Goal: Task Accomplishment & Management: Manage account settings

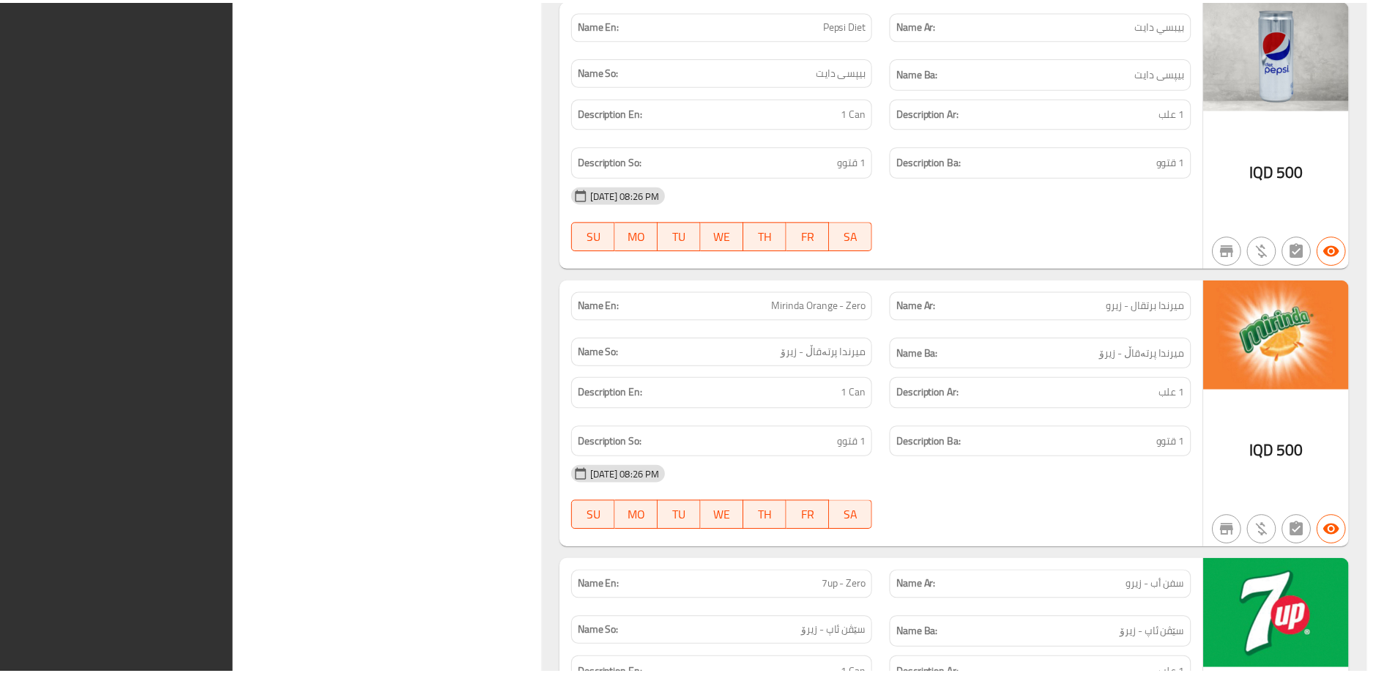
scroll to position [16194, 0]
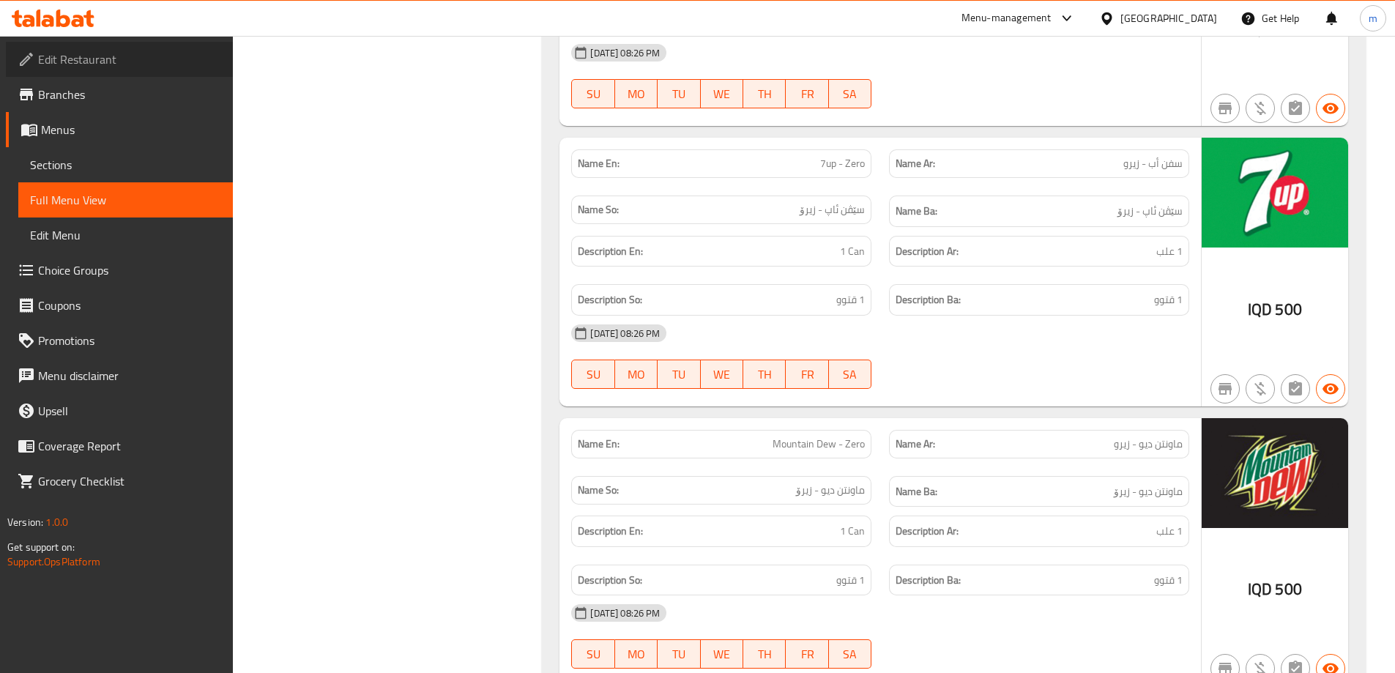
click at [107, 60] on span "Edit Restaurant" at bounding box center [129, 60] width 183 height 18
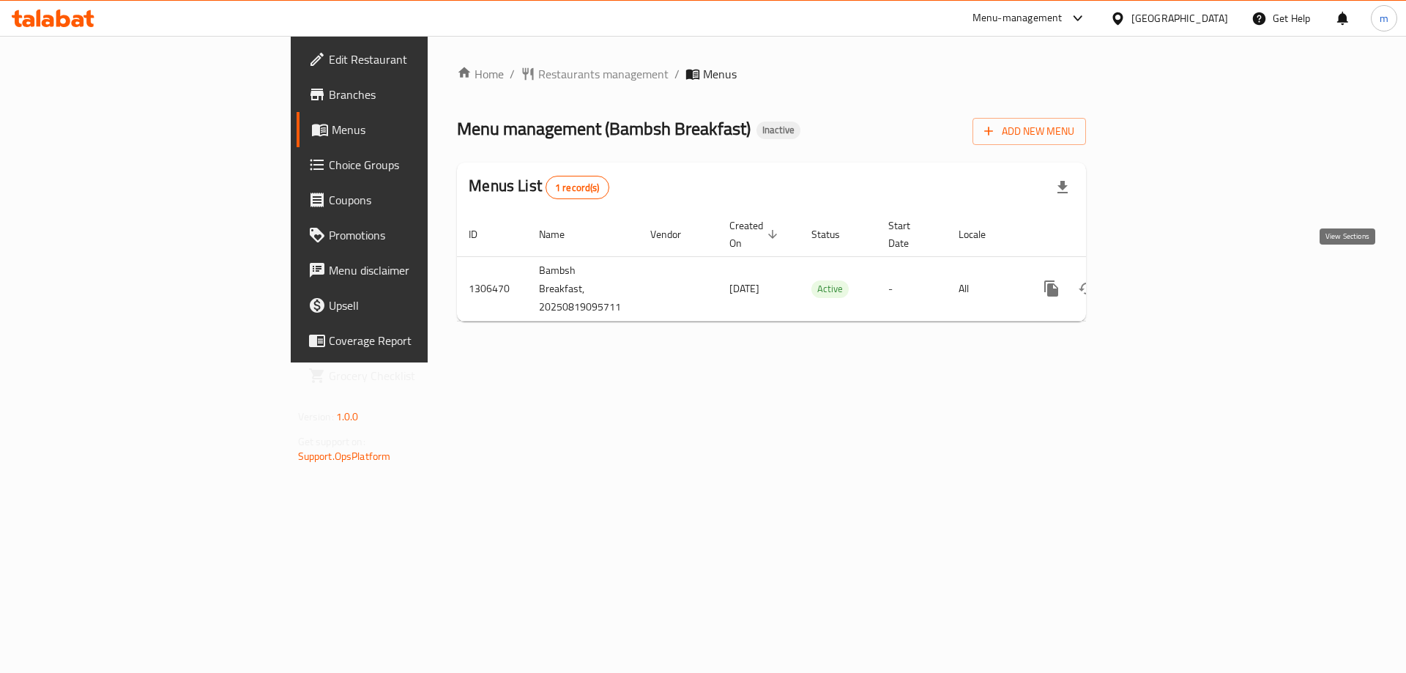
click at [1166, 280] on icon "enhanced table" at bounding box center [1157, 289] width 18 height 18
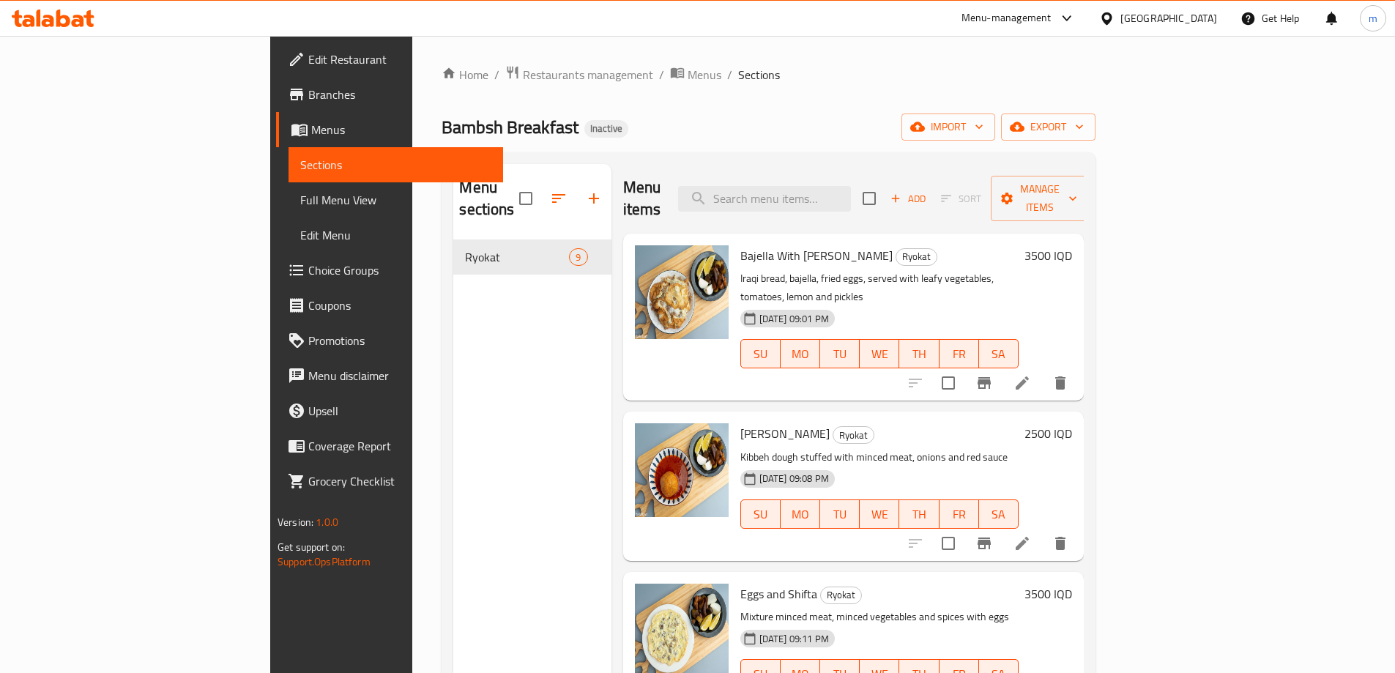
click at [300, 198] on span "Full Menu View" at bounding box center [395, 200] width 191 height 18
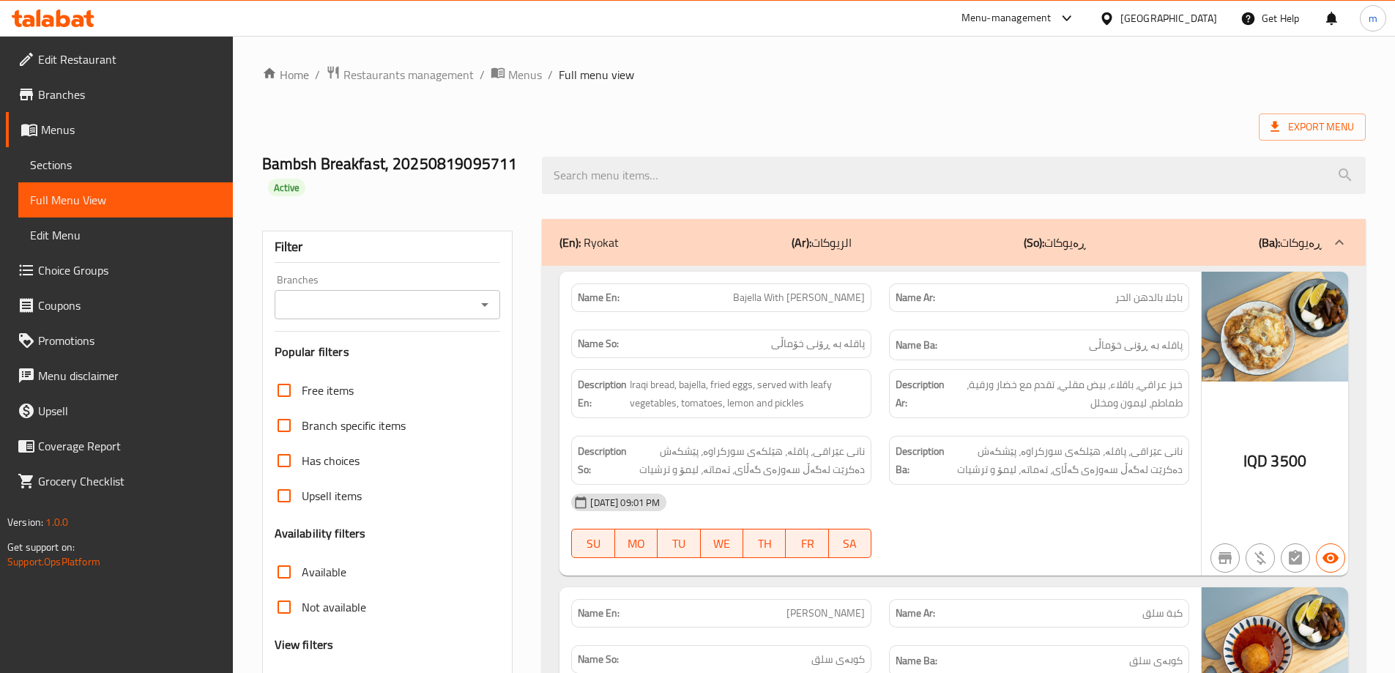
drag, startPoint x: 481, startPoint y: 303, endPoint x: 476, endPoint y: 310, distance: 8.9
click at [482, 303] on icon "Open" at bounding box center [485, 305] width 18 height 18
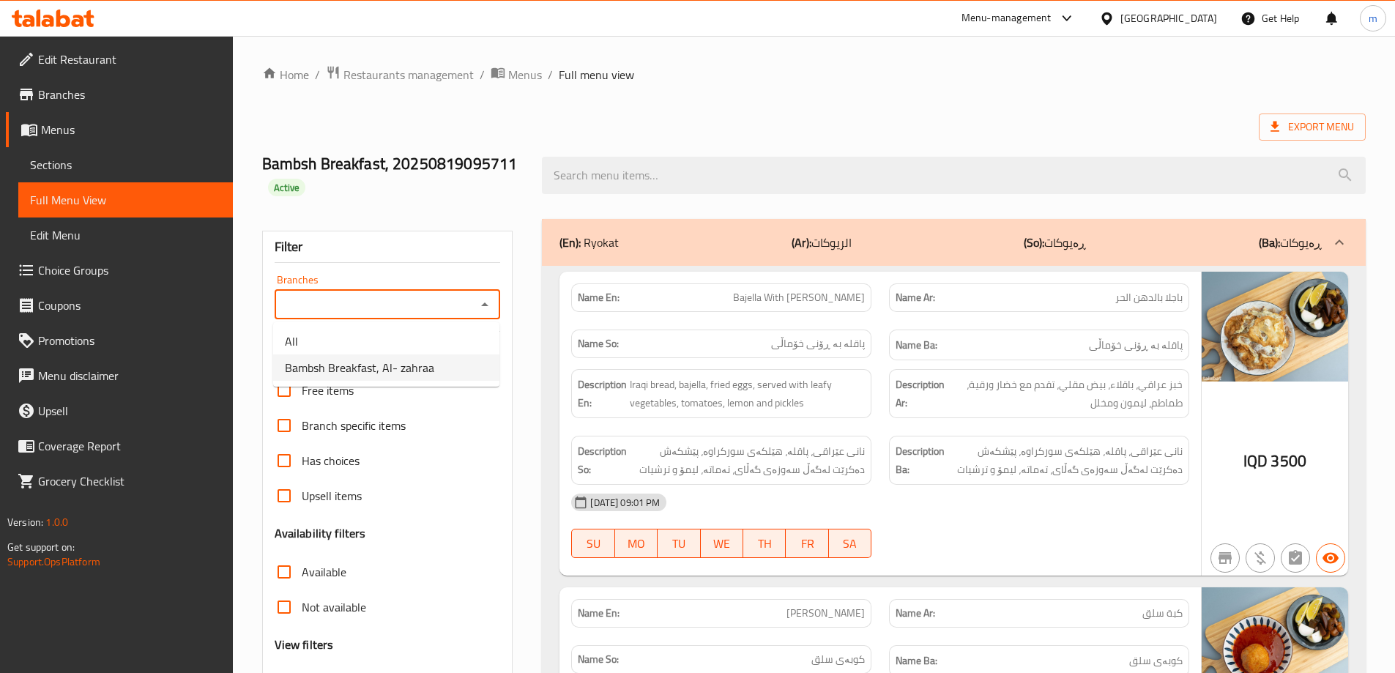
click at [417, 367] on span "Bambsh Breakfast, Al- zahraa" at bounding box center [359, 368] width 149 height 18
type input "Bambsh Breakfast, Al- zahraa"
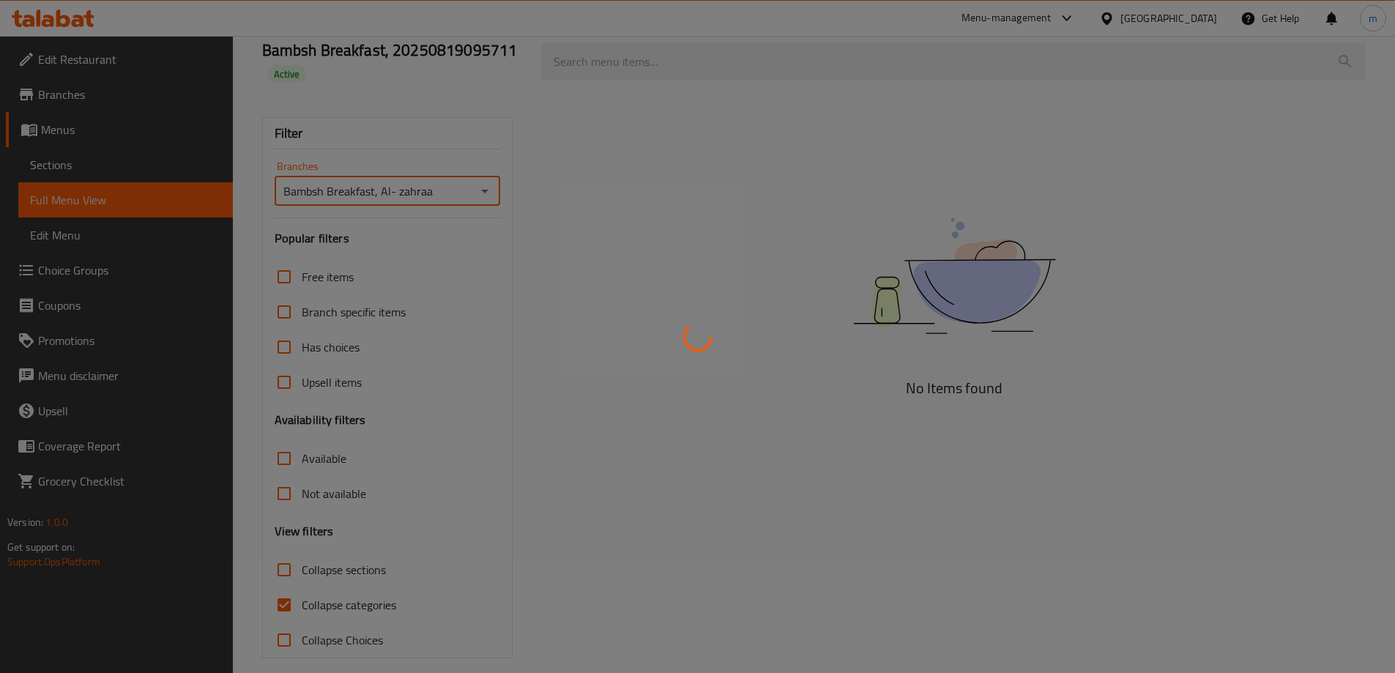
scroll to position [128, 0]
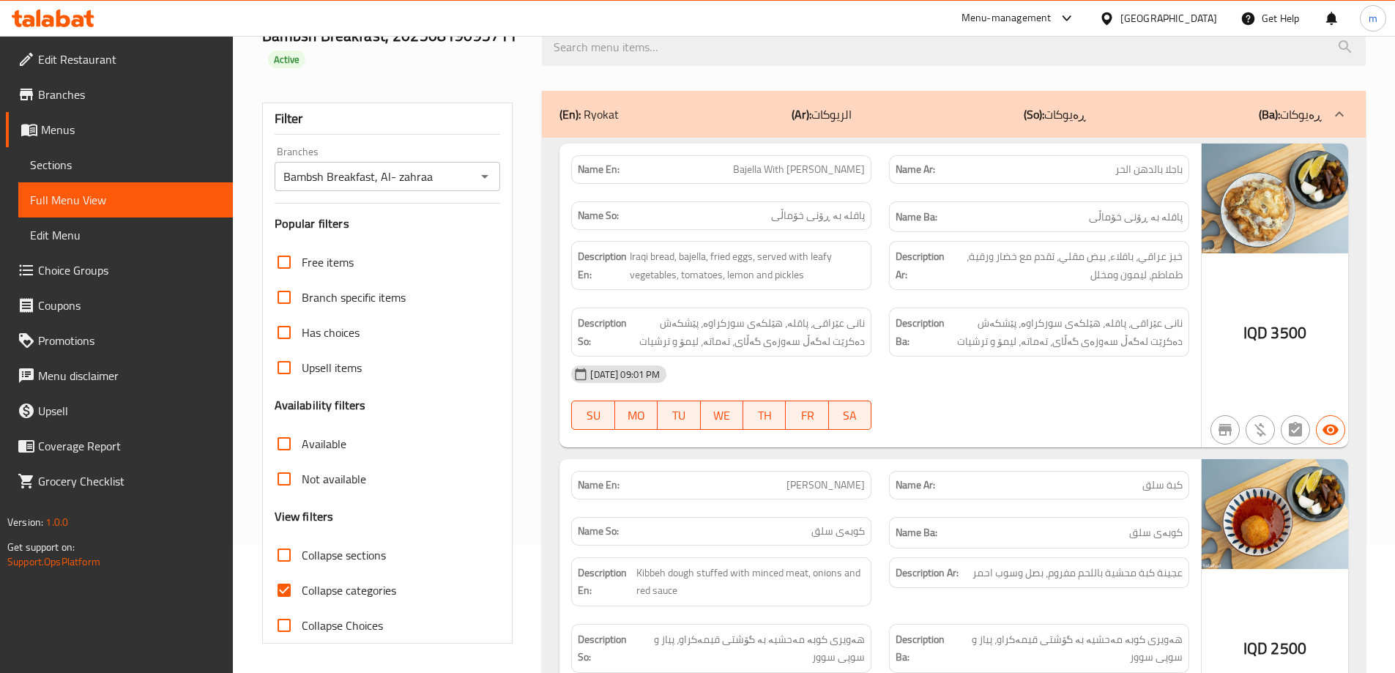
click at [350, 592] on span "Collapse categories" at bounding box center [349, 590] width 94 height 18
click at [302, 592] on input "Collapse categories" at bounding box center [284, 590] width 35 height 35
checkbox input "false"
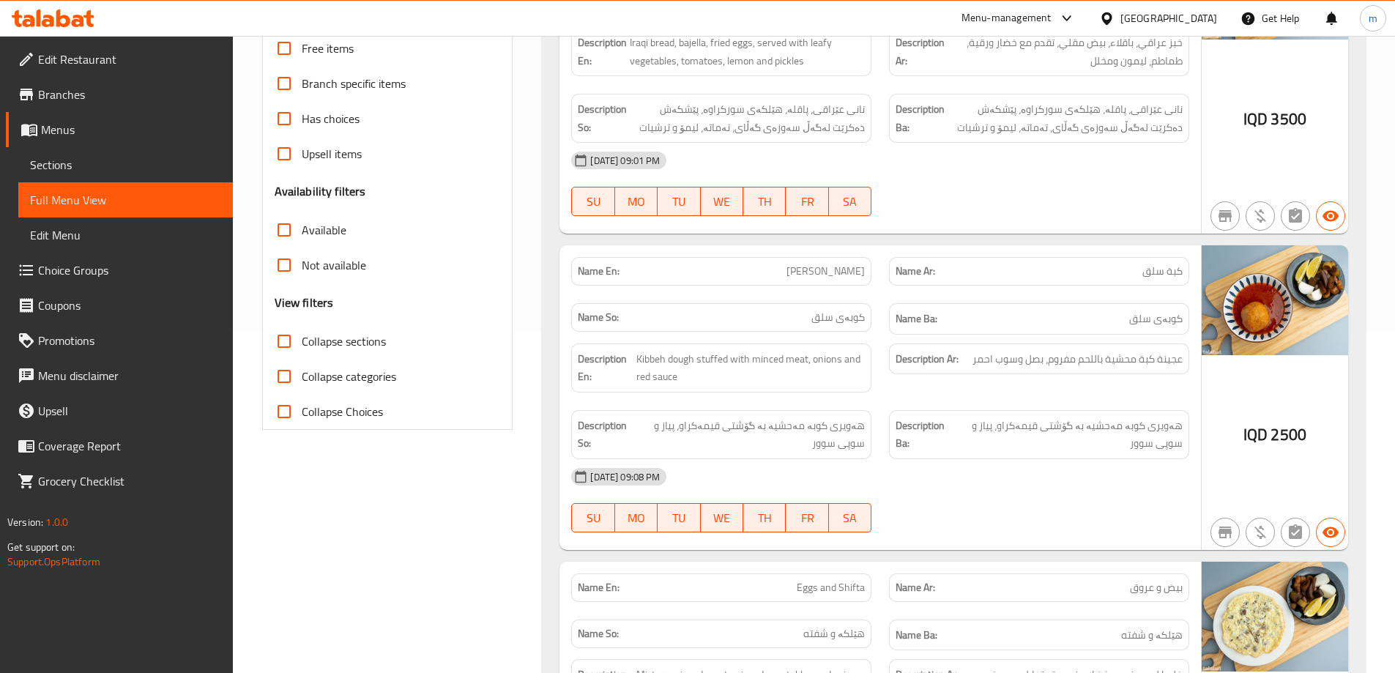
scroll to position [185, 0]
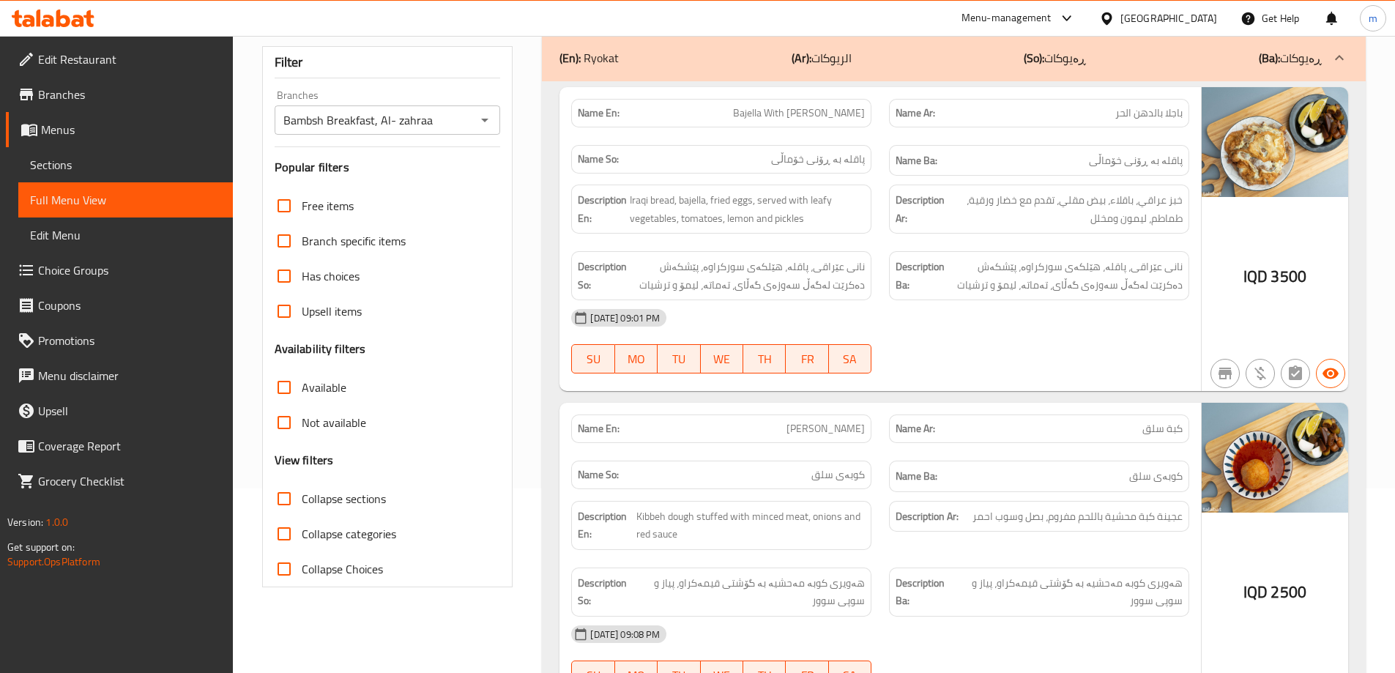
click at [62, 17] on icon at bounding box center [63, 19] width 14 height 18
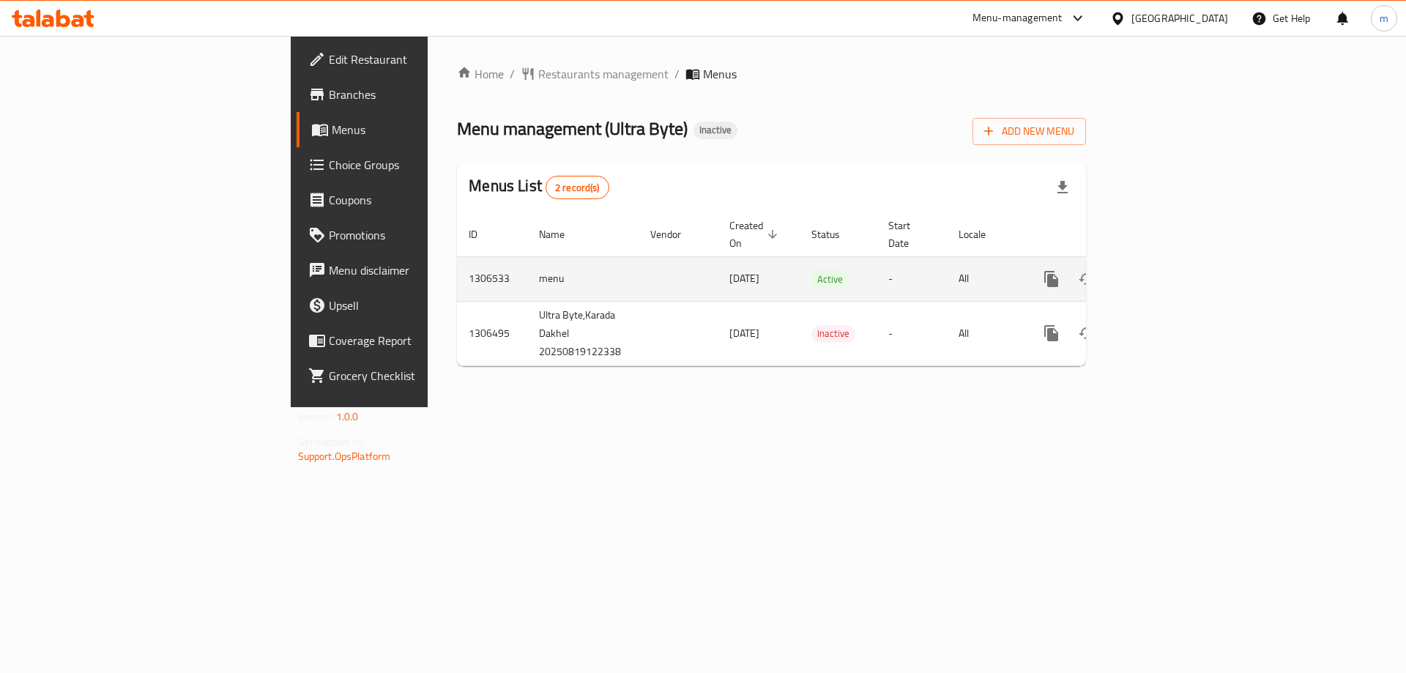
click at [1164, 272] on icon "enhanced table" at bounding box center [1156, 278] width 13 height 13
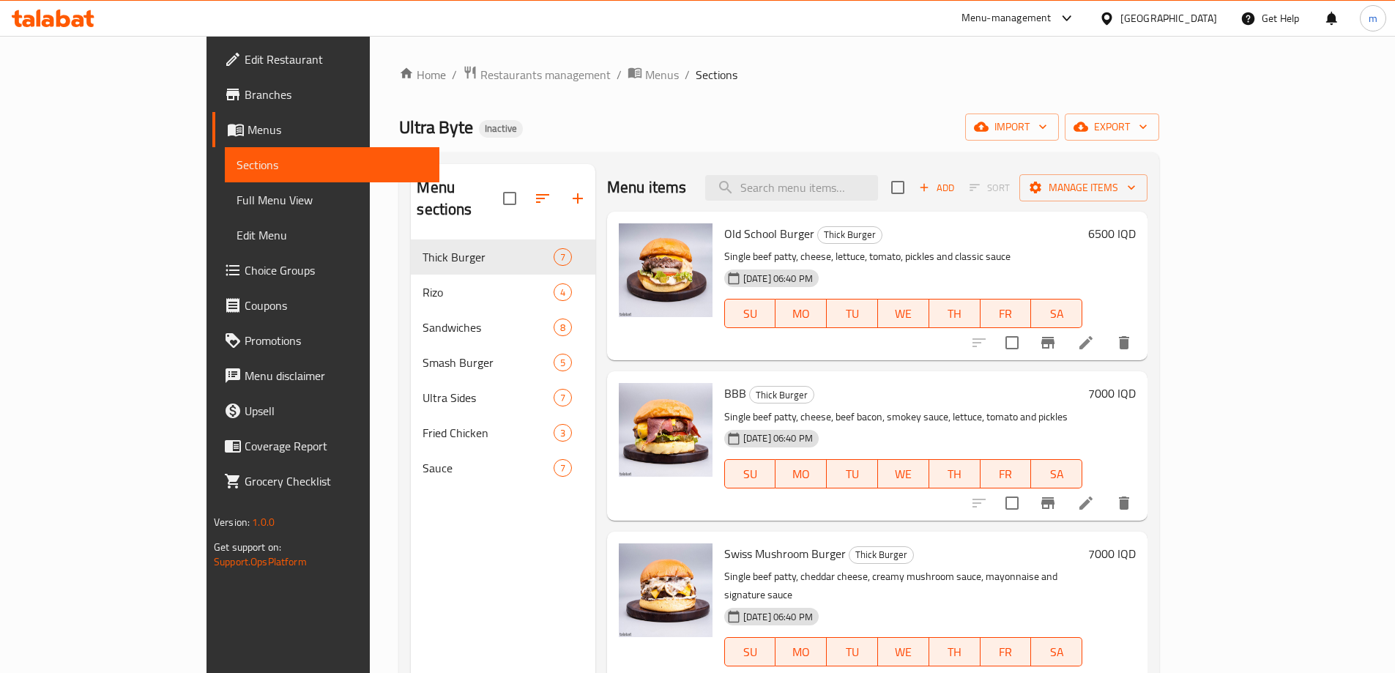
drag, startPoint x: 995, startPoint y: 192, endPoint x: 970, endPoint y: 192, distance: 24.9
click at [995, 192] on div "Menu items Add Sort Manage items" at bounding box center [877, 188] width 540 height 48
click at [237, 201] on span "Full Menu View" at bounding box center [332, 200] width 191 height 18
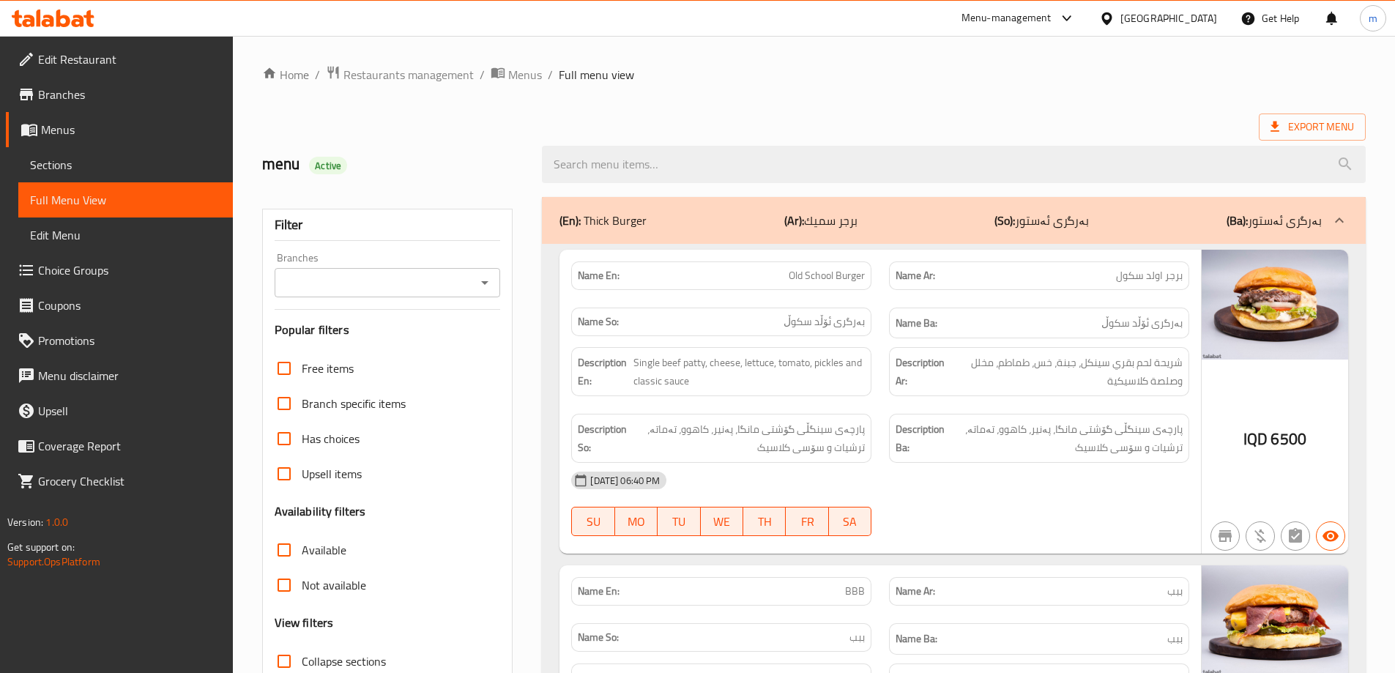
drag, startPoint x: 486, startPoint y: 270, endPoint x: 486, endPoint y: 279, distance: 8.8
click at [486, 274] on div "Branches" at bounding box center [388, 282] width 226 height 29
click at [486, 280] on icon "Open" at bounding box center [485, 283] width 18 height 18
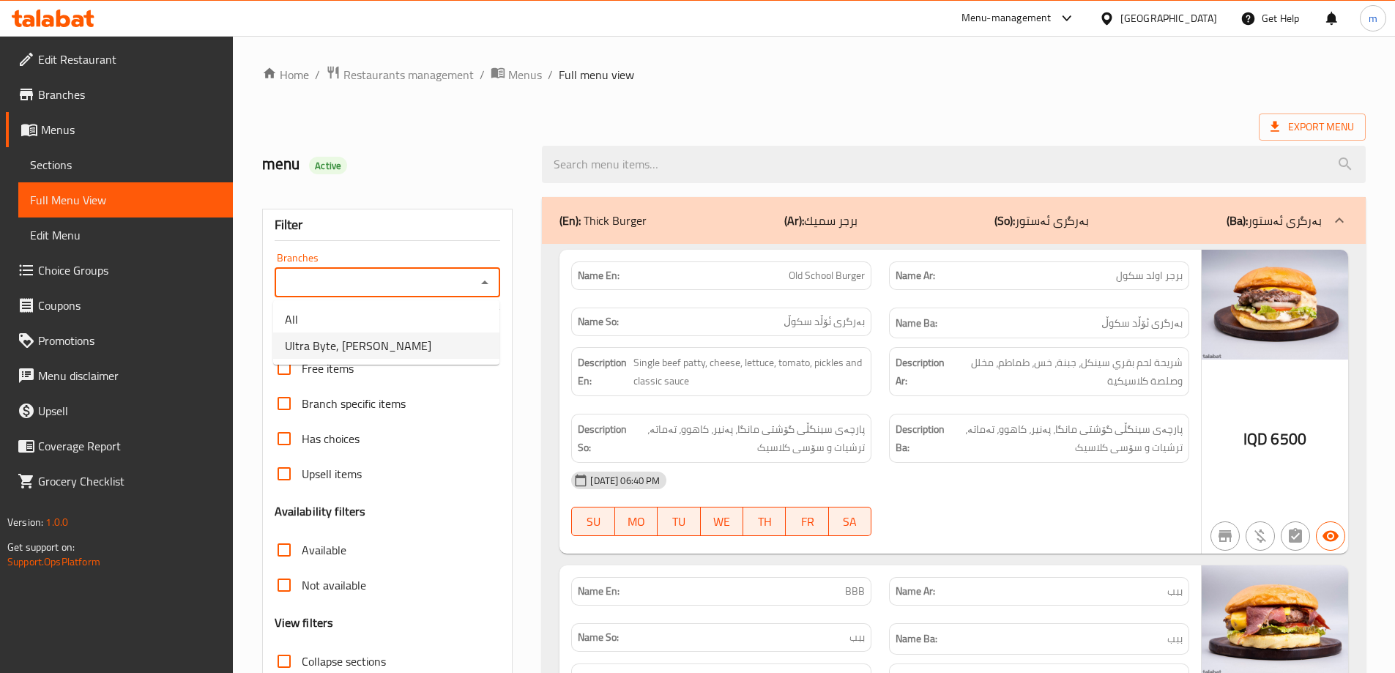
click at [423, 338] on li "Ultra Byte, [PERSON_NAME]" at bounding box center [386, 345] width 226 height 26
type input "Ultra Byte, [PERSON_NAME]"
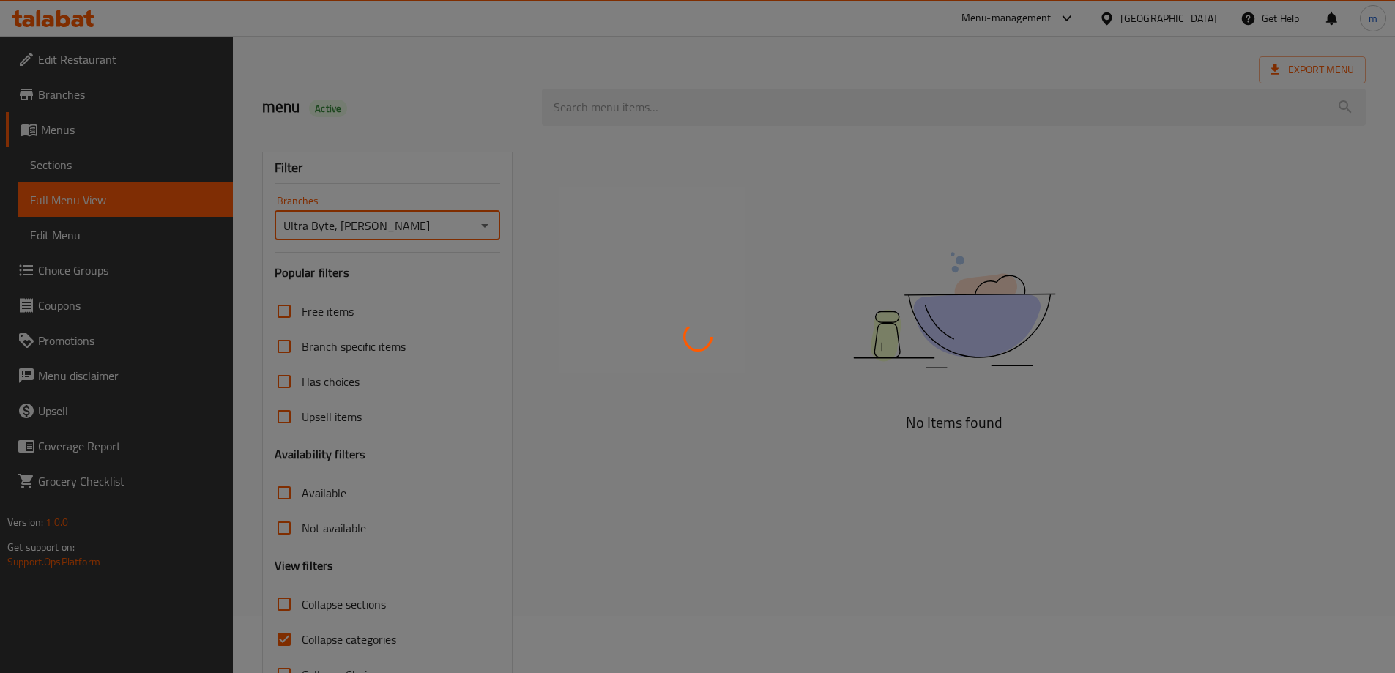
scroll to position [106, 0]
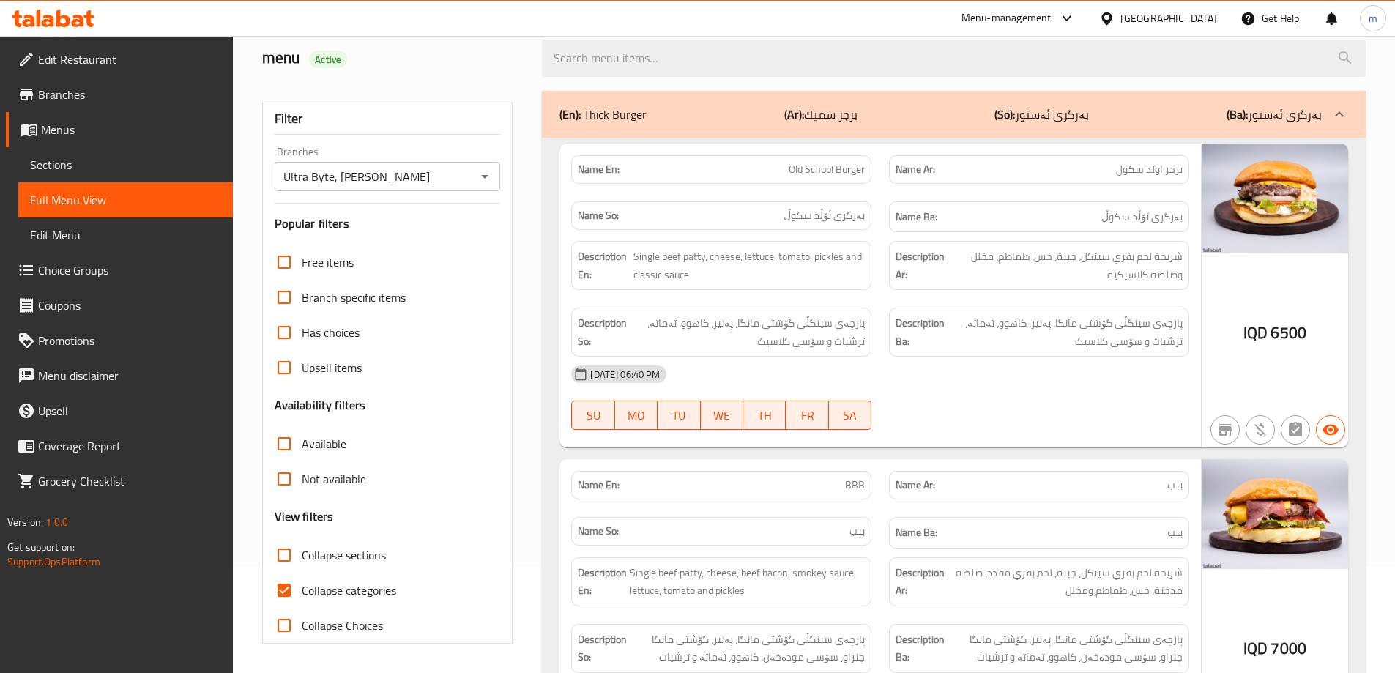
click at [334, 594] on span "Collapse categories" at bounding box center [349, 590] width 94 height 18
click at [302, 594] on input "Collapse categories" at bounding box center [284, 590] width 35 height 35
checkbox input "false"
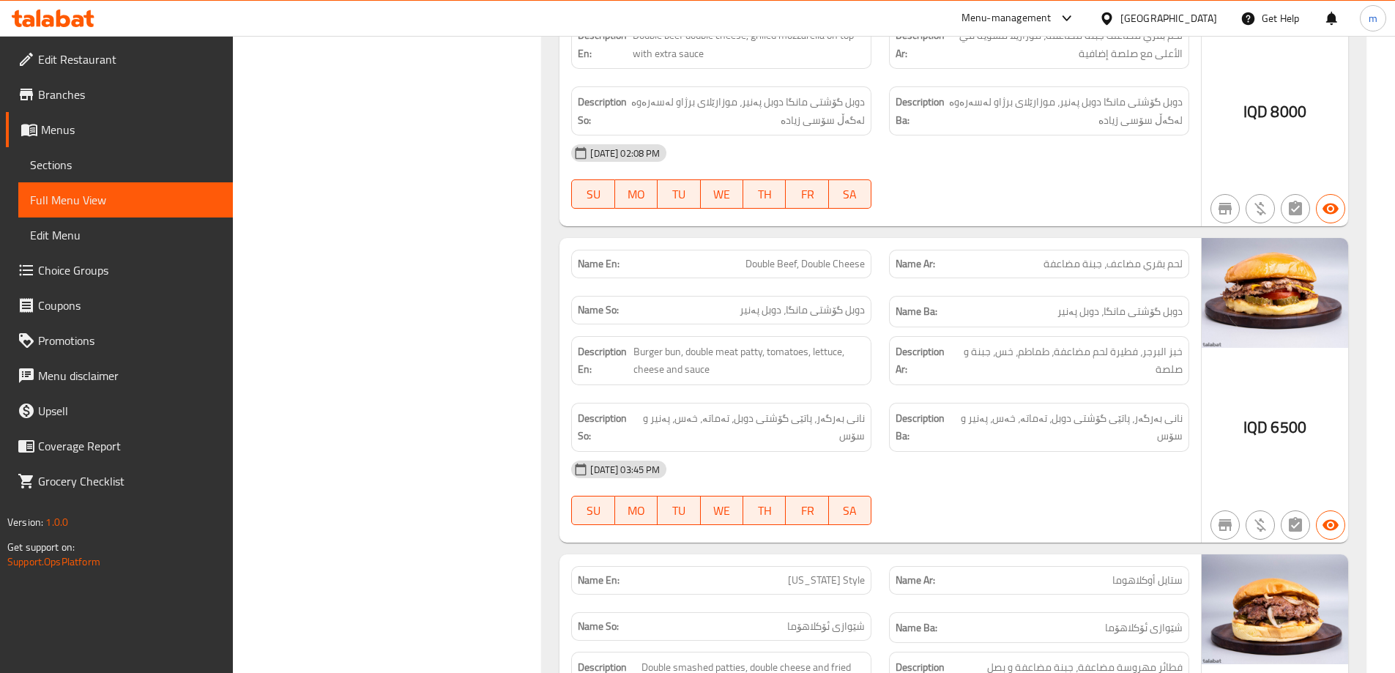
scroll to position [6940, 0]
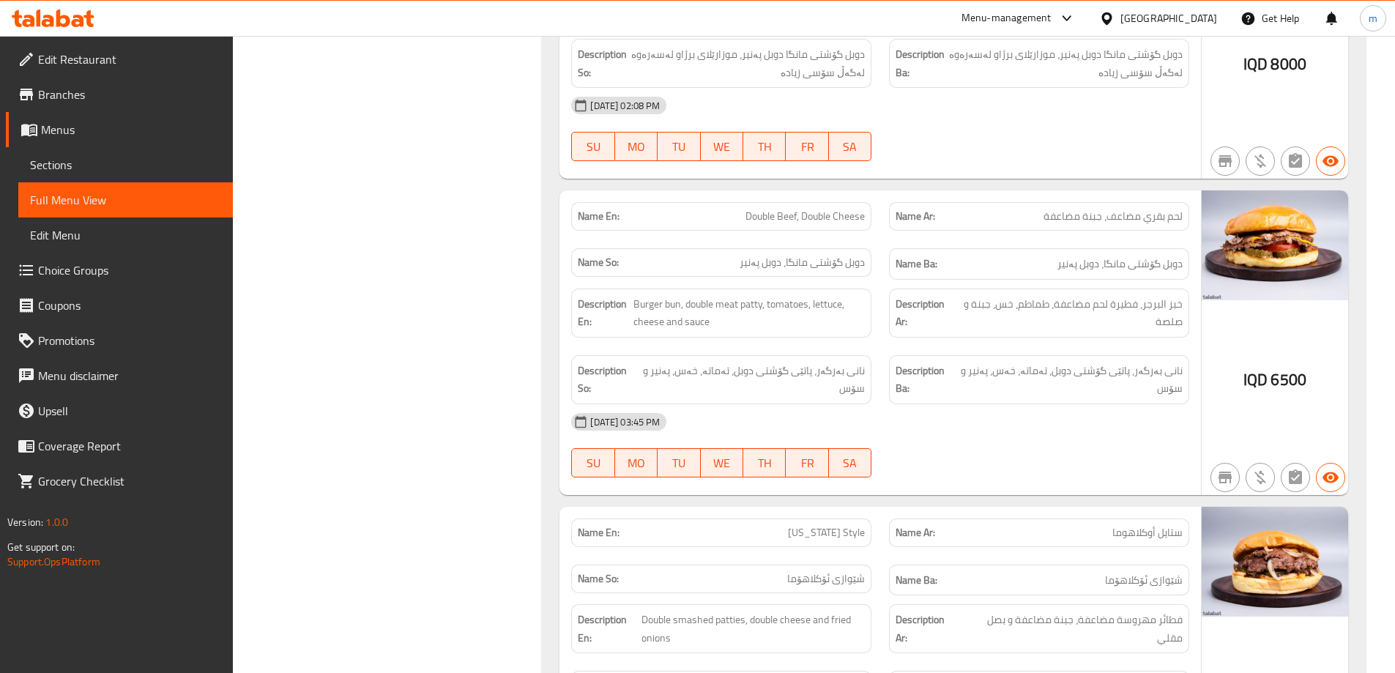
drag, startPoint x: 768, startPoint y: 180, endPoint x: 794, endPoint y: 182, distance: 26.5
copy span "Double Bee"
click at [481, 340] on div "Filter Branches Ultra Byte, Karada Dakhel Branches Popular filters Free items B…" at bounding box center [393, 41] width 280 height 13586
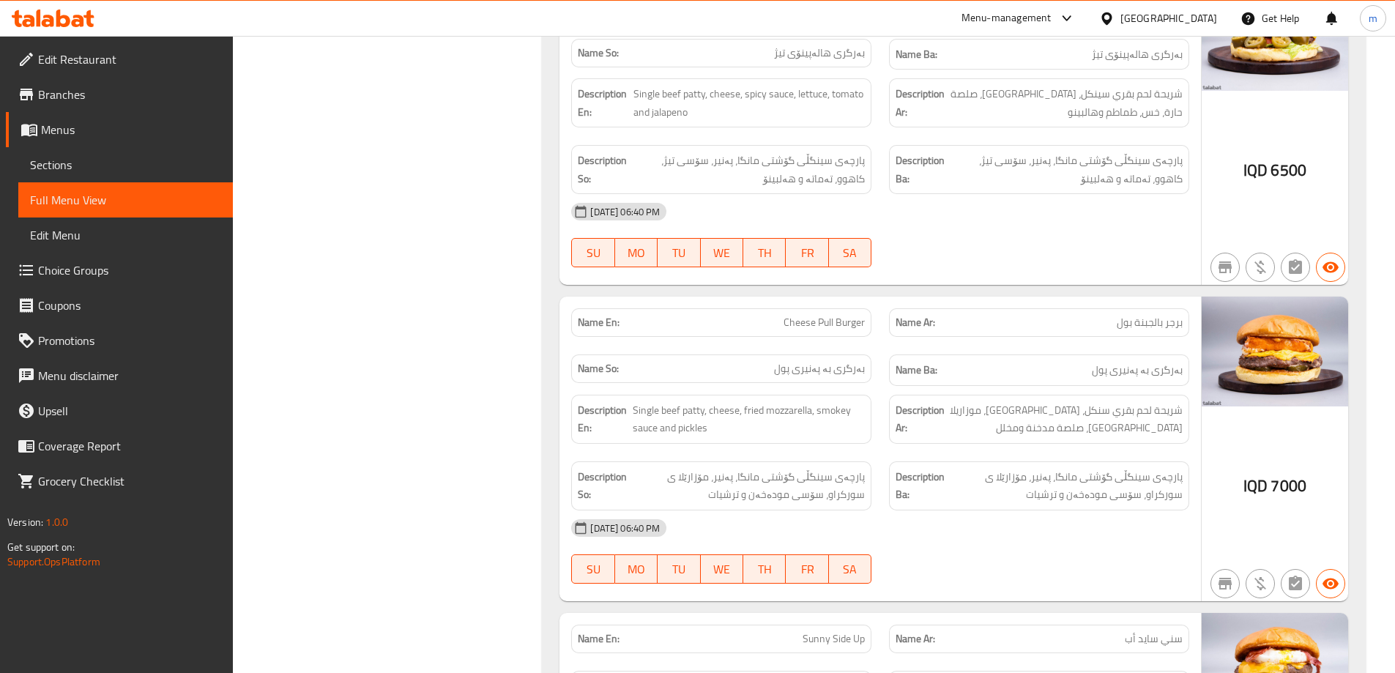
scroll to position [0, 0]
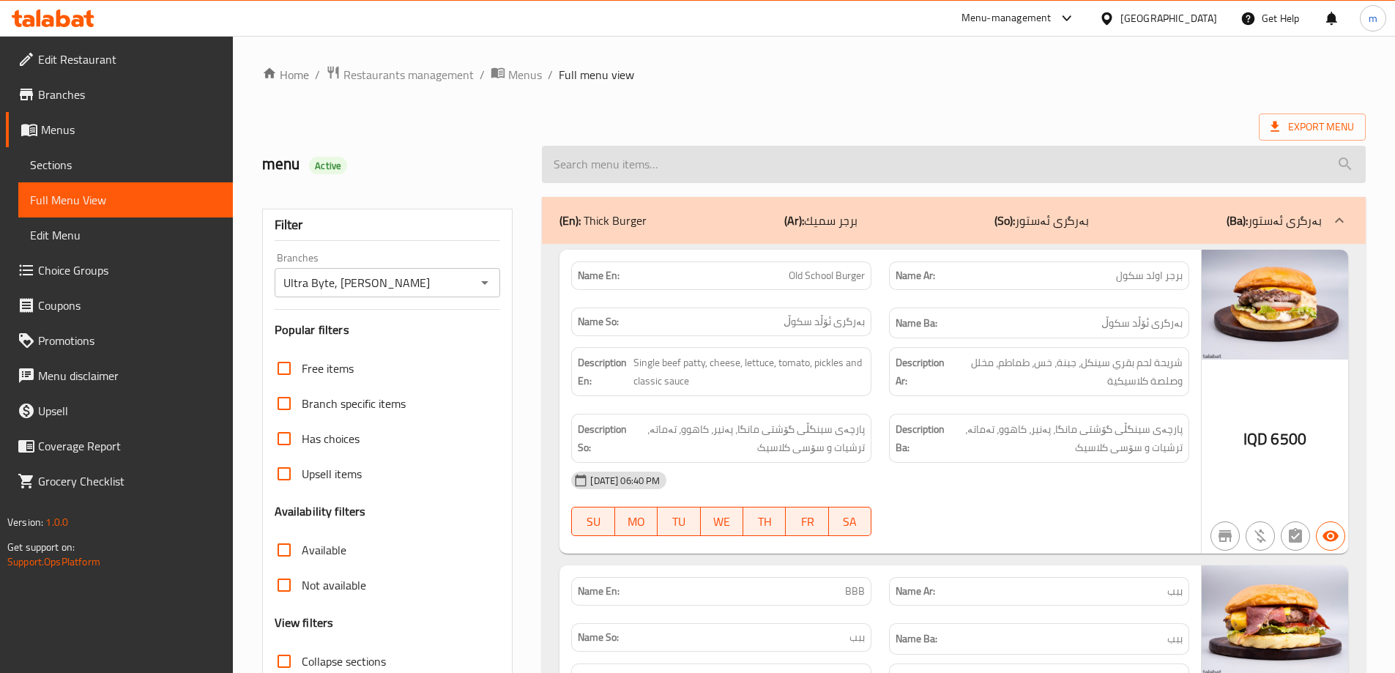
click at [661, 175] on input "search" at bounding box center [954, 164] width 824 height 37
paste input "Double Bee"
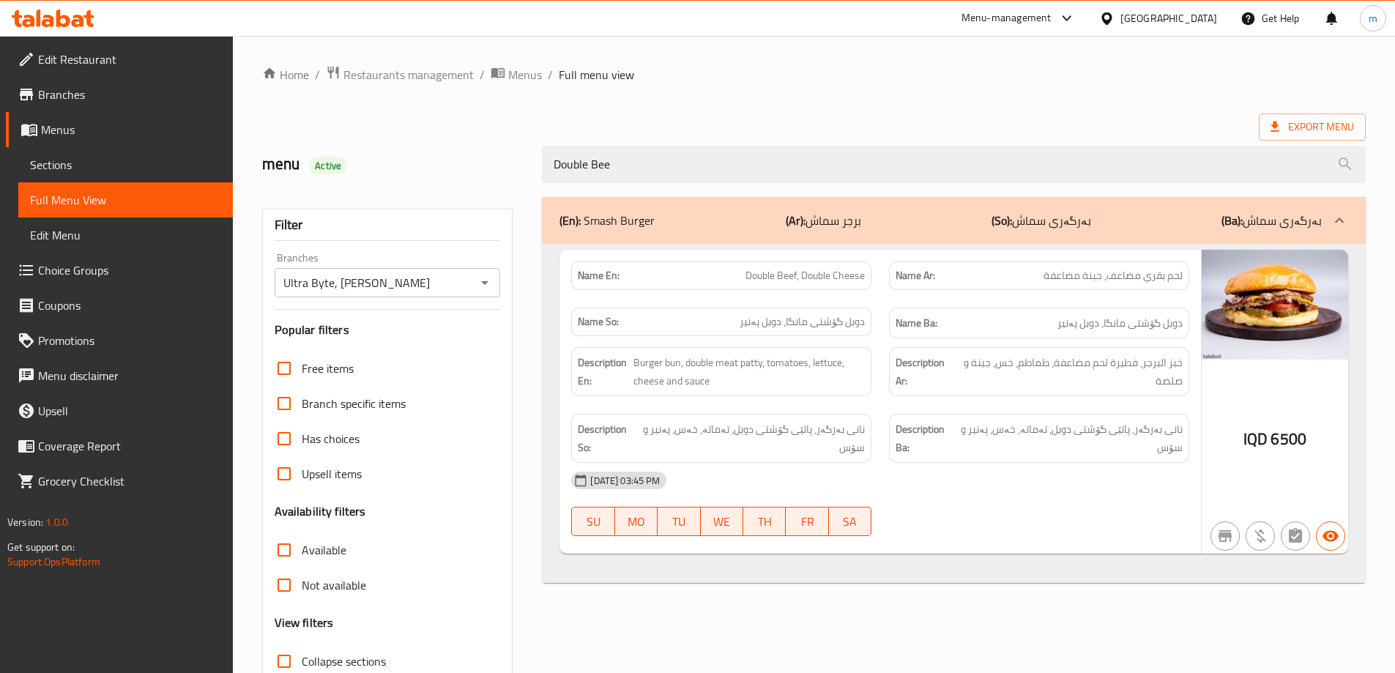
type input "Double Bee"
click at [1118, 268] on span "لحم بقري مضاعف، جبنة مضاعفة" at bounding box center [1112, 275] width 139 height 15
drag, startPoint x: 1118, startPoint y: 266, endPoint x: 1124, endPoint y: 273, distance: 9.4
click at [1120, 268] on span "لحم بقري مضاعف، جبنة مضاعفة" at bounding box center [1112, 275] width 139 height 15
copy span "مضاعف"
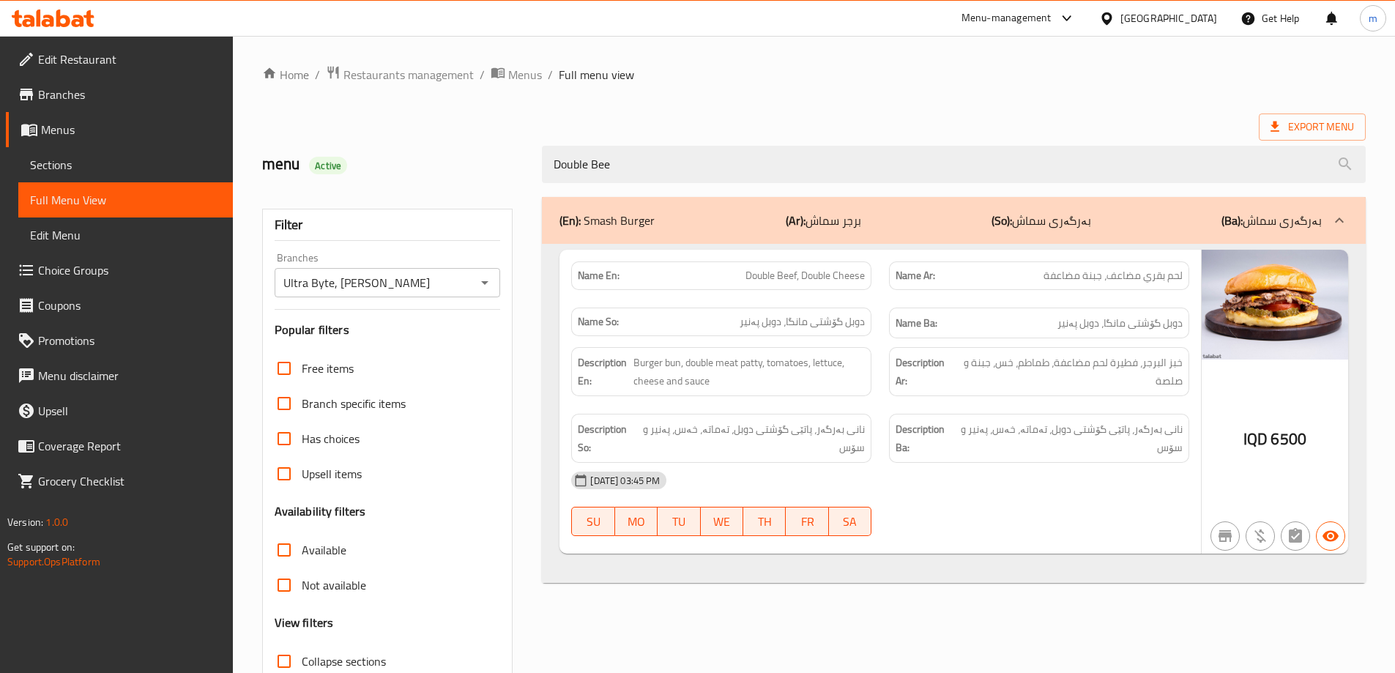
click at [931, 373] on strong "Description Ar:" at bounding box center [924, 372] width 57 height 36
click at [842, 276] on span "Double Beef, Double Cheese" at bounding box center [804, 275] width 119 height 15
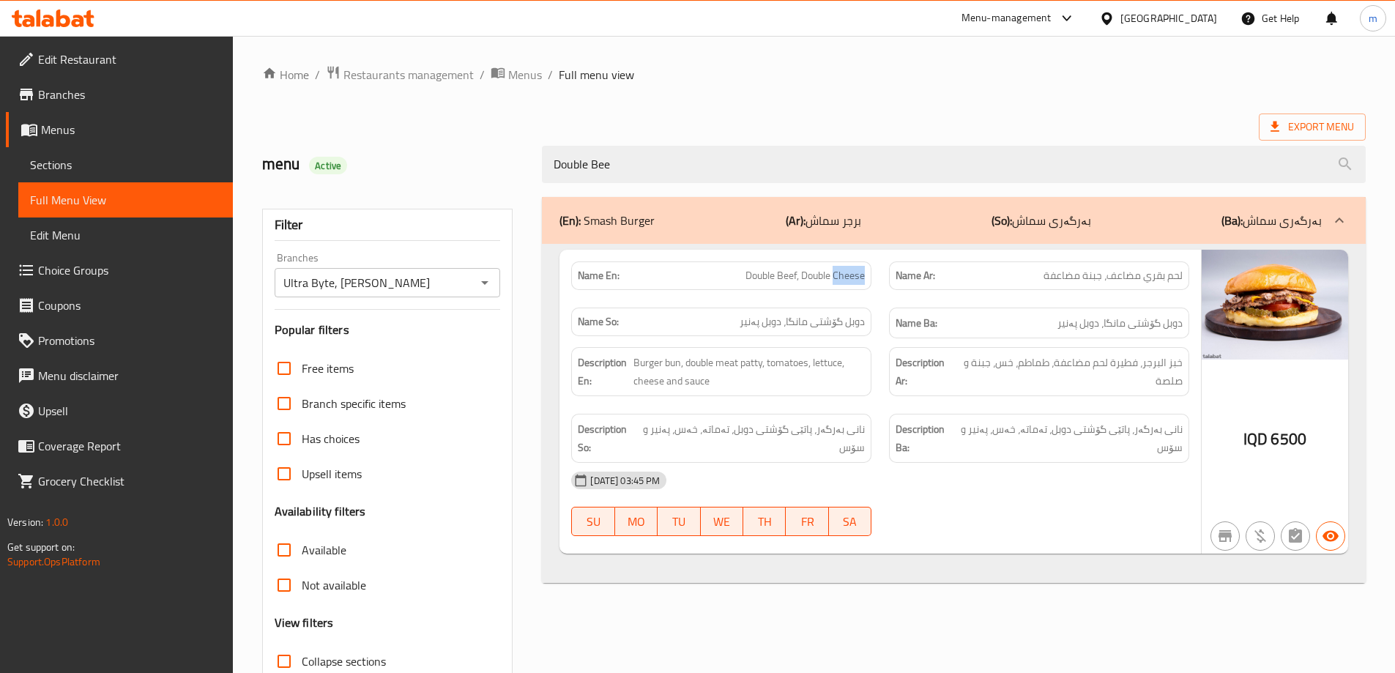
click at [842, 276] on span "Double Beef, Double Cheese" at bounding box center [804, 275] width 119 height 15
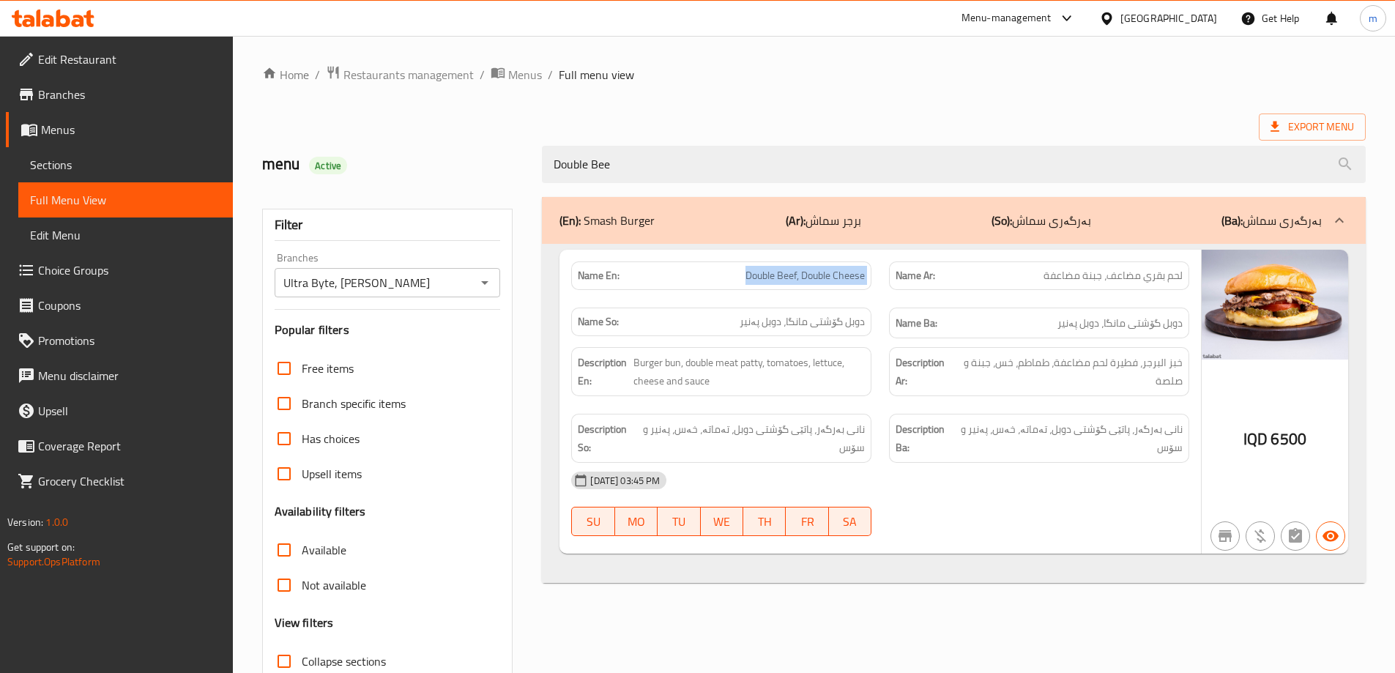
click at [842, 276] on span "Double Beef, Double Cheese" at bounding box center [804, 275] width 119 height 15
click at [1106, 278] on span "لحم بقري مضاعف، جبنة مضاعفة" at bounding box center [1112, 275] width 139 height 15
click at [1108, 277] on span "لحم بقري مضاعف، جبنة مضاعفة" at bounding box center [1112, 275] width 139 height 15
copy span "لحم بقري مضاعف، جبنة مضاعفة"
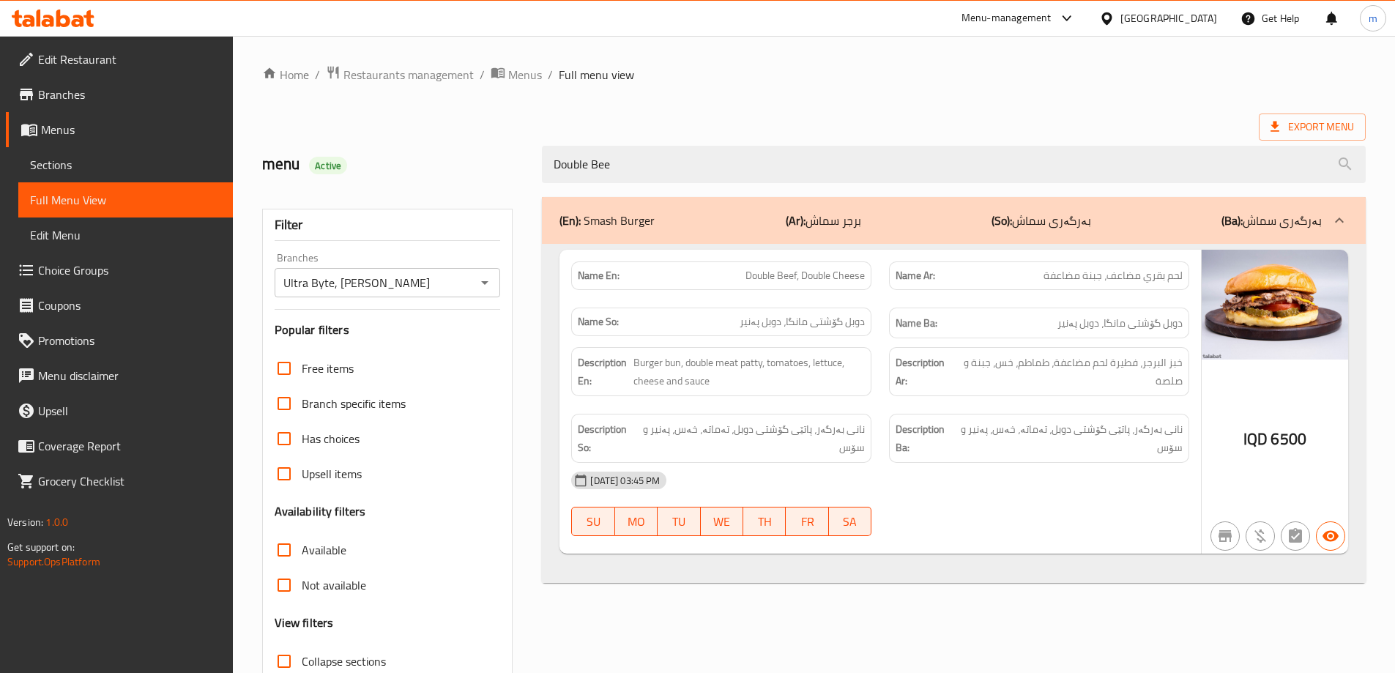
click at [909, 334] on div "Name Ba: دوبل گۆشتی مانگا، دوبل پەنیر" at bounding box center [1039, 323] width 300 height 31
click at [760, 366] on span "Burger bun, double meat patty, tomatoes, lettuce, cheese and sauce" at bounding box center [748, 372] width 231 height 36
copy span "patty"
drag, startPoint x: 1139, startPoint y: 359, endPoint x: 1056, endPoint y: 357, distance: 83.5
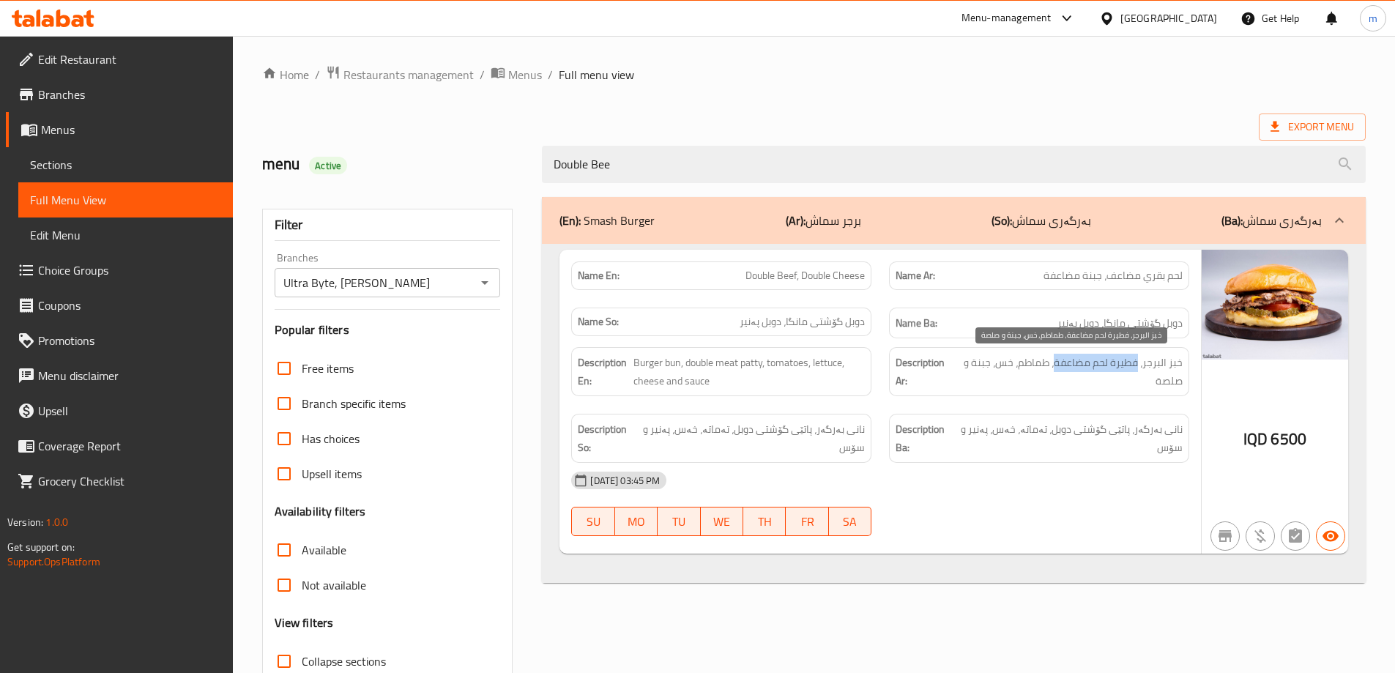
click at [1056, 357] on span "خبز البرجر، فطيرة لحم مضاعفة، طماطم، خس، جبنة و صلصة" at bounding box center [1069, 372] width 226 height 36
copy span "فطيرة لحم مضاعفة"
click at [797, 269] on span "Double Beef, Double Cheese" at bounding box center [804, 275] width 119 height 15
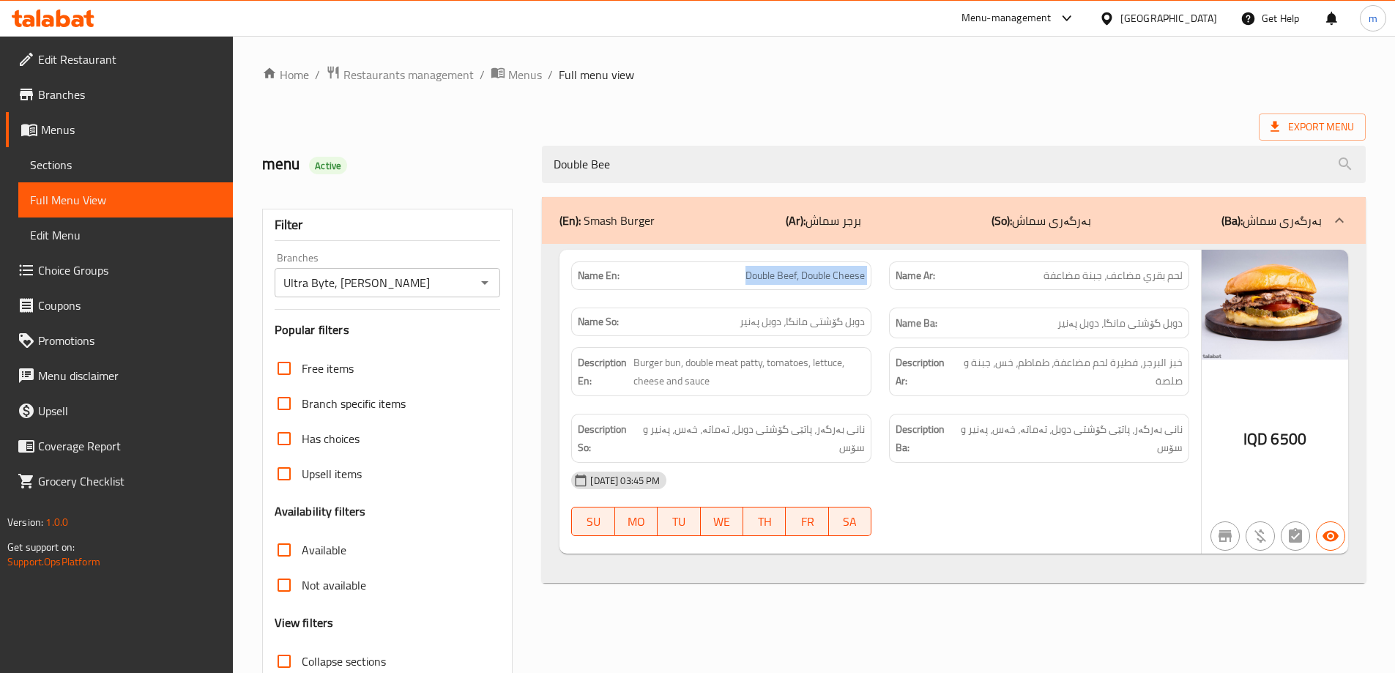
copy span "Double Beef, Double Cheese"
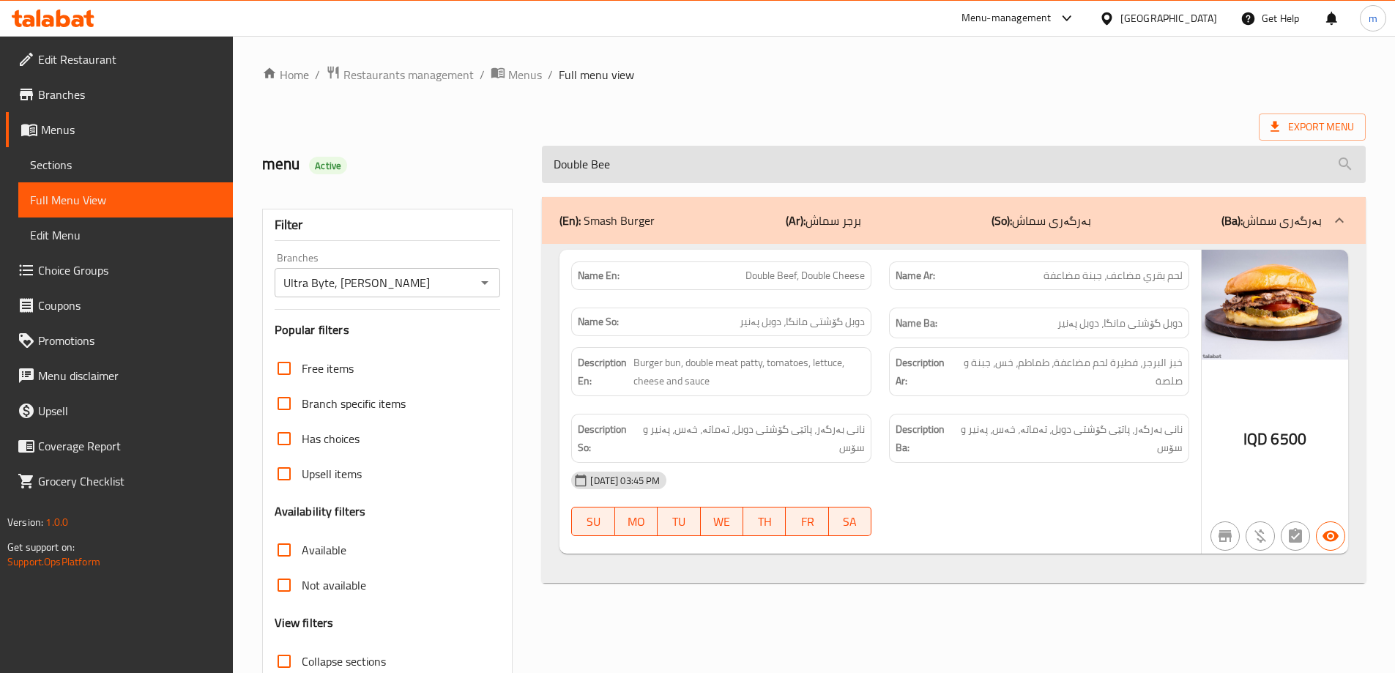
click at [699, 171] on input "Double Bee" at bounding box center [954, 164] width 824 height 37
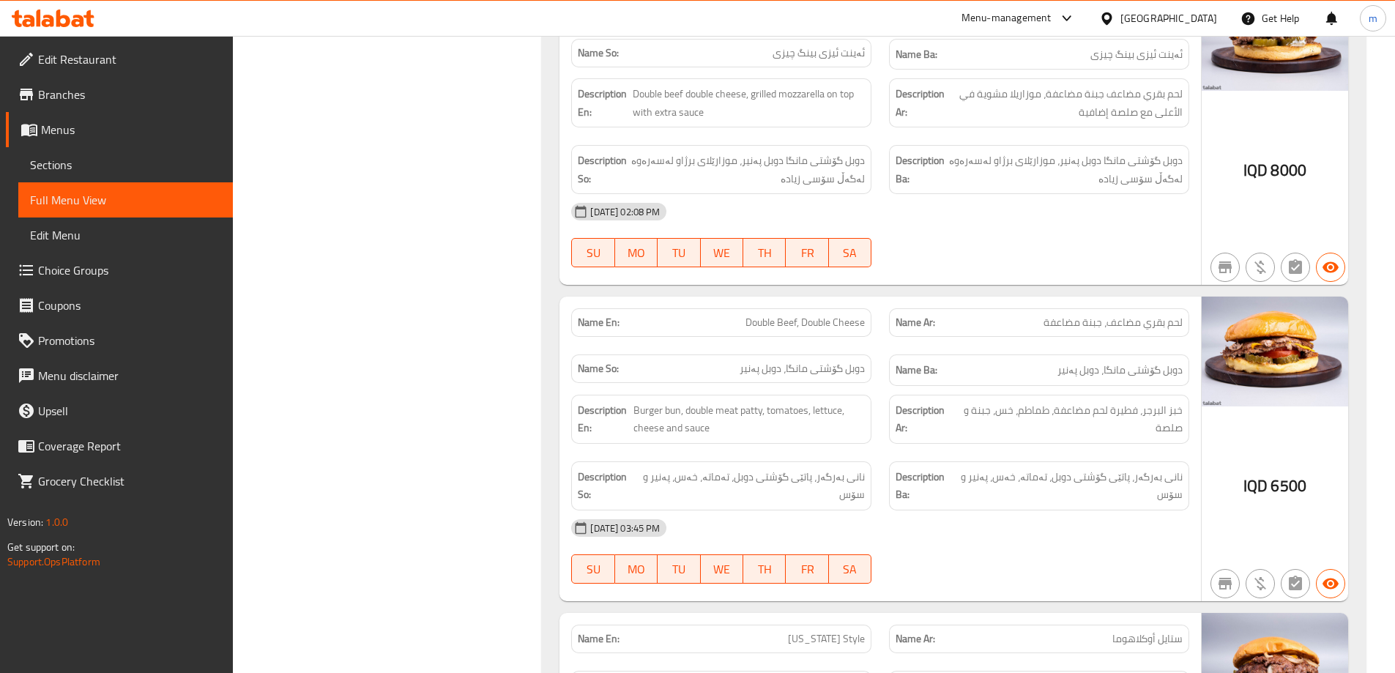
scroll to position [7200, 0]
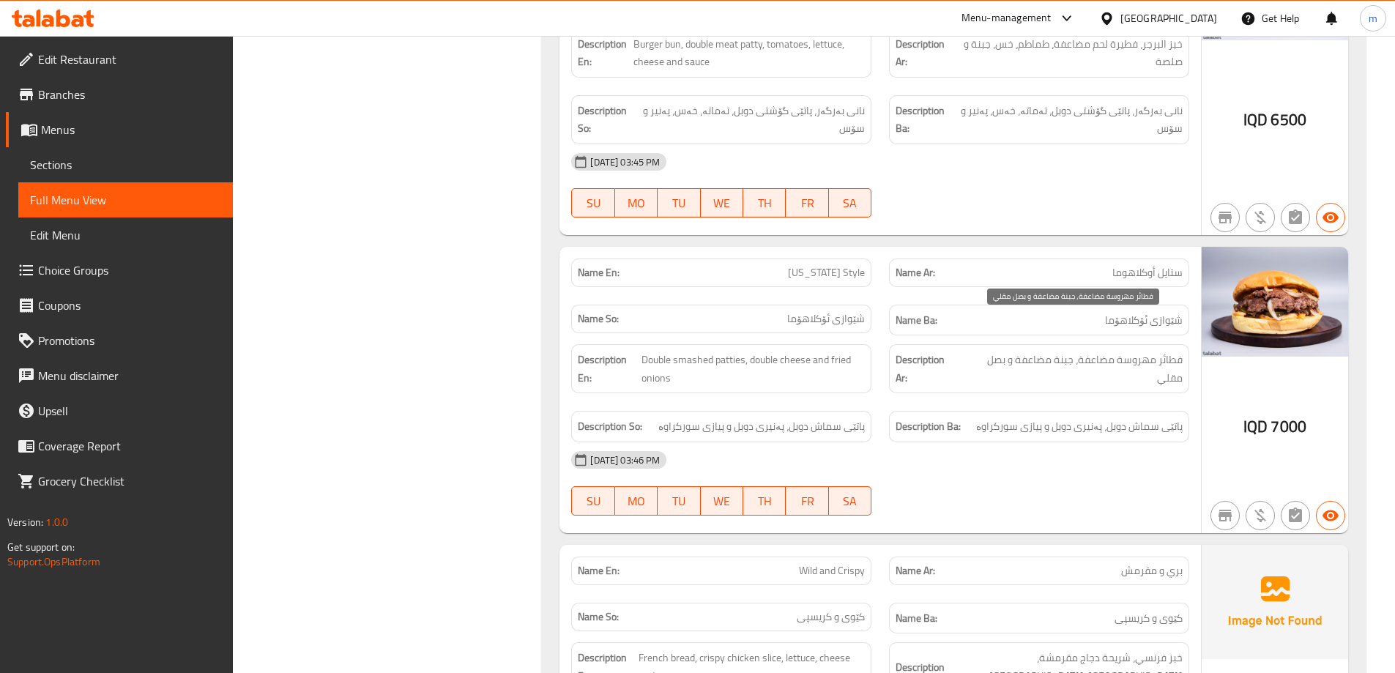
click at [1170, 351] on span "فطائر مهروسة مضاعفة، جبنة مضاعفة و بصل مقلي" at bounding box center [1072, 369] width 222 height 36
copy span "فطائر"
click at [1090, 351] on span "فطائر مهروسة مضاعفة، جبنة مضاعفة و بصل مقلي" at bounding box center [1072, 369] width 222 height 36
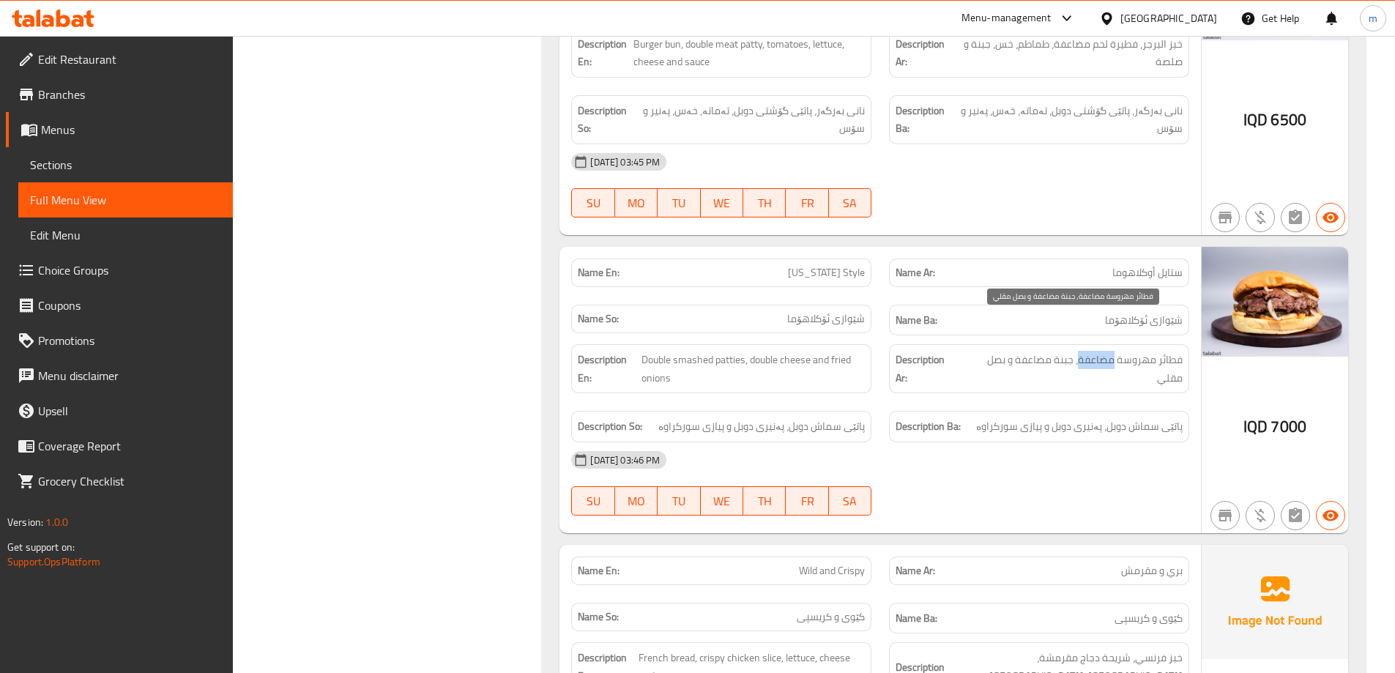
copy span "مضاعفة"
click at [849, 351] on span "Double smashed patties, double cheese and fried onions" at bounding box center [752, 369] width 223 height 36
copy span "fried"
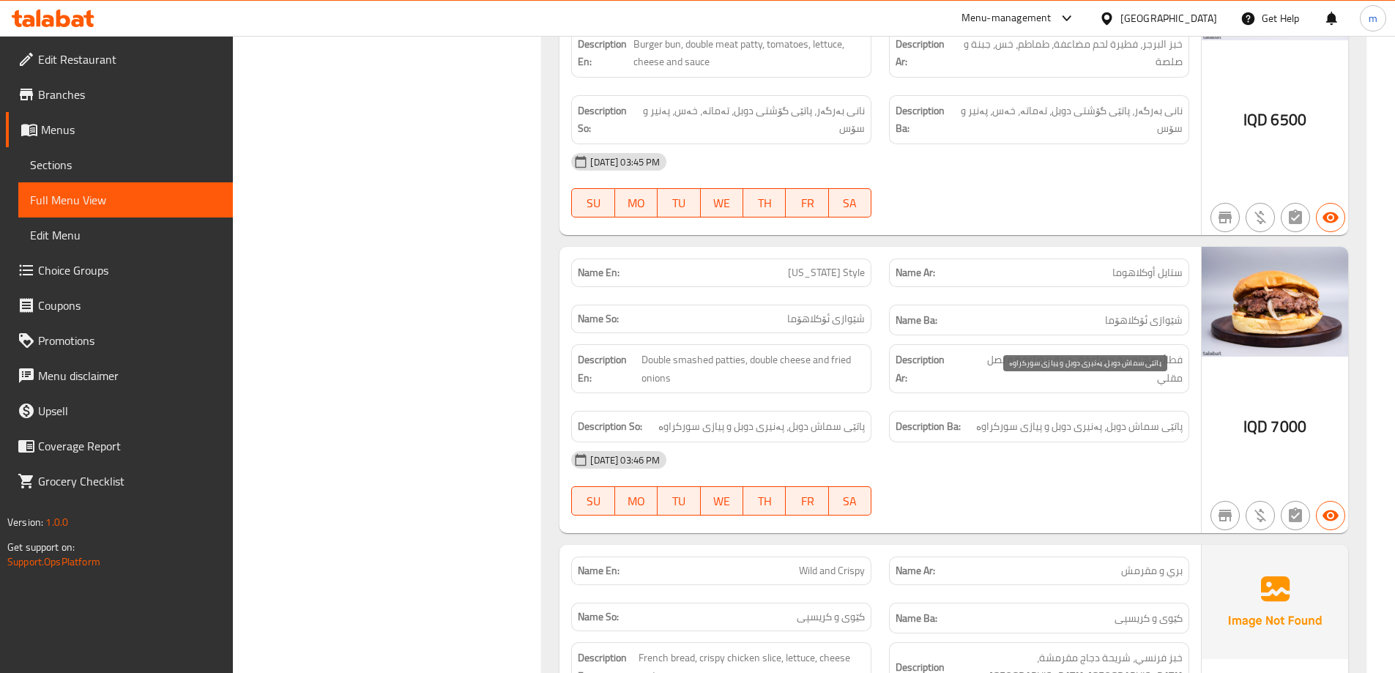
click at [1087, 417] on span "پاتێی سماش دوبل، پەنیری دوبل و پیازی سورکراوە" at bounding box center [1079, 426] width 206 height 18
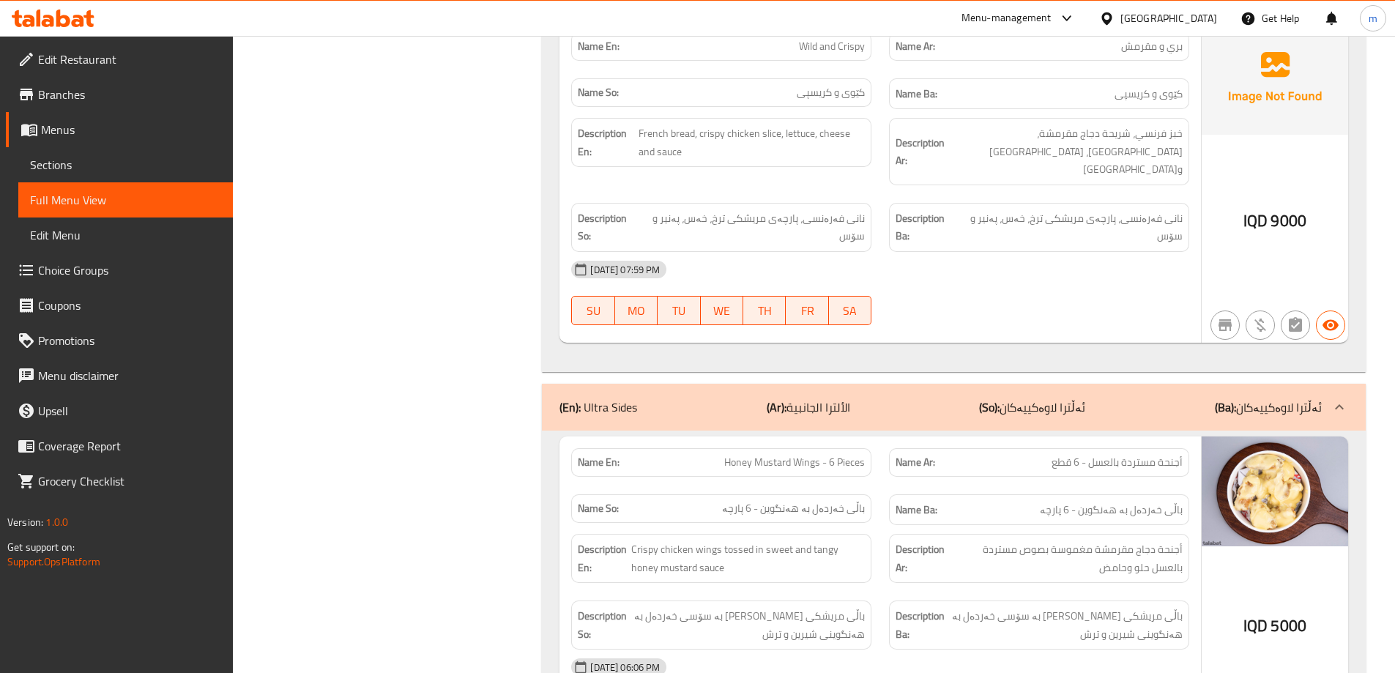
scroll to position [7688, 0]
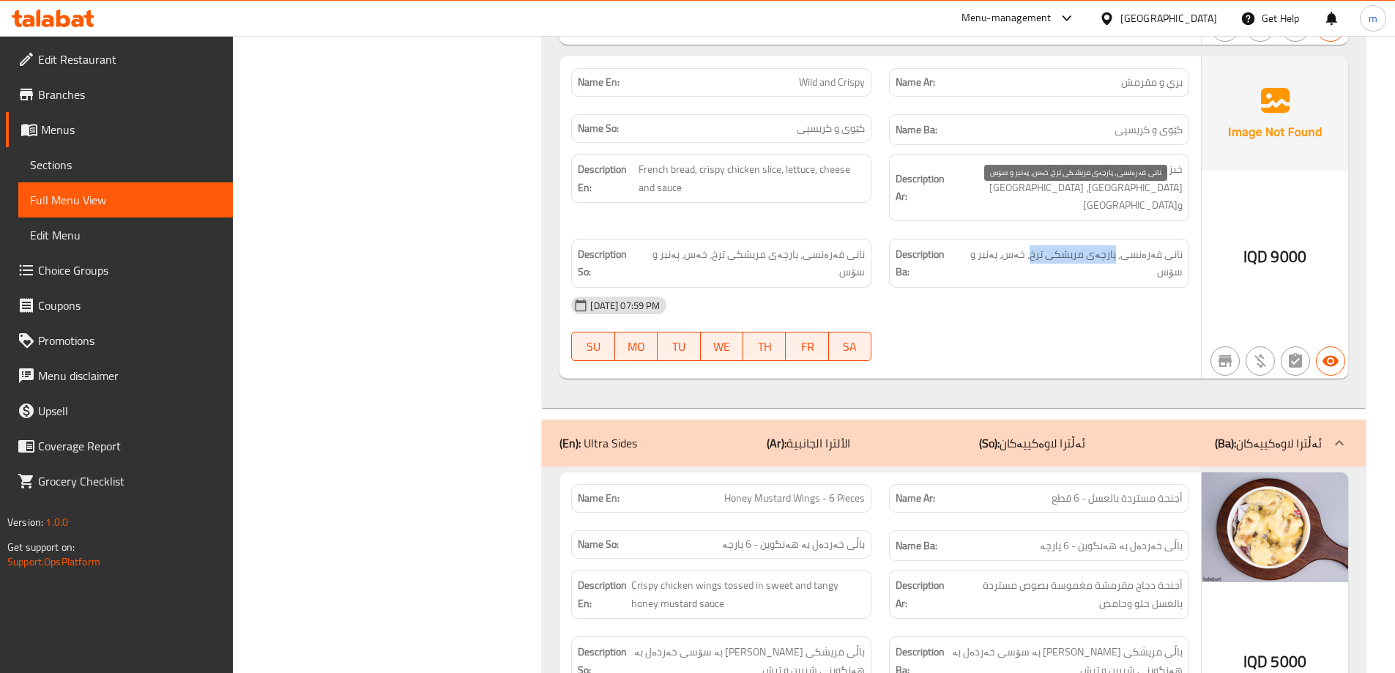
drag, startPoint x: 1121, startPoint y: 204, endPoint x: 1038, endPoint y: 206, distance: 83.5
click at [1038, 245] on span "نانی فەرەنسی، پارچەی مریشکی ترخ، خەس، پەنیر و سۆس" at bounding box center [1070, 263] width 223 height 36
copy span "پارچەی مریشکی ترخ"
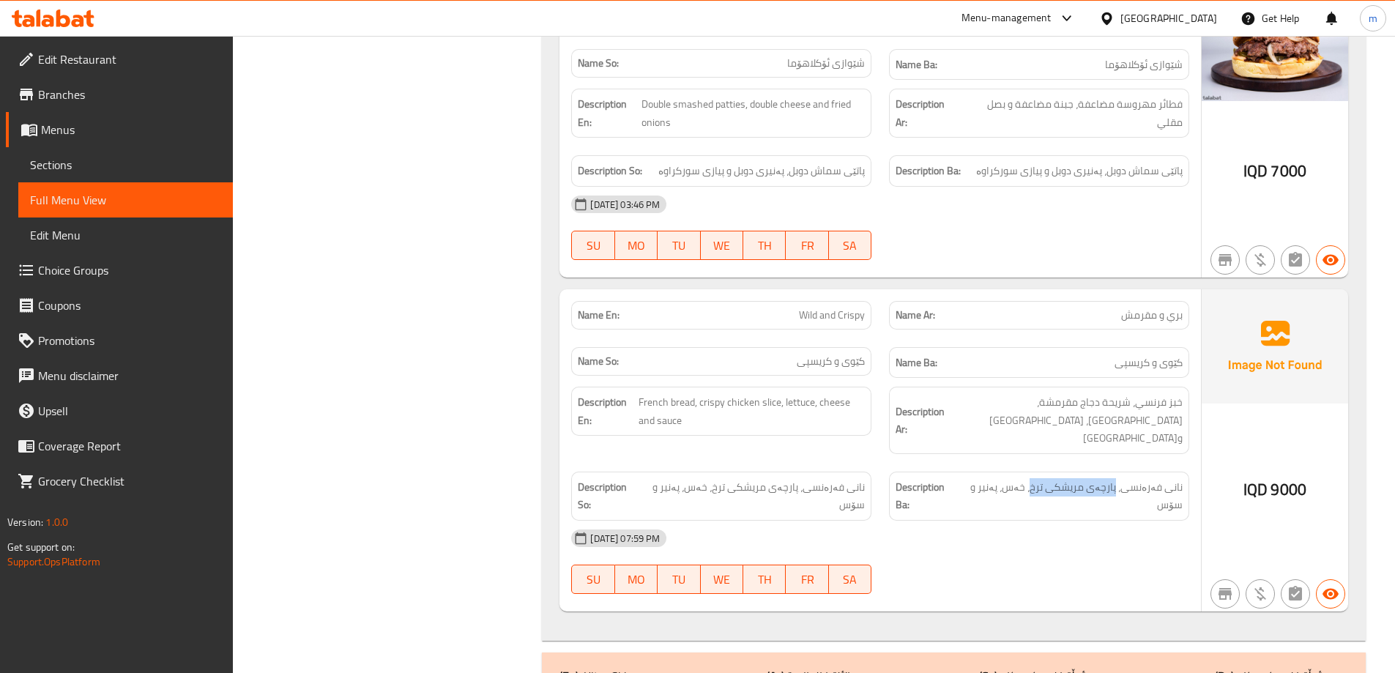
scroll to position [7445, 0]
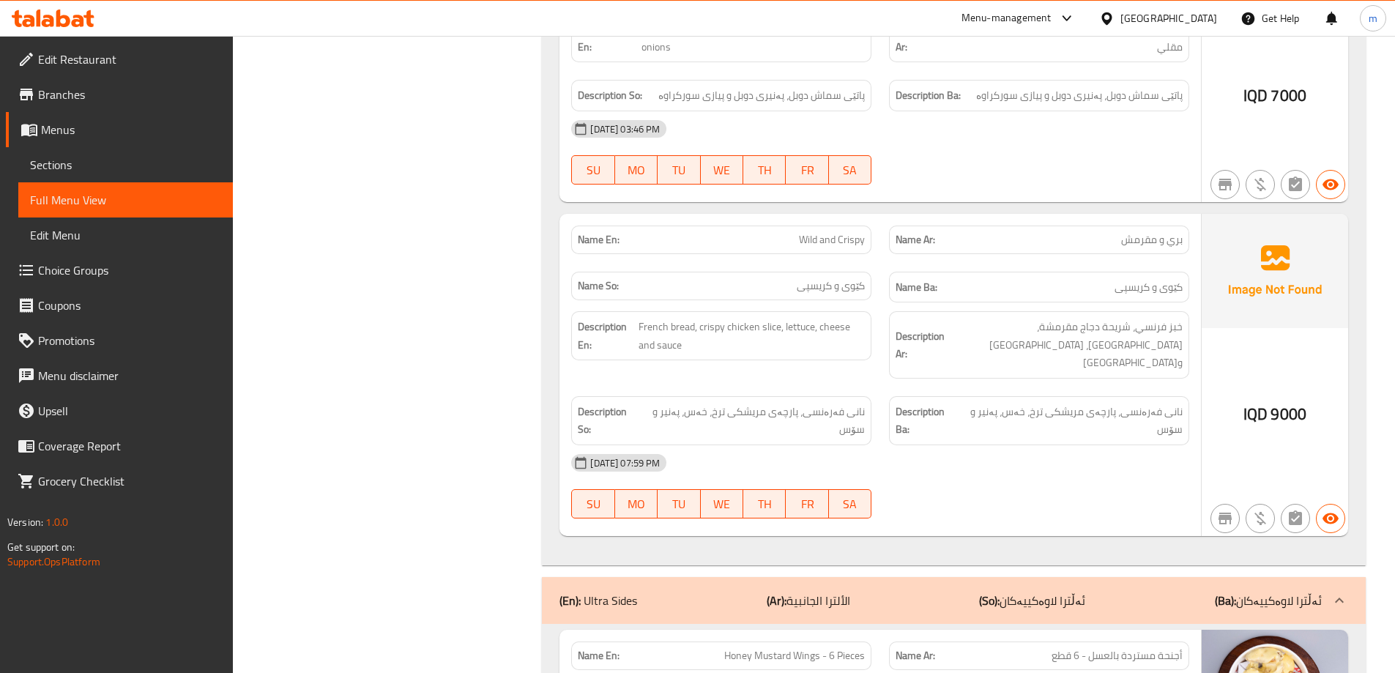
scroll to position [7566, 0]
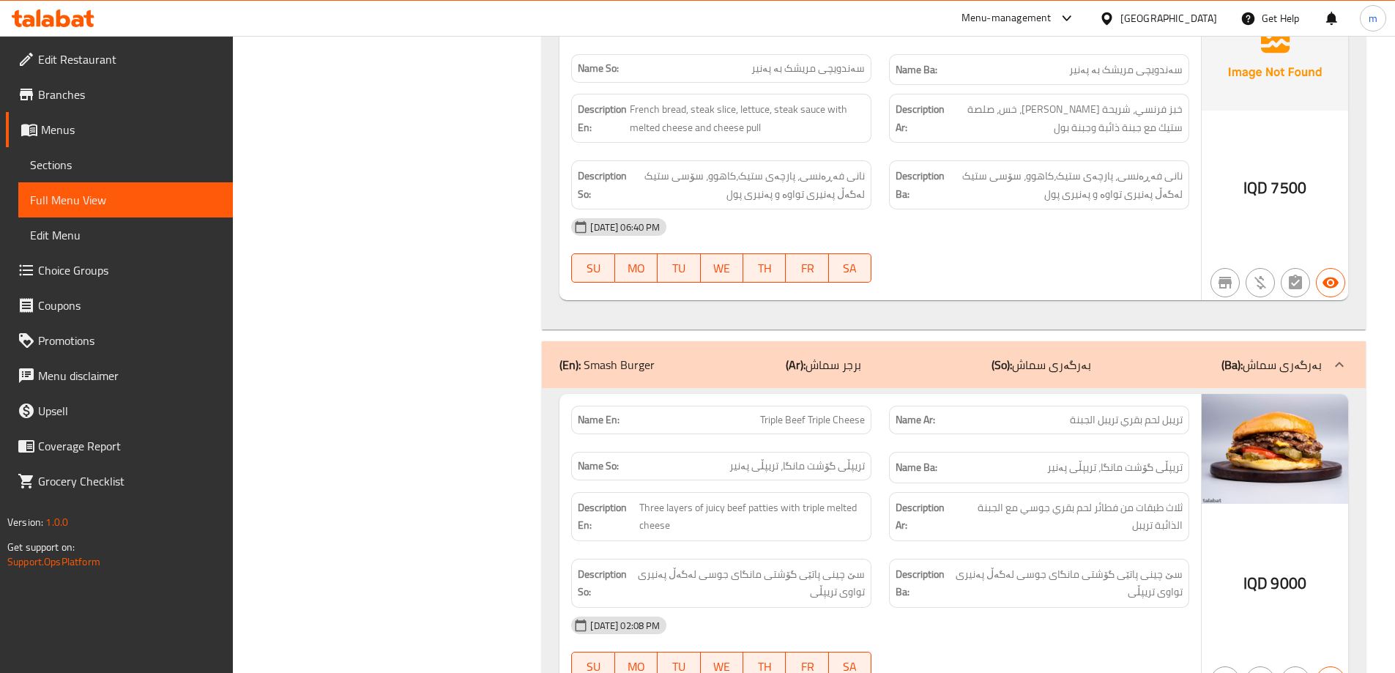
scroll to position [6102, 0]
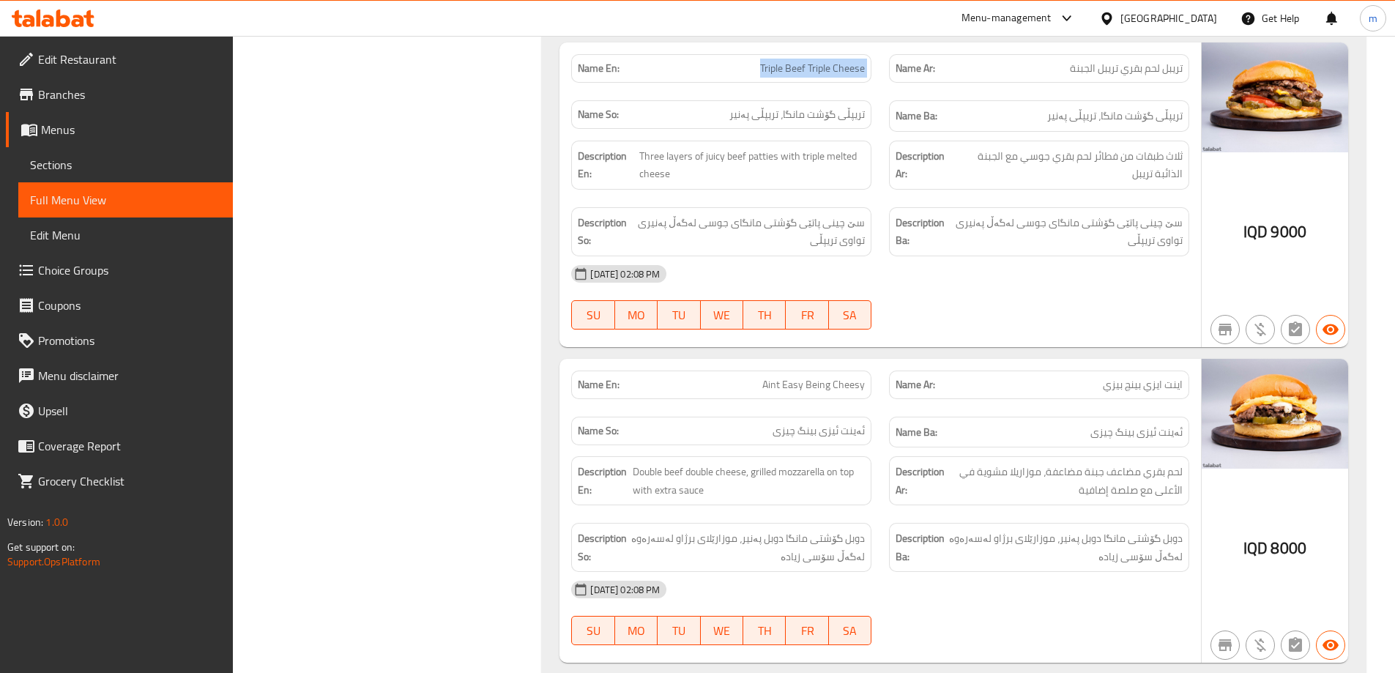
scroll to position [6590, 0]
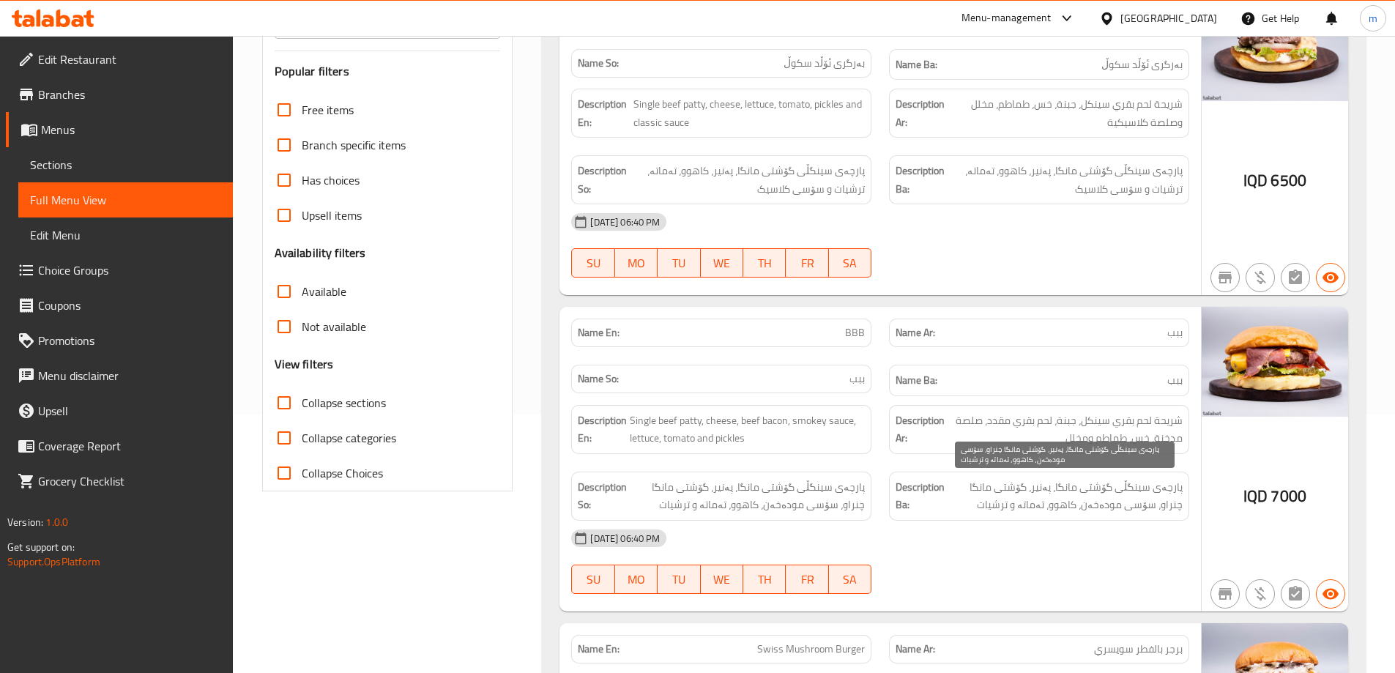
scroll to position [366, 0]
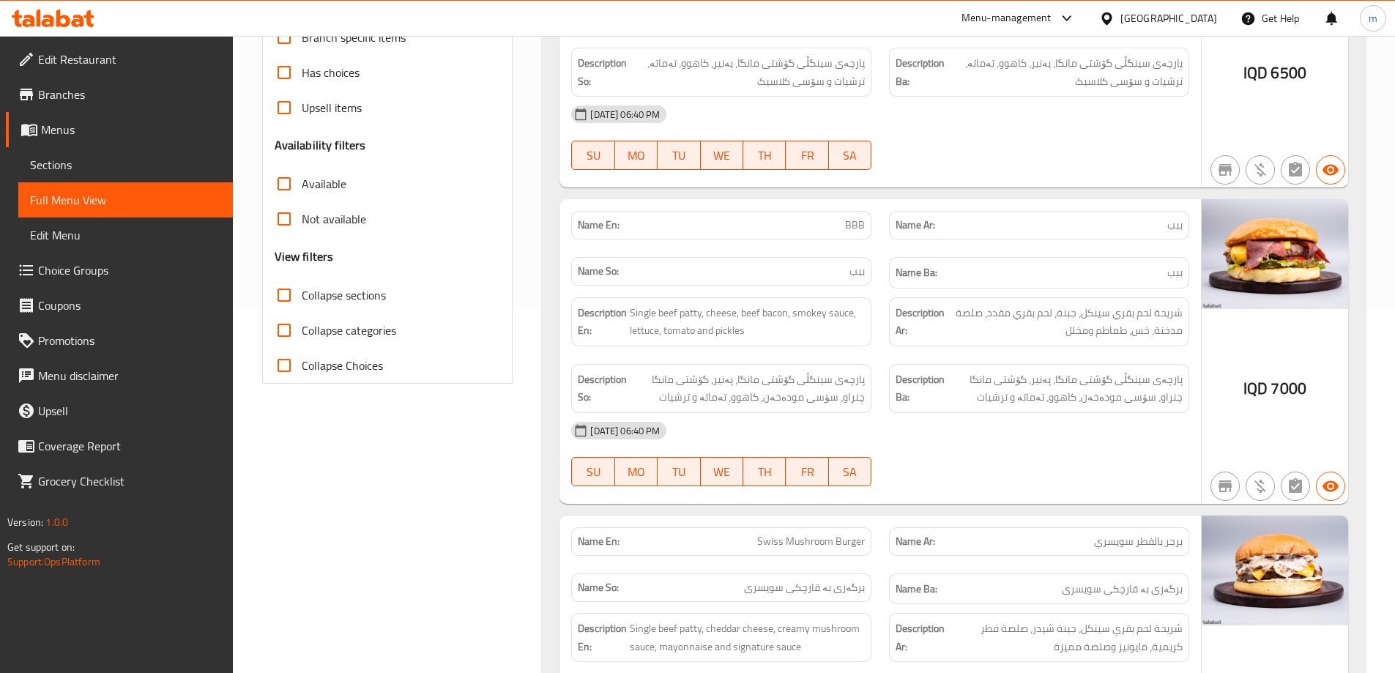
click at [856, 219] on span "BBB" at bounding box center [855, 224] width 20 height 15
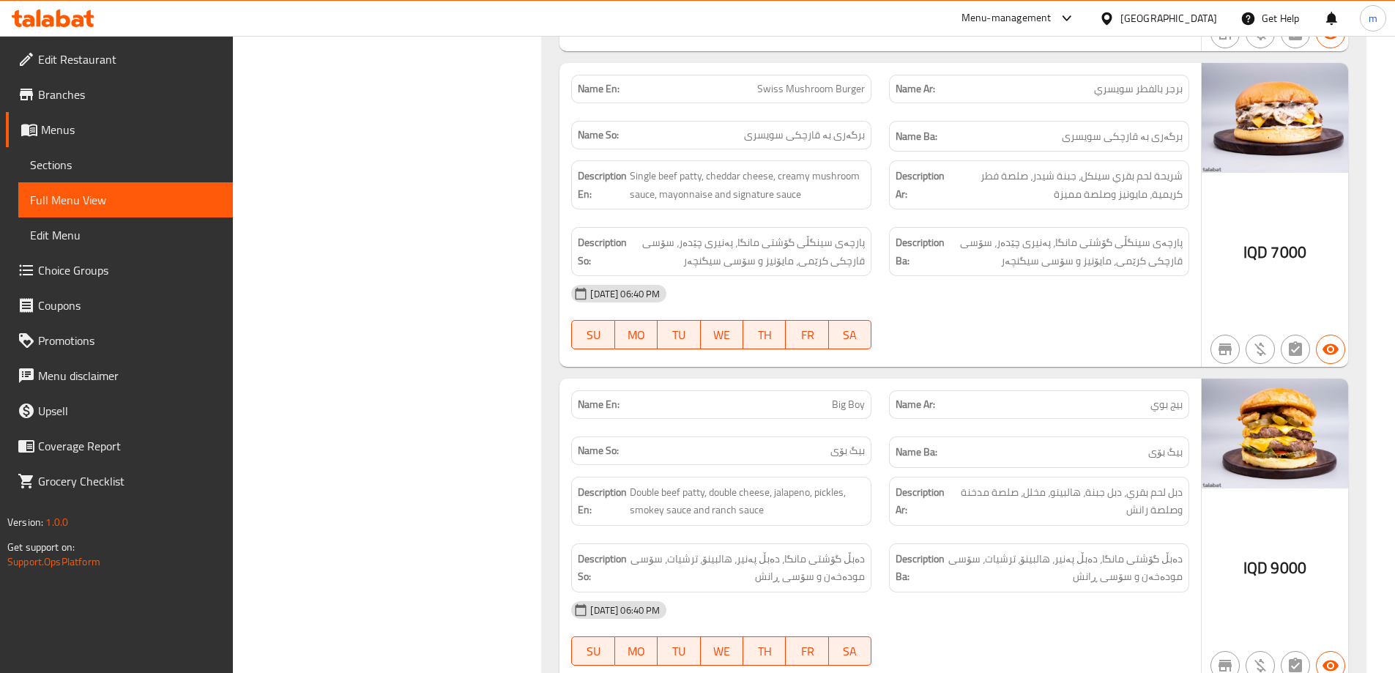
scroll to position [855, 0]
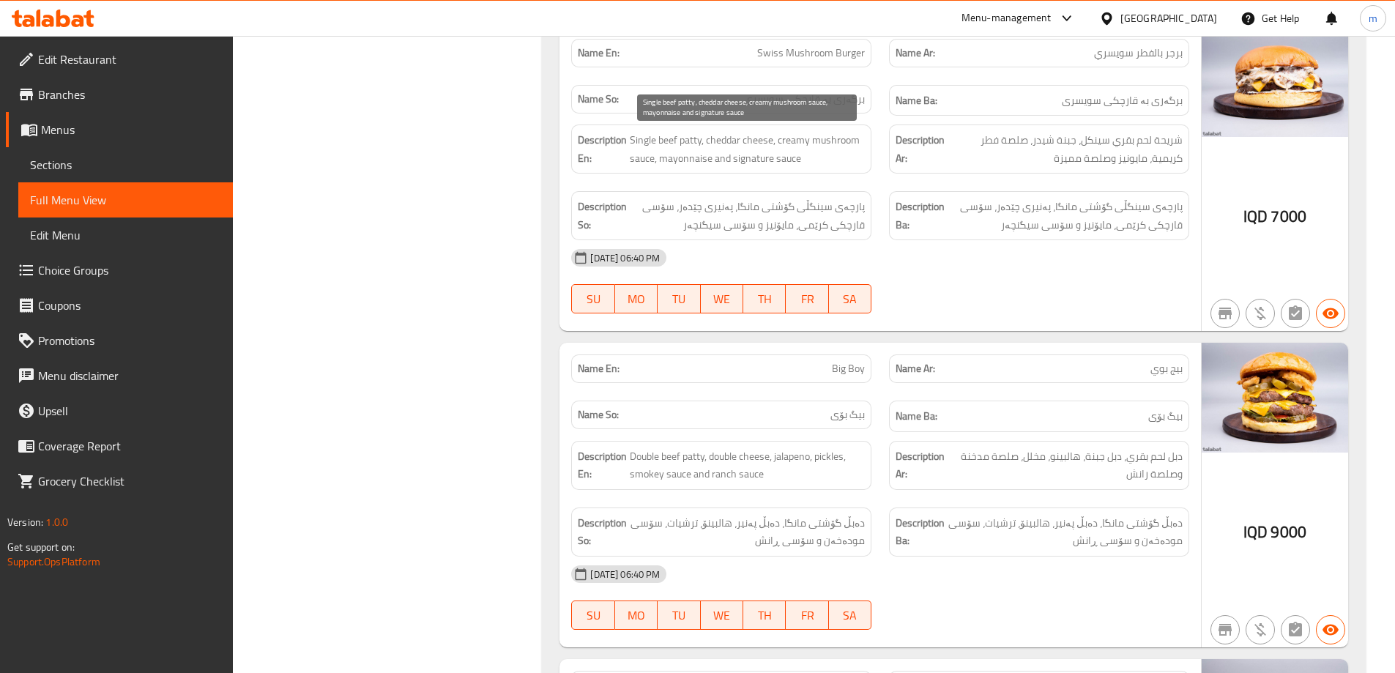
click at [750, 165] on span "Single beef patty, cheddar cheese, creamy mushroom sauce, mayonnaise and signat…" at bounding box center [747, 149] width 235 height 36
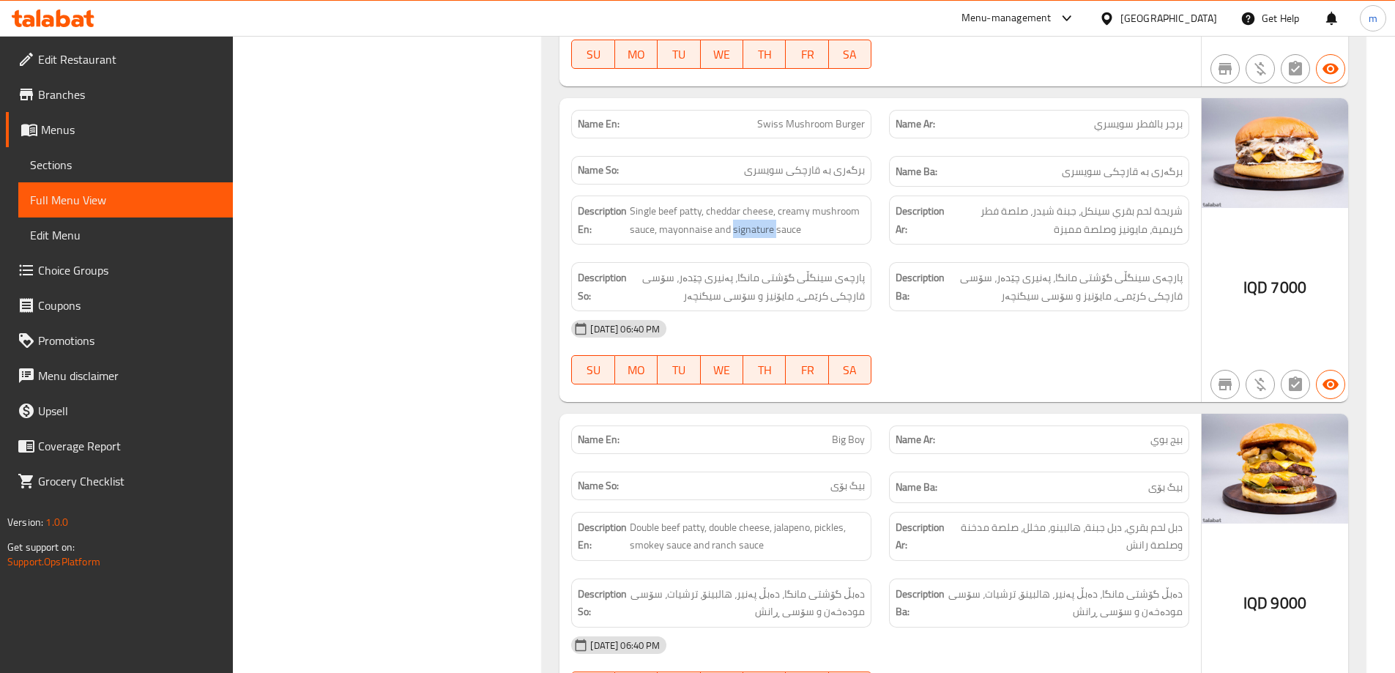
scroll to position [732, 0]
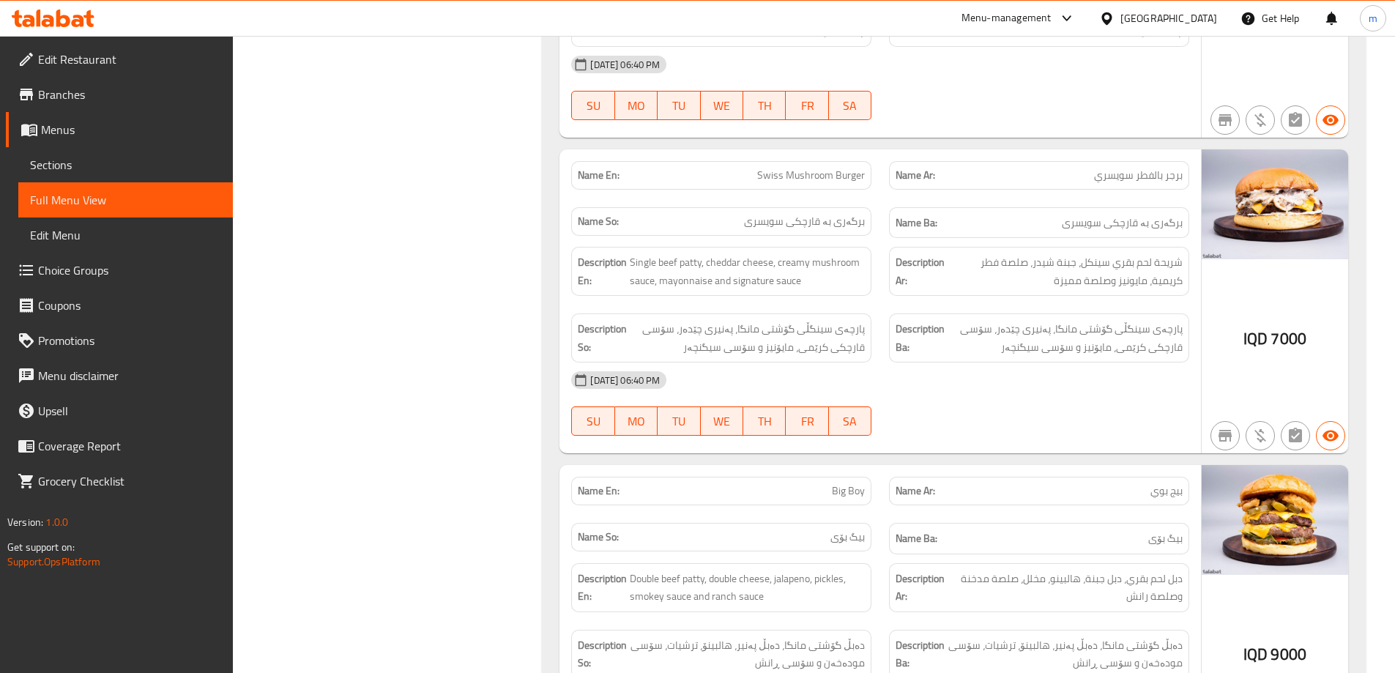
click at [797, 183] on span "Swiss Mushroom Burger" at bounding box center [811, 175] width 108 height 15
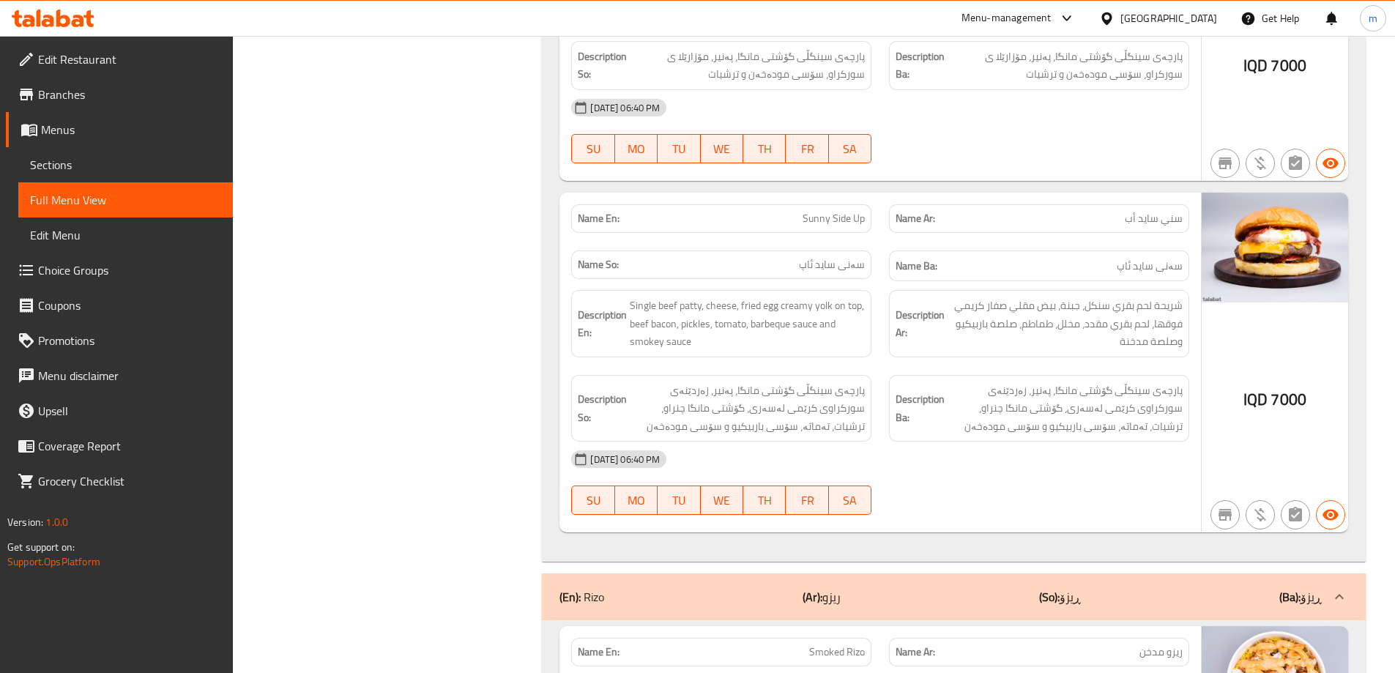
scroll to position [2074, 0]
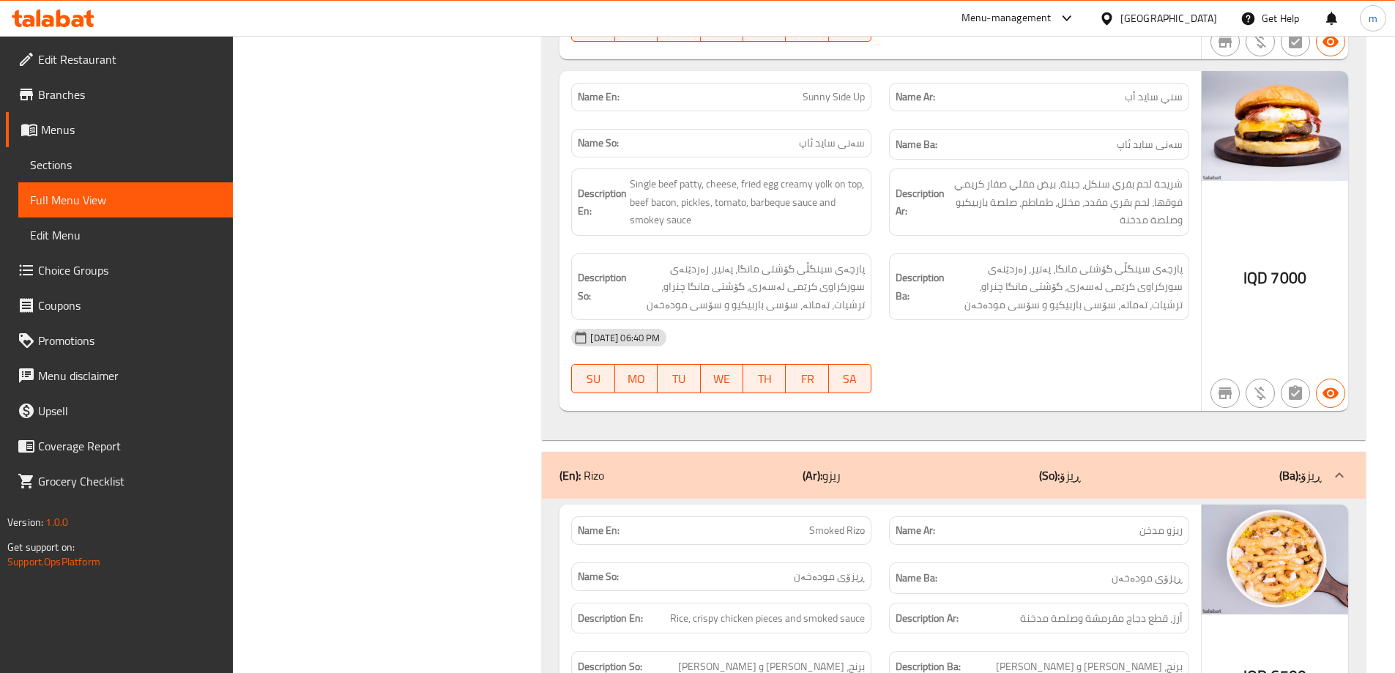
click at [846, 103] on span "Sunny Side Up" at bounding box center [834, 96] width 62 height 15
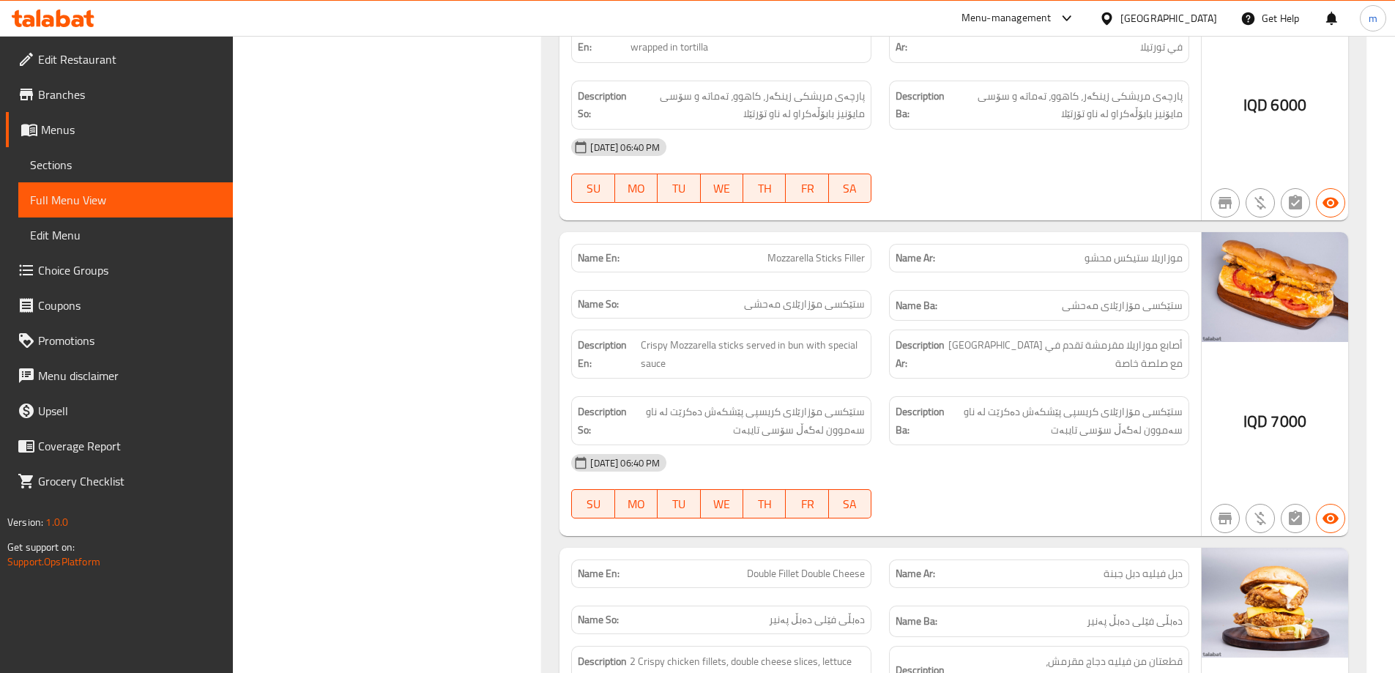
scroll to position [4393, 0]
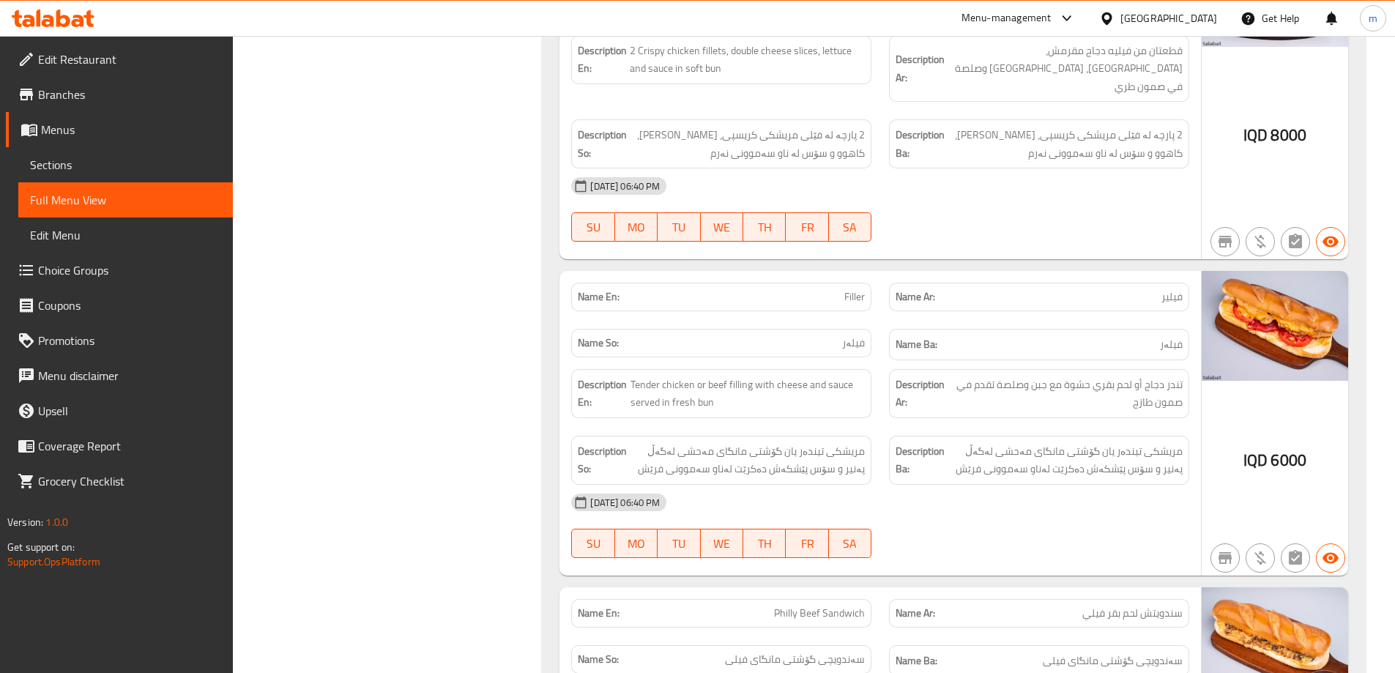
scroll to position [4760, 0]
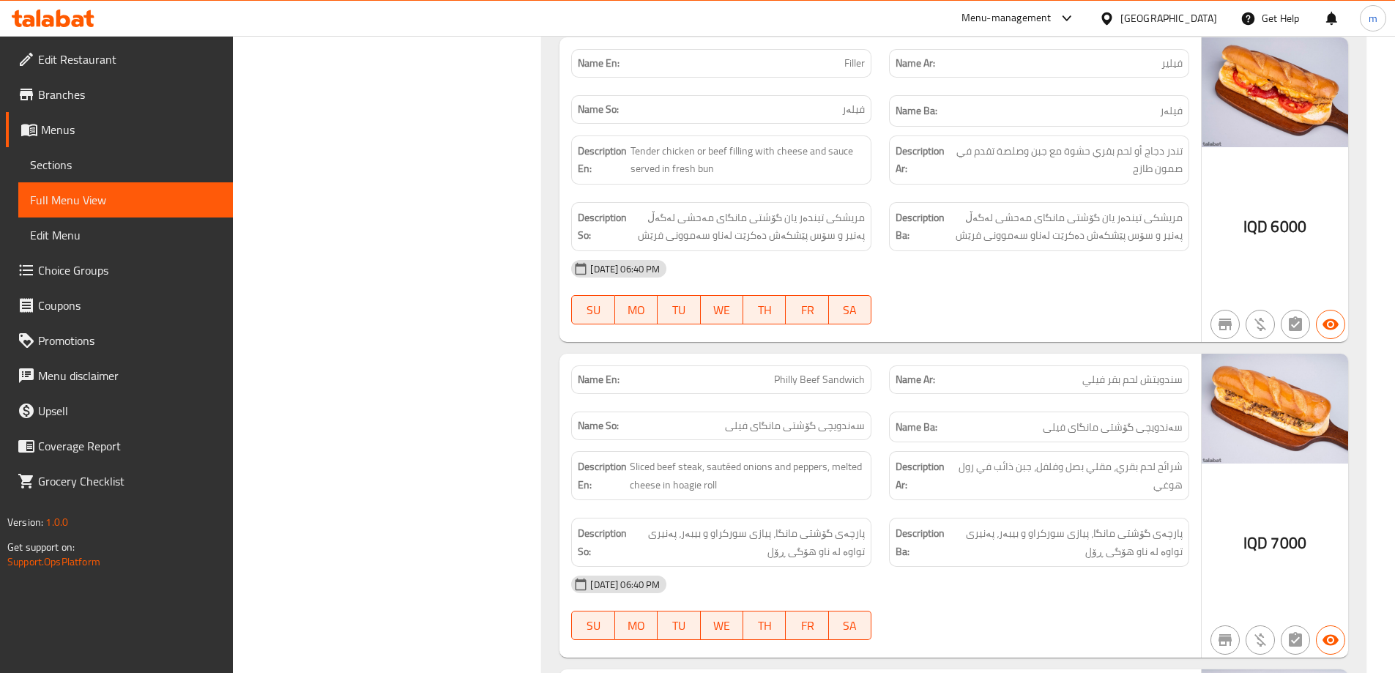
scroll to position [5003, 0]
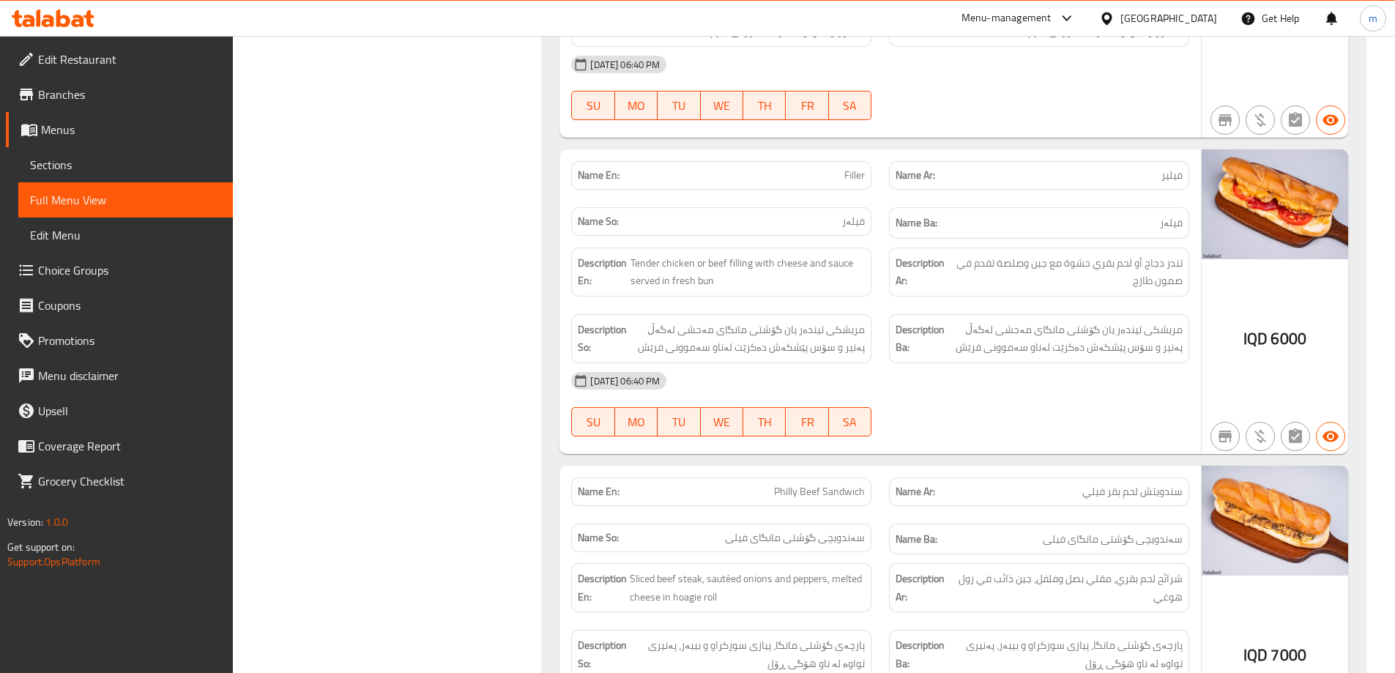
drag, startPoint x: 751, startPoint y: 226, endPoint x: 627, endPoint y: 234, distance: 124.0
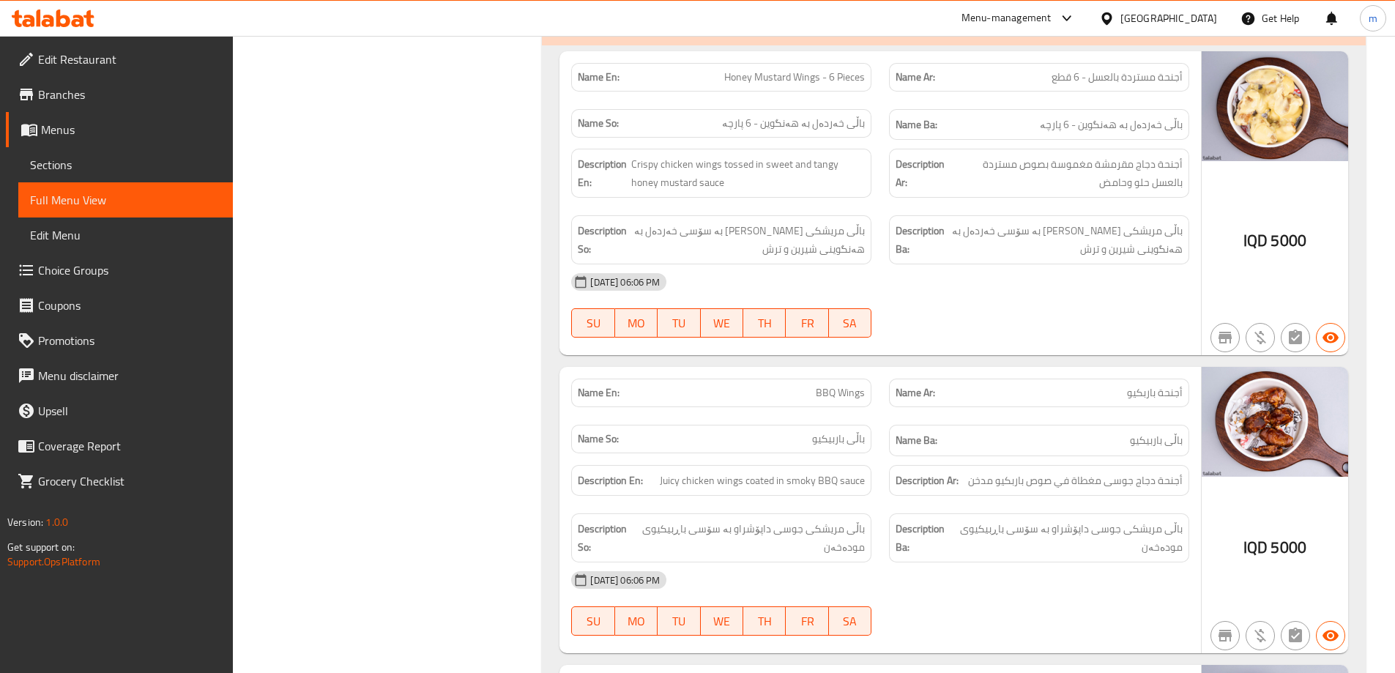
scroll to position [7932, 0]
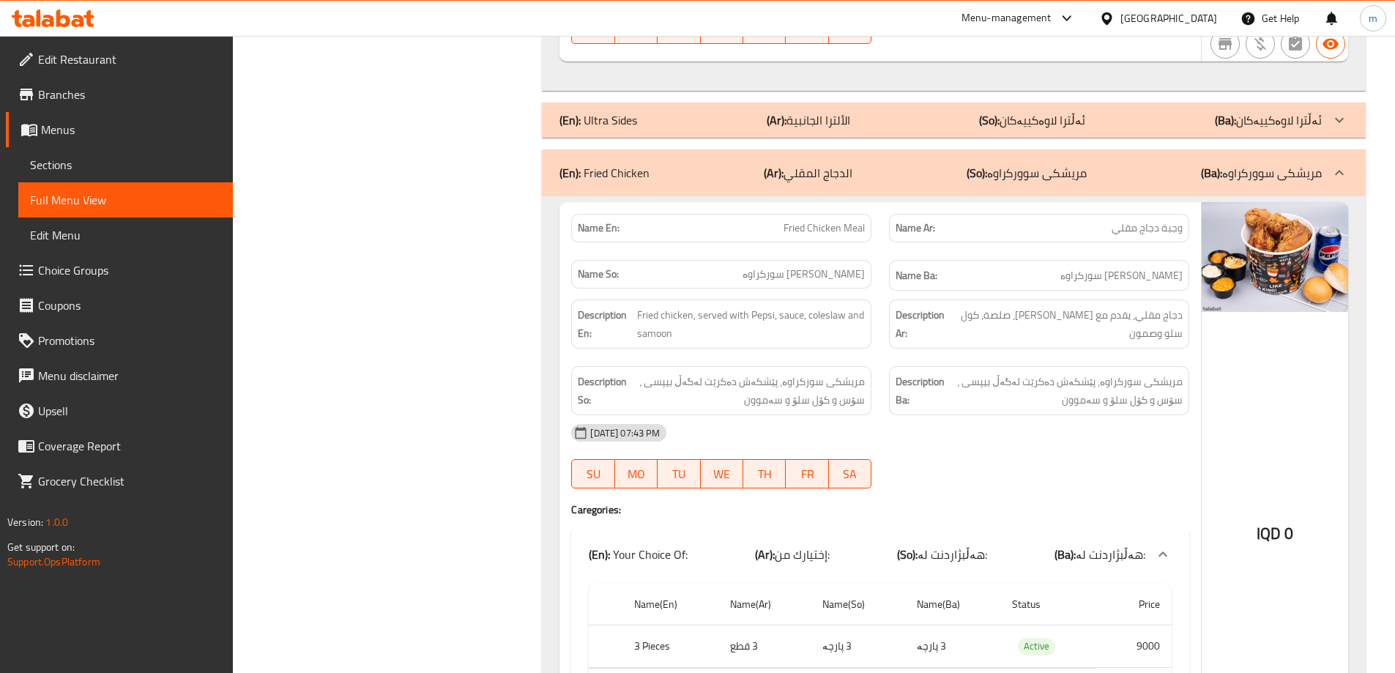
scroll to position [7811, 0]
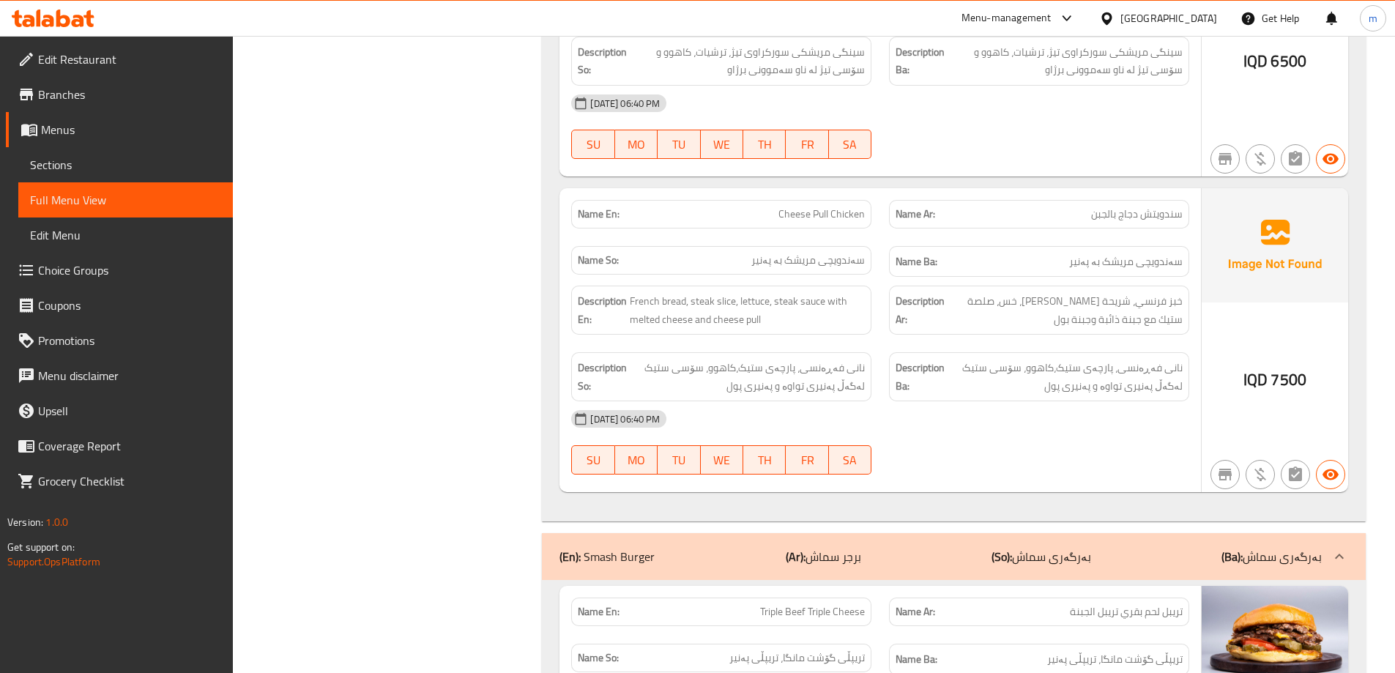
scroll to position [5929, 0]
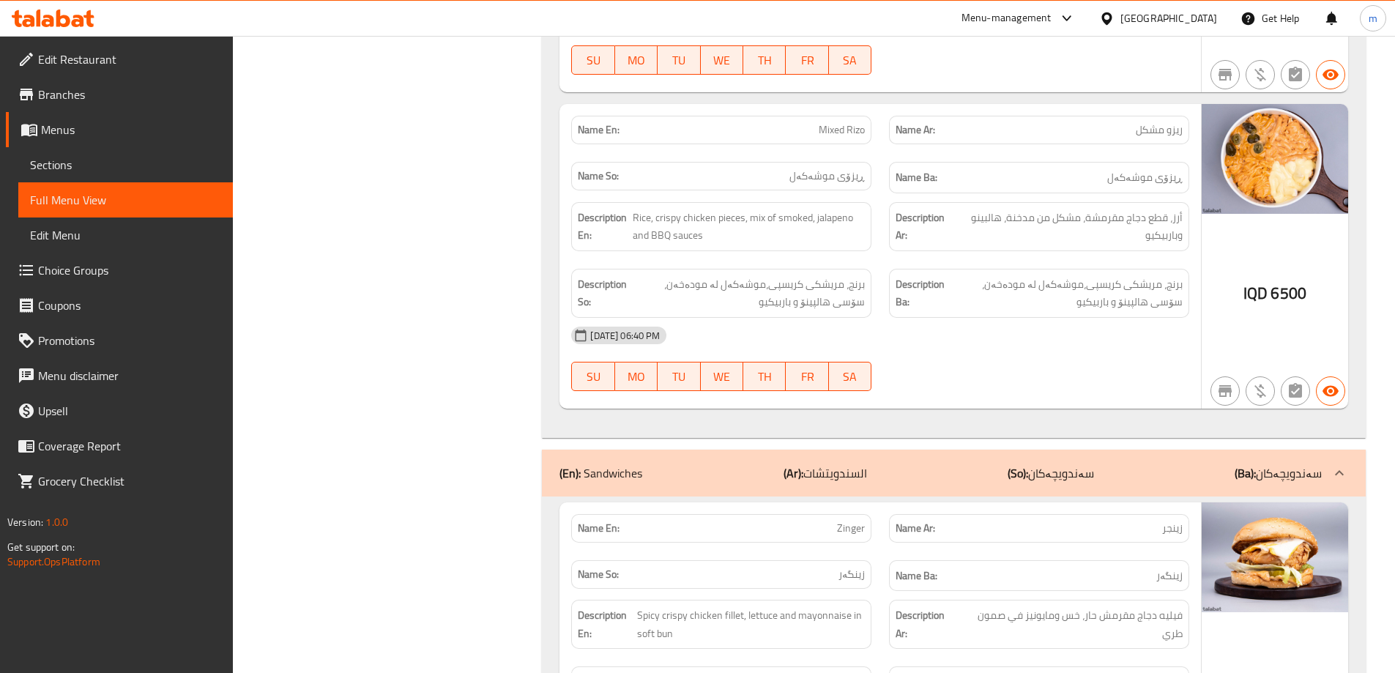
scroll to position [3366, 0]
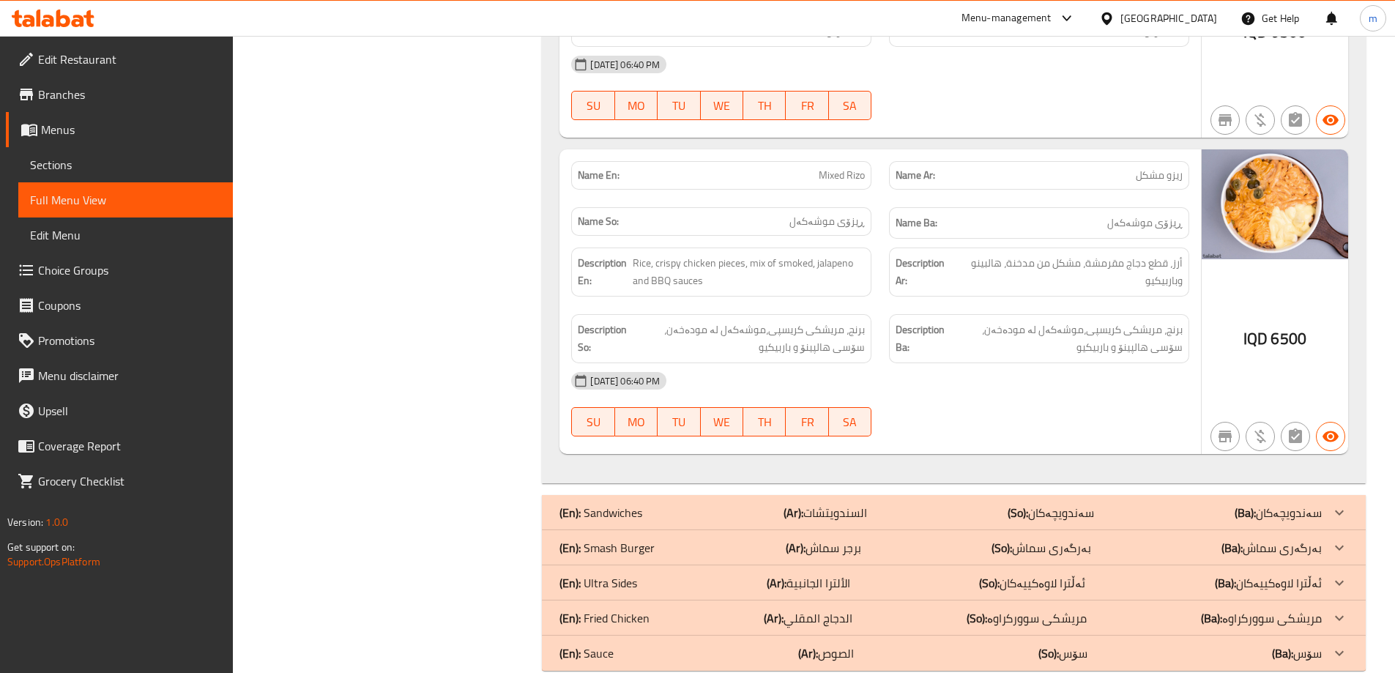
scroll to position [3332, 0]
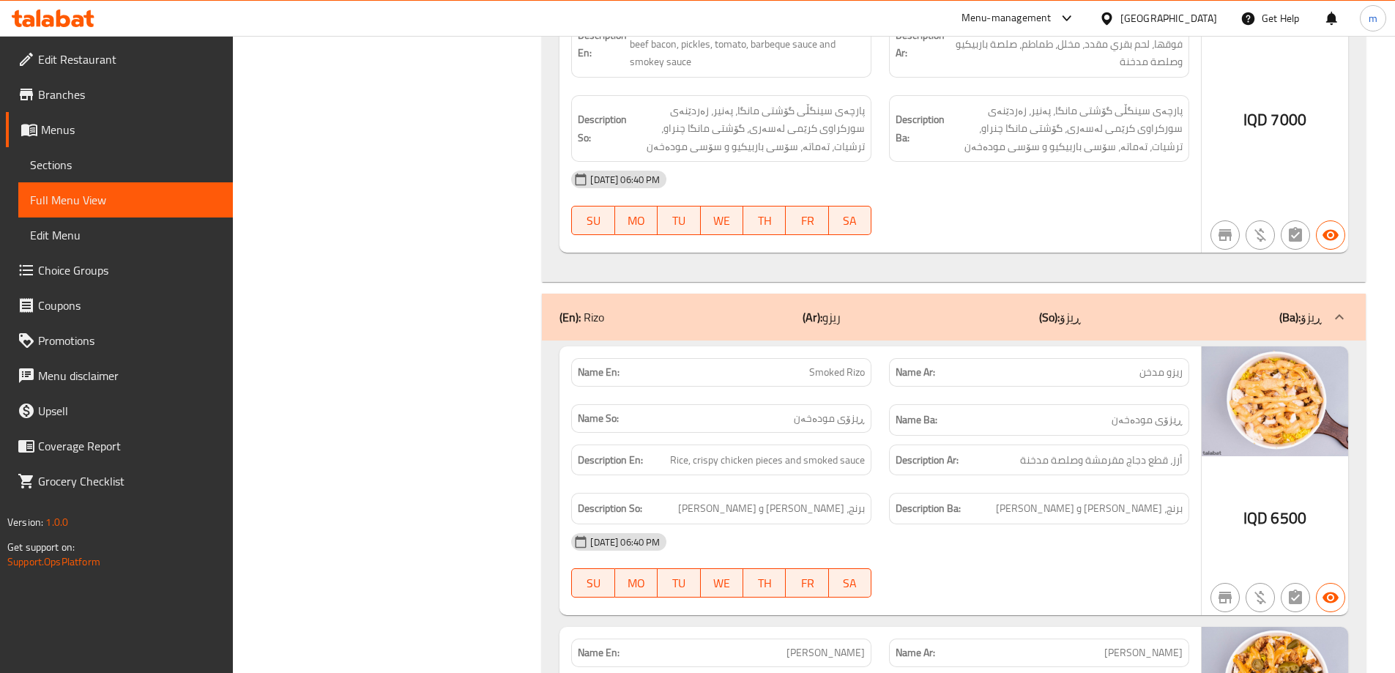
scroll to position [2234, 0]
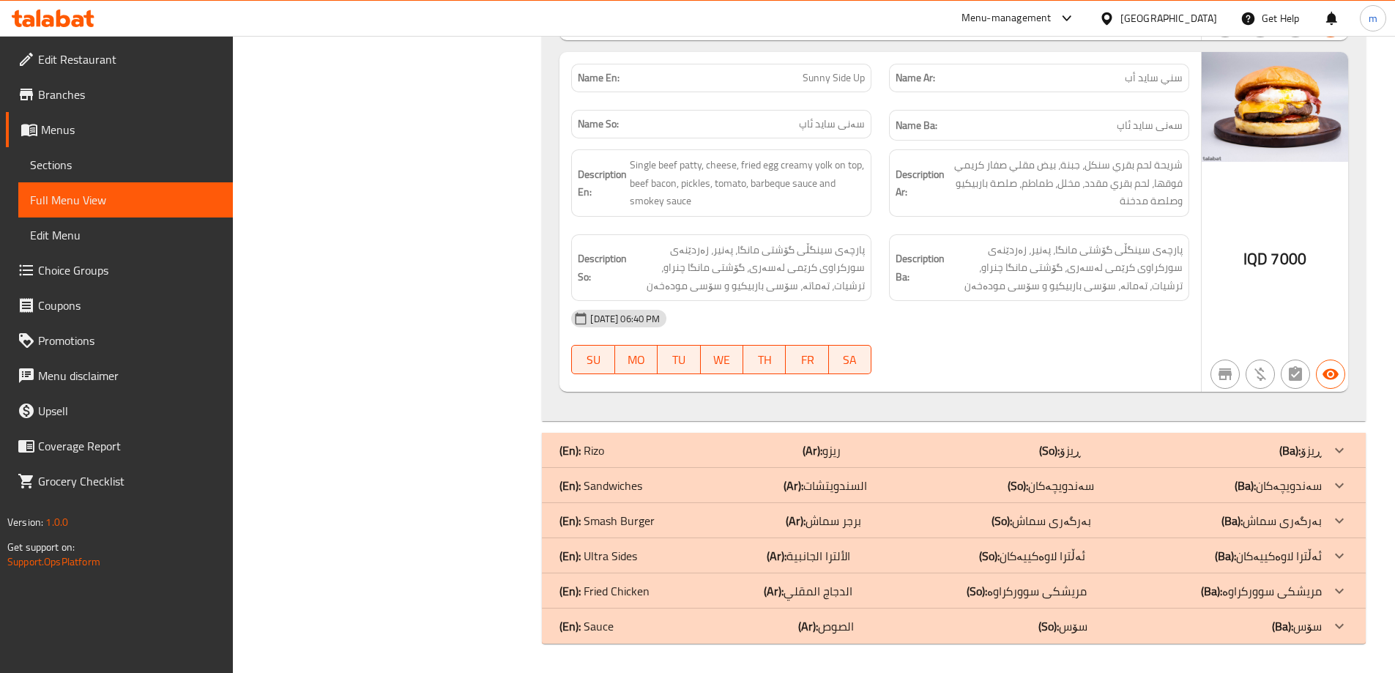
scroll to position [2093, 0]
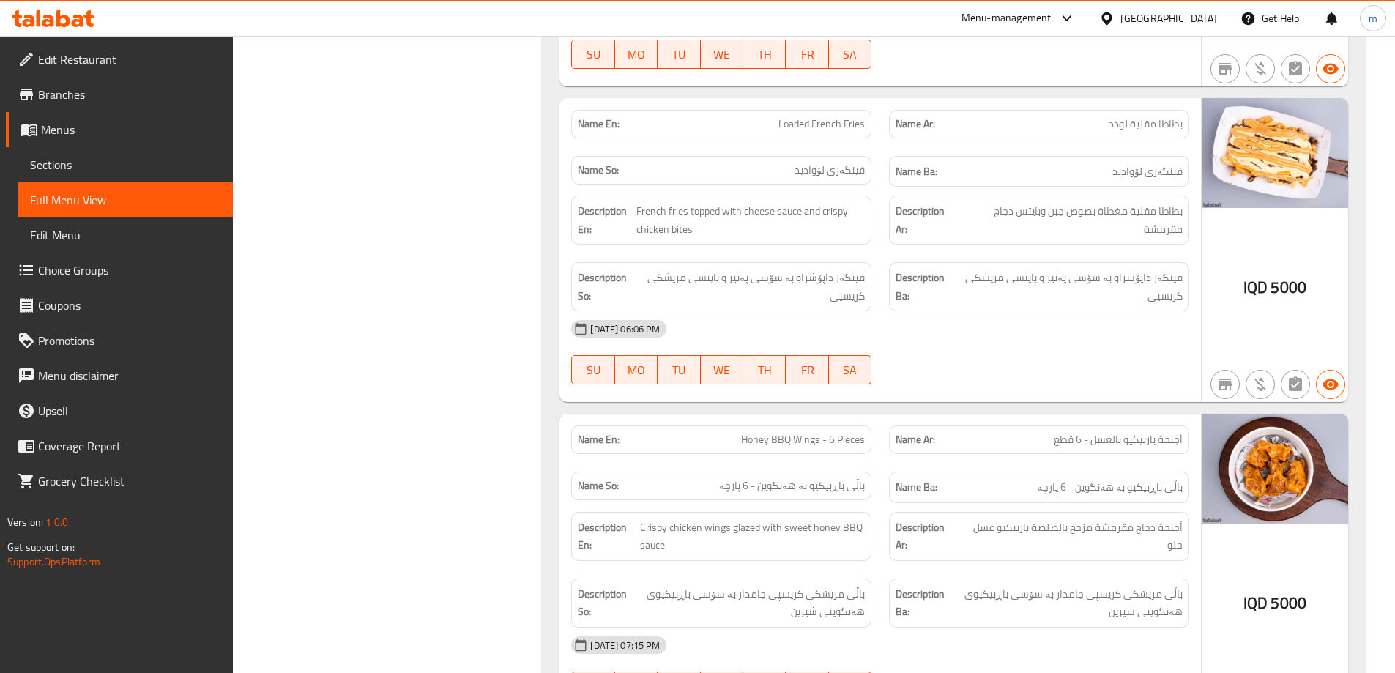
scroll to position [3558, 0]
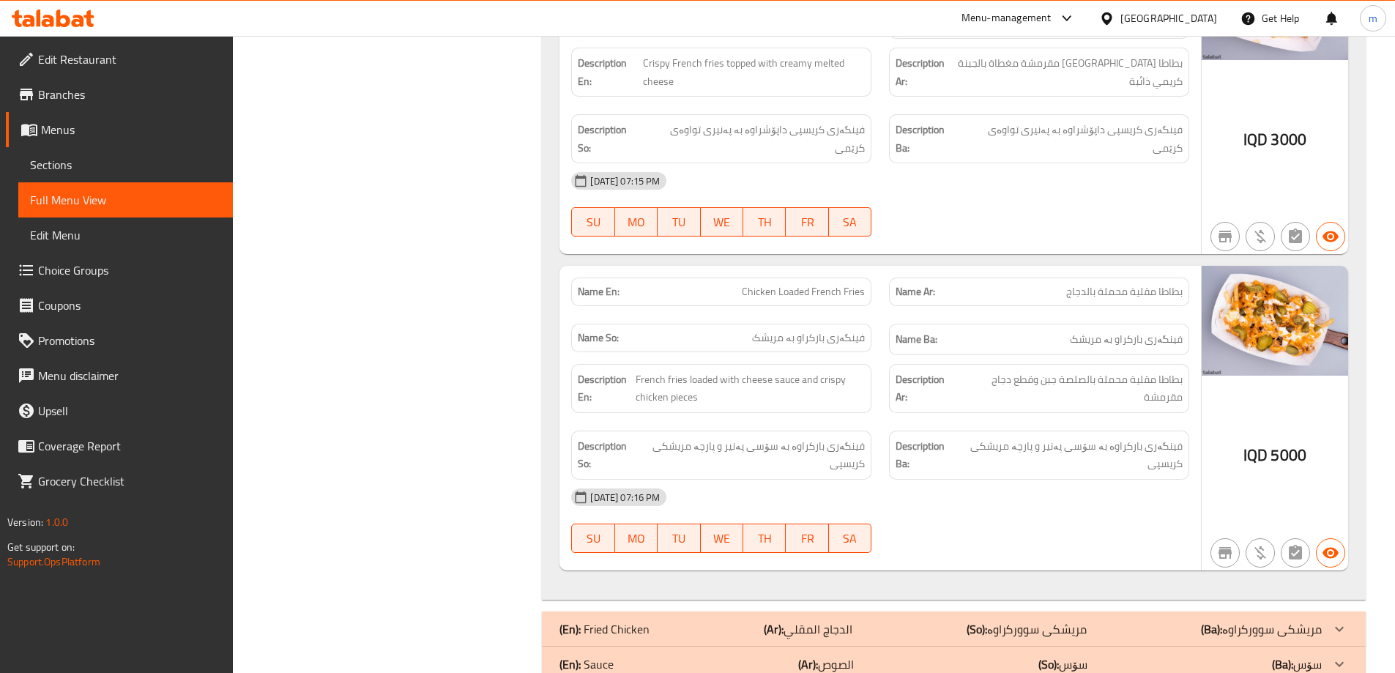
scroll to position [4292, 0]
drag, startPoint x: 497, startPoint y: 196, endPoint x: 504, endPoint y: 202, distance: 9.3
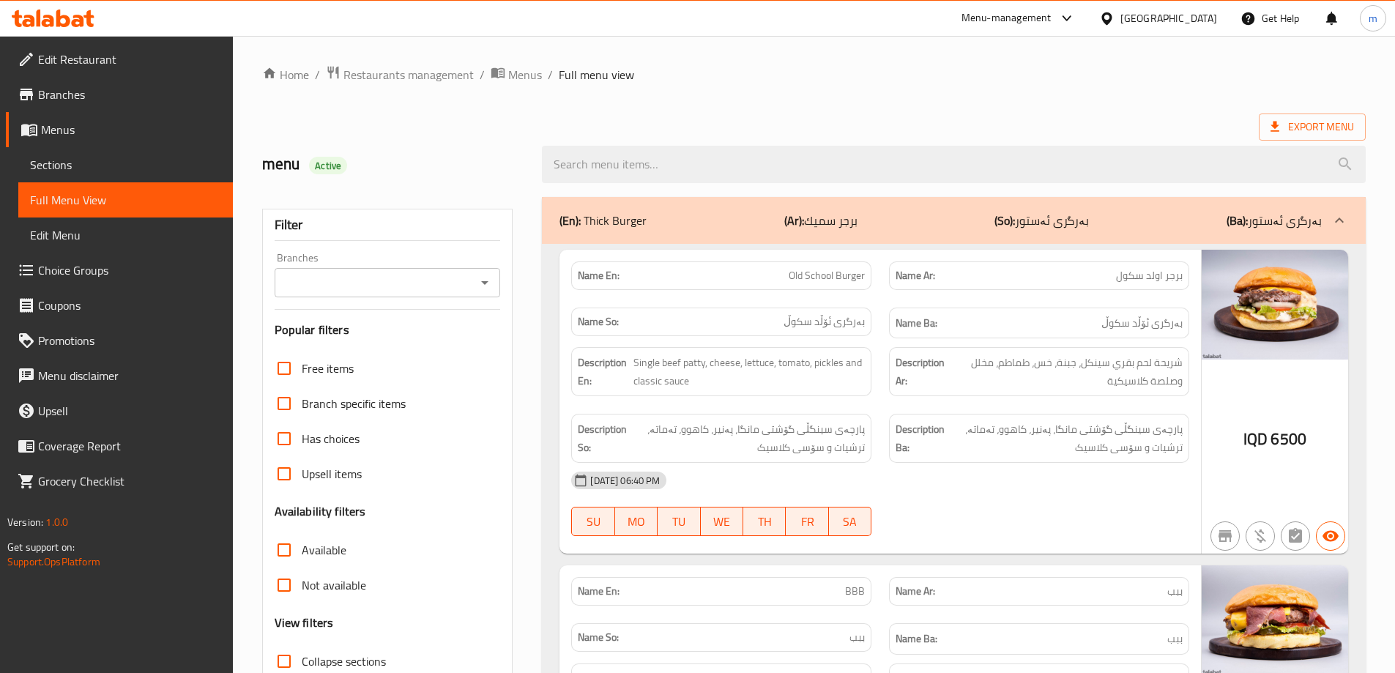
click at [70, 151] on link "Sections" at bounding box center [125, 164] width 215 height 35
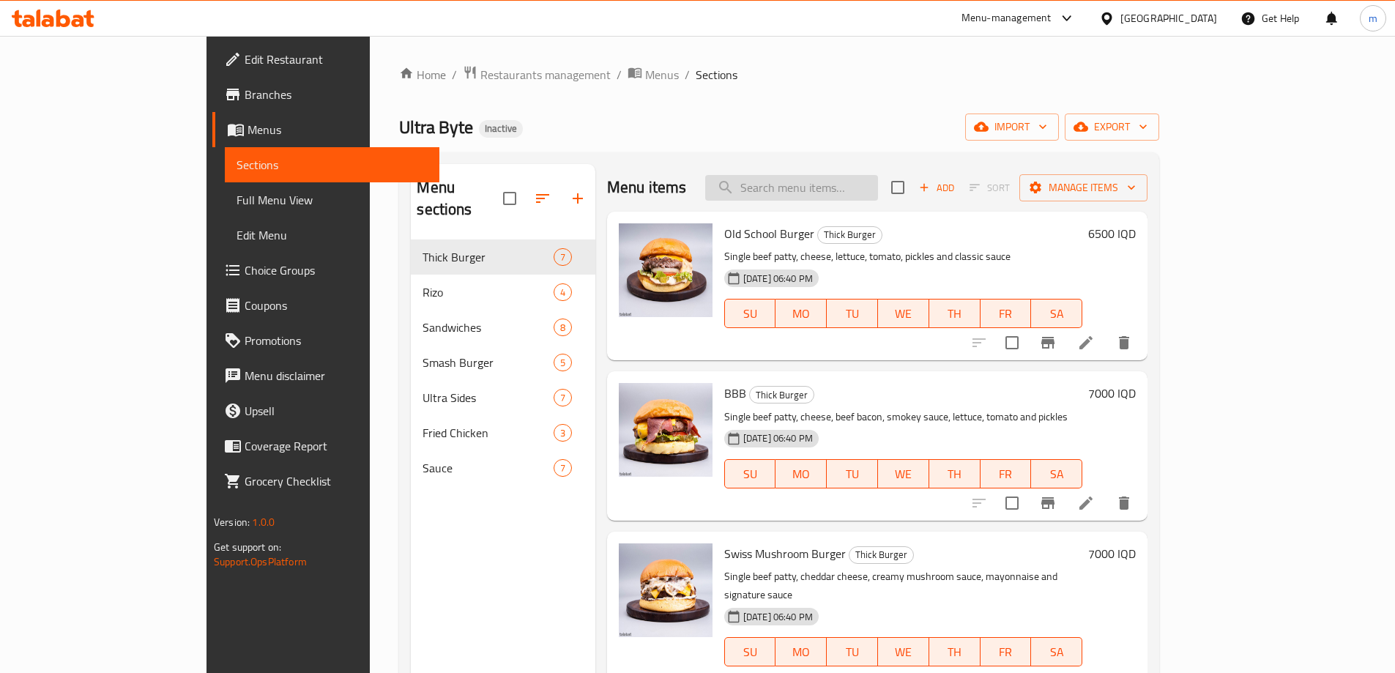
click at [863, 187] on input "search" at bounding box center [791, 188] width 173 height 26
paste input "Double Beef, Double Cheese"
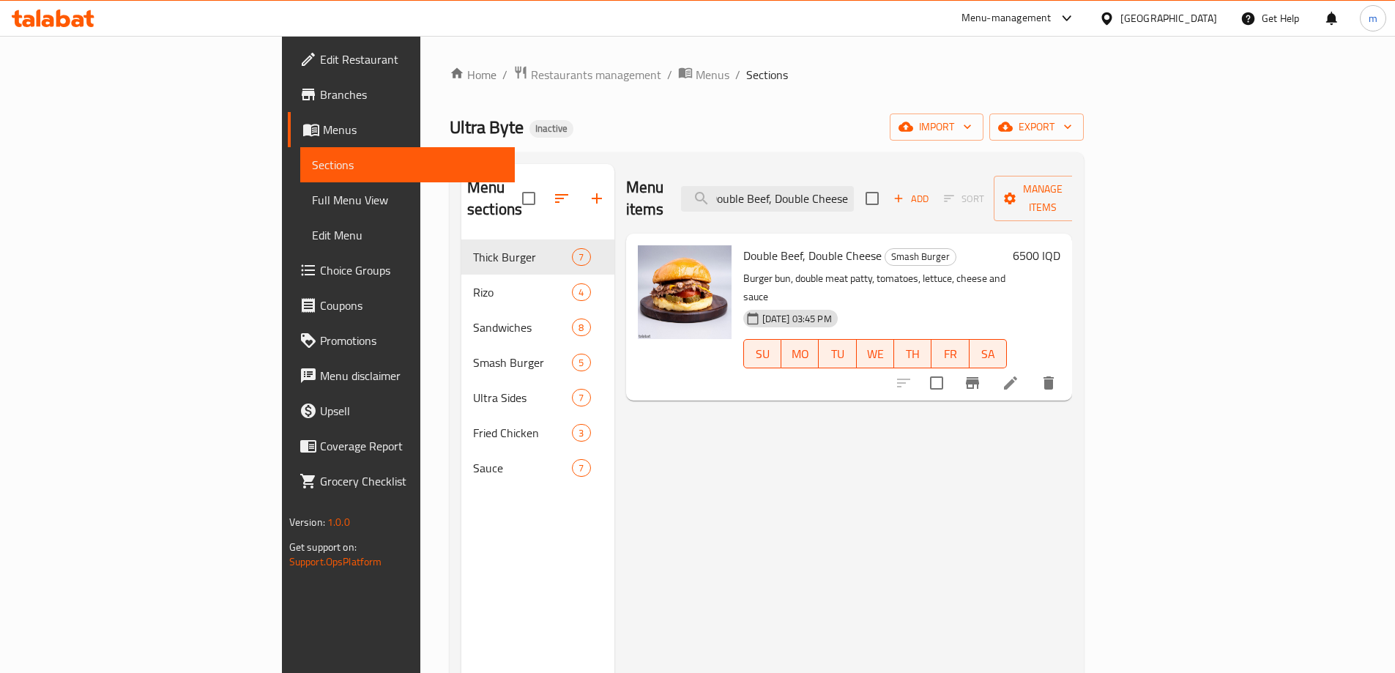
type input "Double Beef, Double Cheese"
click at [1019, 374] on icon at bounding box center [1011, 383] width 18 height 18
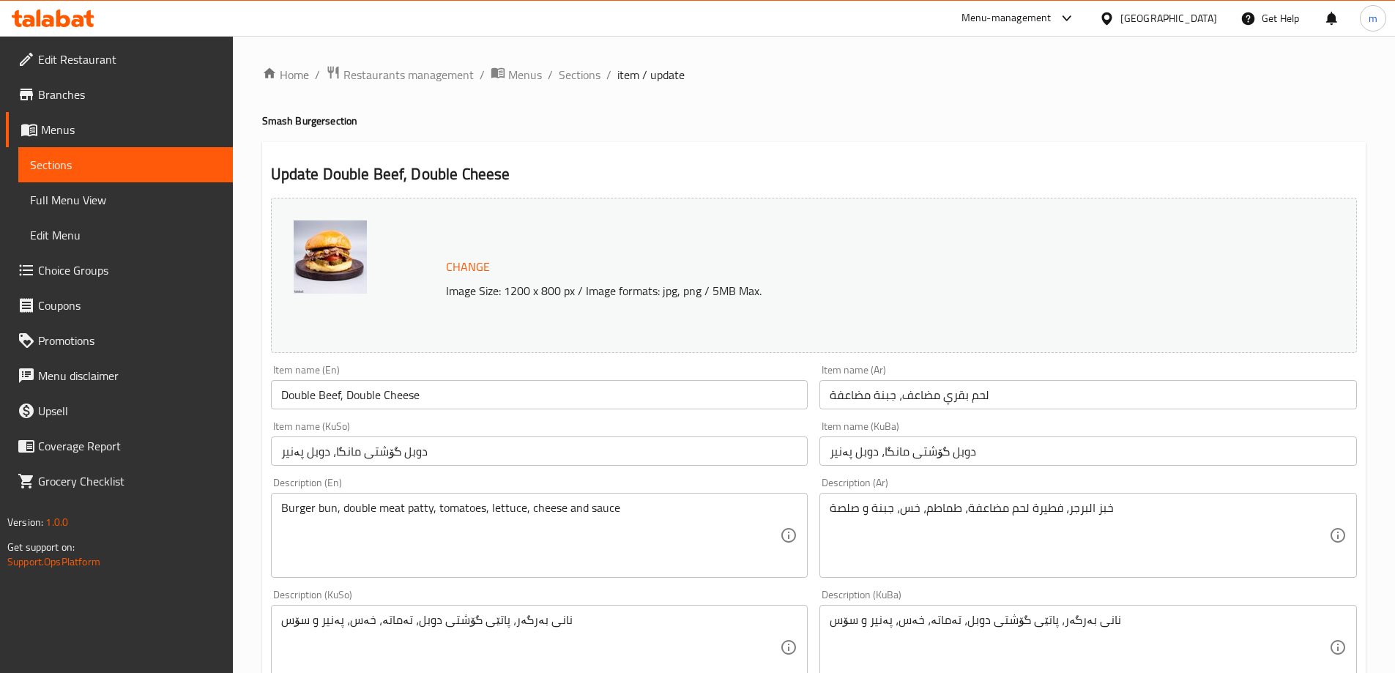
click at [458, 404] on input "Double Beef, Double Cheese" at bounding box center [539, 394] width 537 height 29
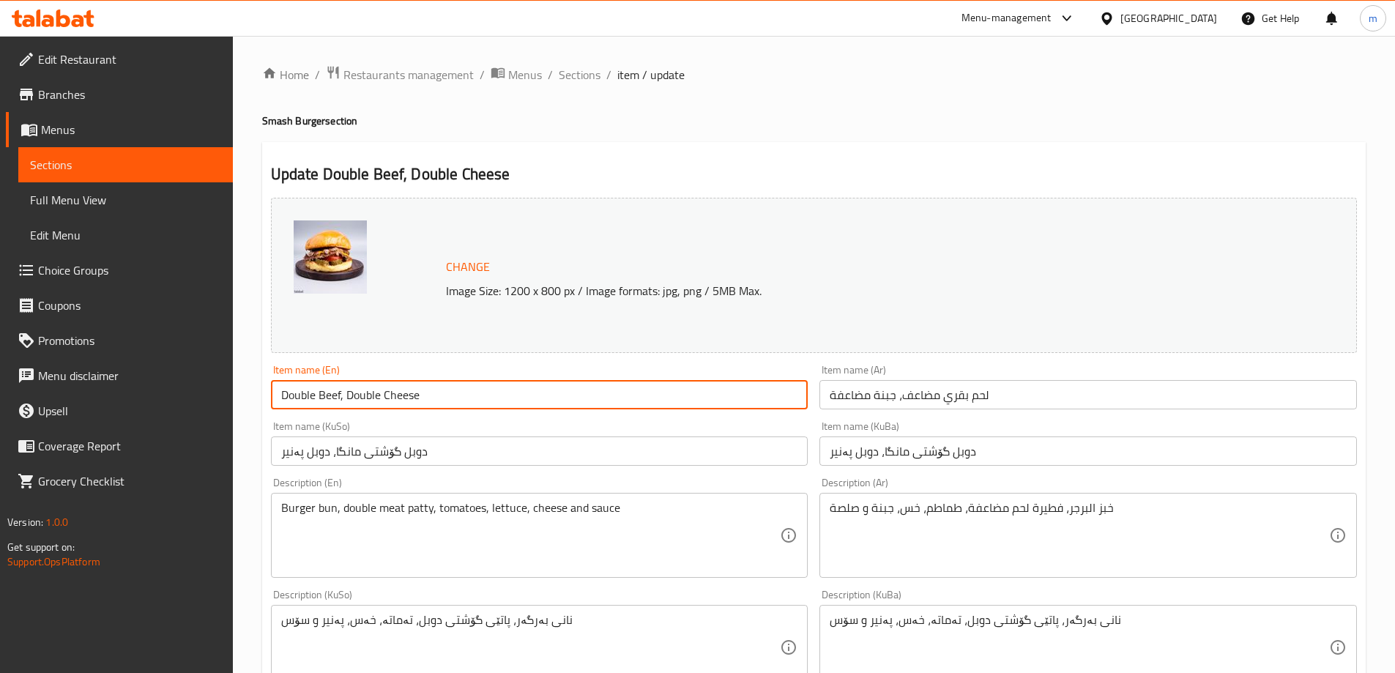
click at [342, 397] on input "Double Beef, Double Cheese" at bounding box center [539, 394] width 537 height 29
click at [442, 408] on input "Double Beef and Double Cheese" at bounding box center [539, 394] width 537 height 29
type input "Double Beef and Double Cheese Burger"
click at [1005, 395] on input "لحم بقري مضاعف، جبنة مضاعفة" at bounding box center [1087, 394] width 537 height 29
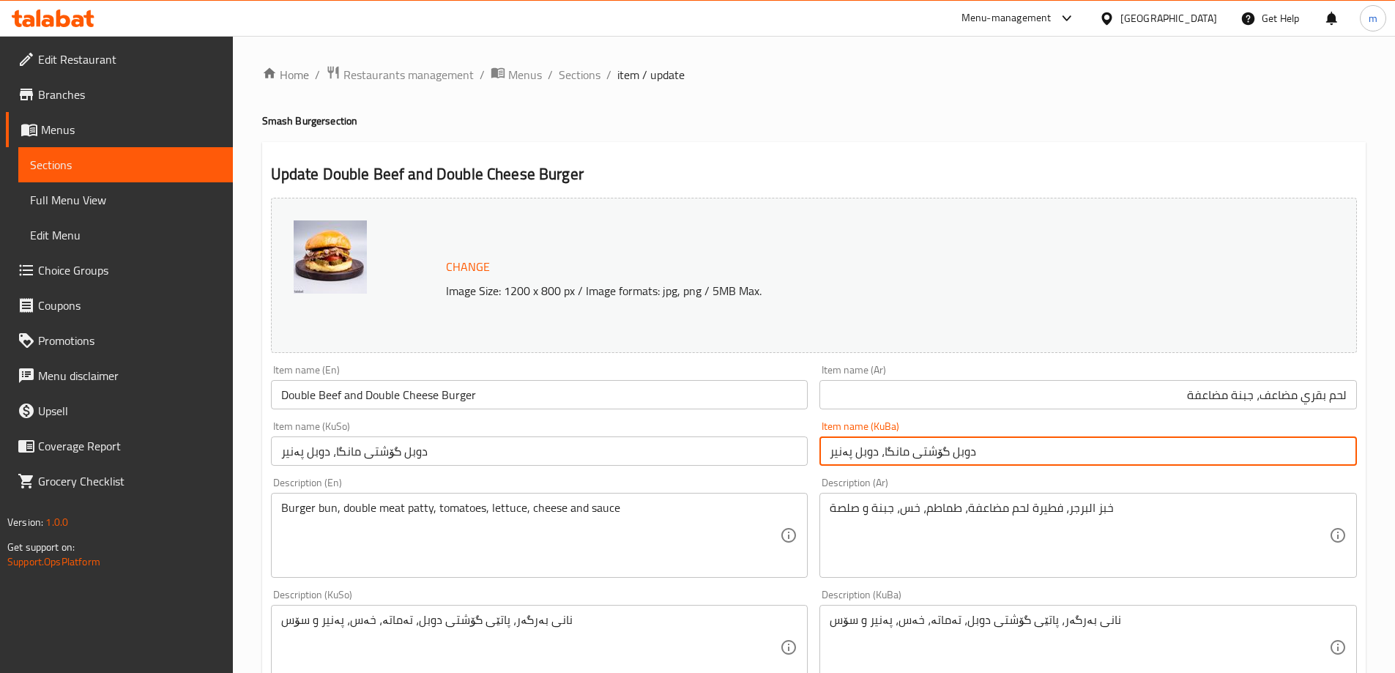
click at [957, 455] on input "دوبل گۆشتی مانگا، دوبل پەنیر" at bounding box center [1087, 450] width 537 height 29
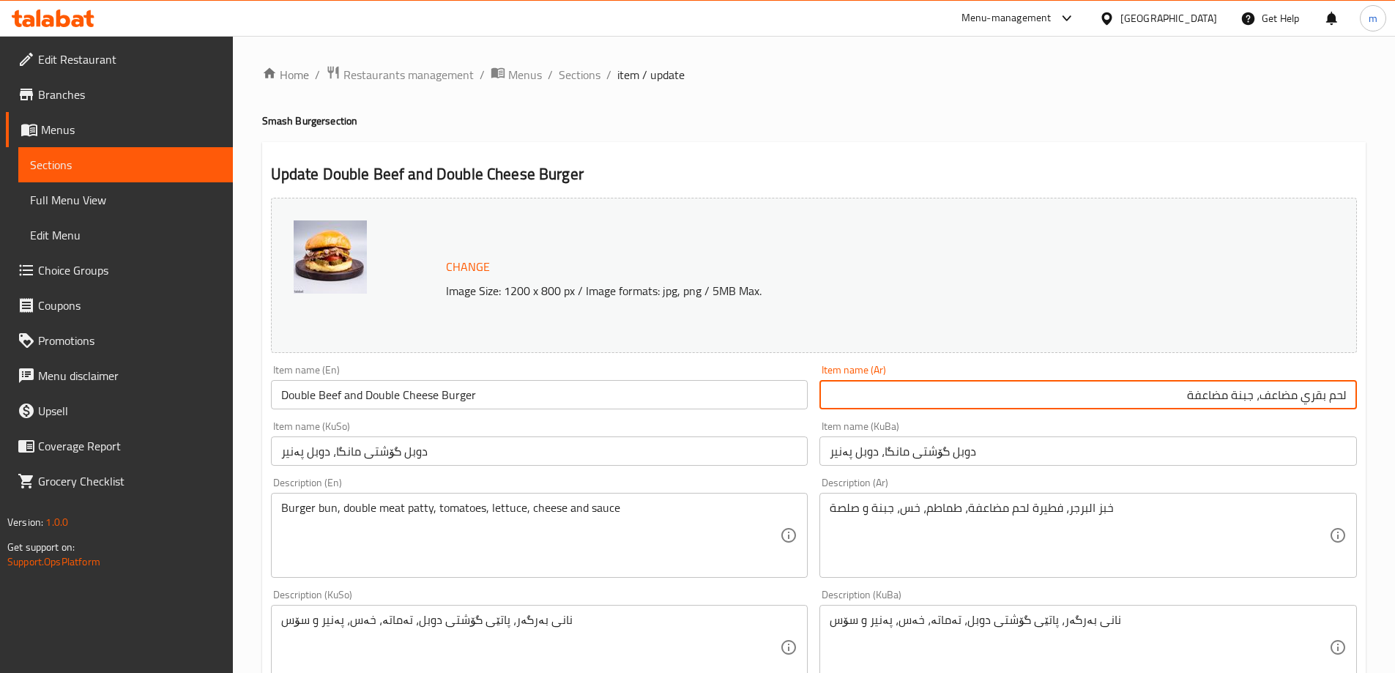
click at [1269, 390] on input "لحم بقري مضاعف، جبنة مضاعفة" at bounding box center [1087, 394] width 537 height 29
click at [1270, 389] on input "لحم بقري مضاعف، جبنة مضاعفة" at bounding box center [1087, 394] width 537 height 29
paste input "دوبل"
click at [1295, 398] on input "لحم بقري دوبل و جبنة مضاعفة" at bounding box center [1087, 394] width 537 height 29
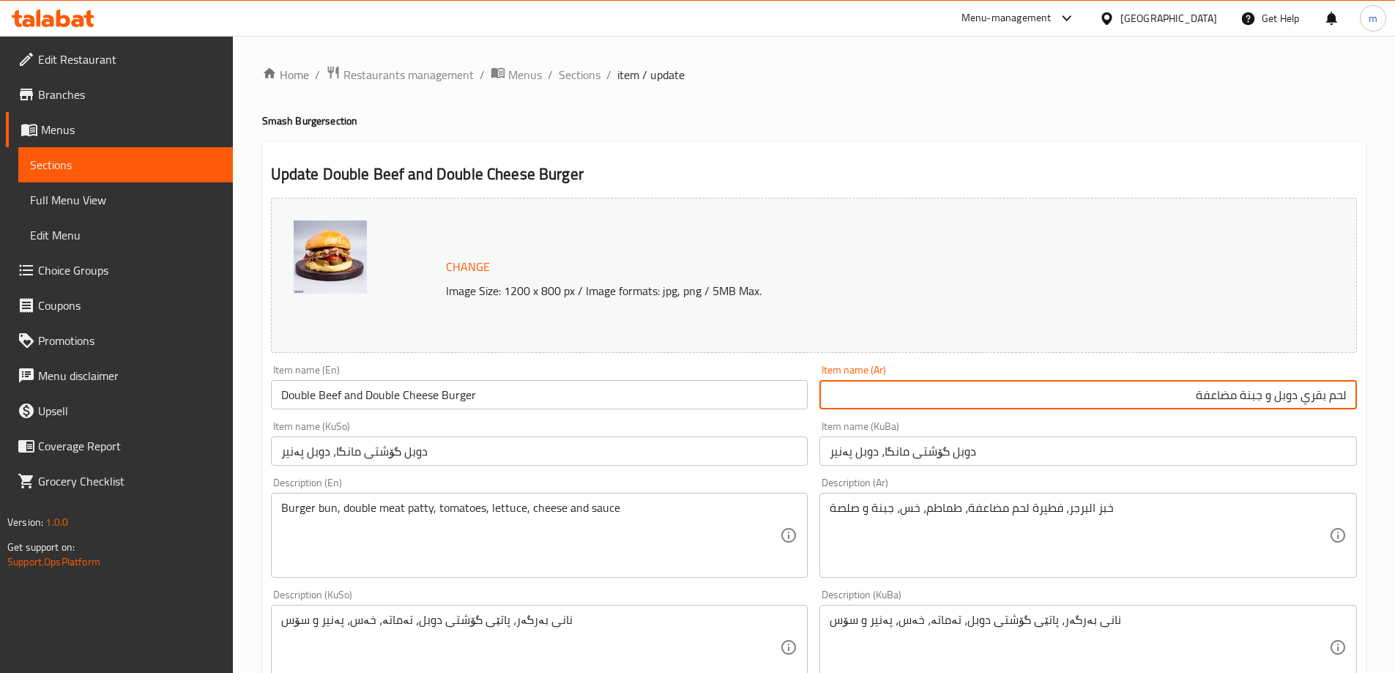
click at [1295, 398] on input "لحم بقري دوبل و جبنة مضاعفة" at bounding box center [1087, 394] width 537 height 29
click at [1202, 398] on input "لحم بقري دوبل و جبنة مضاعفة" at bounding box center [1087, 394] width 537 height 29
paste input "دوبل"
click at [1355, 392] on input "لحم بقري دوبل و جبنة دوبل" at bounding box center [1087, 394] width 537 height 29
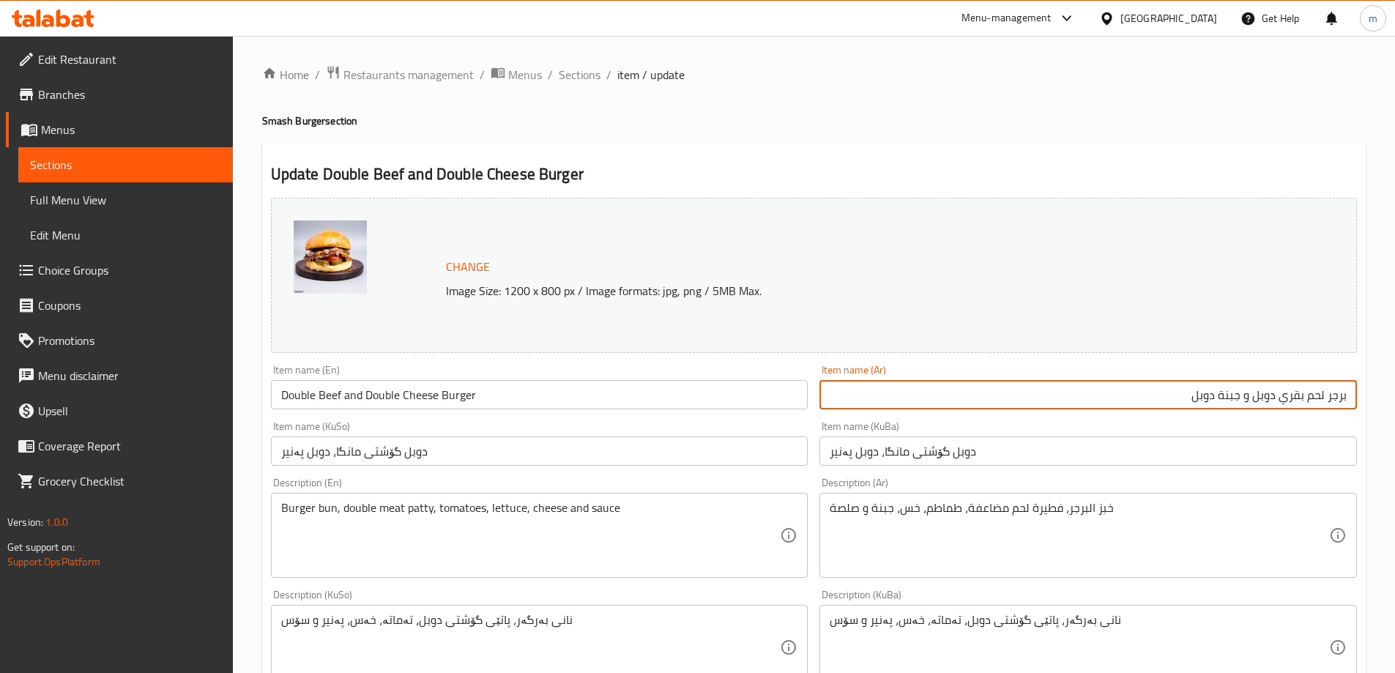
type input "برجر لحم بقري دوبل و جبنة دوبل"
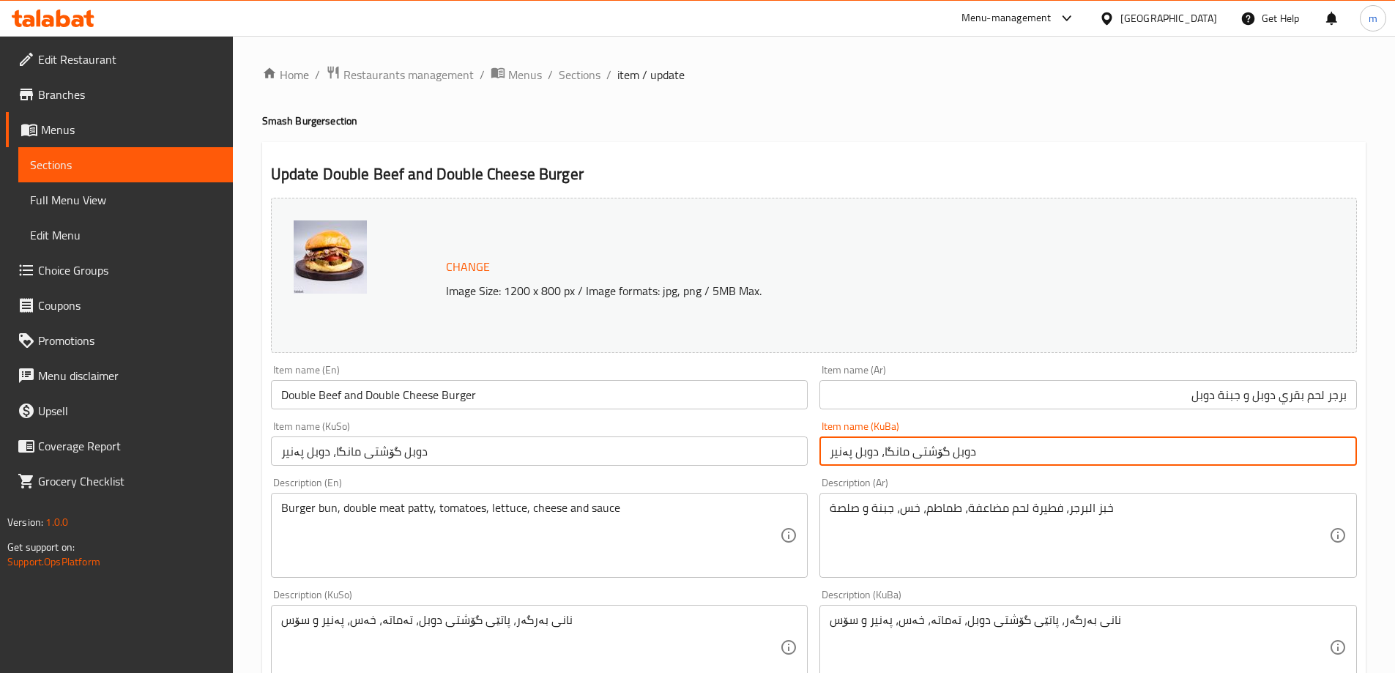
click at [1166, 456] on input "دوبل گۆشتی مانگا، دوبل پەنیر" at bounding box center [1087, 450] width 537 height 29
click at [1352, 442] on input "دوبل گۆشتی مانگا، دوبل پەنیر" at bounding box center [1087, 450] width 537 height 29
click at [1297, 461] on input "برگەری دوبل گۆشتی مانگا، دوبل پەنیر" at bounding box center [1087, 450] width 537 height 29
click at [1300, 461] on input "برگەری دەبڵ گۆشتی مانگا، دوبل پەنیر" at bounding box center [1087, 450] width 537 height 29
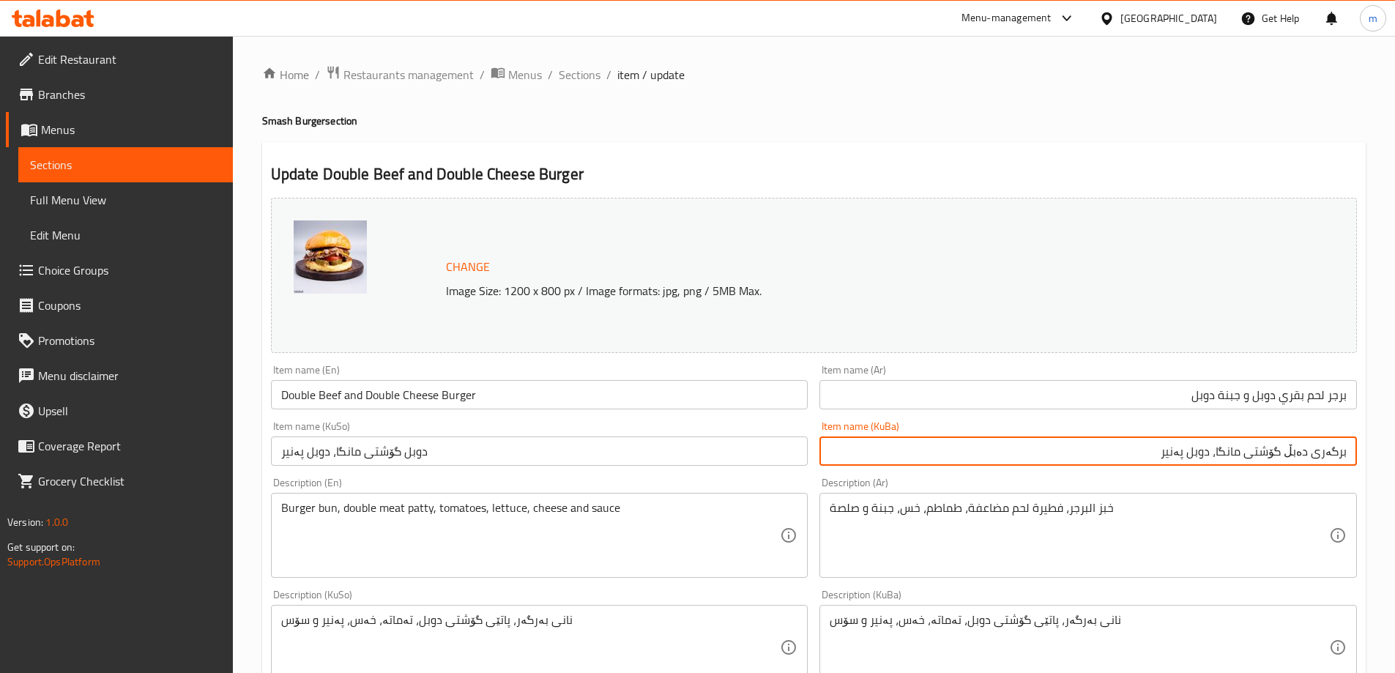
click at [1300, 461] on input "برگەری دەبڵ گۆشتی مانگا، دوبل پەنیر" at bounding box center [1087, 450] width 537 height 29
drag, startPoint x: 1222, startPoint y: 450, endPoint x: 1225, endPoint y: 458, distance: 7.9
click at [1225, 458] on input "برگەری دەبڵ گۆشتی مانگا، دوبل پەنیر" at bounding box center [1087, 450] width 537 height 29
click at [1204, 454] on input "برگەری دەبڵ گۆشتی مانگا و دوبل پەنیر" at bounding box center [1087, 450] width 537 height 29
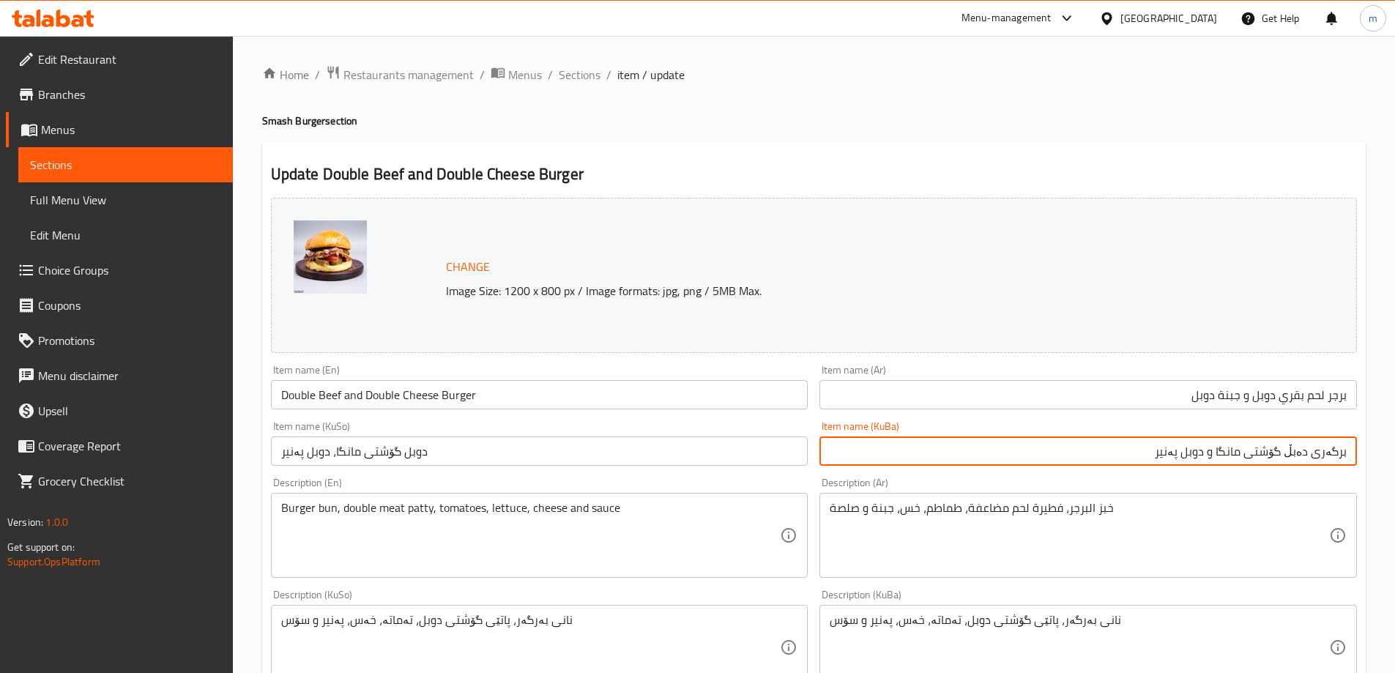
paste input "ەبڵ"
click at [1155, 452] on input "برگەری دەبڵ گۆشتی مانگا و دەبڵ پەنیر" at bounding box center [1087, 450] width 537 height 29
type input "برگەری دەبڵ گۆشتی مانگا و دەبڵ پەنیر"
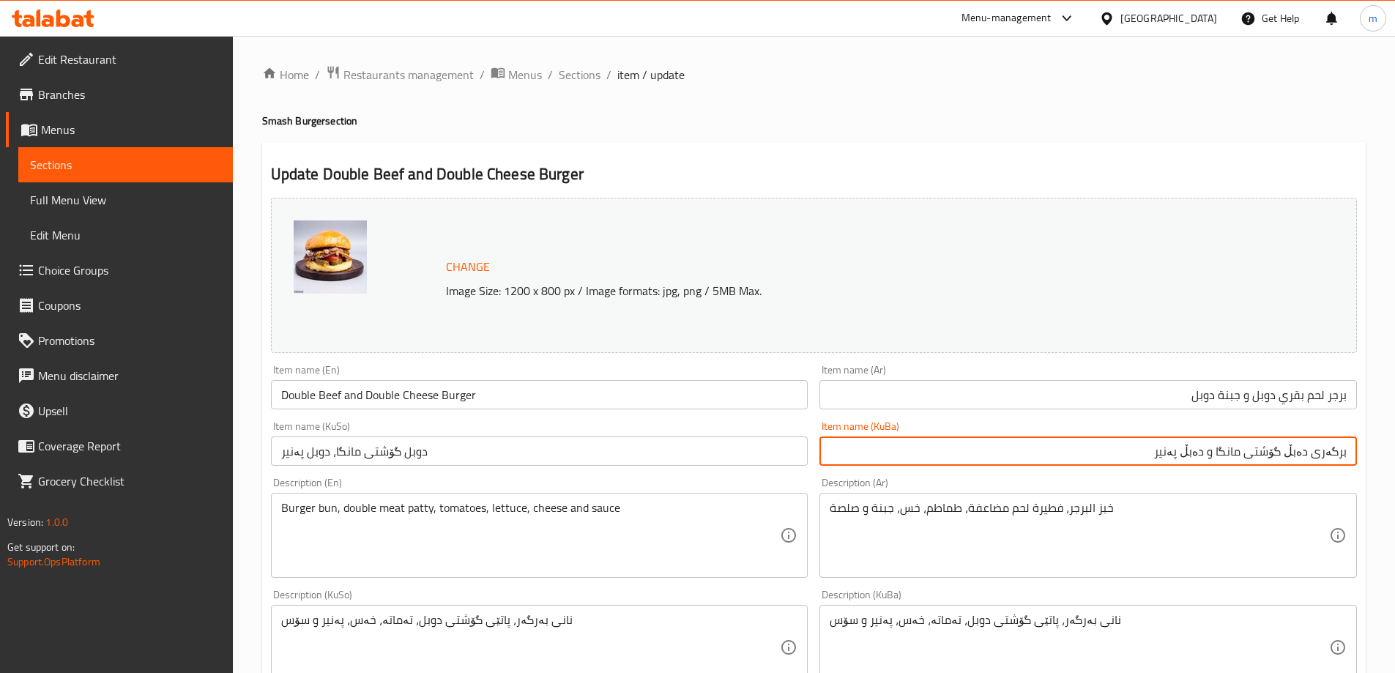
drag, startPoint x: 741, startPoint y: 422, endPoint x: 740, endPoint y: 442, distance: 20.6
click at [740, 423] on div "Item name (KuSo) دوبل گۆشتی مانگا، دوبل پەنیر Item name (KuSo)" at bounding box center [539, 443] width 537 height 45
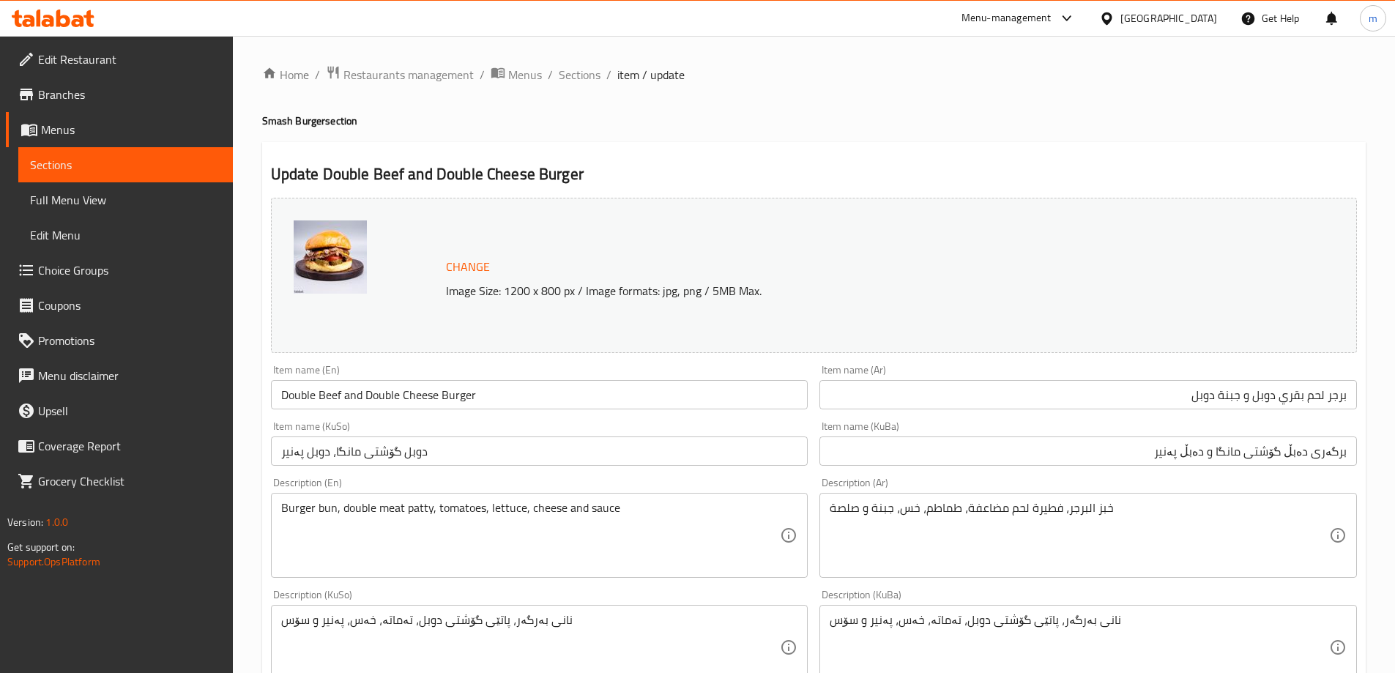
click at [740, 446] on input "دوبل گۆشتی مانگا، دوبل پەنیر" at bounding box center [539, 450] width 537 height 29
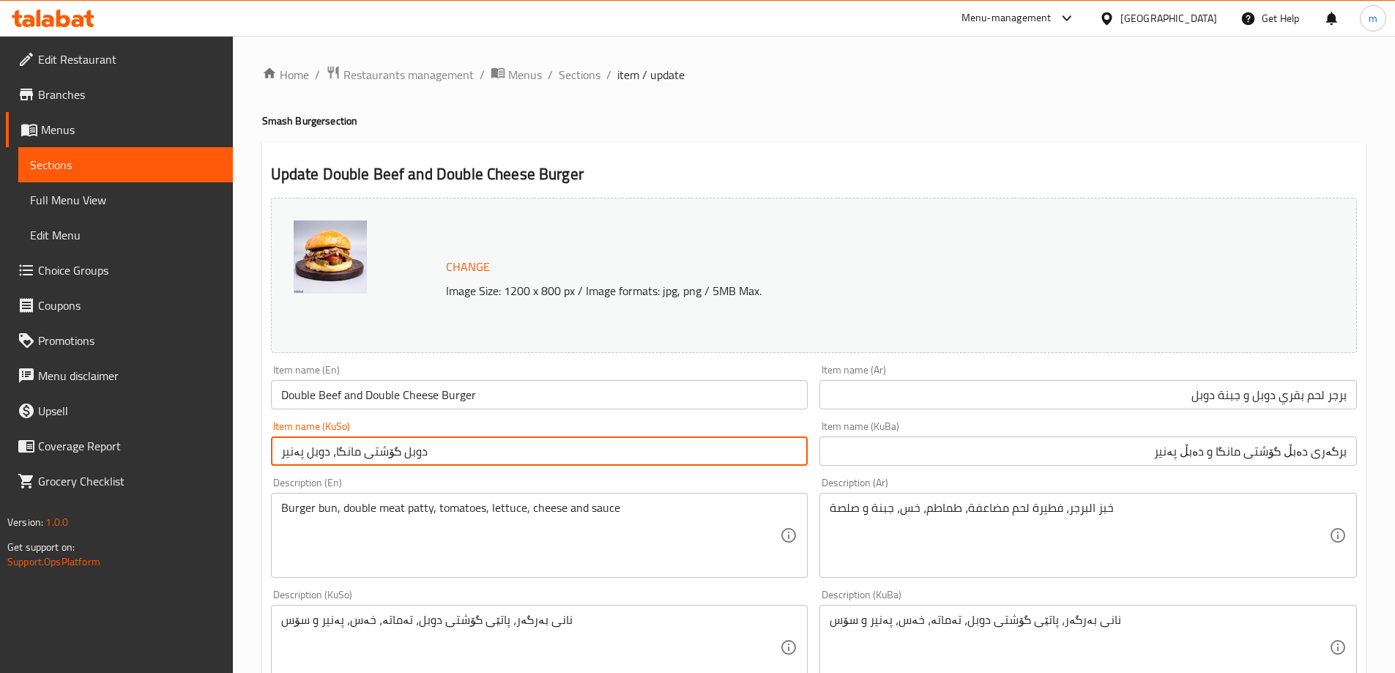
click at [740, 446] on input "دوبل گۆشتی مانگا، دوبل پەنیر" at bounding box center [539, 450] width 537 height 29
paste input "رگەری دەبڵ گۆشتی مانگا و دەبڵ"
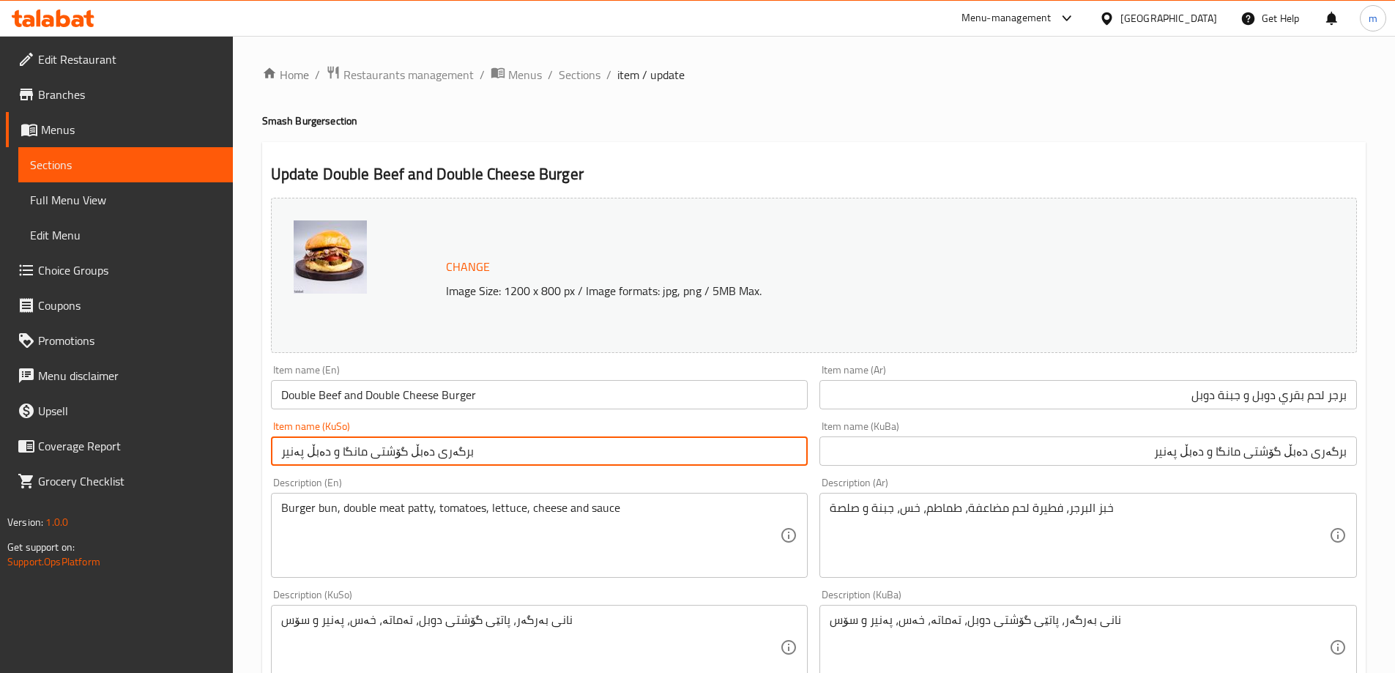
type input "برگەری دەبڵ گۆشتی مانگا و دەبڵ پەنیر"
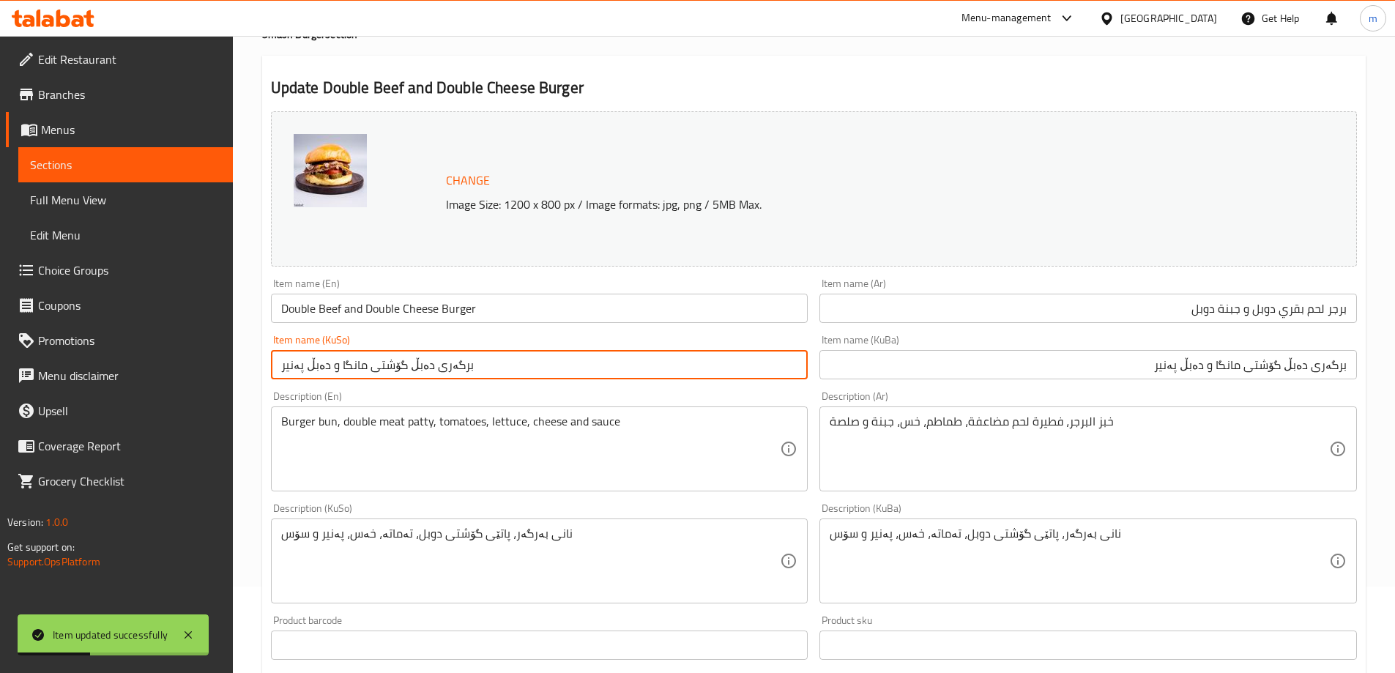
scroll to position [122, 0]
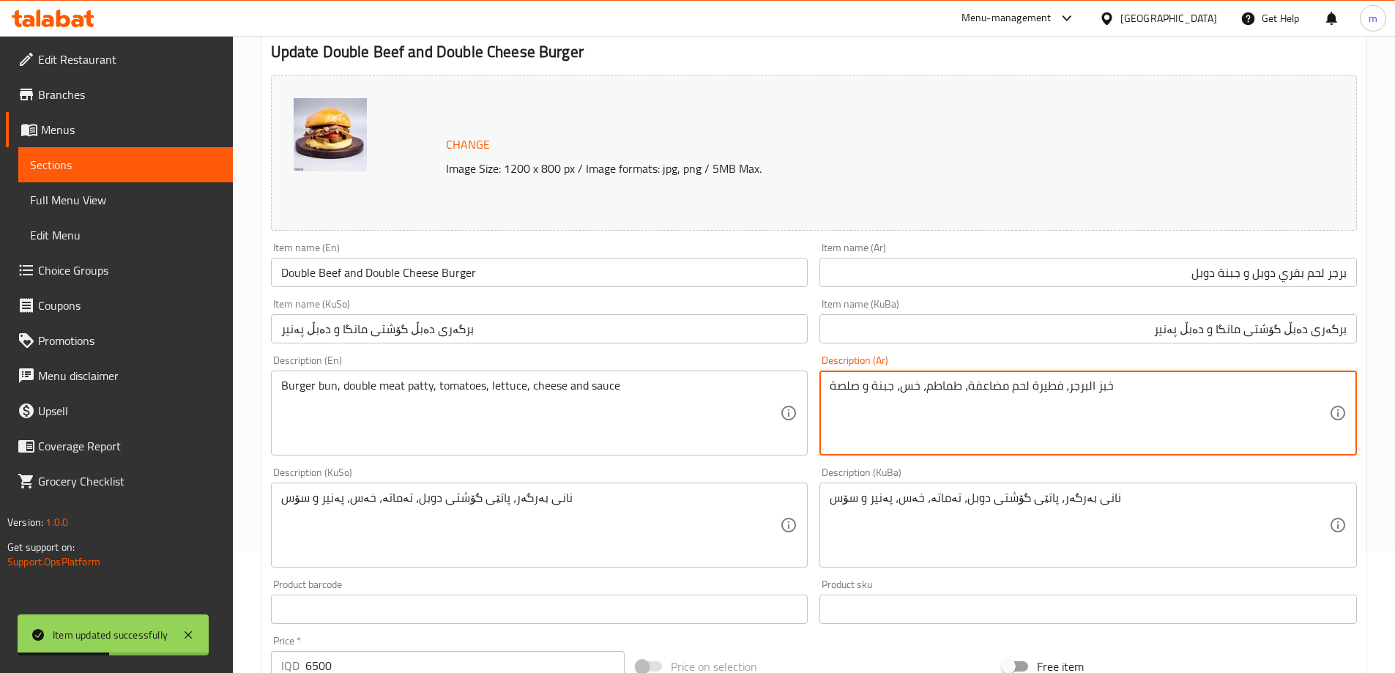
click at [1043, 384] on textarea "خبز البرجر، فطيرة لحم مضاعفة، طماطم، خس، جبنة و صلصة" at bounding box center [1079, 414] width 499 height 70
paste textarea "شريحة"
click at [1005, 386] on textarea "خبز البرجر، شريحة لحم مضاعفة، طماطم، خس، جبنة و صلصة" at bounding box center [1079, 414] width 499 height 70
paste textarea "دوبل"
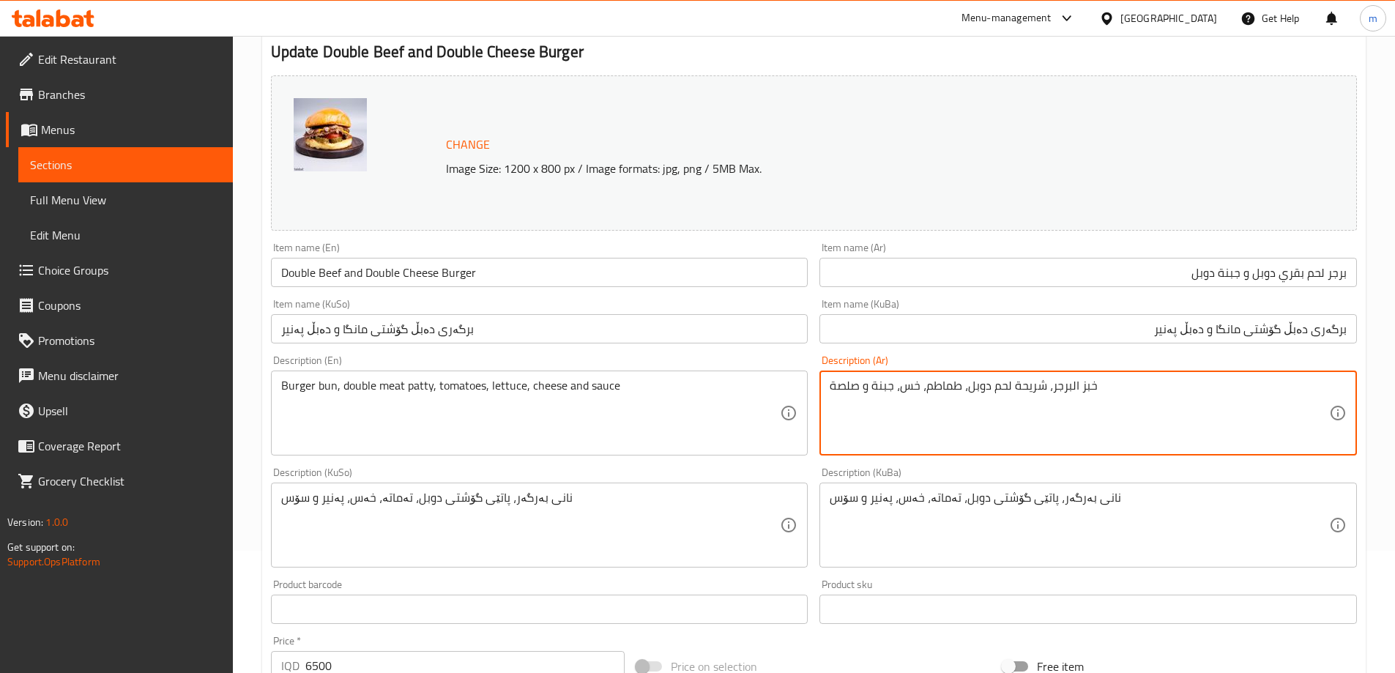
click at [1075, 385] on textarea "خبز البرجر، شريحة لحم دوبل، طماطم، خس، جبنة و صلصة" at bounding box center [1079, 414] width 499 height 70
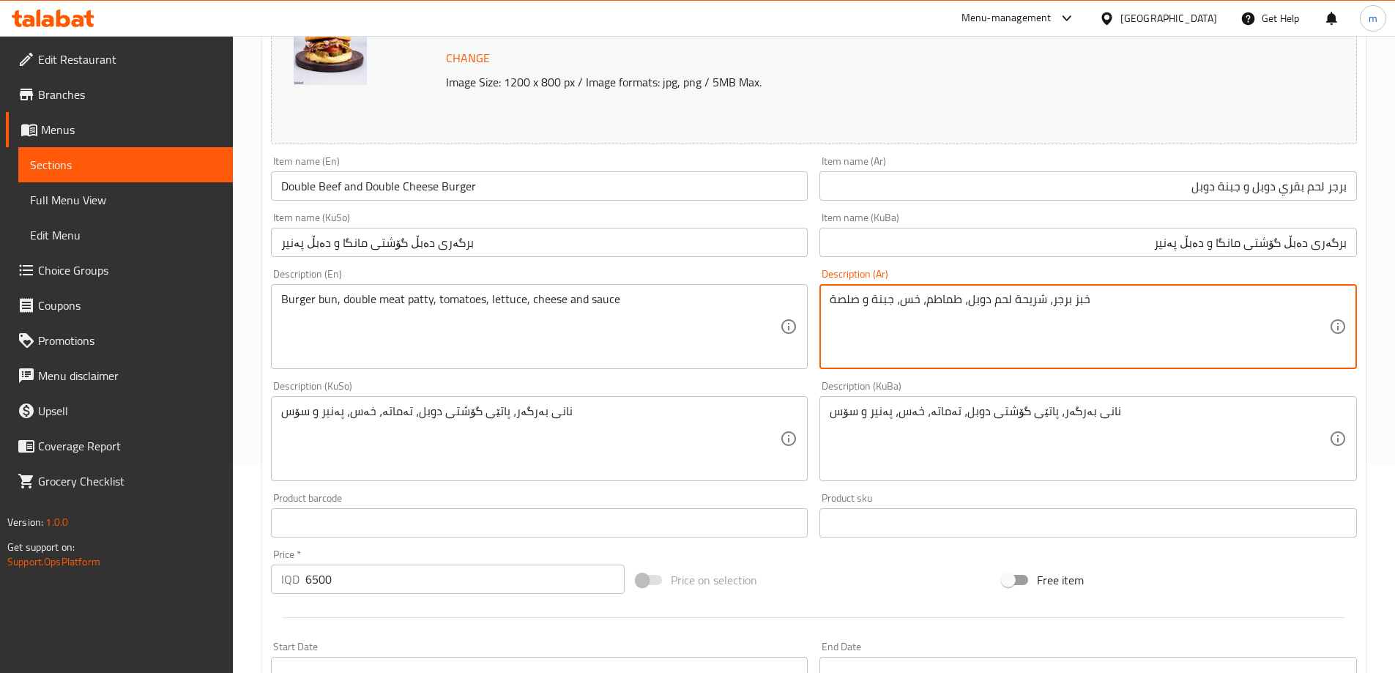
scroll to position [244, 0]
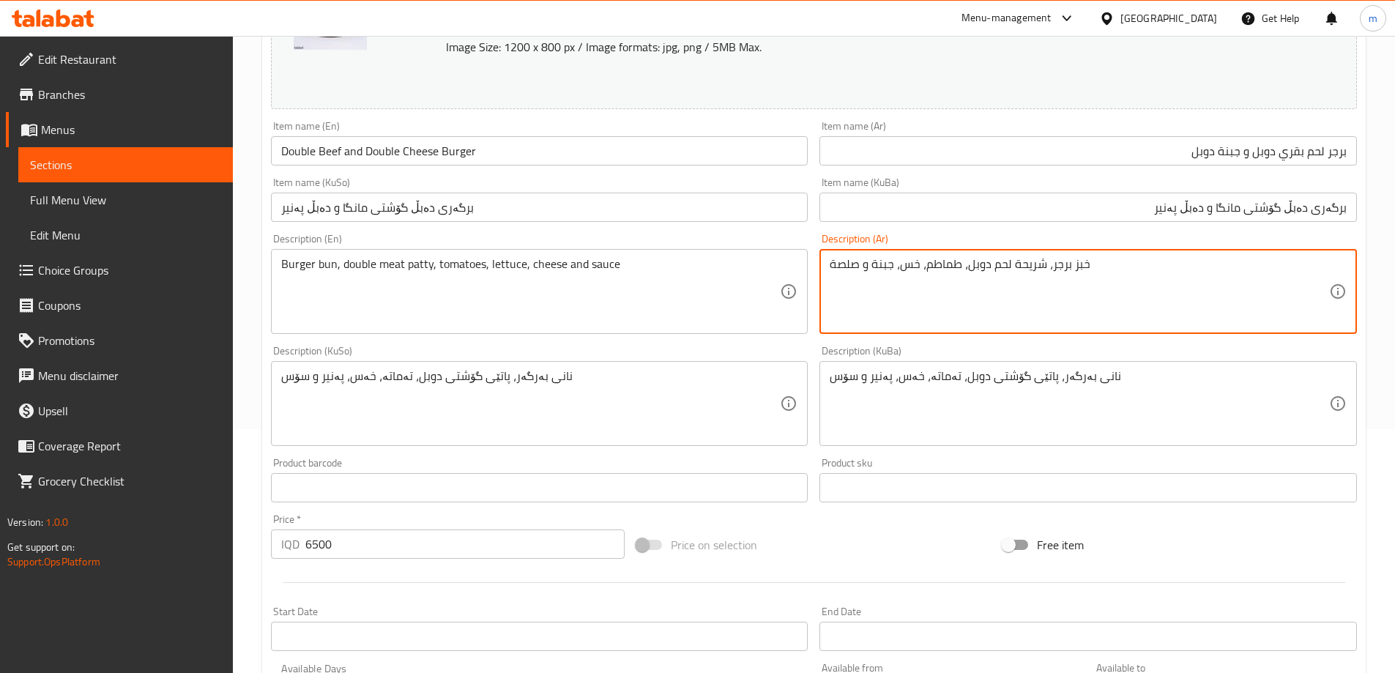
type textarea "خبز برجر، شريحة لحم دوبل، طماطم، خس، جبنة و صلصة"
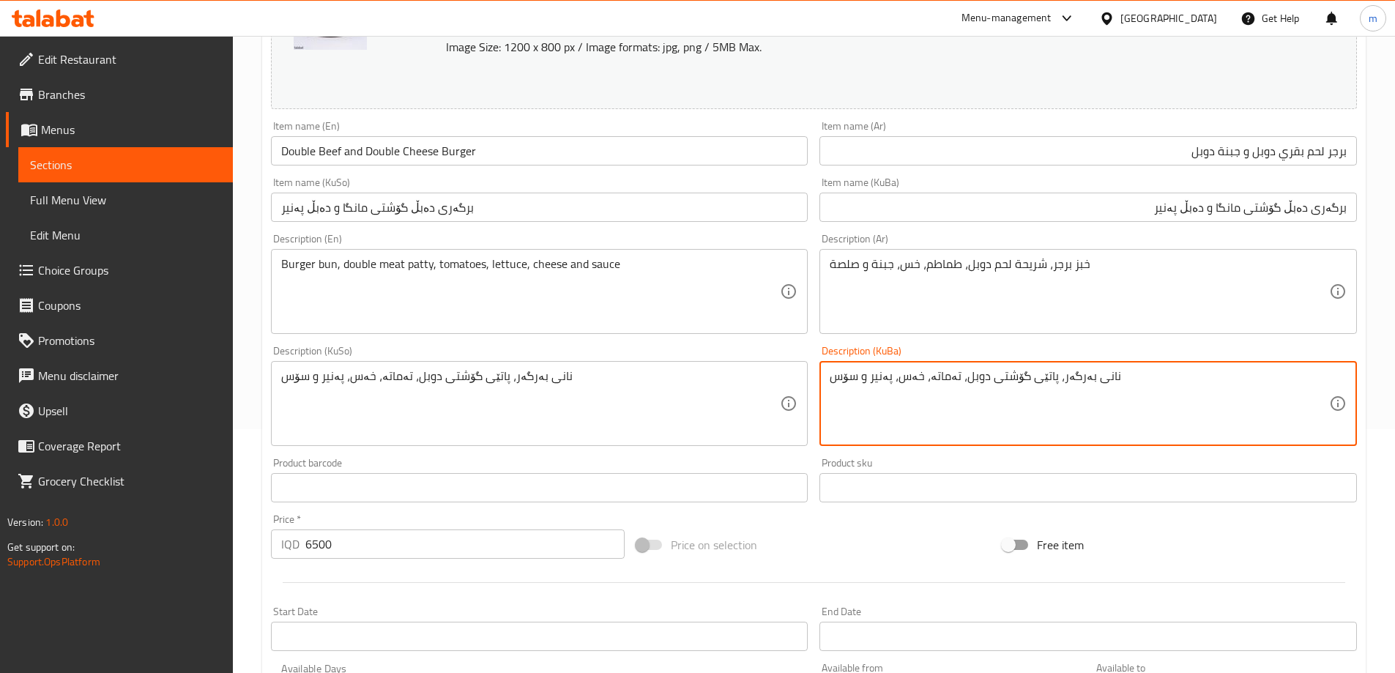
click at [1056, 381] on textarea "نانی بەرگەر، پاتێی گۆشتی دوبل، تەماتە، خەس، پەنیر و سۆس" at bounding box center [1079, 404] width 499 height 70
click at [1033, 385] on textarea "نانی بەرگر، پاتێی گۆشتی دوبل، تەماتە، خەس، پەنیر و سۆس" at bounding box center [1079, 404] width 499 height 70
click at [978, 378] on textarea "نانی بەرگر، پارچەی گۆشتی دوبل، تەماتە، خەس، پەنیر و سۆس" at bounding box center [1079, 404] width 499 height 70
click at [965, 381] on textarea "نانی بەرگر، پارچەی گۆشتی دوبل، تەماتە، خەس، پەنیر و سۆس" at bounding box center [1079, 404] width 499 height 70
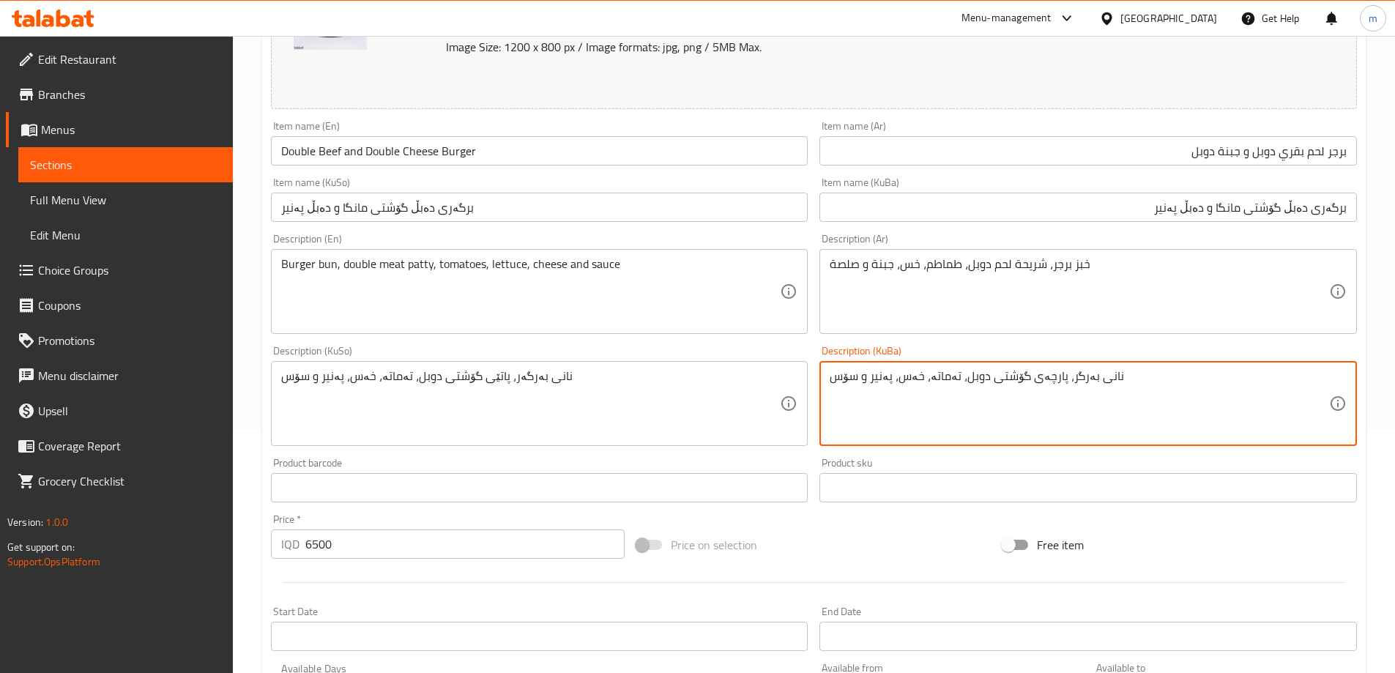
click at [965, 381] on textarea "نانی بەرگر، پارچەی گۆشتی دوبل، تەماتە، خەس، پەنیر و سۆس" at bounding box center [1079, 404] width 499 height 70
paste textarea "ەبڵ"
click at [945, 390] on textarea "نانی بەرگر، پارچەی گۆشتی دەبڵ، تەماتە، خەس، پەنیر و سۆس" at bounding box center [1079, 404] width 499 height 70
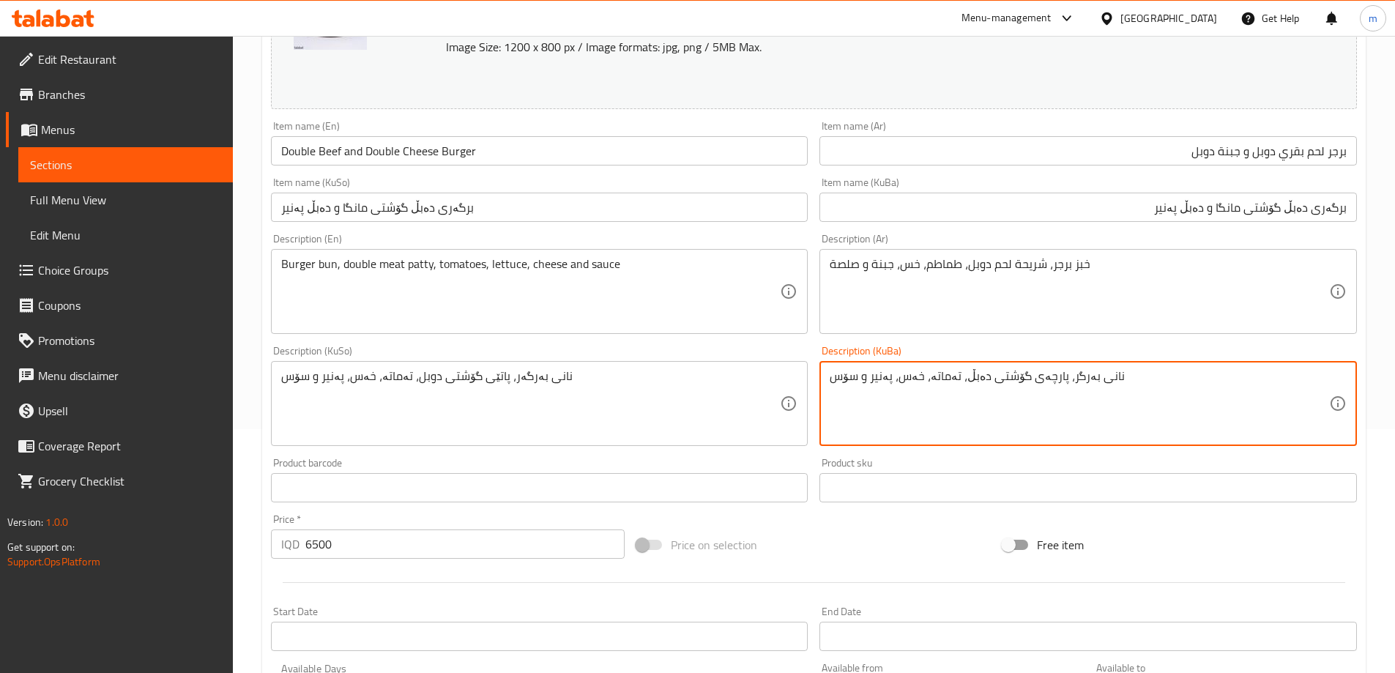
type textarea "نانی بەرگر، پارچەی گۆشتی دەبڵ، تەماتە، خەس، پەنیر و سۆس"
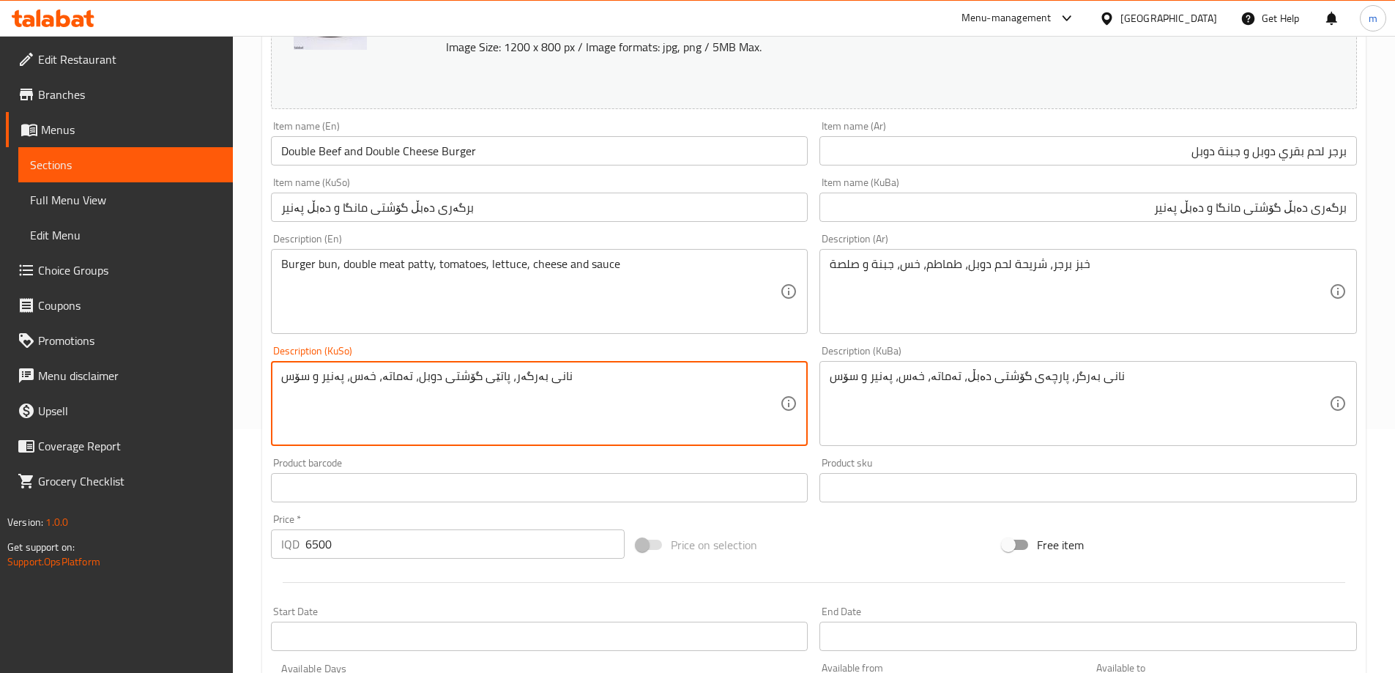
click at [668, 390] on textarea "نانی بەرگەر، پاتێی گۆشتی دوبل، تەماتە، خەس، پەنیر و سۆس" at bounding box center [530, 404] width 499 height 70
paste textarea "ر، پارچەی گۆشتی دەبڵ"
type textarea "نانی بەرگر، پارچەی گۆشتی دەبڵ، تەماتە، خەس، پەنیر و سۆس"
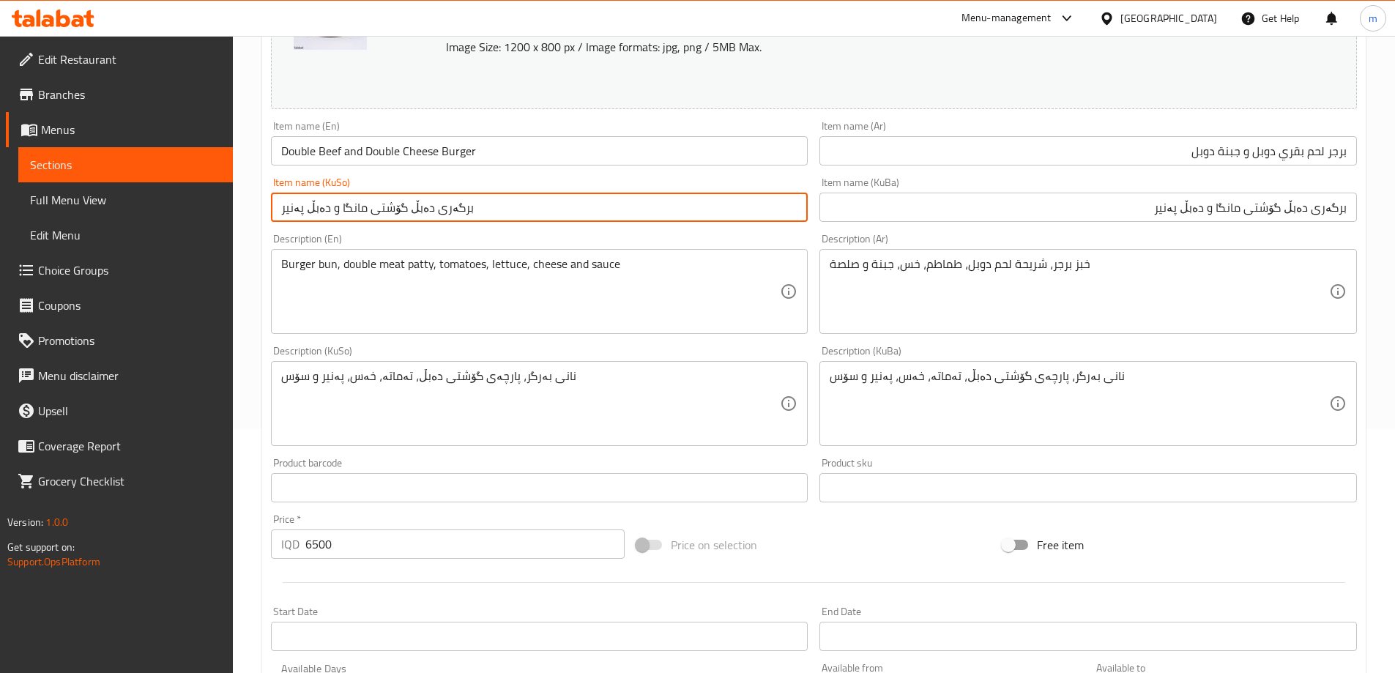
click at [508, 204] on input "برگەری دەبڵ گۆشتی مانگا و دەبڵ پەنیر" at bounding box center [539, 207] width 537 height 29
click at [96, 174] on link "Sections" at bounding box center [125, 164] width 215 height 35
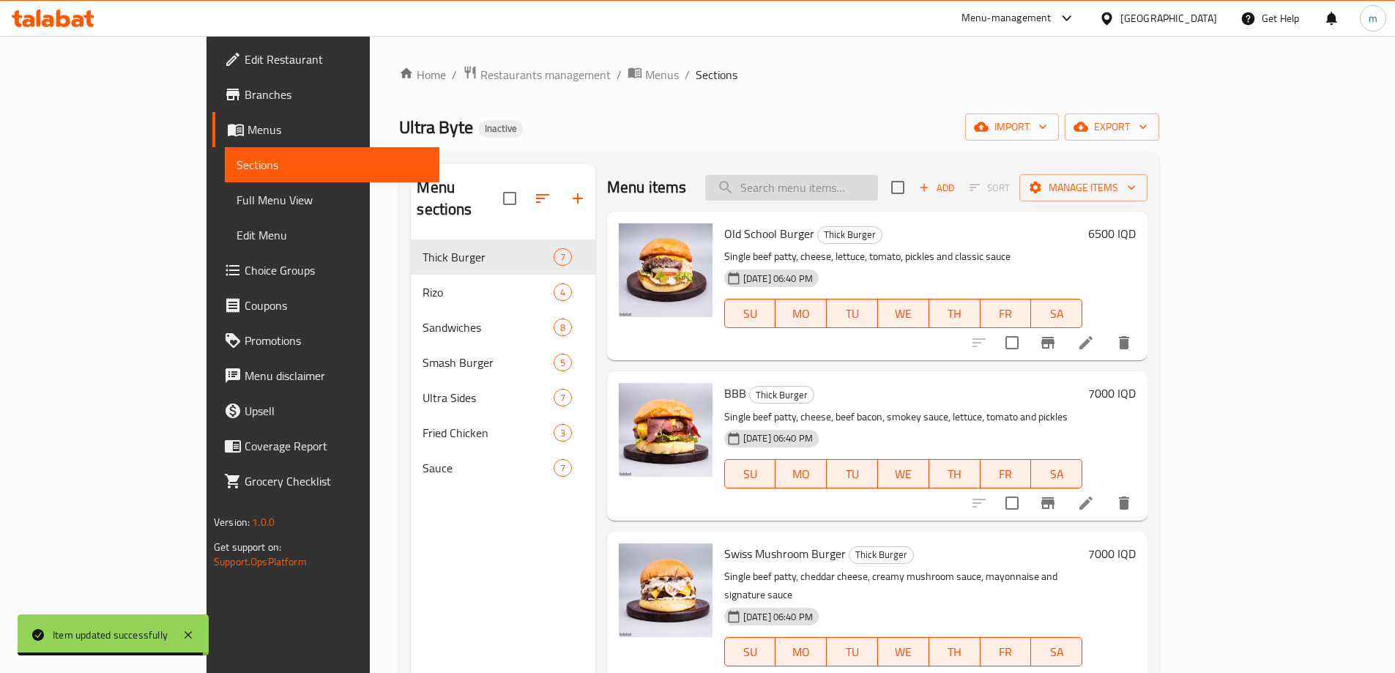
click at [848, 185] on input "search" at bounding box center [791, 188] width 173 height 26
paste input "Oklahoma Style"
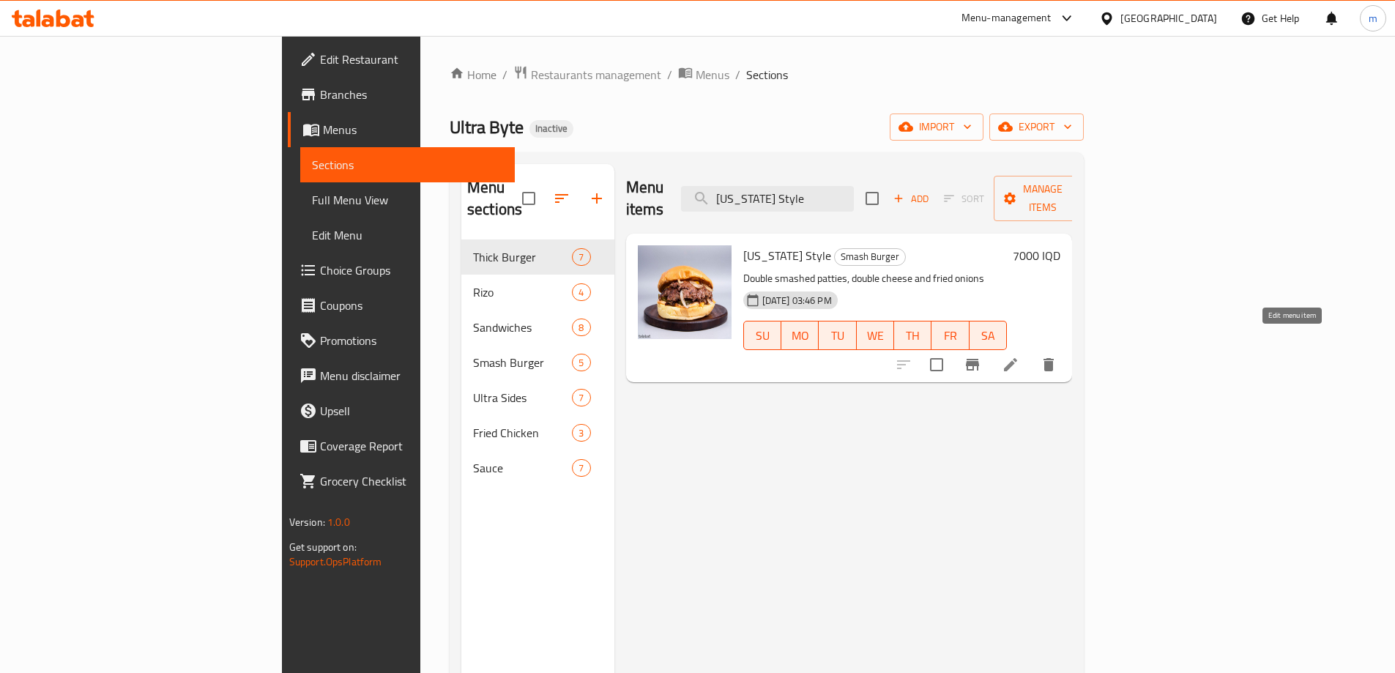
type input "Oklahoma Style"
click at [1019, 356] on icon at bounding box center [1011, 365] width 18 height 18
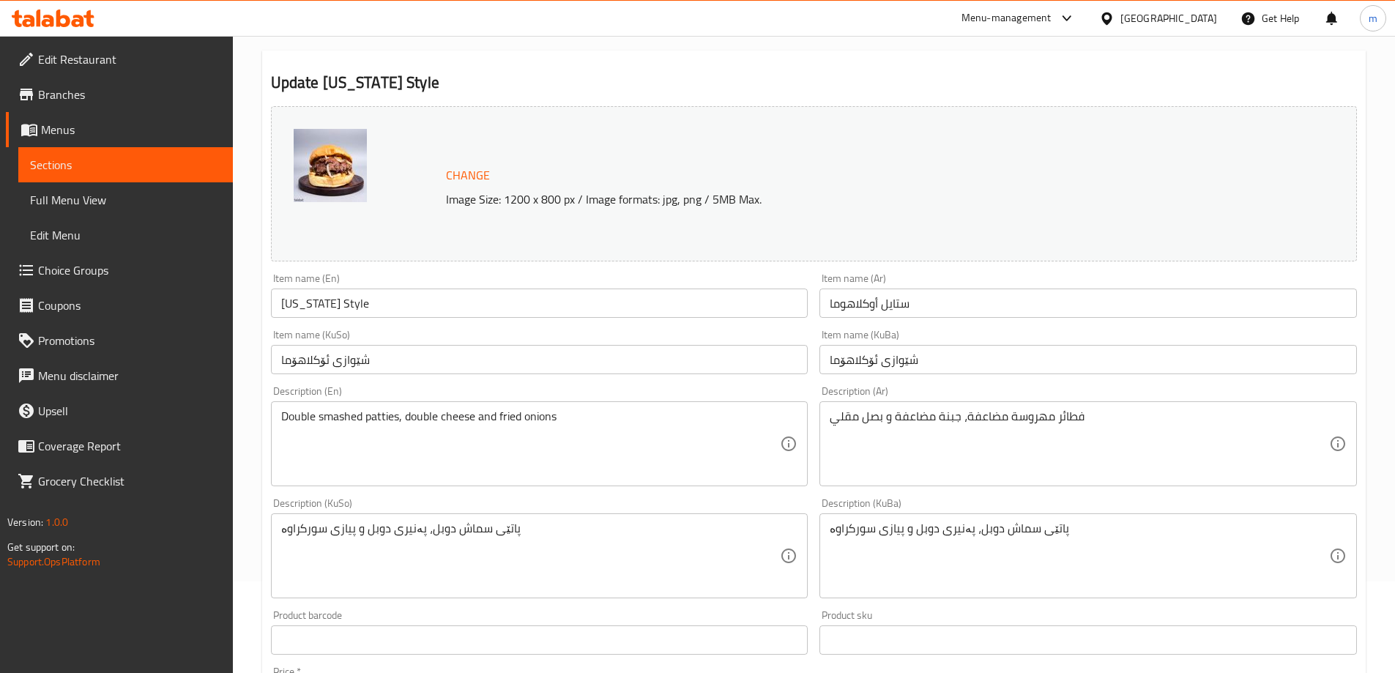
scroll to position [122, 0]
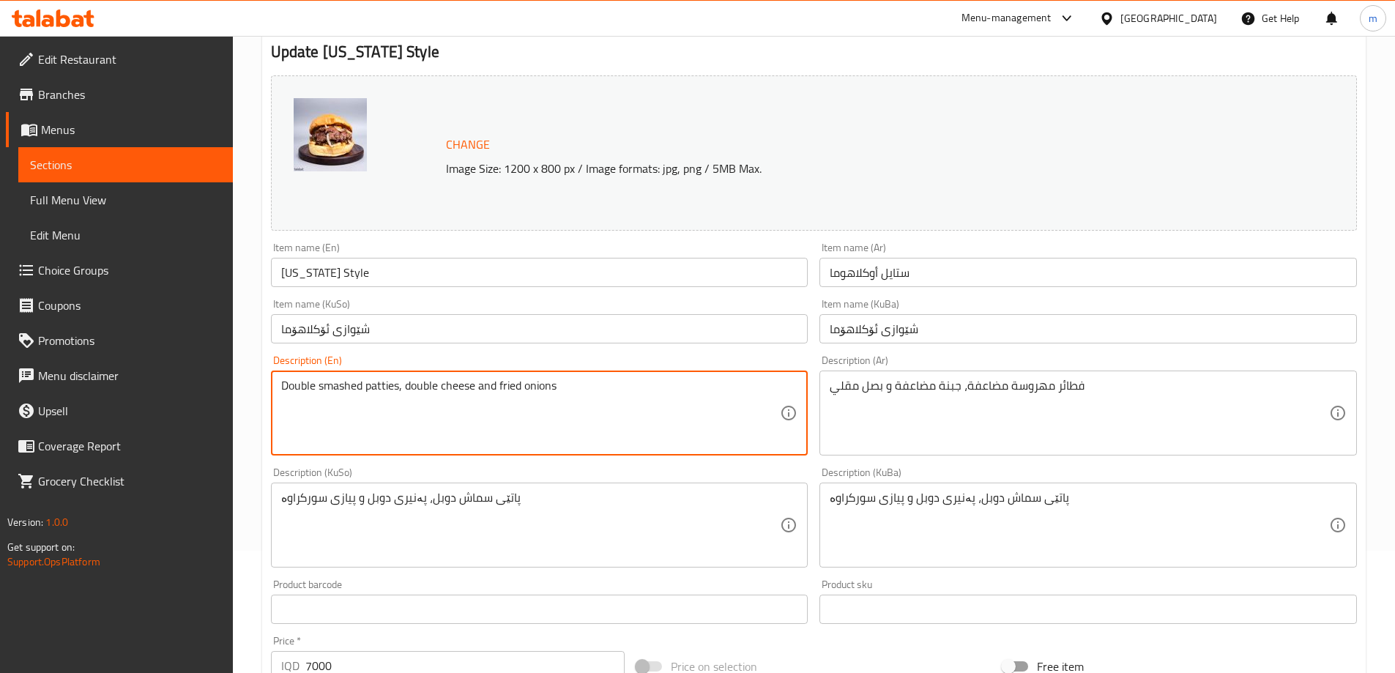
click at [387, 390] on textarea "Double smashed patties, double cheese and fried onions" at bounding box center [530, 414] width 499 height 70
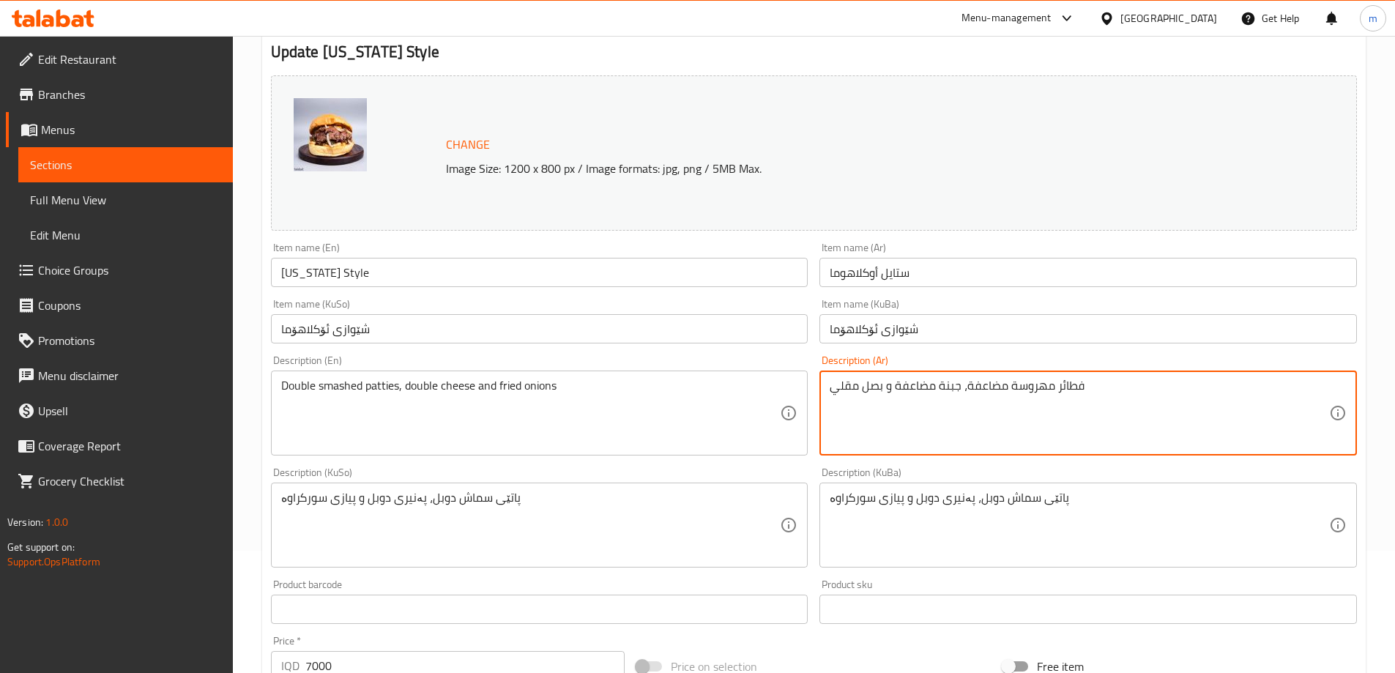
click at [1079, 382] on textarea "فطائر مهروسة مضاعفة، جبنة مضاعفة و بصل مقلي" at bounding box center [1079, 414] width 499 height 70
click at [1073, 384] on textarea "فطائر مهروسة مضاعفة، جبنة مضاعفة و بصل مقلي" at bounding box center [1079, 414] width 499 height 70
paste textarea "أقراص"
type textarea "أقراص مهروسة مضاعفة، جبنة مضاعفة و بصل مقلي"
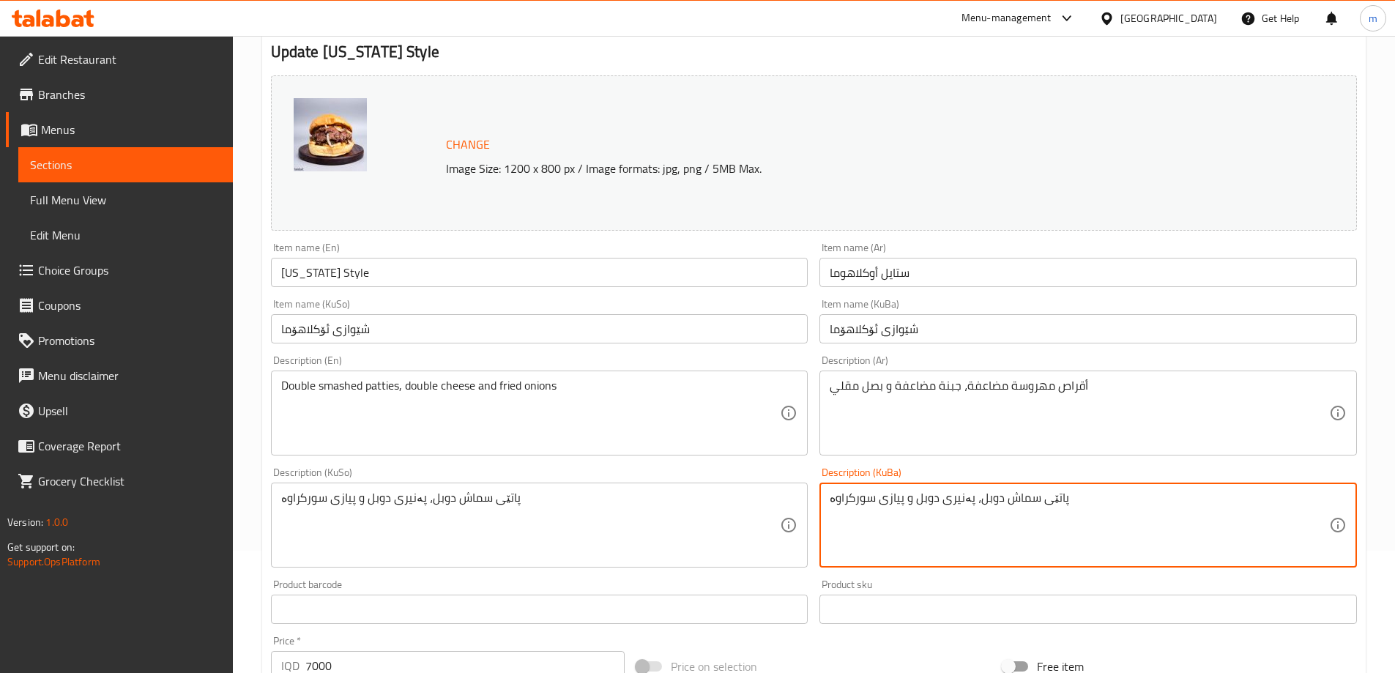
click at [1046, 504] on textarea "پاتێی سماش دوبل، پەنیری دوبل و پیازی سورکراوە" at bounding box center [1079, 526] width 499 height 70
paste textarea "ئەڵقە"
drag, startPoint x: 1084, startPoint y: 508, endPoint x: 1047, endPoint y: 496, distance: 39.4
click at [1047, 496] on textarea "ئەڵقەی سماش دوبل، پەنیری دوبل و پیازی سورکراوە" at bounding box center [1079, 526] width 499 height 70
paste textarea "پارچ"
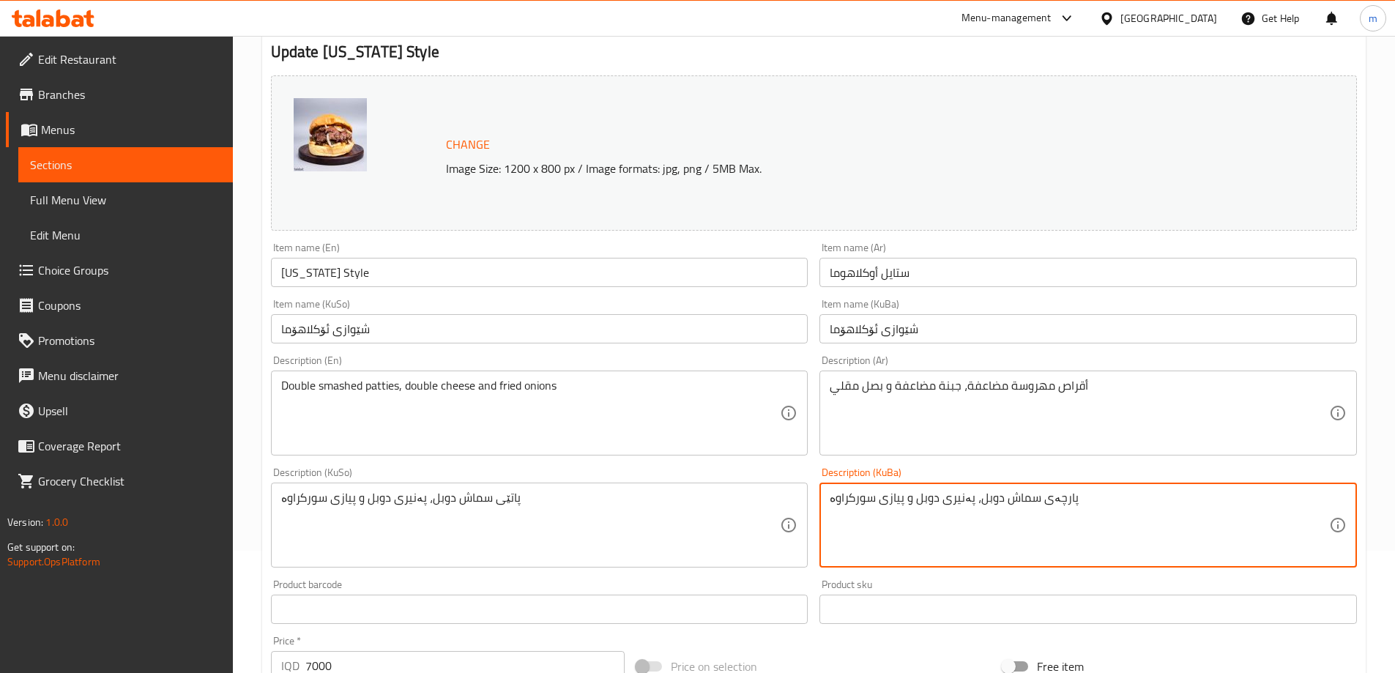
type textarea "پارچەی سماش دوبل، پەنیری دوبل و پیازی سورکراوە"
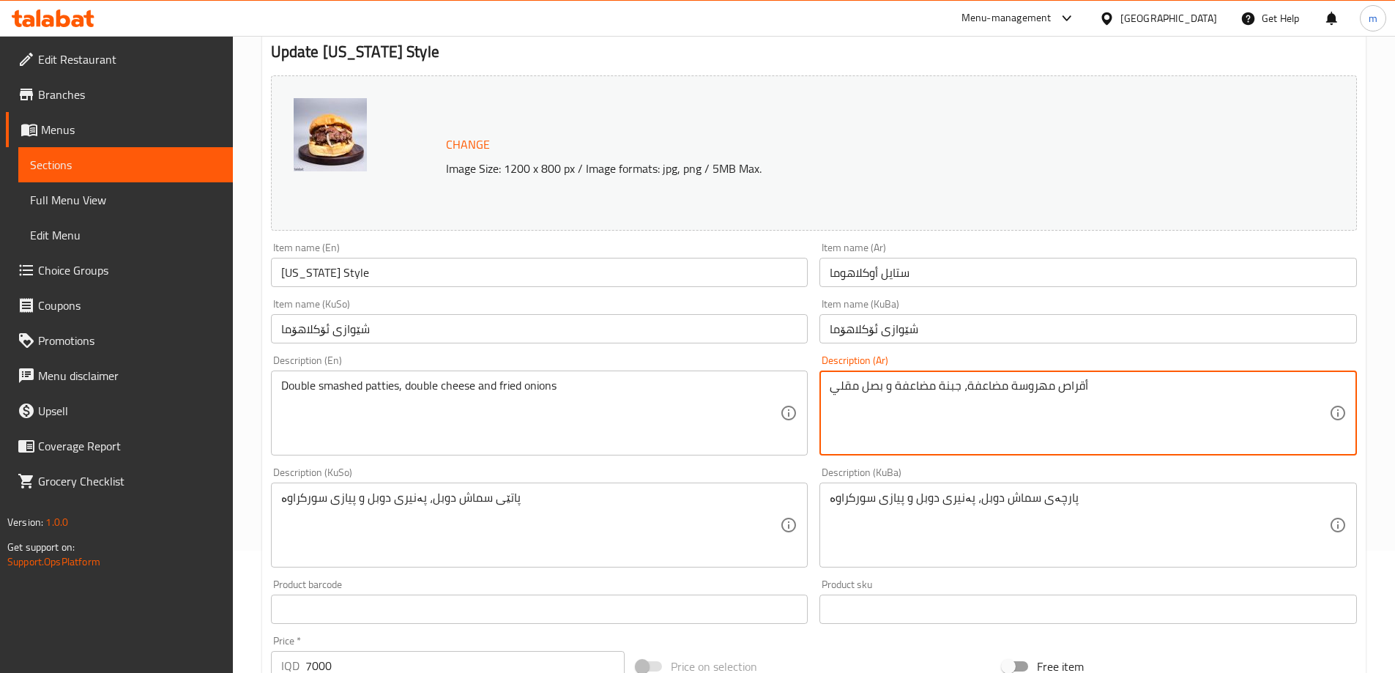
click at [1078, 391] on textarea "أقراص مهروسة مضاعفة، جبنة مضاعفة و بصل مقلي" at bounding box center [1079, 414] width 499 height 70
paste textarea "رائح"
click at [998, 386] on textarea "شرائح مهروسة مضاعفة، جبنة مضاعفة و بصل مقلي" at bounding box center [1079, 414] width 499 height 70
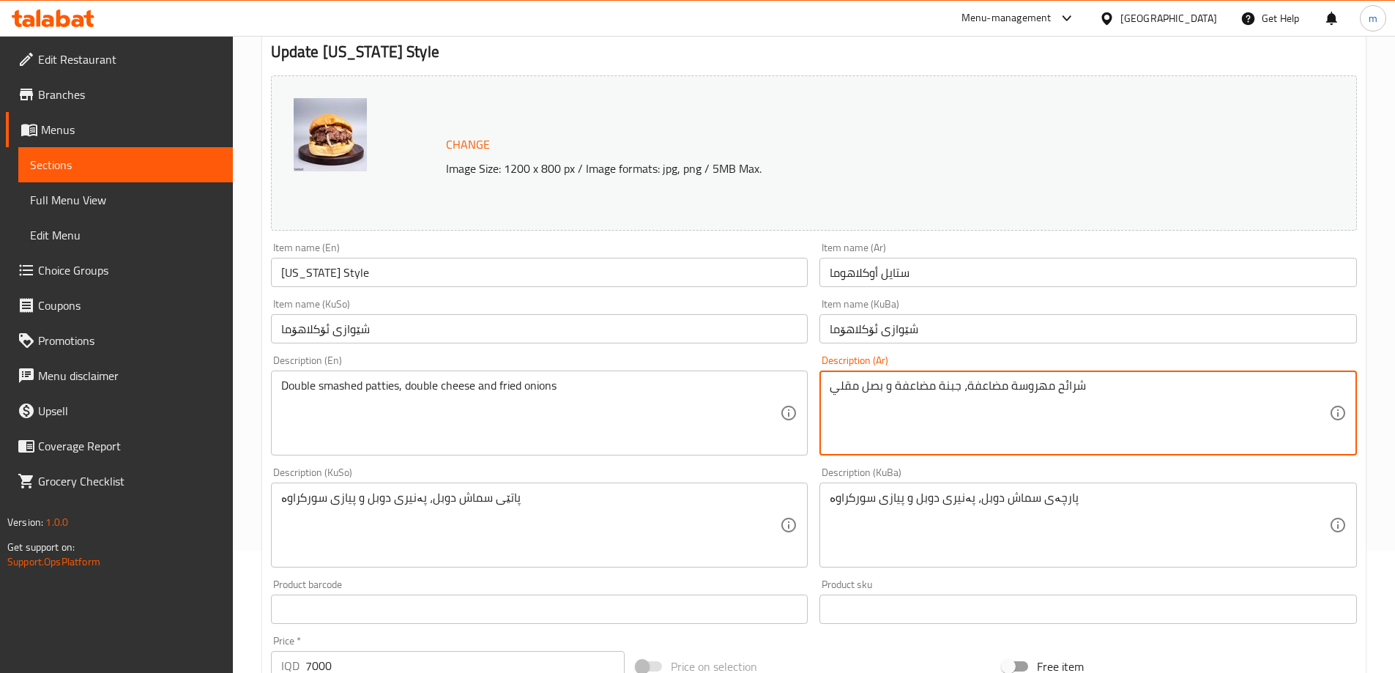
click at [998, 386] on textarea "شرائح مهروسة مضاعفة، جبنة مضاعفة و بصل مقلي" at bounding box center [1079, 414] width 499 height 70
paste textarea "دوبل"
click at [926, 387] on textarea "شرائح مهروسة دوبل، جبنة مضاعفة و بصل مقلي" at bounding box center [1079, 414] width 499 height 70
paste textarea "دوبل"
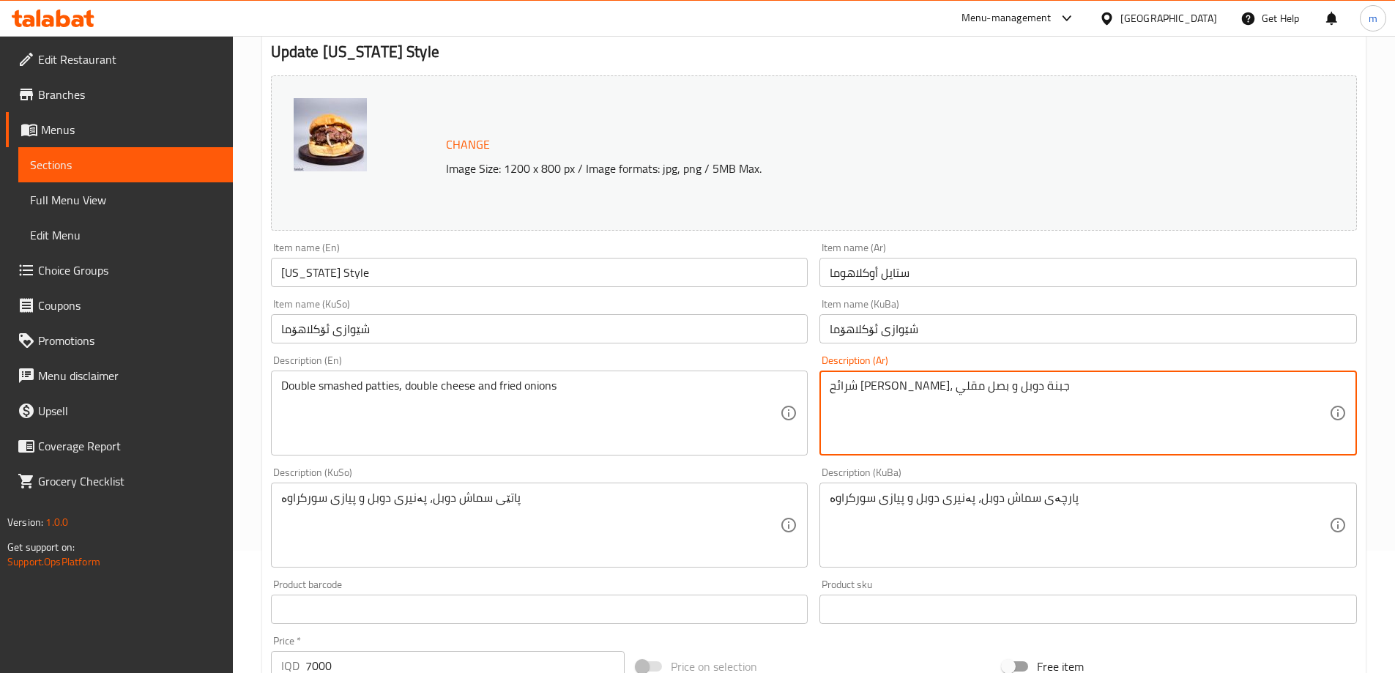
type textarea "شرائح [PERSON_NAME]، جبنة دوبل و بصل مقلي"
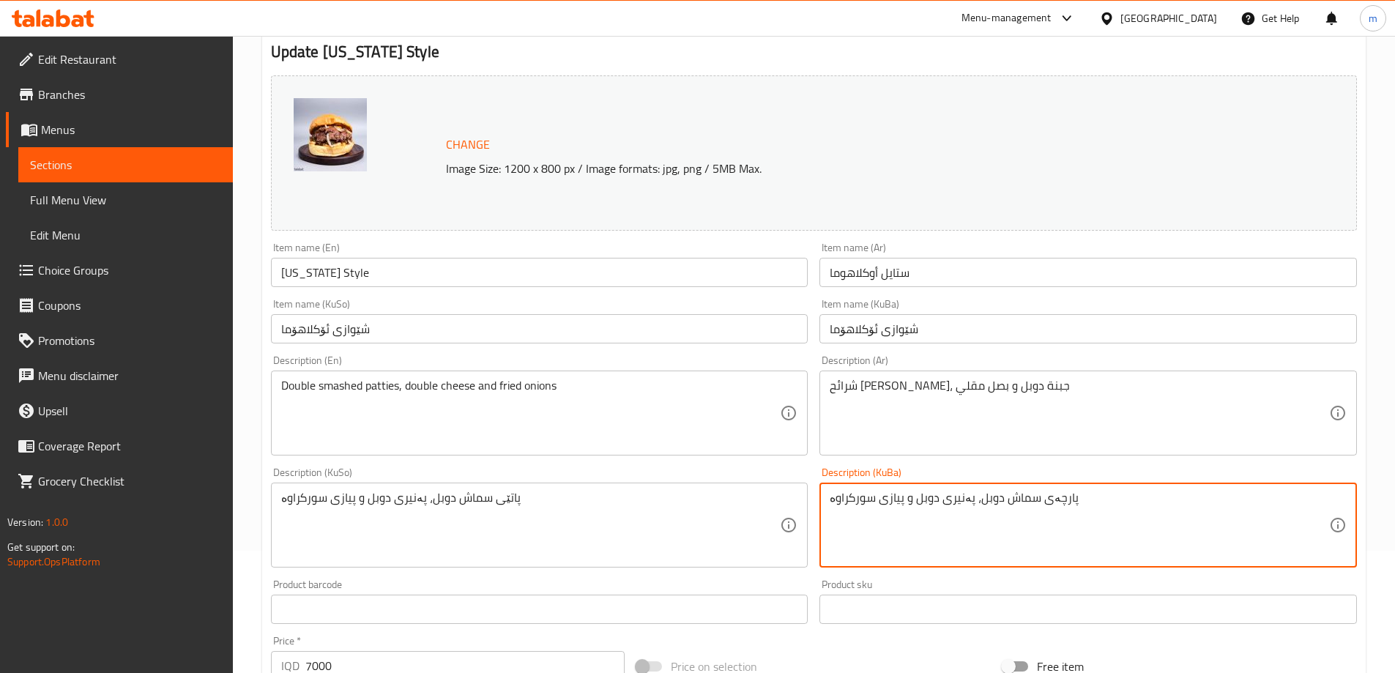
click at [1021, 502] on textarea "پارچەی سماش دوبل، پەنیری دوبل و پیازی سورکراوە" at bounding box center [1079, 526] width 499 height 70
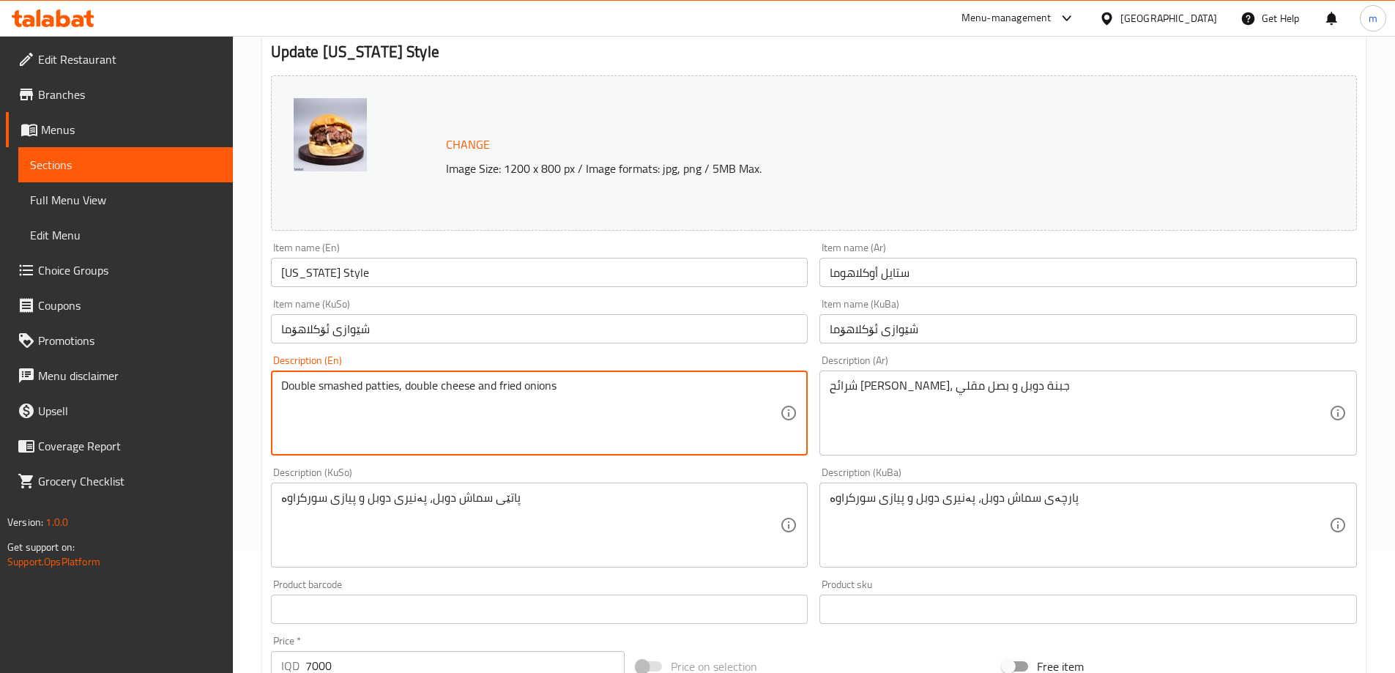
click at [338, 390] on textarea "Double smashed patties, double cheese and fried onions" at bounding box center [530, 414] width 499 height 70
click at [395, 406] on textarea "Double smashed patties, double cheese and fried onions" at bounding box center [530, 414] width 499 height 70
drag, startPoint x: 399, startPoint y: 387, endPoint x: 280, endPoint y: 387, distance: 119.4
click at [280, 387] on div "Double smashed patties, double cheese and fried onions Description (En)" at bounding box center [539, 413] width 537 height 85
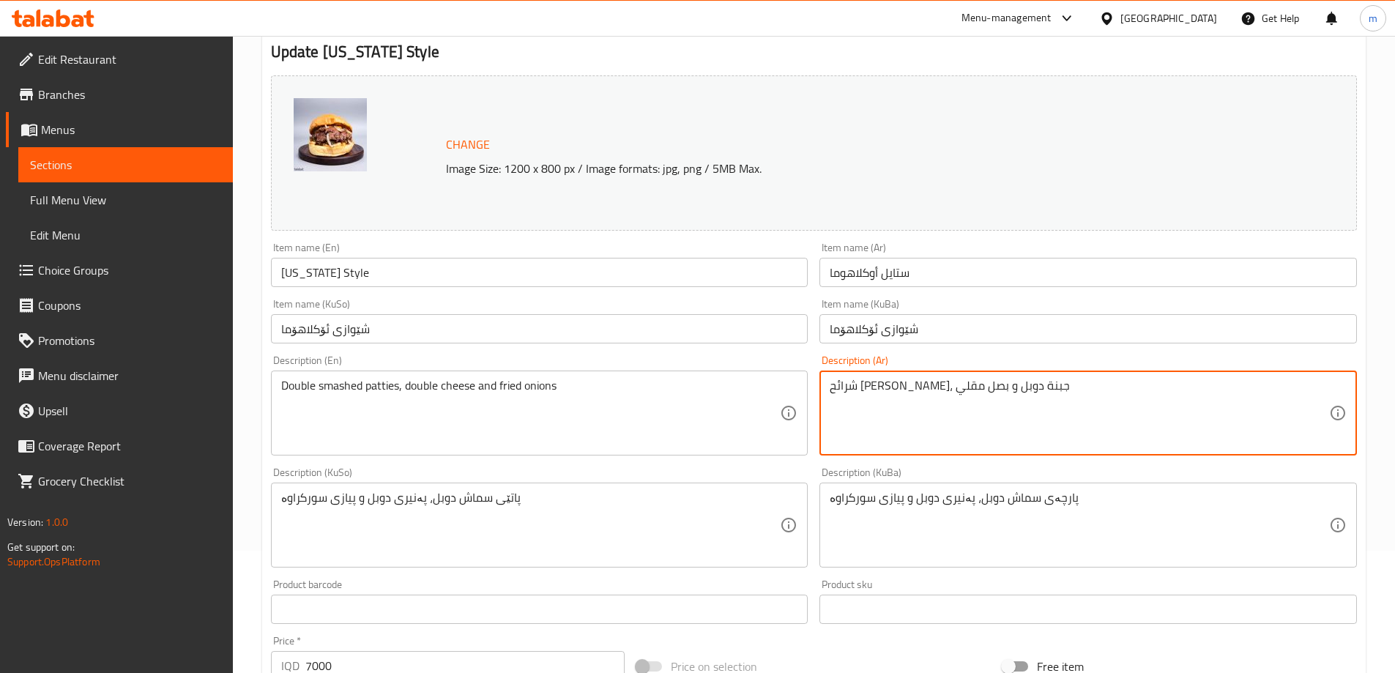
click at [983, 390] on textarea "شرائح [PERSON_NAME]، جبنة دوبل و بصل مقلي" at bounding box center [1079, 414] width 499 height 70
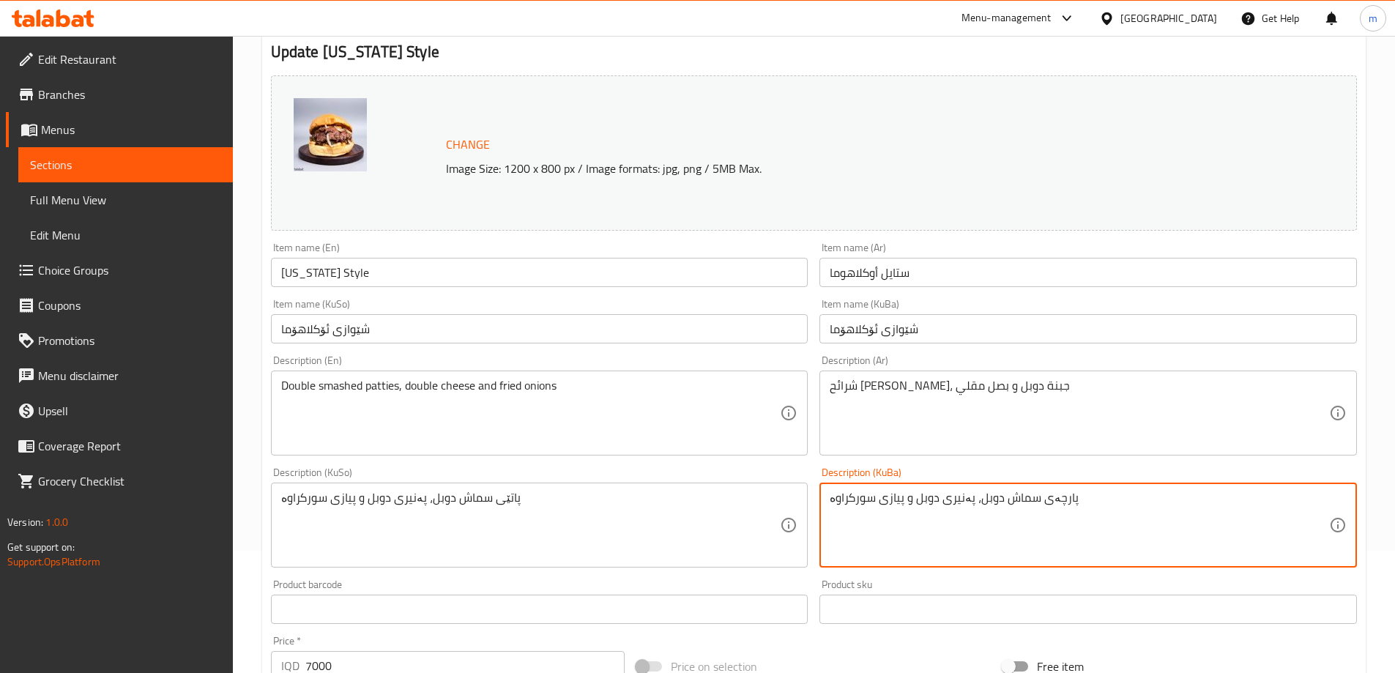
click at [1005, 496] on textarea "پارچەی سماش دوبل، پەنیری دوبل و پیازی سورکراوە" at bounding box center [1079, 526] width 499 height 70
click at [987, 503] on textarea "پارچەی سماشی دوبل، پەنیری دوبل و پیازی سورکراوە" at bounding box center [1079, 526] width 499 height 70
click at [993, 503] on textarea "پارچەی سماشی دەبڵ، پەنیری دوبل و پیازی سورکراوە" at bounding box center [1079, 526] width 499 height 70
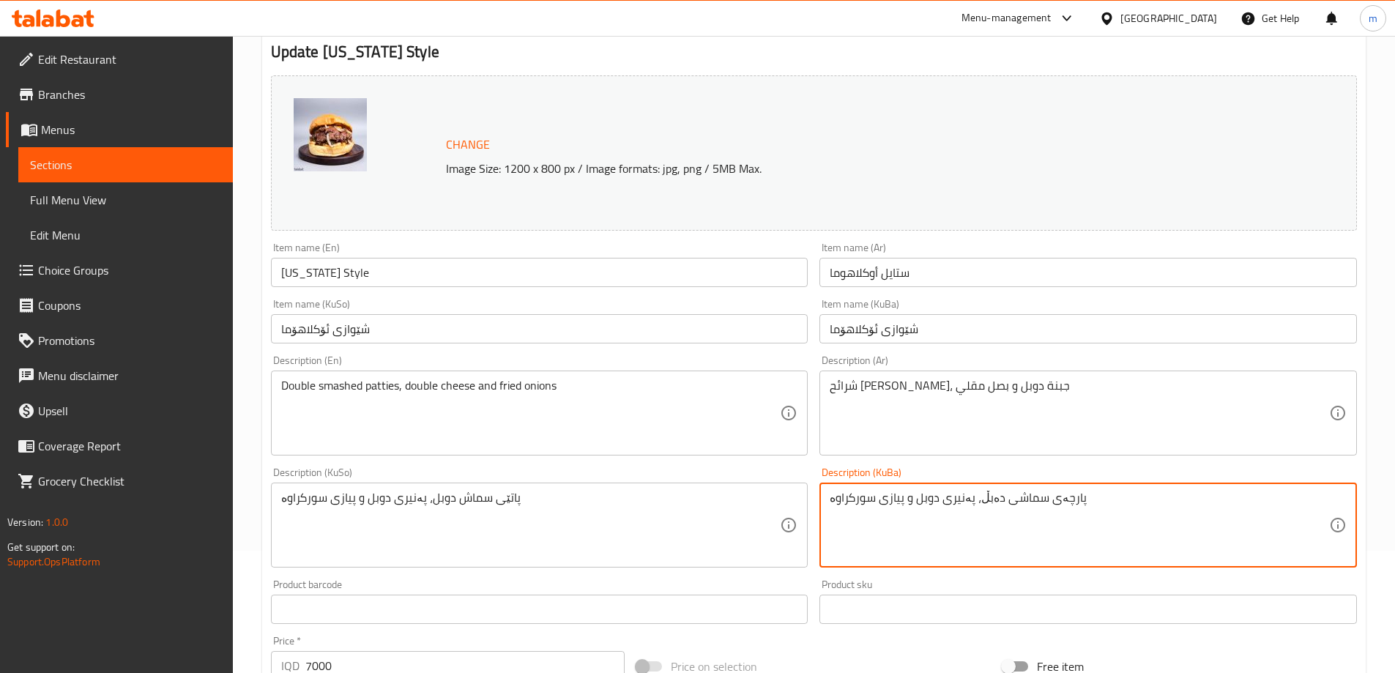
click at [924, 505] on textarea "پارچەی سماشی دەبڵ، پەنیری دوبل و پیازی سورکراوە" at bounding box center [1079, 526] width 499 height 70
paste textarea "ەبڵ"
click at [951, 540] on textarea "پارچەی سماشی دەبڵ، پەنیری دەبڵ و پیازی سورکراوە" at bounding box center [1079, 526] width 499 height 70
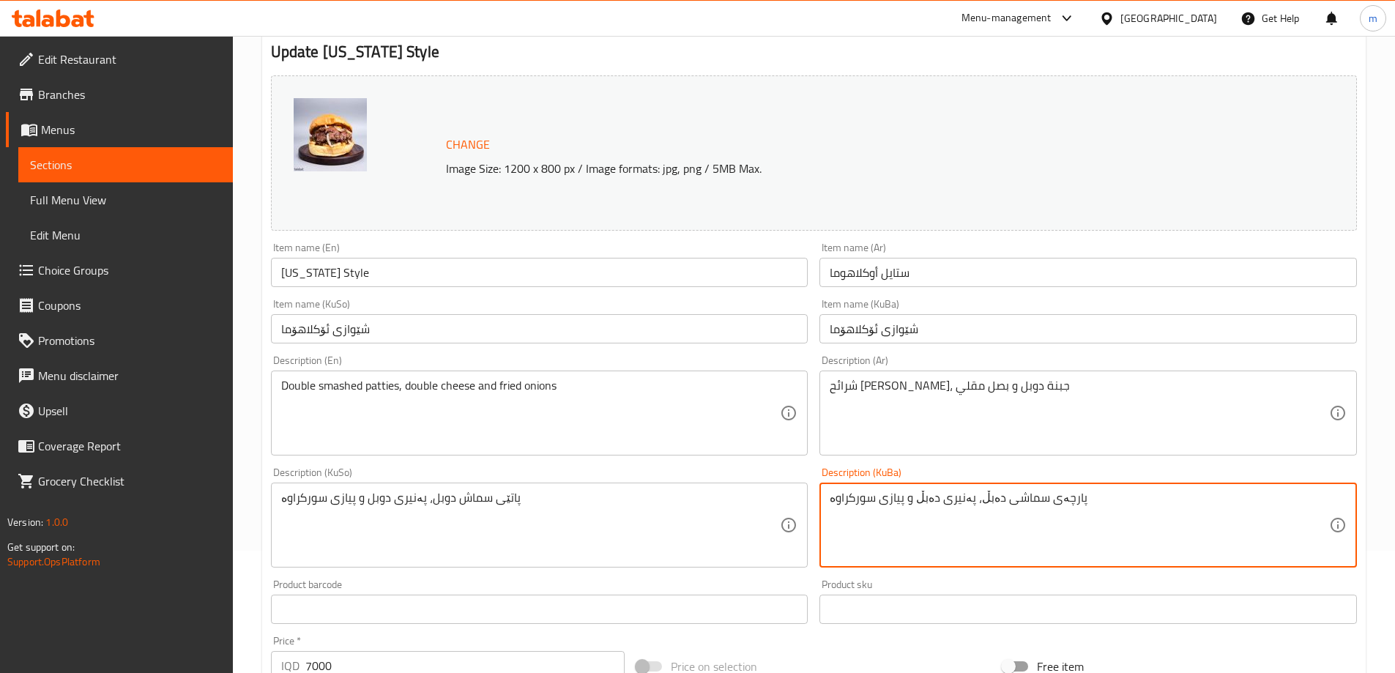
click at [951, 540] on textarea "پارچەی سماشی دەبڵ، پەنیری دەبڵ و پیازی سورکراوە" at bounding box center [1079, 526] width 499 height 70
type textarea "پارچەی سماشی دەبڵ، پەنیری دەبڵ و پیازی سورکراوە"
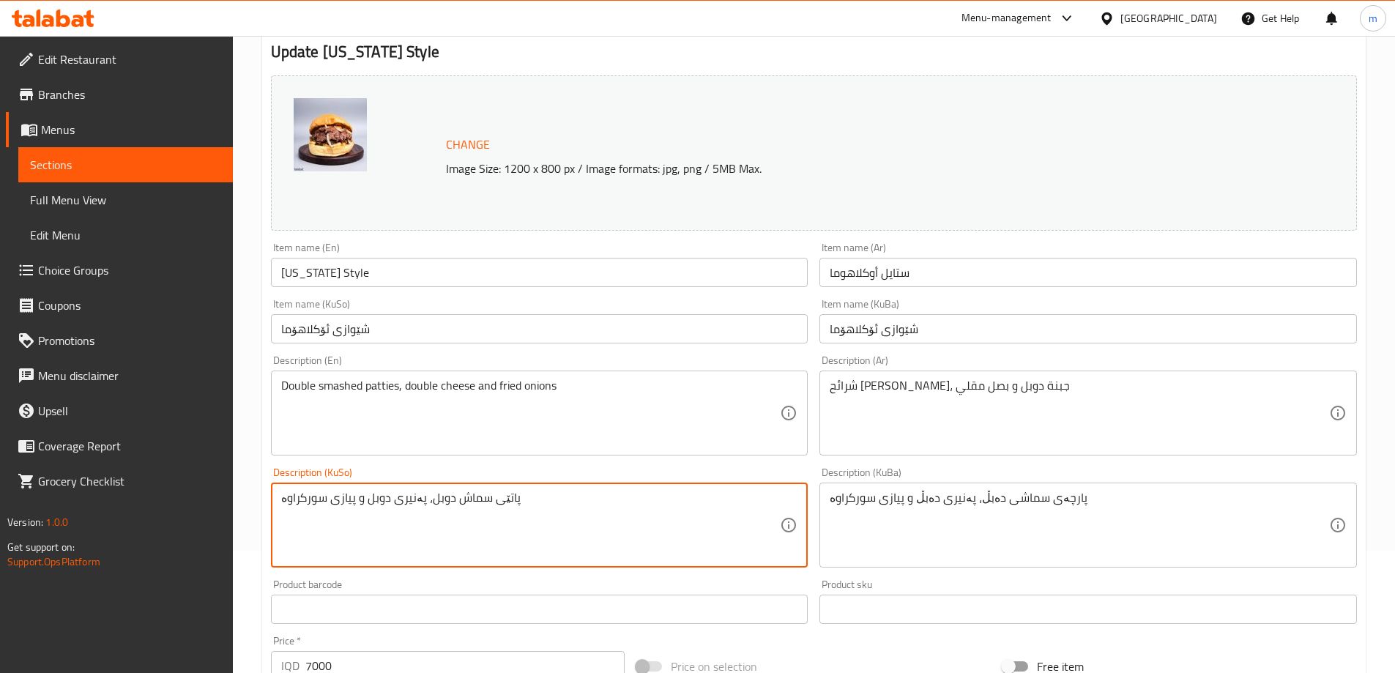
click at [675, 547] on textarea "پاتێی سماش دوبل، پەنیری دوبل و پیازی سورکراوە" at bounding box center [530, 526] width 499 height 70
paste textarea "چەی سماشی دەبڵ، پەنیری دەبڵ"
type textarea "پارچەی سماشی دەبڵ، پەنیری دەبڵ و پیازی سورکراوە"
click at [521, 299] on div "Item name (KuSo) شێوازی ئۆکلاهۆما Item name (KuSo)" at bounding box center [539, 321] width 549 height 56
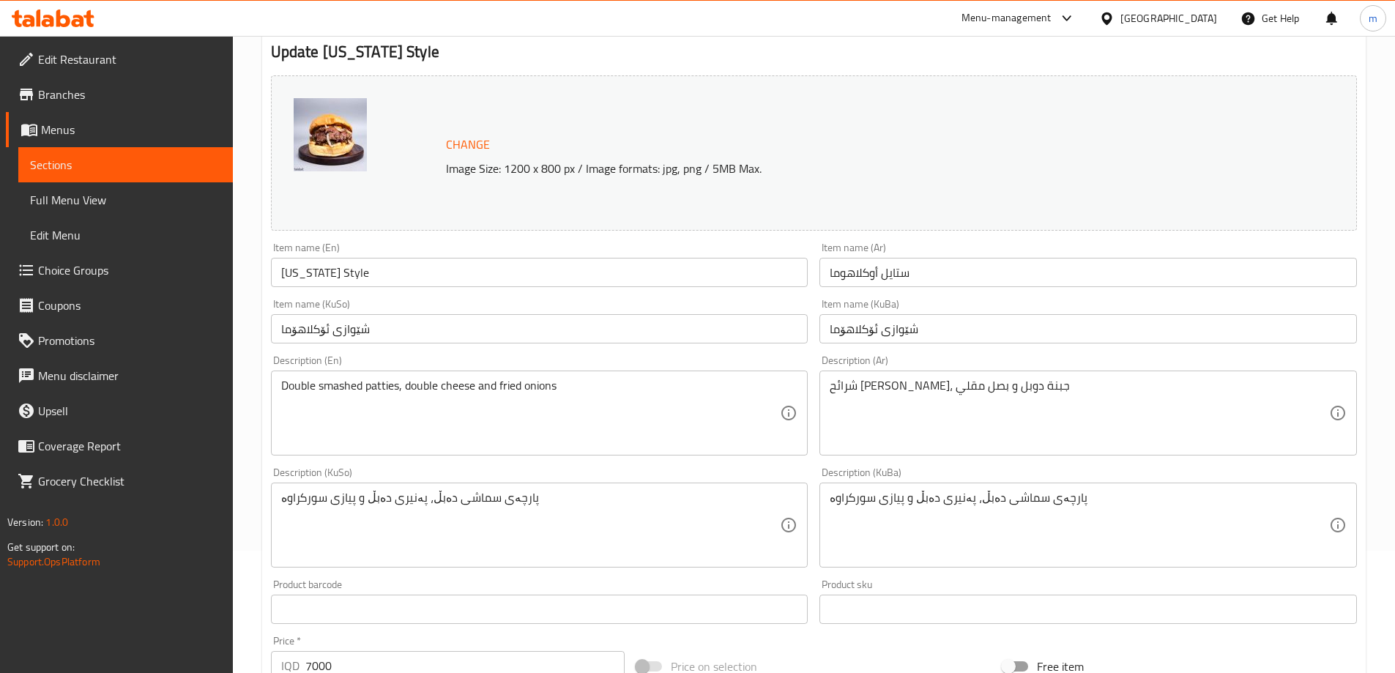
click at [521, 341] on input "شێوازی ئۆکلاهۆما" at bounding box center [539, 328] width 537 height 29
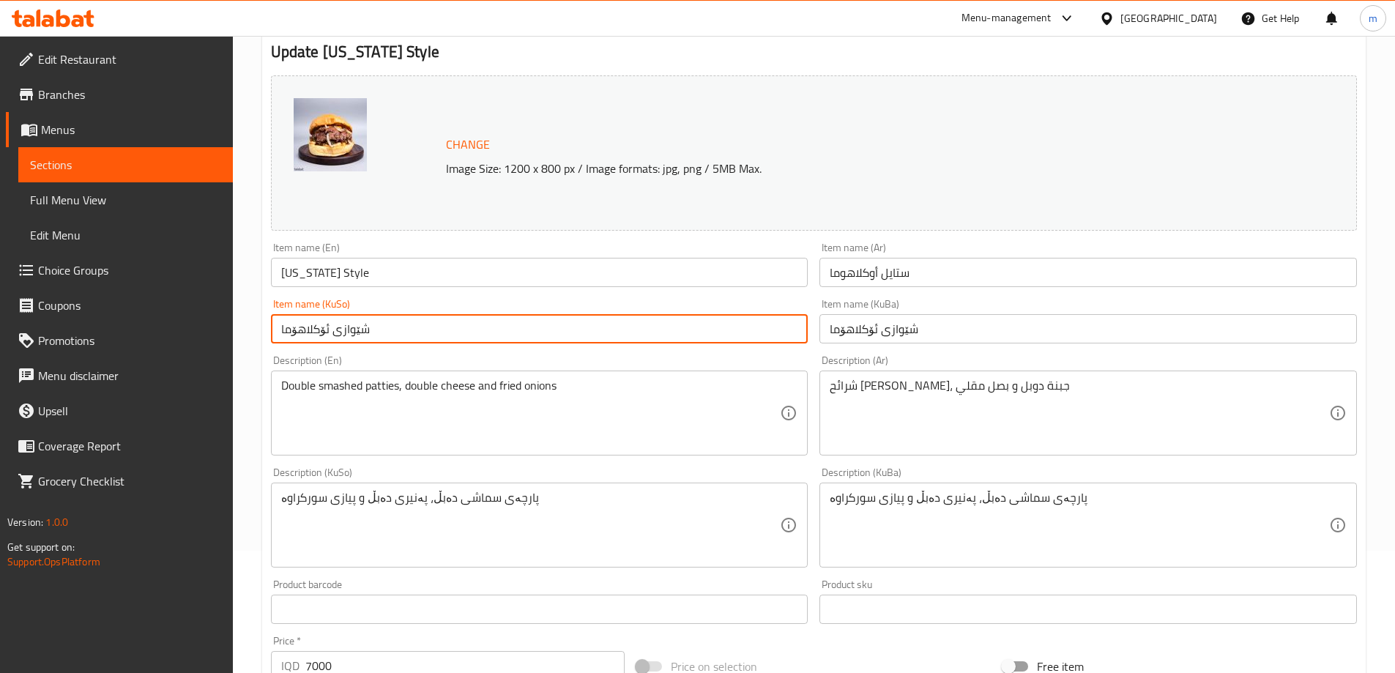
click at [517, 321] on input "شێوازی ئۆکلاهۆما" at bounding box center [539, 328] width 537 height 29
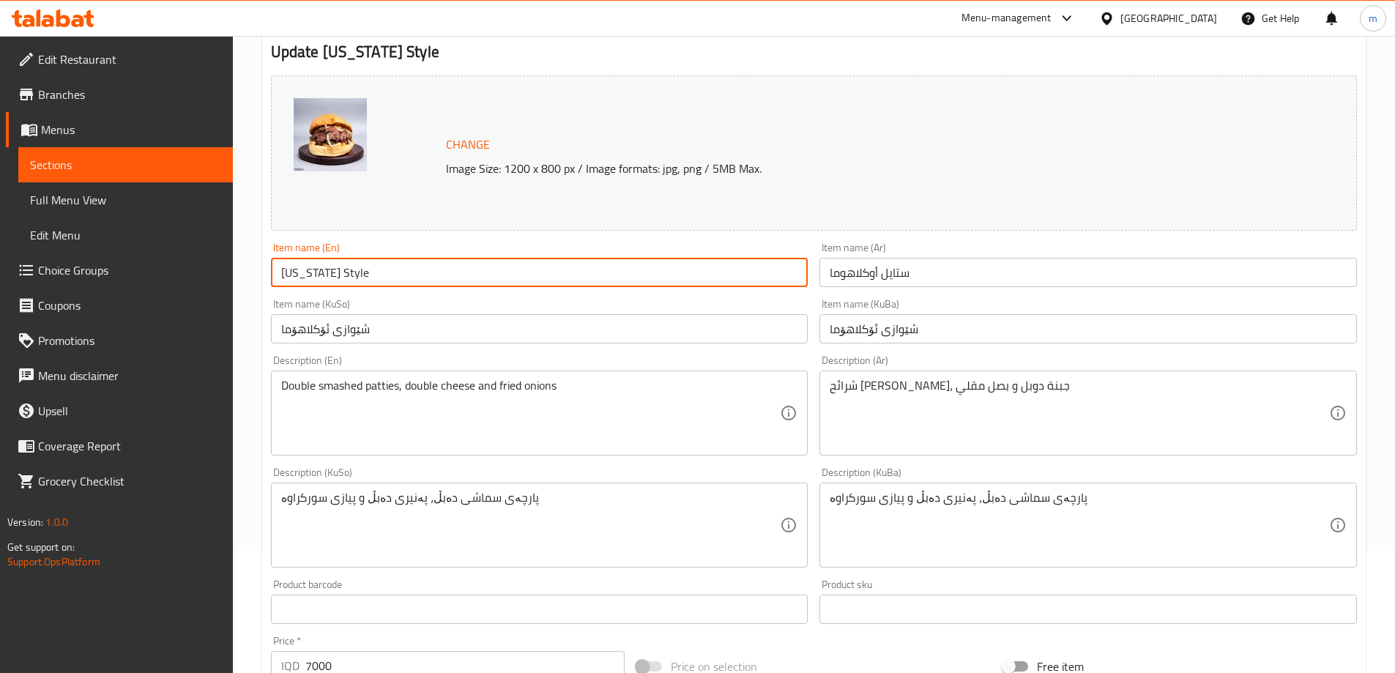
click at [376, 276] on input "Oklahoma Style" at bounding box center [539, 272] width 537 height 29
click at [359, 272] on input "Oklahoma StyleBurger" at bounding box center [539, 272] width 537 height 29
type input "[US_STATE] Style Burger"
drag, startPoint x: 943, startPoint y: 268, endPoint x: 909, endPoint y: 274, distance: 34.9
click at [943, 267] on input "ستايل أوكلاهوما" at bounding box center [1087, 272] width 537 height 29
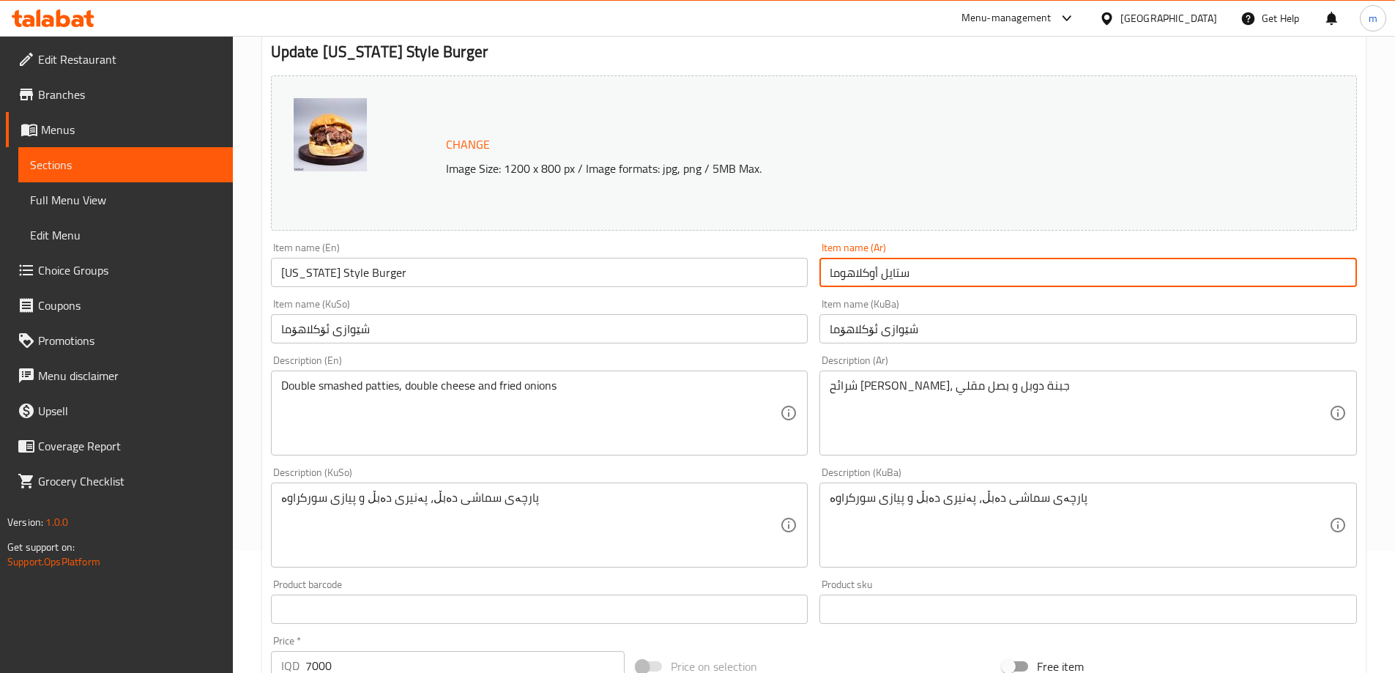
click at [828, 277] on input "ستايل أوكلاهوما" at bounding box center [1087, 272] width 537 height 29
type input "برجر ستايل أوكلاهوما"
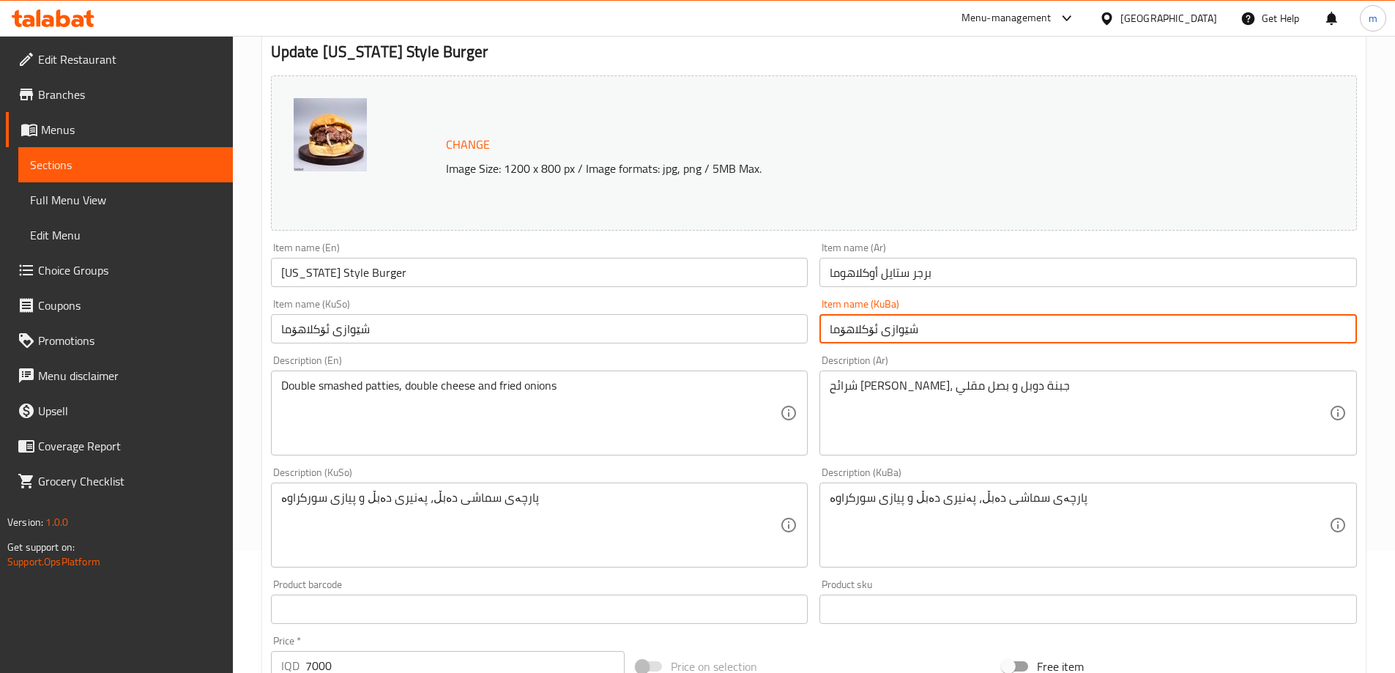
click at [944, 328] on input "شێوازی ئۆکلاهۆما" at bounding box center [1087, 328] width 537 height 29
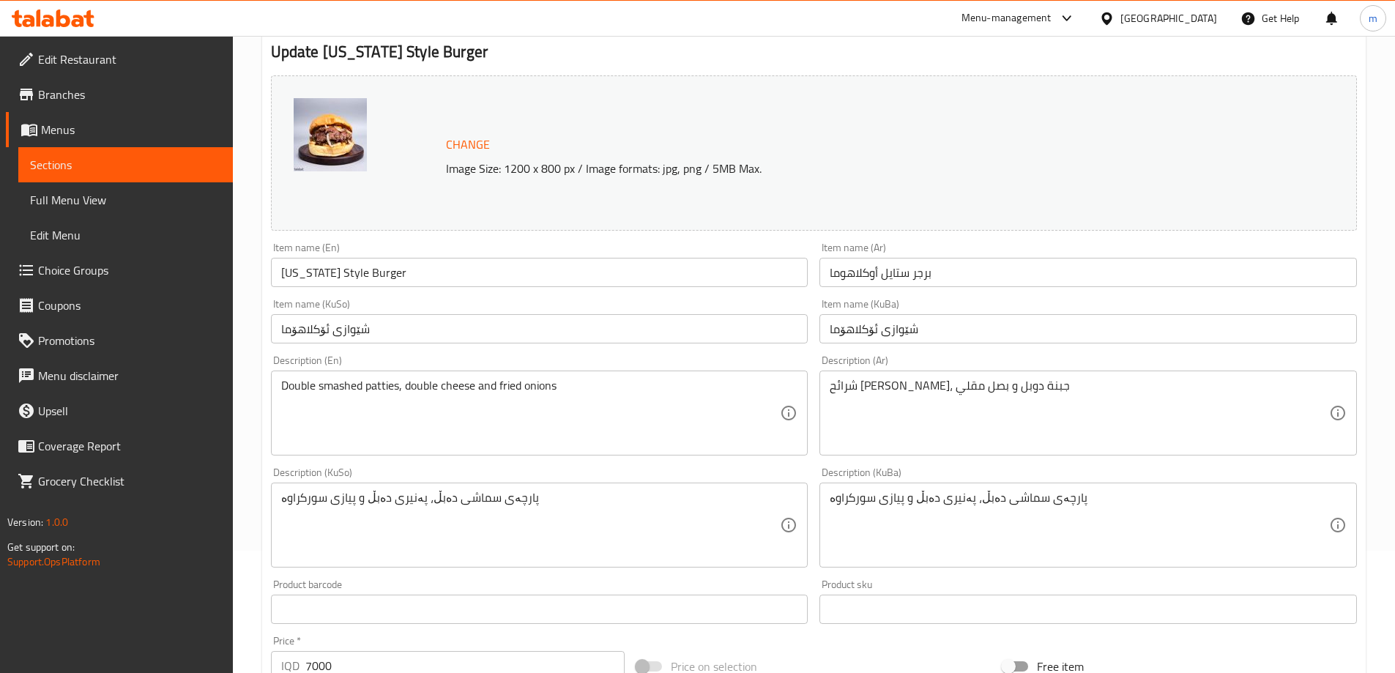
click at [816, 330] on div "Item name (KuBa) شێوازی ئۆکلاهۆما Item name (KuBa)" at bounding box center [1088, 321] width 549 height 56
click at [827, 327] on input "شێوازی ئۆکلاهۆما" at bounding box center [1087, 328] width 537 height 29
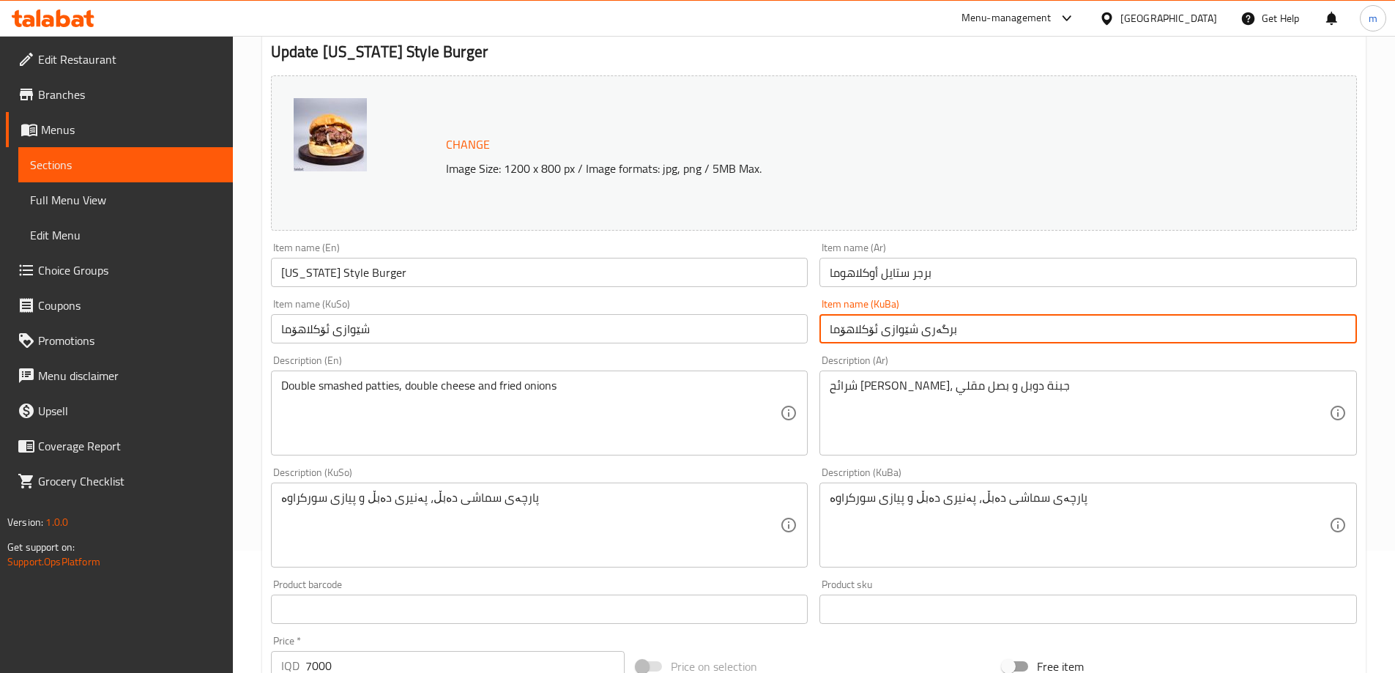
click at [829, 327] on input "برگەری شێوازی ئۆکلاهۆما" at bounding box center [1087, 328] width 537 height 29
type input "برگەری شێوازی ئۆکلاهۆما"
click at [732, 335] on input "شێوازی ئۆکلاهۆما" at bounding box center [539, 328] width 537 height 29
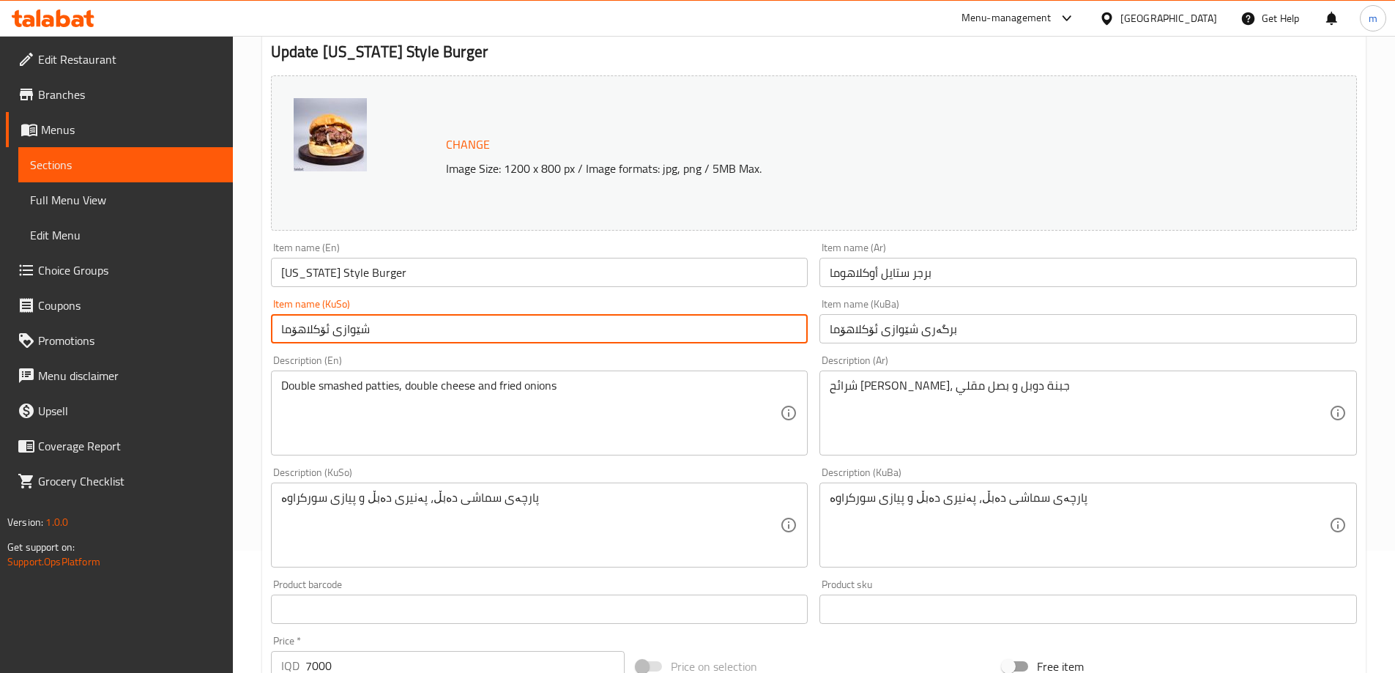
click at [732, 335] on input "شێوازی ئۆکلاهۆما" at bounding box center [539, 328] width 537 height 29
paste input "برگەری"
click at [732, 335] on input "شێوازی ئۆکلاهۆما" at bounding box center [539, 328] width 537 height 29
type input "برگەری شێوازی ئۆکلاهۆما"
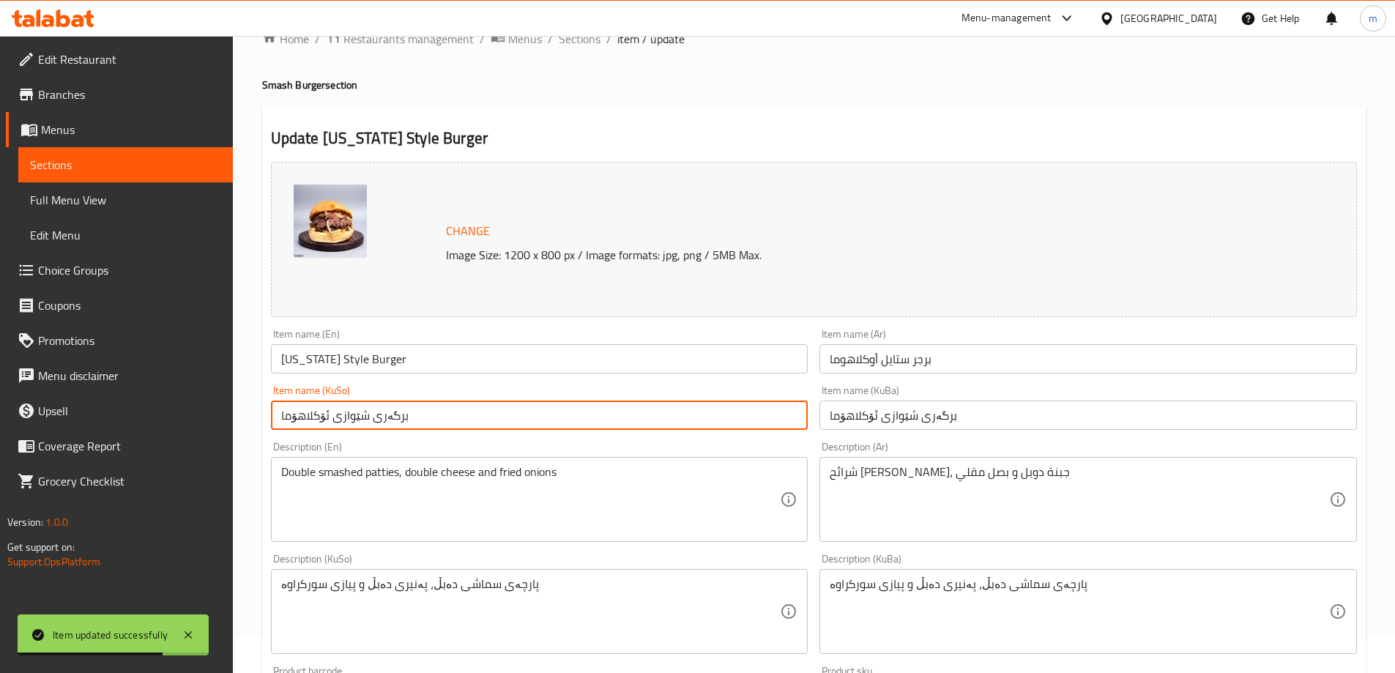
scroll to position [0, 0]
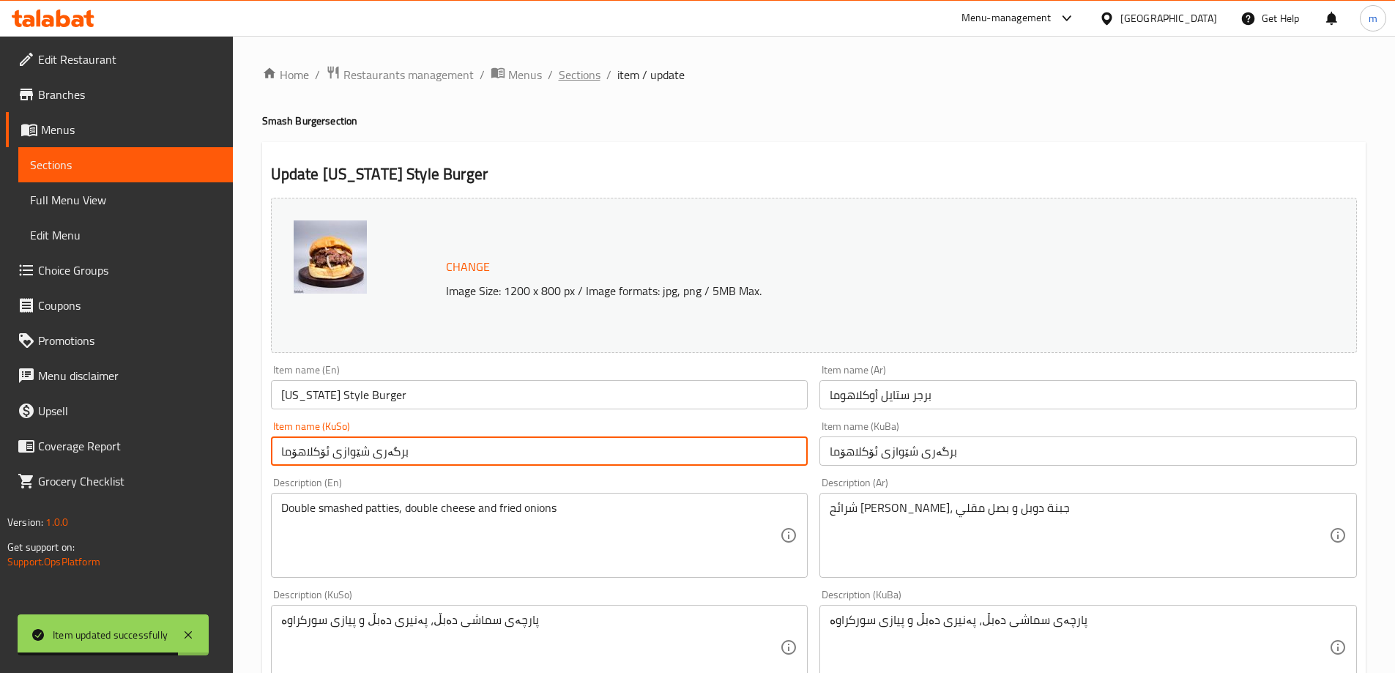
click at [592, 75] on span "Sections" at bounding box center [580, 75] width 42 height 18
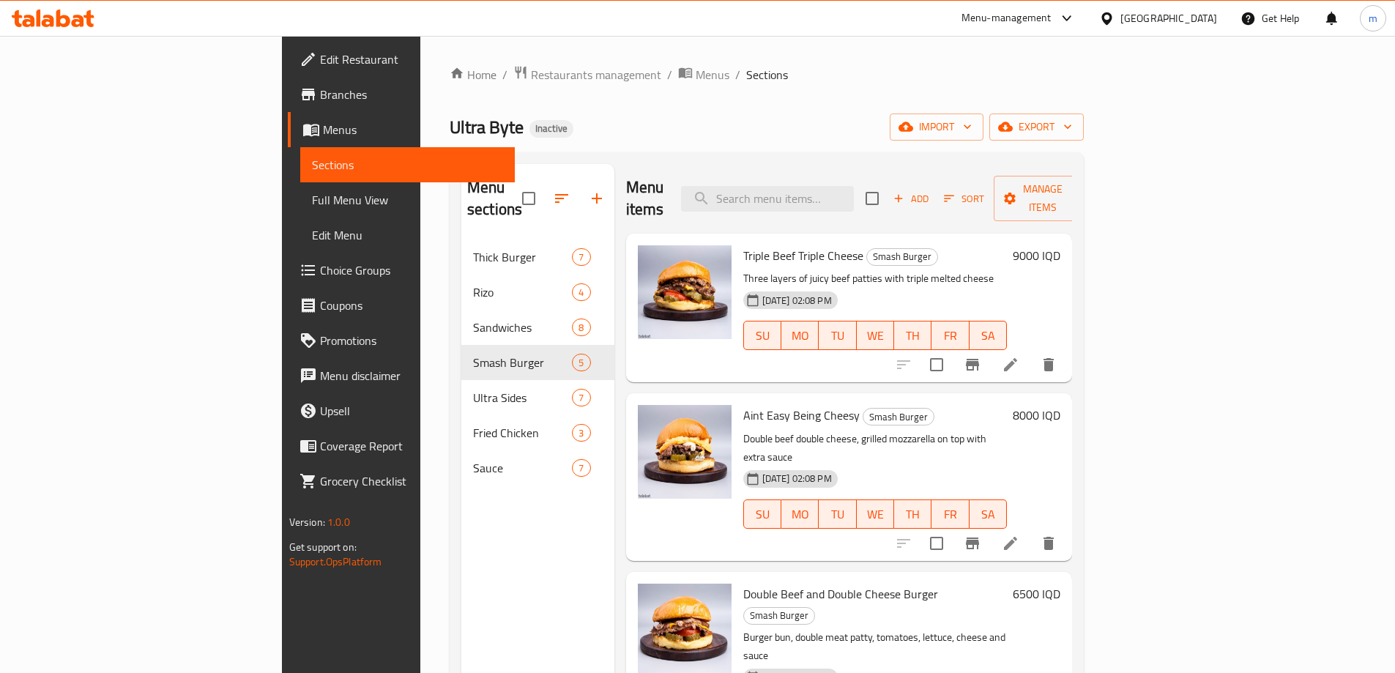
click at [854, 189] on input "search" at bounding box center [767, 199] width 173 height 26
paste input "Wild and Crispy"
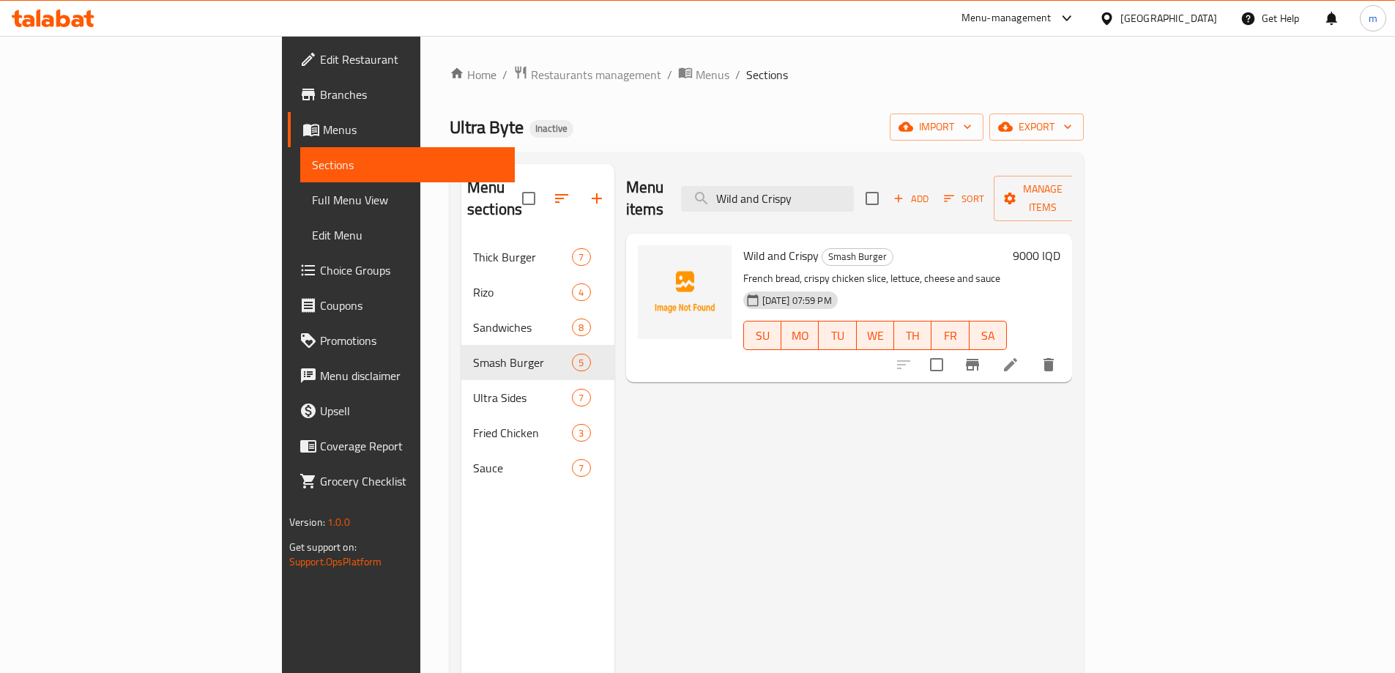
type input "Wild and Crispy"
click at [1019, 356] on icon at bounding box center [1011, 365] width 18 height 18
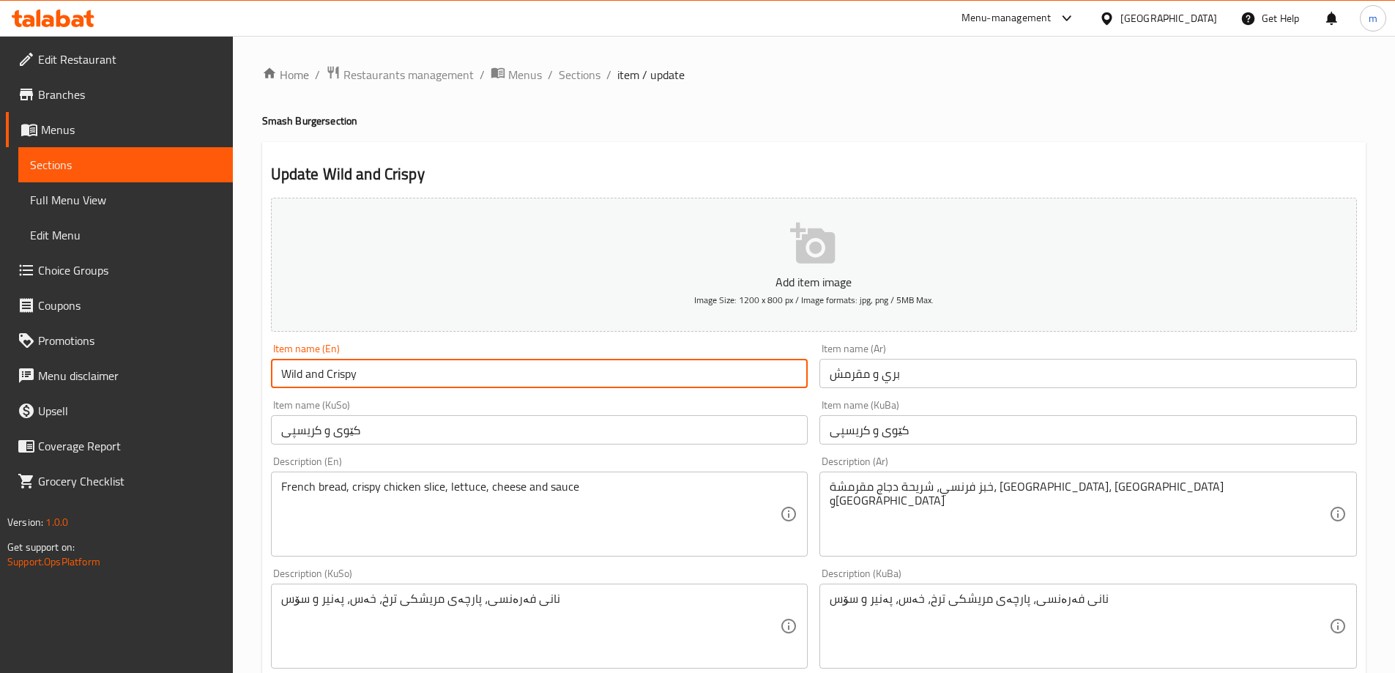
click at [365, 367] on input "Wild and Crispy" at bounding box center [539, 373] width 537 height 29
type input "Wild and Crispy Burger"
click at [816, 382] on div "Item name (Ar) بري و مقرمش Item name (Ar)" at bounding box center [1088, 366] width 549 height 56
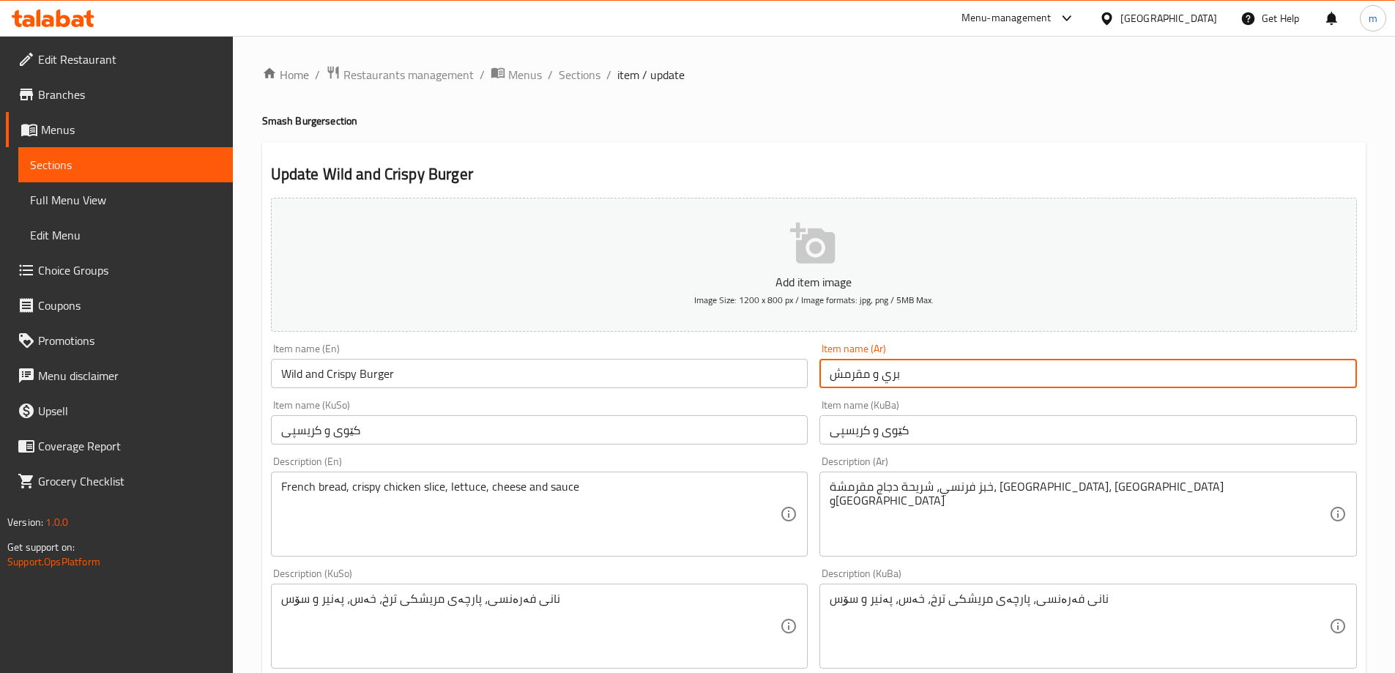
click at [833, 376] on input "بري و مقرمش" at bounding box center [1087, 373] width 537 height 29
type input "برجر بري و مقرمش"
click at [824, 430] on input "کێوی و کریسپی" at bounding box center [1087, 429] width 537 height 29
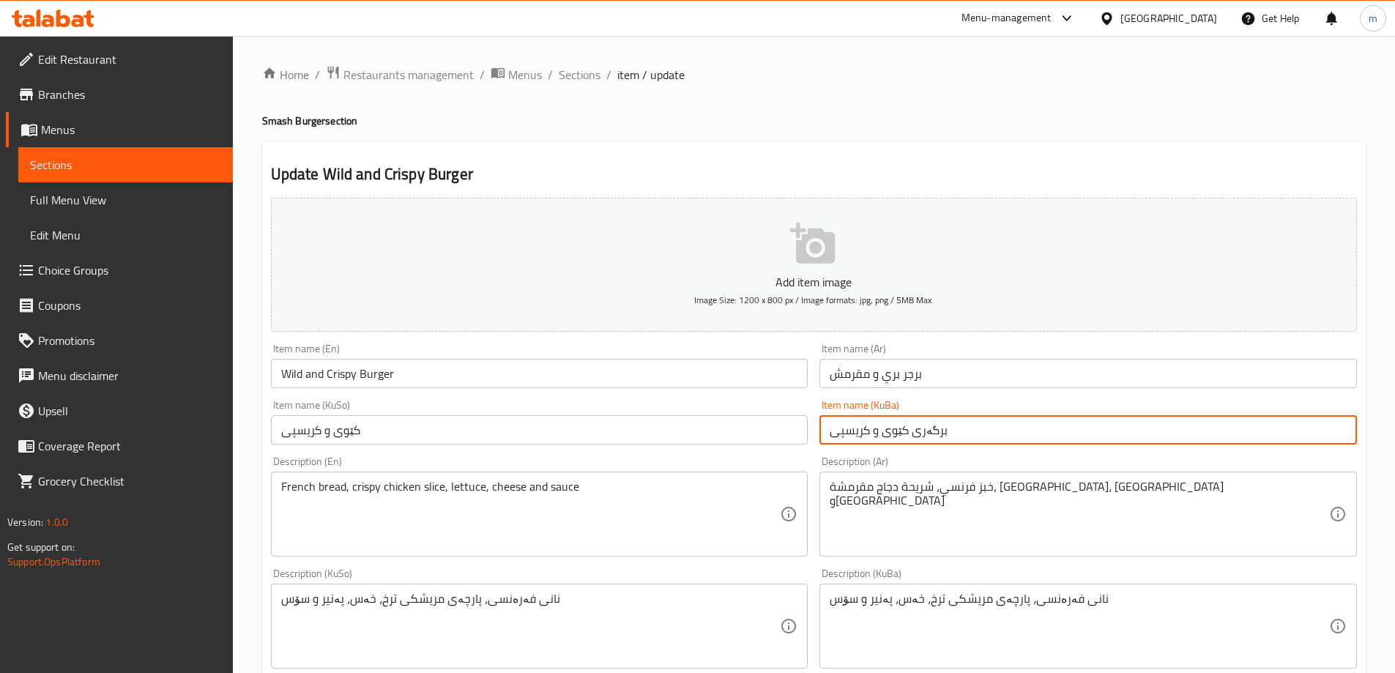
click at [838, 425] on input "برگەری کێوی و کریسپی" at bounding box center [1087, 429] width 537 height 29
type input "برگەری کێوی و کریسپی"
click at [808, 429] on div "Item name (KuSo) کێوی و کریسپی Item name (KuSo)" at bounding box center [539, 422] width 549 height 56
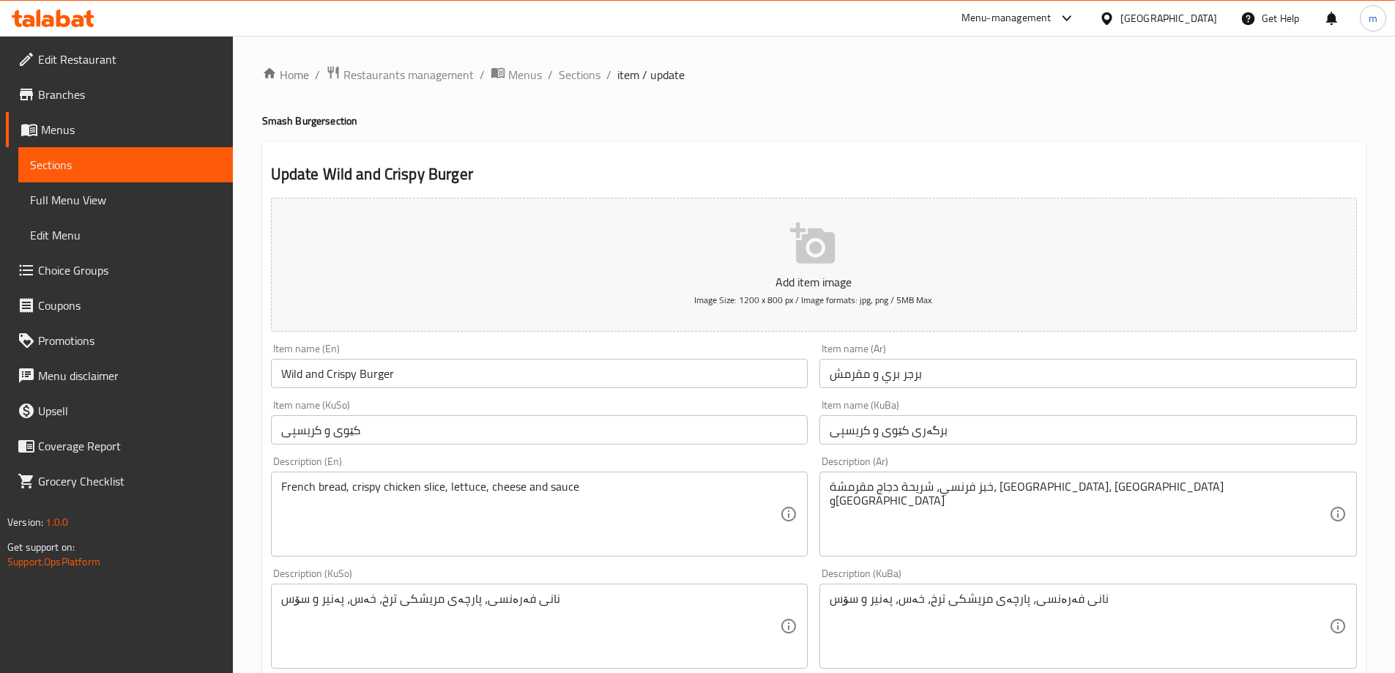
click at [775, 429] on input "کێوی و کریسپی" at bounding box center [539, 429] width 537 height 29
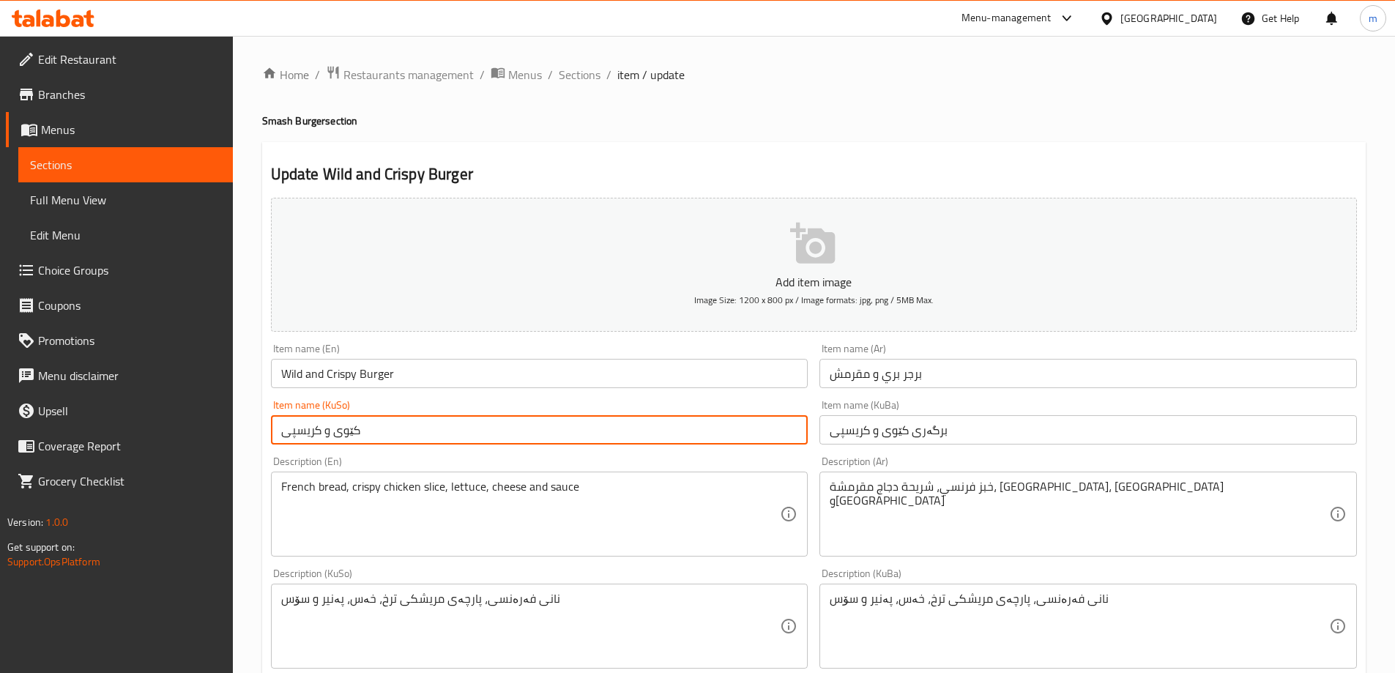
click at [775, 429] on input "کێوی و کریسپی" at bounding box center [539, 429] width 537 height 29
paste input "برگەری"
click at [775, 429] on input "کێوی و کریسپی" at bounding box center [539, 429] width 537 height 29
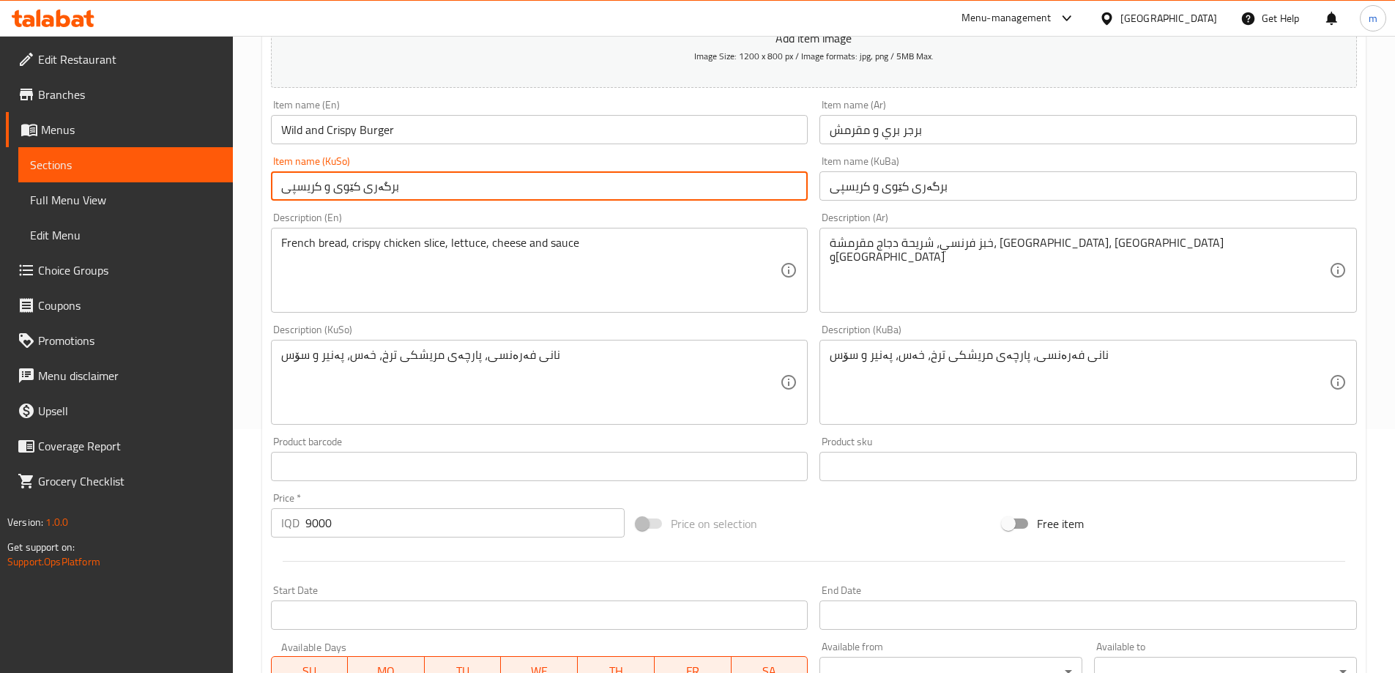
type input "برگەری کێوی و کریسپی"
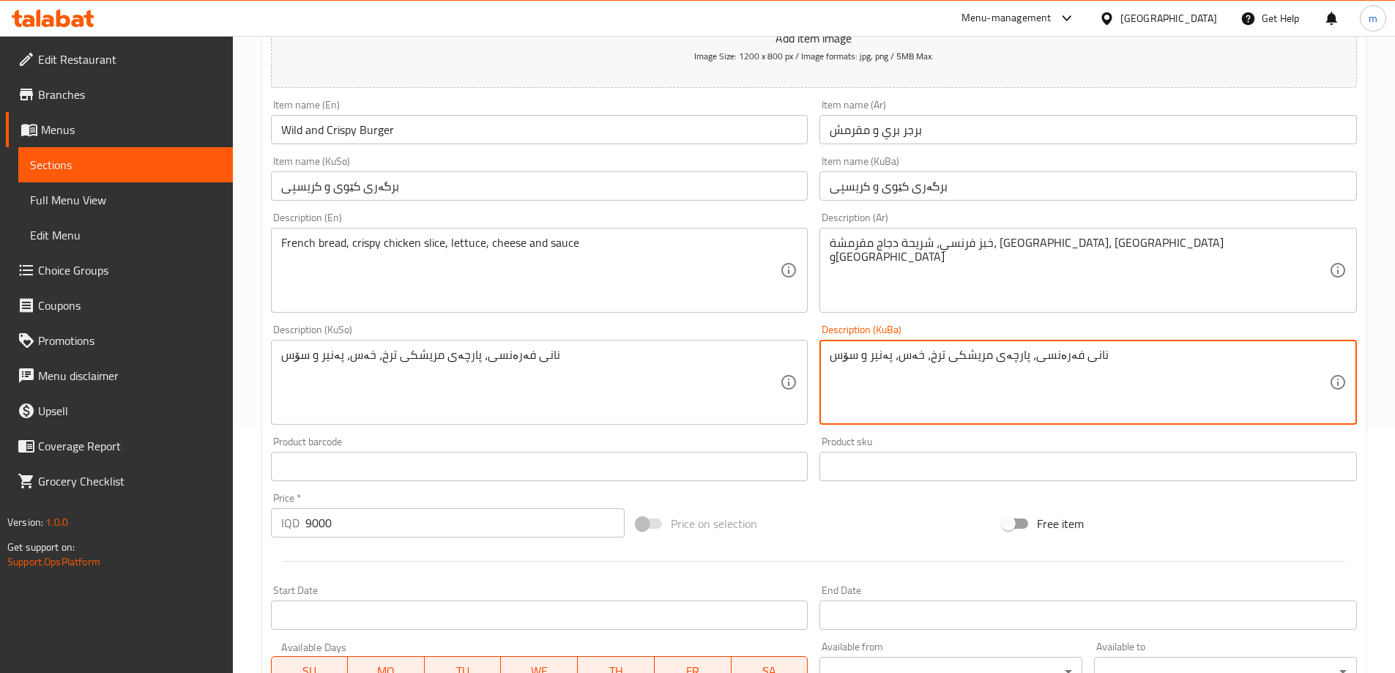
click at [932, 356] on textarea "نانی فەرەنسی، پارچەی مریشکی ترخ، خەس، پەنیر و سۆس" at bounding box center [1079, 383] width 499 height 70
type textarea "نانی فەرەنسی، پارچەی مریشکی کریسپی، خەس، پەنیر و سۆس"
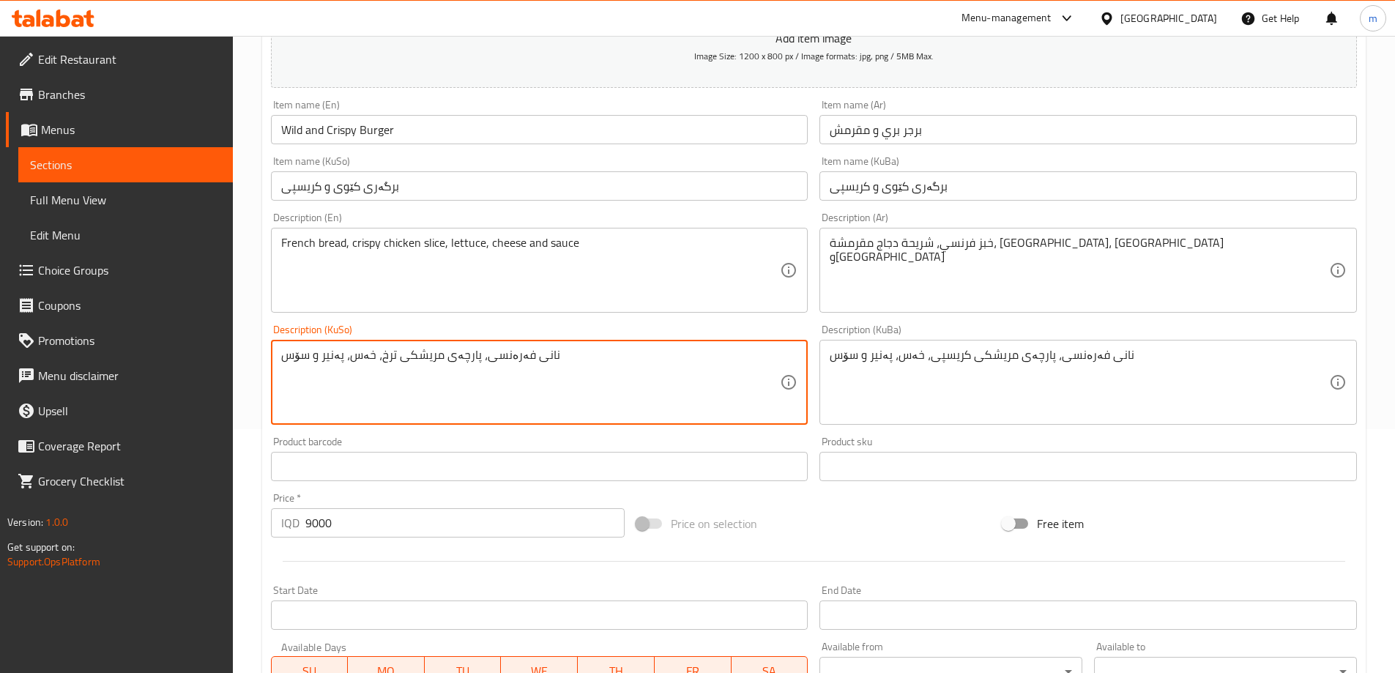
click at [726, 373] on textarea "نانی فەرەنسی، پارچەی مریشکی ترخ، خەس، پەنیر و سۆس" at bounding box center [530, 383] width 499 height 70
paste textarea "کریسپی"
type textarea "نانی فەرەنسی، پارچەی مریشکی کریسپی، خەس، پەنیر و سۆس"
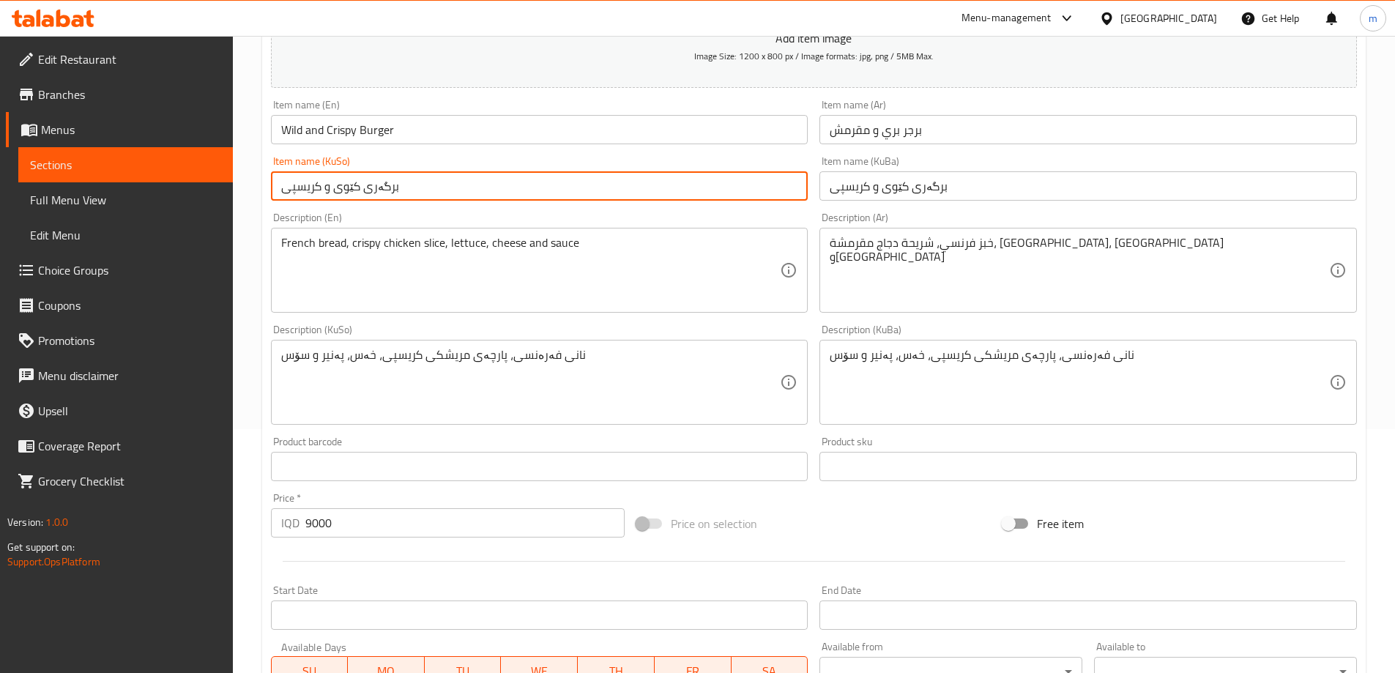
click at [567, 172] on input "برگەری کێوی و کریسپی" at bounding box center [539, 185] width 537 height 29
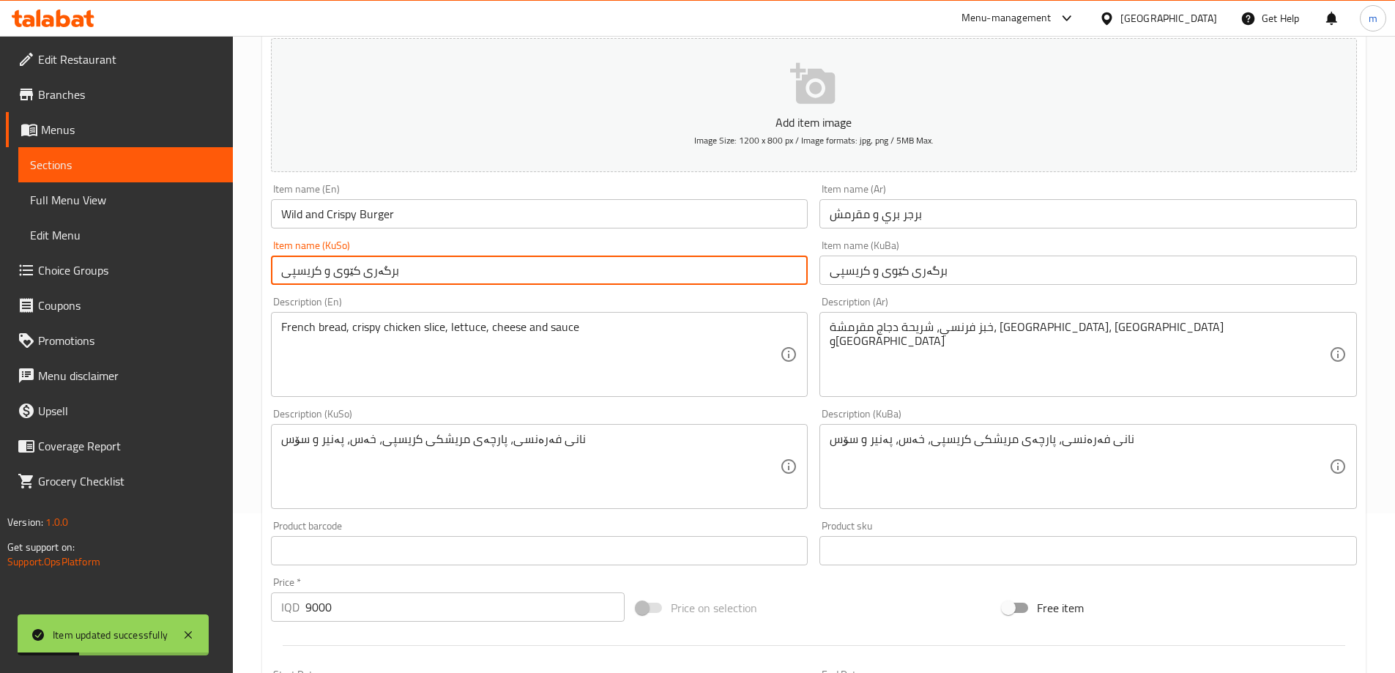
scroll to position [0, 0]
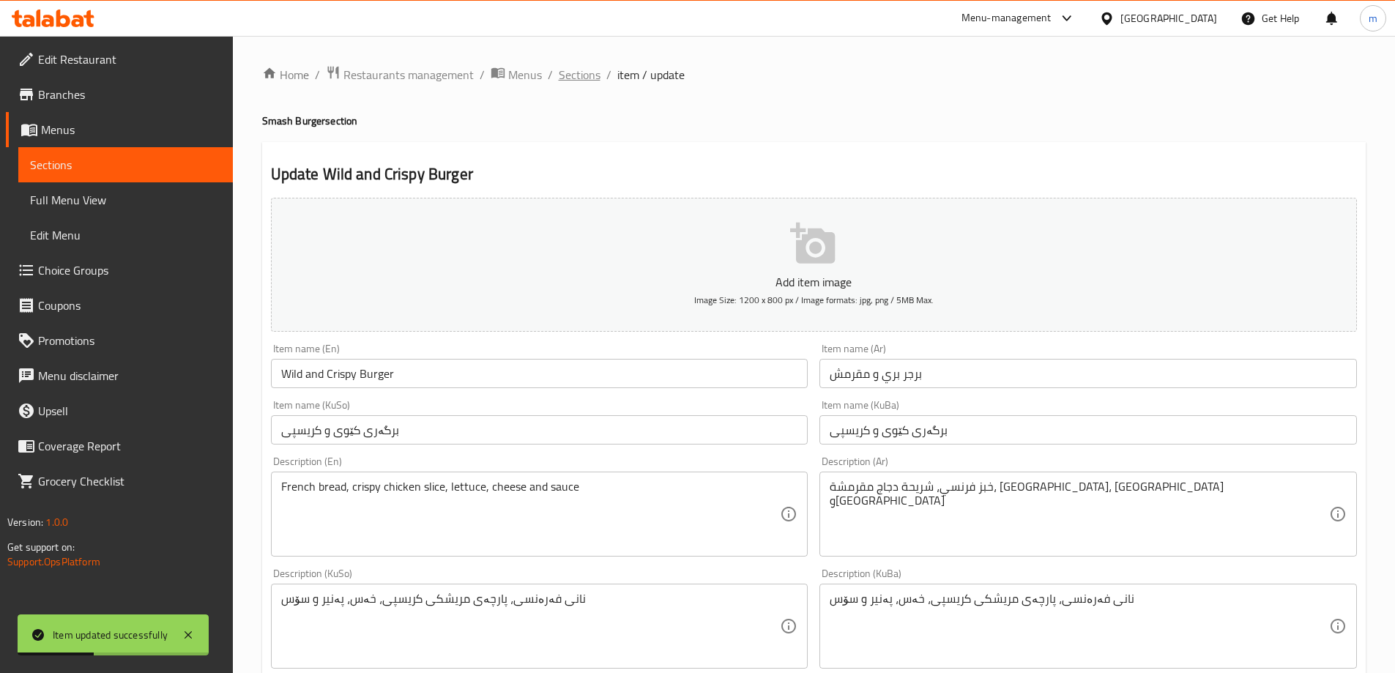
click at [591, 66] on span "Sections" at bounding box center [580, 75] width 42 height 18
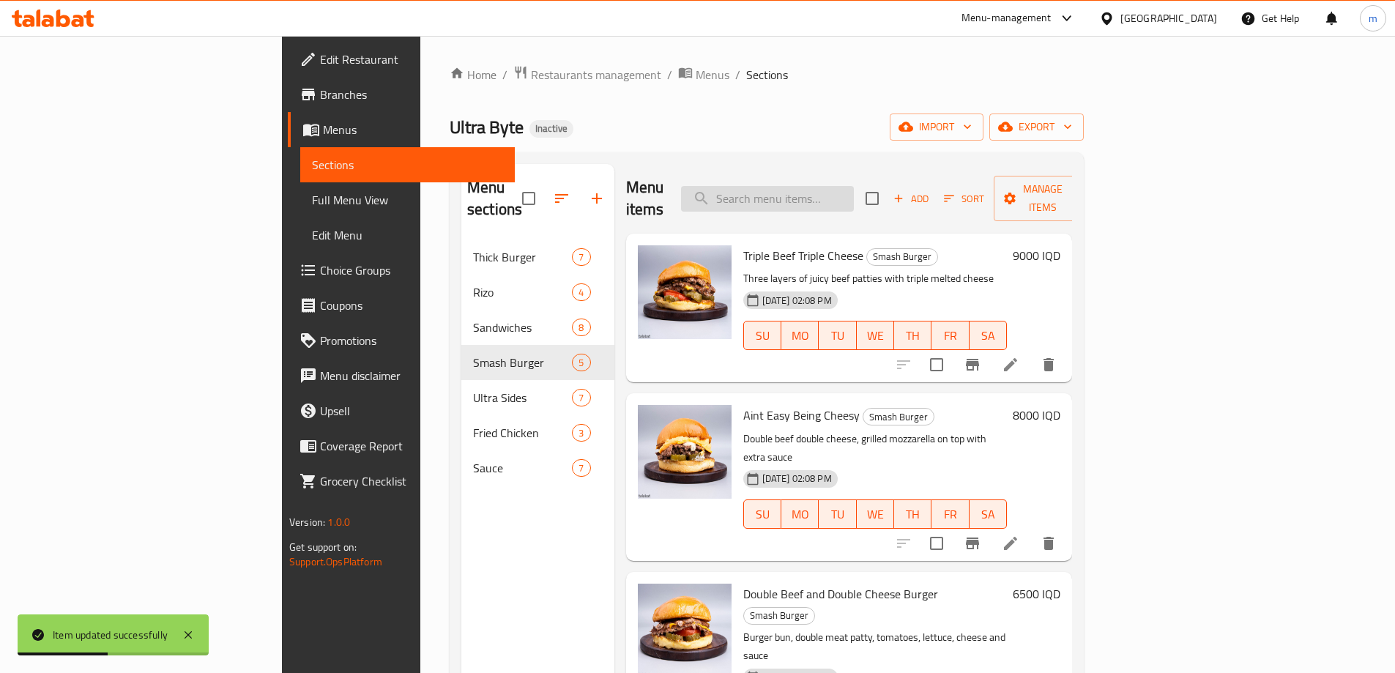
click at [854, 198] on input "search" at bounding box center [767, 199] width 173 height 26
paste input "Triple Beef Triple Cheese"
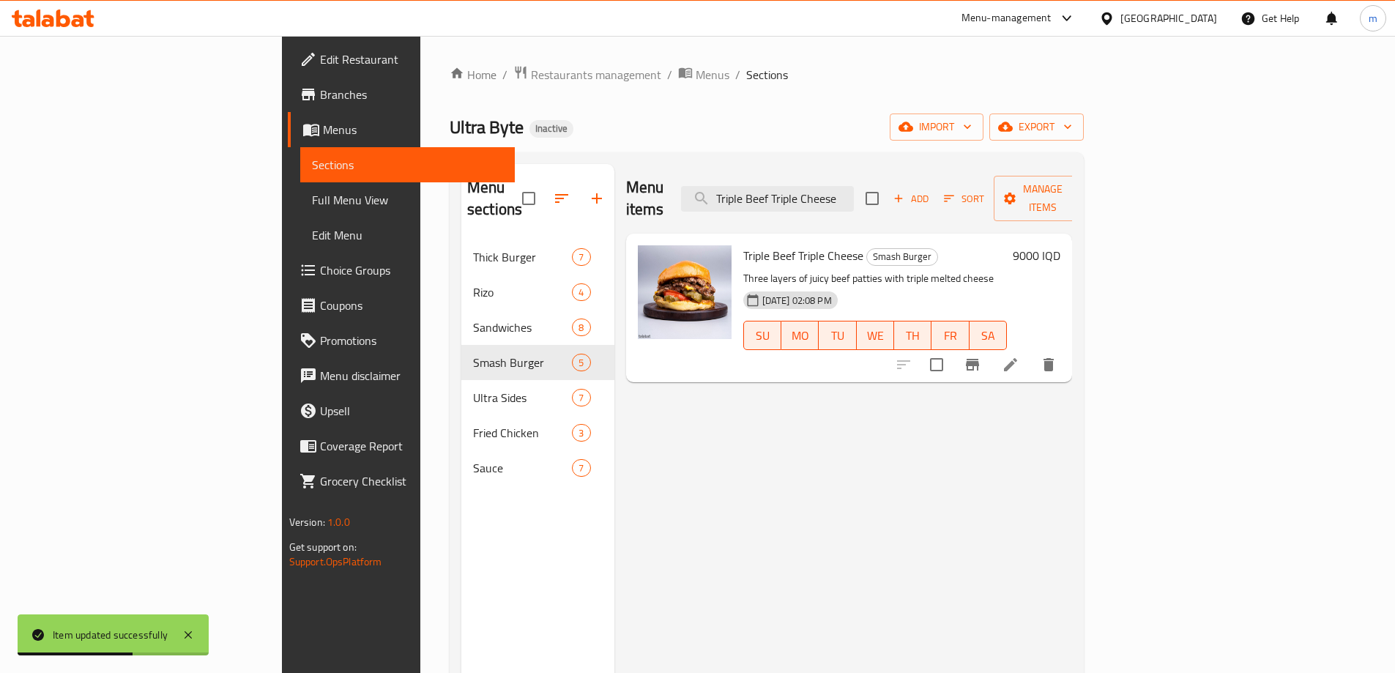
type input "Triple Beef Triple Cheese"
click at [1019, 356] on icon at bounding box center [1011, 365] width 18 height 18
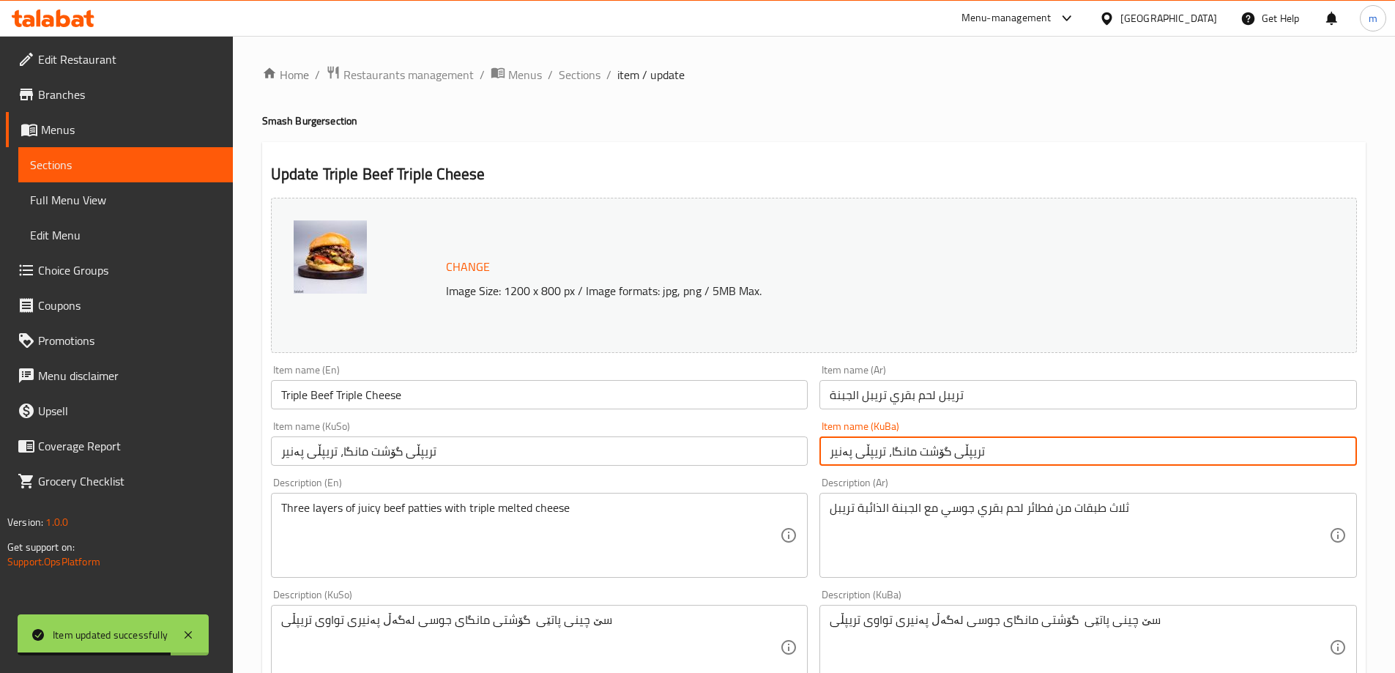
click at [887, 454] on input "تریپڵی گۆشت مانگا، تریپڵی پەنیر" at bounding box center [1087, 450] width 537 height 29
click at [887, 454] on input "تریپڵی گۆشت مانگا و تریپڵی پەنیر" at bounding box center [1087, 450] width 537 height 29
type input "تریپڵی گۆشت مانگا و تریپڵی پەنیر"
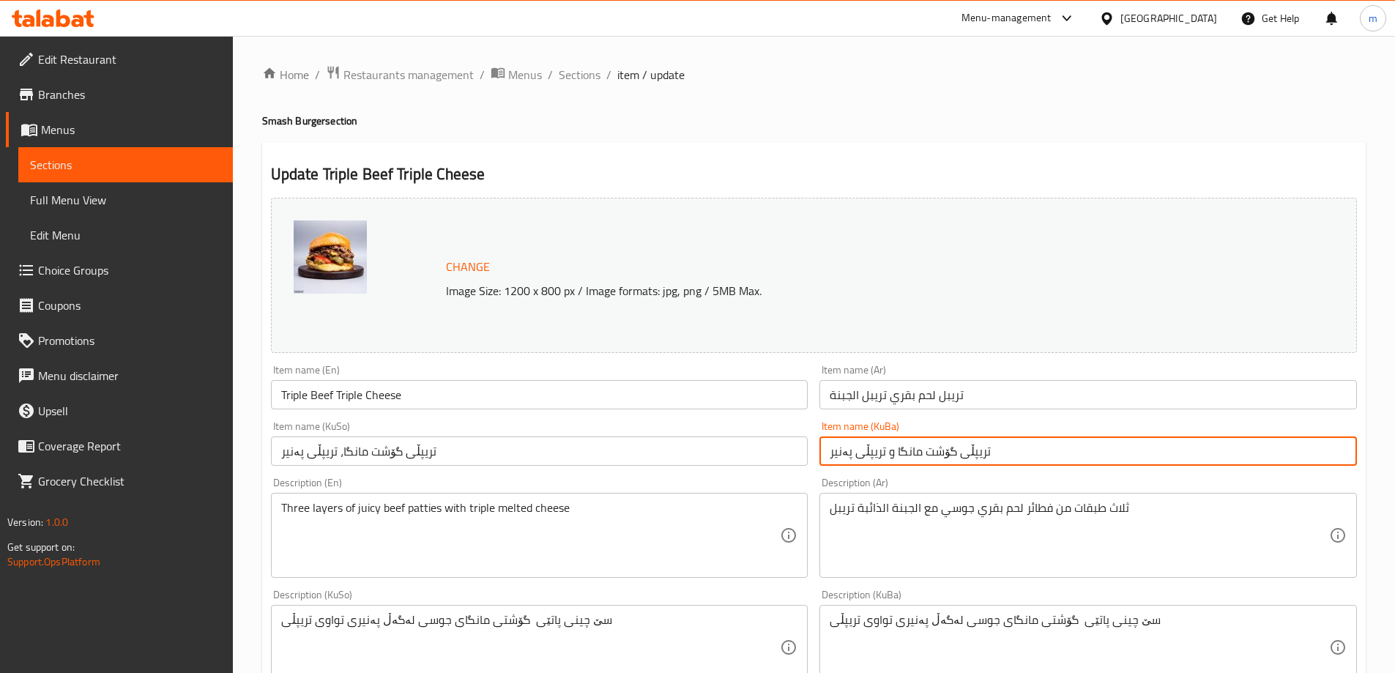
click at [762, 458] on input "تریپڵی گۆشت مانگا، تریپڵی پەنیر" at bounding box center [539, 450] width 537 height 29
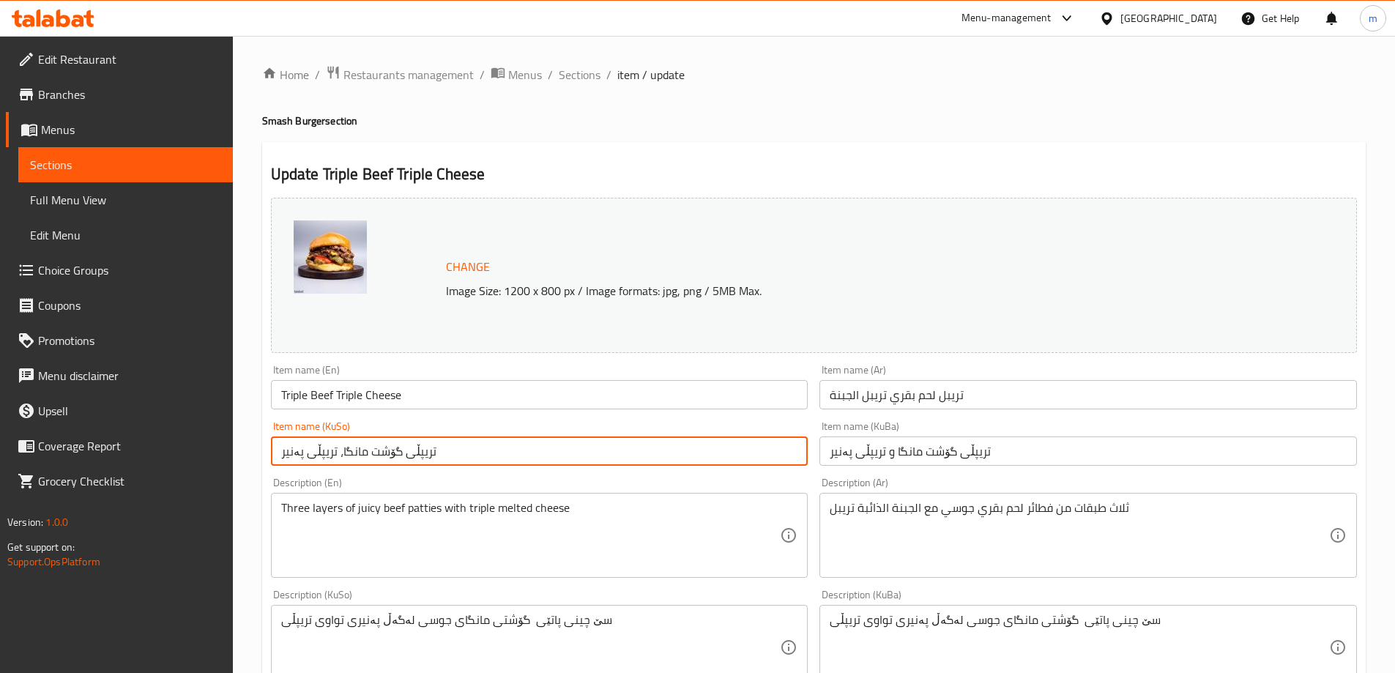
click at [762, 458] on input "تریپڵی گۆشت مانگا، تریپڵی پەنیر" at bounding box center [539, 450] width 537 height 29
paste input "و"
type input "تریپڵی گۆشت مانگا و تریپڵی پەنیر"
click at [503, 401] on input "Triple Beef Triple Cheese" at bounding box center [539, 394] width 537 height 29
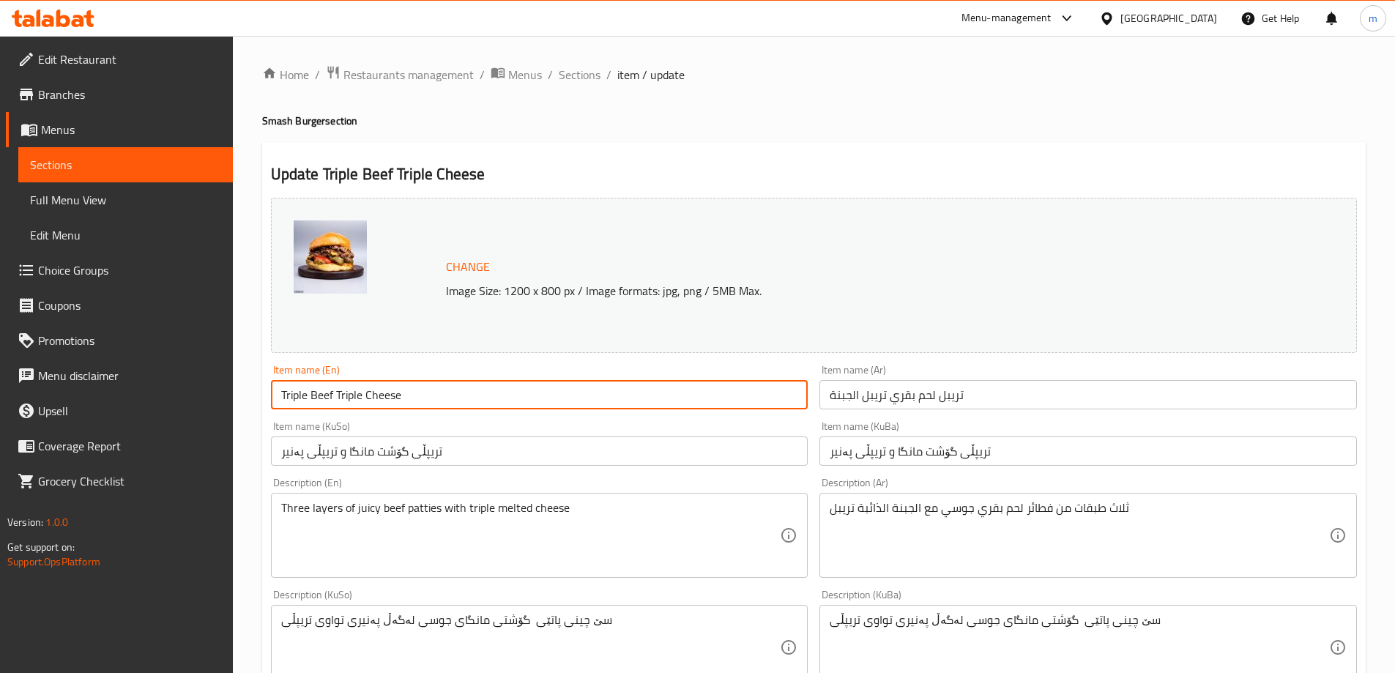
click at [335, 393] on input "Triple Beef Triple Cheese" at bounding box center [539, 394] width 537 height 29
click at [514, 401] on input "Triple Beef And Triple Cheese" at bounding box center [539, 394] width 537 height 29
type input "Triple Beef And Triple Cheese Burger"
click at [965, 389] on input "تريبل لحم بقري تريبل الجبنة" at bounding box center [1087, 394] width 537 height 29
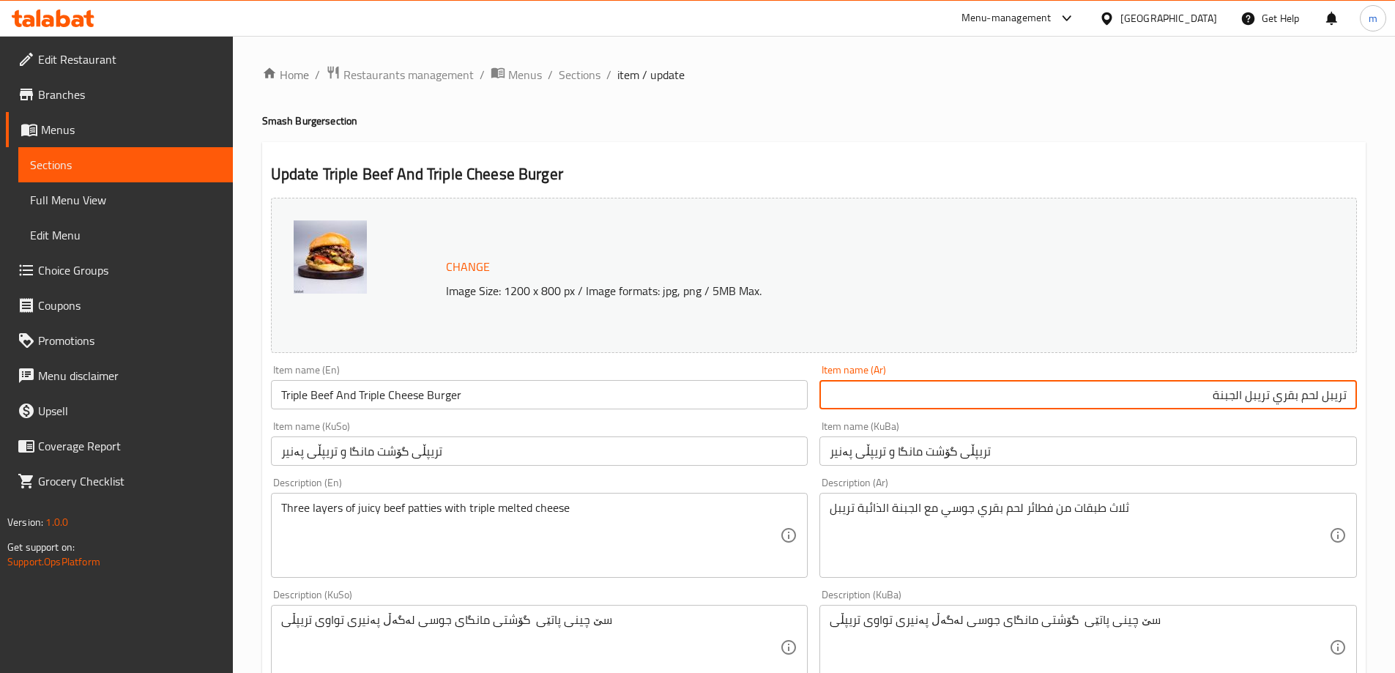
click at [1343, 392] on input "تريبل لحم بقري تريبل الجبنة" at bounding box center [1087, 394] width 537 height 29
click at [1352, 393] on input "تريبل لحم بقري تريبل الجبنة" at bounding box center [1087, 394] width 537 height 29
click at [1251, 396] on input "برجر تريبل لحم بقري تريبل الجبنة" at bounding box center [1087, 394] width 537 height 29
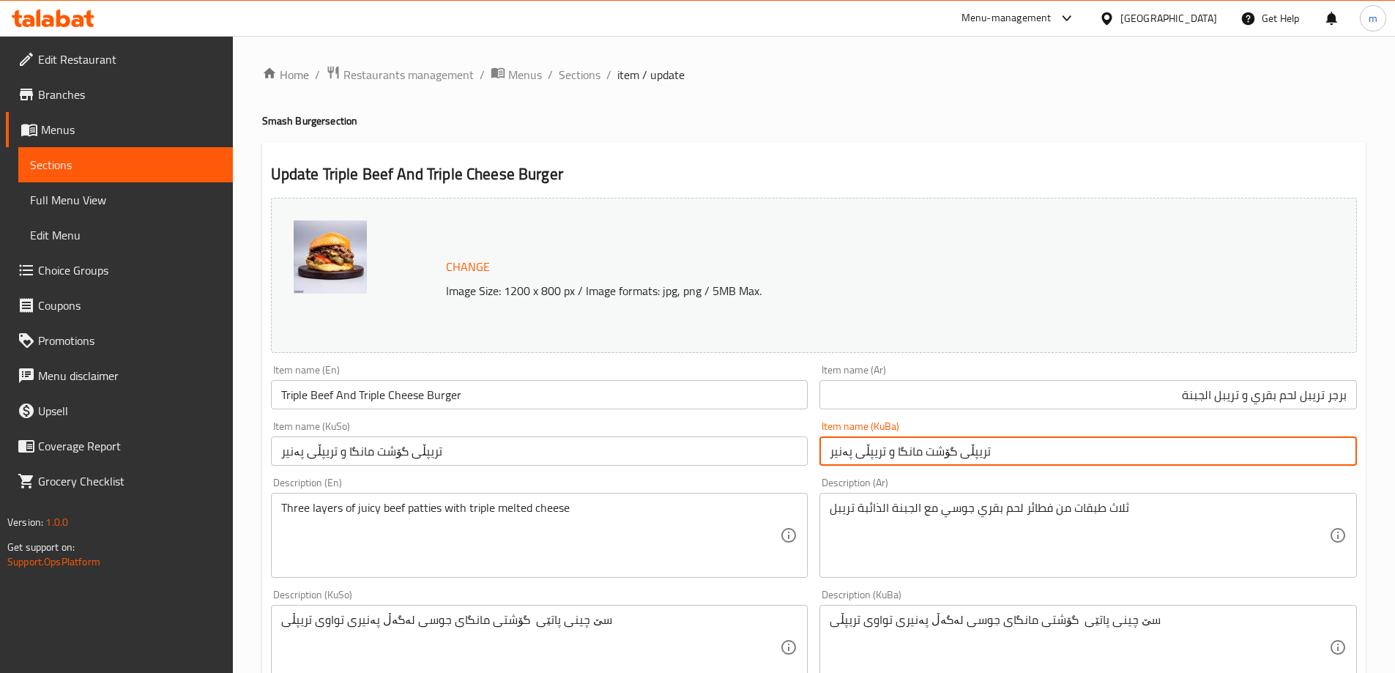
click at [1100, 459] on input "تریپڵی گۆشت مانگا و تریپڵی پەنیر" at bounding box center [1087, 450] width 537 height 29
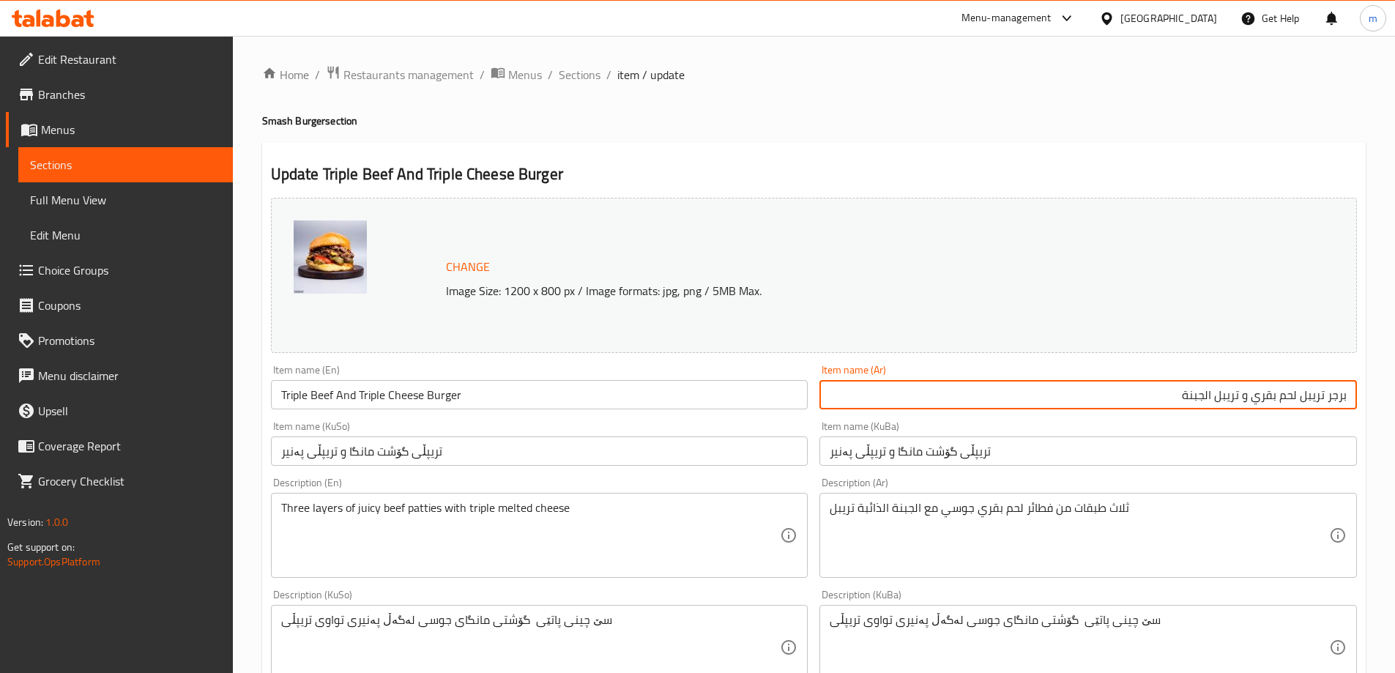
drag, startPoint x: 1207, startPoint y: 398, endPoint x: 1214, endPoint y: 401, distance: 8.2
click at [1214, 401] on input "برجر تريبل لحم بقري و تريبل الجبنة" at bounding box center [1087, 394] width 537 height 29
type input "برجر تريبل لحم بقري و تريبل جبنة"
click at [828, 458] on input "تریپڵی گۆشت مانگا و تریپڵی پەنیر" at bounding box center [1087, 450] width 537 height 29
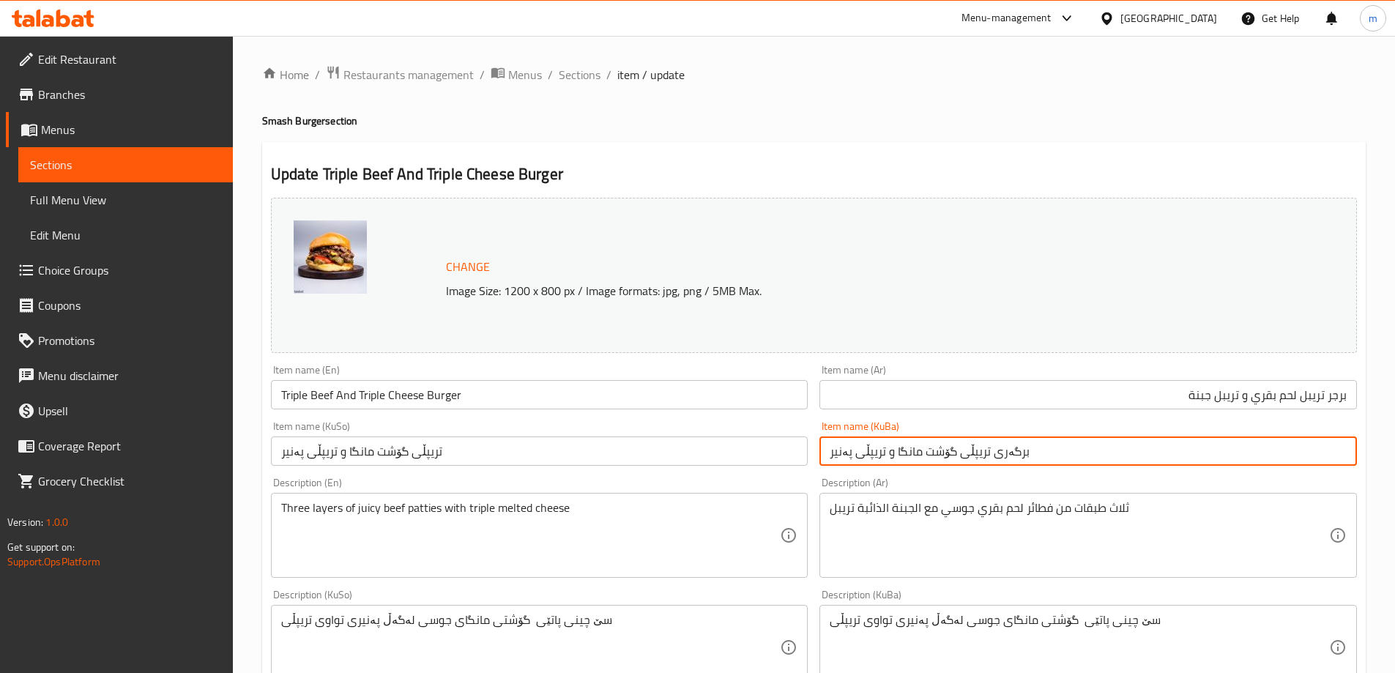
click at [926, 455] on input "برگەری تریپڵی گۆشت مانگا و تریپڵی پەنیر" at bounding box center [1087, 450] width 537 height 29
click at [923, 451] on input "برگەری تریپڵی گۆشت مانگا و تریپڵی پەنیر" at bounding box center [1087, 450] width 537 height 29
click at [923, 451] on input "برگەری تریپڵی گۆشتی مانگا و تریپڵی پەنیر" at bounding box center [1087, 450] width 537 height 29
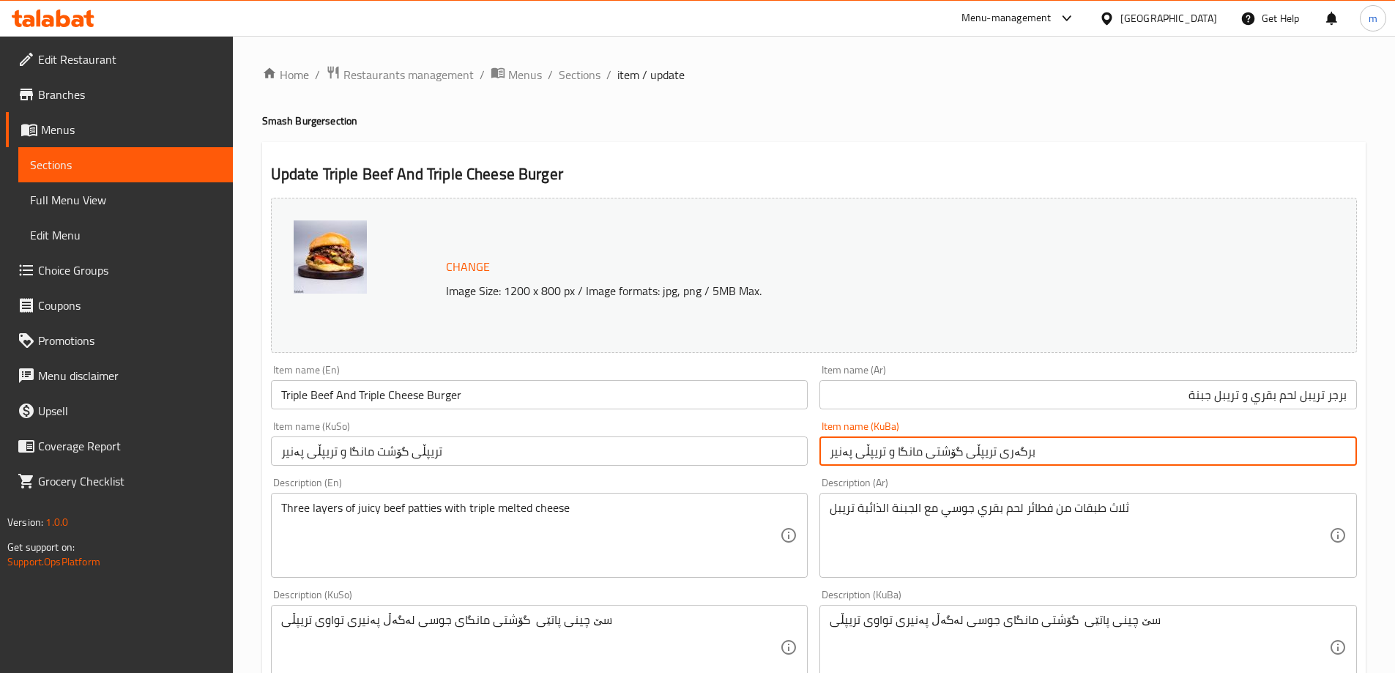
type input "برگەری تریپڵی گۆشتی مانگا و تریپڵی پەنیر"
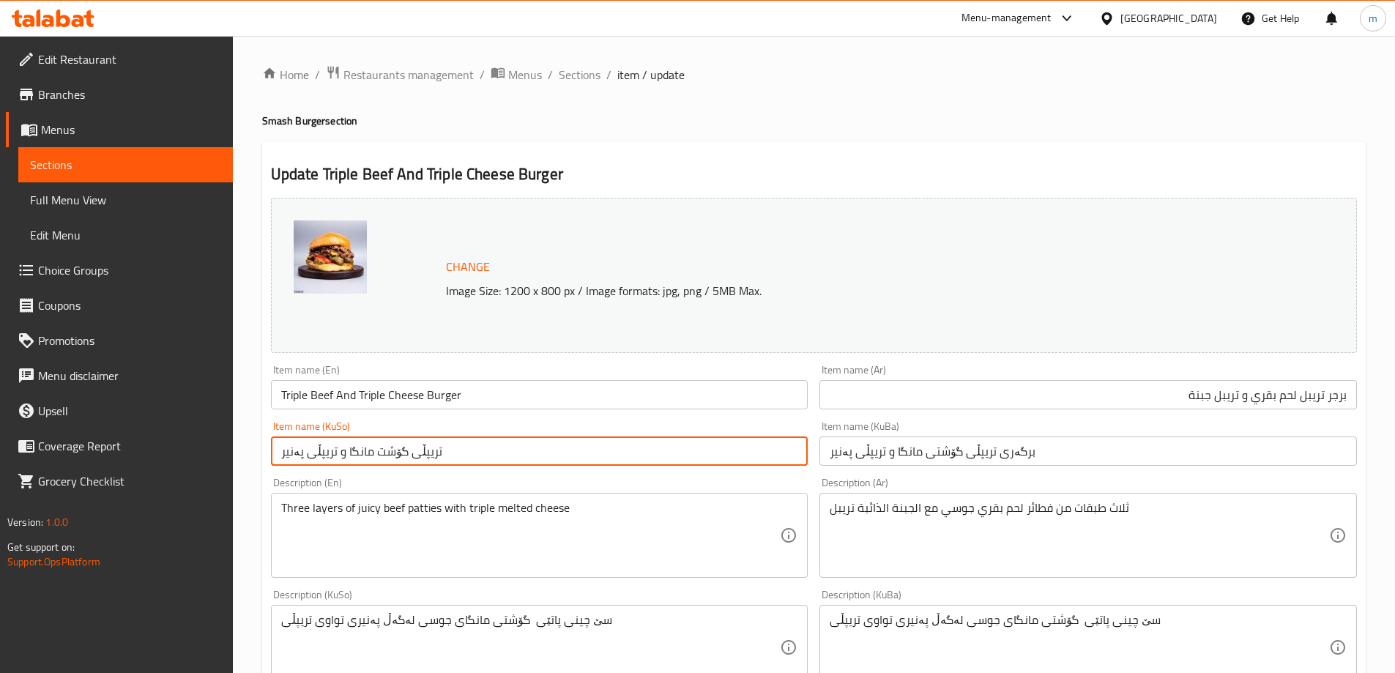
click at [791, 446] on input "تریپڵی گۆشت مانگا و تریپڵی پەنیر" at bounding box center [539, 450] width 537 height 29
paste input "رگەری تریپڵی گۆشتی"
type input "برگەری تریپڵی گۆشتی مانگا و تریپڵی پەنیر"
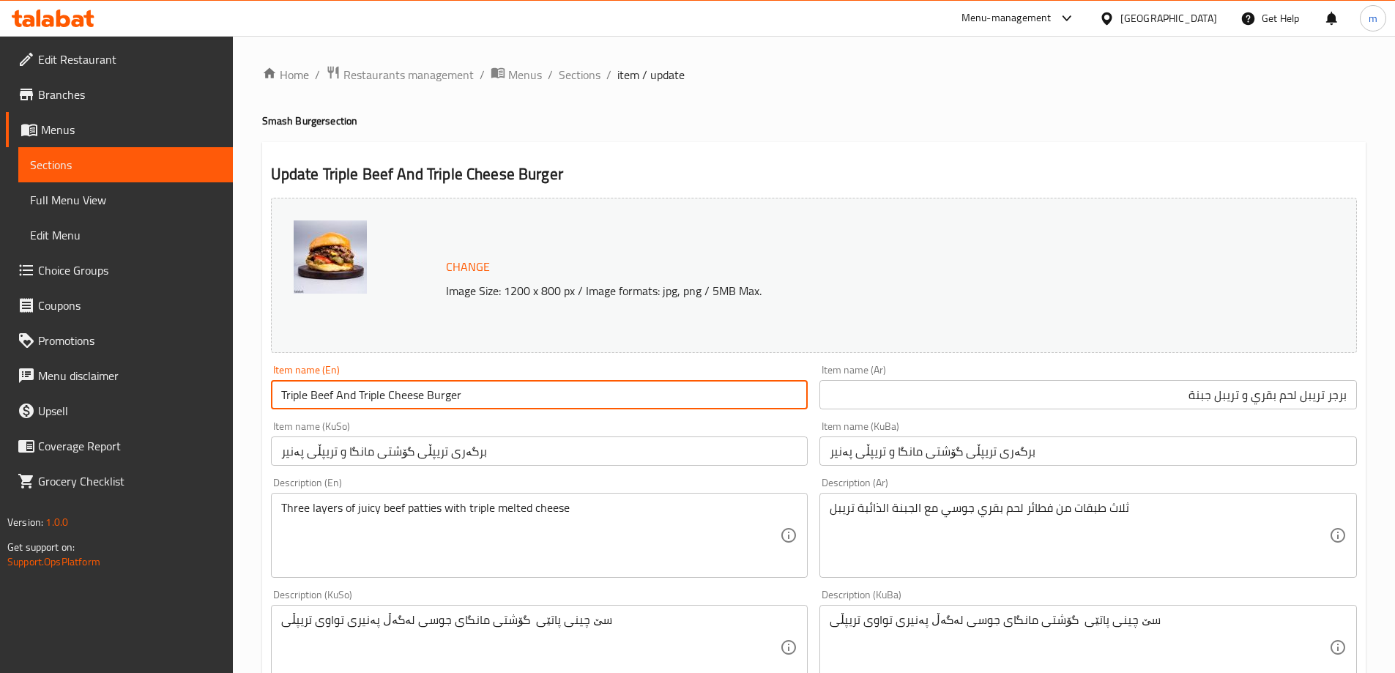
click at [680, 408] on input "Triple Beef And Triple Cheese Burger" at bounding box center [539, 394] width 537 height 29
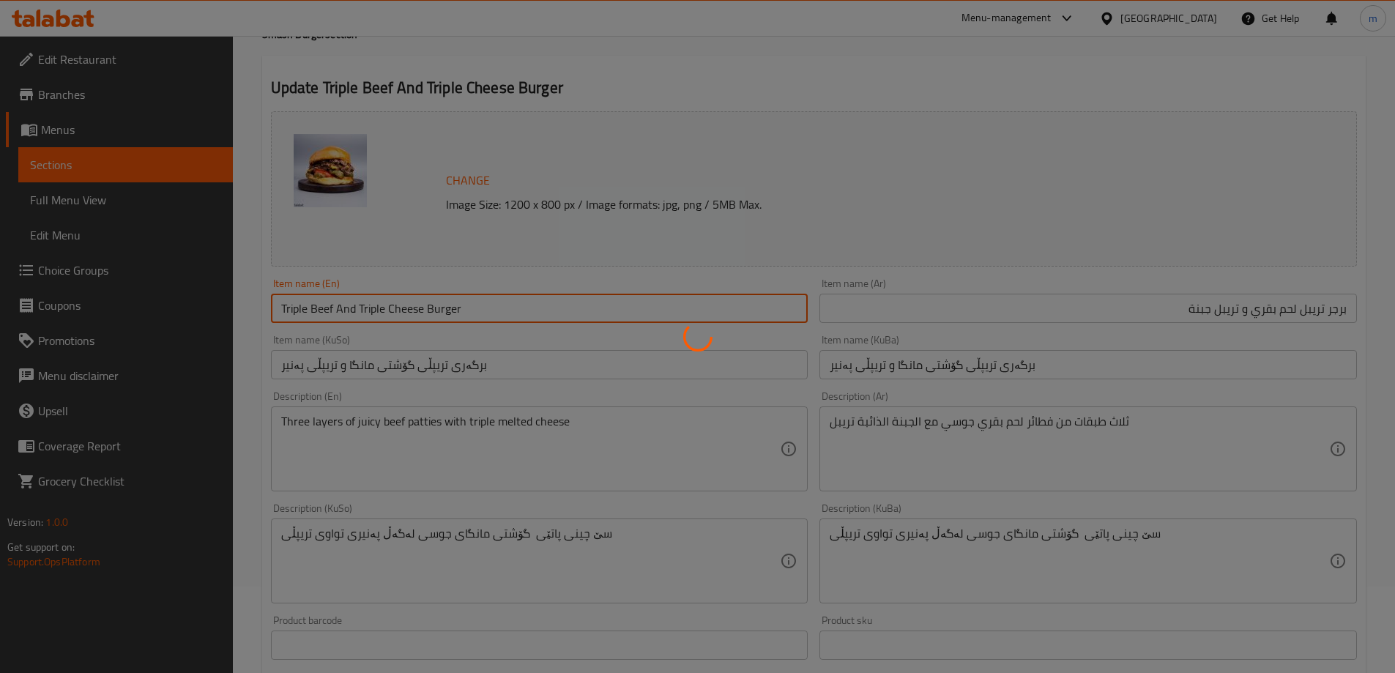
scroll to position [122, 0]
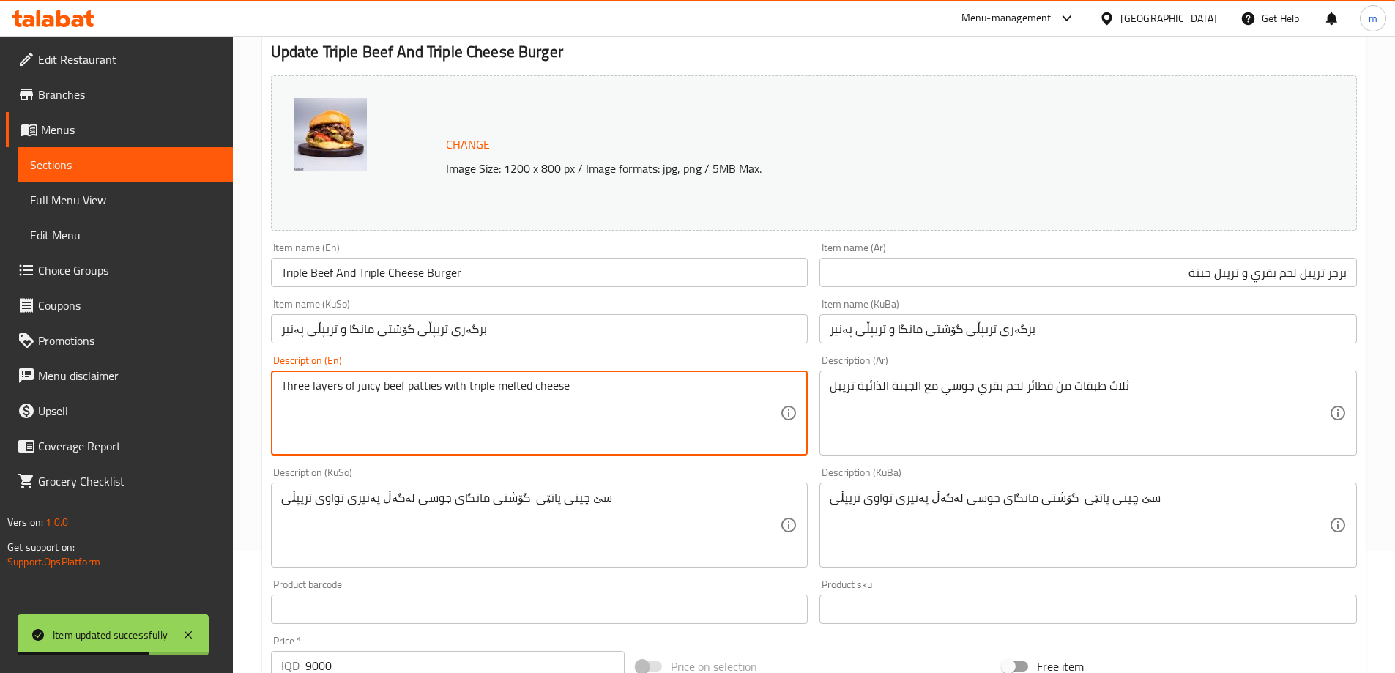
click at [297, 383] on textarea "Three layers of juicy beef patties with triple melted cheese" at bounding box center [530, 414] width 499 height 70
type textarea "3 layers of juicy beef patties with triple melted cheese"
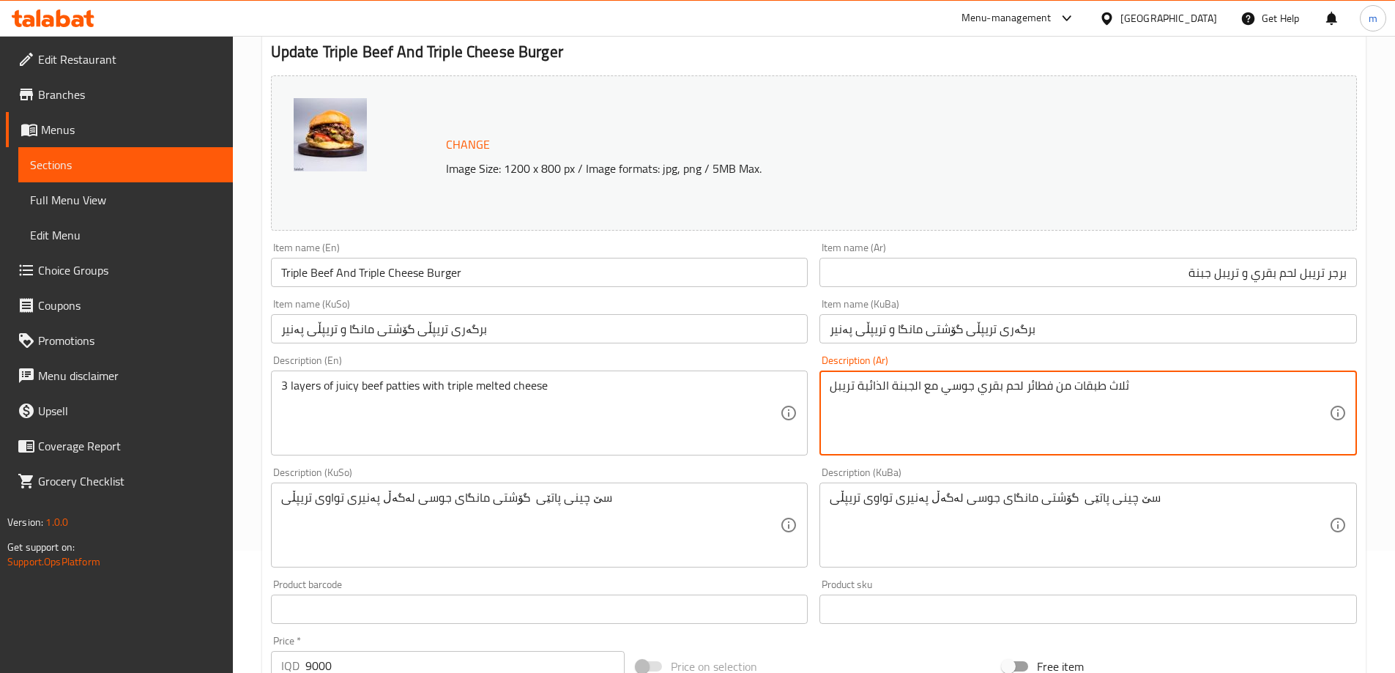
click at [1111, 386] on textarea "ثلاث طبقات من فطائر لحم بقري جوسي مع الجبنة الذائبة تريبل" at bounding box center [1079, 414] width 499 height 70
type textarea "3 طبقات من فطائر لحم بقري جوسي مع الجبنة الذائبة تريبل"
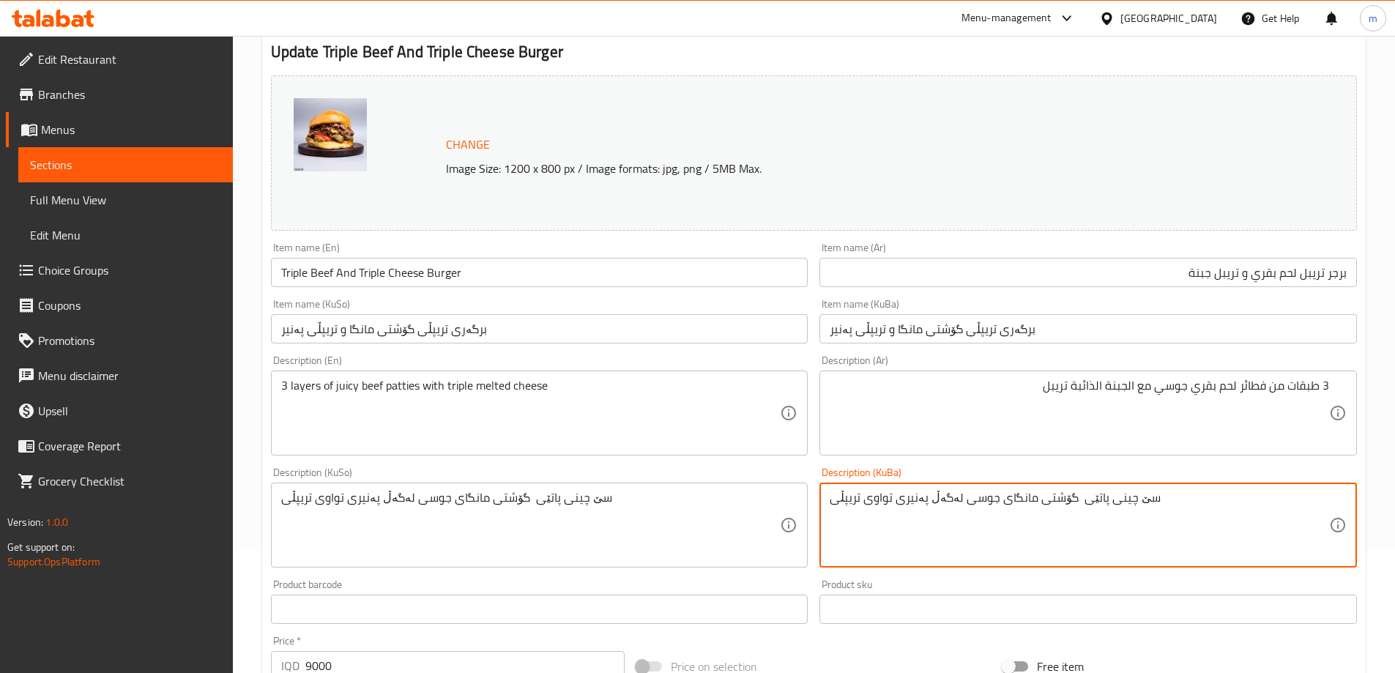
click at [1136, 495] on textarea "سێ چینی پاتێی گۆشتی مانگای جوسی لەگەڵ پەنیری تواوی تریپڵی" at bounding box center [1079, 526] width 499 height 70
click at [1104, 511] on textarea "3 چینی پاتێی گۆشتی مانگای جوسی لەگەڵ پەنیری تواوی تریپڵی" at bounding box center [1079, 526] width 499 height 70
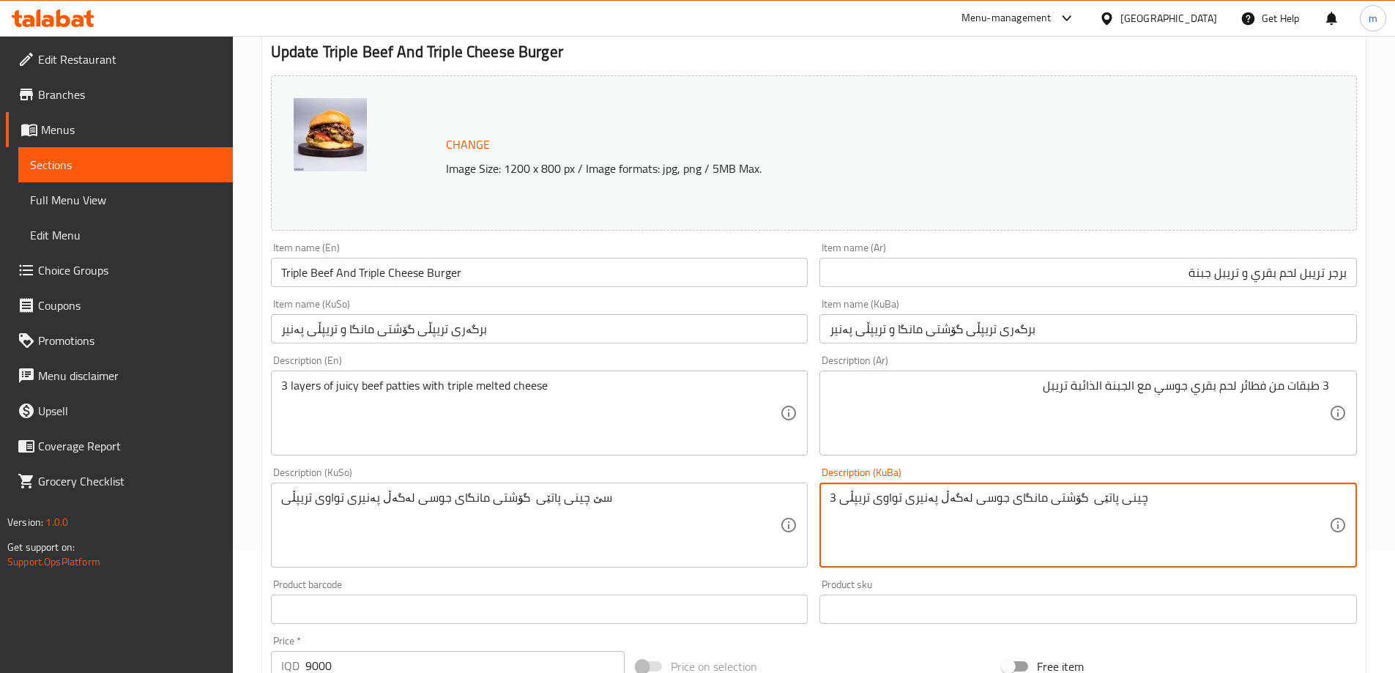
click at [1104, 511] on textarea "3 چینی پاتێی گۆشتی مانگای جوسی لەگەڵ پەنیری تواوی تریپڵی" at bounding box center [1079, 526] width 499 height 70
type textarea "3 چینی پاتێی گۆشتی مانگای جوسی لەگەڵ پەنیری تواوی تریپڵی"
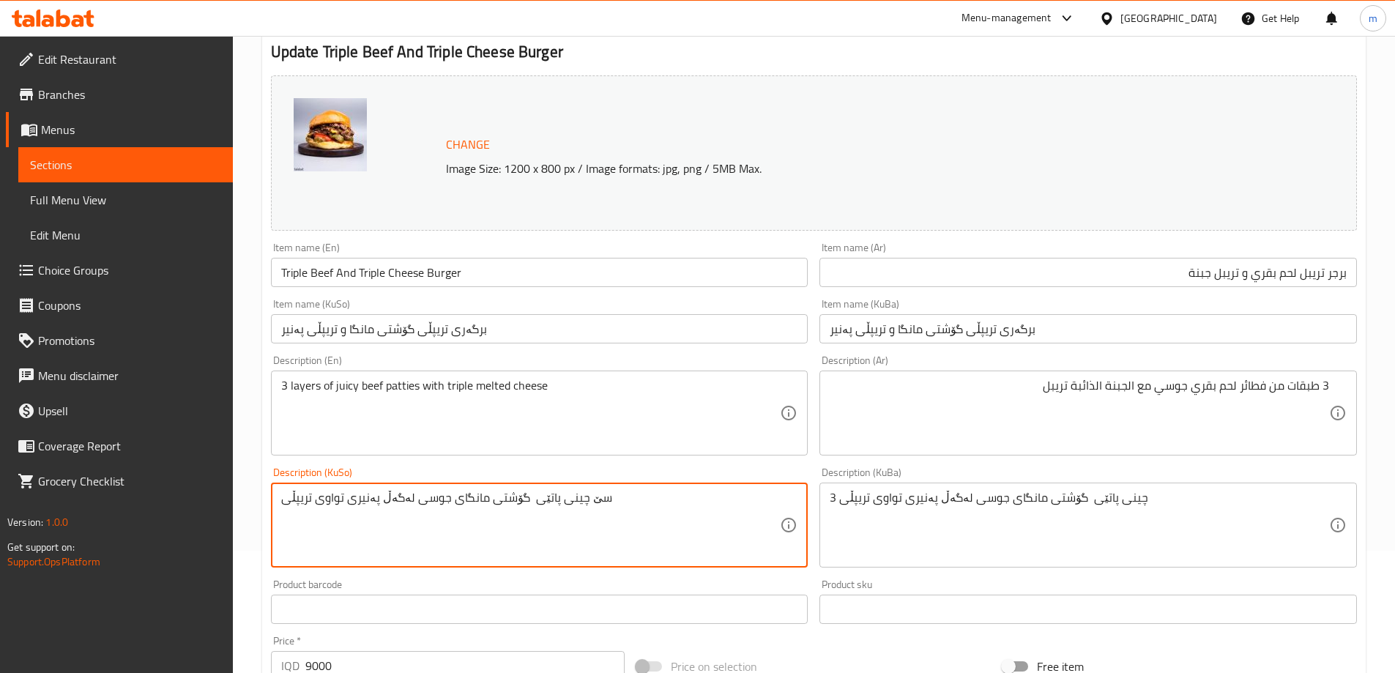
click at [767, 520] on textarea "سێ چینی پاتێی گۆشتی مانگای جوسی لەگەڵ پەنیری تواوی تریپڵی" at bounding box center [530, 526] width 499 height 70
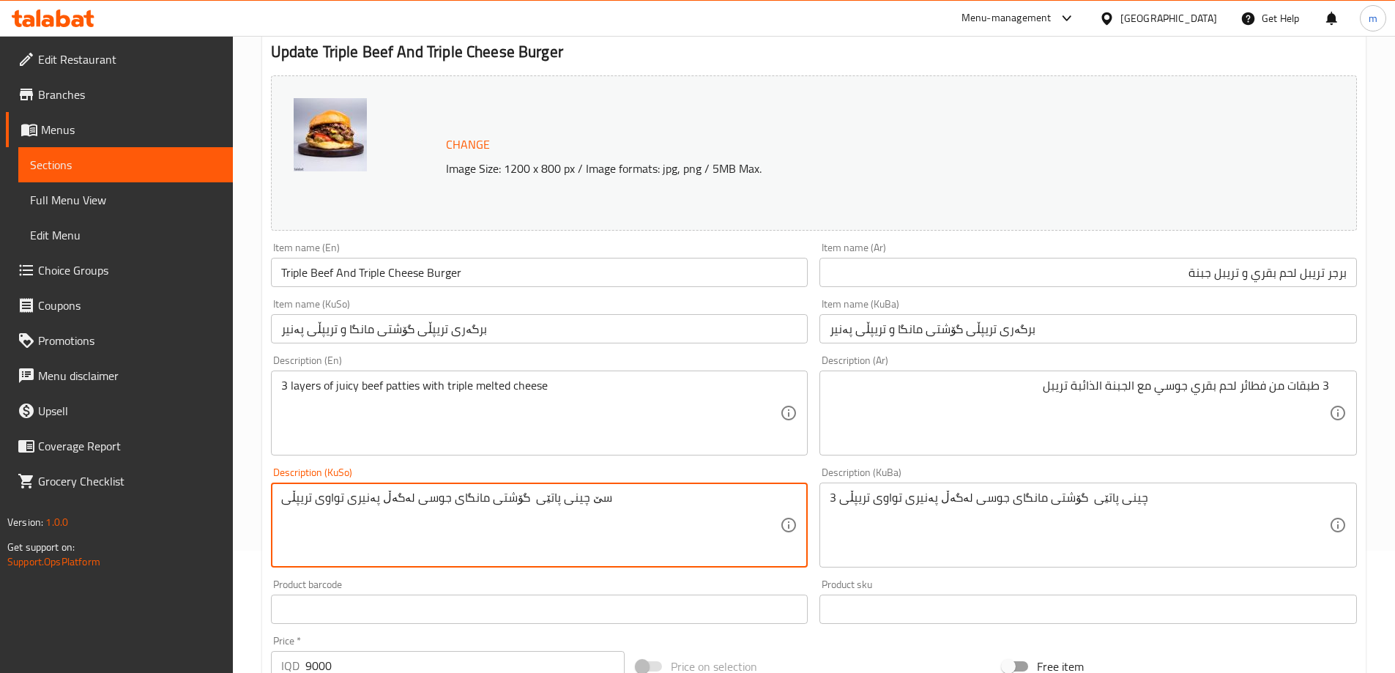
click at [767, 520] on textarea "سێ چینی پاتێی گۆشتی مانگای جوسی لەگەڵ پەنیری تواوی تریپڵی" at bounding box center [530, 526] width 499 height 70
paste textarea "3"
type textarea "3 چینی پاتێی گۆشتی مانگای جوسی لەگەڵ پەنیری تواوی تریپڵی"
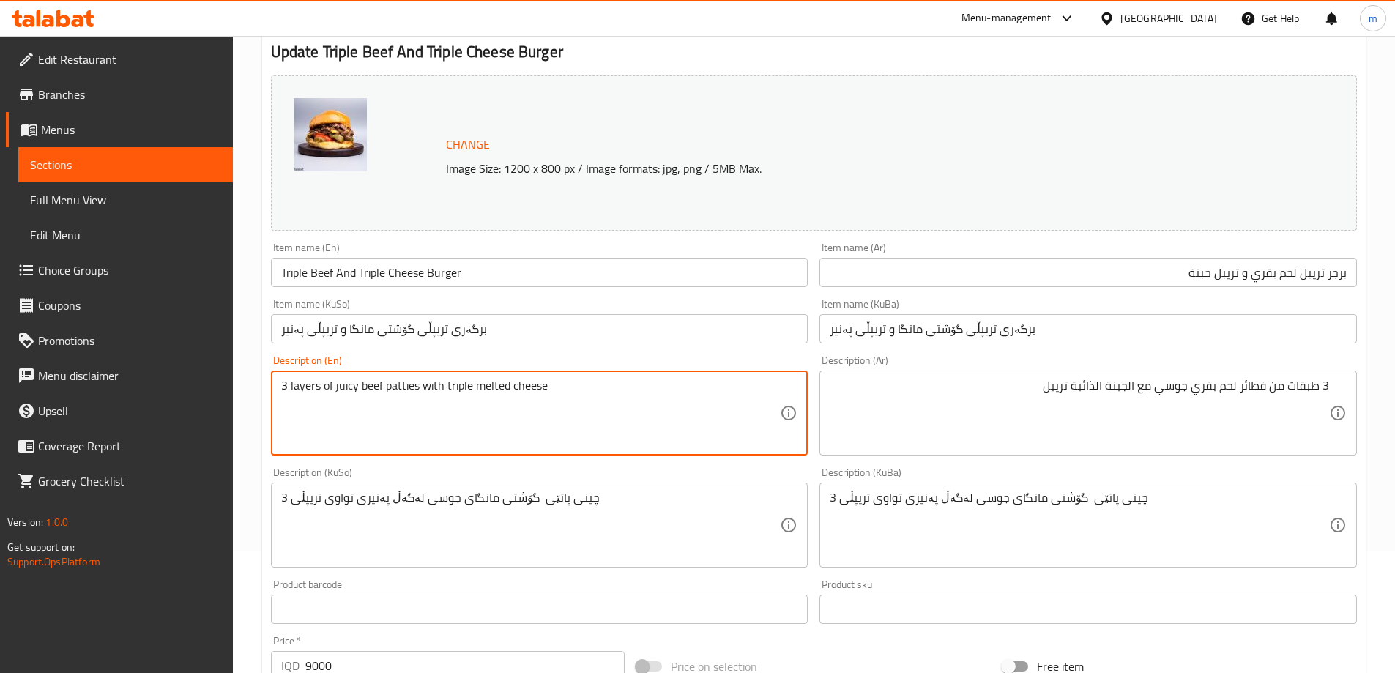
click at [295, 384] on textarea "3 layers of juicy beef patties with triple melted cheese" at bounding box center [530, 414] width 499 height 70
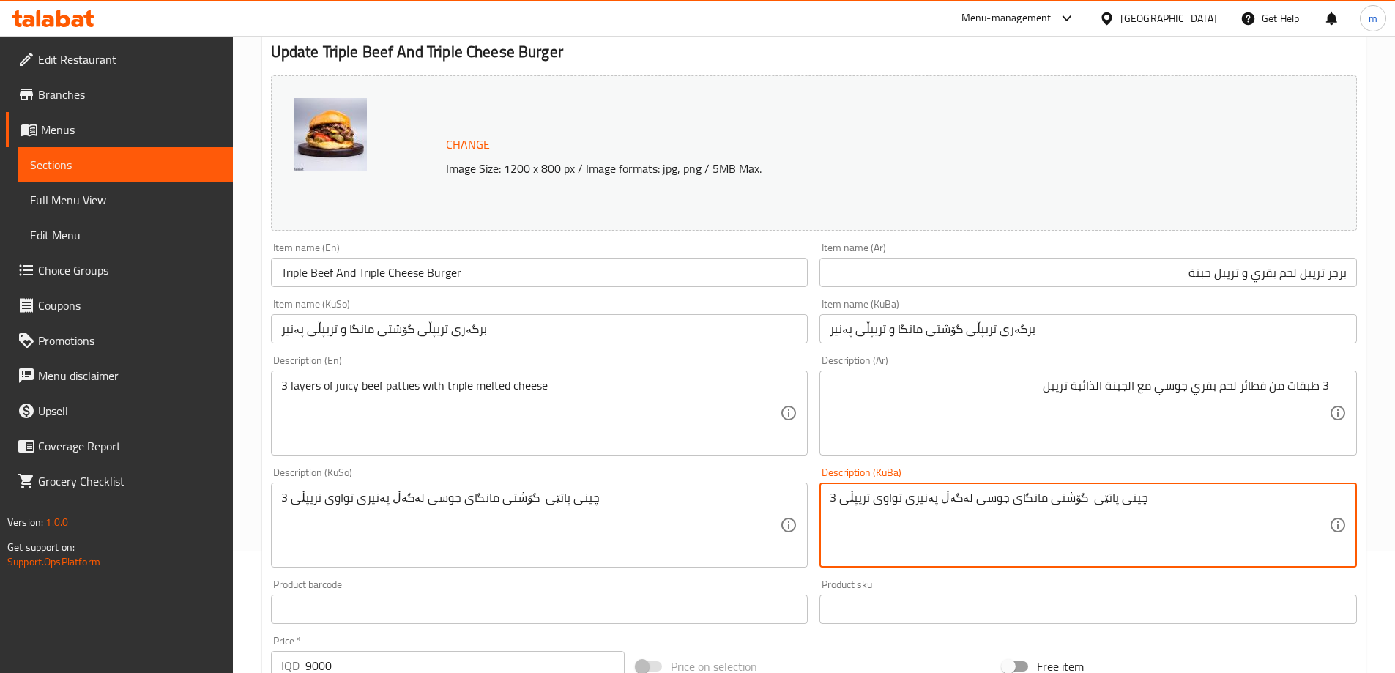
click at [1119, 499] on textarea "3 چینی پاتێی گۆشتی مانگای جوسی لەگەڵ پەنیری تواوی تریپڵی" at bounding box center [1079, 526] width 499 height 70
paste textarea "تەبەقات"
click at [1105, 509] on textarea "3 تەبەقات پاتێی گۆشتی مانگای جوسی لەگەڵ پەنیری تواوی تریپڵی" at bounding box center [1079, 526] width 499 height 70
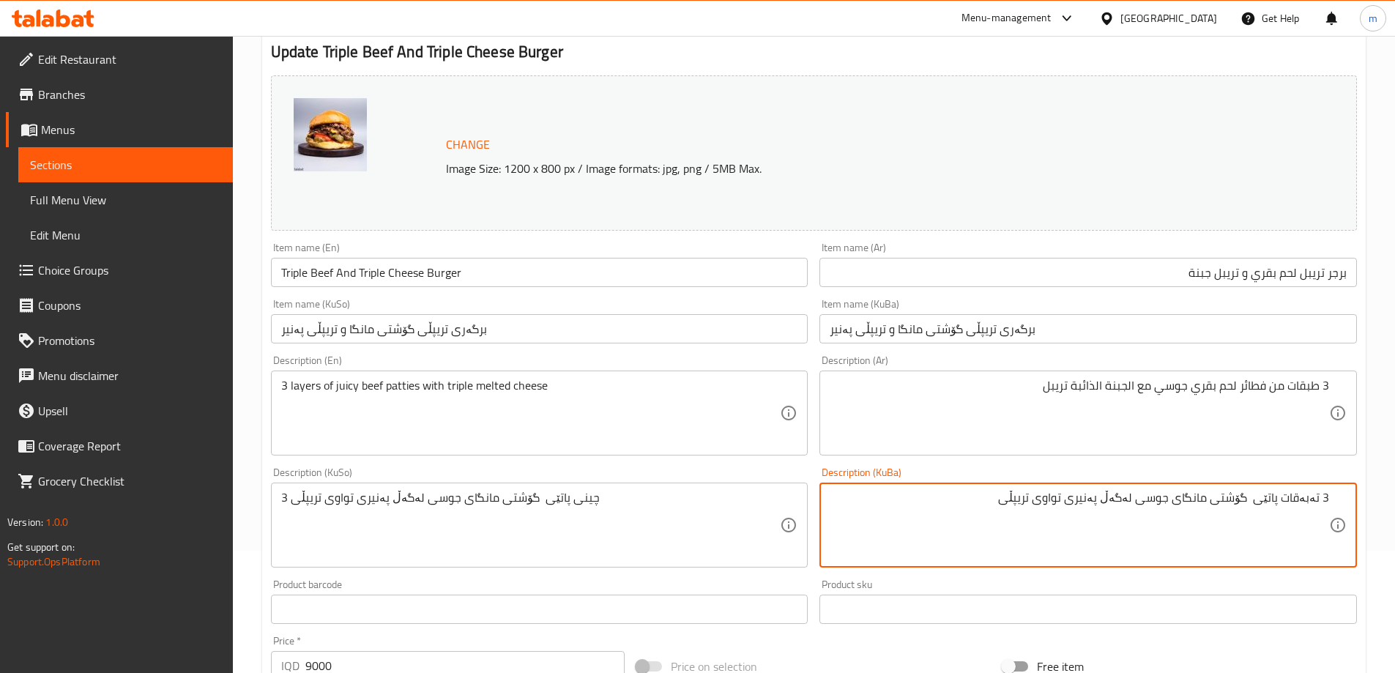
click at [1209, 514] on textarea "3 تەبەقات پاتێی گۆشتی مانگای جوسی لەگەڵ پەنیری تواوی تریپڵی" at bounding box center [1079, 526] width 499 height 70
type textarea "3 تەبەقات پاتێی گۆشتی مانگای جوسی لەگەڵ پەنیری تواوی تریپڵی"
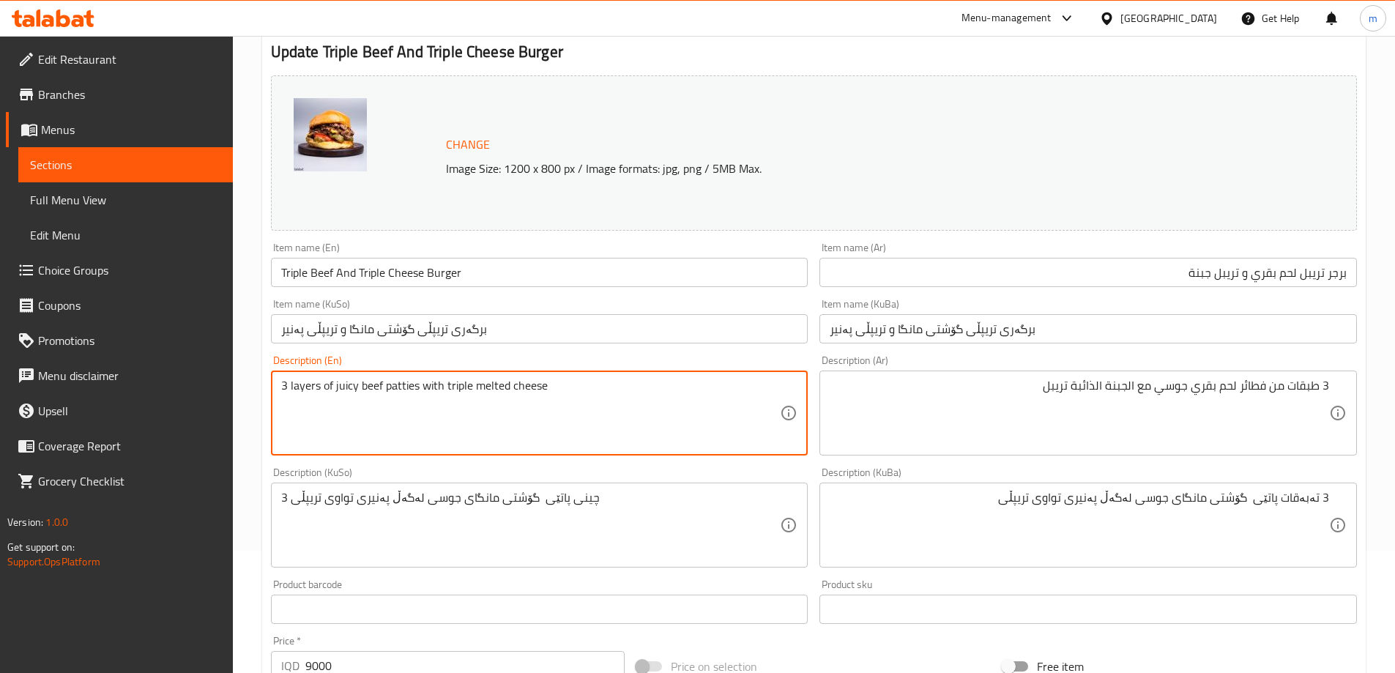
click at [403, 389] on textarea "3 layers of juicy beef patties with triple melted cheese" at bounding box center [530, 414] width 499 height 70
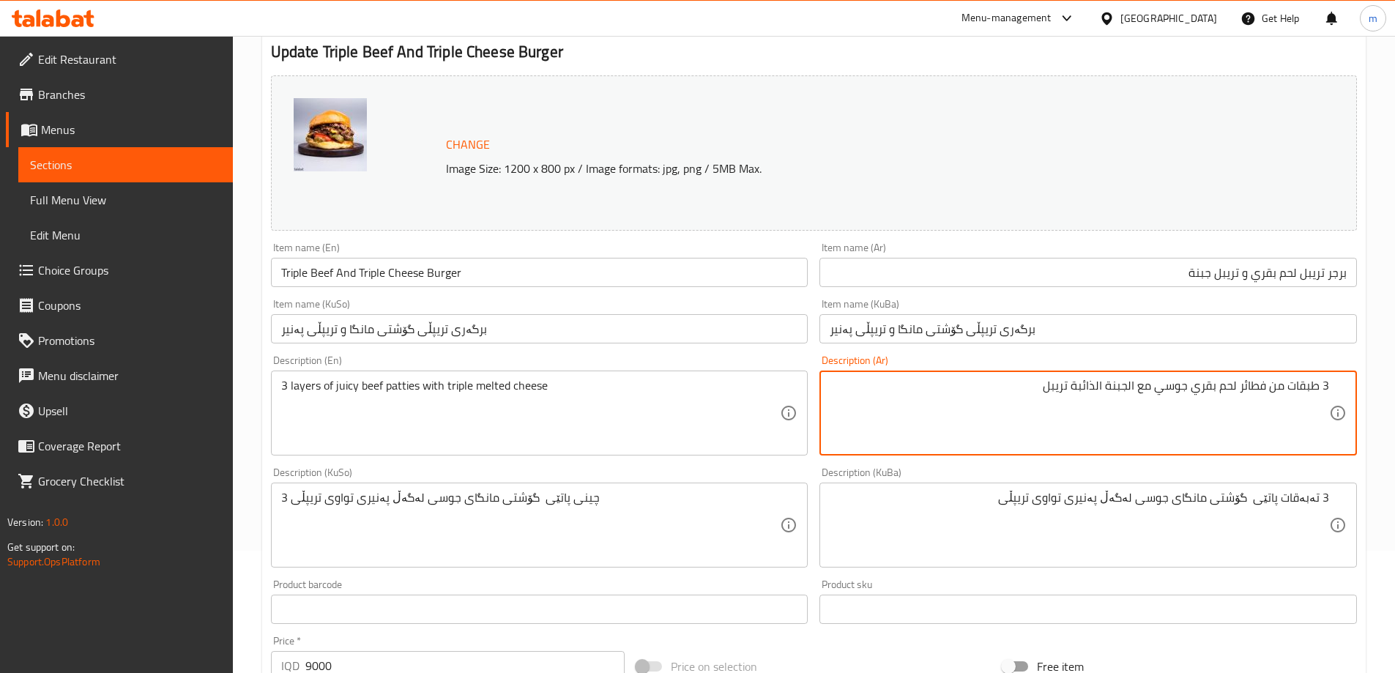
click at [1256, 386] on textarea "3 طبقات من فطائر لحم بقري جوسي مع الجبنة الذائبة تريبل" at bounding box center [1079, 414] width 499 height 70
paste textarea "شرائح"
click at [1249, 395] on textarea "3 طبقات من شرائح لحم بقري جوسي مع الجبنة الذائبة تريبل" at bounding box center [1079, 414] width 499 height 70
type textarea "3 طبقات من شرائح لحم بقري جوسي مع الجبنة الذائبة تريبل"
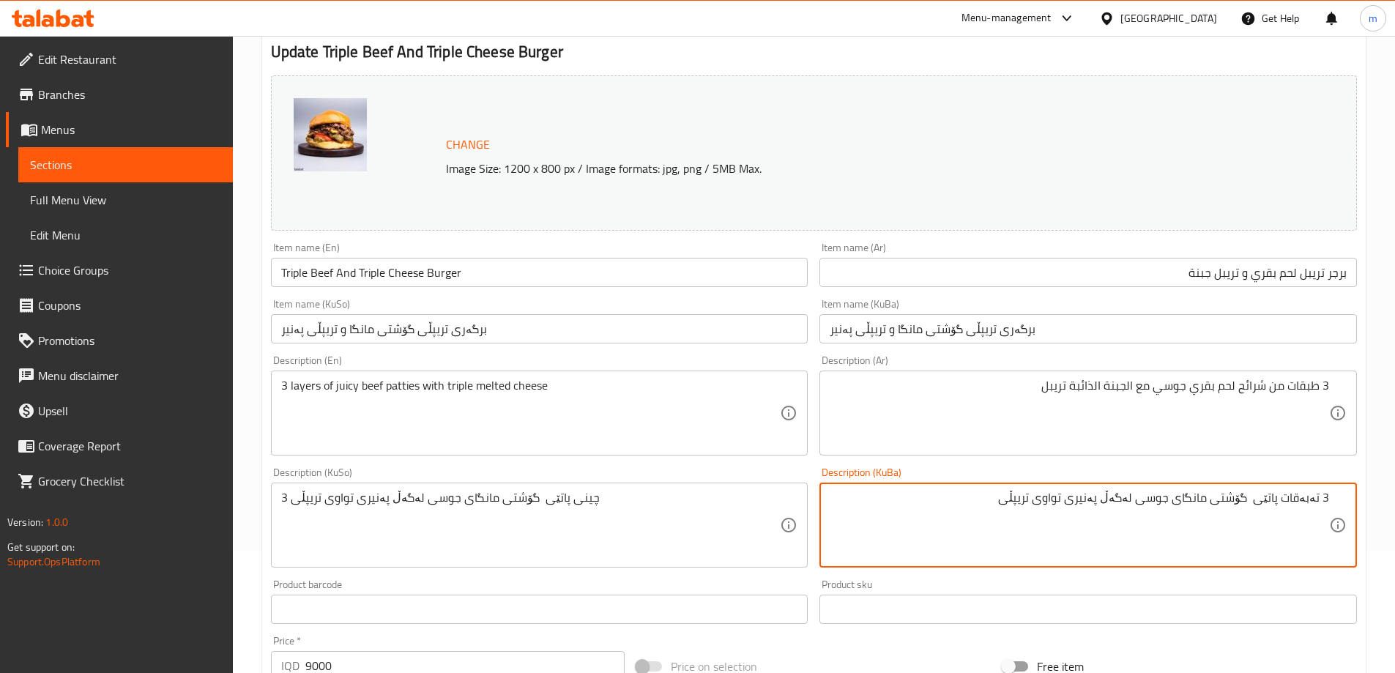
click at [1270, 496] on textarea "3 تەبەقات پاتێی گۆشتی مانگای جوسی لەگەڵ پەنیری تواوی تریپڵی" at bounding box center [1079, 526] width 499 height 70
paste textarea "چە"
type textarea "3 تەبەقات پارچە گۆشتی مانگای جوسی لەگەڵ پەنیری تواوی تریپڵی"
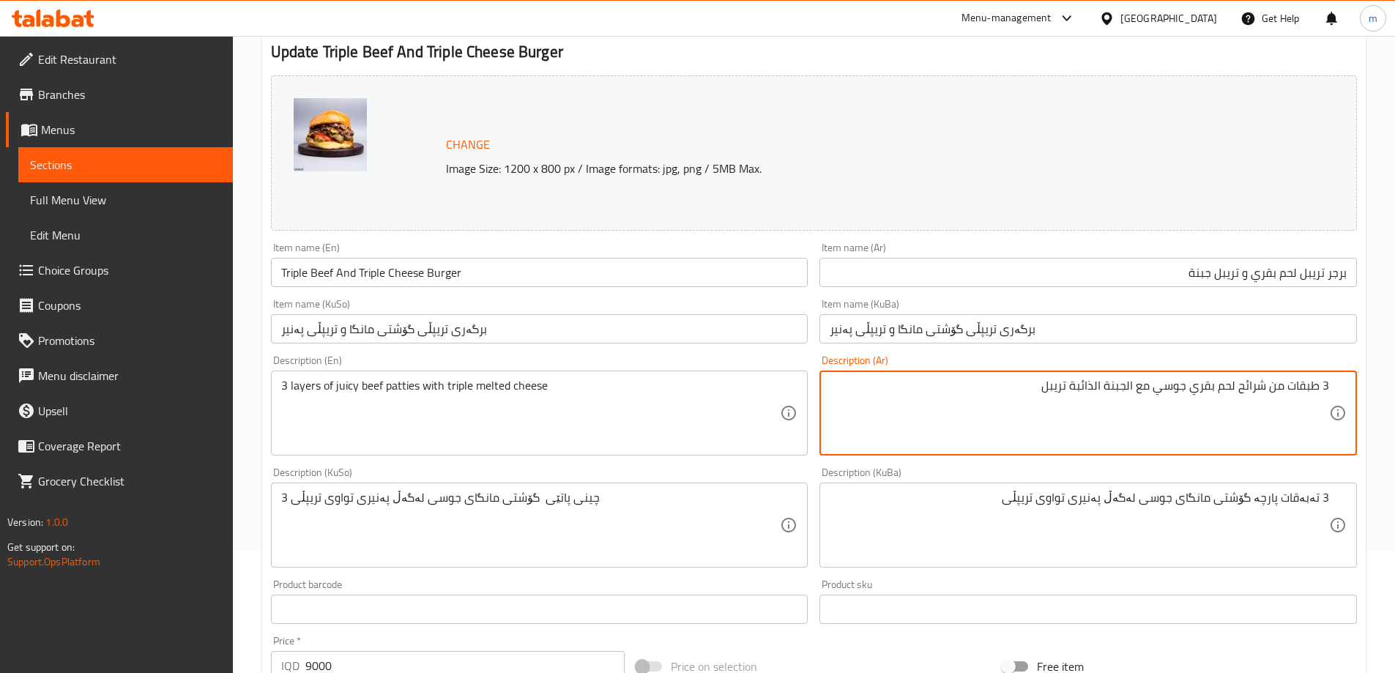
drag, startPoint x: 1130, startPoint y: 384, endPoint x: 1137, endPoint y: 387, distance: 8.2
click at [1101, 390] on textarea "3 طبقات من شرائح لحم بقري جوسي مع جبنة الذائبة تريبل" at bounding box center [1079, 414] width 499 height 70
click at [1102, 388] on textarea "3 طبقات من شرائح لحم بقري جوسي مع جبنة الذائبة تريبل" at bounding box center [1079, 414] width 499 height 70
type textarea "3 طبقات من شرائح لحم بقري جوسي مع جبنة ذائبة تريبل"
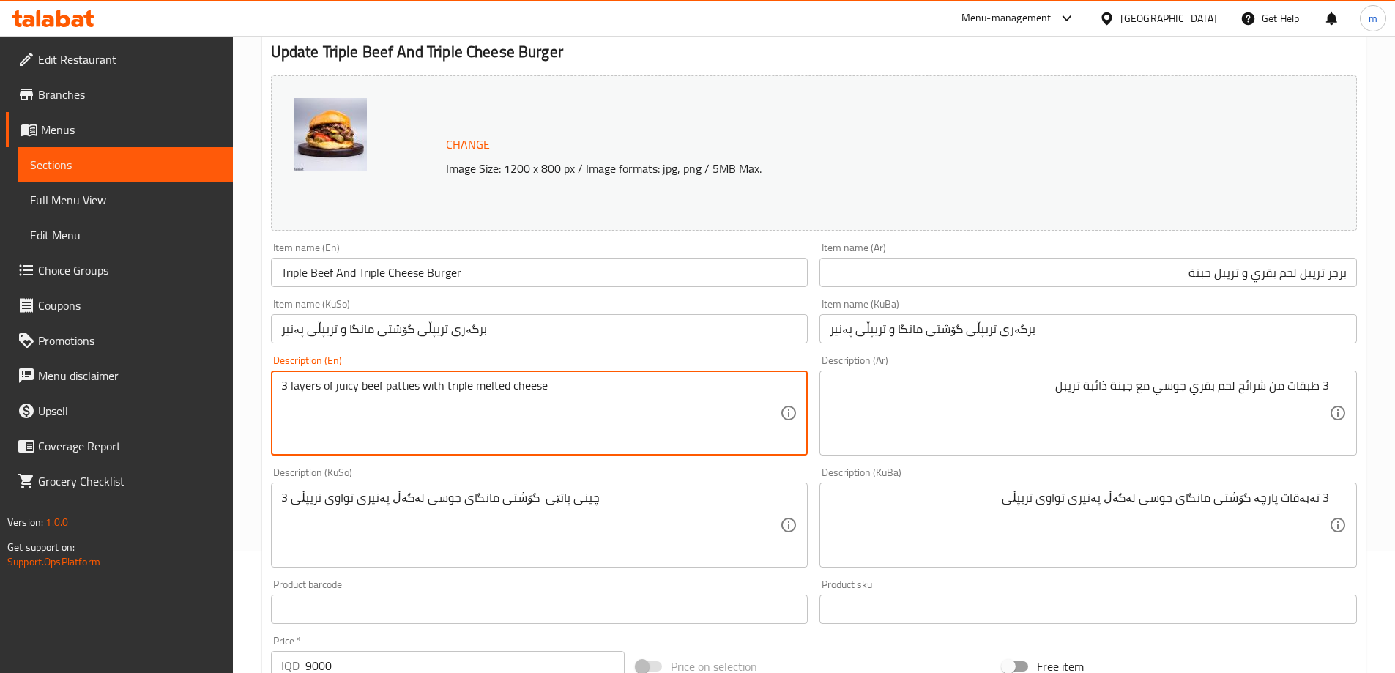
click at [449, 384] on textarea "3 layers of juicy beef patties with triple melted cheese" at bounding box center [530, 414] width 499 height 70
click at [616, 420] on textarea "3 layers of juicy beef patties with triple melted cheese" at bounding box center [530, 414] width 499 height 70
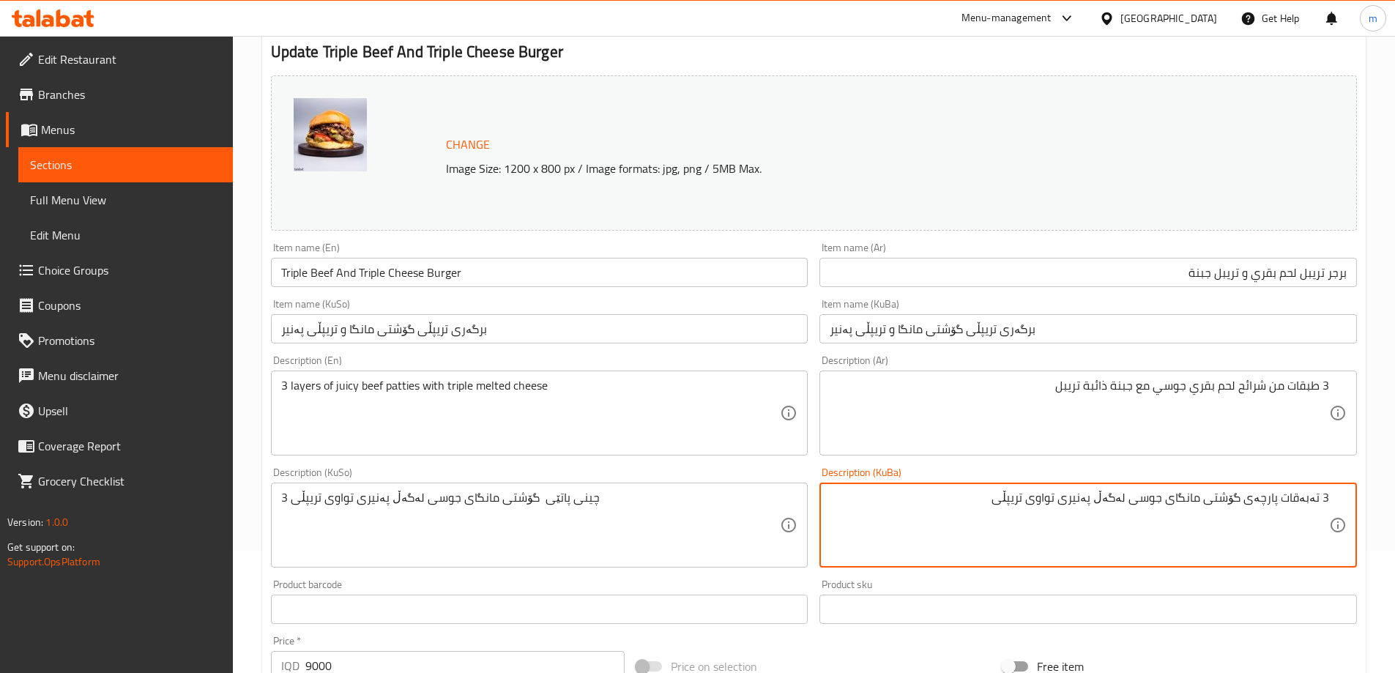
click at [1067, 518] on textarea "3 تەبەقات پارچەی گۆشتی مانگای جوسی لەگەڵ پەنیری تواوی تریپڵی" at bounding box center [1079, 526] width 499 height 70
click at [991, 500] on textarea "3 تەبەقات پارچەی گۆشتی مانگای جوسی لەگەڵ پەنیری تواوی تریپڵی" at bounding box center [1079, 526] width 499 height 70
click at [991, 500] on textarea "3 تەبەقات پارچەی گۆشتی مانگای جوسی لەگەڵ پەنیری تواوی تریپڵ" at bounding box center [1079, 526] width 499 height 70
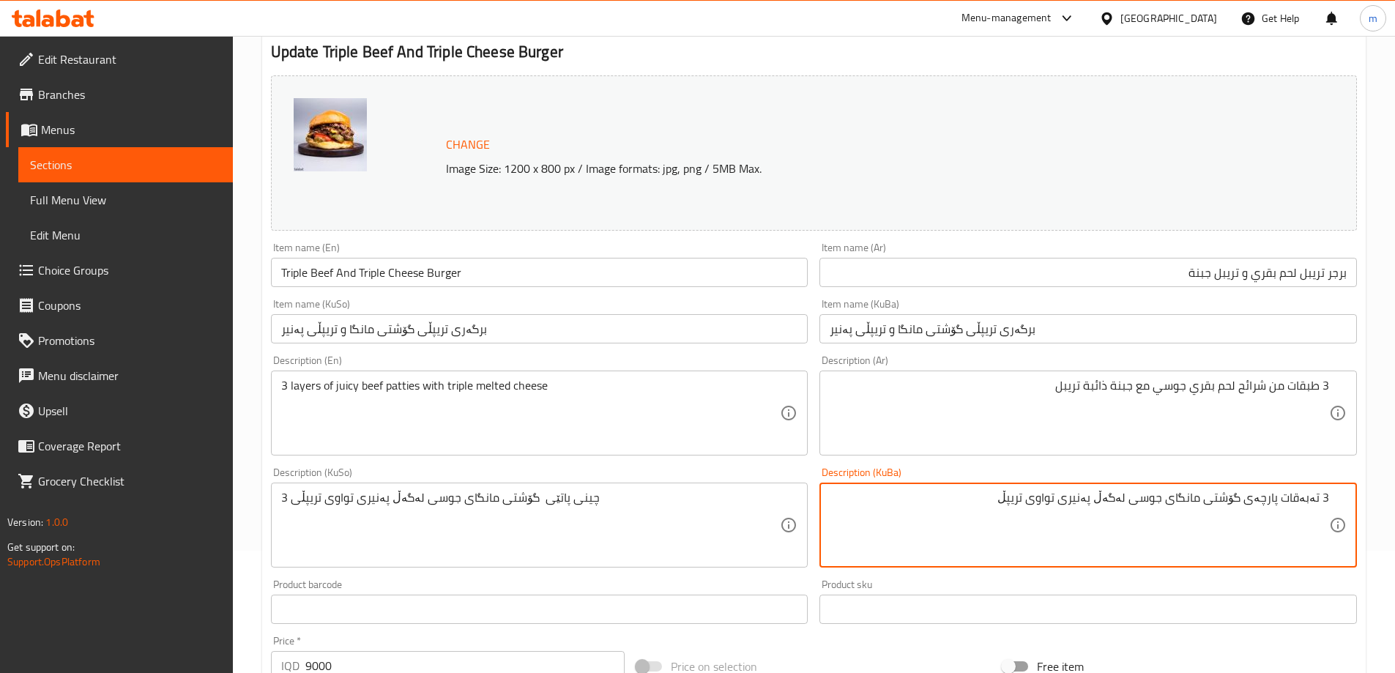
click at [991, 500] on textarea "3 تەبەقات پارچەی گۆشتی مانگای جوسی لەگەڵ پەنیری تواوی تریپڵ" at bounding box center [1079, 526] width 499 height 70
type textarea "3 تەبەقات پارچەی گۆشتی مانگای جوسی لەگەڵ پەنیری تواوی تریپڵ"
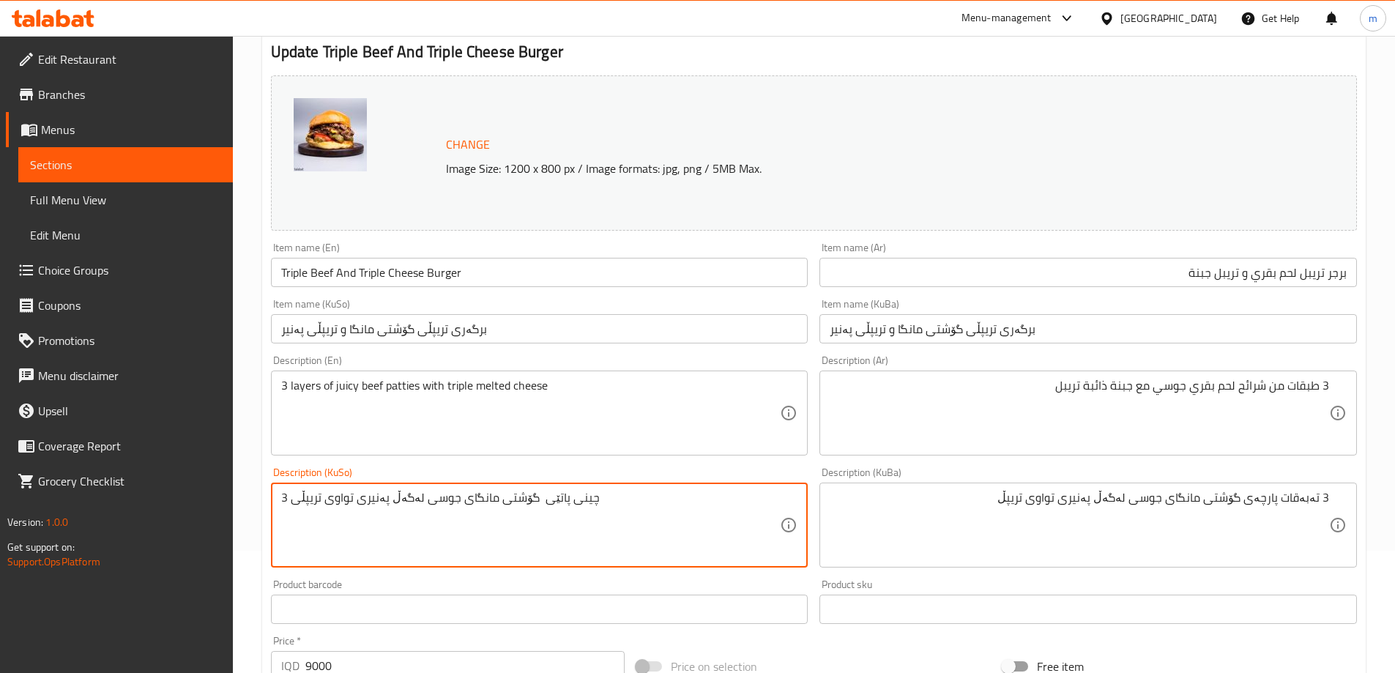
click at [650, 512] on textarea "3 چینی پاتێی گۆشتی مانگای جوسی لەگەڵ پەنیری تواوی تریپڵی" at bounding box center [530, 526] width 499 height 70
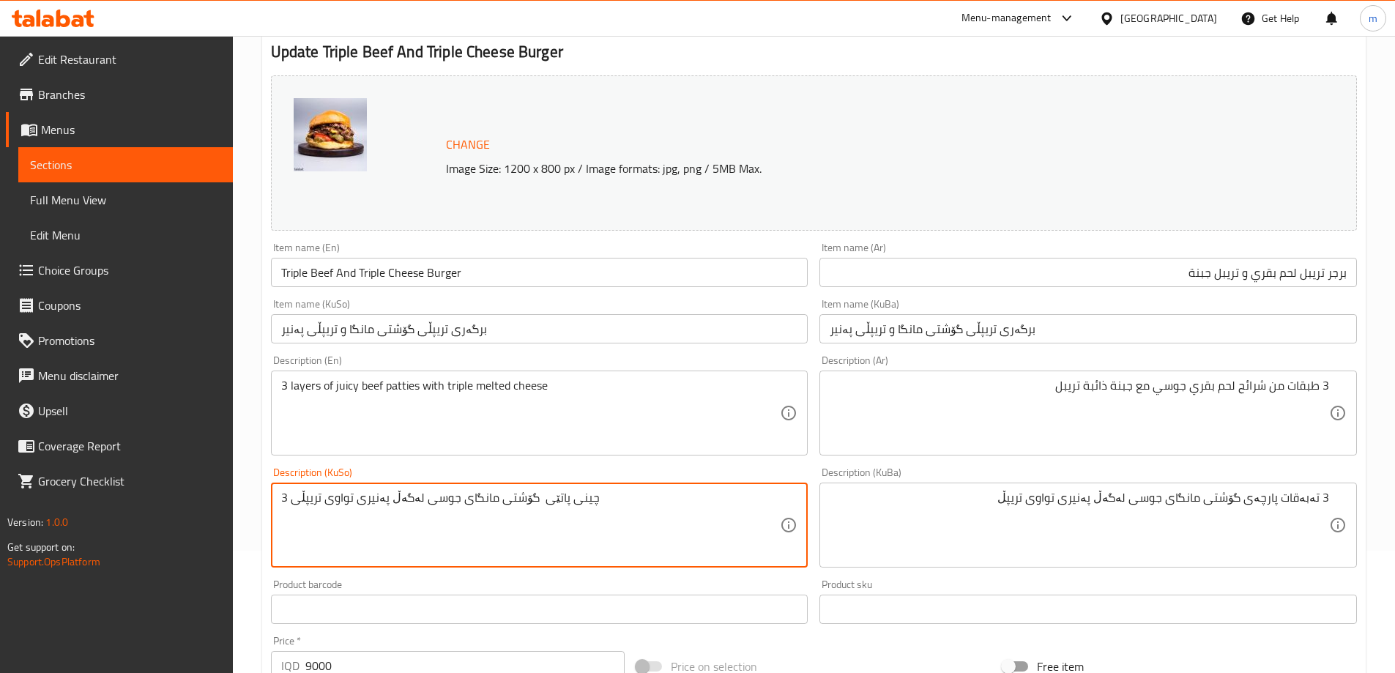
paste textarea "تەبەقات پارچەی گۆشتی مانگای جوسی لەگەڵ پەنیری تواوی تریپڵ"
type textarea "3 تەبەقات پارچەی گۆشتی مانگای جوسی لەگەڵ پەنیری تواوی تریپڵ"
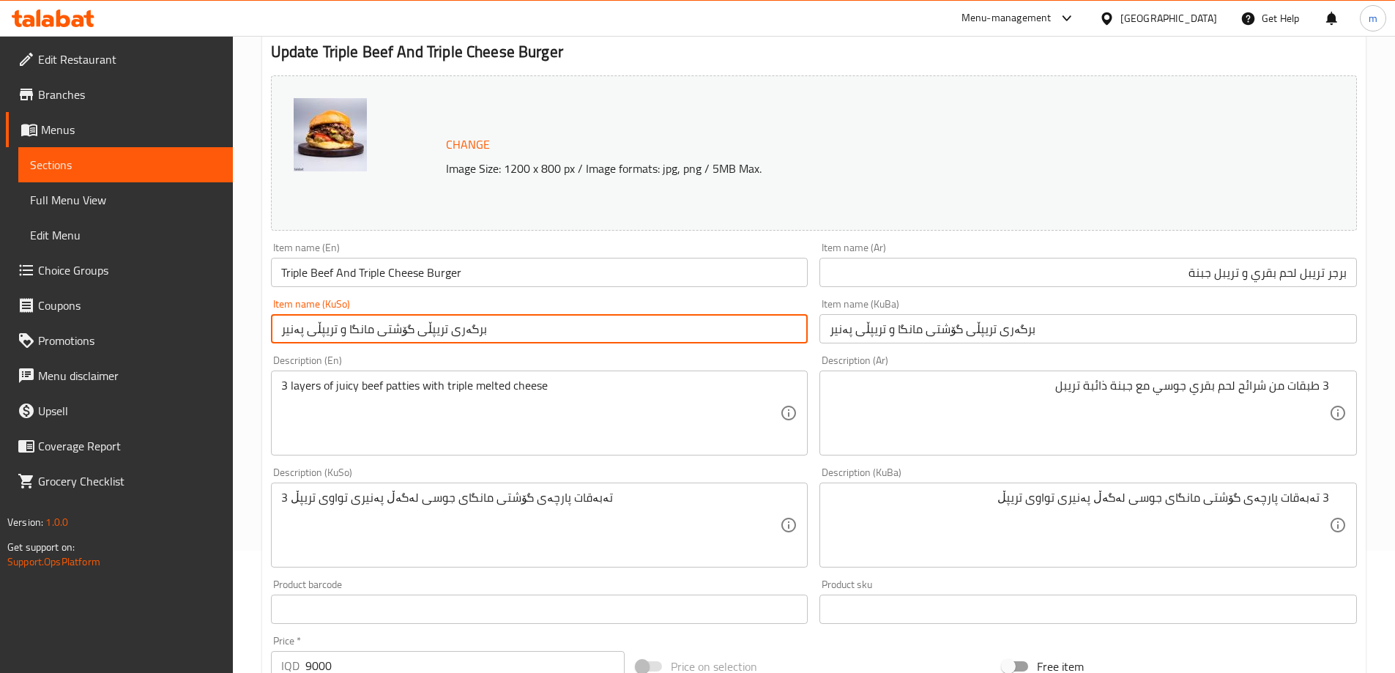
click at [563, 327] on input "برگەری تریپڵی گۆشتی مانگا و تریپڵی پەنیر" at bounding box center [539, 328] width 537 height 29
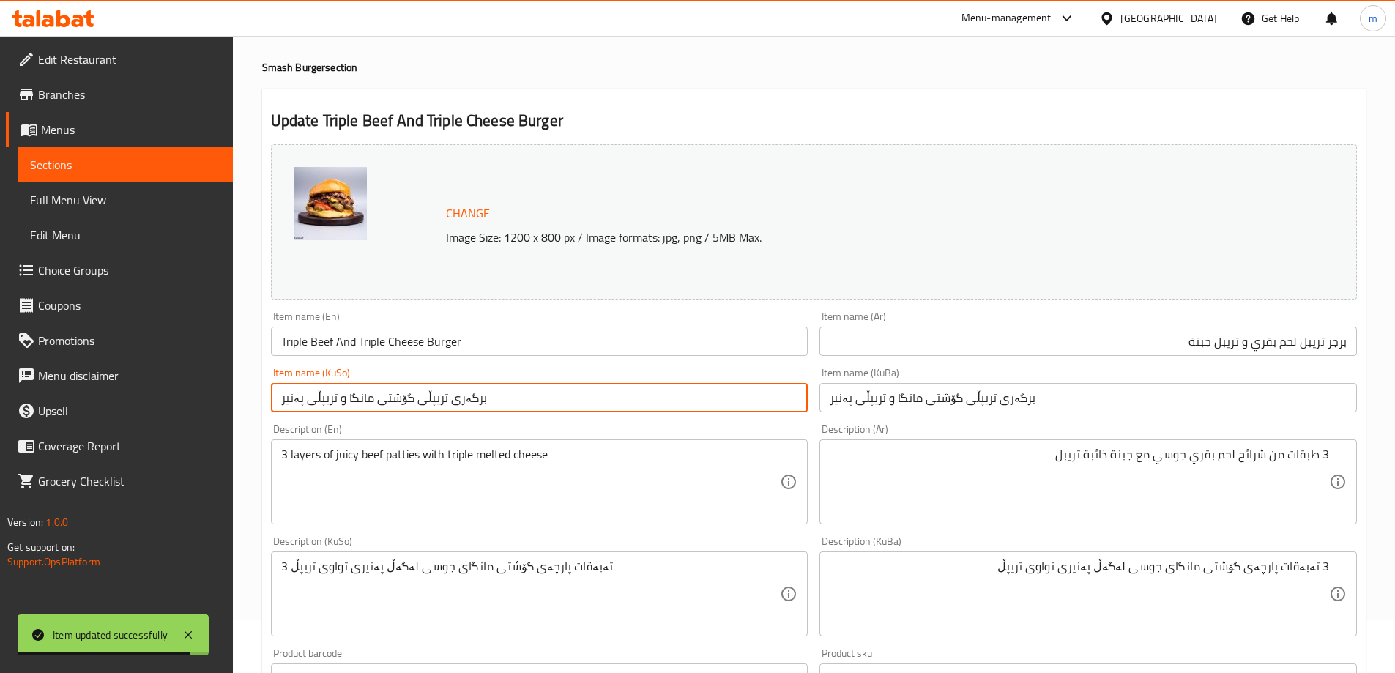
scroll to position [0, 0]
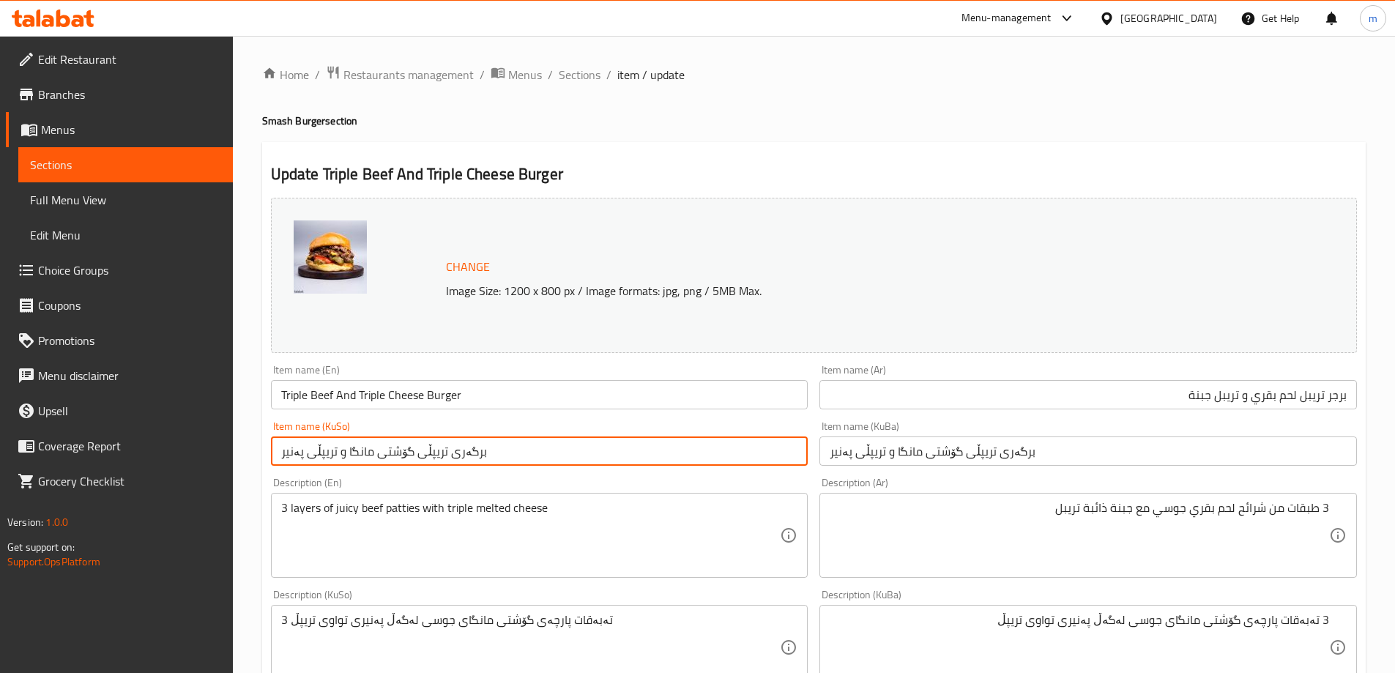
click at [1339, 393] on input "برجر تريبل لحم بقري و تريبل جبنة" at bounding box center [1087, 394] width 537 height 29
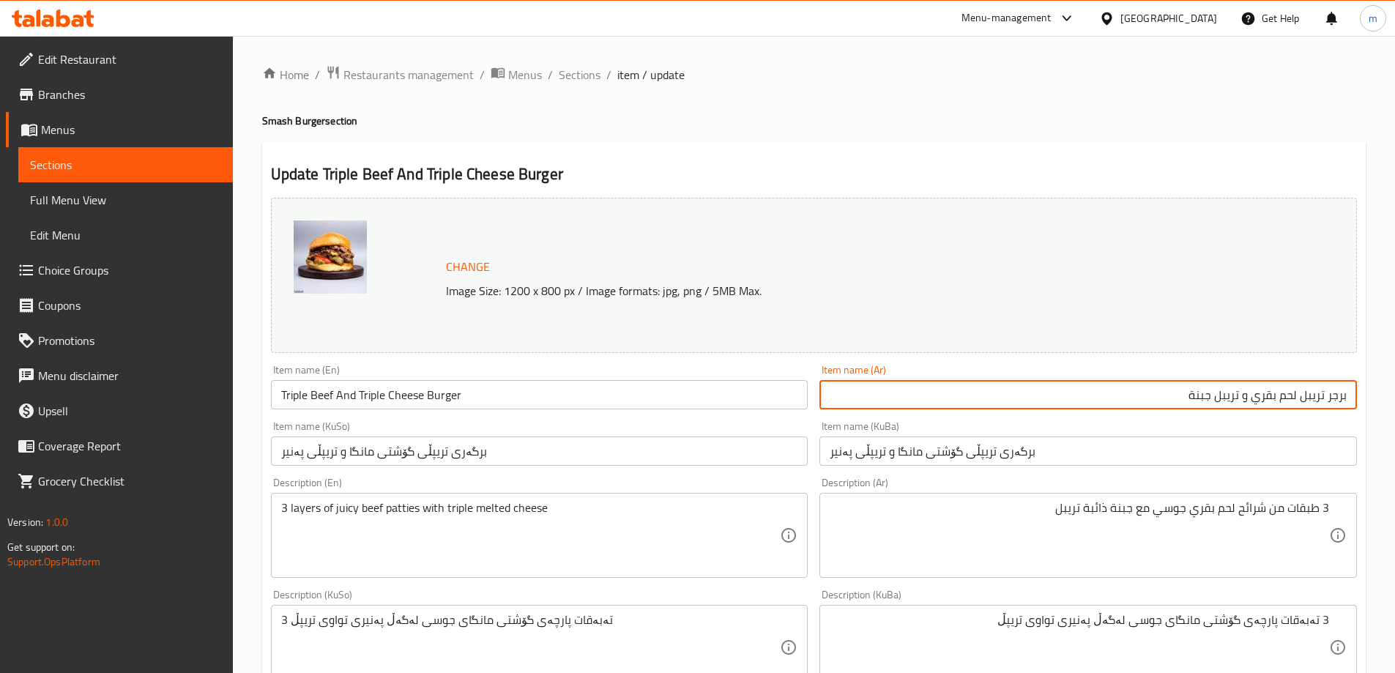
click at [1339, 393] on input "برجر تريبل لحم بقري و تريبل جبنة" at bounding box center [1087, 394] width 537 height 29
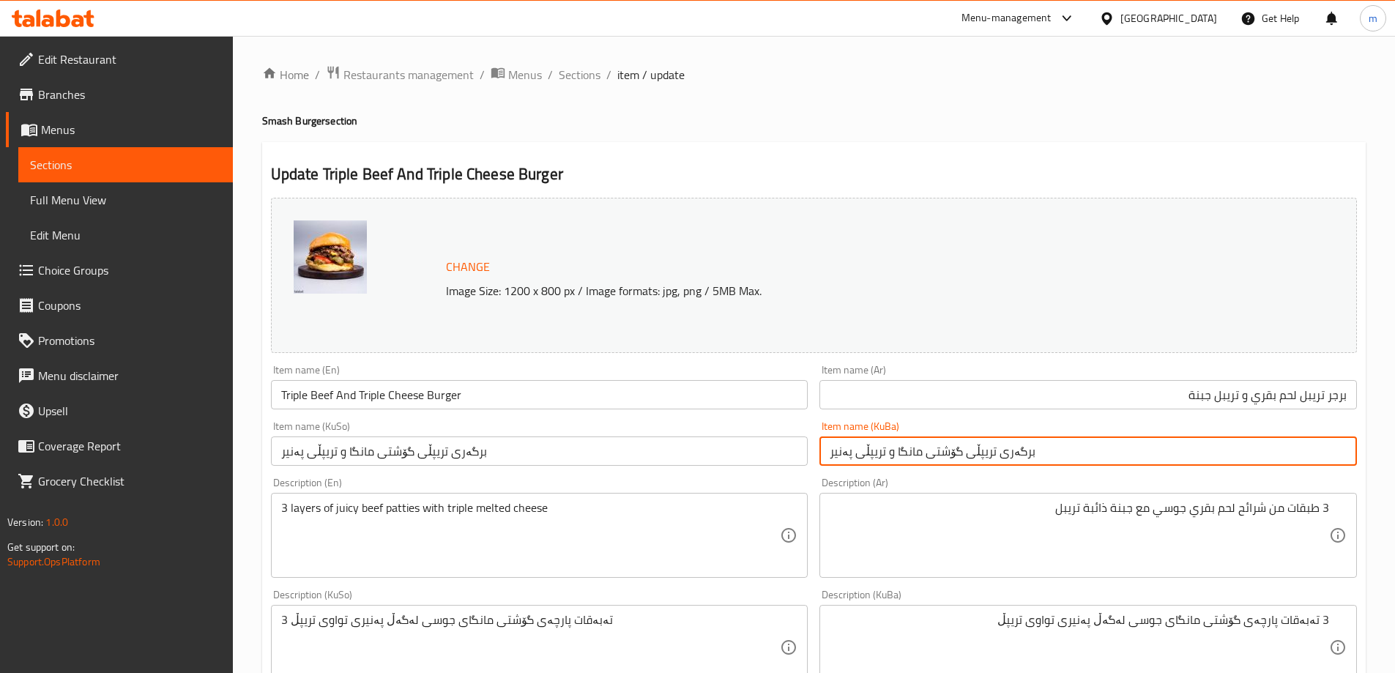
click at [1005, 455] on input "برگەری تریپڵی گۆشتی مانگا و تریپڵی پەنیر" at bounding box center [1087, 450] width 537 height 29
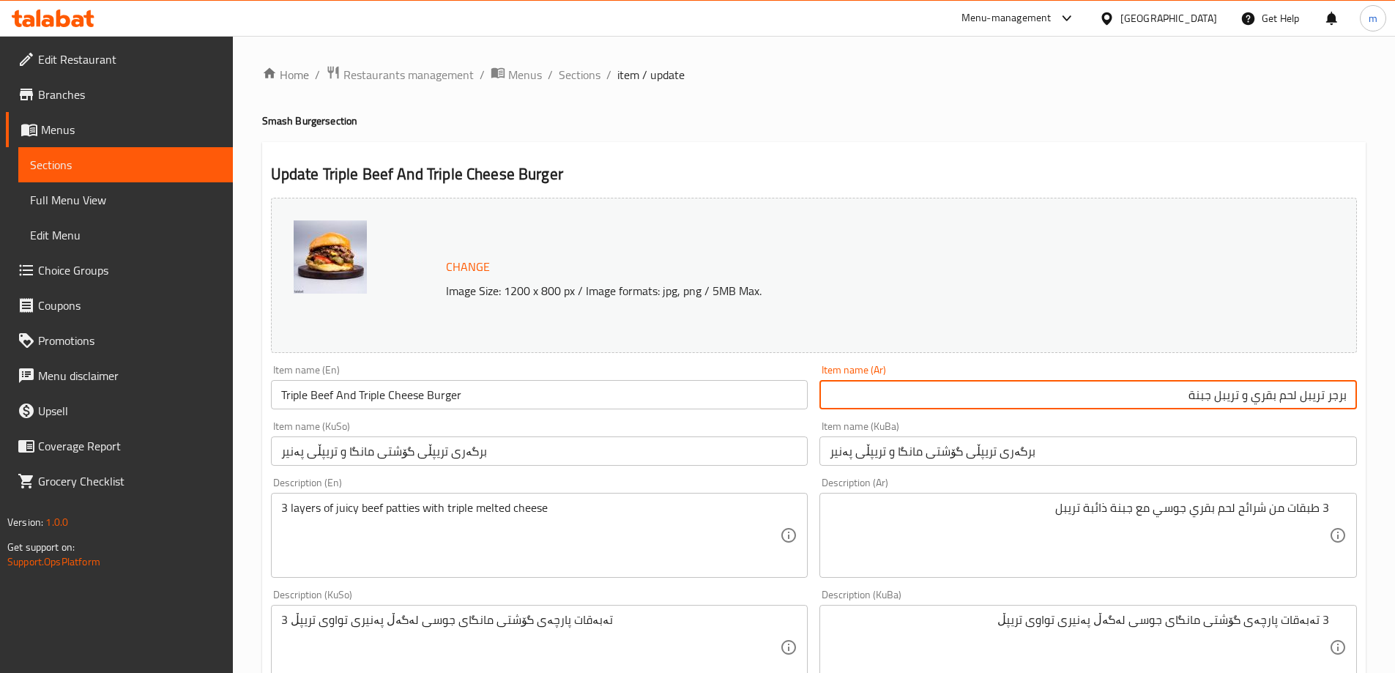
click at [1330, 391] on input "برجر تريبل لحم بقري و تريبل جبنة" at bounding box center [1087, 394] width 537 height 29
click at [444, 392] on input "Triple Beef And Triple Cheese Burger" at bounding box center [539, 394] width 537 height 29
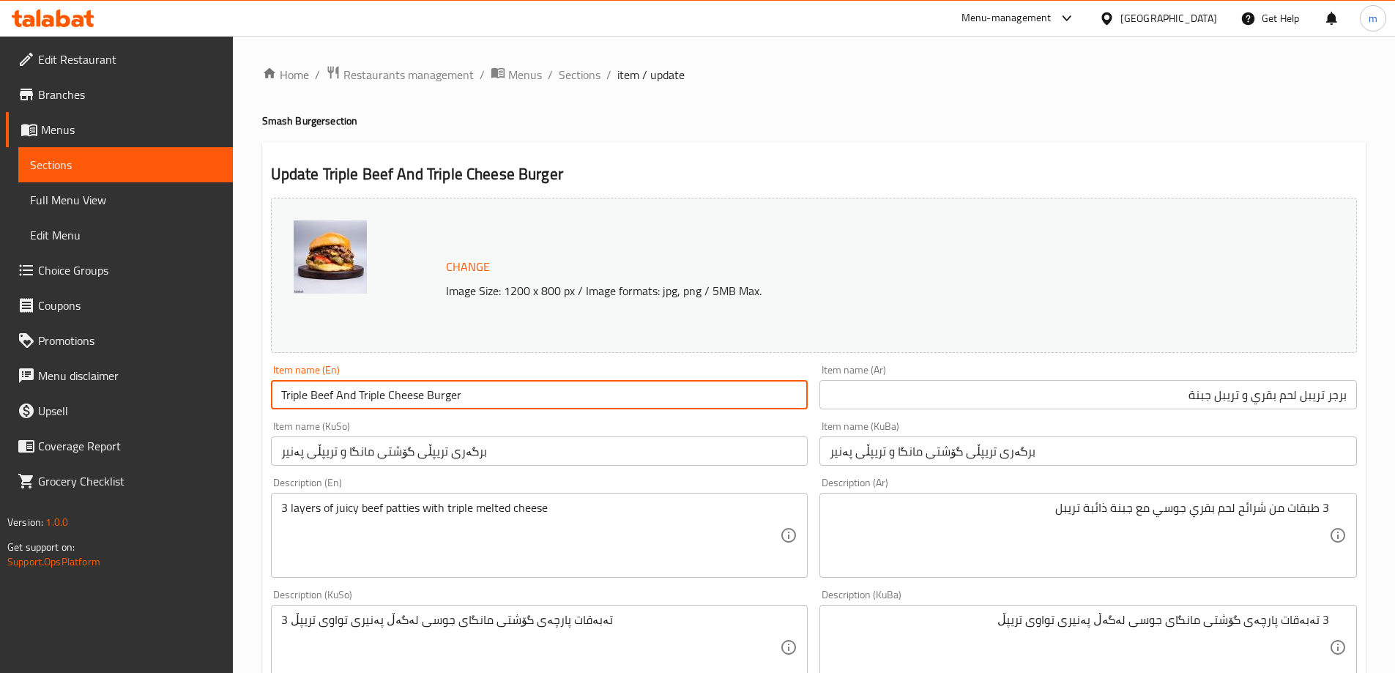
click at [444, 392] on input "Triple Beef And Triple Cheese Burger" at bounding box center [539, 394] width 537 height 29
click at [578, 80] on span "Sections" at bounding box center [580, 75] width 42 height 18
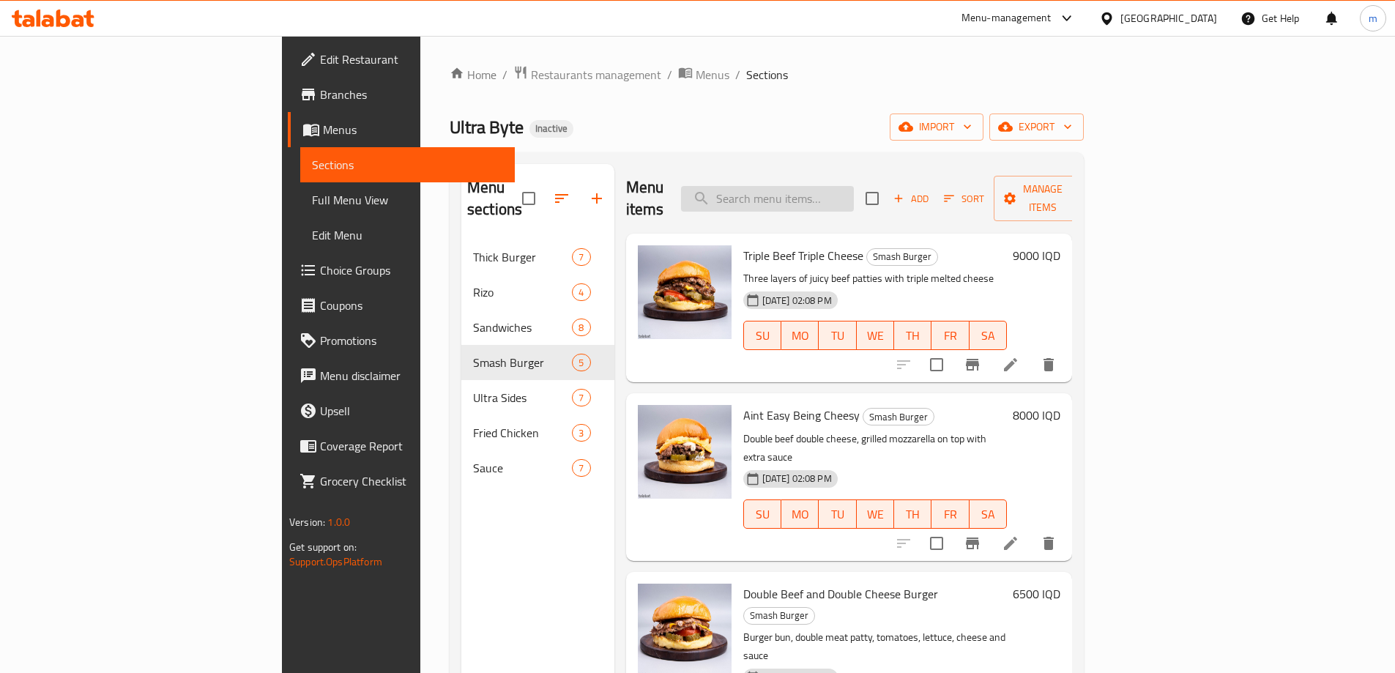
click at [819, 187] on input "search" at bounding box center [767, 199] width 173 height 26
paste input "Aint Easy Being Cheesy"
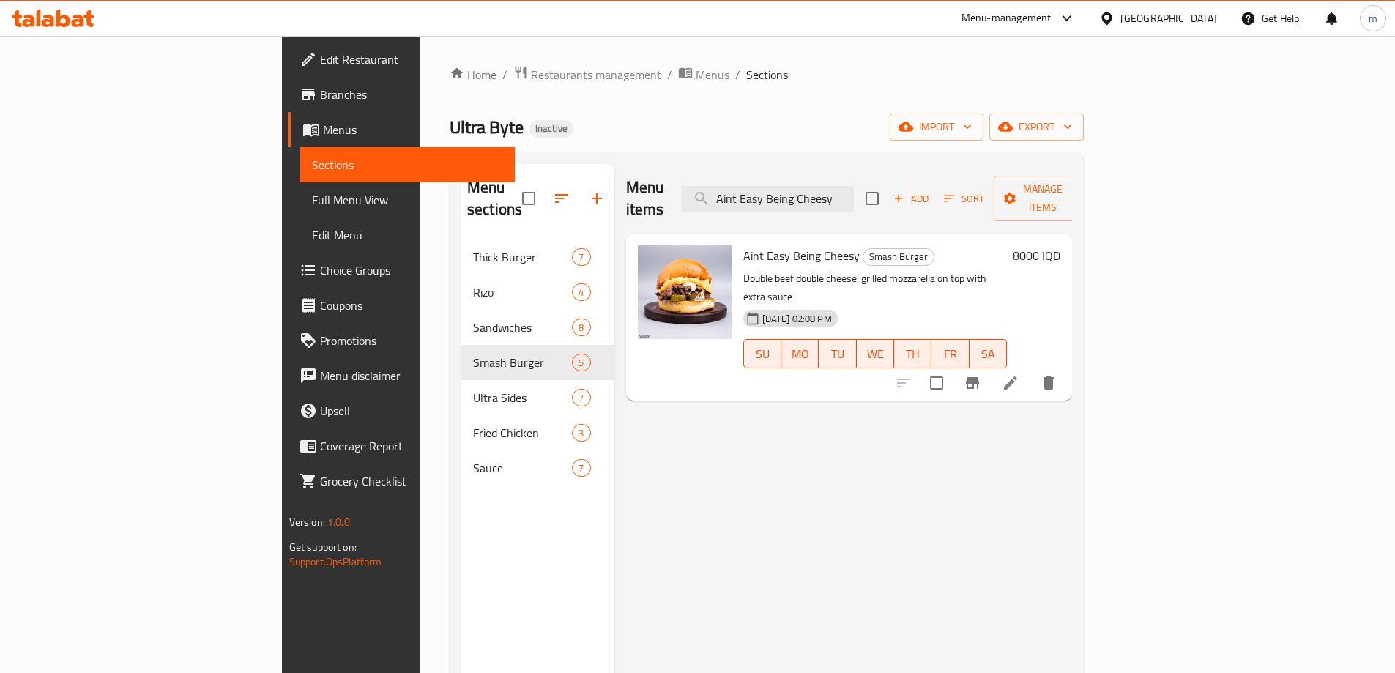
type input "Aint Easy Being Cheesy"
click at [1031, 370] on li at bounding box center [1010, 383] width 41 height 26
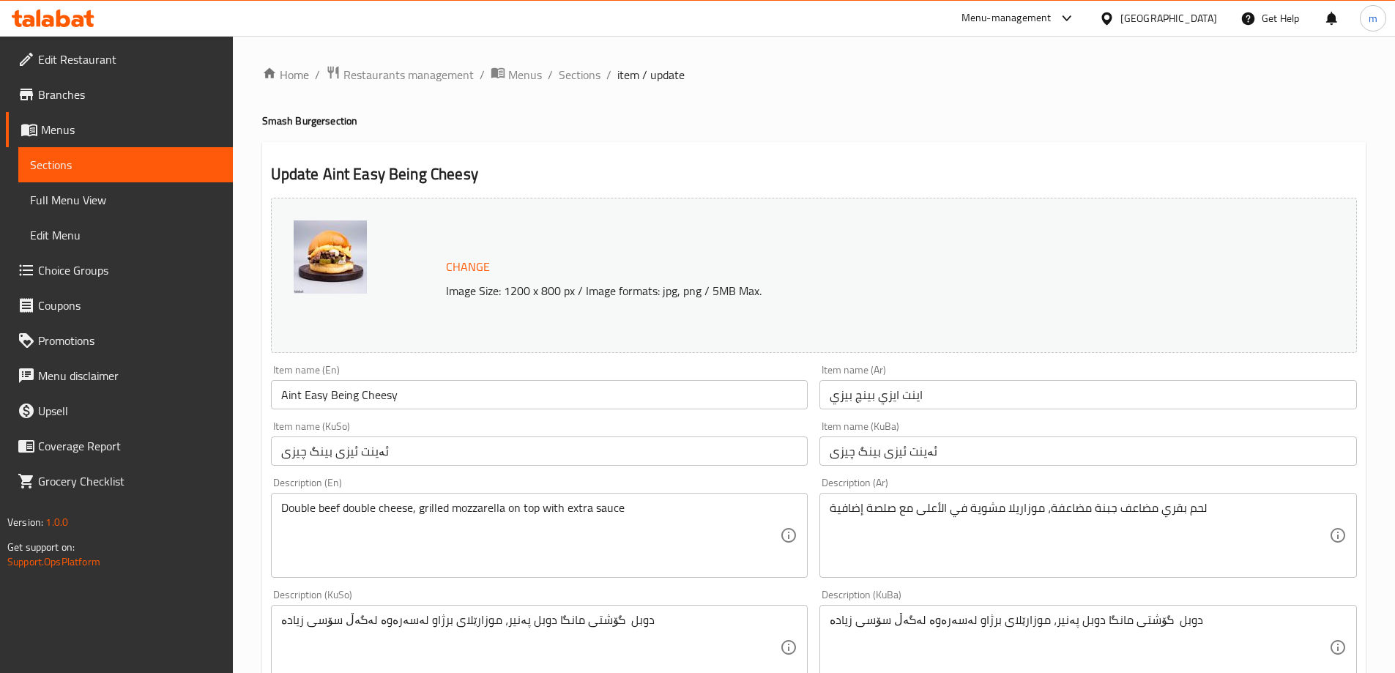
click at [441, 397] on input "Aint Easy Being Cheesy" at bounding box center [539, 394] width 537 height 29
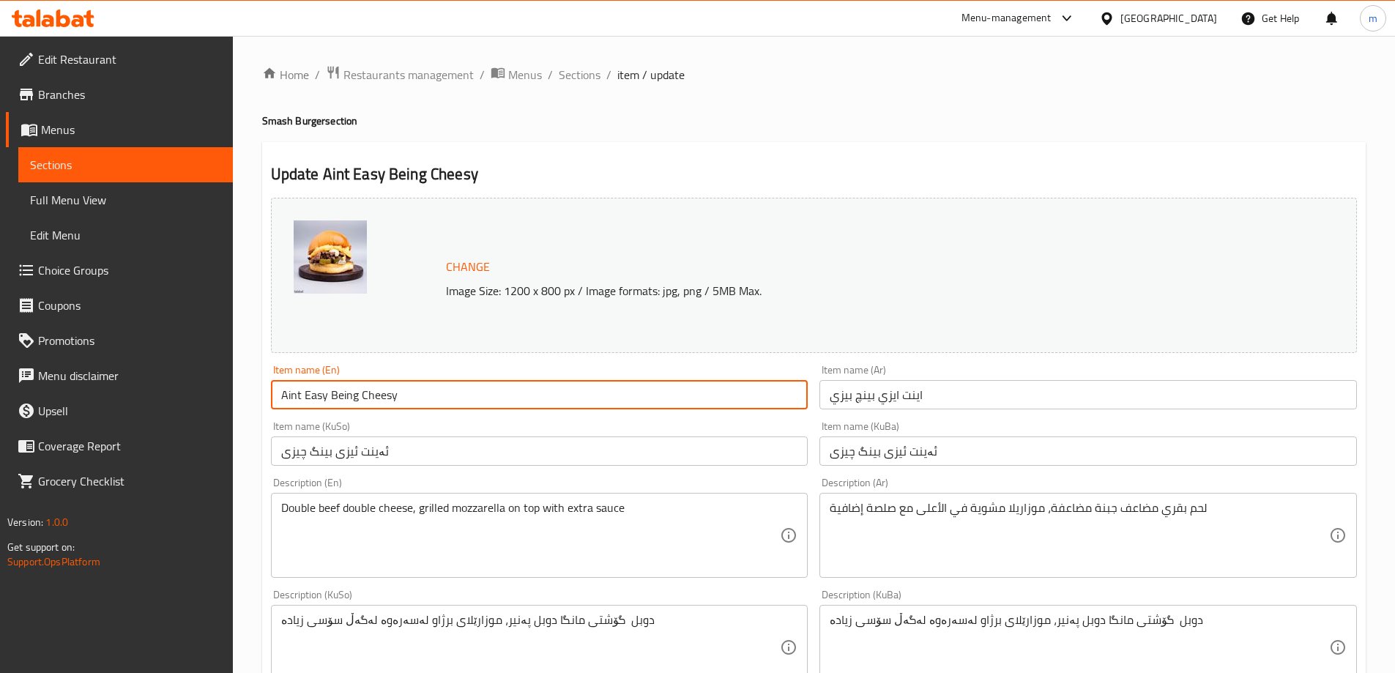
paste input "Burger"
type input "Aint Easy Being Cheesy Burger"
click at [833, 393] on input "اينت ايزي بینچ بيزي" at bounding box center [1087, 394] width 537 height 29
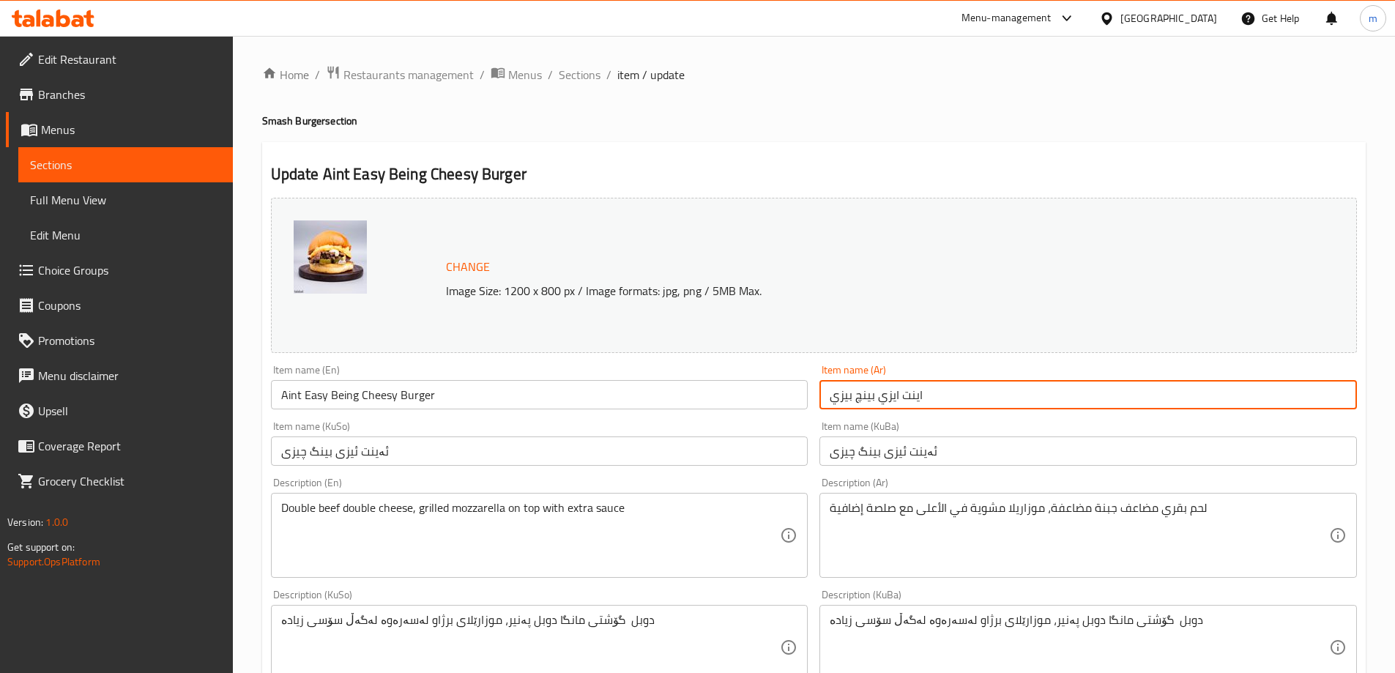
paste input "برجر"
type input "برجر اينت ايزي بینچ بيزي"
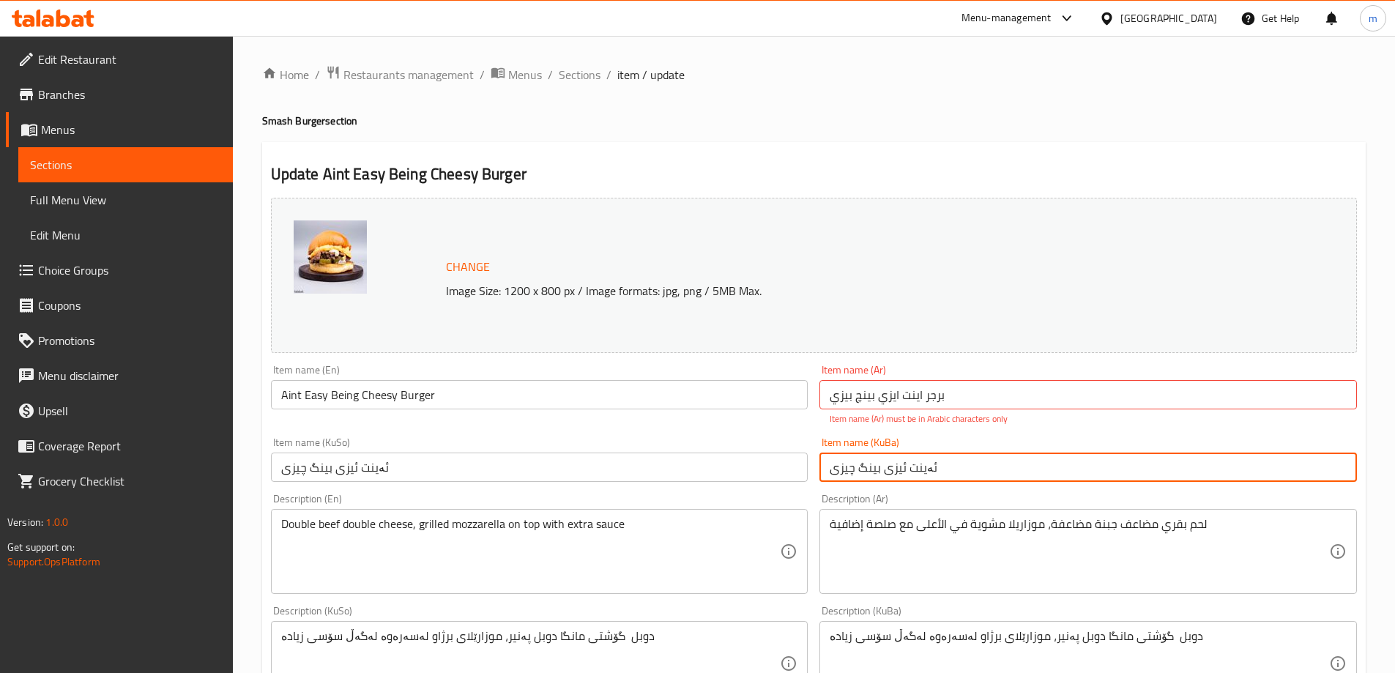
click at [833, 444] on div "Item name (KuBa) ئەینت ئیزی بینگ چیزی Item name (KuBa)" at bounding box center [1087, 459] width 537 height 45
paste input "برگەری"
click at [919, 455] on input "برگەری ئەینت ئیزی بینگ چیزی" at bounding box center [1087, 467] width 537 height 29
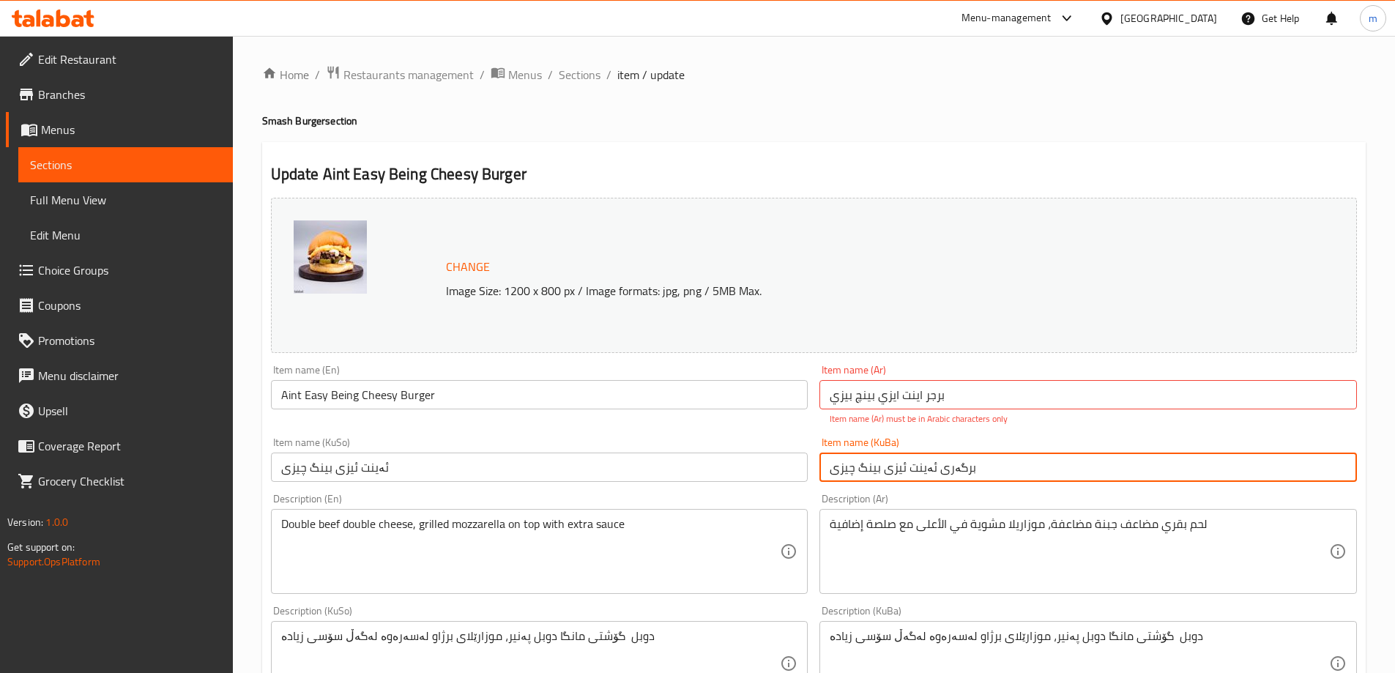
type input "برگەری ئەینت ئیزی بینگ چیزی"
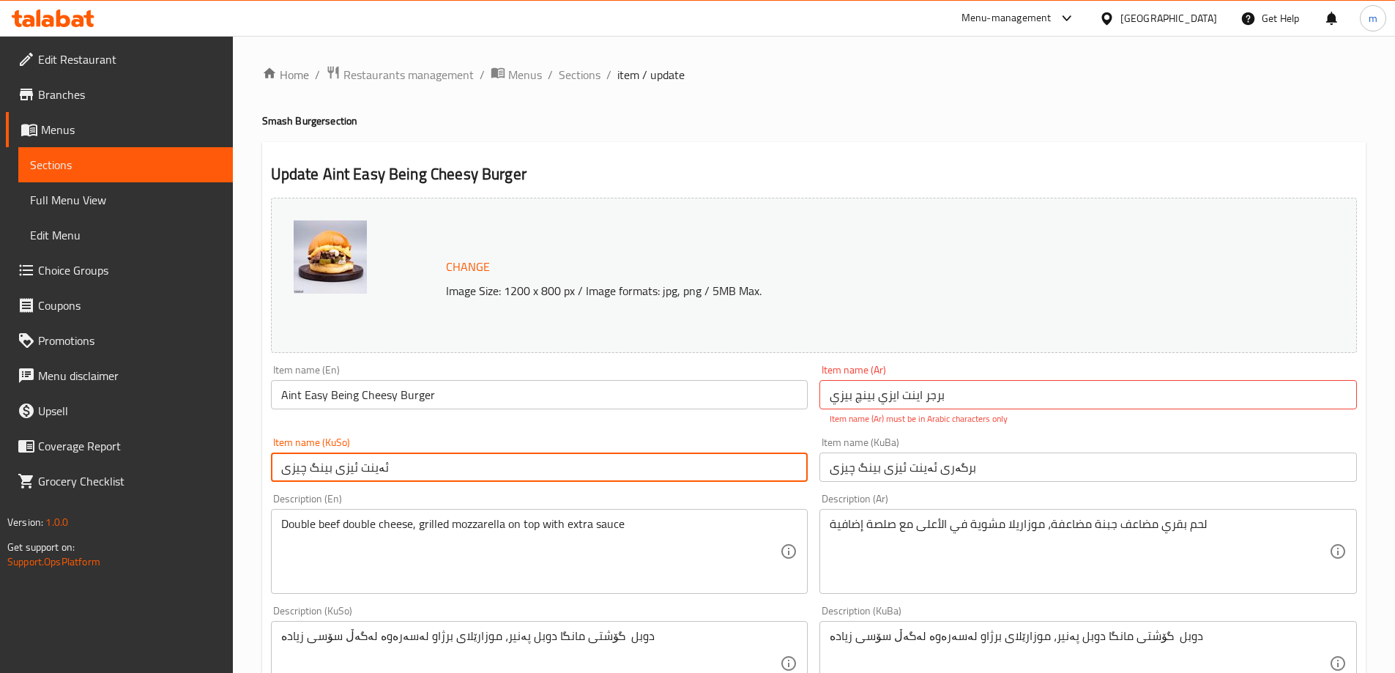
click at [746, 474] on input "ئەینت ئیزی بینگ چیزی" at bounding box center [539, 467] width 537 height 29
paste input "برگەری"
type input "برگەری ئەینت ئیزی بینگ چیزی"
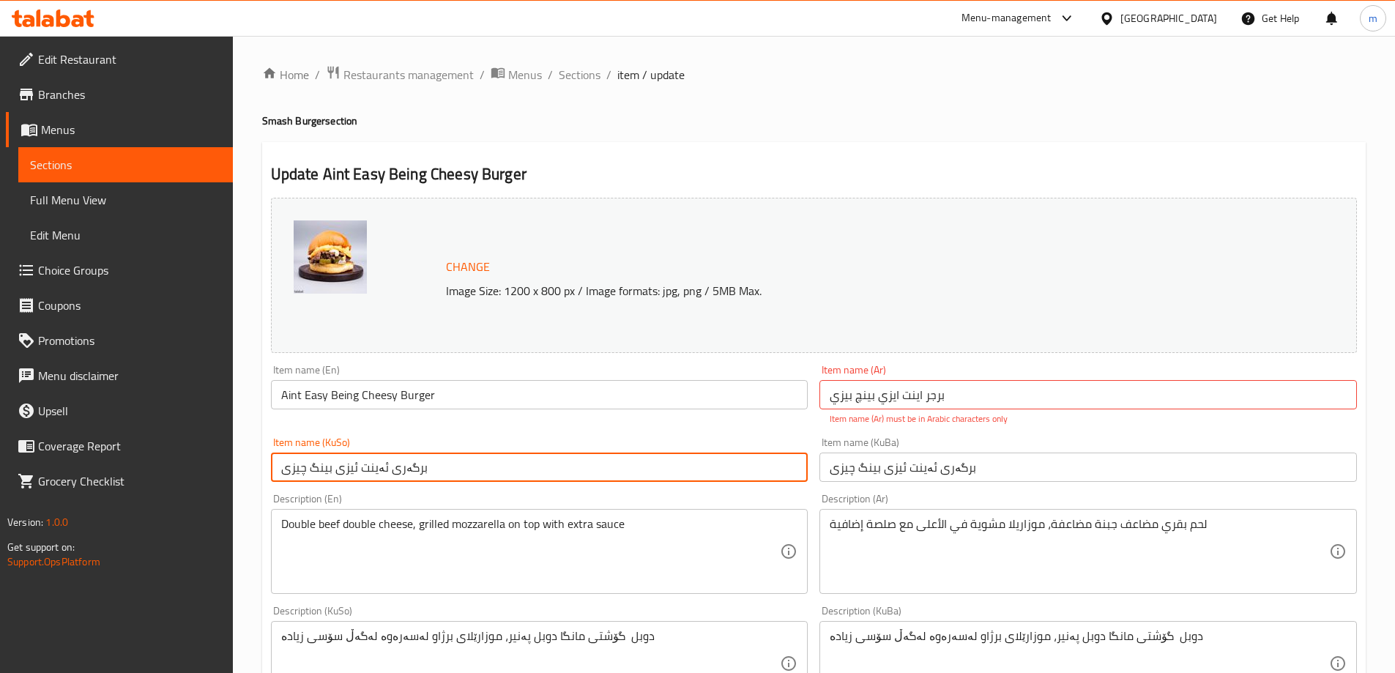
click at [974, 388] on input "برجر اينت ايزي بینچ بيزي" at bounding box center [1087, 394] width 537 height 29
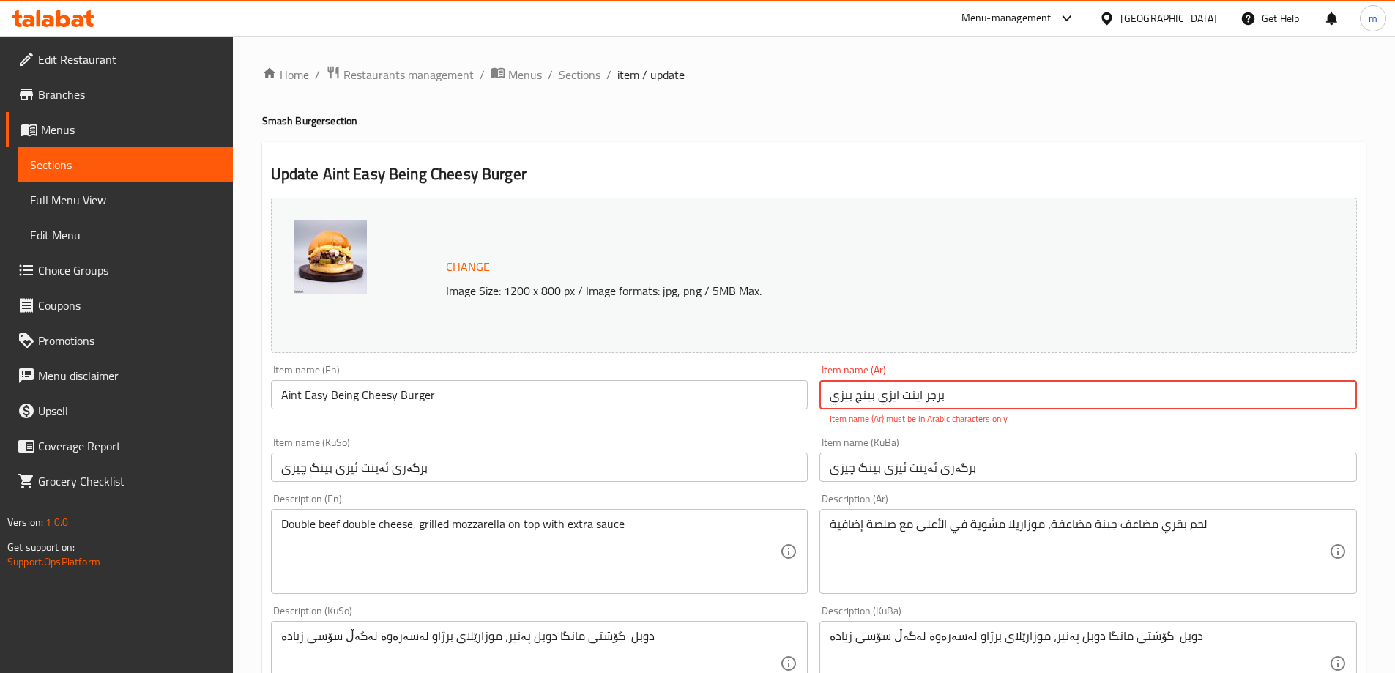
click at [957, 384] on input "برجر اينت ايزي بینچ بيزي" at bounding box center [1087, 394] width 537 height 29
click at [857, 401] on input "برجر اينت ايزي بینچ بيزي" at bounding box center [1087, 394] width 537 height 29
click at [970, 453] on input "برگەری ئەینت ئیزی بینگ چیزی" at bounding box center [1087, 467] width 537 height 29
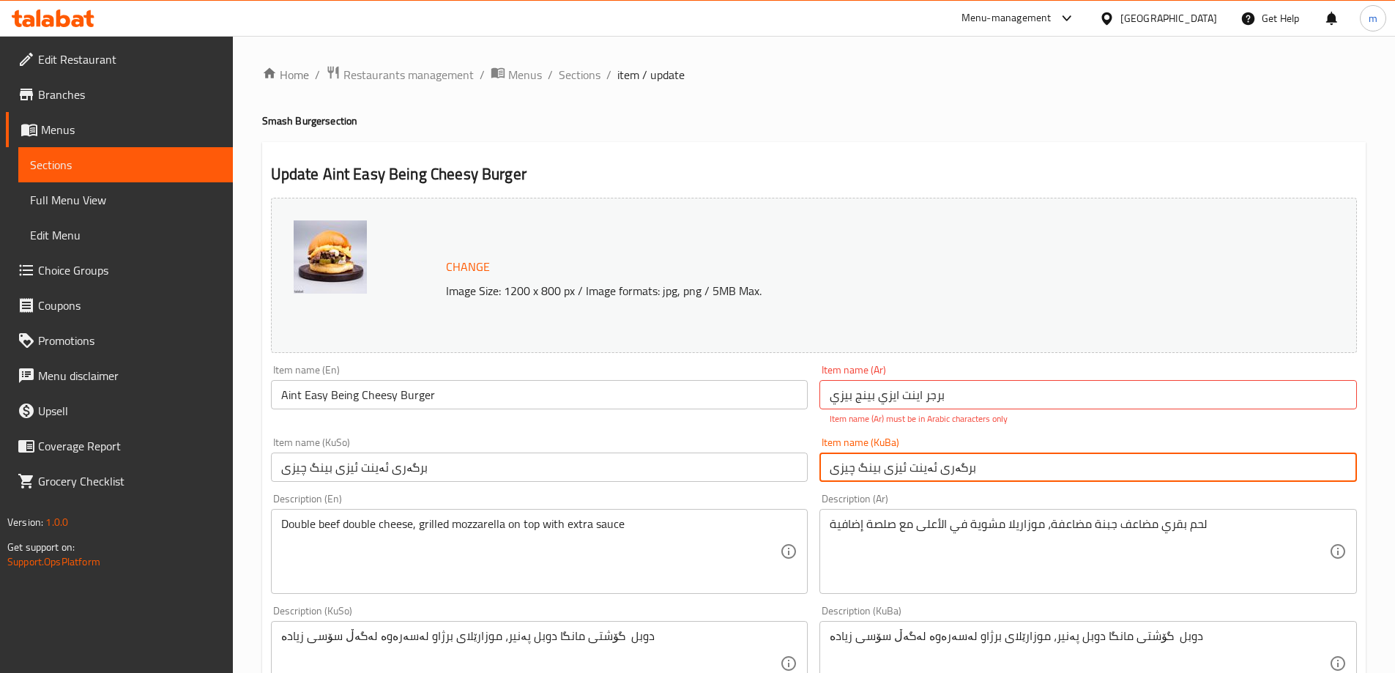
click at [996, 467] on input "برگەری ئەینت ئیزی بینگ چیزی" at bounding box center [1087, 467] width 537 height 29
click at [990, 401] on input "برجر اينت ايزي بینج بيزي" at bounding box center [1087, 394] width 537 height 29
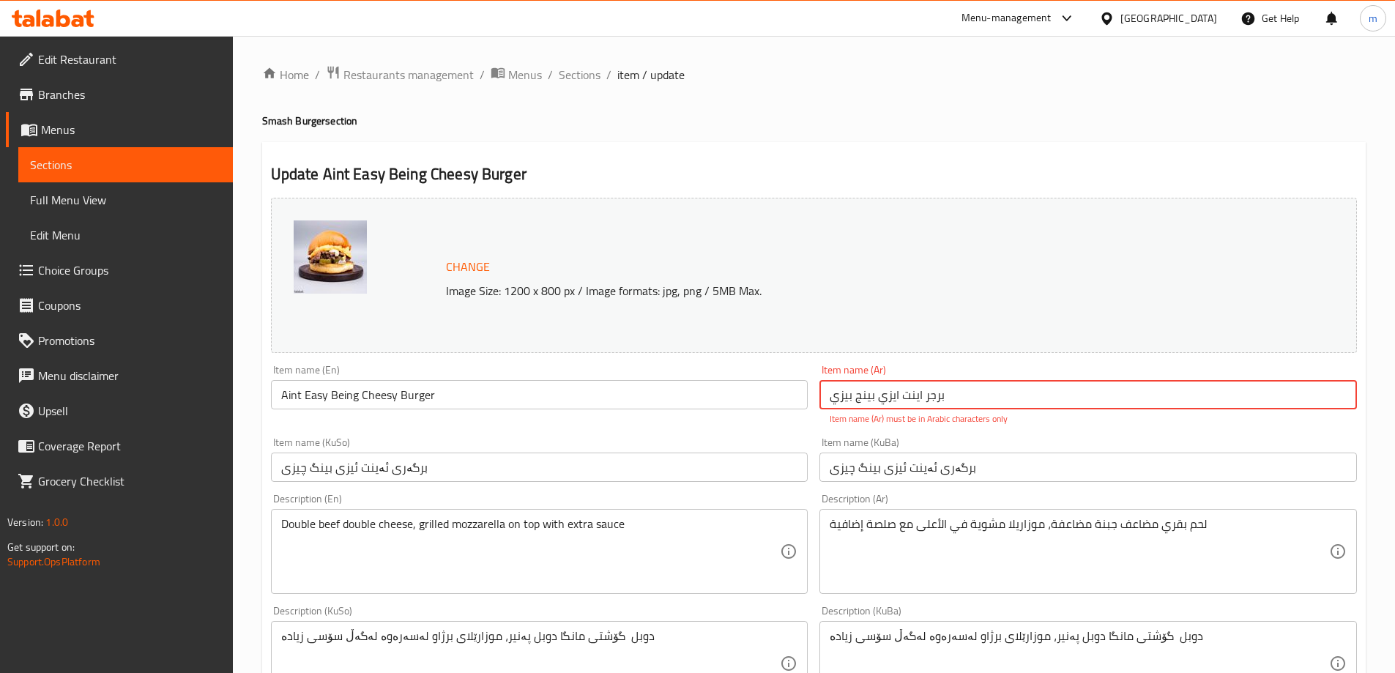
click at [864, 401] on input "برجر اينت ايزي بینج بيزي" at bounding box center [1087, 394] width 537 height 29
type input "برجر اينت ايزي بينج بيزي"
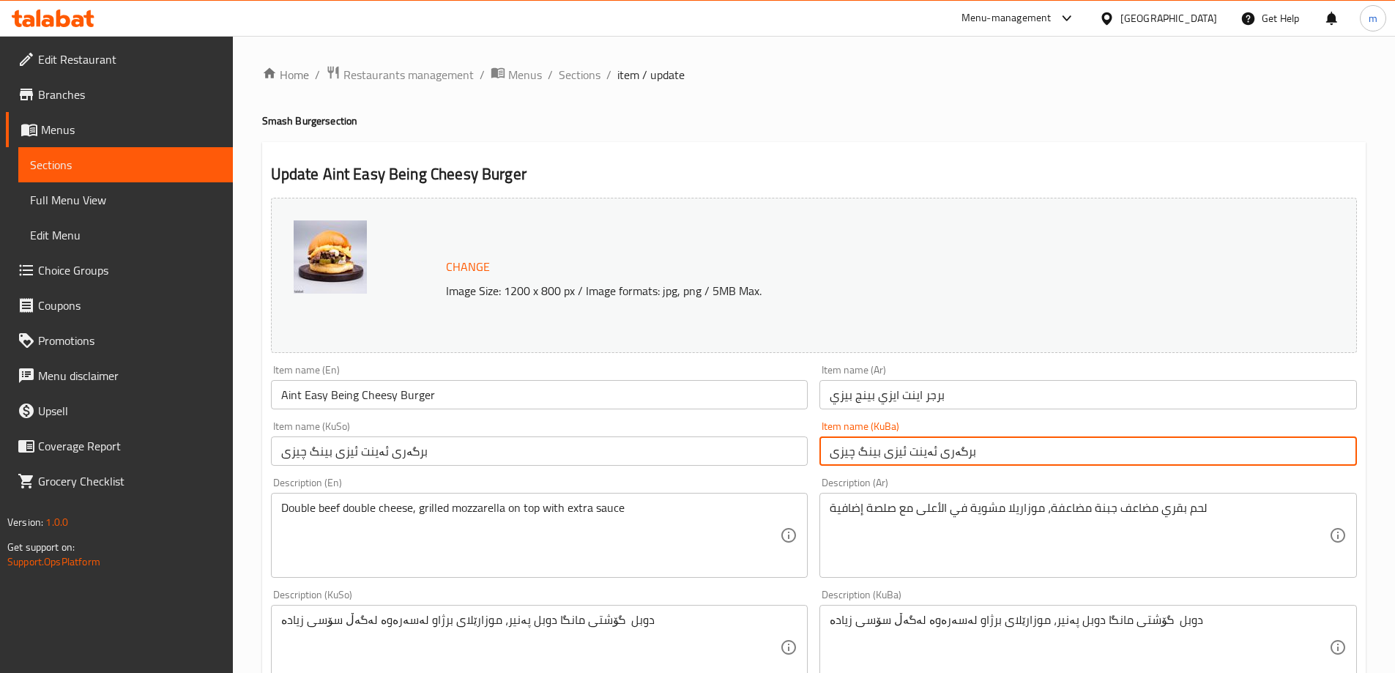
click at [969, 464] on input "برگەری ئەینت ئیزی بینگ چیزی" at bounding box center [1087, 450] width 537 height 29
click at [978, 455] on input "برگەری ئەینت ئیزی بینگ چیزی" at bounding box center [1087, 450] width 537 height 29
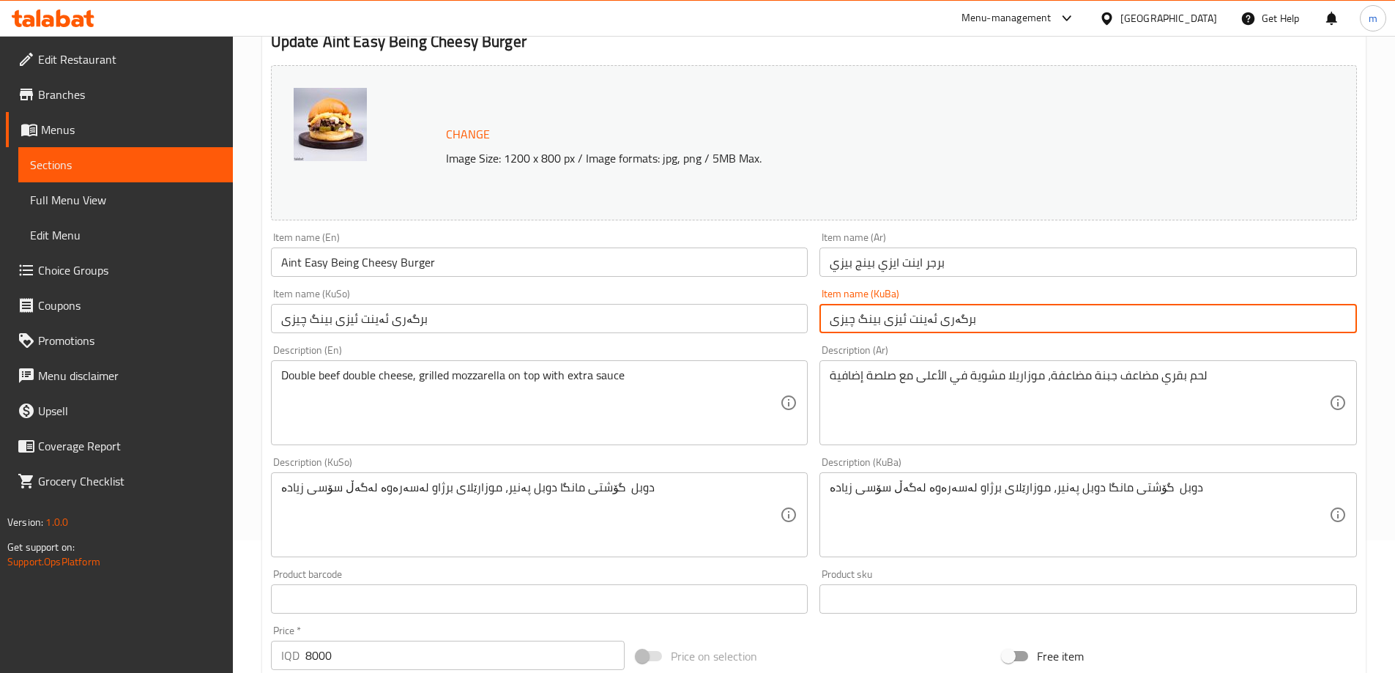
scroll to position [244, 0]
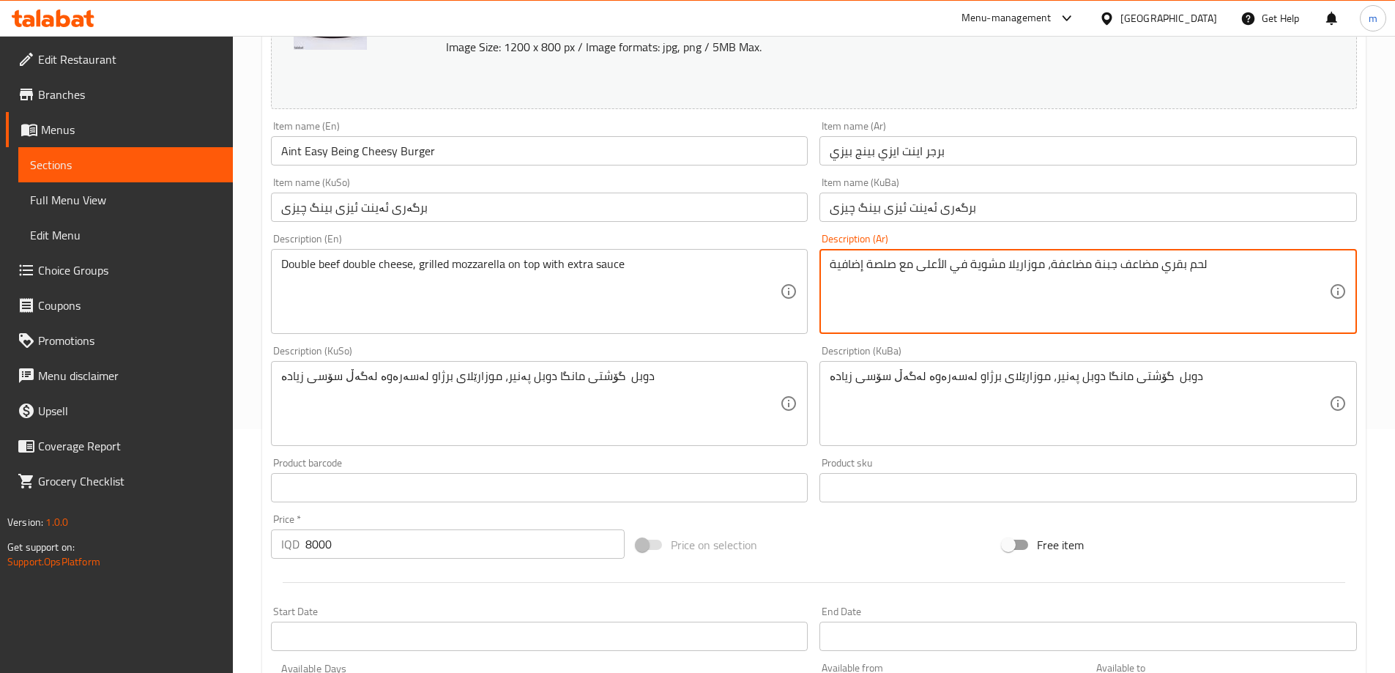
click at [1137, 264] on textarea "لحم بقري مضاعف جبنة مضاعفة، موزاريلا مشوية في الأعلى مع صلصة إضافية" at bounding box center [1079, 292] width 499 height 70
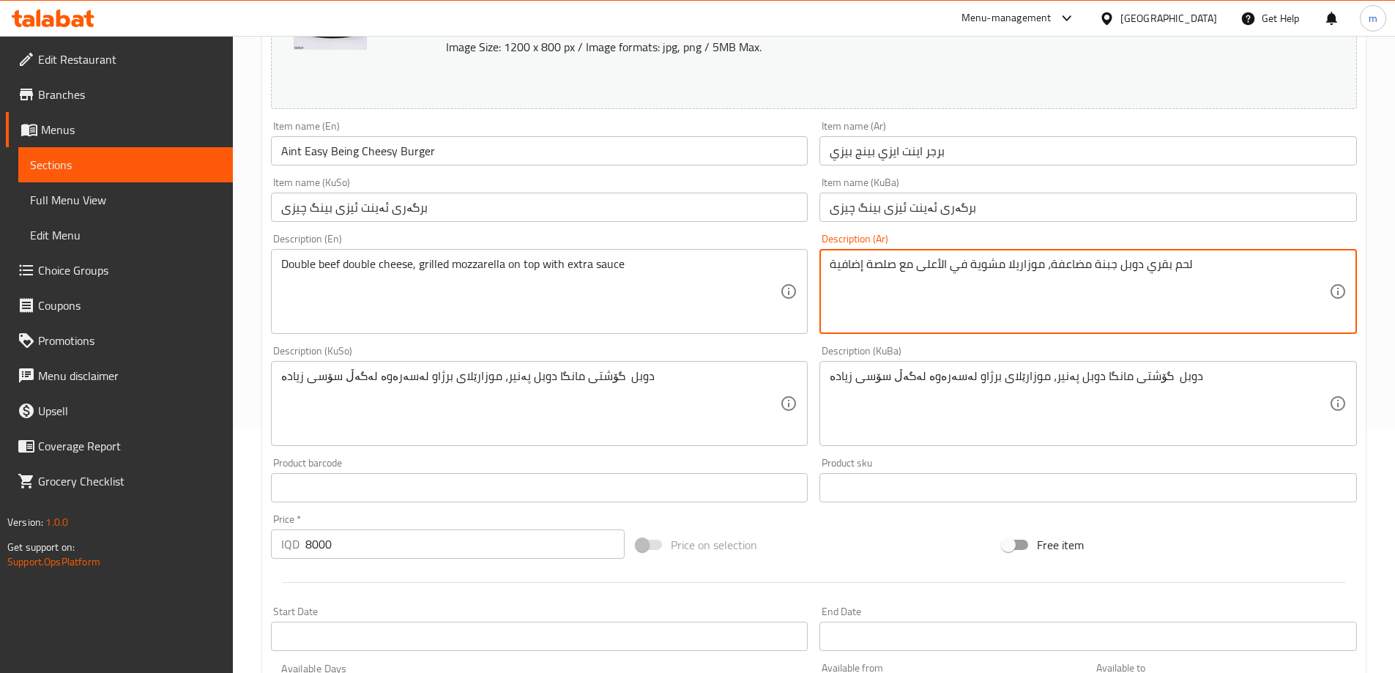
click at [1131, 268] on textarea "لحم بقري دوبل جبنة مضاعفة، موزاريلا مشوية في الأعلى مع صلصة إضافية" at bounding box center [1079, 292] width 499 height 70
click at [1063, 268] on textarea "لحم بقري دوبل جبنة مضاعفة، موزاريلا مشوية في الأعلى مع صلصة إضافية" at bounding box center [1079, 292] width 499 height 70
paste textarea "دوبل"
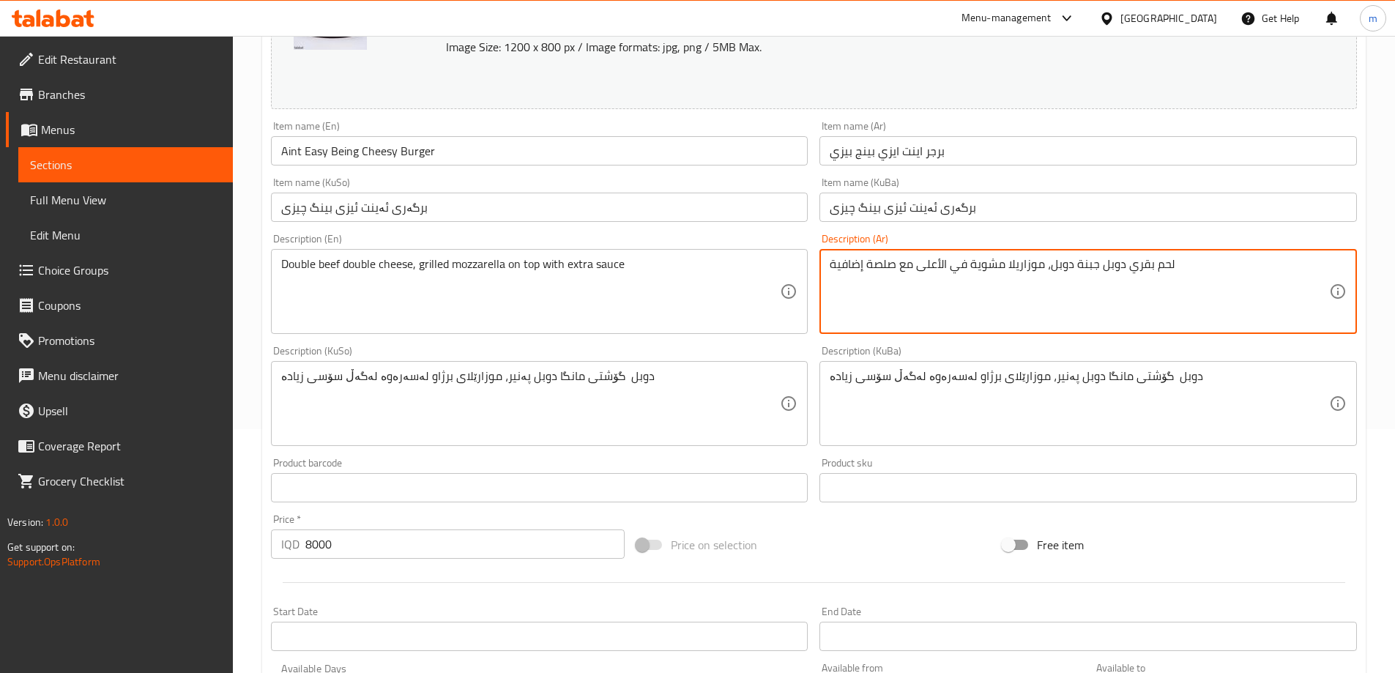
click at [945, 270] on textarea "لحم بقري دوبل جبنة دوبل، موزاريلا مشوية في الأعلى مع صلصة إضافية" at bounding box center [1079, 292] width 499 height 70
click at [947, 268] on textarea "لحم بقري دوبل جبنة دوبل، موزاريلا مشوية في الأعلى مع صلصة إضافية" at bounding box center [1079, 292] width 499 height 70
type textarea "لحم بقري دوبل جبنة دوبل، موزاريلا مشوية في أعلى مع صلصة إضافية"
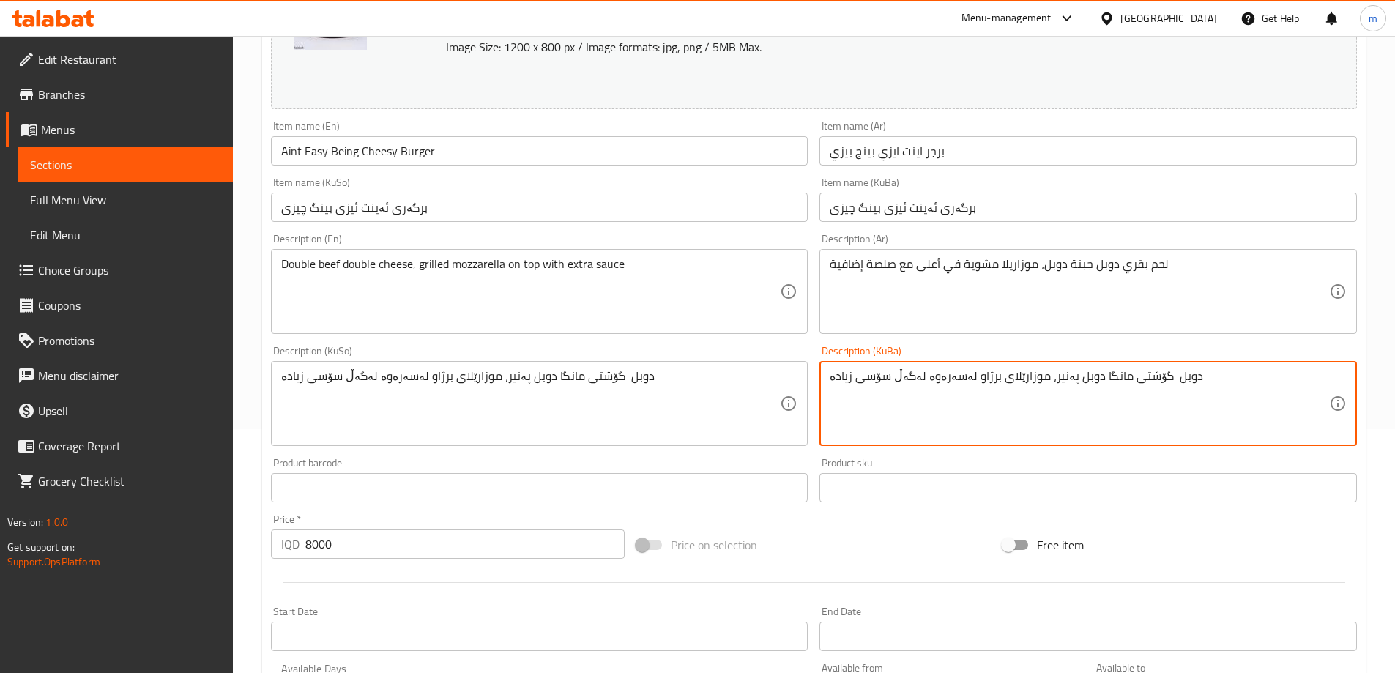
click at [1191, 387] on textarea "دوبل گۆشتی مانگا دوبل پەنیر، موزارێلای برژاو لەسەرەوە لەگەڵ سۆسی زیادە" at bounding box center [1079, 404] width 499 height 70
click at [1320, 371] on textarea "دوبل گۆشتی مانگا دوبل پەنیر، موزارێلای برژاو لەسەرەوە لەگەڵ سۆسی زیادە" at bounding box center [1079, 404] width 499 height 70
click at [1325, 378] on textarea "دەبڵ گۆشتی مانگا دوبل پەنیر، موزارێلای برژاو لەسەرەوە لەگەڵ سۆسی زیادە" at bounding box center [1079, 404] width 499 height 70
click at [1319, 378] on textarea "دەبڵ گۆشتی مانگا دوبل پەنیر، موزارێلای برژاو لەسەرەوە لەگەڵ سۆسی زیادە" at bounding box center [1079, 404] width 499 height 70
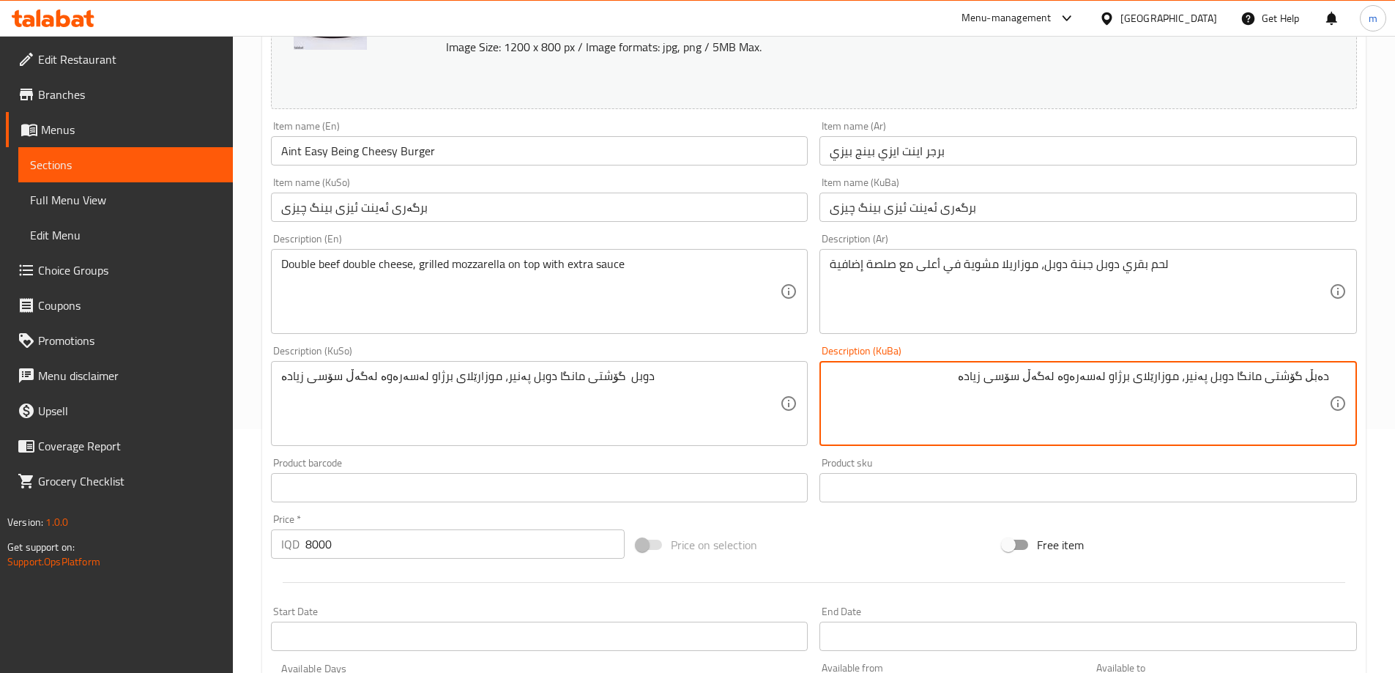
click at [1319, 378] on textarea "دەبڵ گۆشتی مانگا دوبل پەنیر، موزارێلای برژاو لەسەرەوە لەگەڵ سۆسی زیادە" at bounding box center [1079, 404] width 499 height 70
click at [1233, 375] on textarea "دەبڵ گۆشتی مانگا دوبل پەنیر، موزارێلای برژاو لەسەرەوە لەگەڵ سۆسی زیادە" at bounding box center [1079, 404] width 499 height 70
paste textarea "ەبڵ"
click at [1180, 381] on textarea "دەبڵ گۆشتی مانگا دەبڵ پەنیر، موزارێلای برژاو لەسەرەوە لەگەڵ سۆسی زیادە" at bounding box center [1079, 404] width 499 height 70
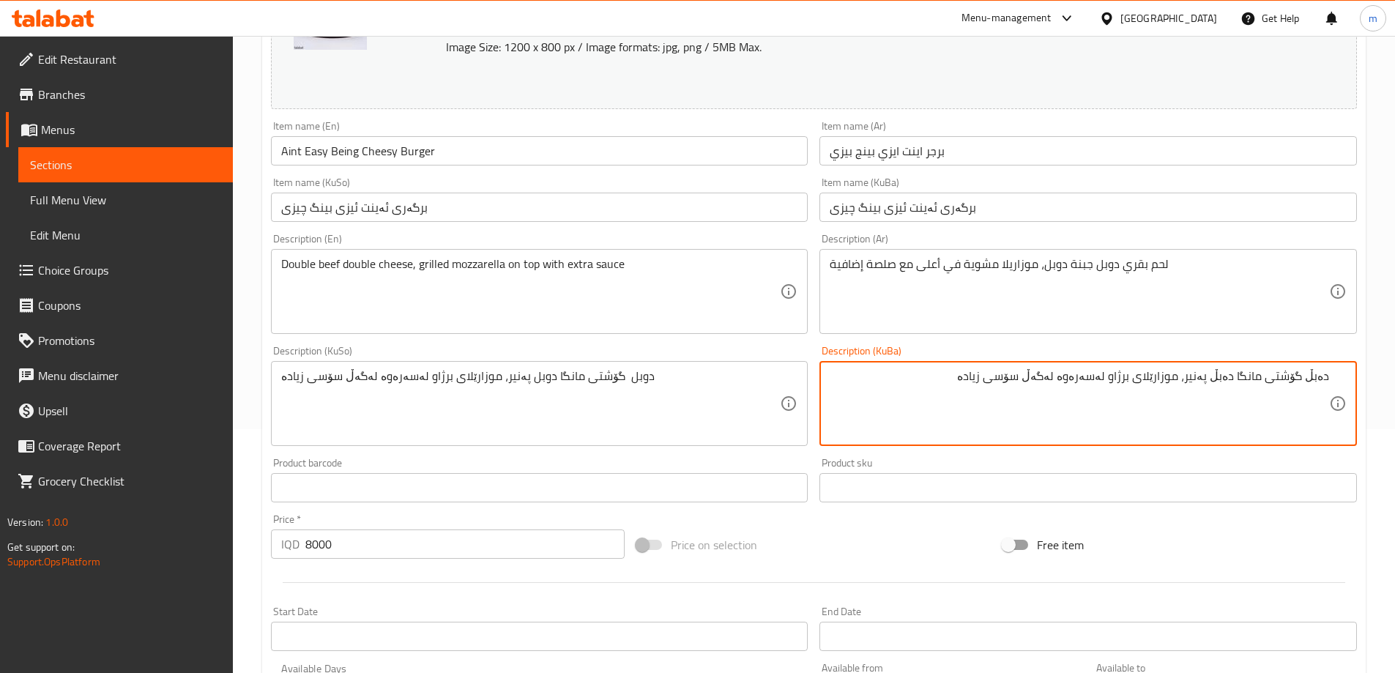
click at [1180, 381] on textarea "دەبڵ گۆشتی مانگا دەبڵ پەنیر، موزارێلای برژاو لەسەرەوە لەگەڵ سۆسی زیادە" at bounding box center [1079, 404] width 499 height 70
click at [1060, 385] on textarea "دەبڵ گۆشتی مانگا دەبڵ پەنیر، مۆزارێلای برژاو لەسەرەوە لەگەڵ سۆسی زیادە" at bounding box center [1079, 404] width 499 height 70
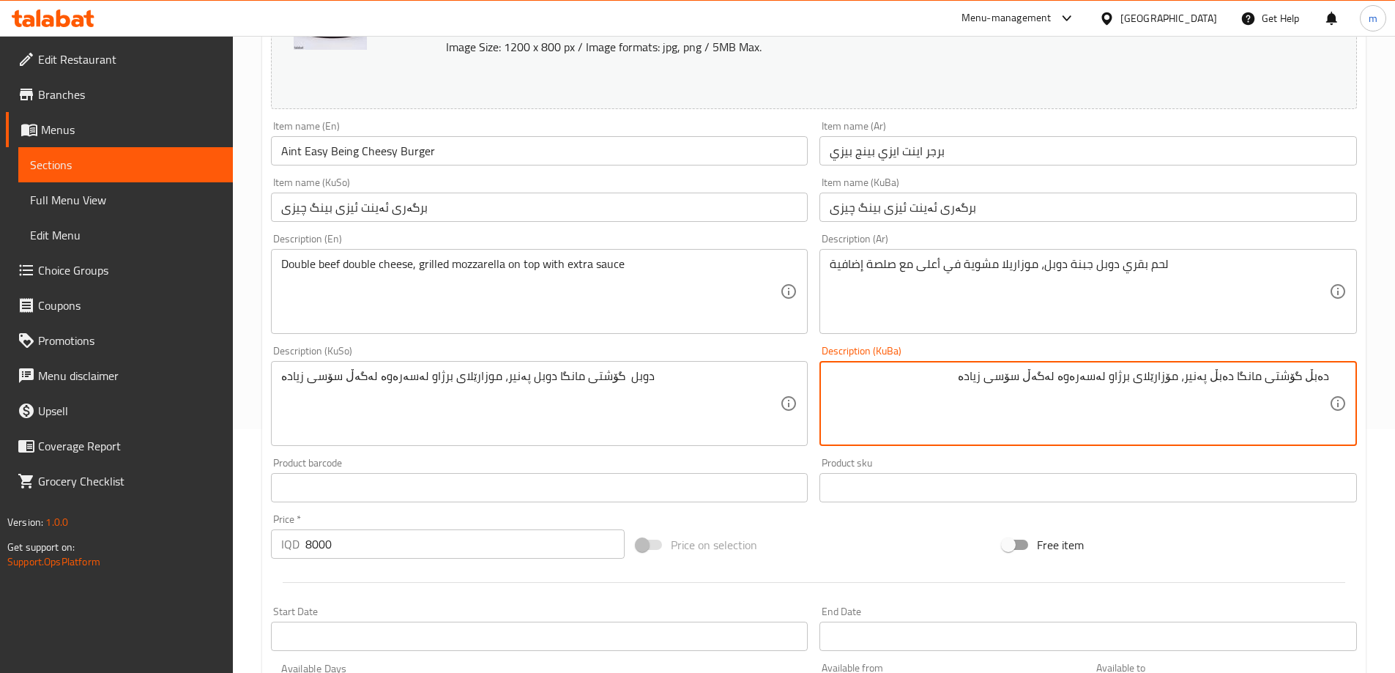
type textarea "دەبڵ گۆشتی مانگا دەبڵ پەنیر، مۆزارێلای برژاو لەسەرەوە لەگەڵ سۆسی زیادە"
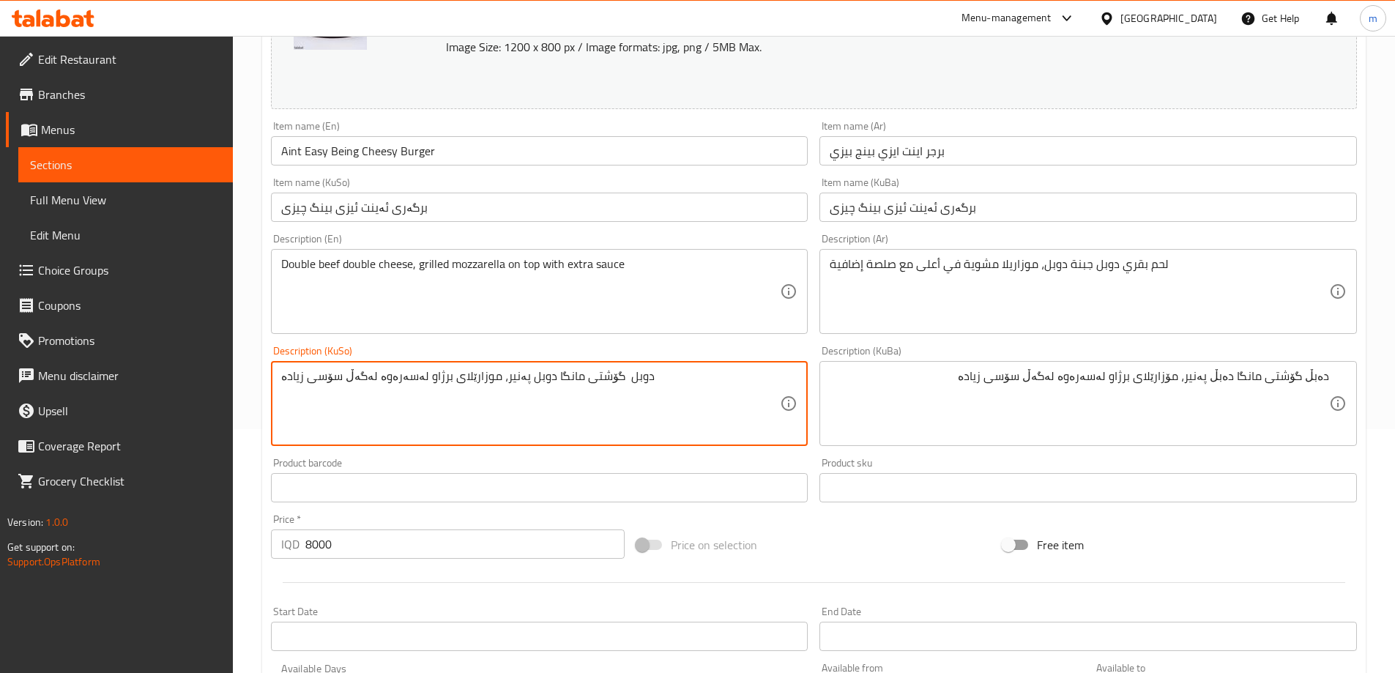
click at [776, 386] on textarea "دوبل گۆشتی مانگا دوبل پەنیر، موزارێلای برژاو لەسەرەوە لەگەڵ سۆسی زیادە" at bounding box center [530, 404] width 499 height 70
paste textarea "ەبڵ گۆشتی مانگا دەبڵ پەنیر، مۆ"
type textarea "دەبڵ گۆشتی مانگا دەبڵ پەنیر، مۆزارێلای برژاو لەسەرەوە لەگەڵ سۆسی زیادە"
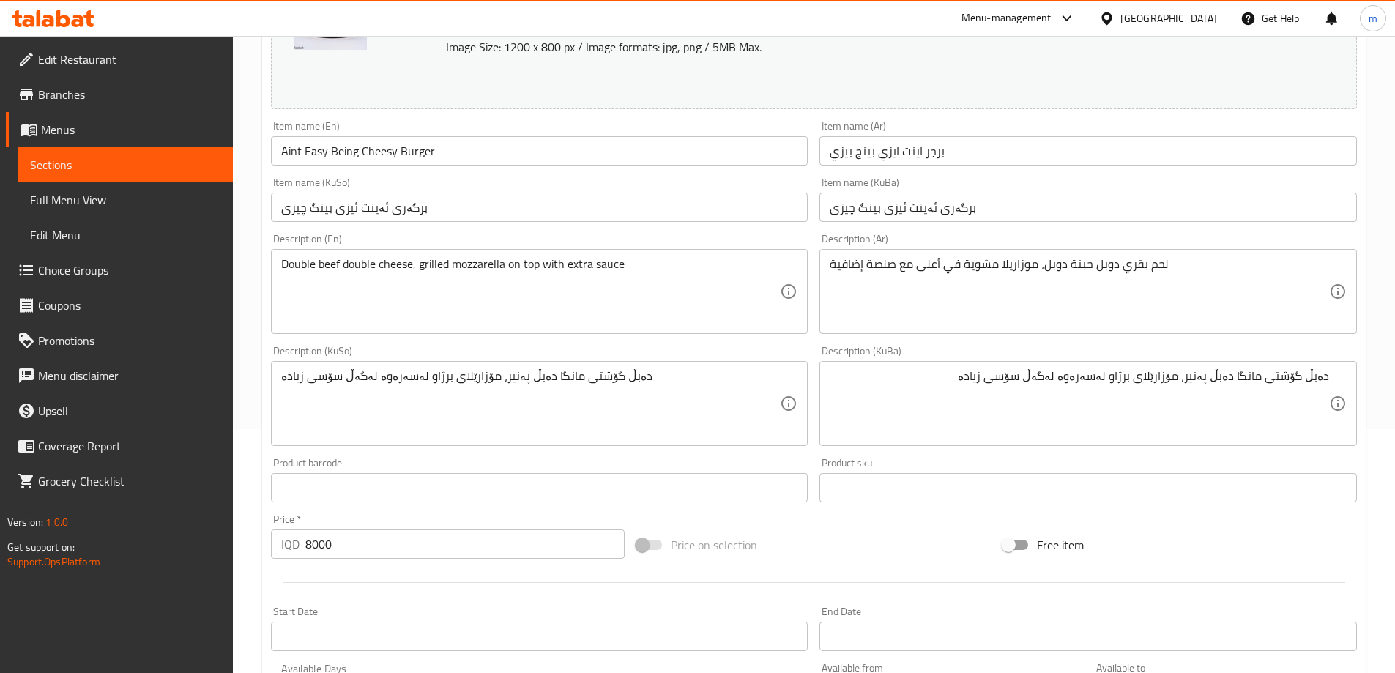
click at [667, 236] on div "Description (En) Double beef double cheese, grilled mozzarella on top with extr…" at bounding box center [539, 284] width 537 height 100
click at [663, 224] on div "Item name (KuSo) برگەری ئەینت ئیزی بینگ چیزی Item name (KuSo)" at bounding box center [539, 199] width 549 height 56
click at [635, 212] on input "برگەری ئەینت ئیزی بینگ چیزی" at bounding box center [539, 207] width 537 height 29
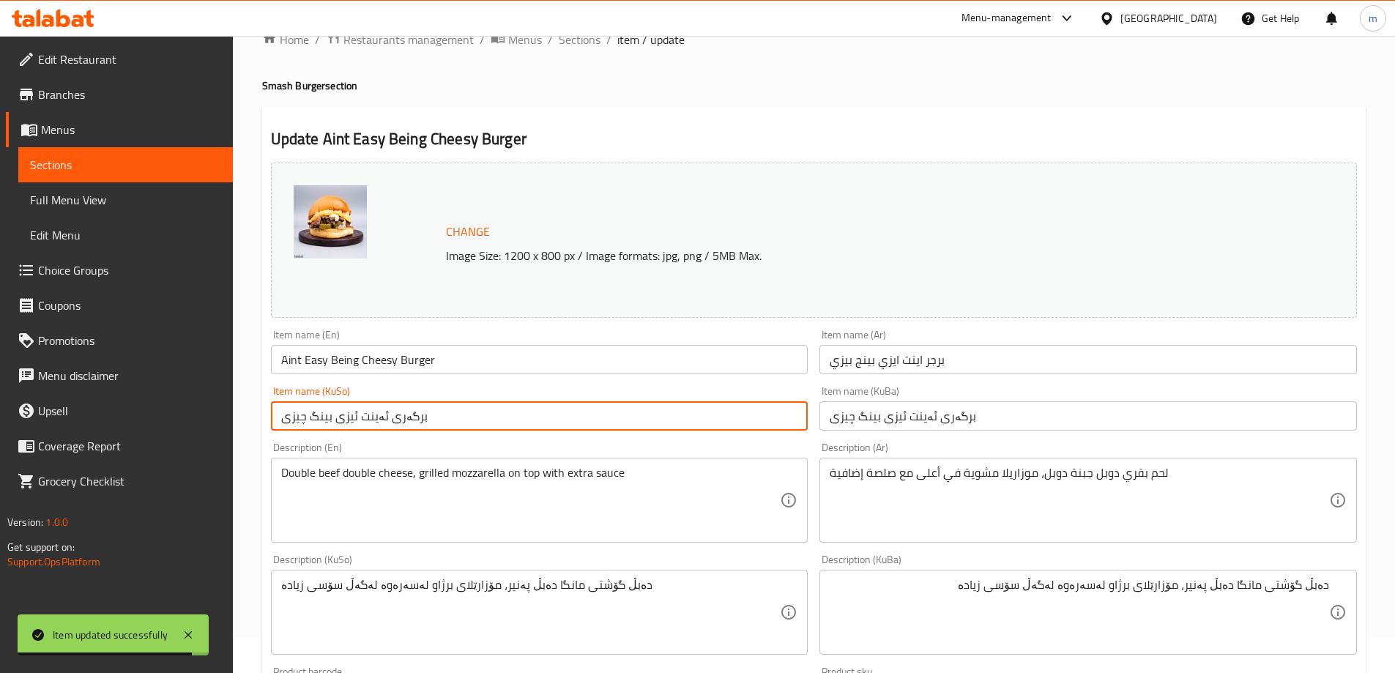
scroll to position [0, 0]
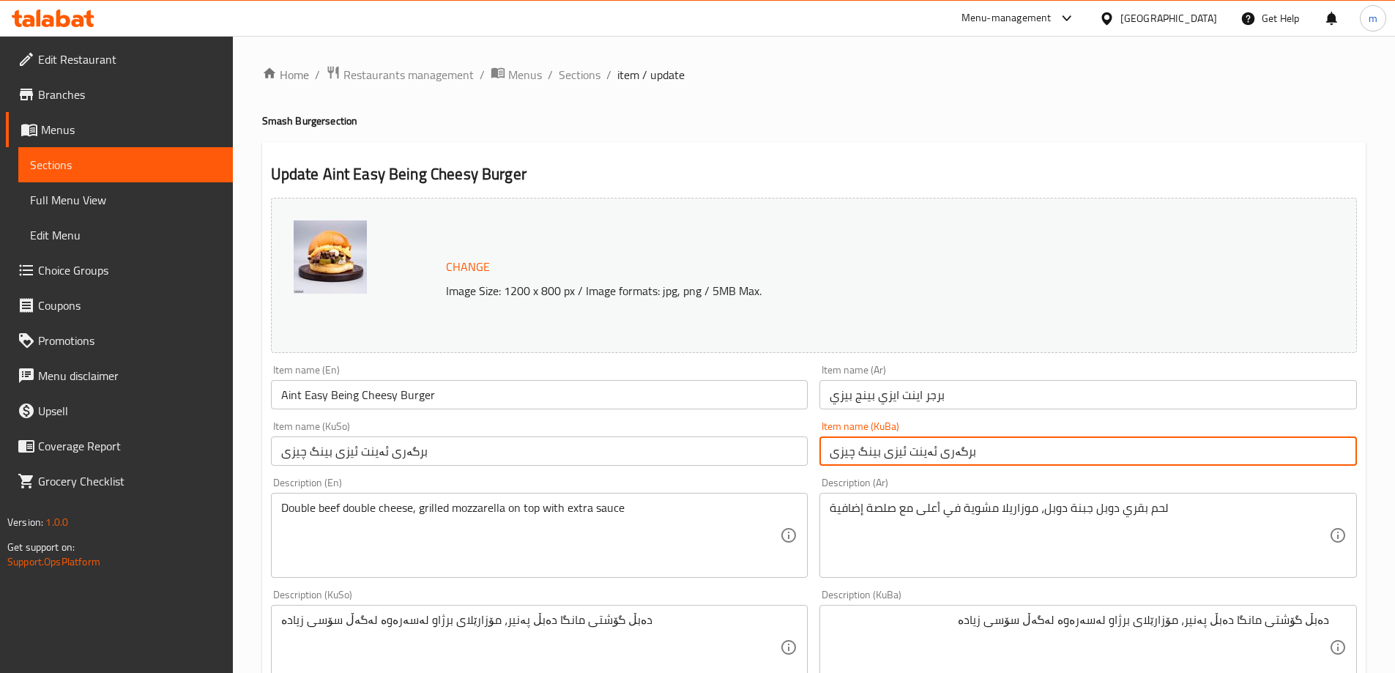
click at [944, 455] on input "برگەری ئەینت ئیزی بینگ چیزی" at bounding box center [1087, 450] width 537 height 29
drag, startPoint x: 944, startPoint y: 455, endPoint x: 944, endPoint y: 439, distance: 16.8
click at [945, 455] on input "برگەری ئەینت ئیزی بینگ چیزی" at bounding box center [1087, 450] width 537 height 29
click at [943, 462] on input "برگەری ئەینت ئیزی بینگ چیزی" at bounding box center [1087, 450] width 537 height 29
click at [948, 457] on input "برگەری ئەینت ئیزی بینگ چیزی" at bounding box center [1087, 450] width 537 height 29
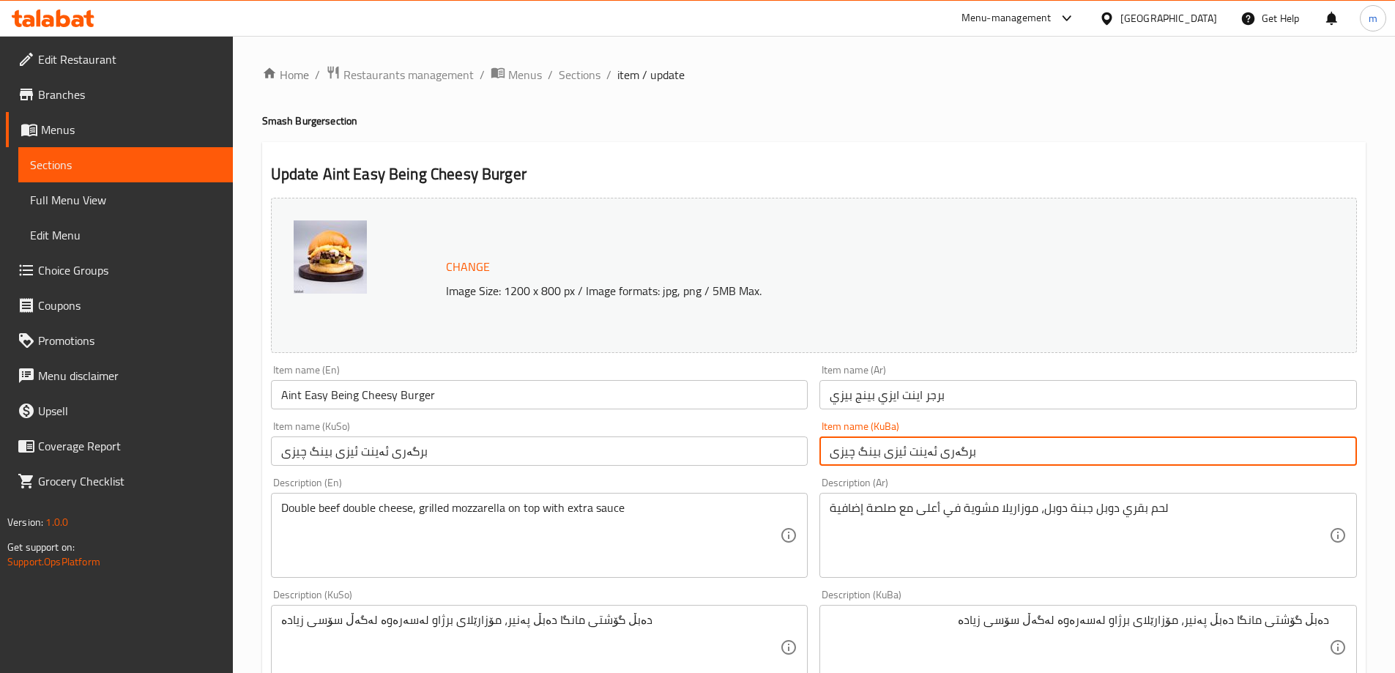
click at [948, 456] on input "برگەری ئەینت ئیزی بینگ چیزی" at bounding box center [1087, 450] width 537 height 29
click at [938, 390] on input "برجر اينت ايزي بينج بيزي" at bounding box center [1087, 394] width 537 height 29
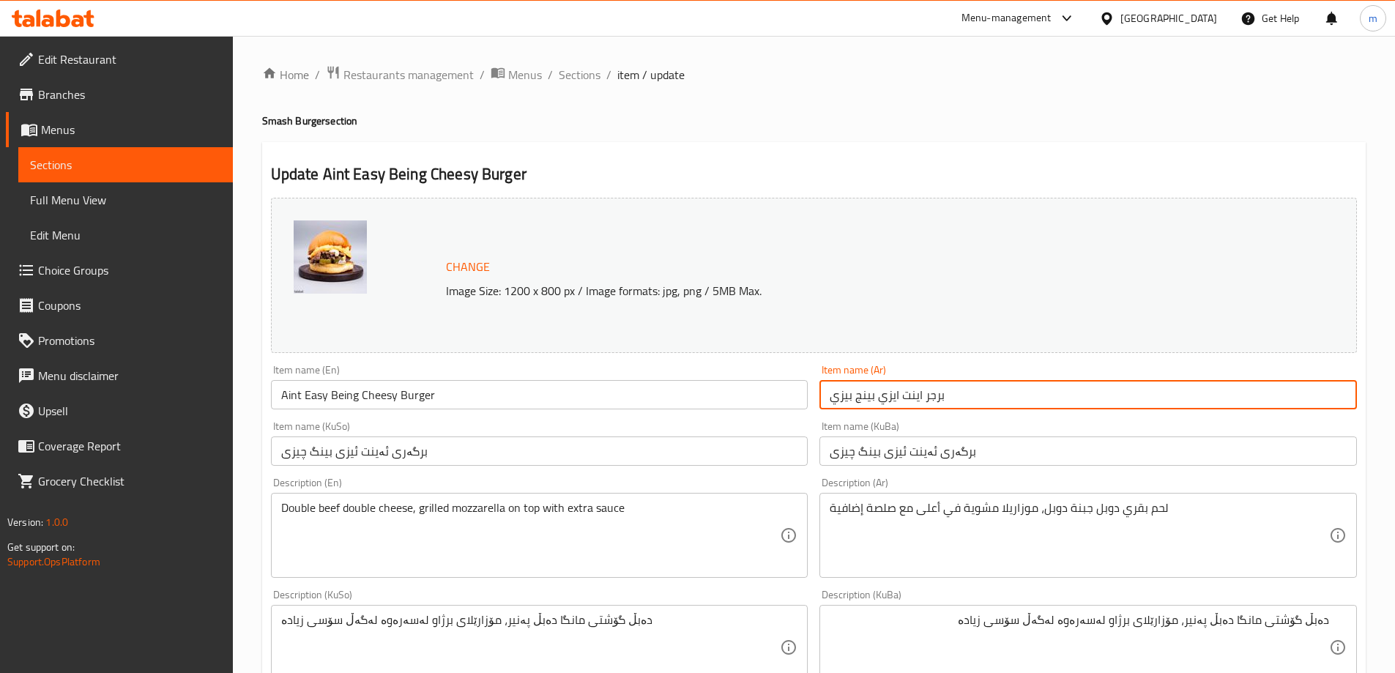
click at [938, 390] on input "برجر اينت ايزي بينج بيزي" at bounding box center [1087, 394] width 537 height 29
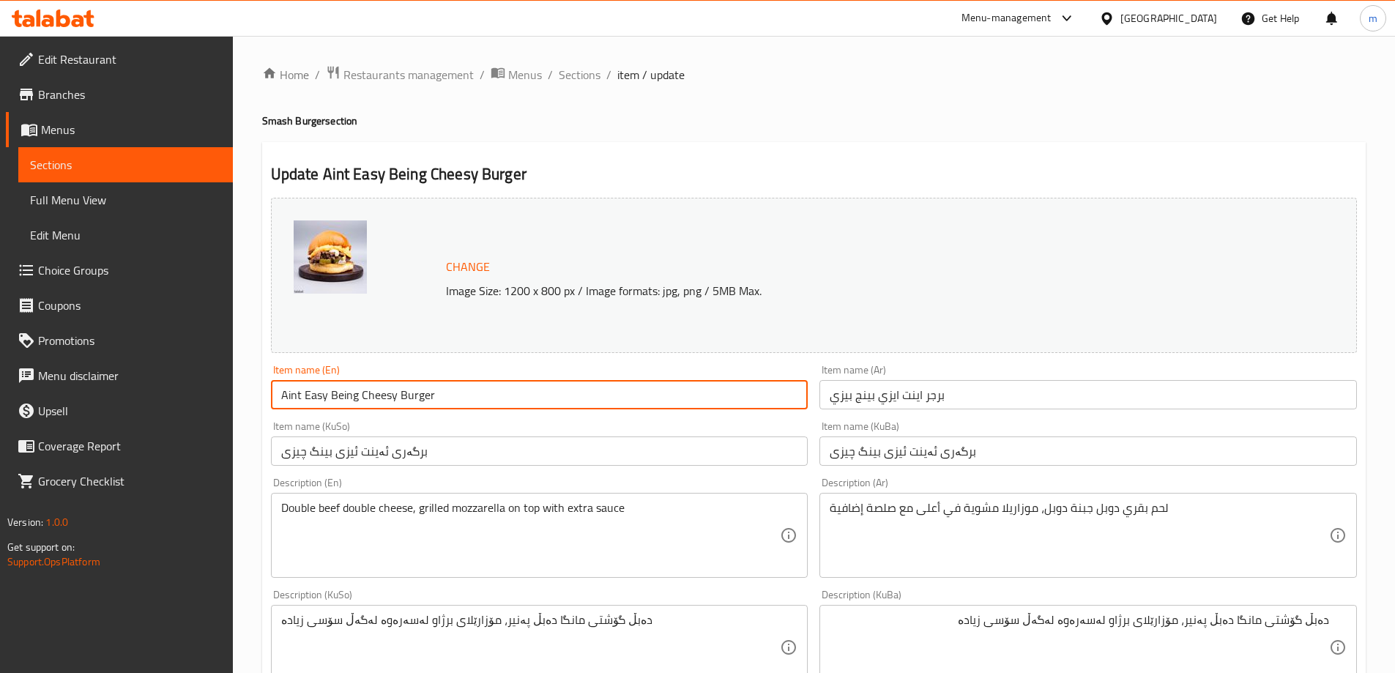
click at [402, 402] on input "Aint Easy Being Cheesy Burger" at bounding box center [539, 394] width 537 height 29
click at [591, 66] on span "Sections" at bounding box center [580, 75] width 42 height 18
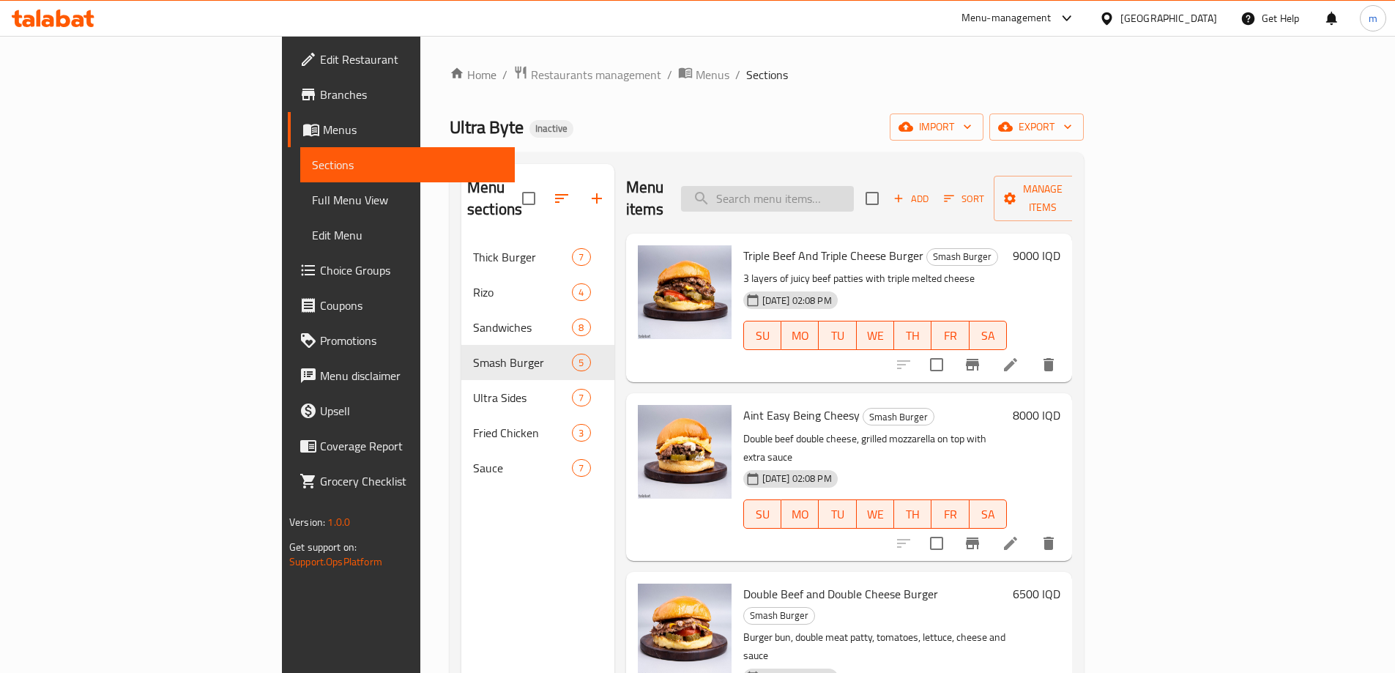
click at [852, 186] on input "search" at bounding box center [767, 199] width 173 height 26
paste input "BBB"
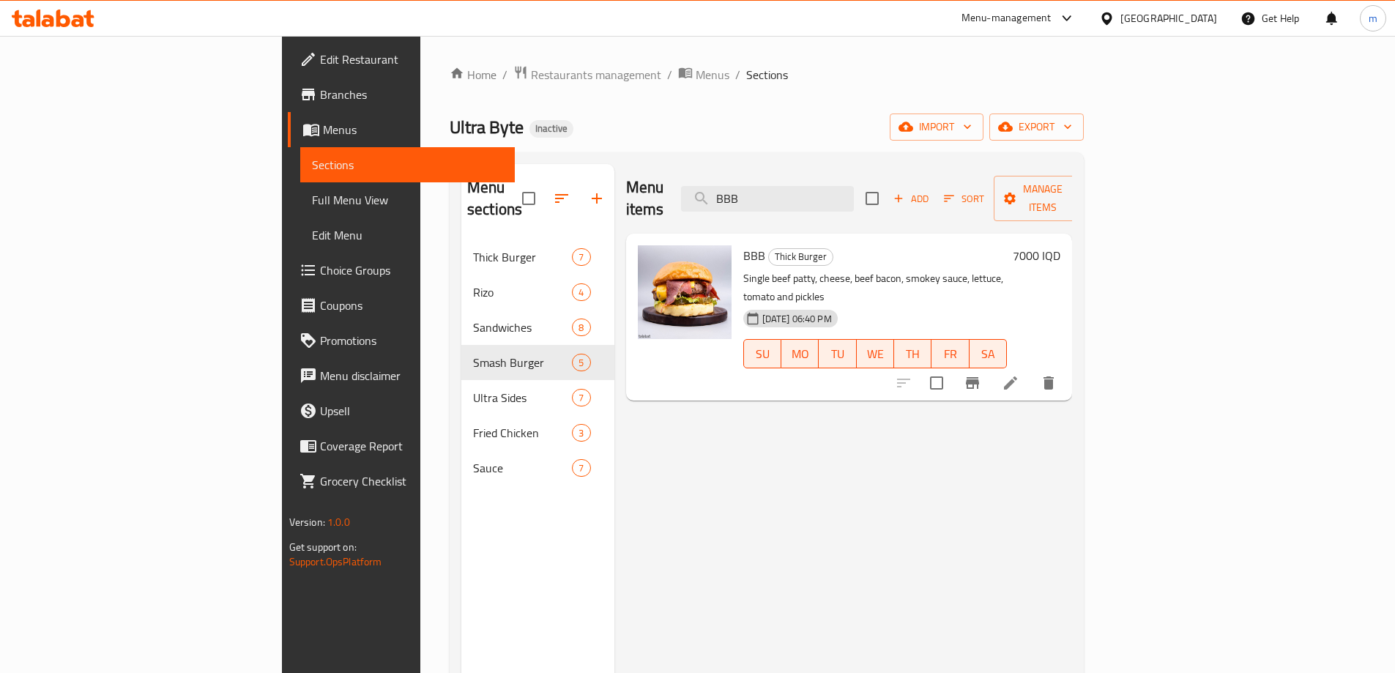
type input "BBB"
click at [1031, 370] on li at bounding box center [1010, 383] width 41 height 26
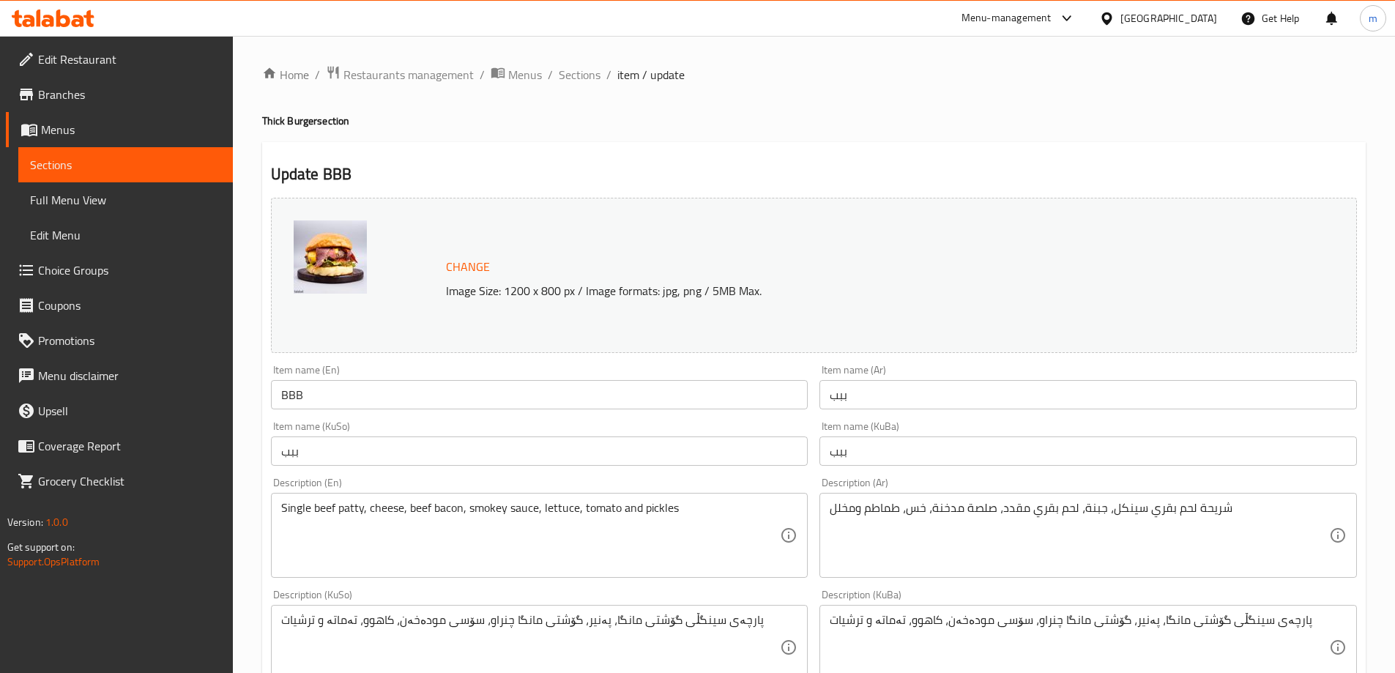
click at [374, 390] on input "BBB" at bounding box center [539, 394] width 537 height 29
click at [520, 390] on input "BBB" at bounding box center [539, 394] width 537 height 29
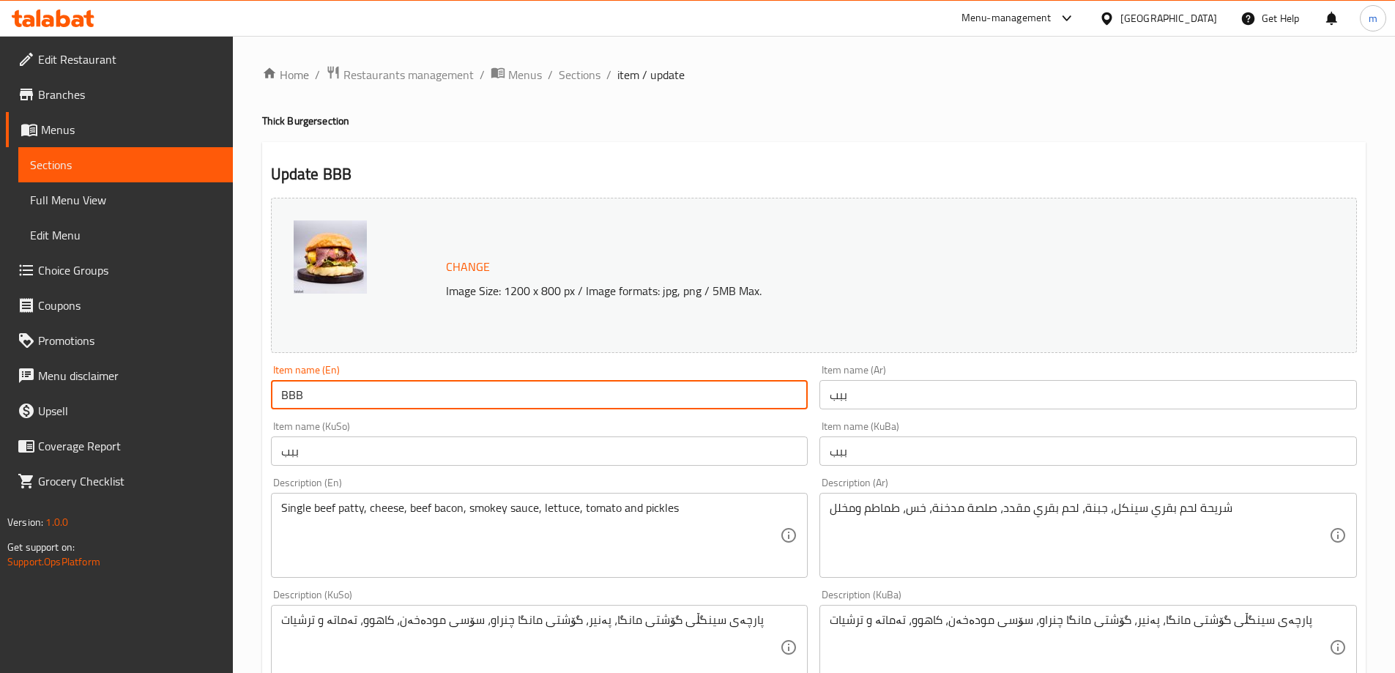
paste input "Burger"
type input "BBB Burger"
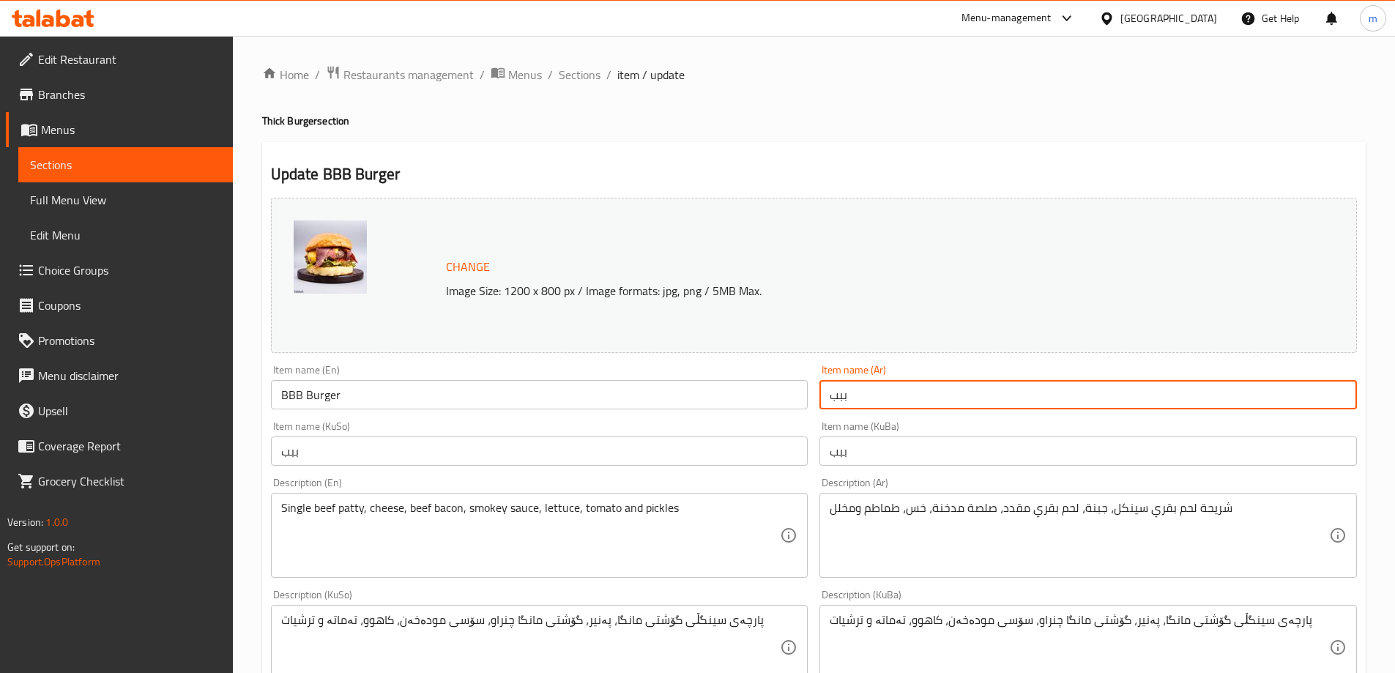
click at [866, 390] on input "ببب" at bounding box center [1087, 394] width 537 height 29
click at [819, 397] on div "Item name (Ar) ببب Item name (Ar)" at bounding box center [1088, 387] width 549 height 56
click at [836, 395] on input "ببب" at bounding box center [1087, 394] width 537 height 29
click at [838, 395] on input "ببب" at bounding box center [1087, 394] width 537 height 29
paste input "جر"
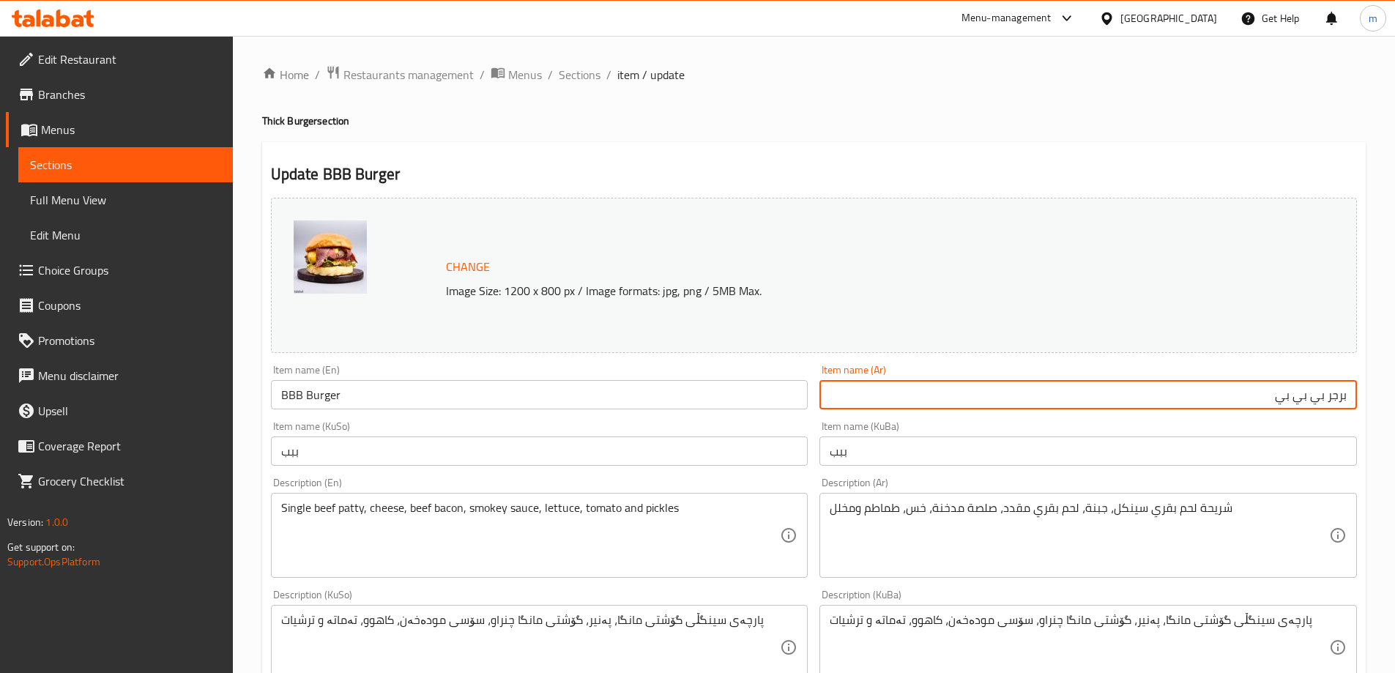
type input "برجر بي بي بي"
click at [1096, 459] on input "ببب" at bounding box center [1087, 450] width 537 height 29
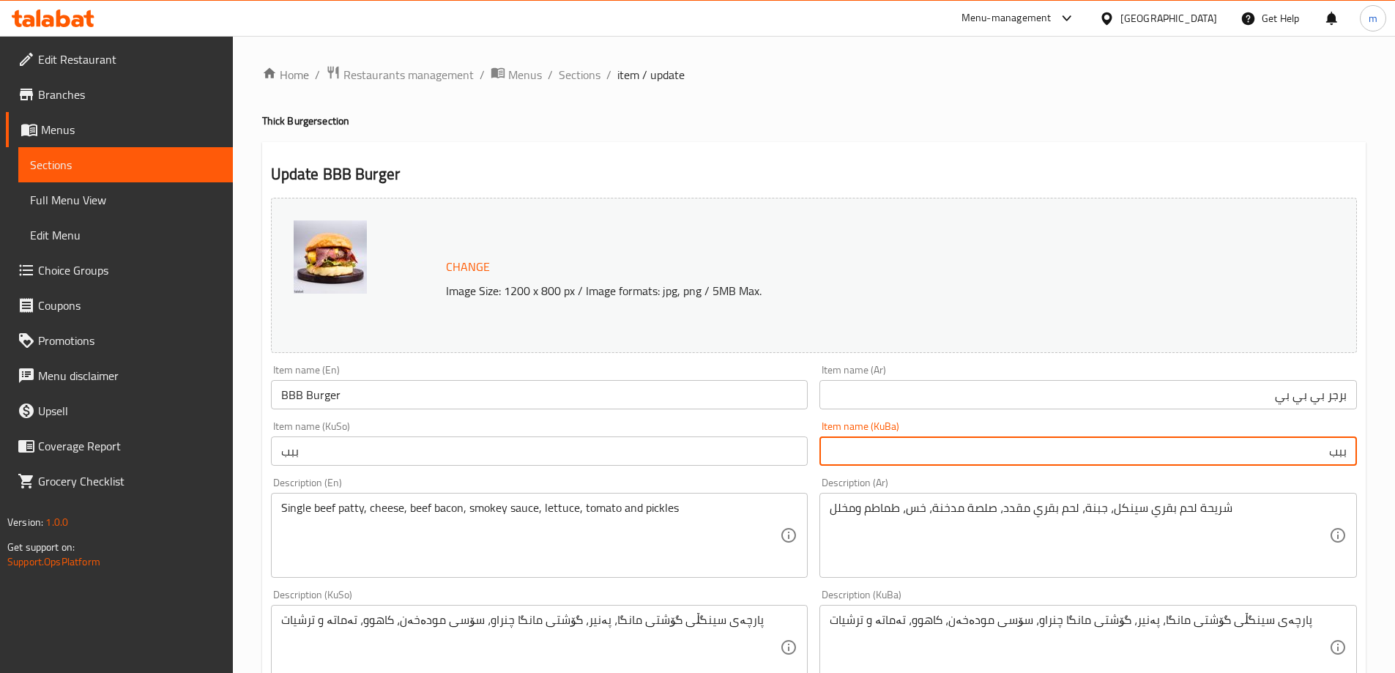
click at [1099, 458] on input "ببب" at bounding box center [1087, 450] width 537 height 29
click at [1100, 457] on input "ببب" at bounding box center [1087, 450] width 537 height 29
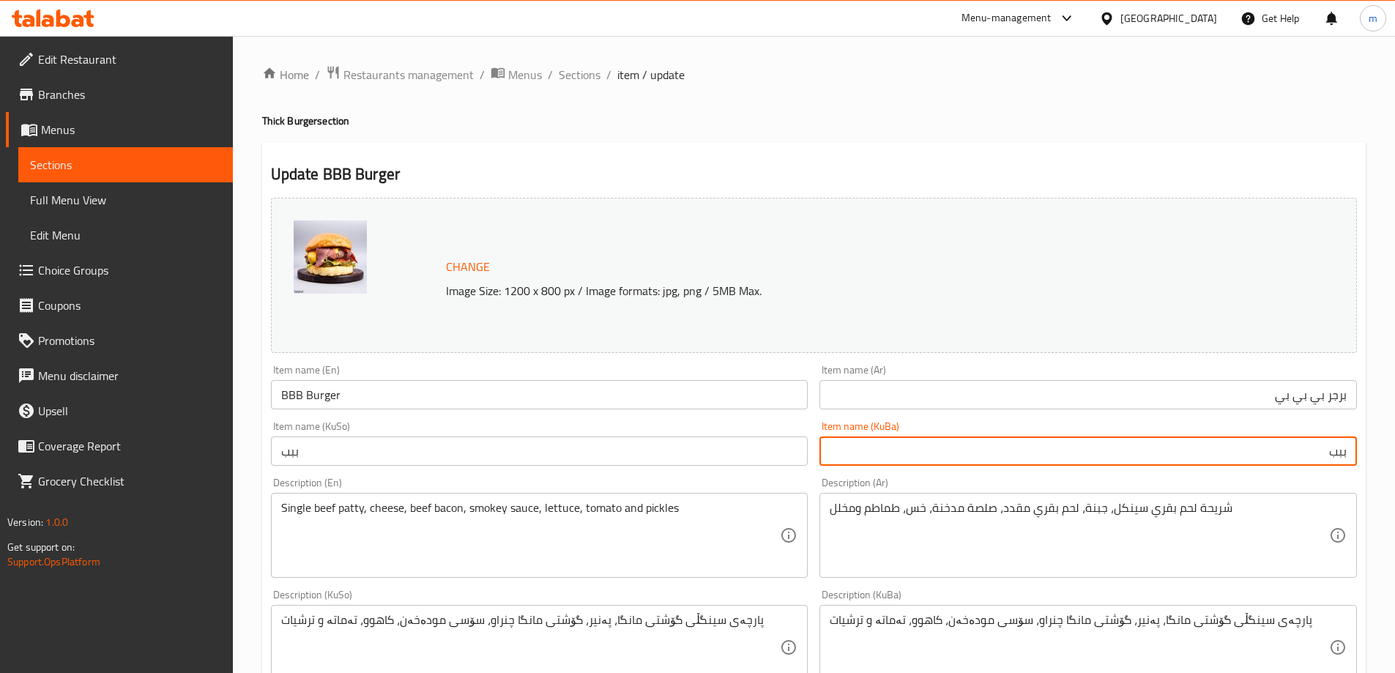
paste input "گەری"
click at [1254, 454] on input "برگەری بی بی بی" at bounding box center [1087, 450] width 537 height 29
type input "برگەری بی بی بی"
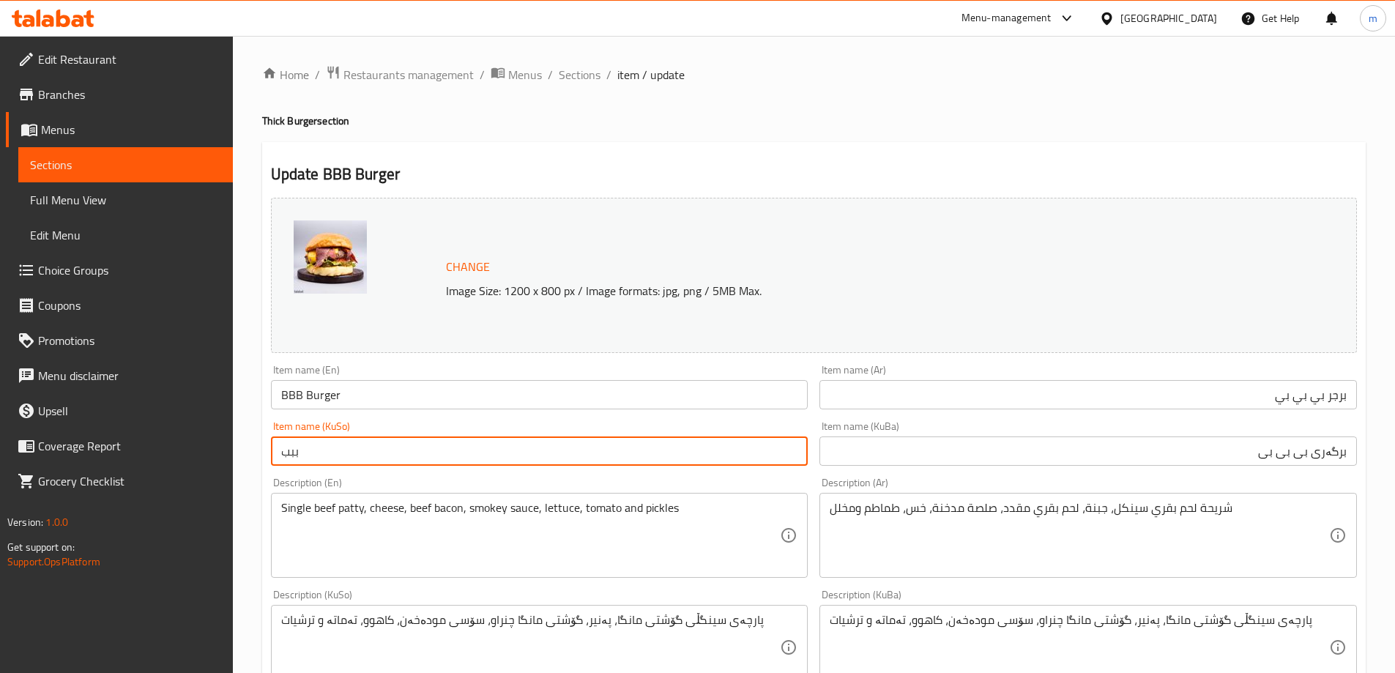
click at [688, 465] on input "ببب" at bounding box center [539, 450] width 537 height 29
paste input "گەری بی بی بی"
type input "برگەری بی بی بی"
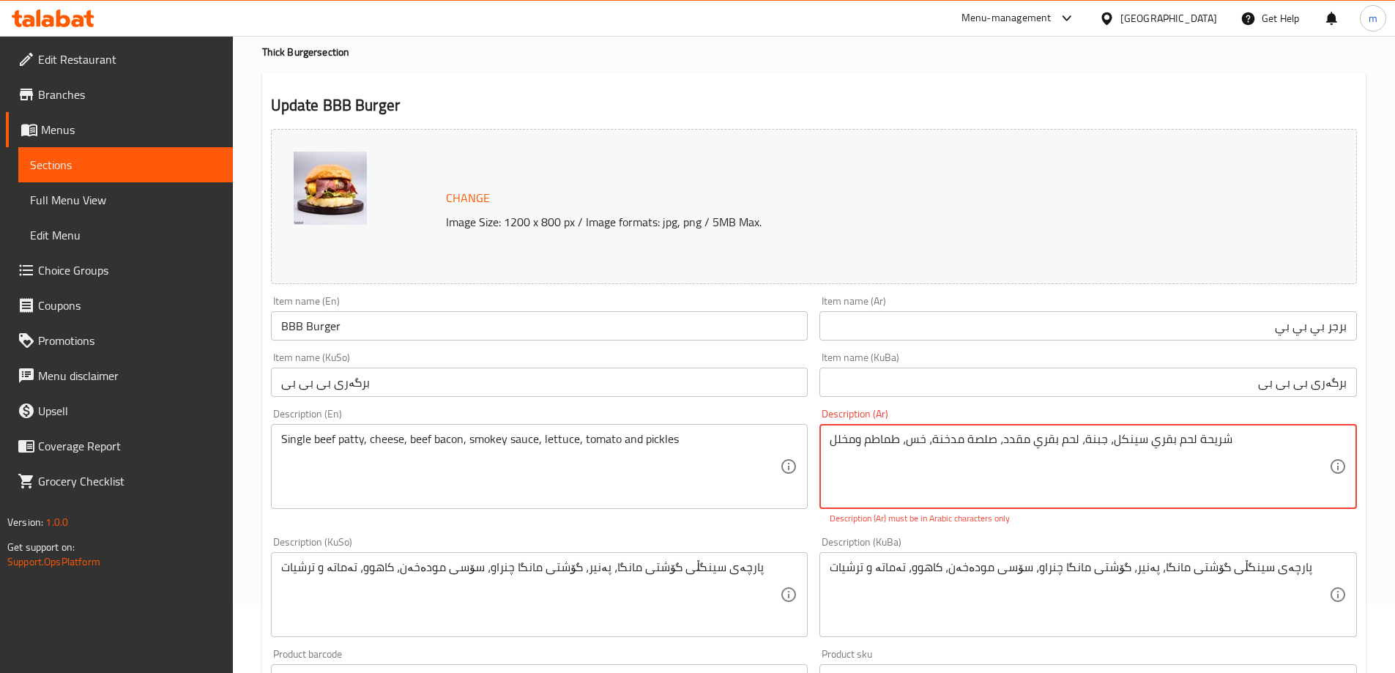
scroll to position [122, 0]
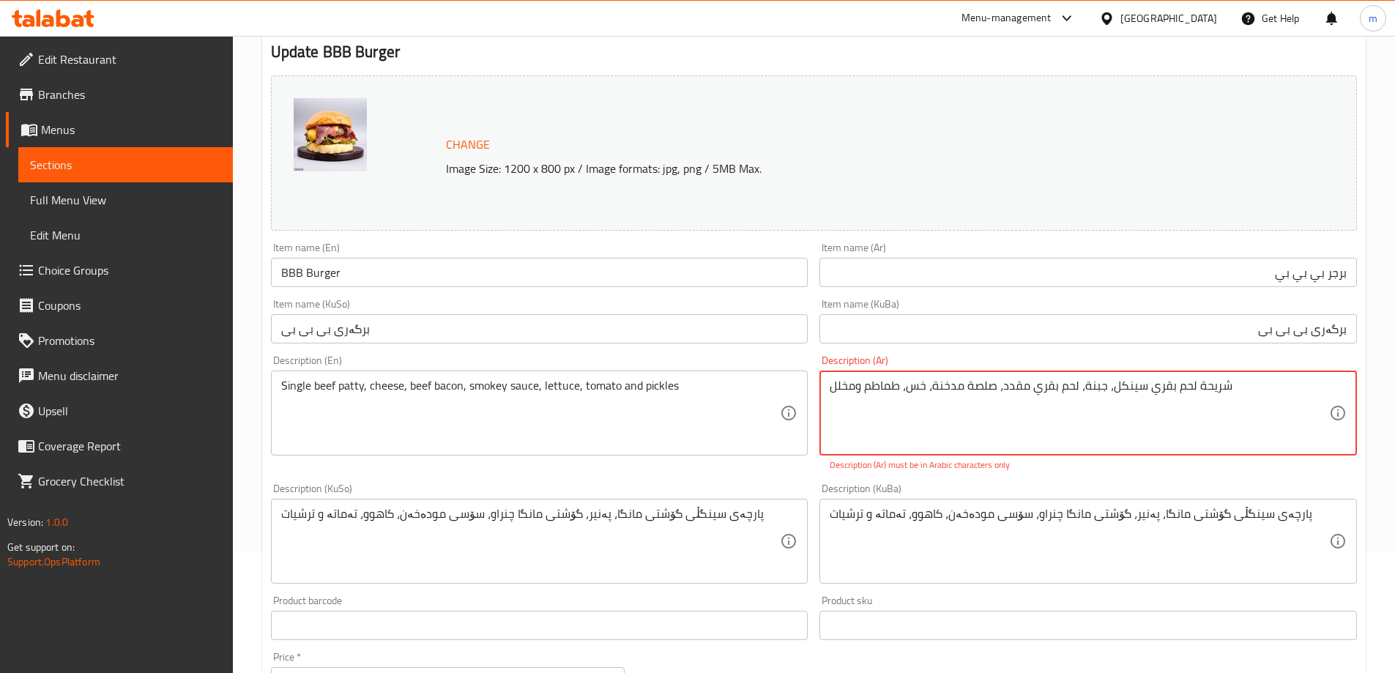
click at [1236, 442] on textarea "شريحة لحم بقري سینکل، جبنة، لحم بقري مقدد، صلصة مدخنة، خس، طماطم ومخلل" at bounding box center [1079, 414] width 499 height 70
click at [1001, 440] on textarea "شريحة لحم بقري سینکل، جبنة، لحم بقري مقدد، صلصة مدخنة، خس، طماطم ومخلل" at bounding box center [1079, 414] width 499 height 70
drag, startPoint x: 1237, startPoint y: 386, endPoint x: 1217, endPoint y: 388, distance: 19.9
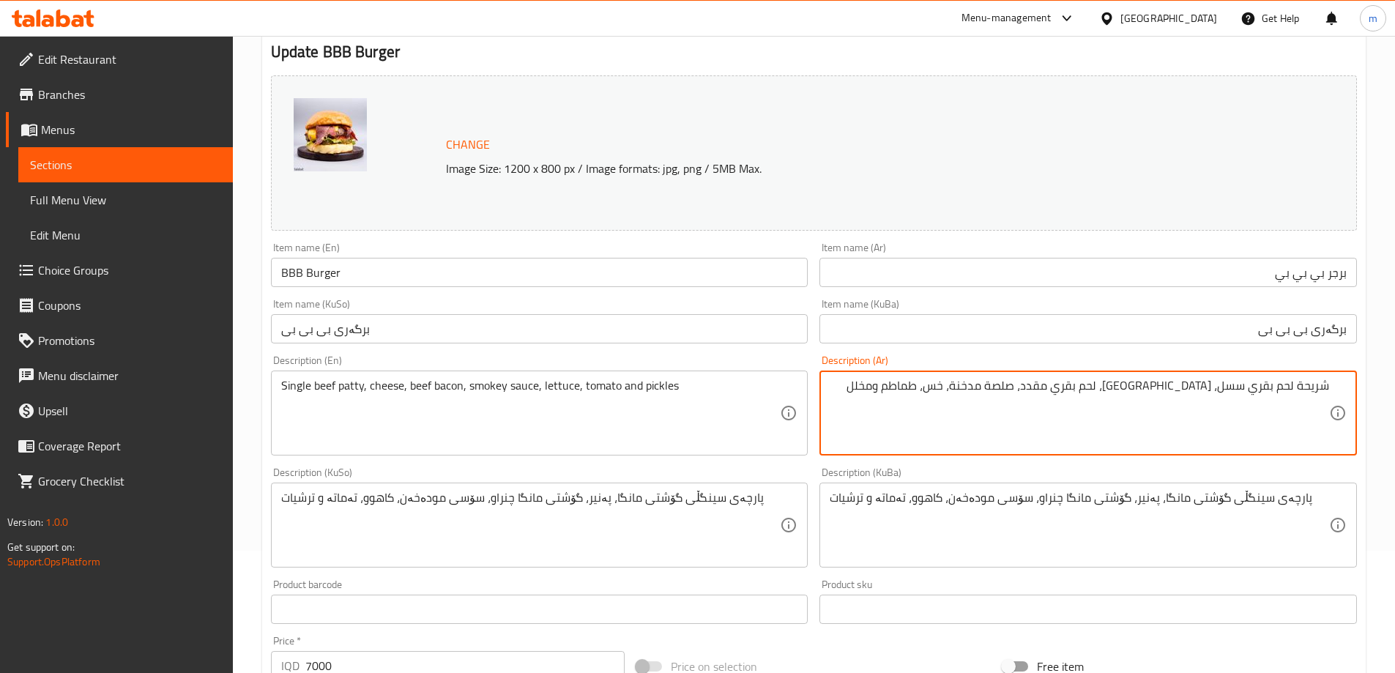
scroll to position [106, 0]
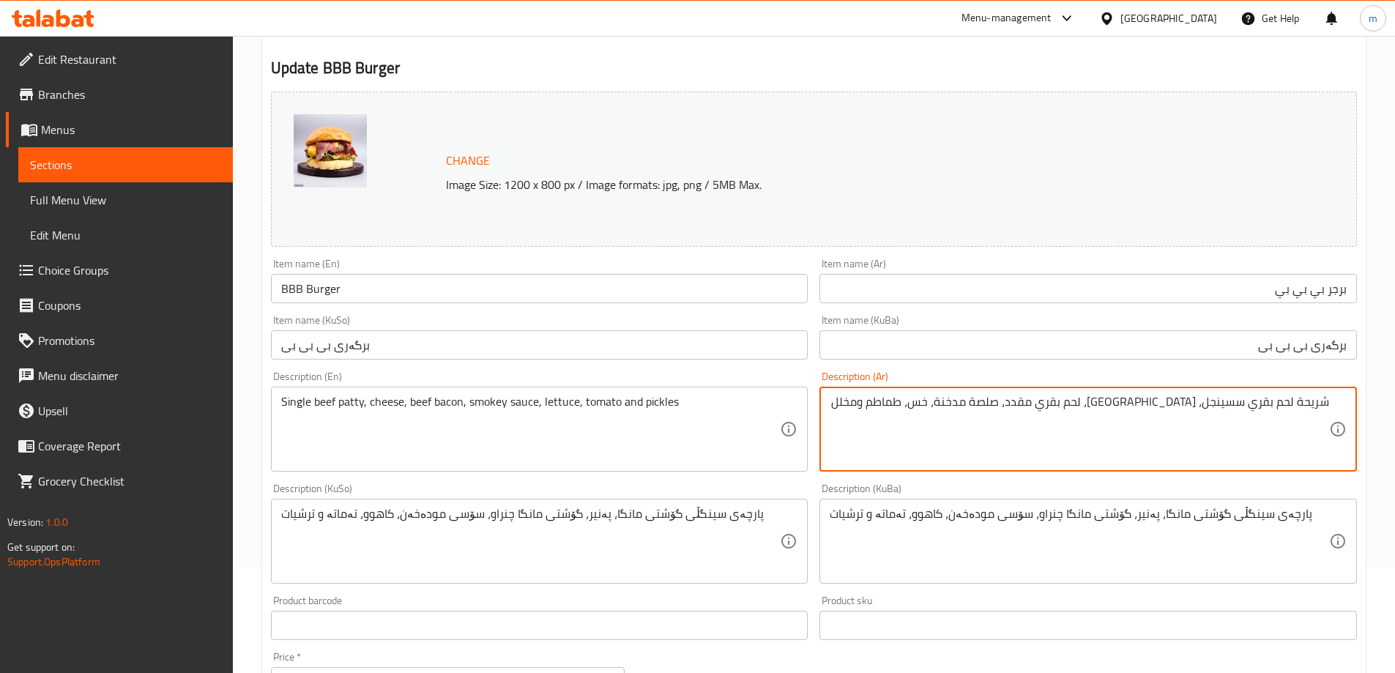
click at [1229, 407] on textarea "شريحة لحم بقري سسينجل، جبنة، لحم بقري مقدد، صلصة مدخنة، خس، طماطم ومخلل" at bounding box center [1079, 430] width 499 height 70
drag, startPoint x: 1191, startPoint y: 429, endPoint x: 1117, endPoint y: 475, distance: 86.5
click at [1189, 431] on textarea "شريحة لحم بقري سينجل، جبنة، لحم بقري مقدد، صلصة مدخنة، خس، طماطم ومخلل" at bounding box center [1079, 430] width 499 height 70
type textarea "شريحة لحم بقري سينجل، جبنة، لحم بقري مقدد، صلصة مدخنة، خس، طماطم ومخلل"
click at [915, 351] on input "برگەری بی بی بی" at bounding box center [1087, 344] width 537 height 29
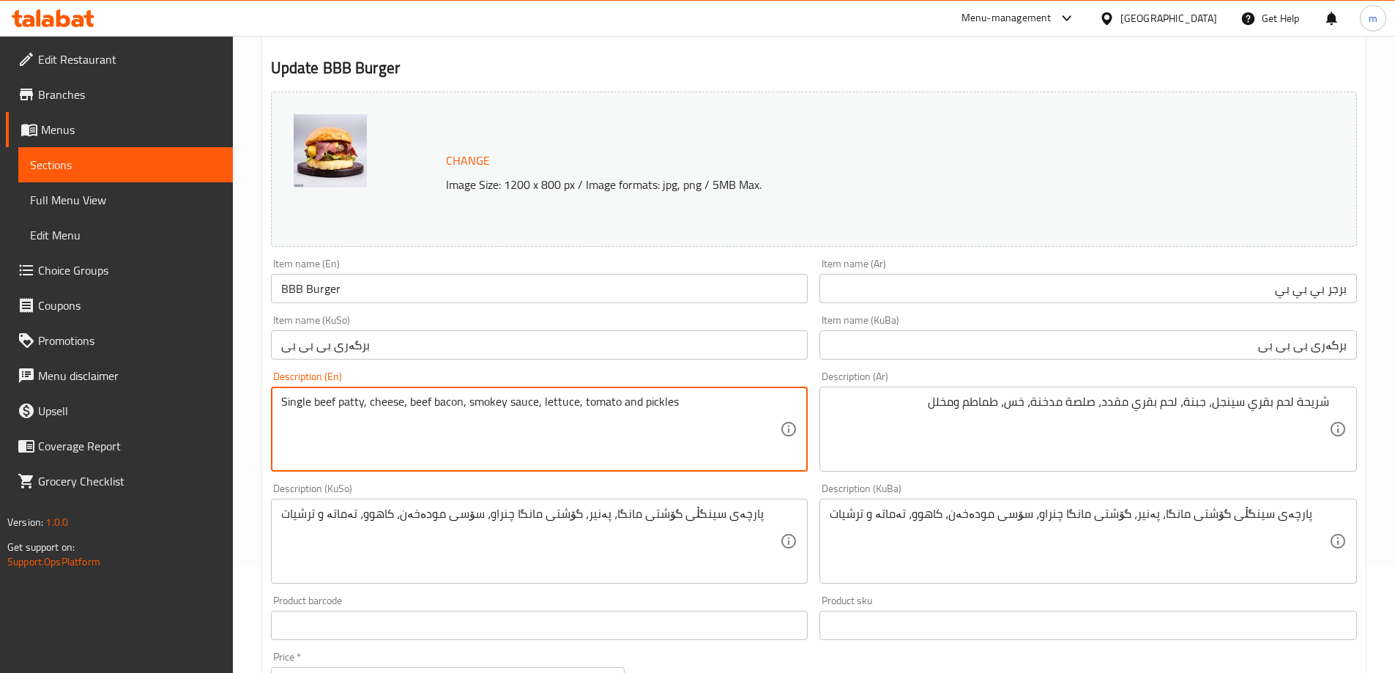
click at [413, 401] on textarea "Single beef patty, cheese, beef bacon, smokey sauce, lettuce, tomato and pickles" at bounding box center [530, 430] width 499 height 70
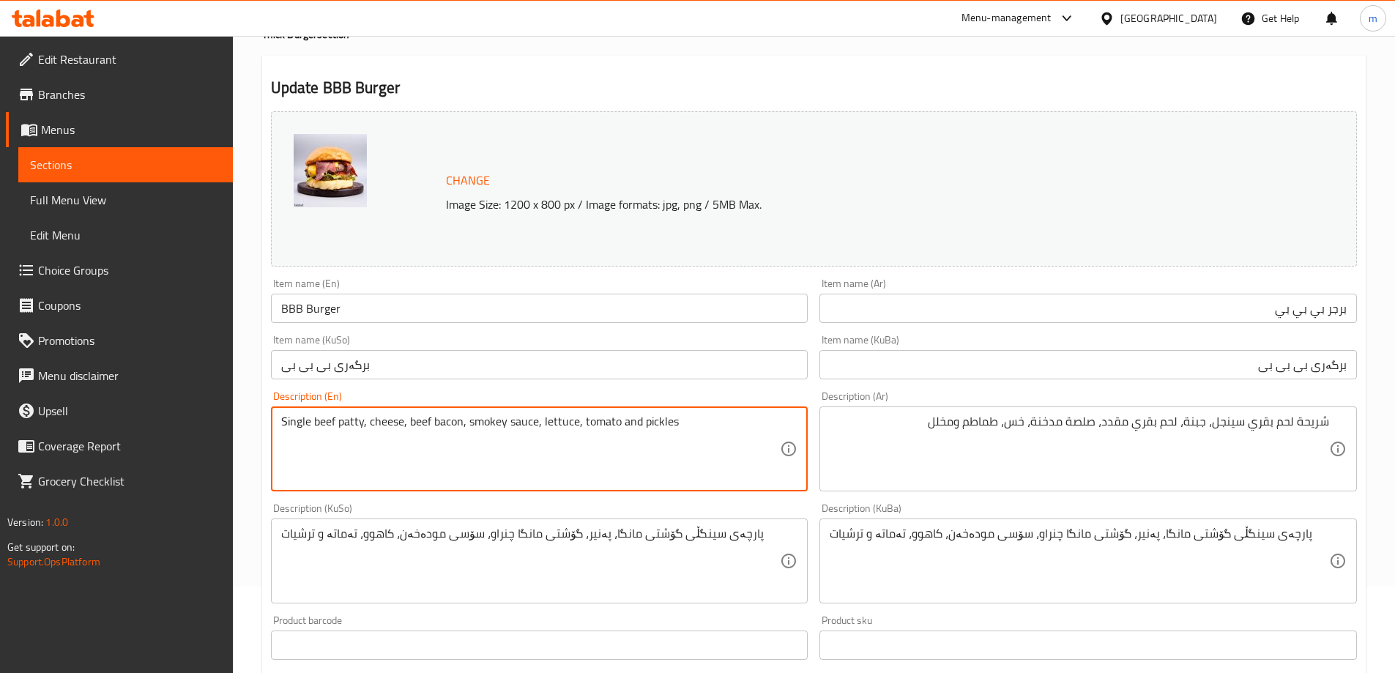
scroll to position [122, 0]
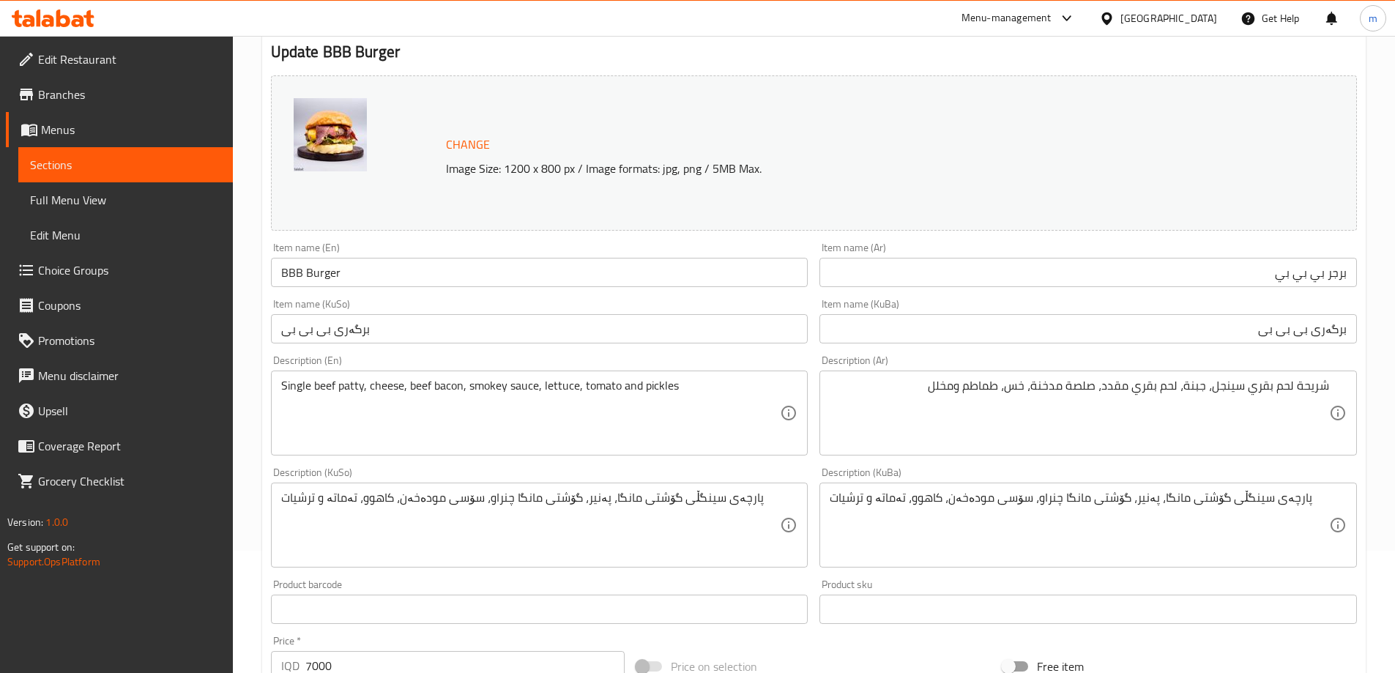
click at [538, 354] on div "Description (En) Single beef patty, cheese, beef bacon, smokey sauce, lettuce, …" at bounding box center [539, 405] width 549 height 112
click at [537, 335] on input "برگەری بی بی بی" at bounding box center [539, 328] width 537 height 29
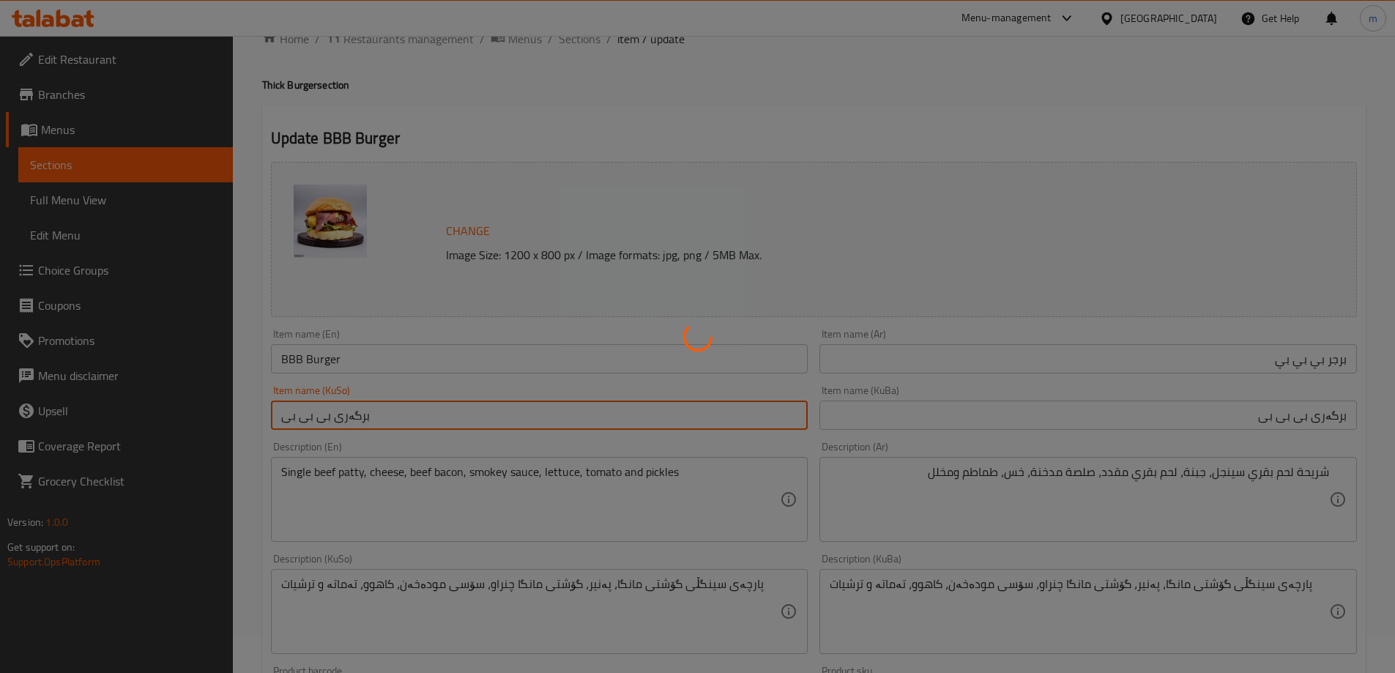
scroll to position [0, 0]
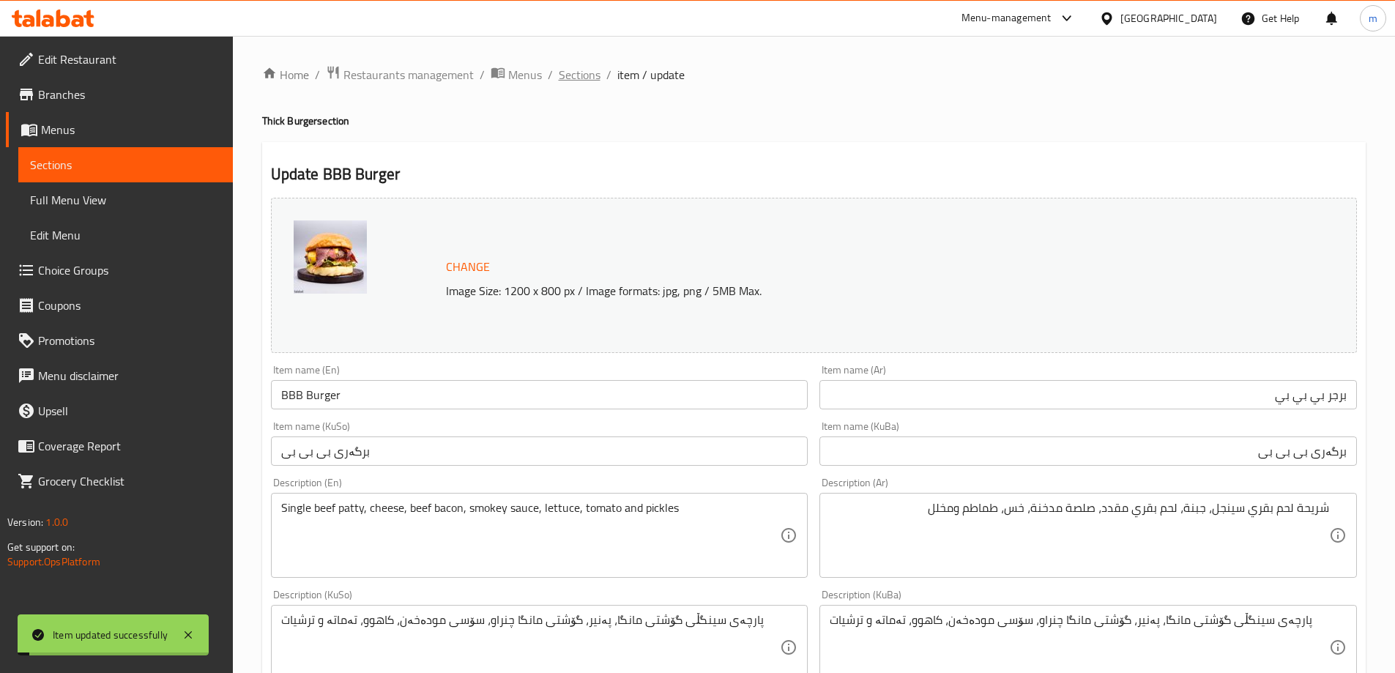
drag, startPoint x: 578, startPoint y: 75, endPoint x: 683, endPoint y: 146, distance: 126.7
click at [577, 76] on span "Sections" at bounding box center [580, 75] width 42 height 18
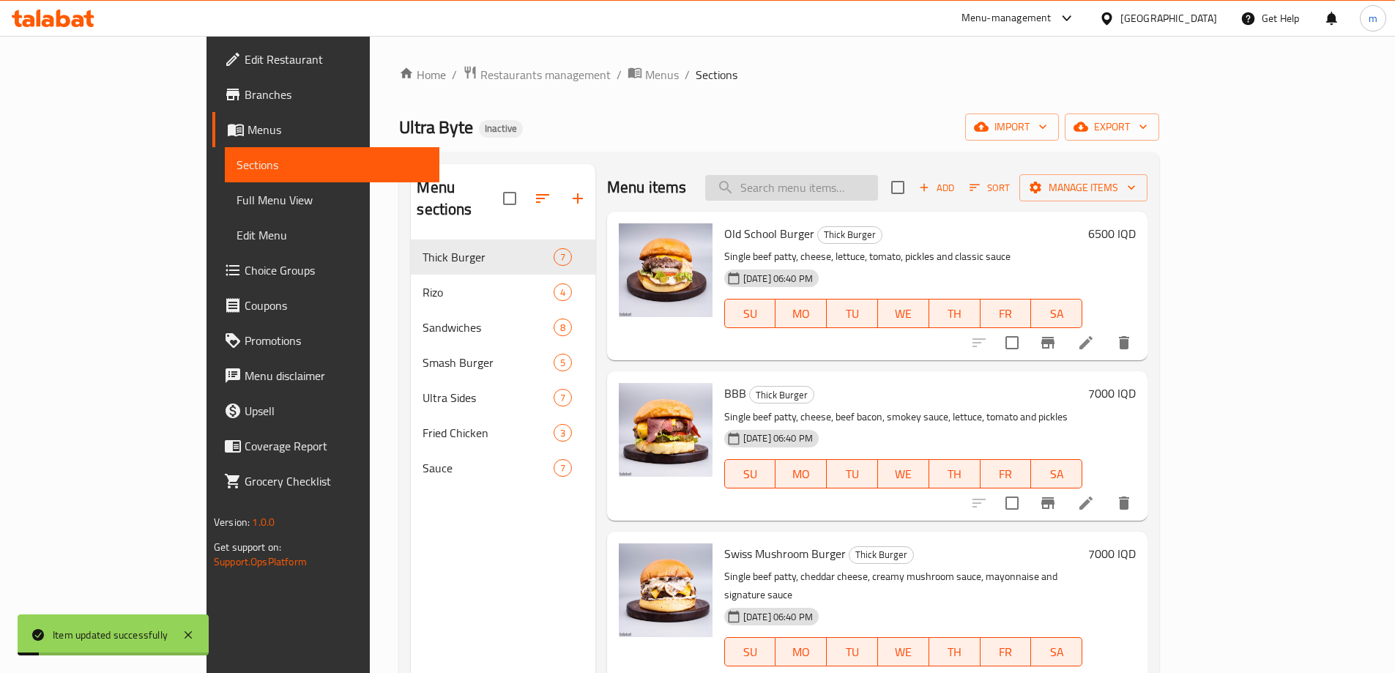
click at [845, 195] on input "search" at bounding box center [791, 188] width 173 height 26
paste input "Swiss Mushroom Burger"
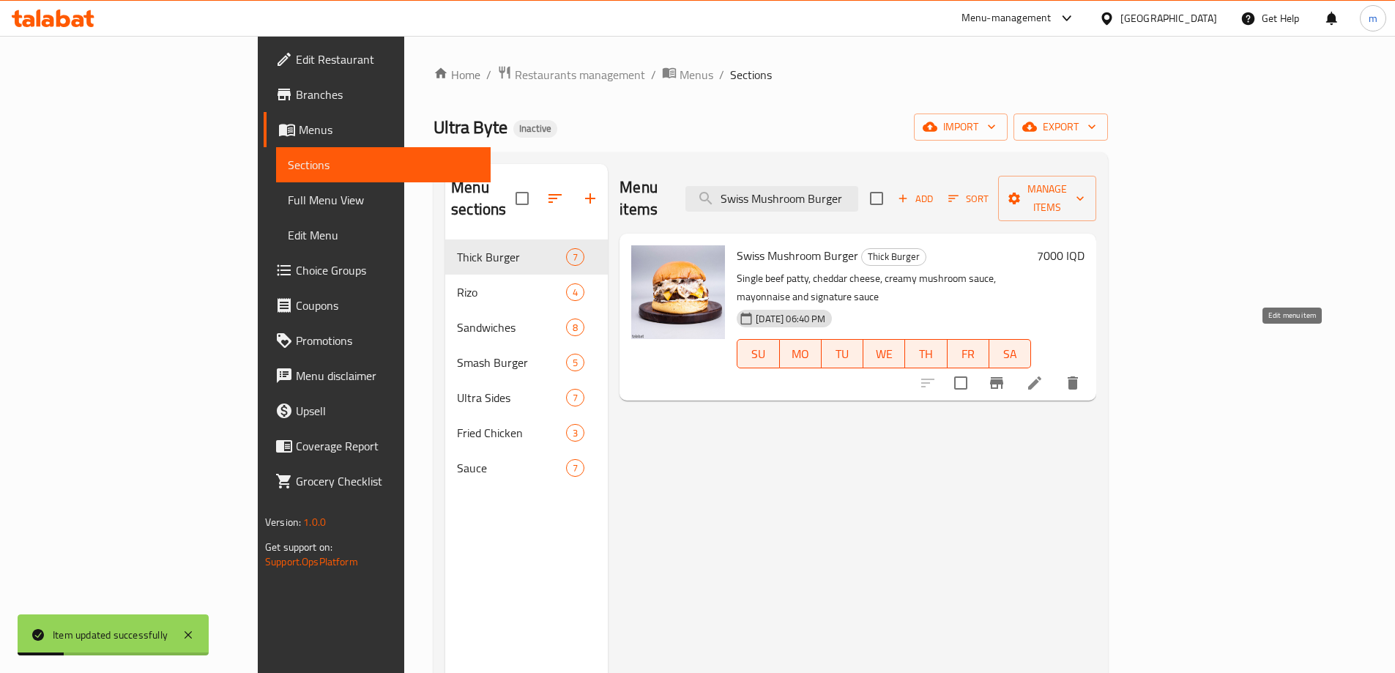
type input "Swiss Mushroom Burger"
click at [1043, 374] on icon at bounding box center [1035, 383] width 18 height 18
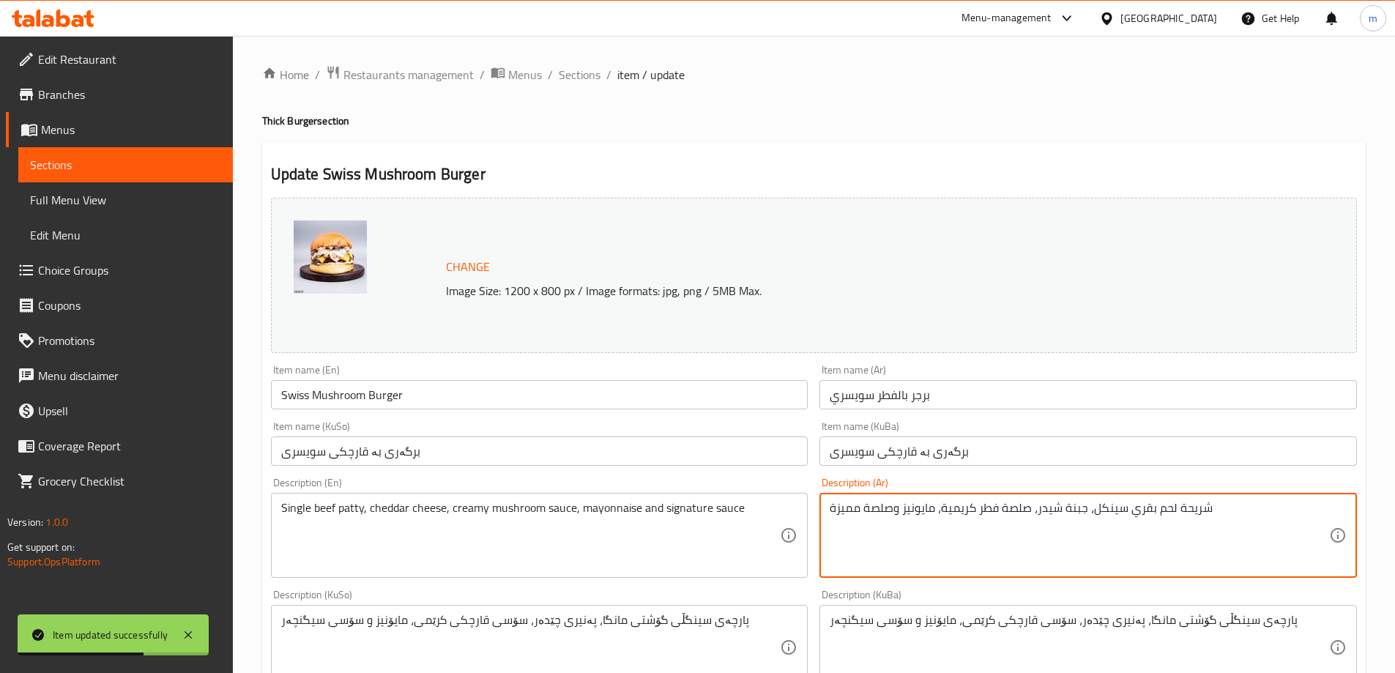
click at [852, 511] on textarea "شريحة لحم بقري سینکل، جبنة شيدر، صلصة فطر كريمية، مايونيز وصلصة مميزة" at bounding box center [1079, 536] width 499 height 70
paste textarea "سيجنتشر"
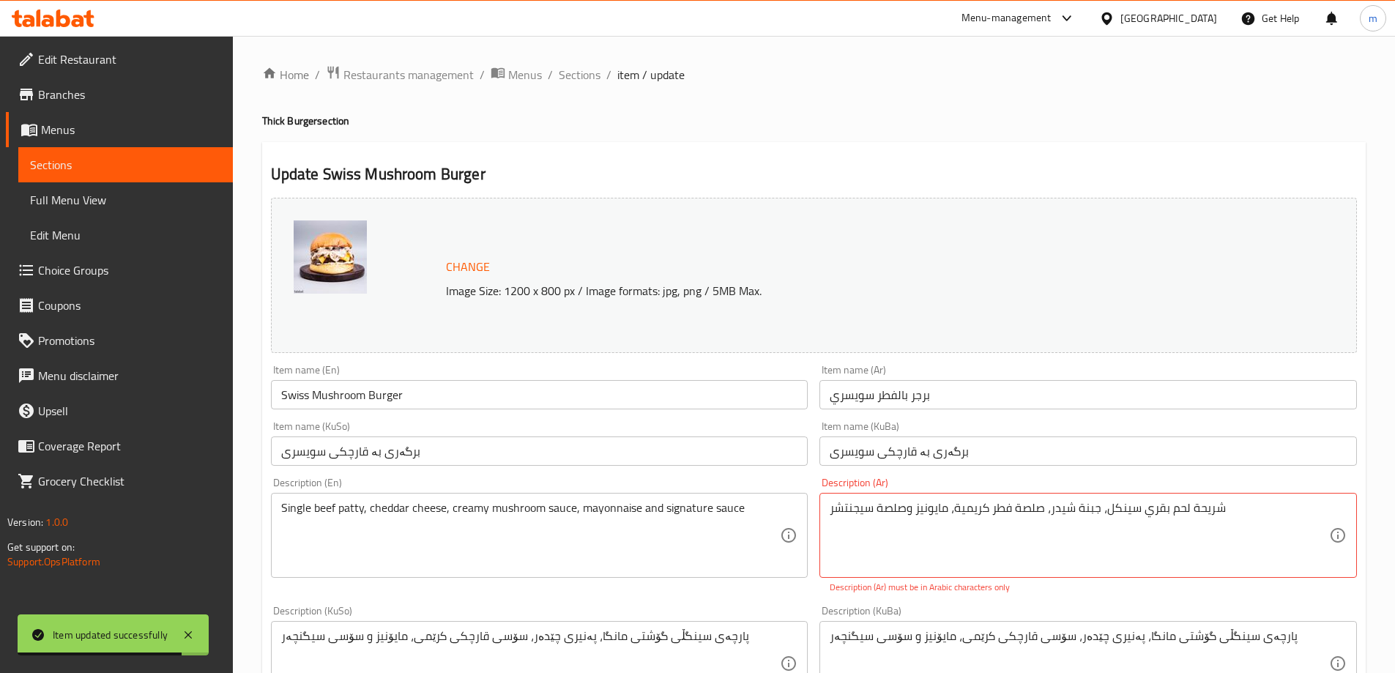
click at [685, 414] on div "Item name (En) Swiss Mushroom Burger Item name (En)" at bounding box center [539, 387] width 549 height 56
click at [687, 423] on div "Item name (KuSo) برگەری بە قارچکی سویسری Item name (KuSo)" at bounding box center [539, 443] width 537 height 45
drag, startPoint x: 688, startPoint y: 428, endPoint x: 690, endPoint y: 442, distance: 14.1
click at [689, 436] on div "Item name (KuSo) برگەری بە قارچکی سویسری Item name (KuSo)" at bounding box center [539, 443] width 537 height 45
click at [691, 447] on input "برگەری بە قارچکی سویسری" at bounding box center [539, 450] width 537 height 29
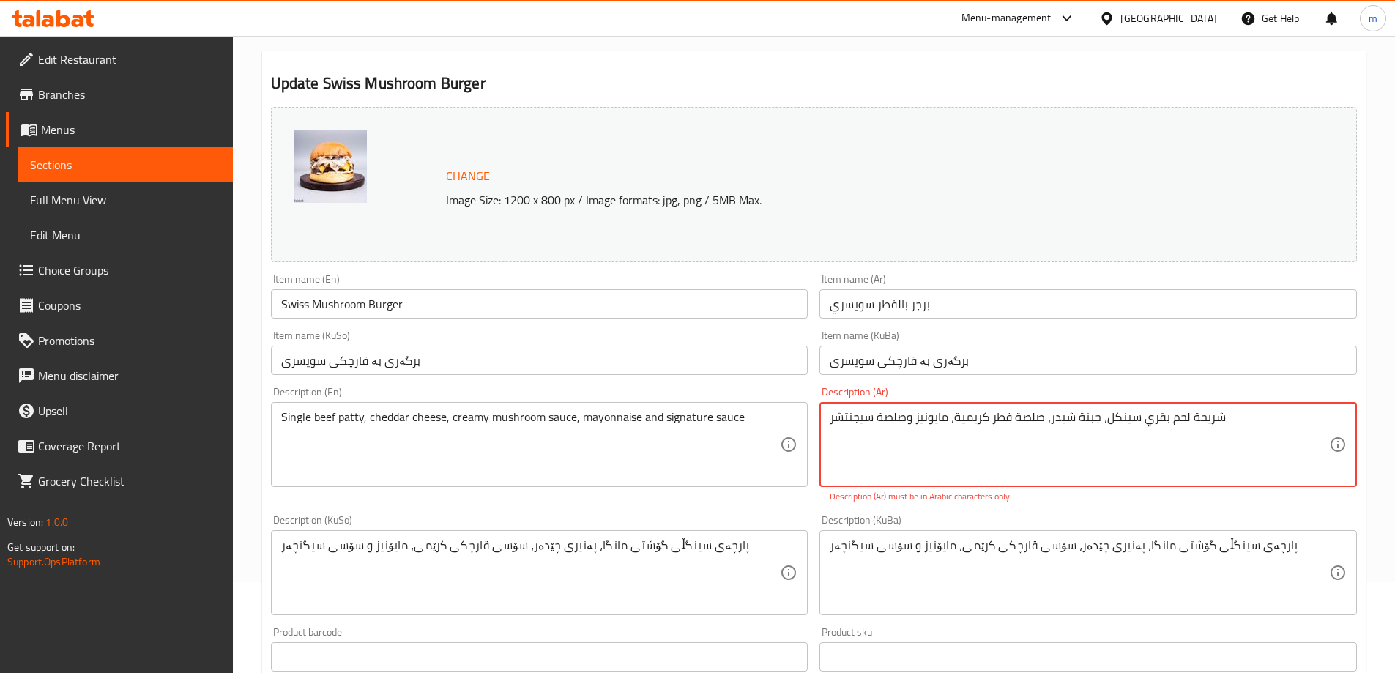
scroll to position [122, 0]
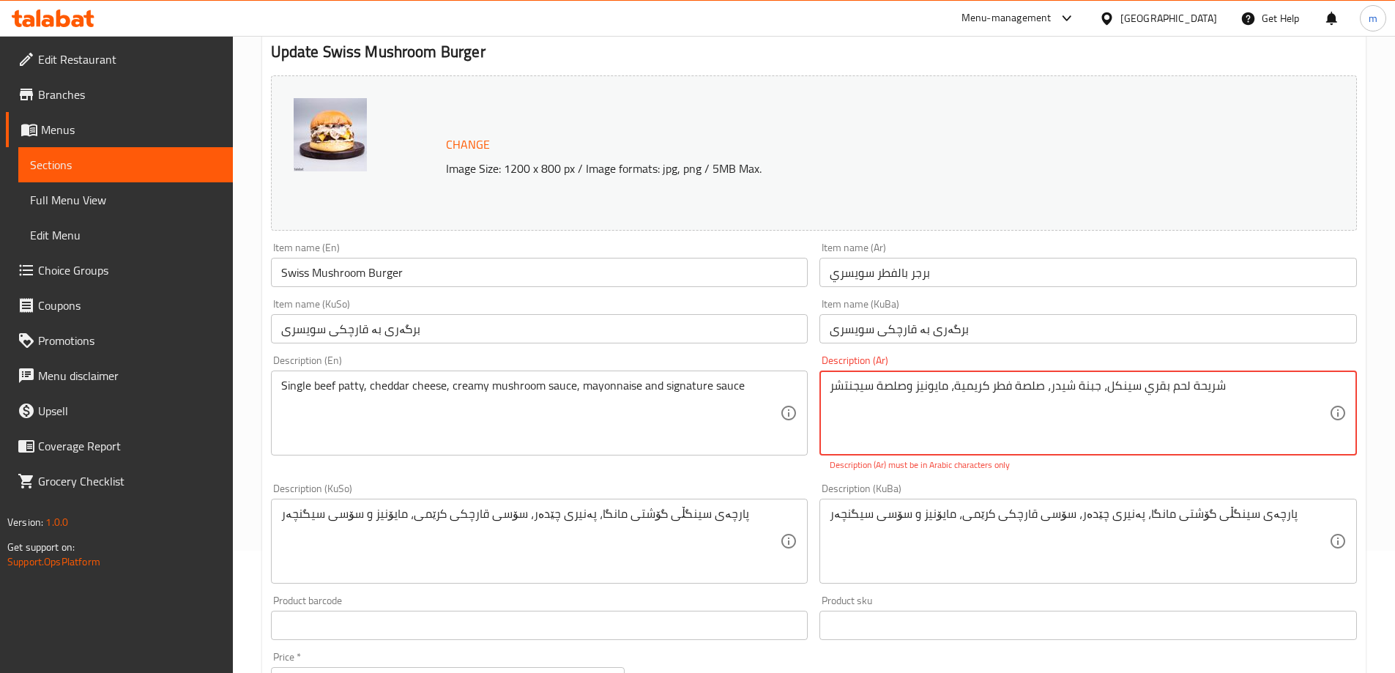
drag, startPoint x: 1131, startPoint y: 387, endPoint x: 1112, endPoint y: 388, distance: 19.8
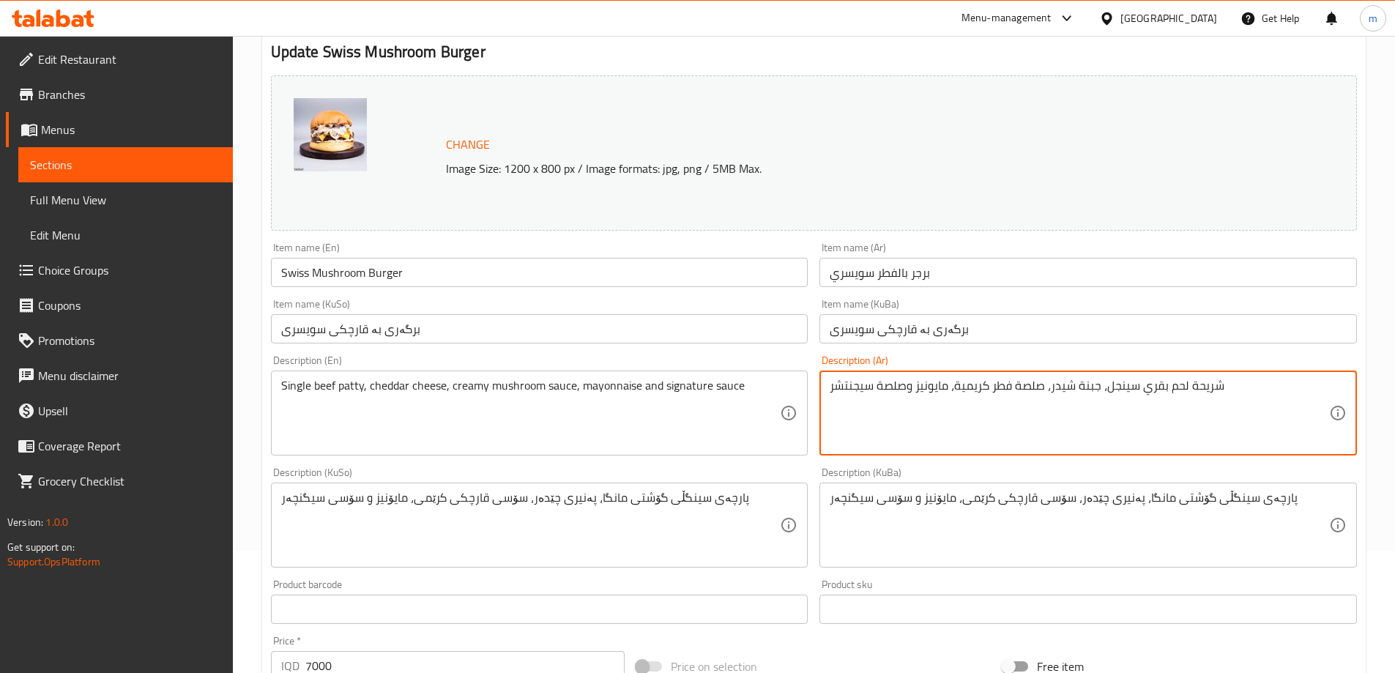
type textarea "شريحة لحم بقري سينجل، جبنة شيدر، صلصة فطر كريمية، مايونيز وصلصة سيجنتشر"
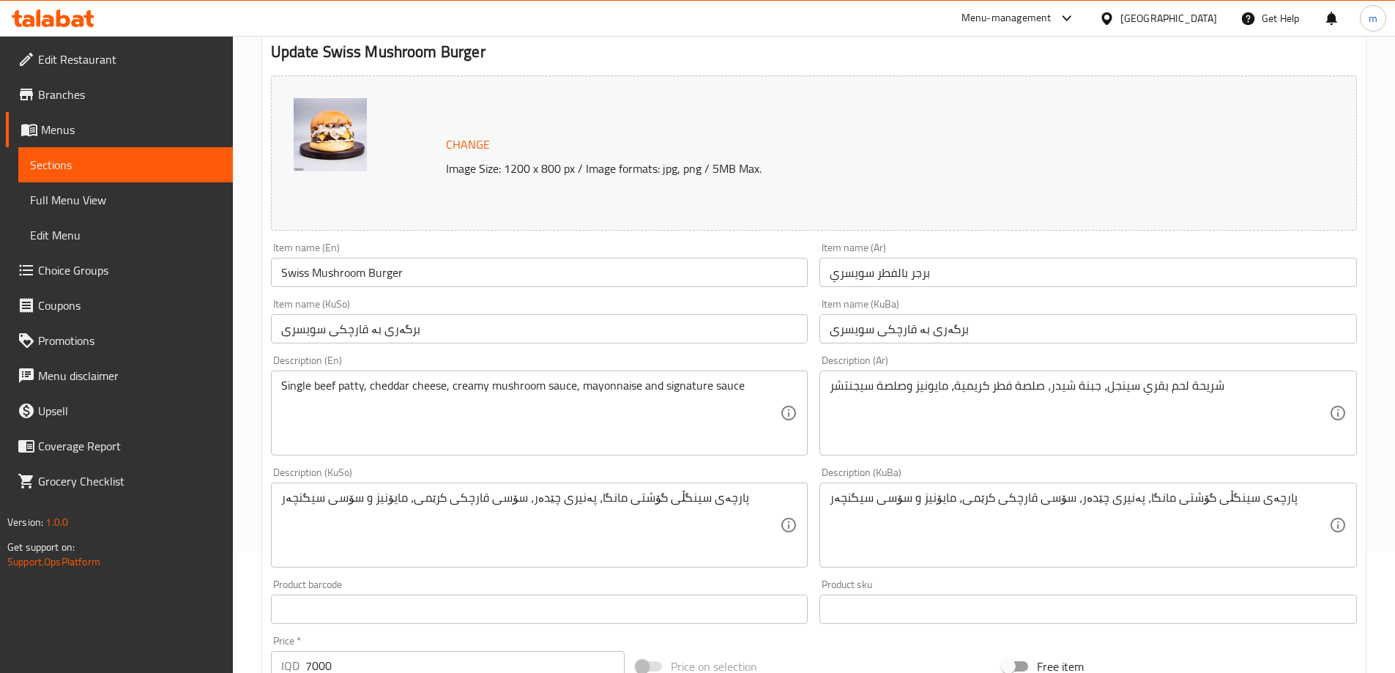
click at [770, 310] on div "Item name (KuSo) برگەری بە قارچکی سویسری Item name (KuSo)" at bounding box center [539, 321] width 537 height 45
click at [770, 319] on input "برگەری بە قارچکی سویسری" at bounding box center [539, 328] width 537 height 29
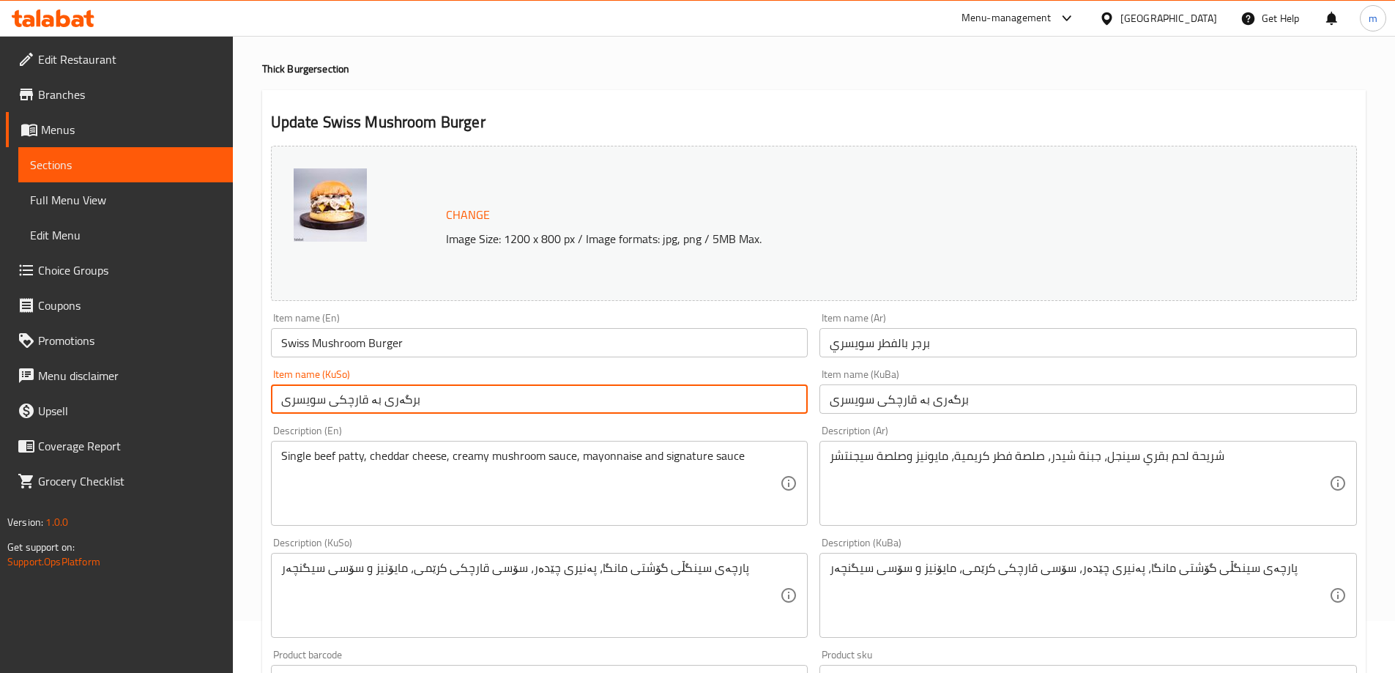
scroll to position [0, 0]
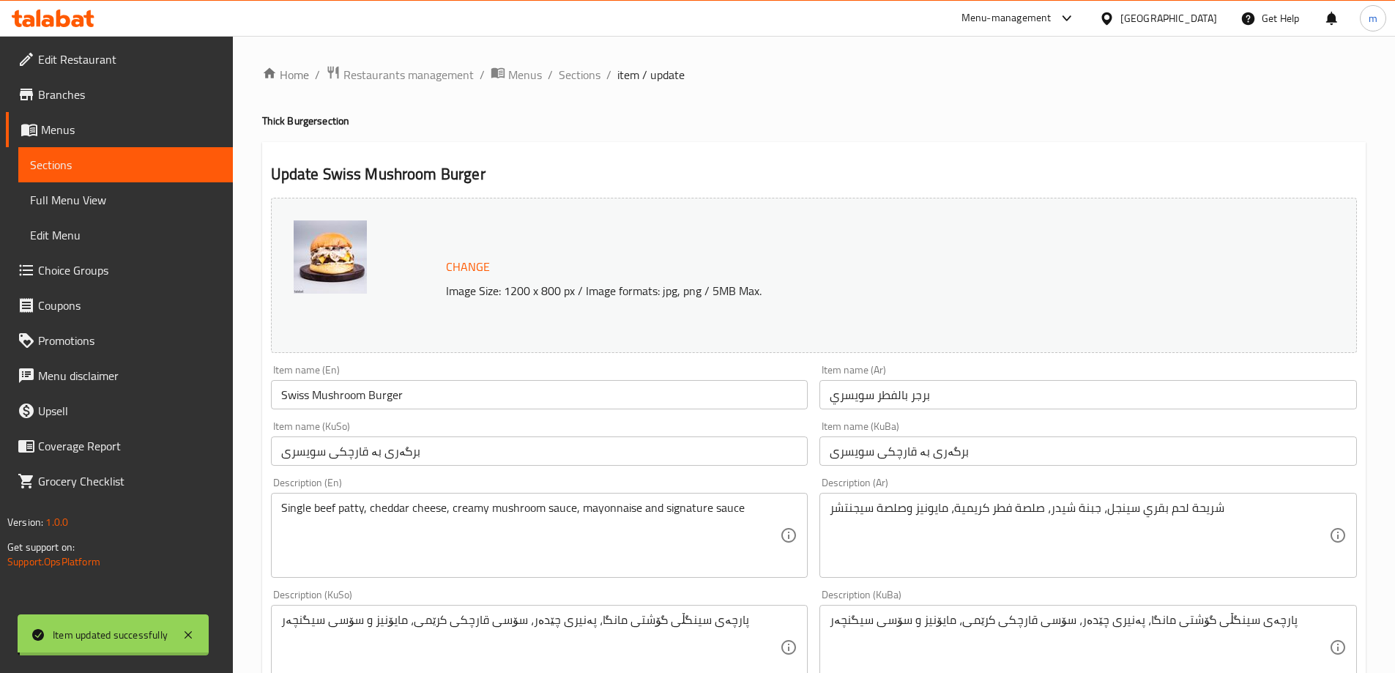
click at [587, 81] on div "Home / Restaurants management / Menus / Sections / item / update Thick Burger s…" at bounding box center [813, 630] width 1103 height 1130
click at [587, 81] on span "Sections" at bounding box center [580, 75] width 42 height 18
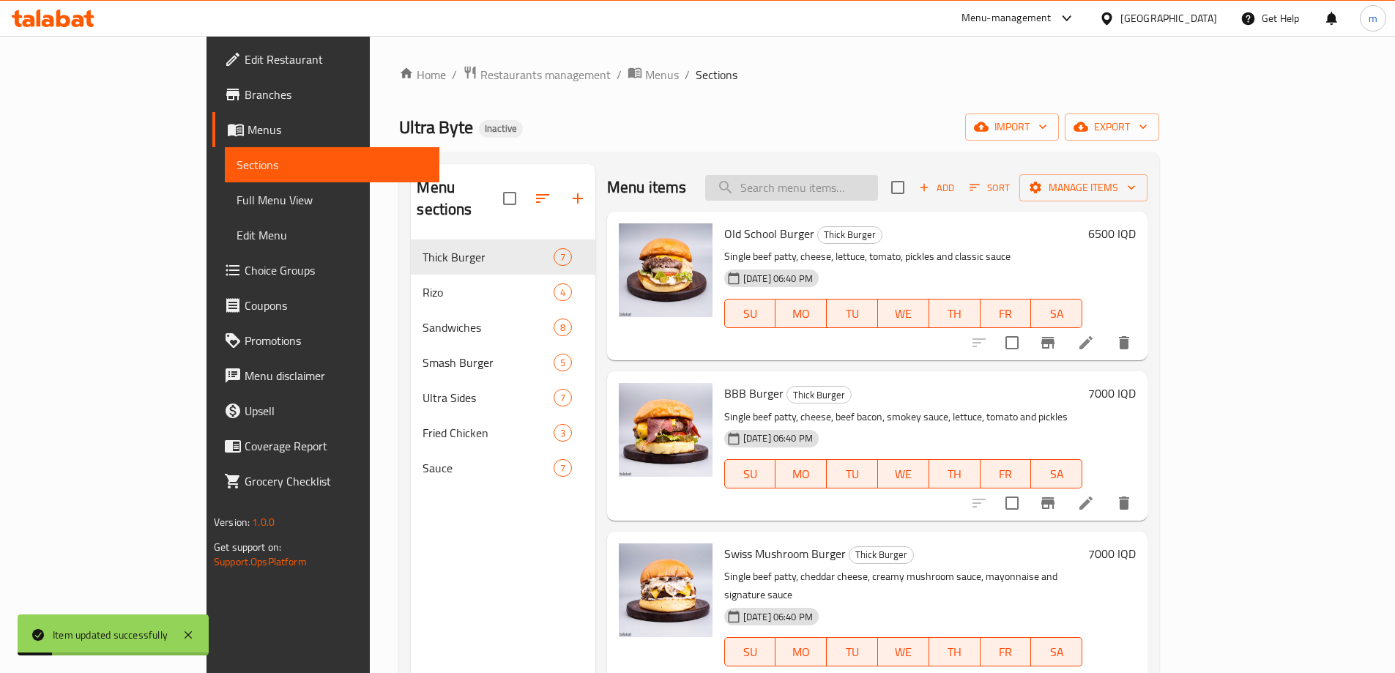
click at [876, 180] on div "Menu items Add Sort Manage items" at bounding box center [877, 188] width 540 height 48
click at [876, 189] on input "search" at bounding box center [791, 188] width 173 height 26
paste input "Mozzarella Sticks Filler"
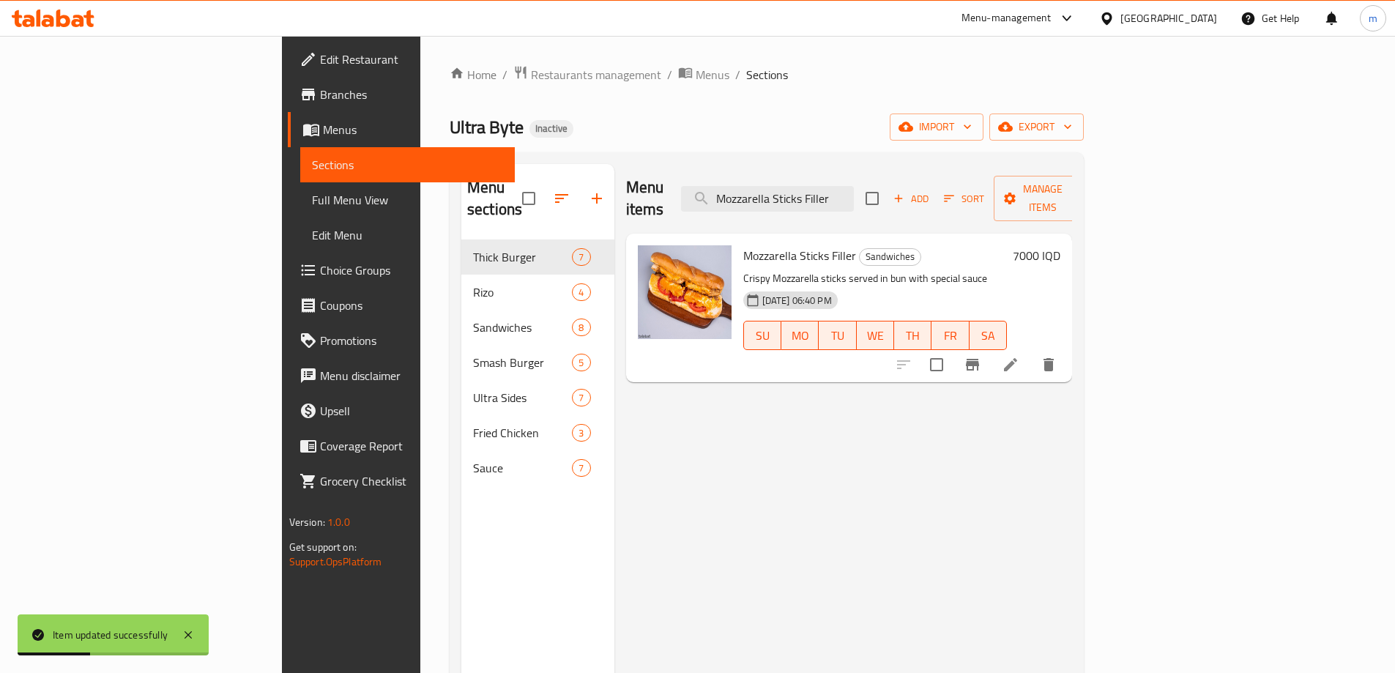
type input "Mozzarella Sticks Filler"
click at [1019, 356] on icon at bounding box center [1011, 365] width 18 height 18
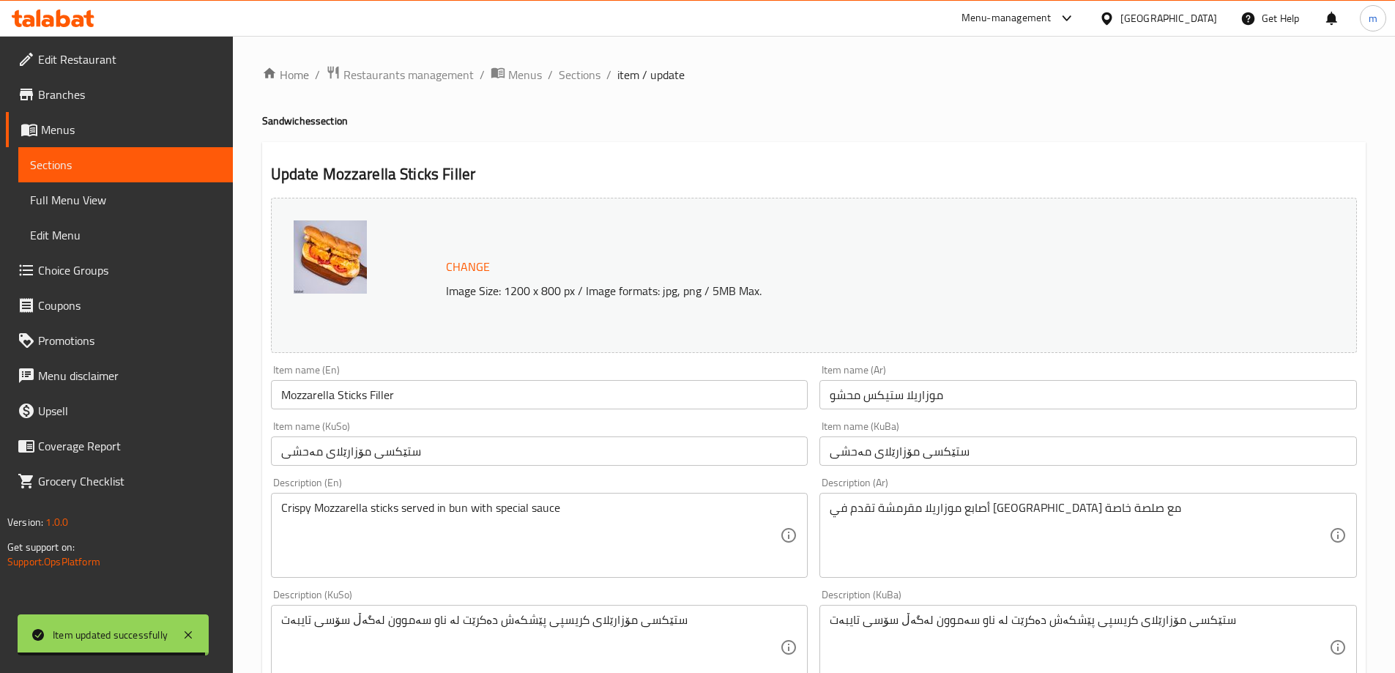
click at [850, 398] on input "موزاريلا ستیکس محشو" at bounding box center [1087, 394] width 537 height 29
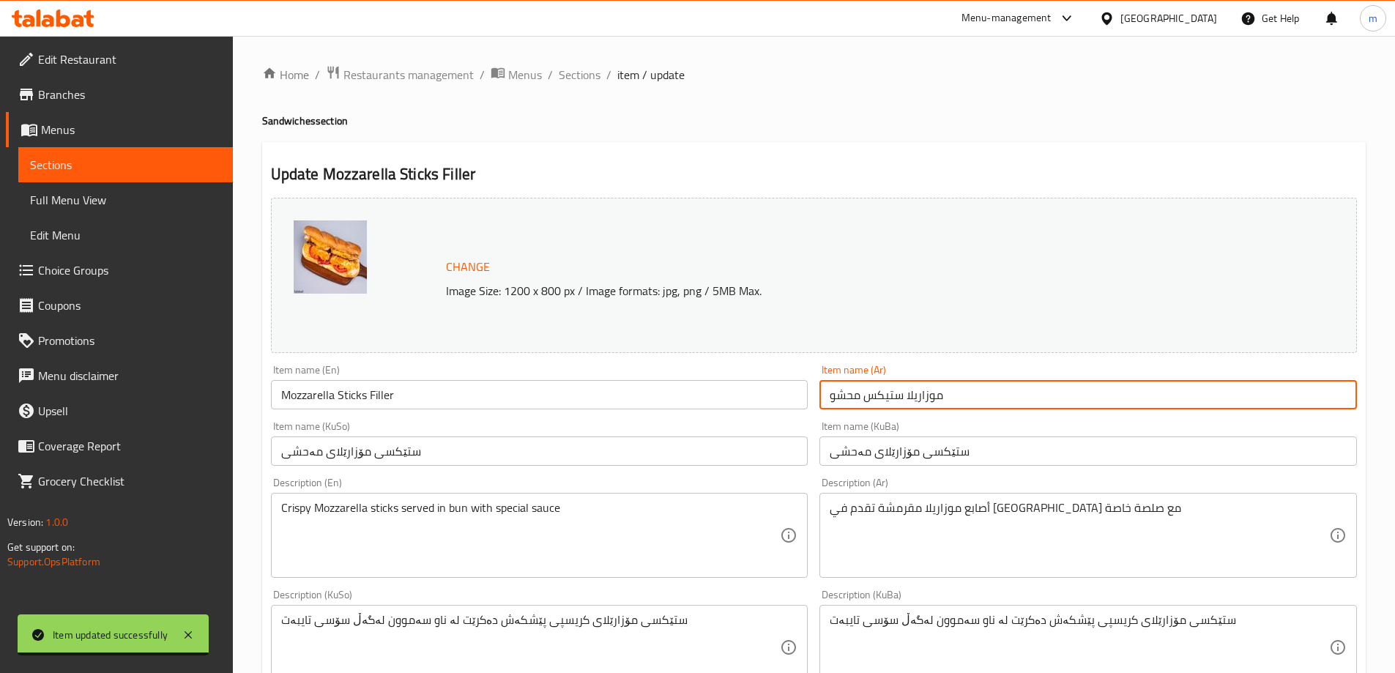
click at [850, 398] on input "موزاريلا ستیکس محشو" at bounding box center [1087, 394] width 537 height 29
paste input "فيلر"
click at [850, 401] on input "موزاريلا ستیکس محشو" at bounding box center [1087, 394] width 537 height 29
click at [849, 400] on input "موزاريلا ستیکس محشو" at bounding box center [1087, 394] width 537 height 29
click at [849, 399] on input "موزاريلا ستیکس محشو" at bounding box center [1087, 394] width 537 height 29
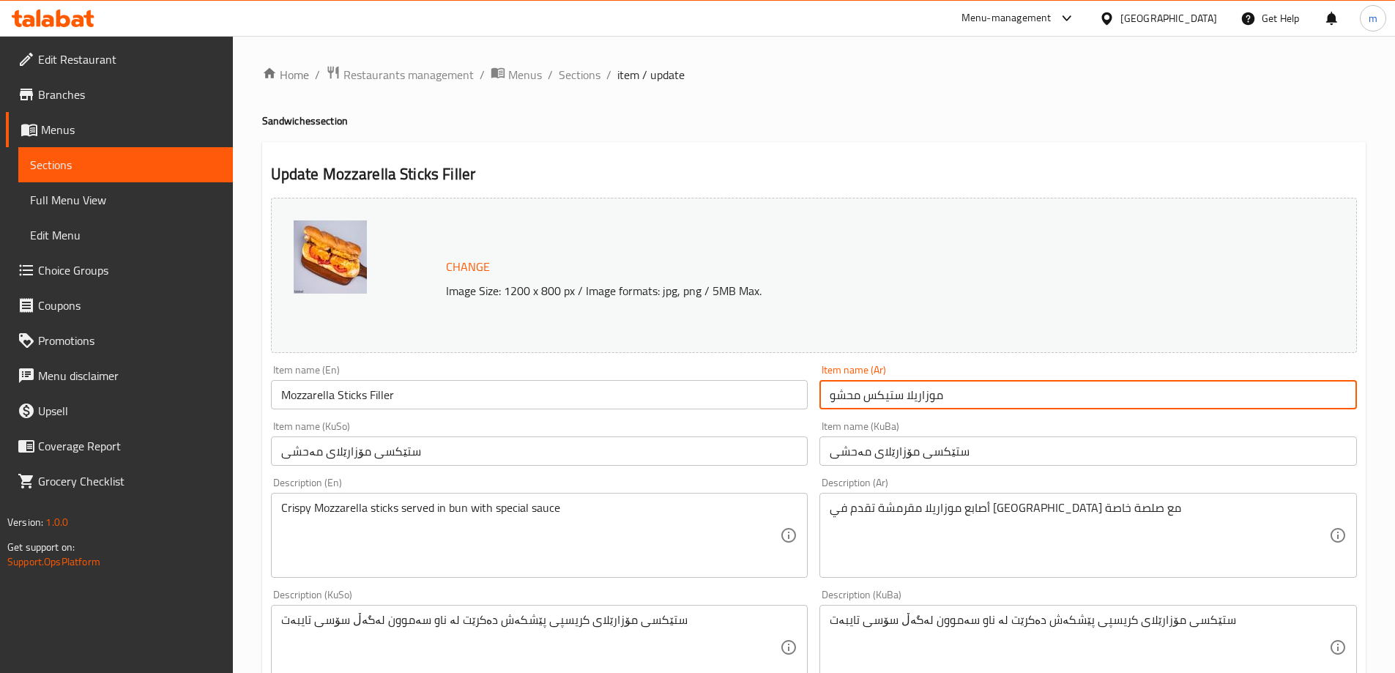
click at [849, 399] on input "موزاريلا ستیکس محشو" at bounding box center [1087, 394] width 537 height 29
paste input "يلر"
type input "موزاريلا ستیکس فيلر"
click at [854, 449] on div "Item name (KuBa) ستێکسی مۆزارێلای مەحشی Item name (KuBa)" at bounding box center [1087, 443] width 537 height 45
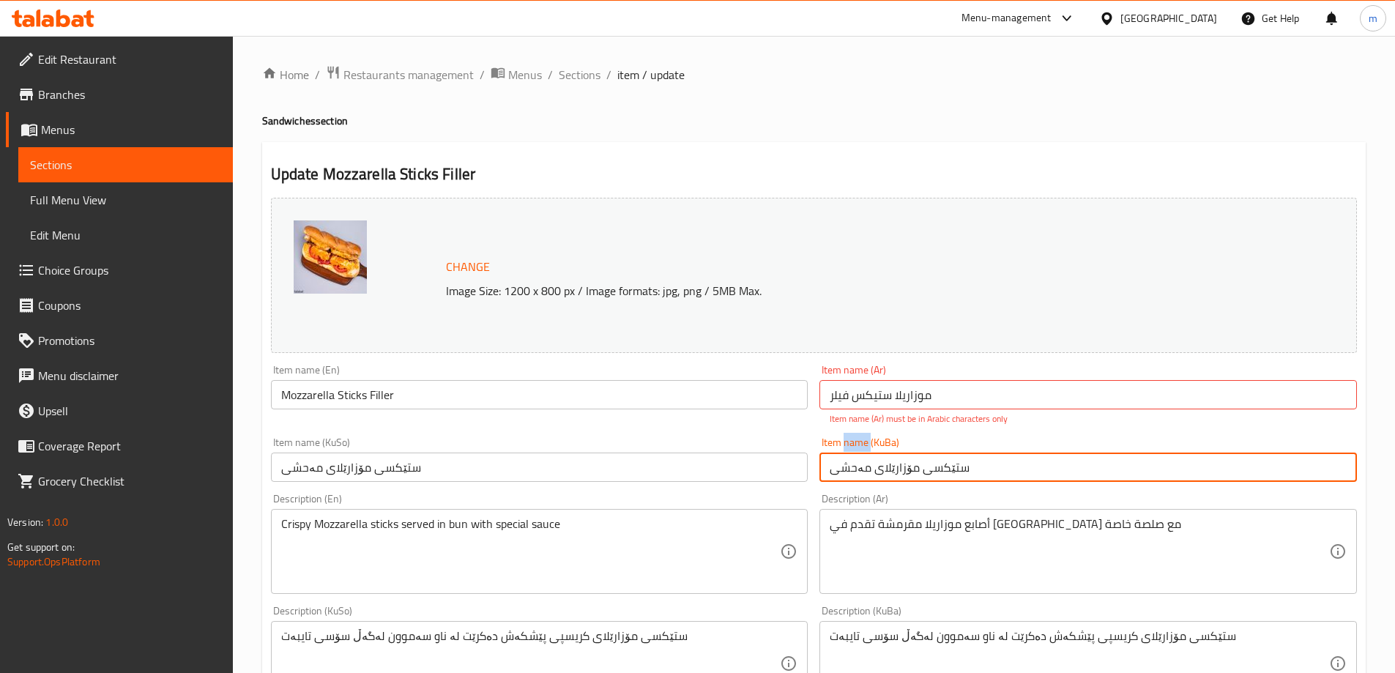
click at [854, 449] on div "Item name (KuBa) ستێکسی مۆزارێلای مەحشی Item name (KuBa)" at bounding box center [1087, 459] width 537 height 45
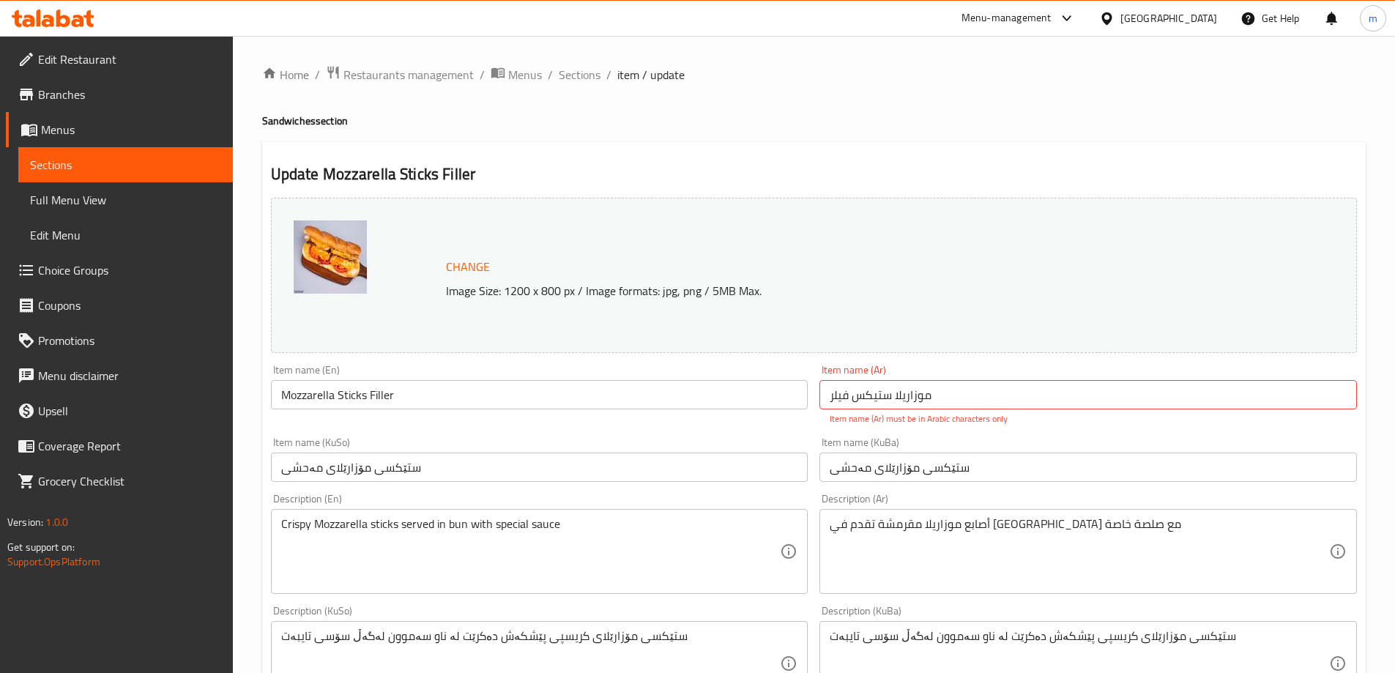
click at [854, 470] on input "ستێکسی مۆزارێلای مەحشی" at bounding box center [1087, 467] width 537 height 29
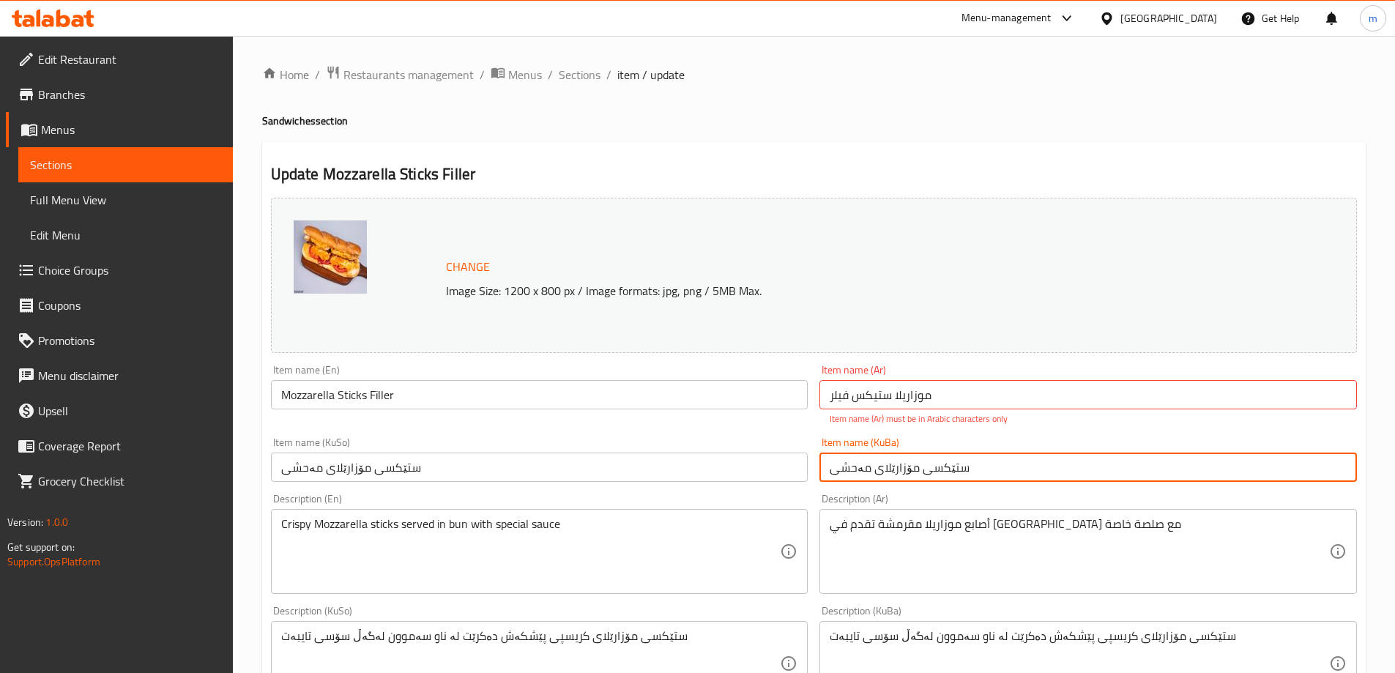
click at [854, 470] on input "ستێکسی مۆزارێلای مەحشی" at bounding box center [1087, 467] width 537 height 29
paste input "یلەر"
click at [932, 474] on input "ستێکسی مۆزارێلای فیلەر" at bounding box center [1087, 467] width 537 height 29
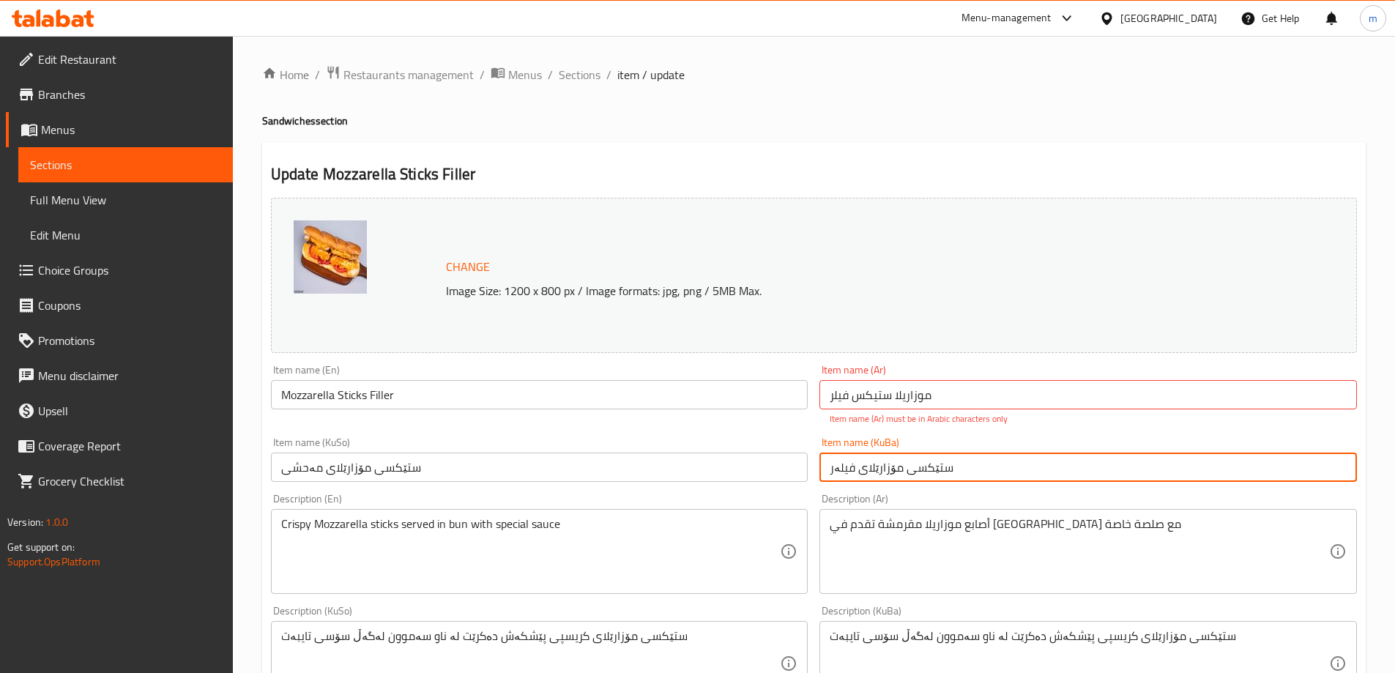
type input "ستێکسی مۆزارێلای فیلەر"
click at [757, 472] on input "ستێکسی مۆزارێلای مەحشی" at bounding box center [539, 467] width 537 height 29
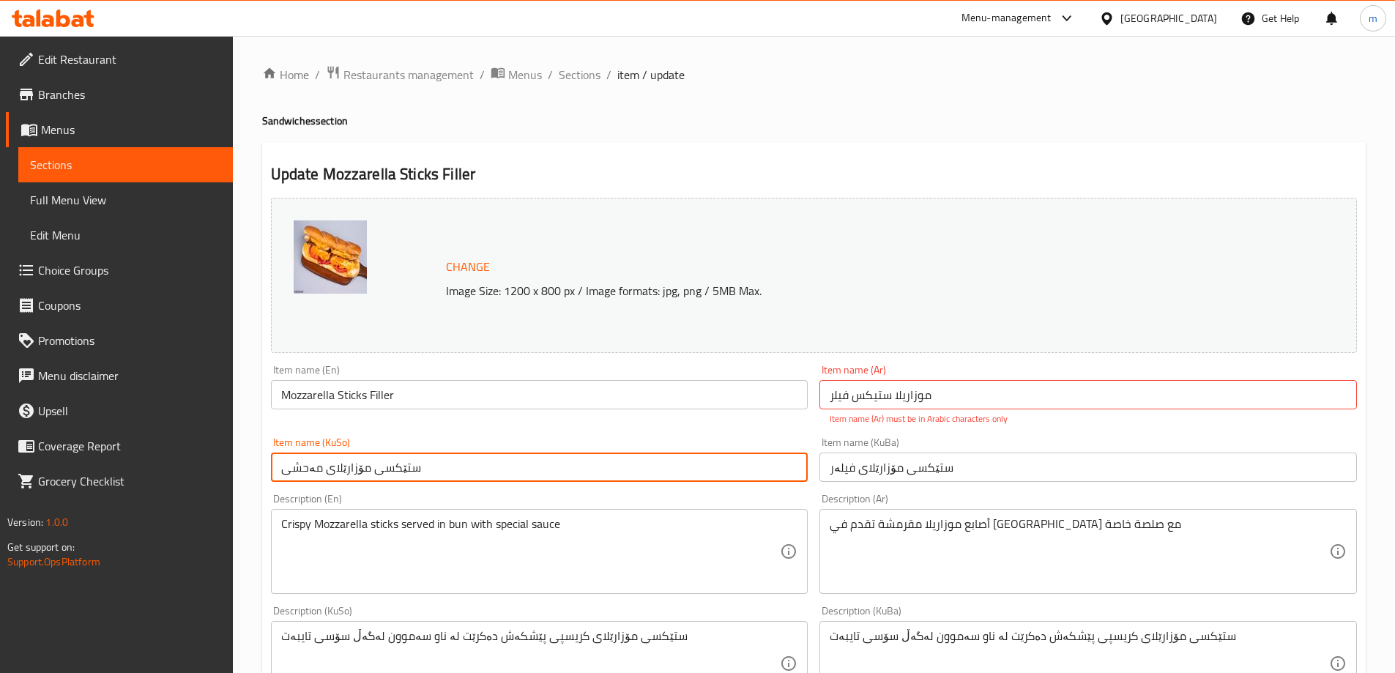
click at [757, 472] on input "ستێکسی مۆزارێلای مەحشی" at bounding box center [539, 467] width 537 height 29
paste input "یلەر"
type input "ستێکسی مۆزارێلای فیلەر"
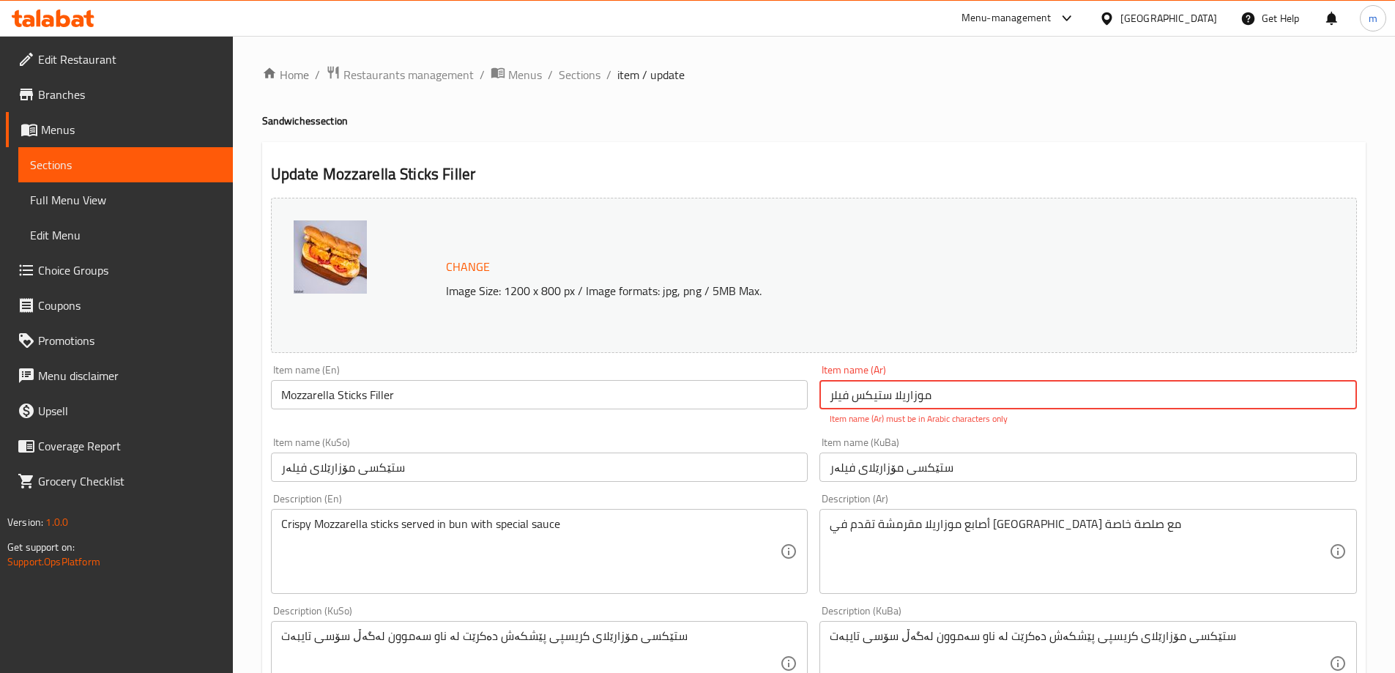
click at [927, 397] on input "موزاريلا ستیکس فيلر" at bounding box center [1087, 394] width 537 height 29
click at [881, 395] on input "موزاريلا ستیکس فيلر" at bounding box center [1087, 394] width 537 height 29
click at [874, 398] on input "موزاريلا ستیکس فيلر" at bounding box center [1087, 394] width 537 height 29
drag, startPoint x: 876, startPoint y: 398, endPoint x: 865, endPoint y: 398, distance: 11.7
click at [865, 398] on input "موزاريلا ستیکس فيلر" at bounding box center [1087, 394] width 537 height 29
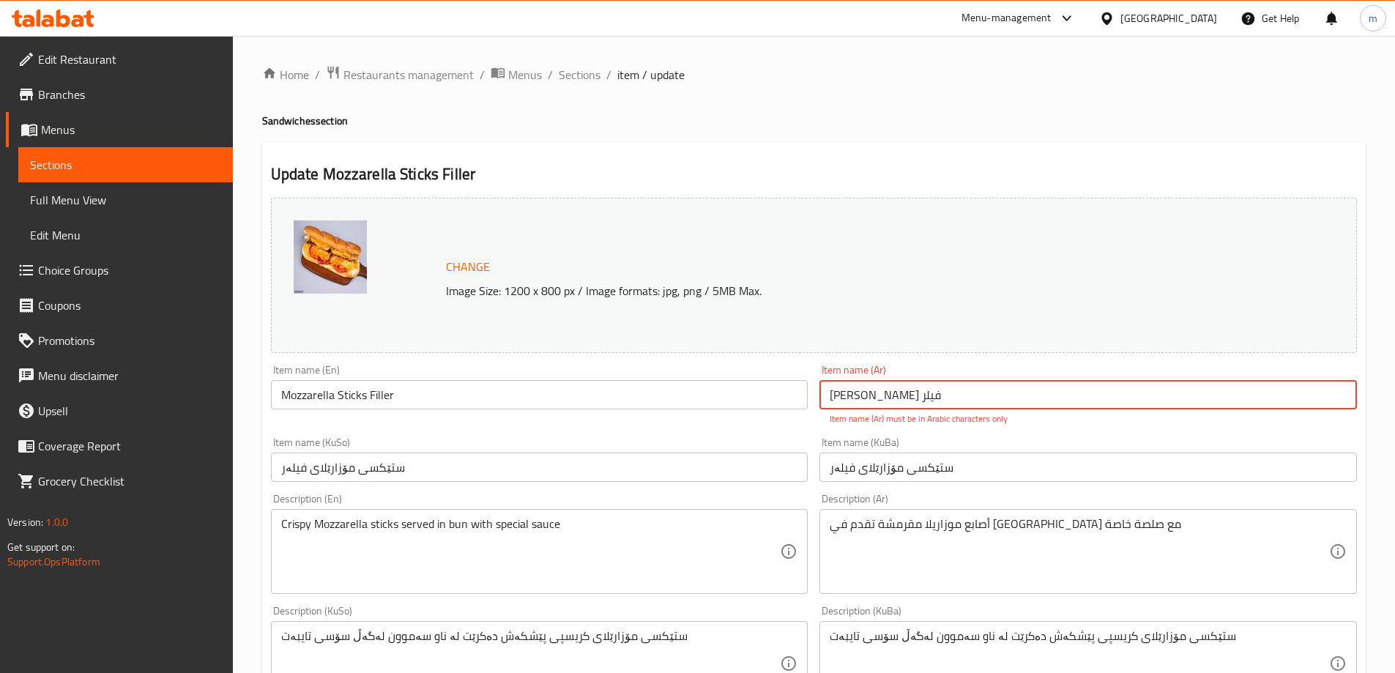
type input "[PERSON_NAME] فيلر"
click at [806, 409] on input "Mozzarella Sticks Filler" at bounding box center [539, 394] width 537 height 29
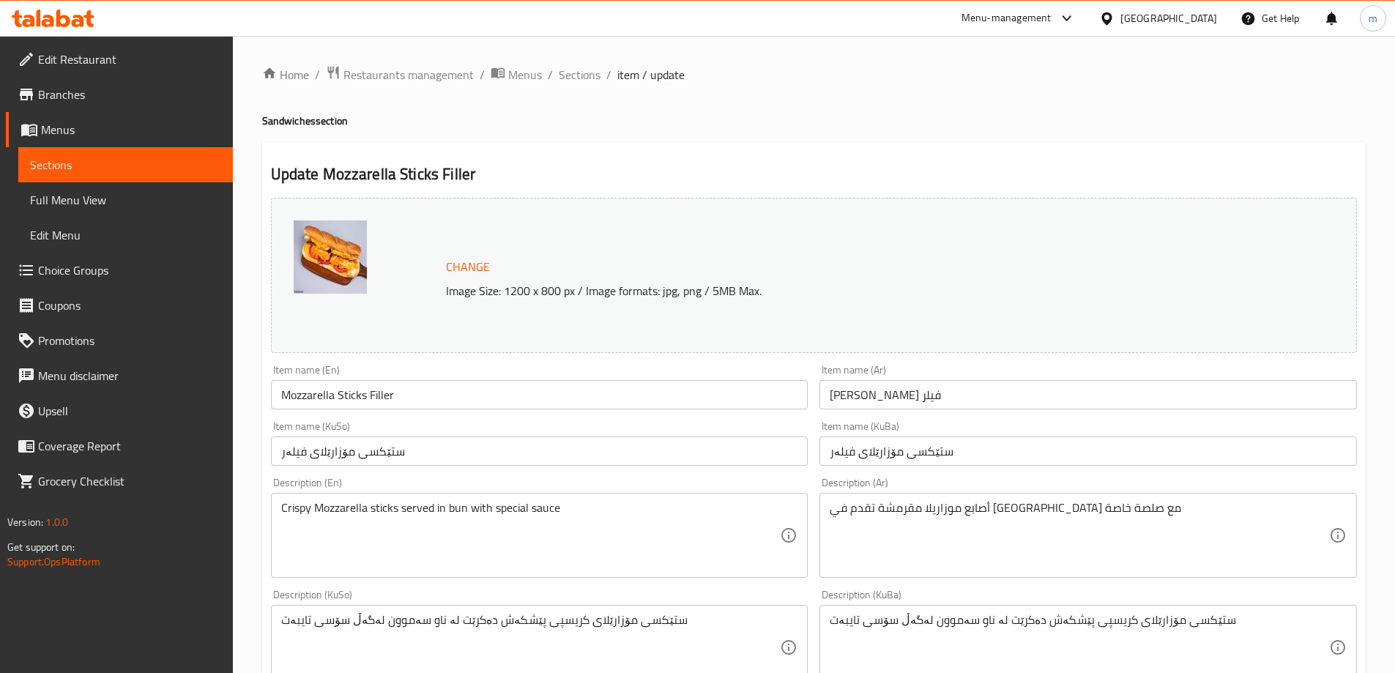
click at [578, 59] on div "Home / Restaurants management / Menus / Sections / item / update Sandwiches sec…" at bounding box center [814, 630] width 1162 height 1188
click at [576, 78] on span "Sections" at bounding box center [580, 75] width 42 height 18
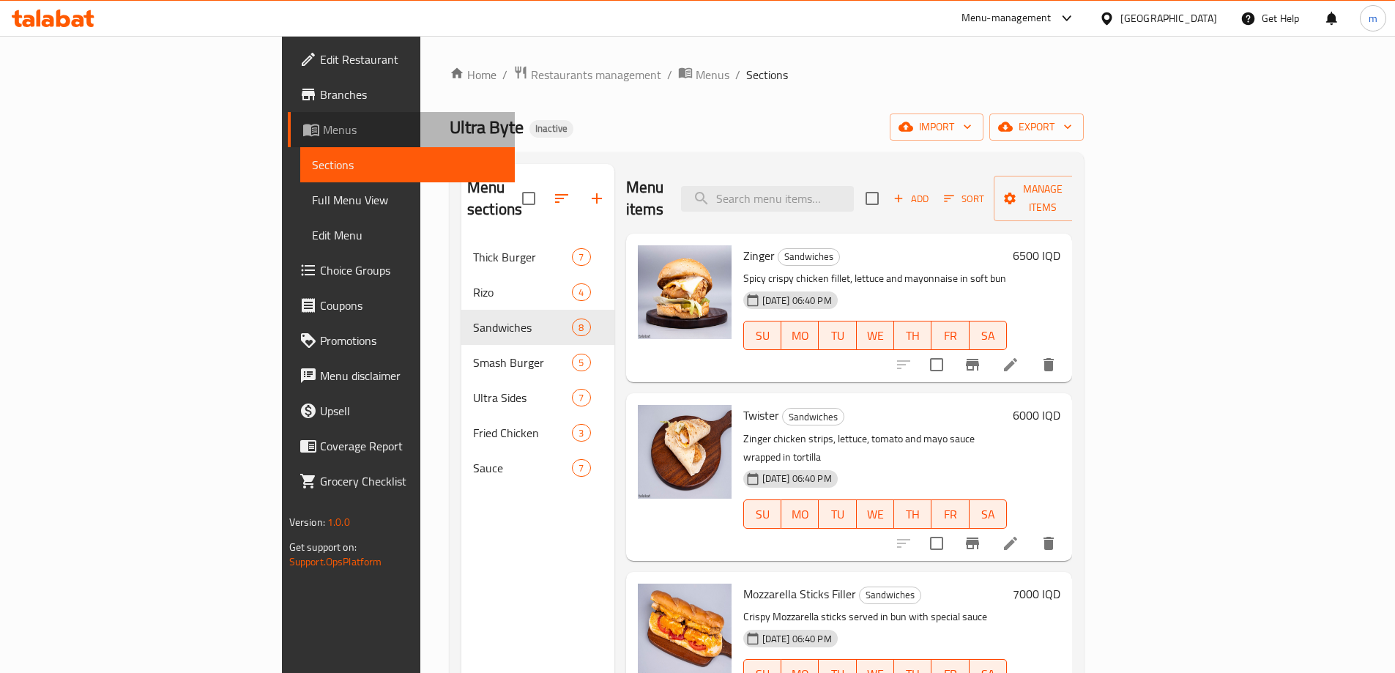
click at [288, 119] on link "Menus" at bounding box center [401, 129] width 227 height 35
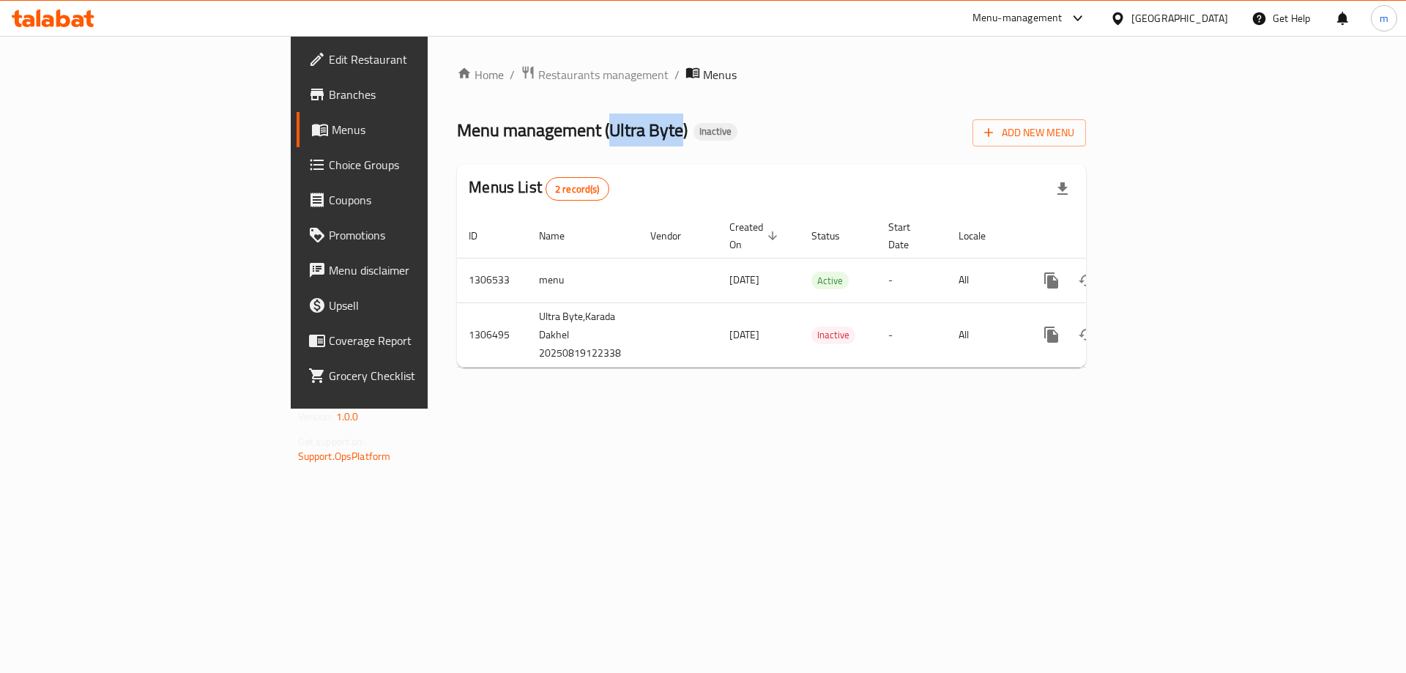
drag, startPoint x: 417, startPoint y: 125, endPoint x: 489, endPoint y: 133, distance: 72.9
click at [489, 133] on span "Menu management ( Ultra Byte )" at bounding box center [572, 129] width 231 height 33
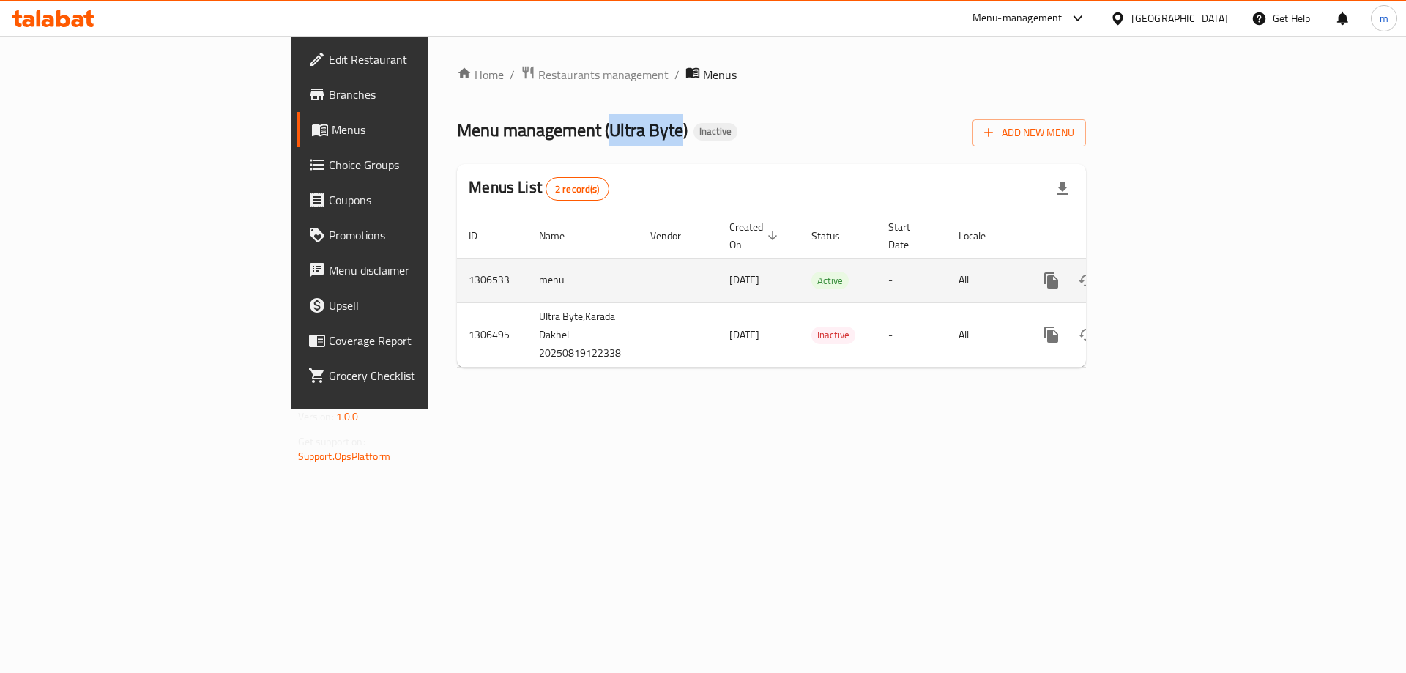
copy span "Ultra Byte"
click at [1060, 272] on icon "more" at bounding box center [1052, 281] width 18 height 18
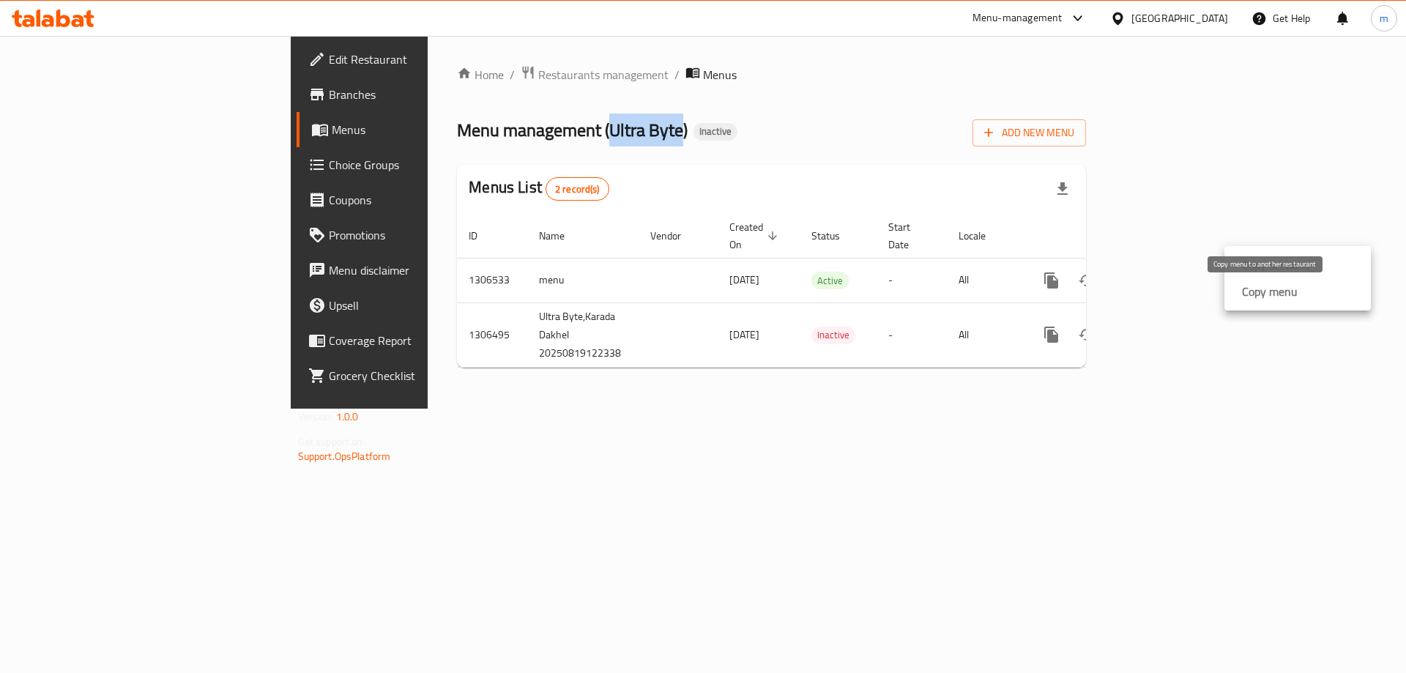
click at [1252, 292] on strong "Copy menu" at bounding box center [1270, 292] width 56 height 18
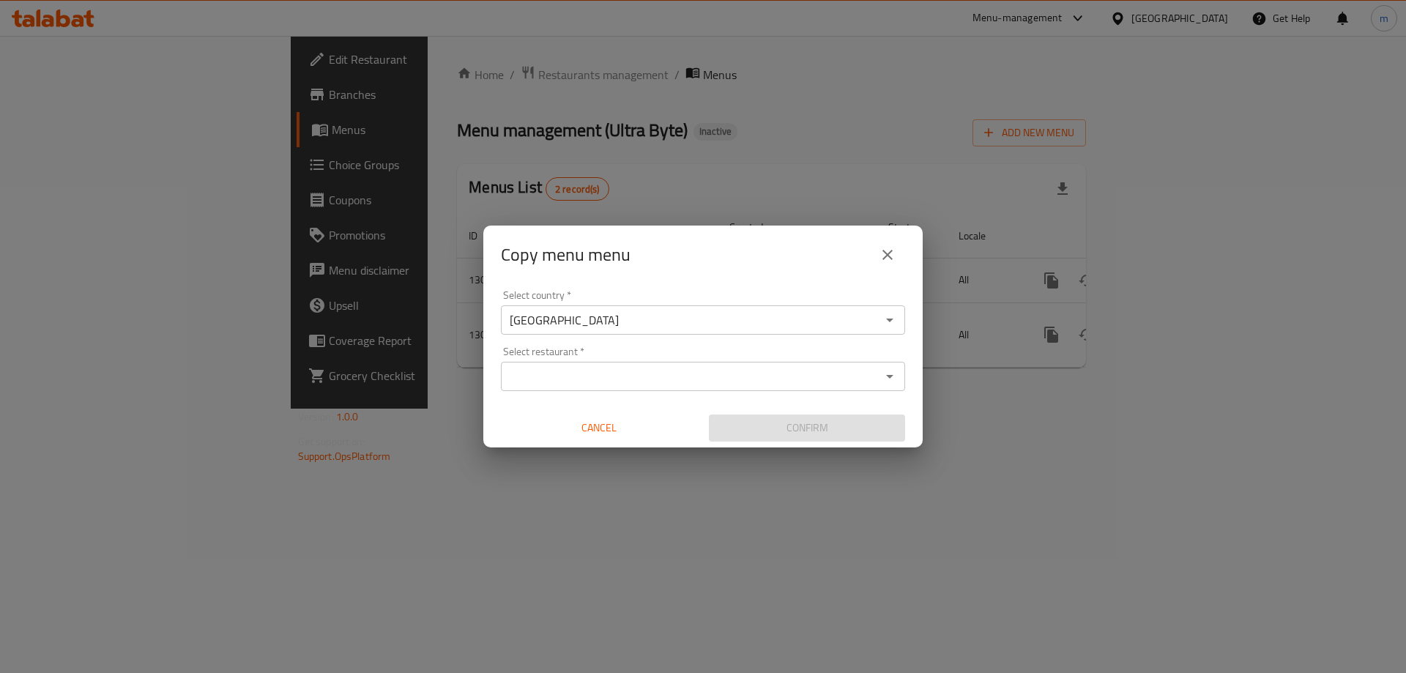
click at [679, 380] on input "Select restaurant   *" at bounding box center [690, 376] width 371 height 21
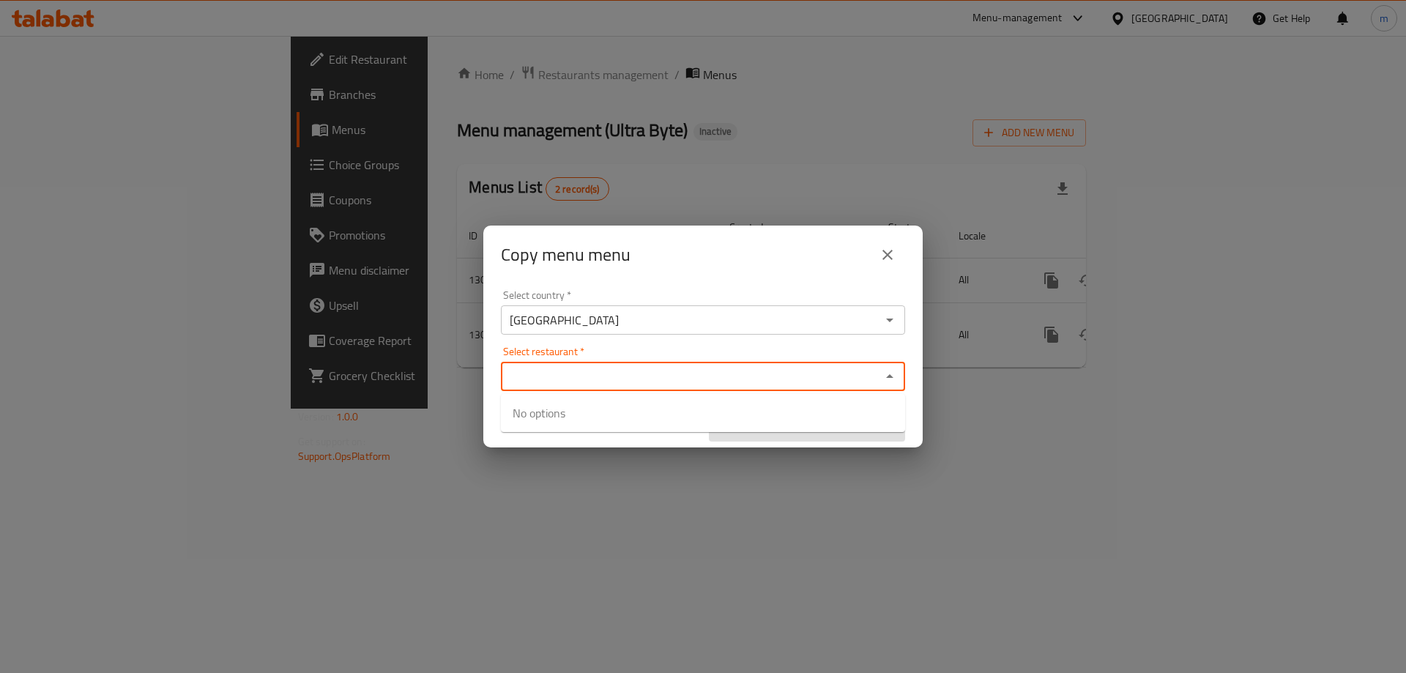
paste input "Ultra Byte"
type input "Ultra Byte"
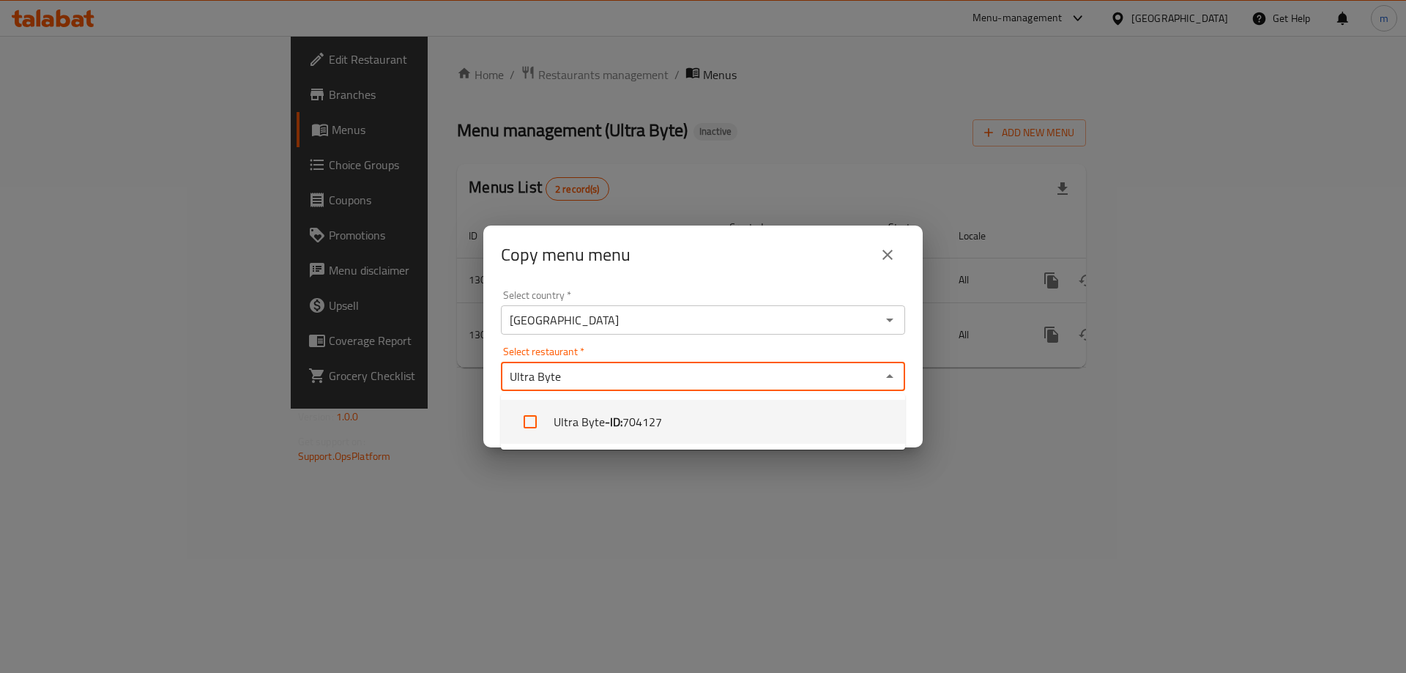
click at [685, 407] on li "Ultra Byte - ID: 704127" at bounding box center [703, 422] width 404 height 44
checkbox input "true"
click at [703, 390] on div "Ultra Byte Select restaurant *" at bounding box center [703, 376] width 404 height 29
click at [753, 374] on input "Select restaurant   *" at bounding box center [724, 376] width 303 height 21
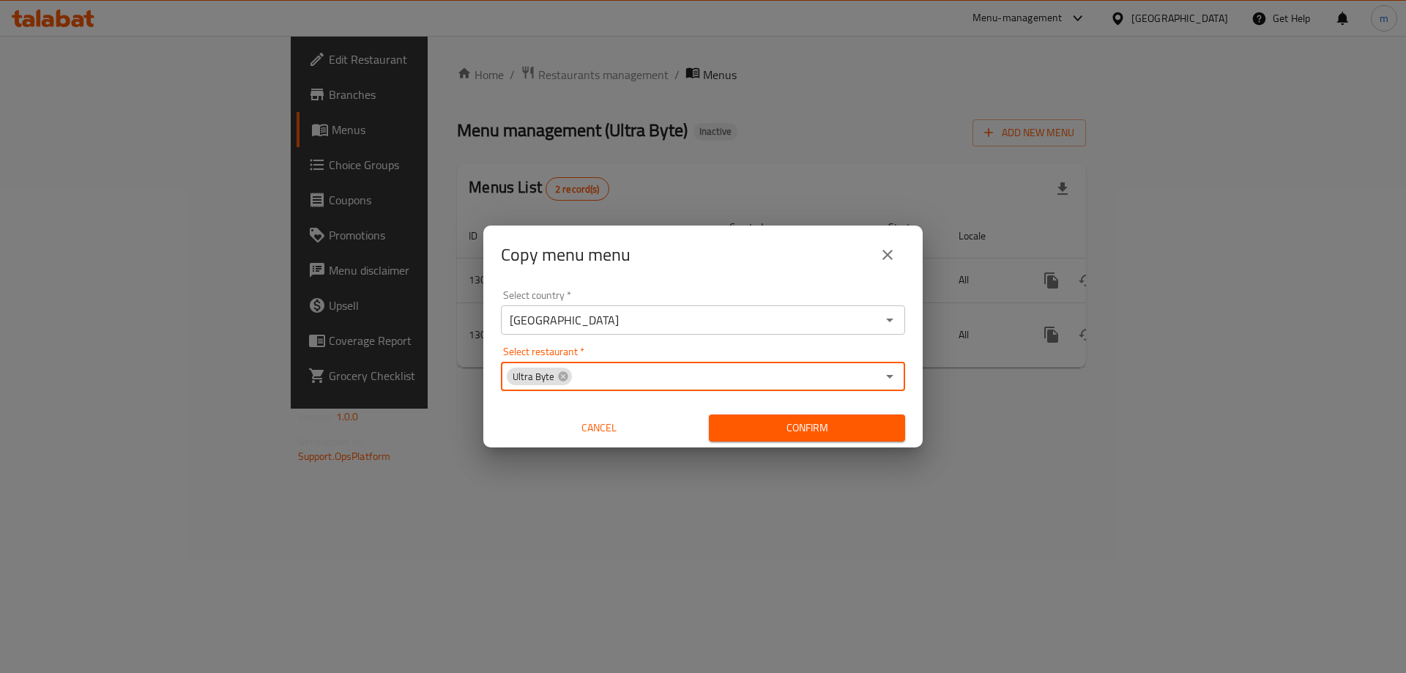
click at [755, 428] on span "Confirm" at bounding box center [807, 428] width 173 height 18
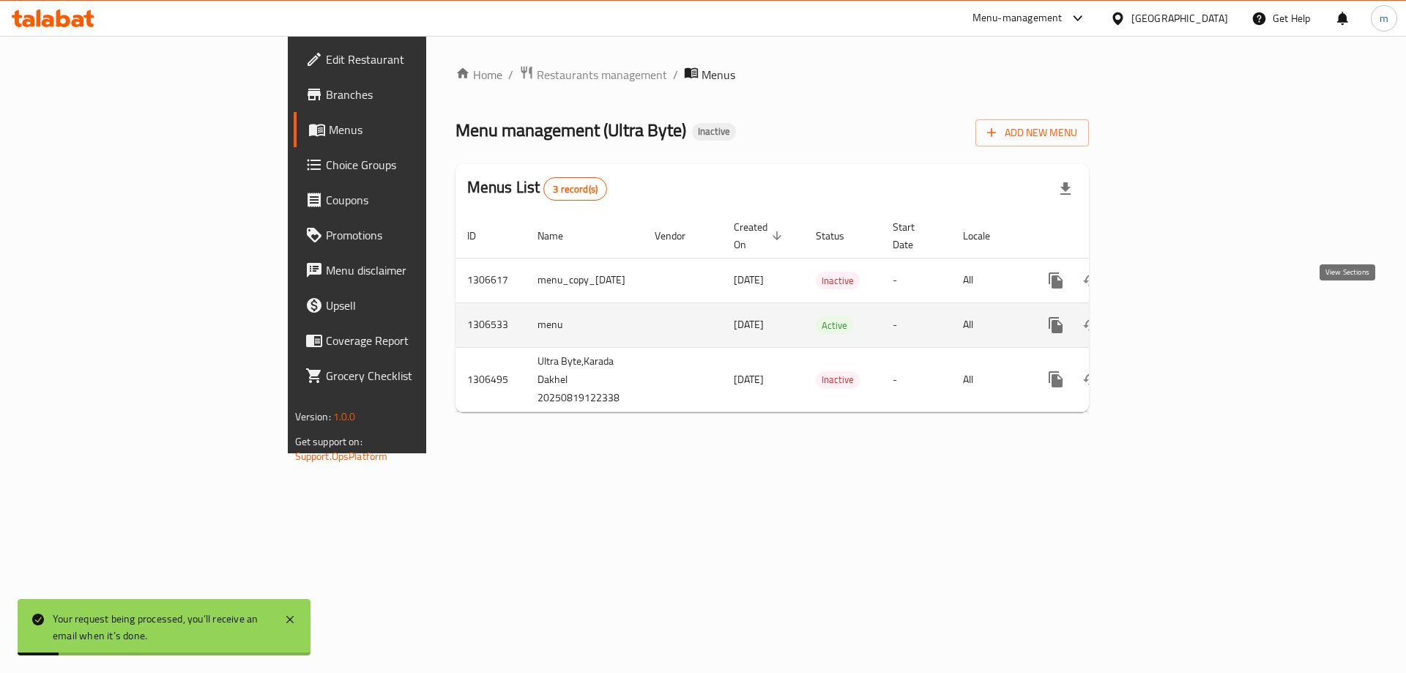
click at [1170, 316] on icon "enhanced table" at bounding box center [1162, 325] width 18 height 18
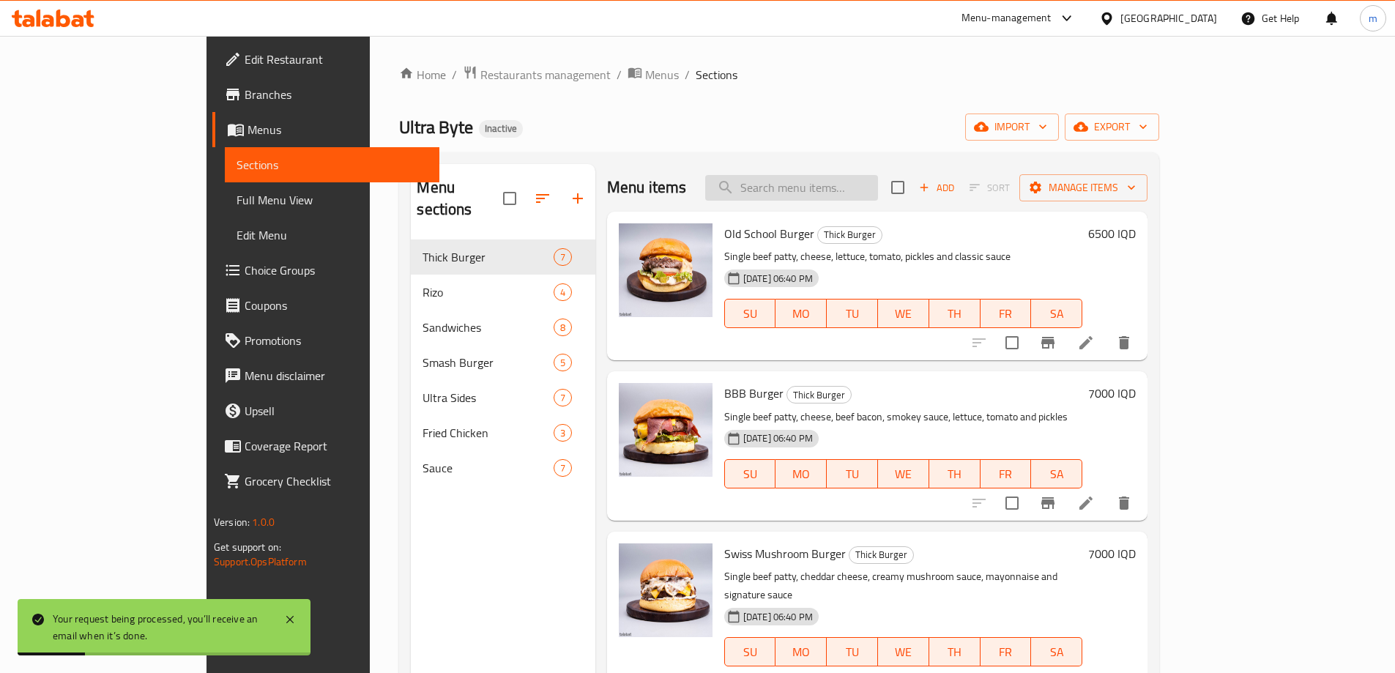
click at [826, 187] on input "search" at bounding box center [791, 188] width 173 height 26
paste input "Filler"
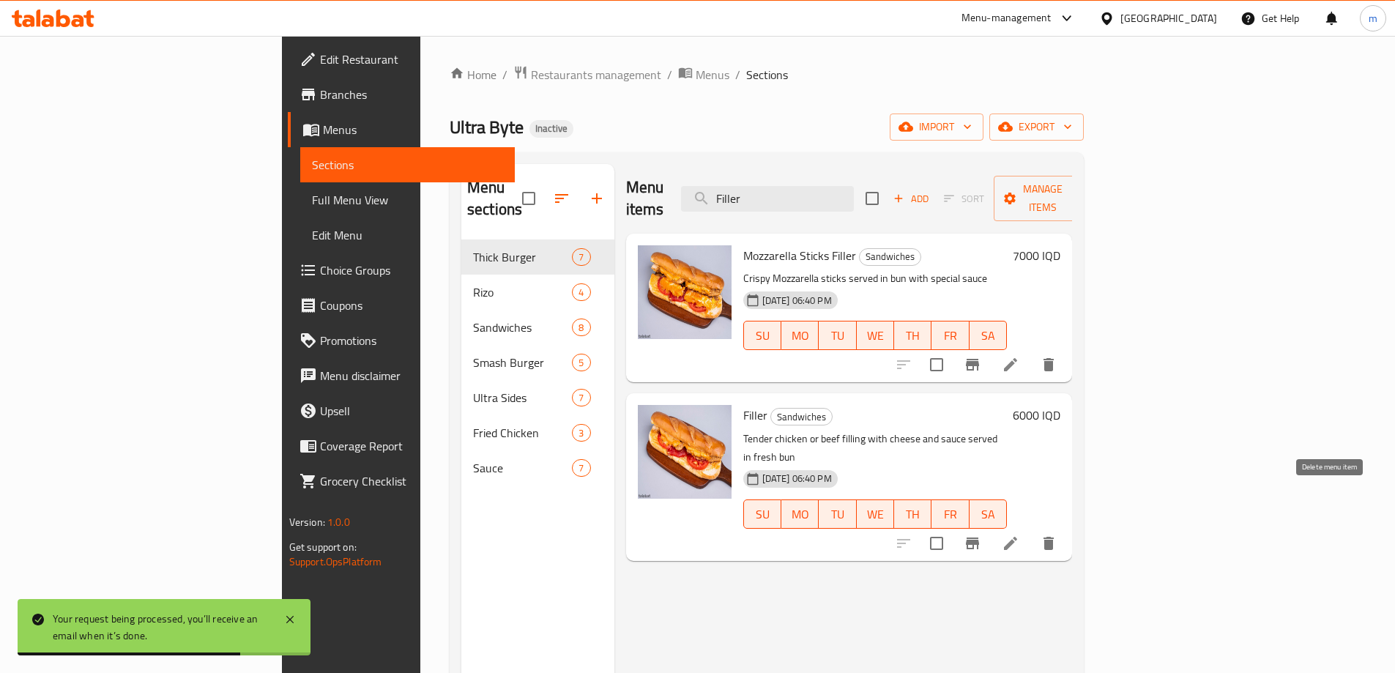
type input "Filler"
click at [1054, 537] on icon "delete" at bounding box center [1048, 543] width 10 height 13
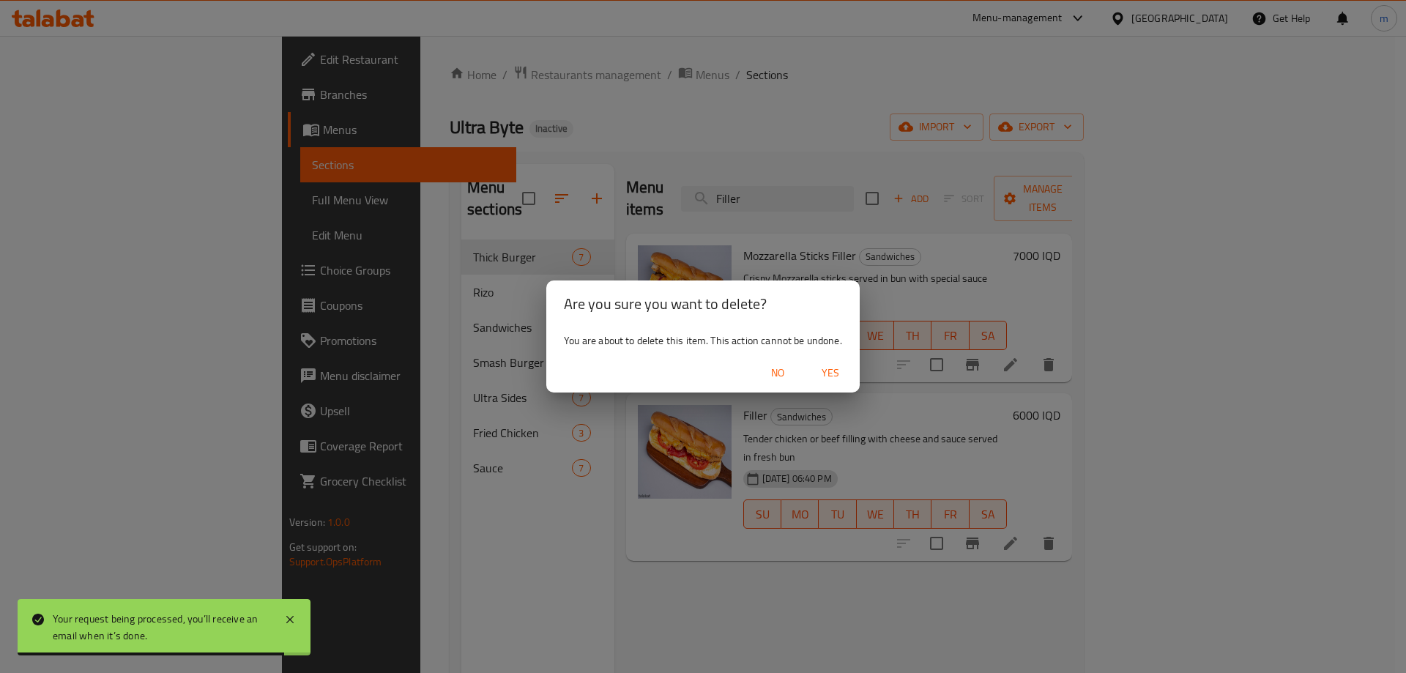
click at [837, 365] on span "Yes" at bounding box center [830, 373] width 35 height 18
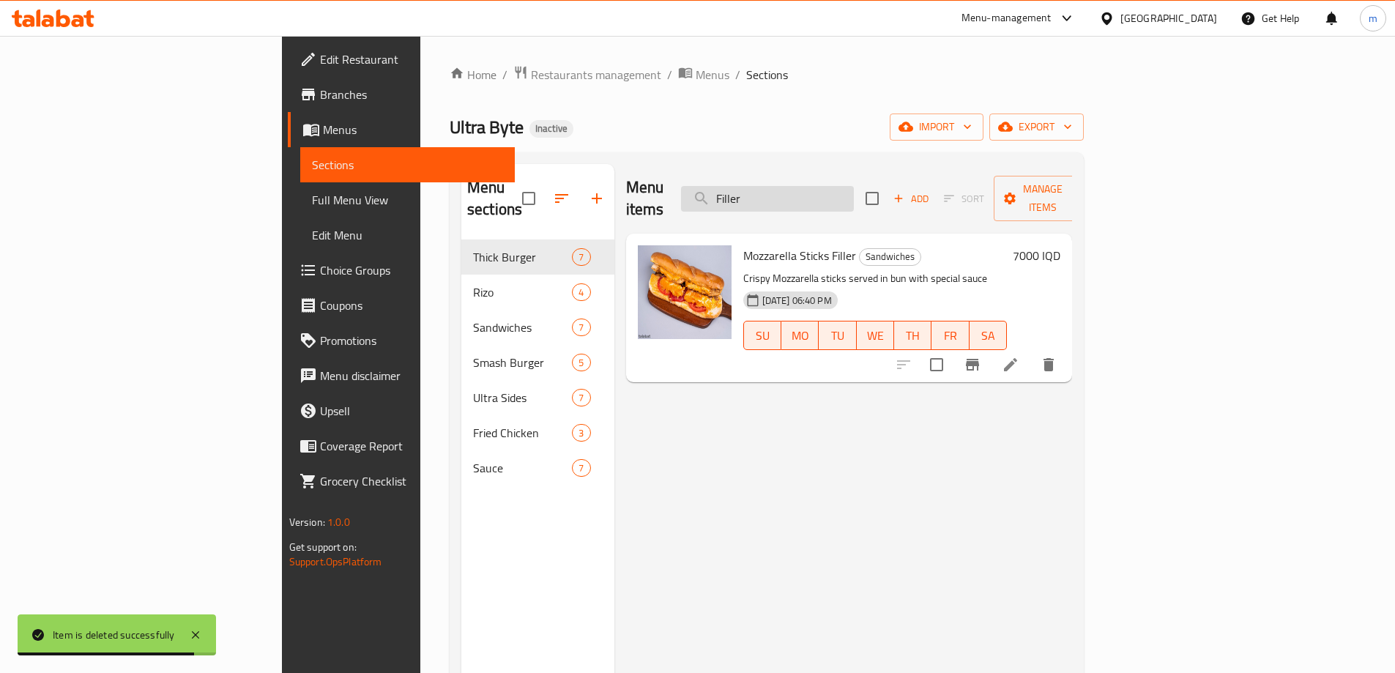
click at [854, 187] on input "Filler" at bounding box center [767, 199] width 173 height 26
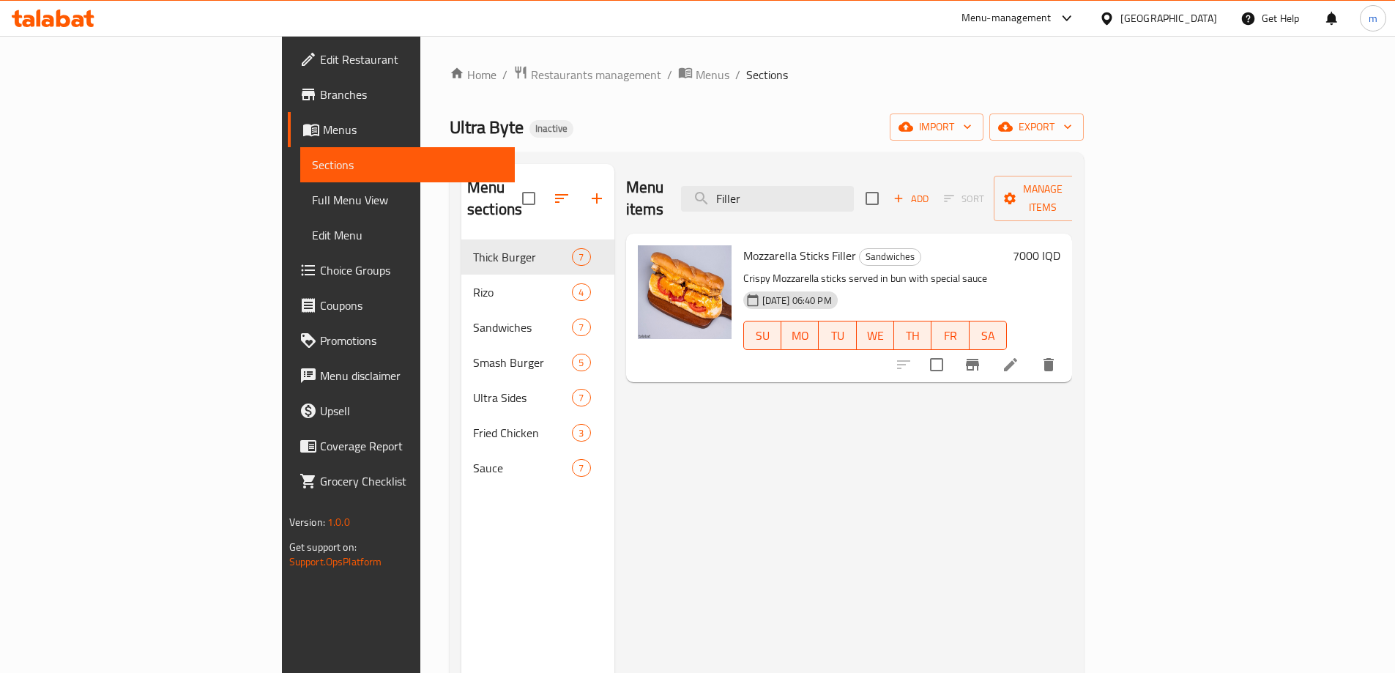
click at [300, 153] on link "Sections" at bounding box center [407, 164] width 215 height 35
click at [323, 134] on span "Menus" at bounding box center [413, 130] width 180 height 18
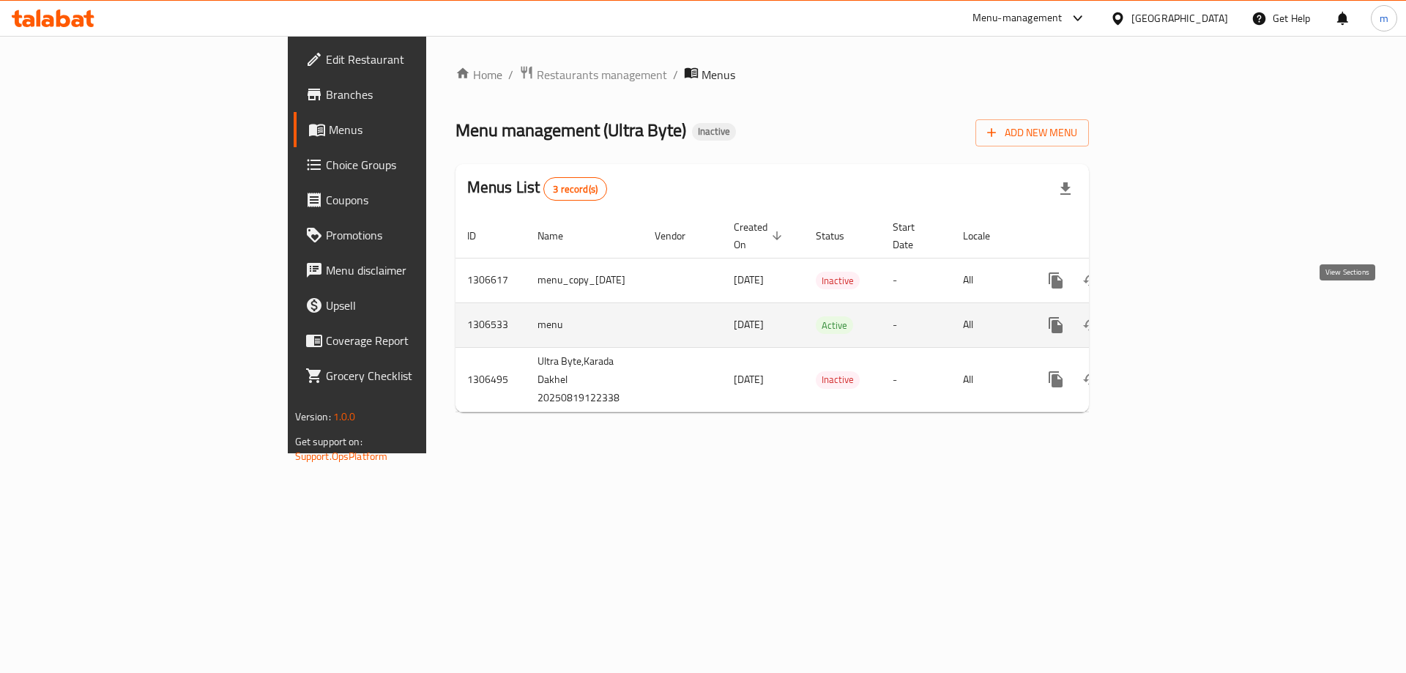
click at [1170, 316] on icon "enhanced table" at bounding box center [1162, 325] width 18 height 18
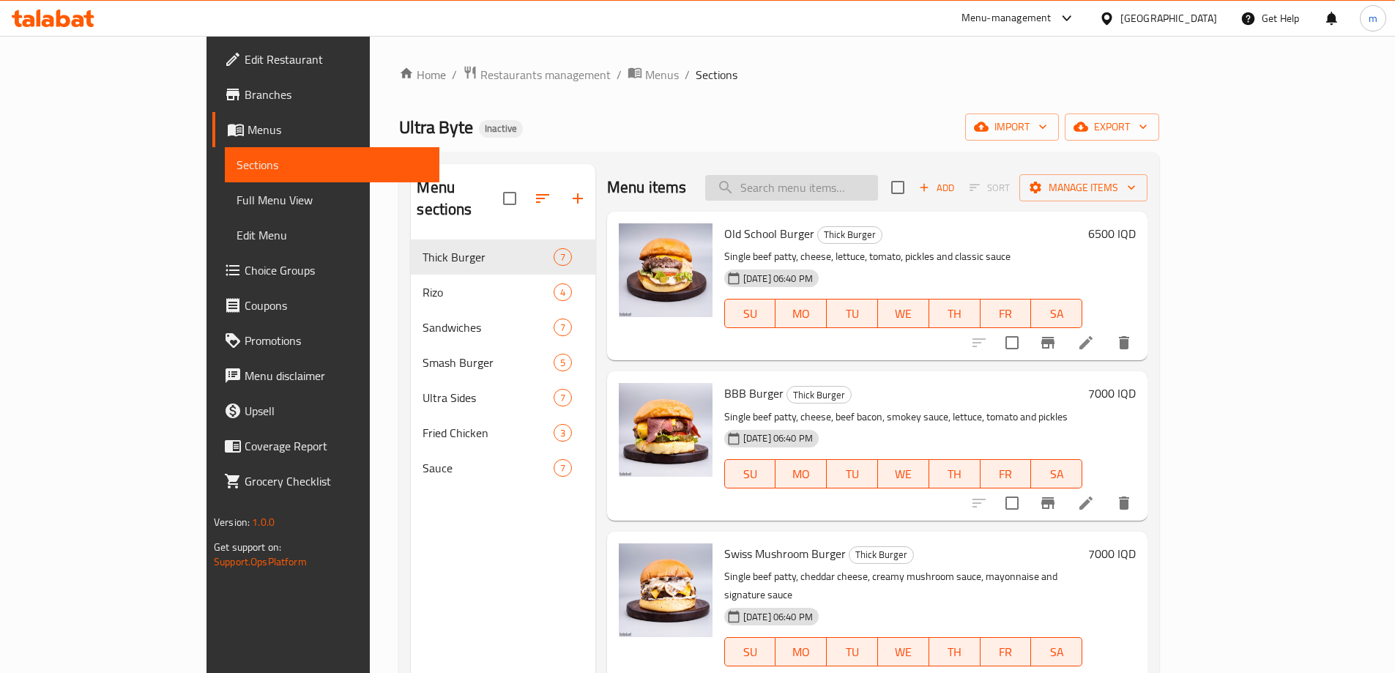
click at [878, 192] on input "search" at bounding box center [791, 188] width 173 height 26
paste input "Filler"
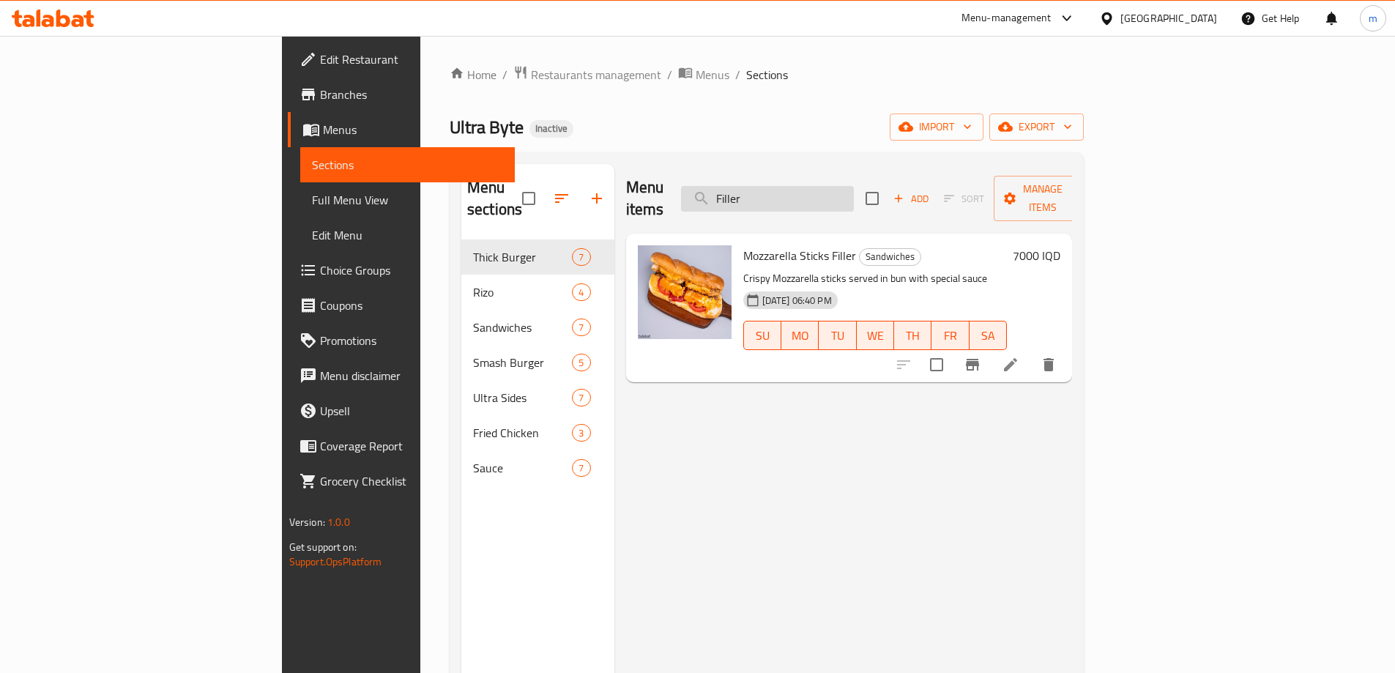
drag, startPoint x: 840, startPoint y: 144, endPoint x: 849, endPoint y: 175, distance: 32.7
click at [841, 149] on div "Home / Restaurants management / Menus / Sections Ultra Byte Inactive import exp…" at bounding box center [767, 456] width 634 height 783
click at [850, 186] on input "Filler" at bounding box center [767, 199] width 173 height 26
paste input "Loaded Fries"
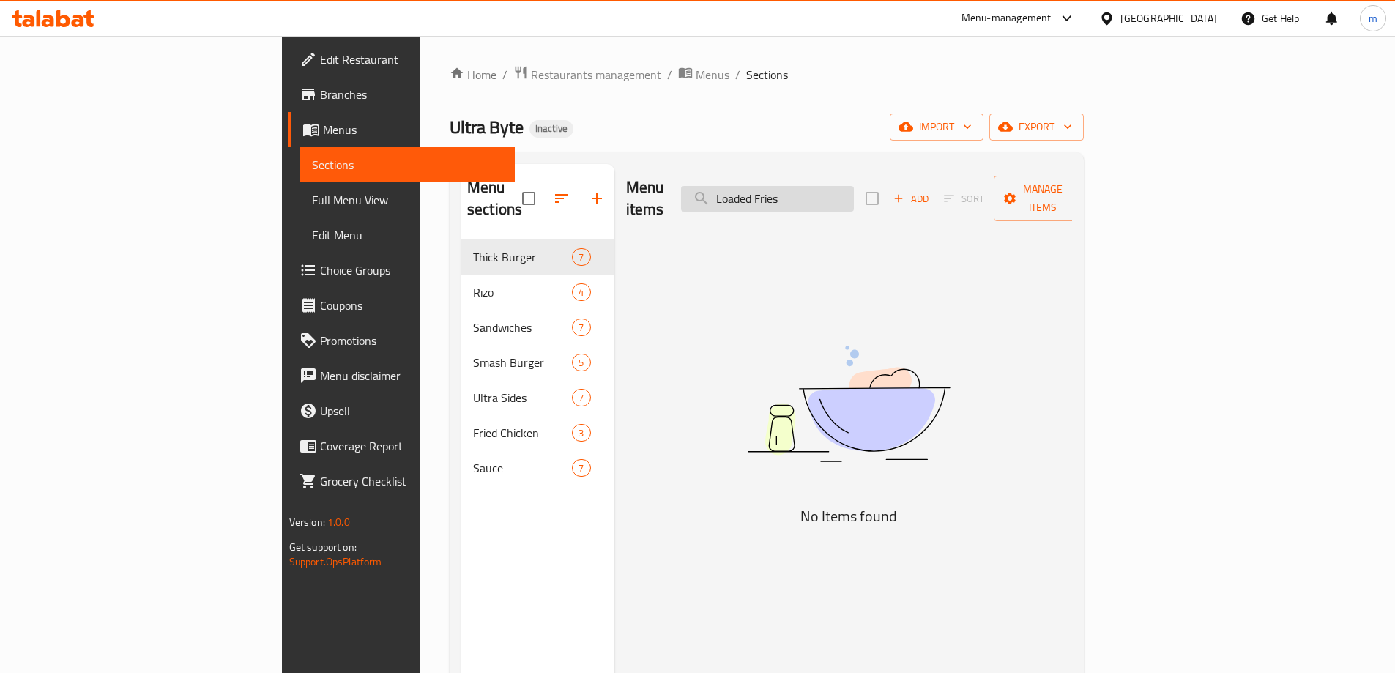
click at [854, 199] on input "Loaded Fries" at bounding box center [767, 199] width 173 height 26
click at [854, 195] on input "Loaded Fries" at bounding box center [767, 199] width 173 height 26
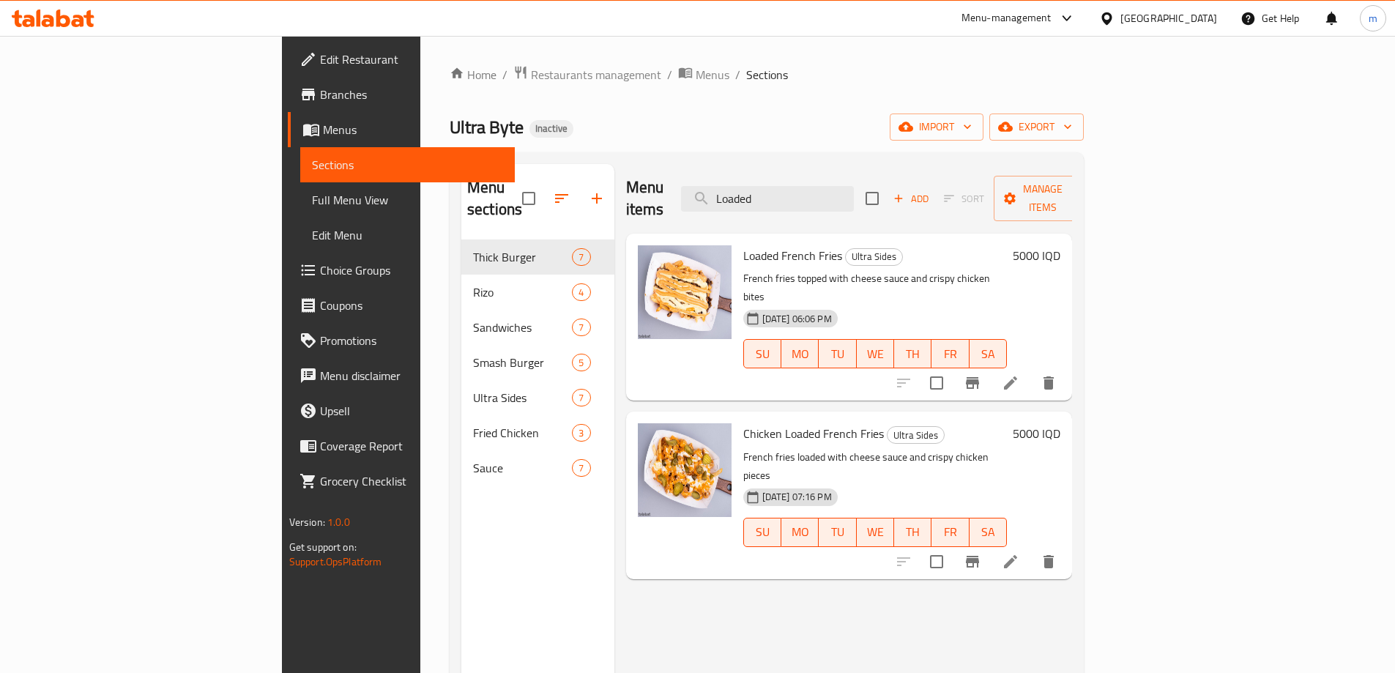
type input "Loaded"
click at [1066, 365] on div at bounding box center [976, 382] width 180 height 35
click at [1019, 374] on icon at bounding box center [1011, 383] width 18 height 18
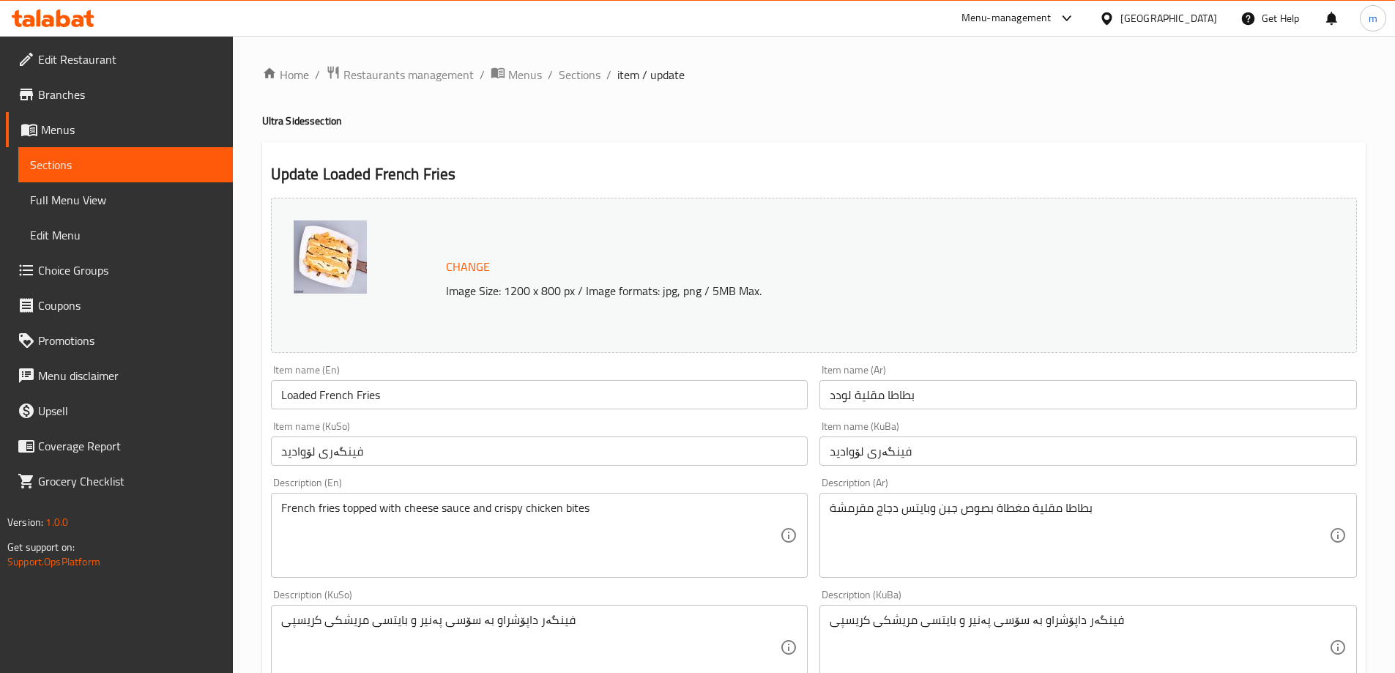
click at [499, 395] on input "Loaded French Fries" at bounding box center [539, 394] width 537 height 29
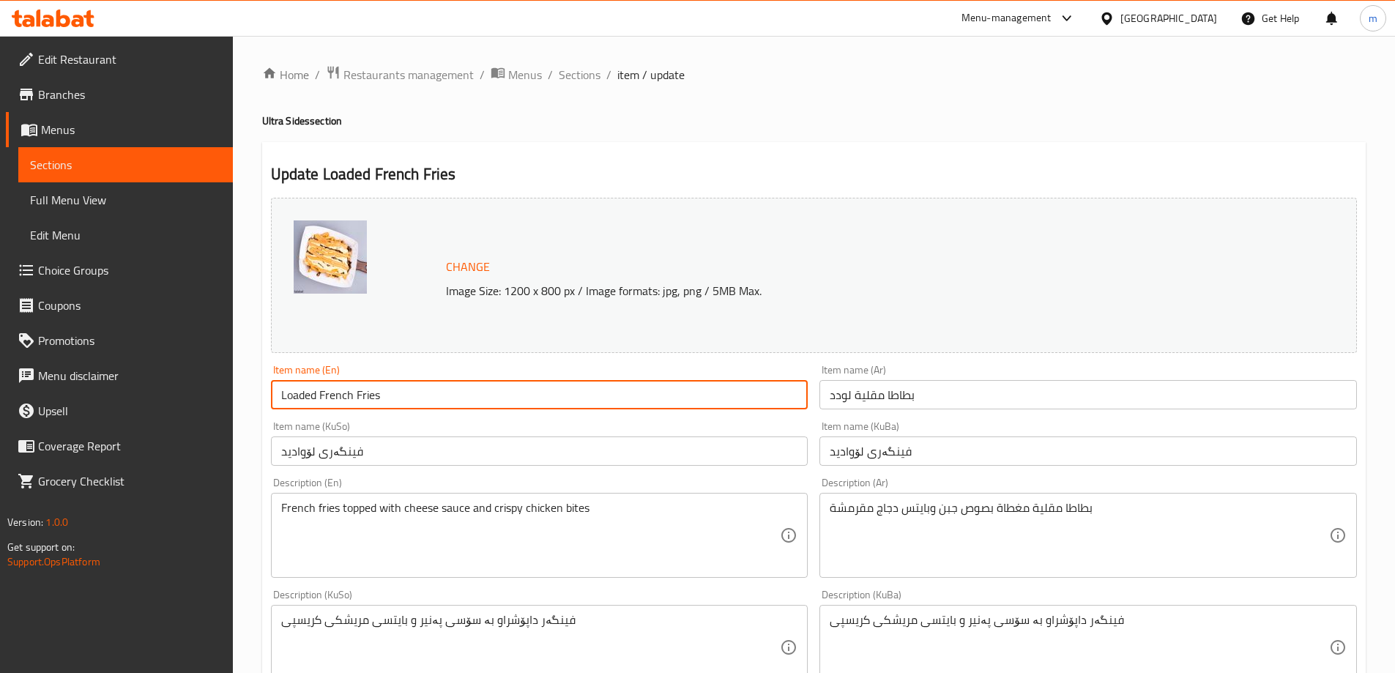
click at [499, 395] on input "Loaded French Fries" at bounding box center [539, 394] width 537 height 29
paste input "text"
type input "Loaded Fries"
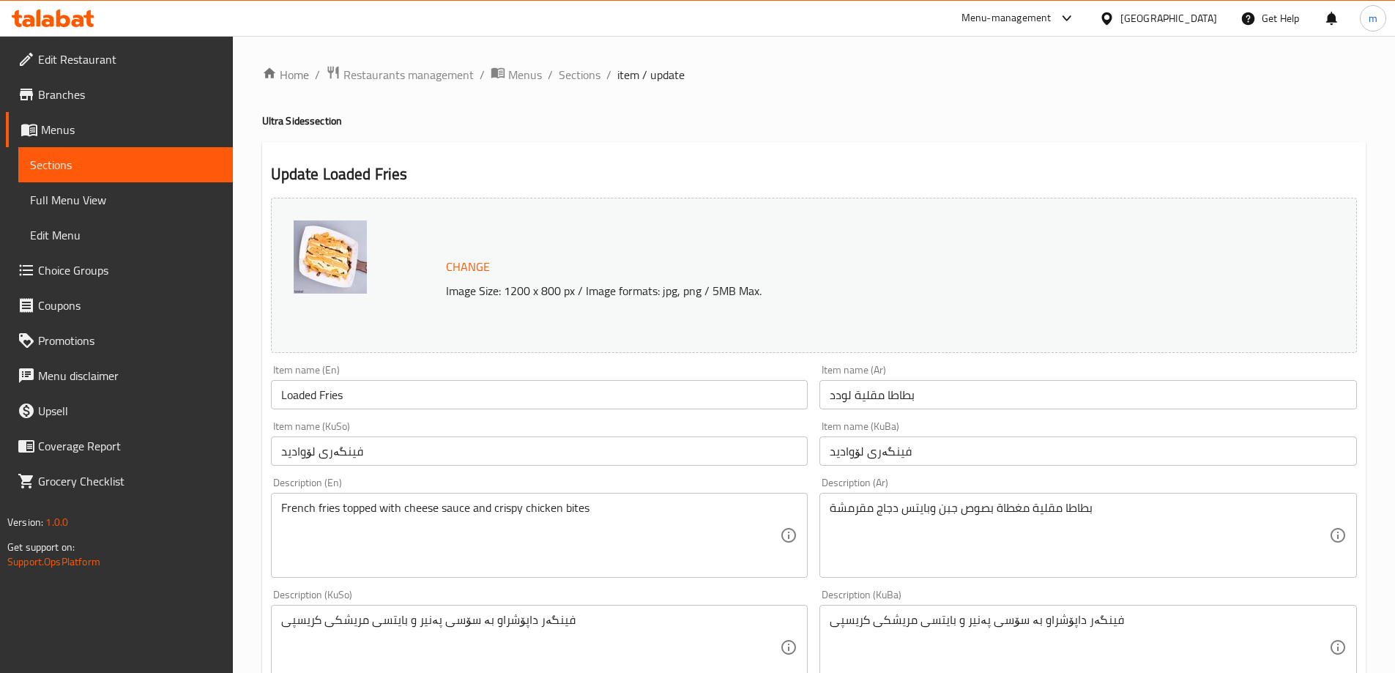
click at [877, 410] on div "Item name (Ar) بطاطا مقلية لودد Item name (Ar)" at bounding box center [1088, 387] width 549 height 56
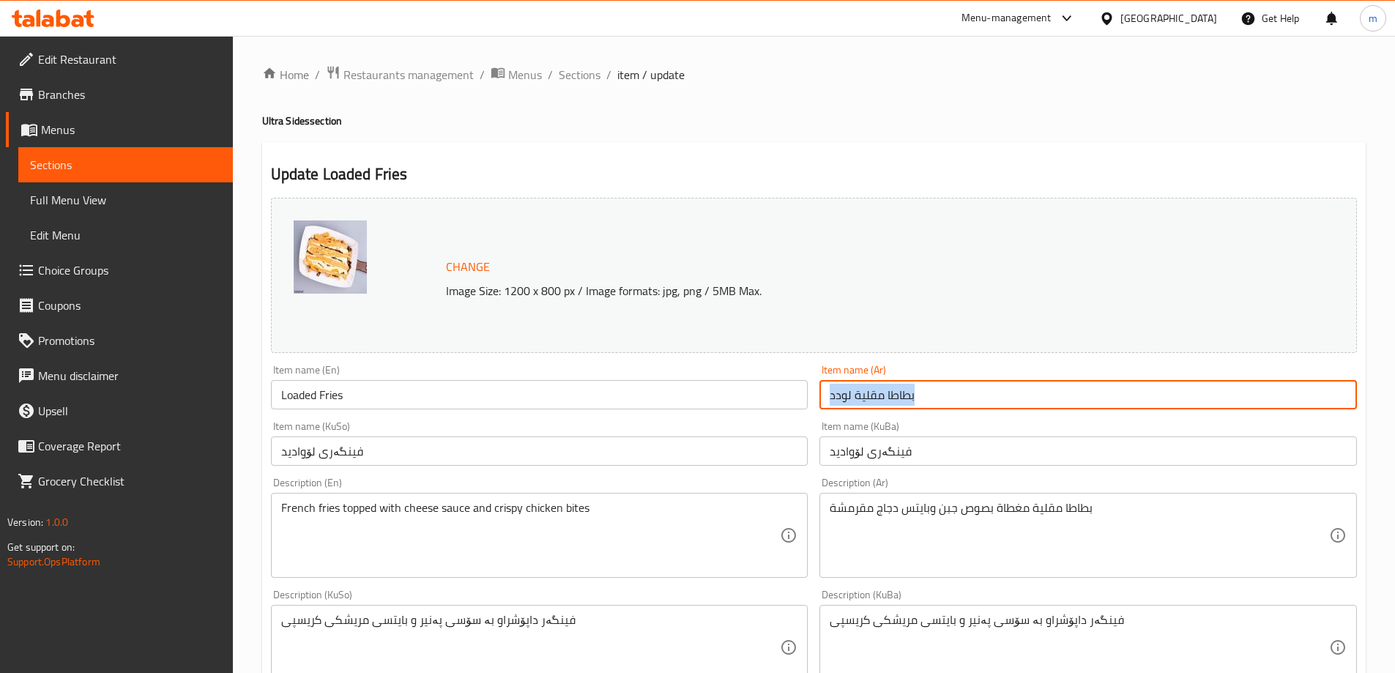
click at [877, 401] on input "بطاطا مقلية لودد" at bounding box center [1087, 394] width 537 height 29
paste input "لودد فرايز"
type input "لودد فرايز"
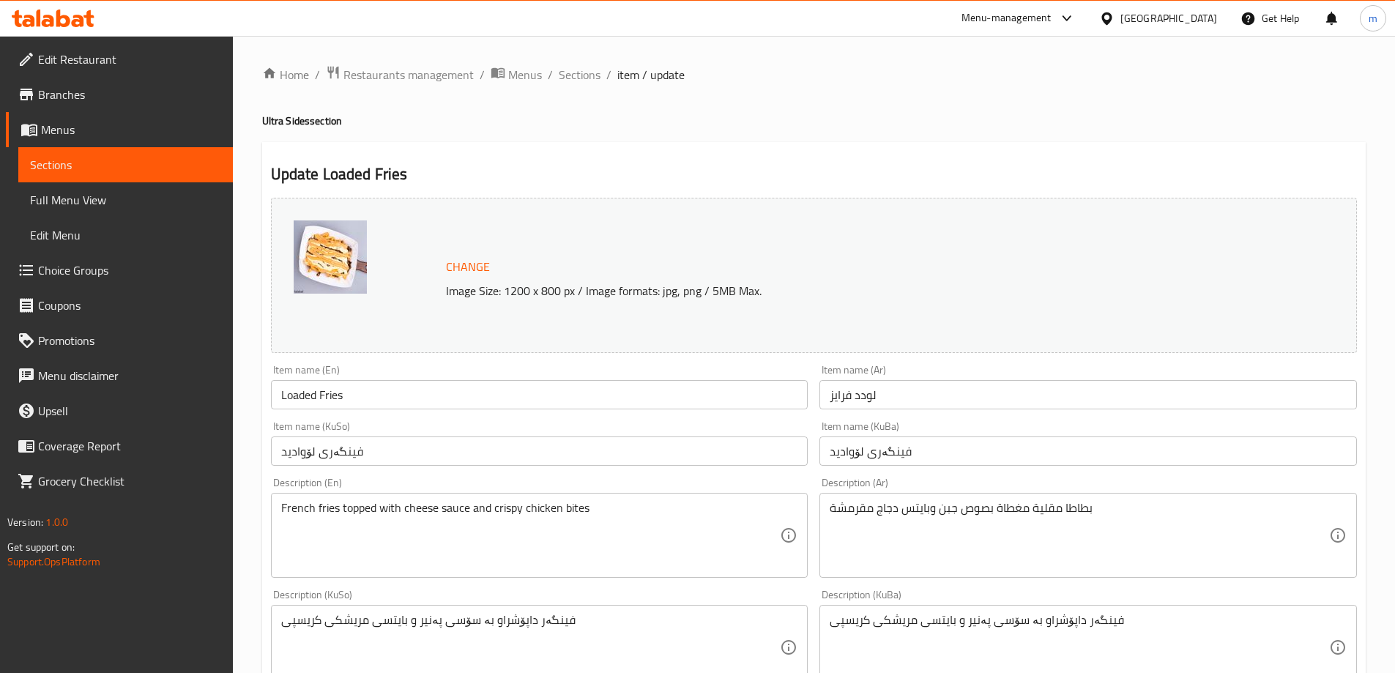
click at [885, 471] on div "Item name (KuBa) فینگەری لۆوادید Item name (KuBa)" at bounding box center [1088, 443] width 549 height 56
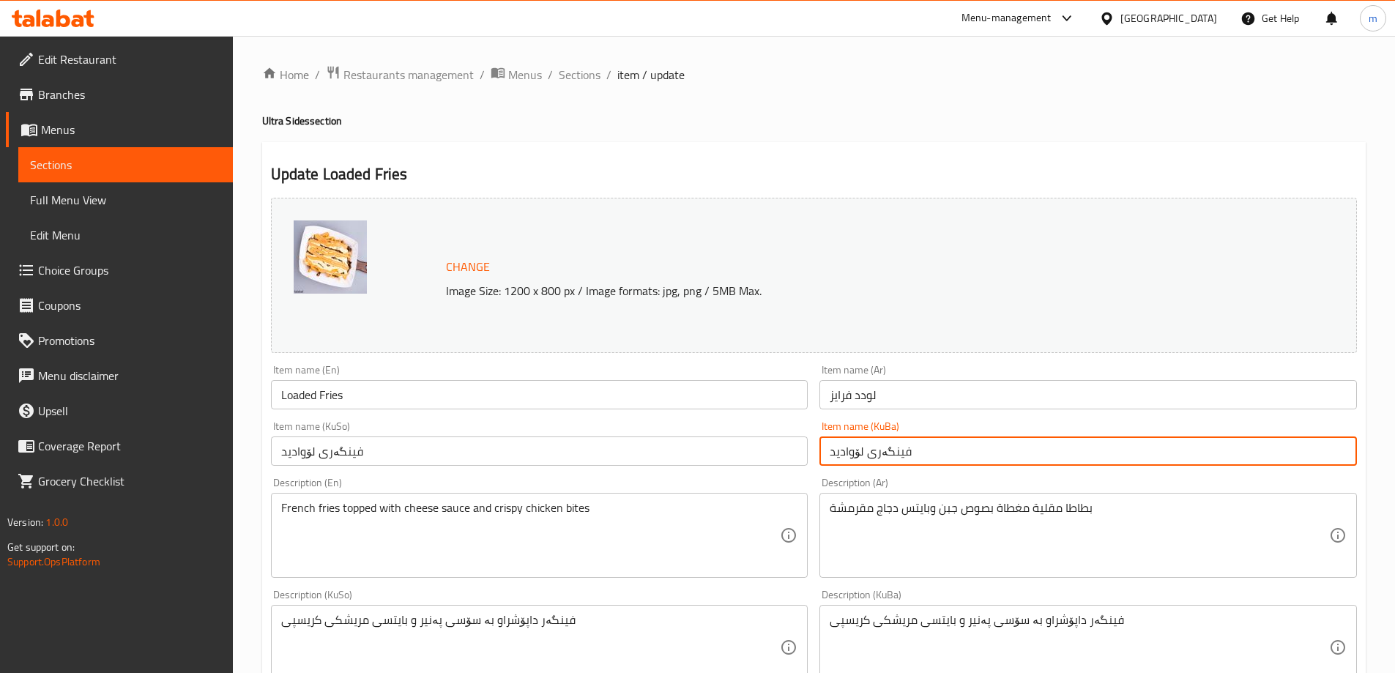
click at [887, 454] on input "فینگەری لۆوادید" at bounding box center [1087, 450] width 537 height 29
paste input "ۆوادید فرایس"
type input "لۆوادید فرایس"
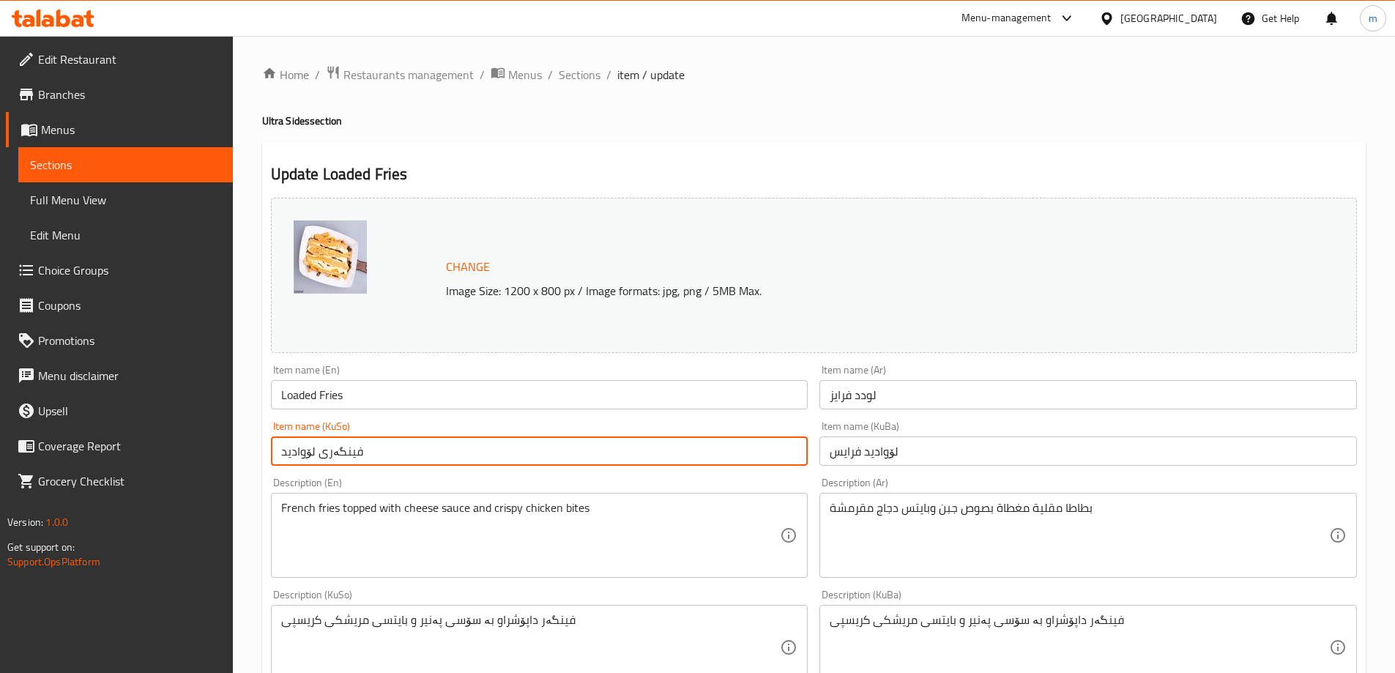
click at [753, 454] on input "فینگەری لۆوادید" at bounding box center [539, 450] width 537 height 29
paste input "ۆوادید فرایس"
click at [753, 454] on input "لۆوادید فرایس" at bounding box center [539, 450] width 537 height 29
type input "لۆوادید فرایس"
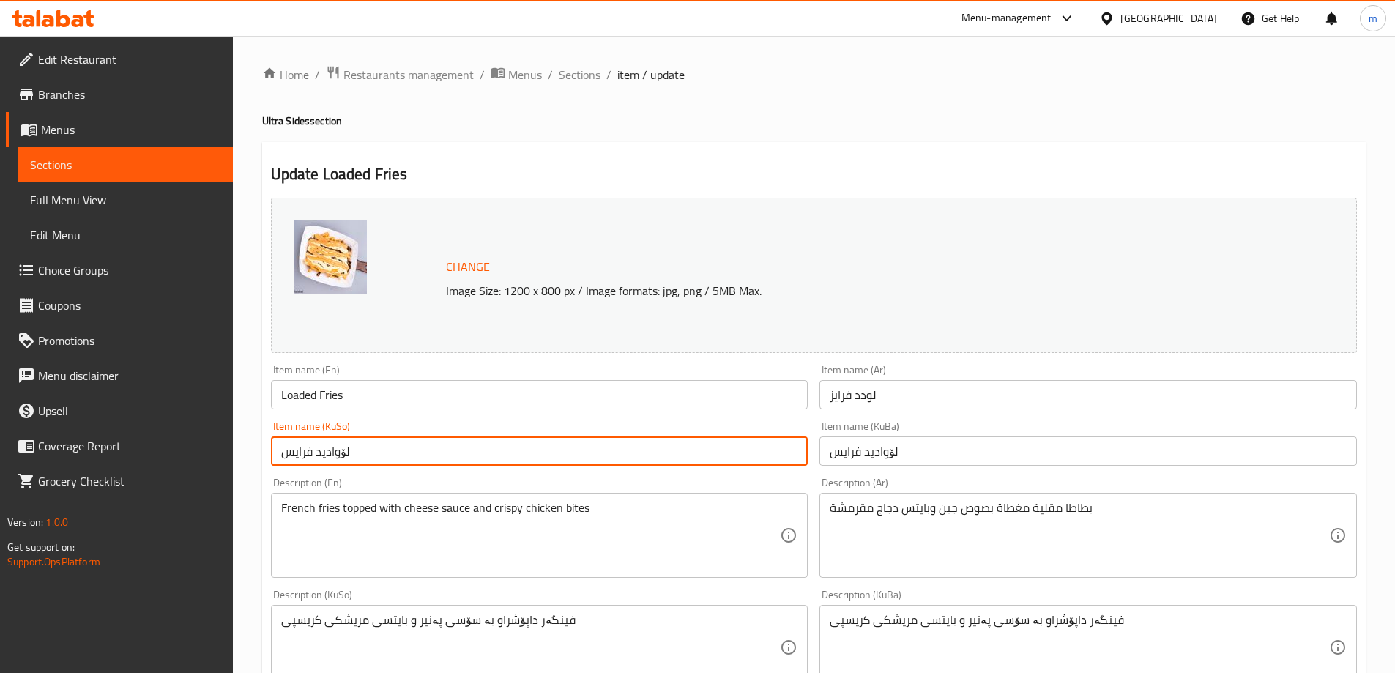
click at [890, 447] on input "لۆوادید فرایس" at bounding box center [1087, 450] width 537 height 29
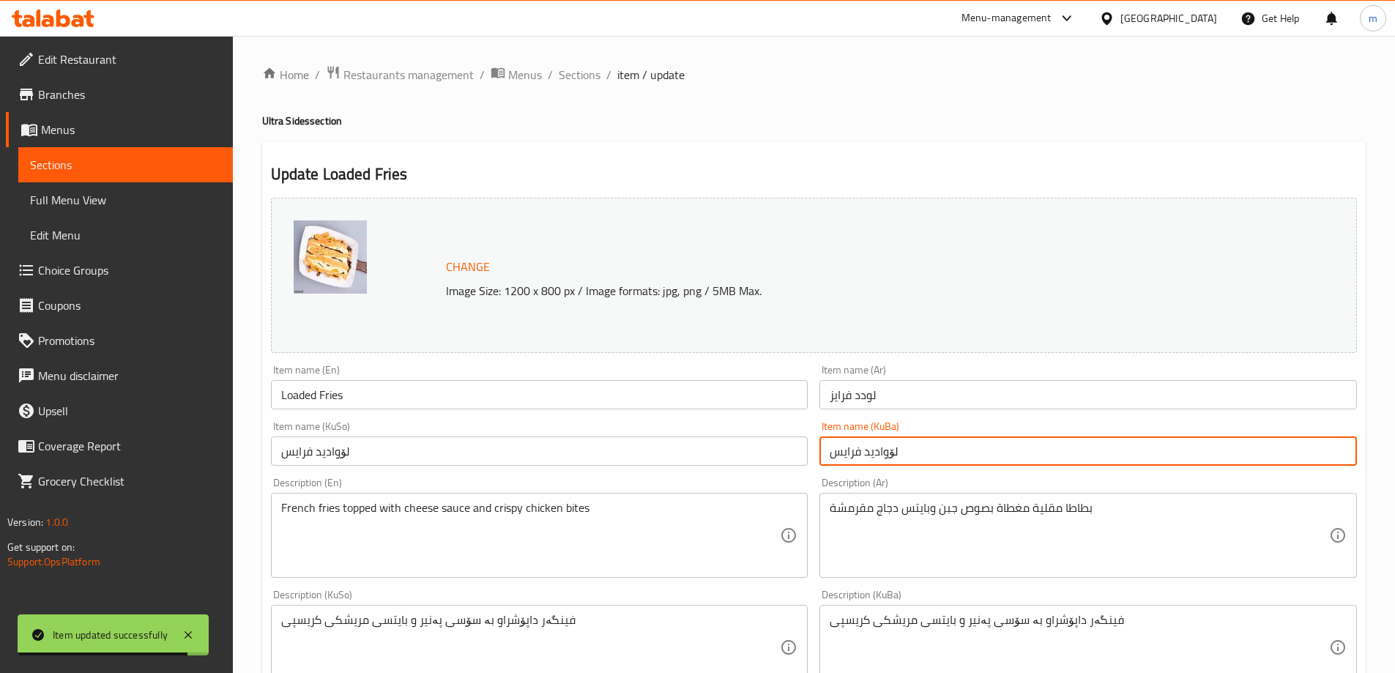
click at [890, 447] on input "لۆوادید فرایس" at bounding box center [1087, 450] width 537 height 29
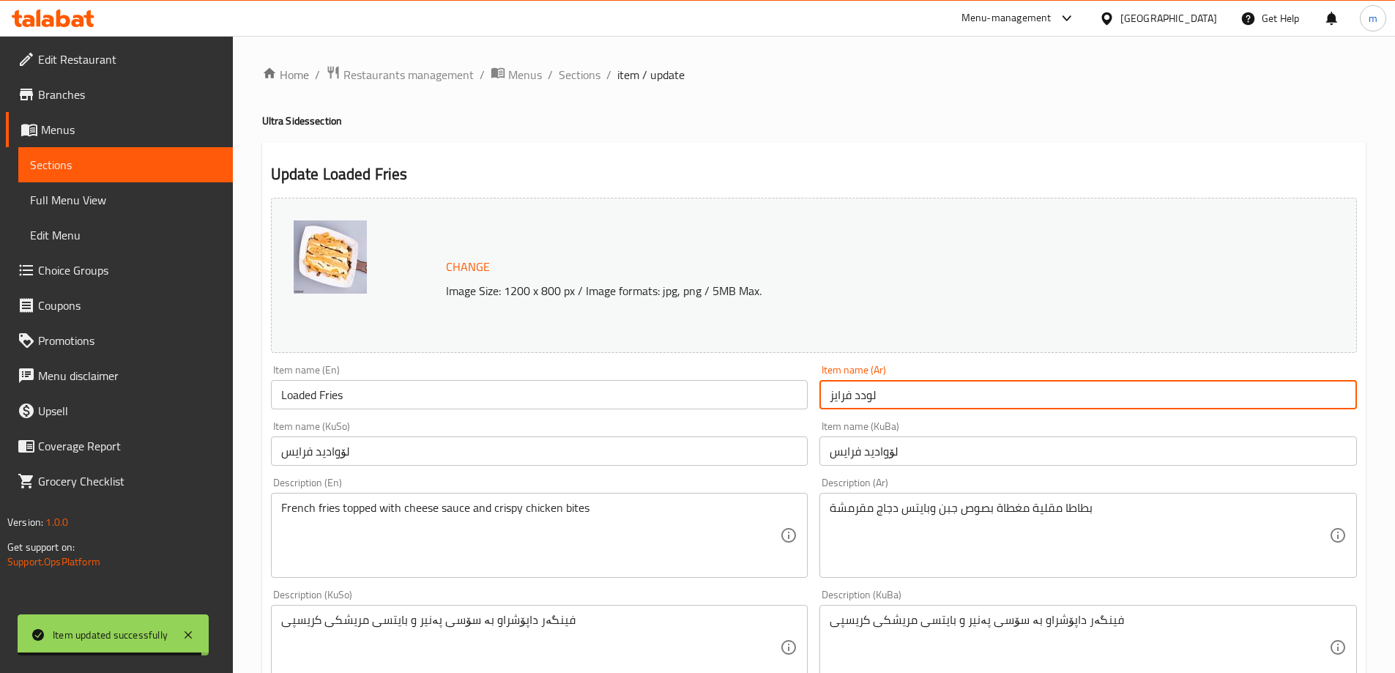
click at [857, 401] on input "لودد فرايز" at bounding box center [1087, 394] width 537 height 29
click at [699, 384] on input "Loaded Fries" at bounding box center [539, 394] width 537 height 29
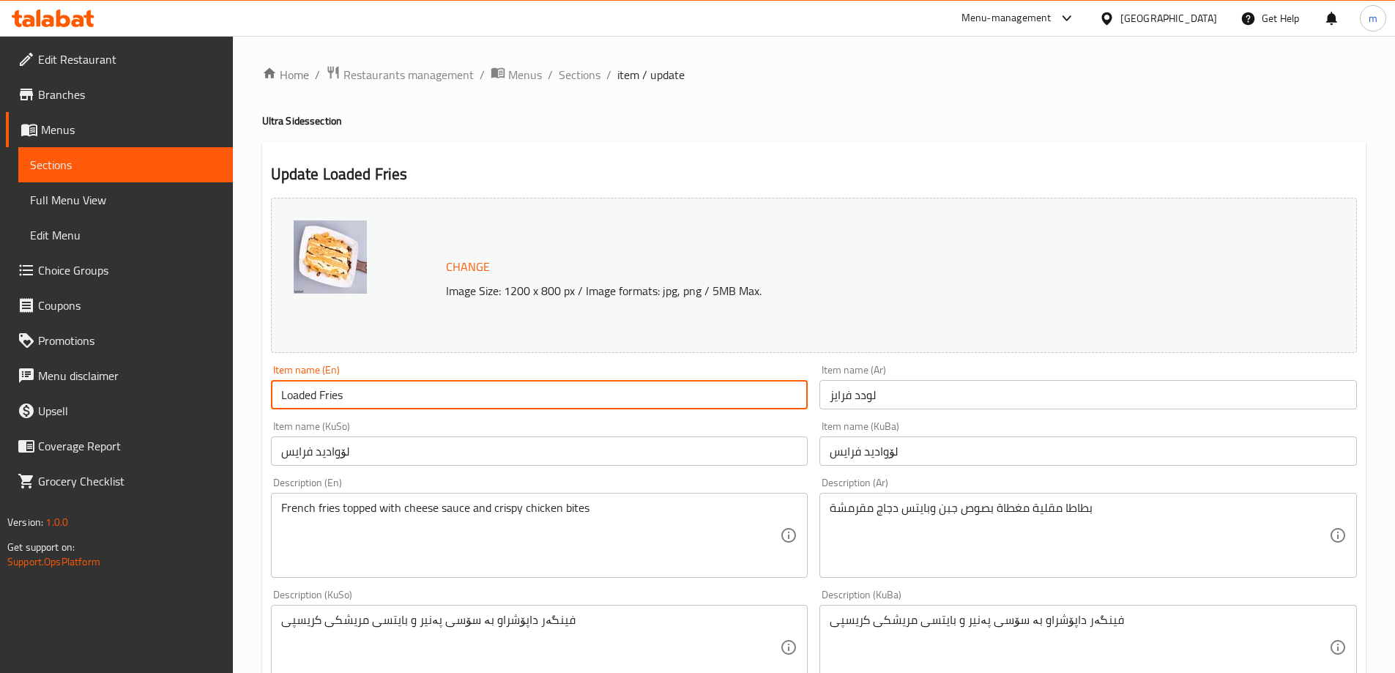
click at [699, 384] on input "Loaded Fries" at bounding box center [539, 394] width 537 height 29
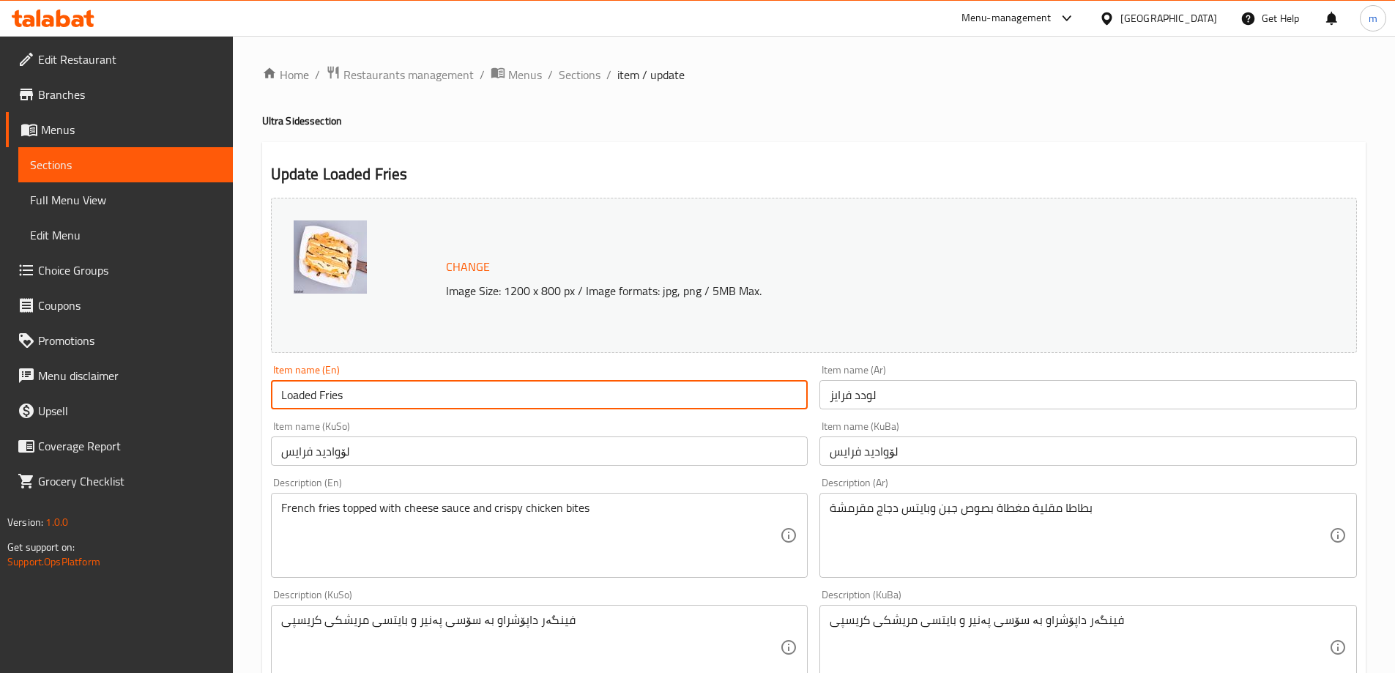
click at [699, 384] on input "Loaded Fries" at bounding box center [539, 394] width 537 height 29
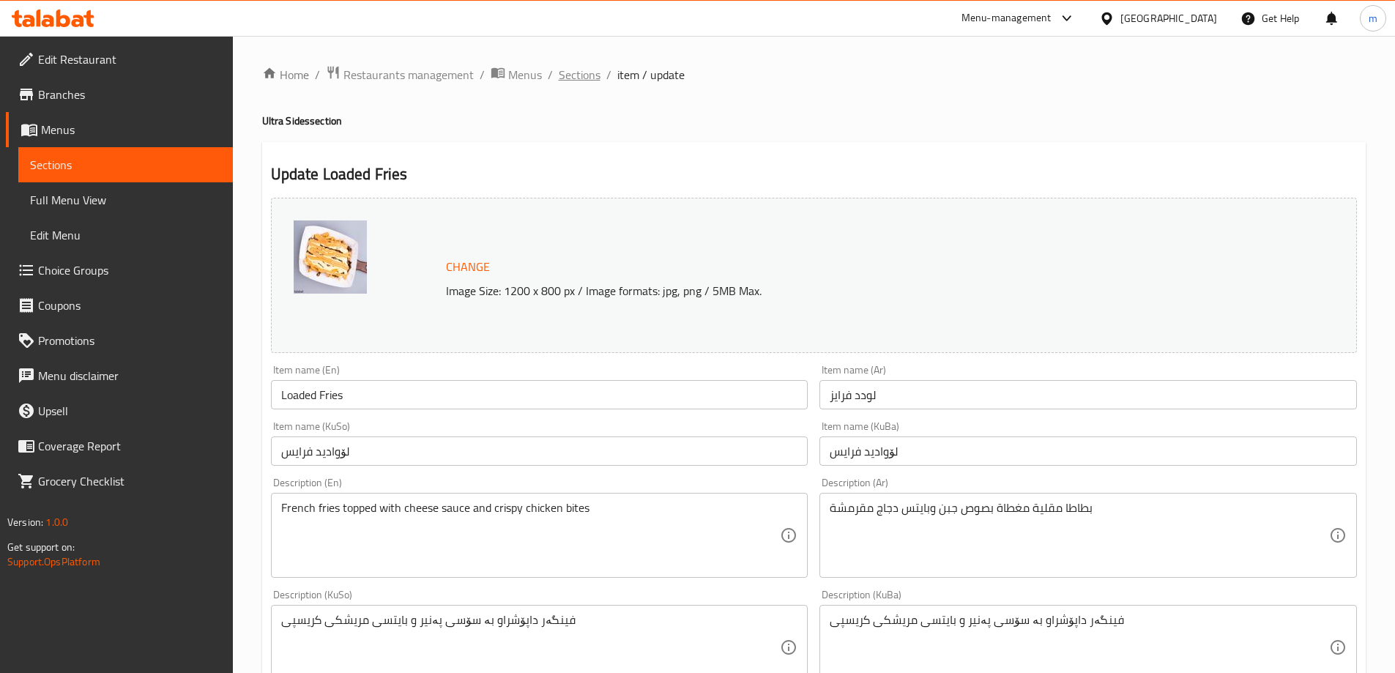
click at [596, 78] on span "Sections" at bounding box center [580, 75] width 42 height 18
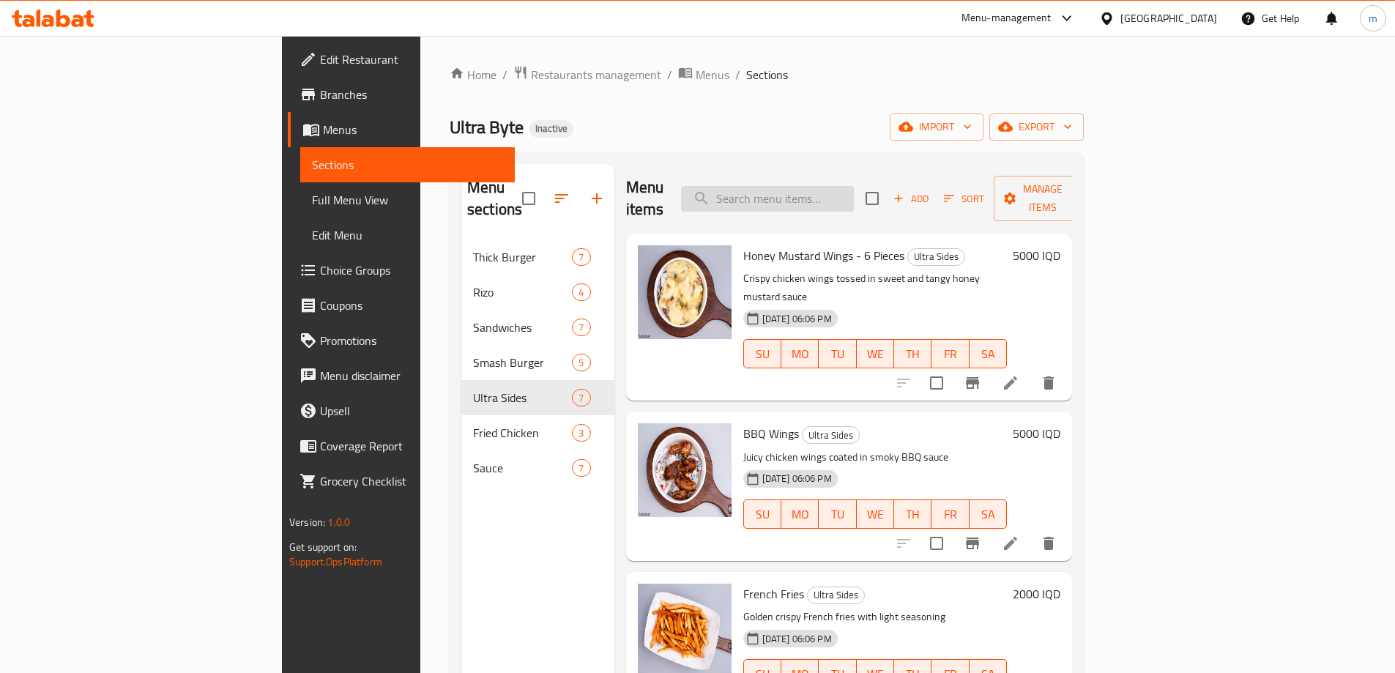
click at [838, 186] on input "search" at bounding box center [767, 199] width 173 height 26
paste input "Loaded Fries"
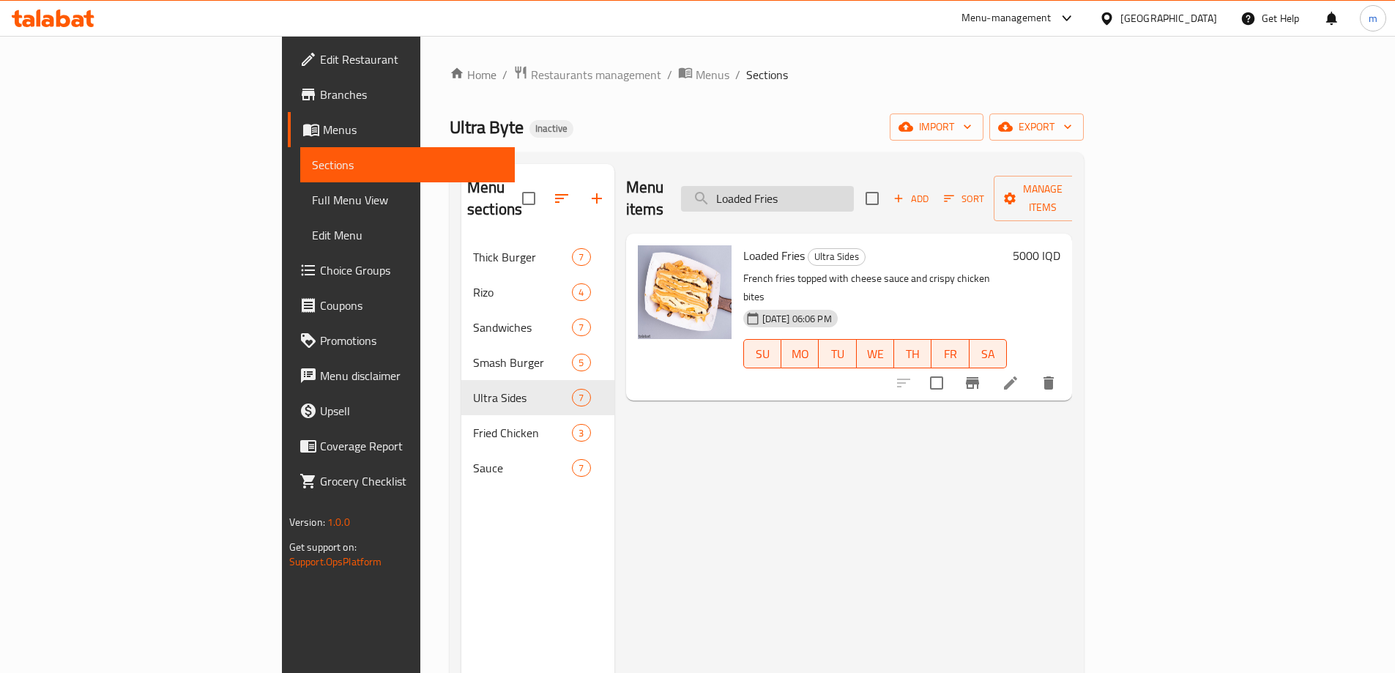
click at [854, 188] on input "Loaded Fries" at bounding box center [767, 199] width 173 height 26
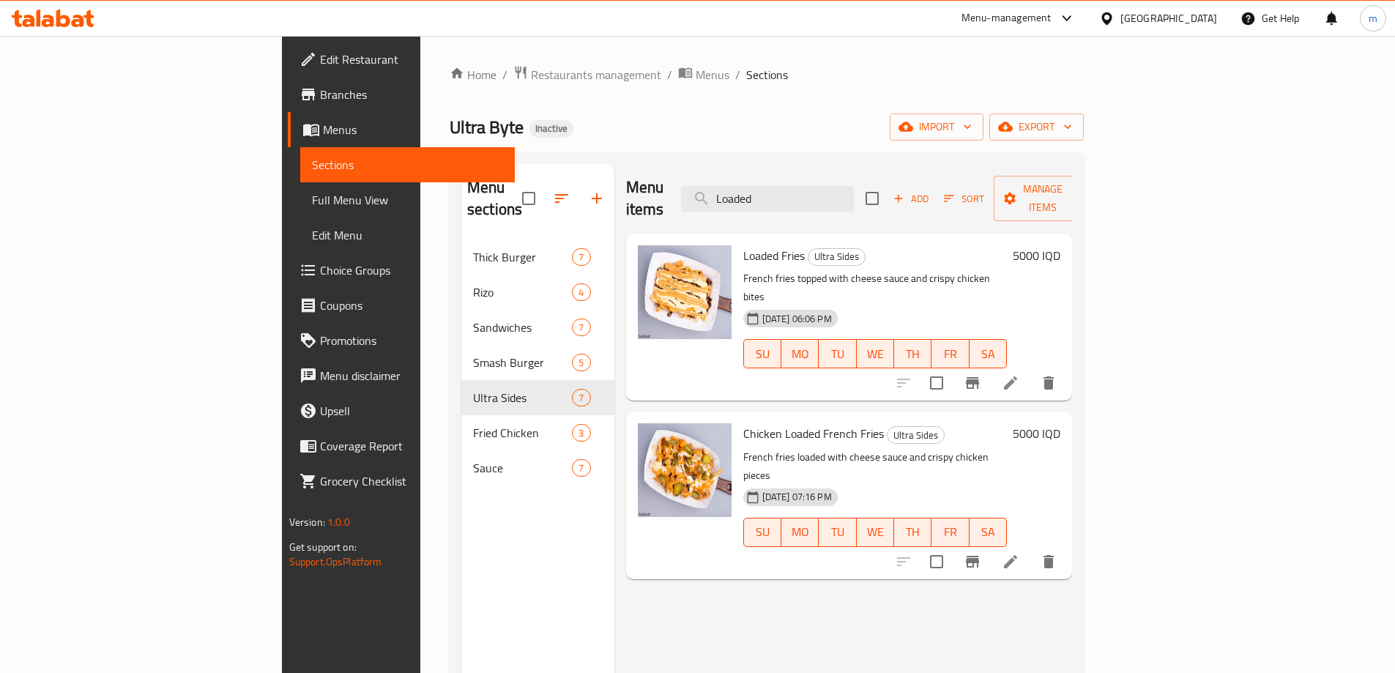
type input "Loaded"
click at [1017, 555] on icon at bounding box center [1010, 561] width 13 height 13
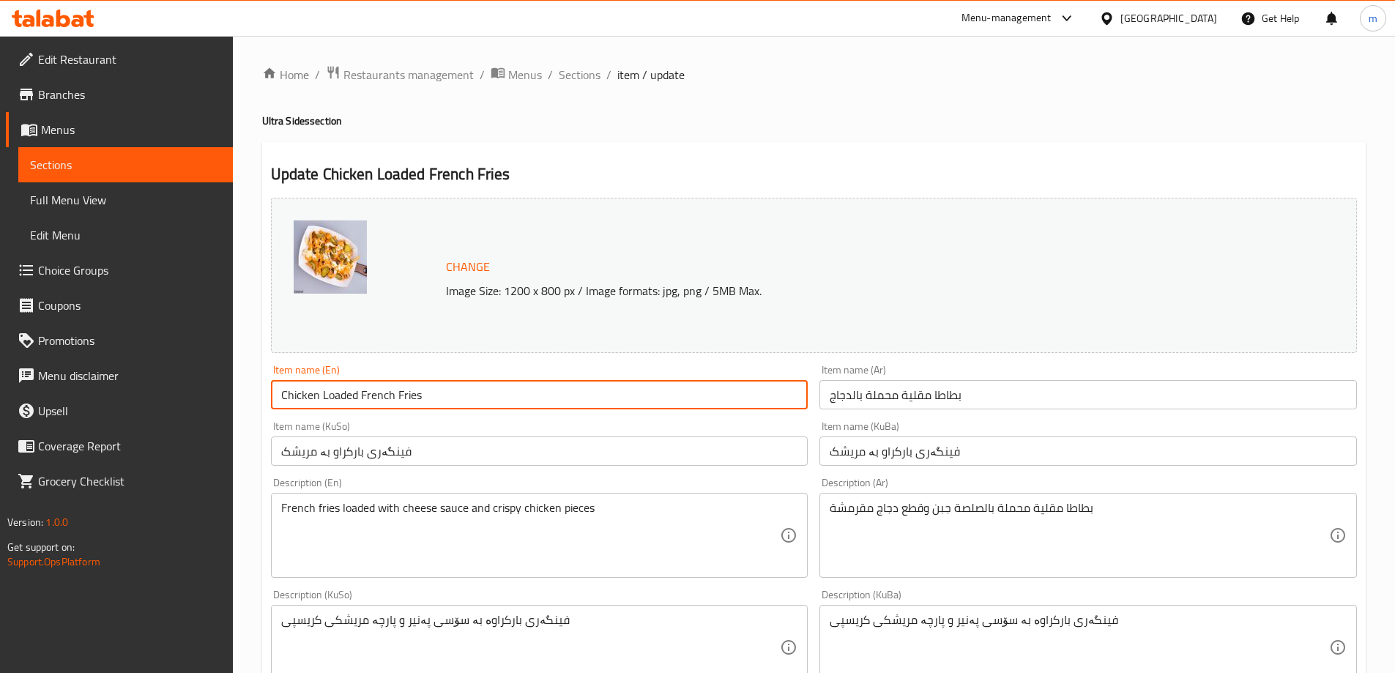
drag, startPoint x: 321, startPoint y: 392, endPoint x: 491, endPoint y: 390, distance: 169.2
click at [491, 390] on input "Chicken Loaded French Fries" at bounding box center [539, 394] width 537 height 29
paste input "text"
type input "Chicken Loaded Fries"
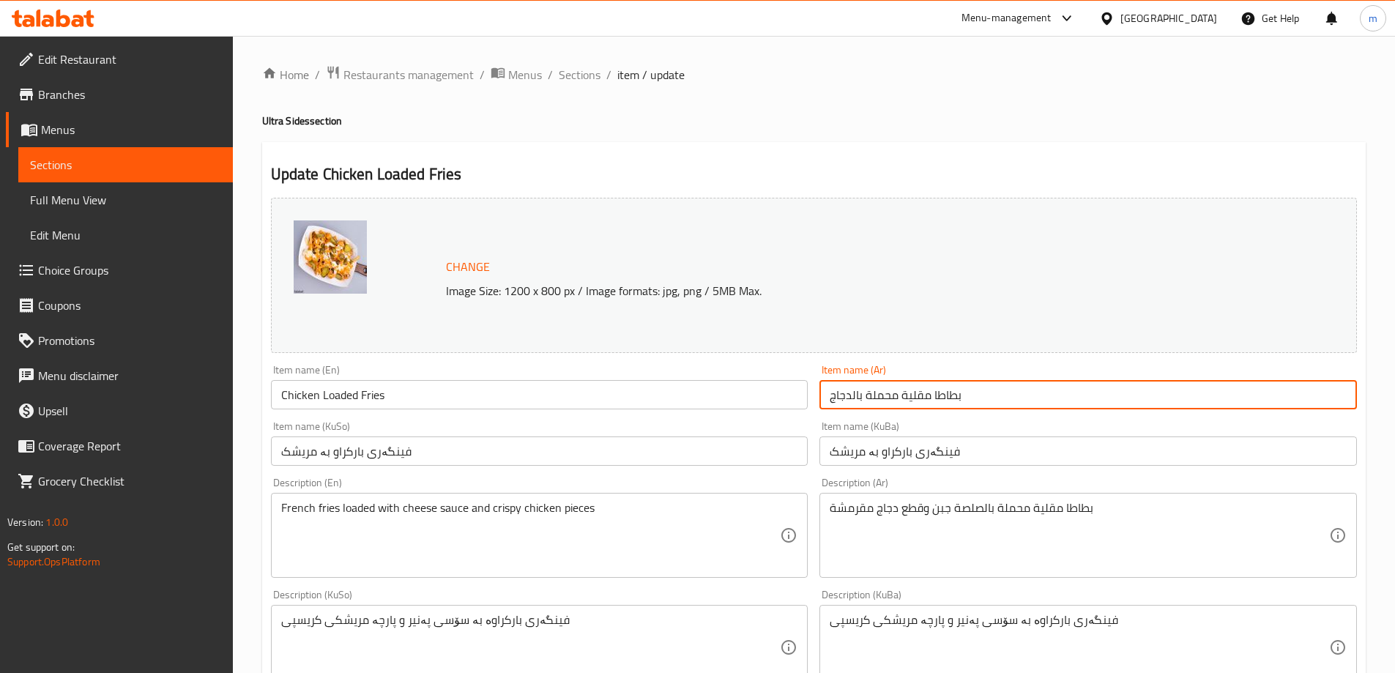
drag, startPoint x: 983, startPoint y: 397, endPoint x: 866, endPoint y: 392, distance: 116.5
click at [866, 392] on input "بطاطا مقلية محملة بالدجاج" at bounding box center [1087, 394] width 537 height 29
paste input "لودد فرايز"
type input "لودد فرايز بالدجاج"
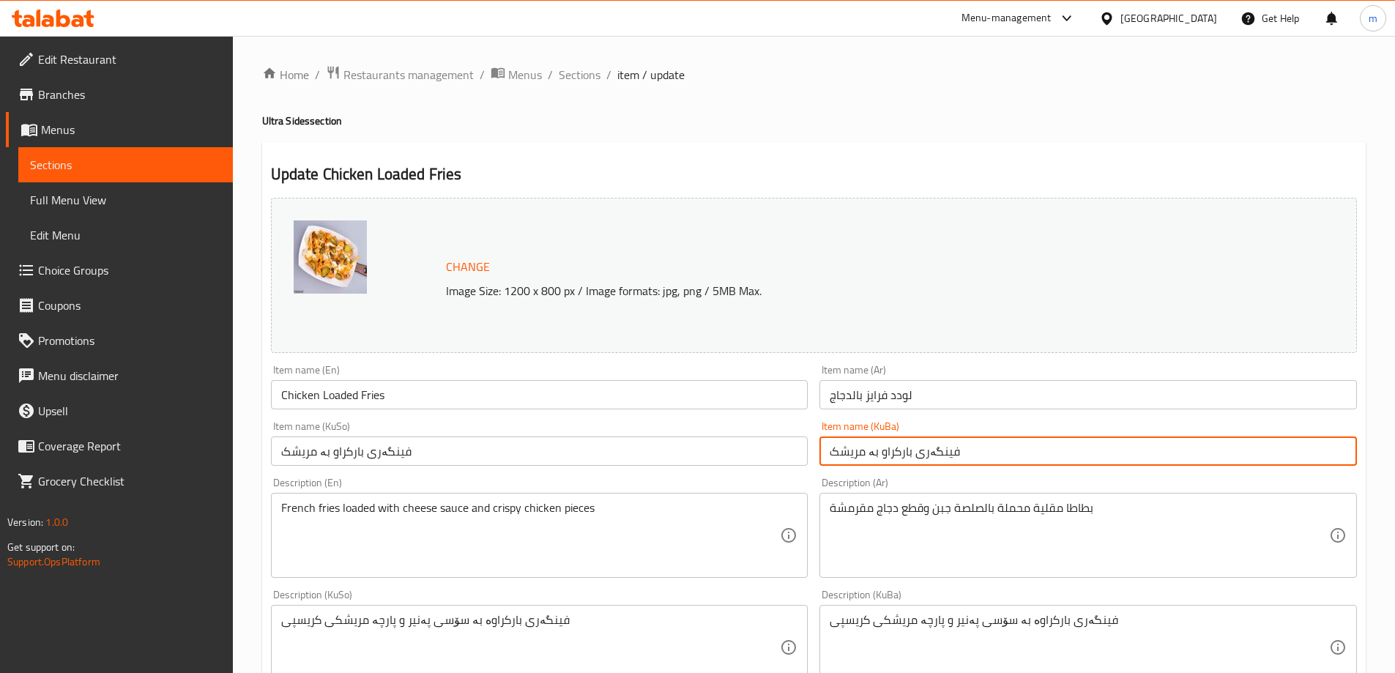
drag, startPoint x: 972, startPoint y: 450, endPoint x: 878, endPoint y: 458, distance: 94.1
click at [878, 458] on input "فینگەری بارکراو بە مریشک" at bounding box center [1087, 450] width 537 height 29
paste input "ۆوادید فرایس"
click at [877, 444] on input "لۆوادید [PERSON_NAME]" at bounding box center [1087, 450] width 537 height 29
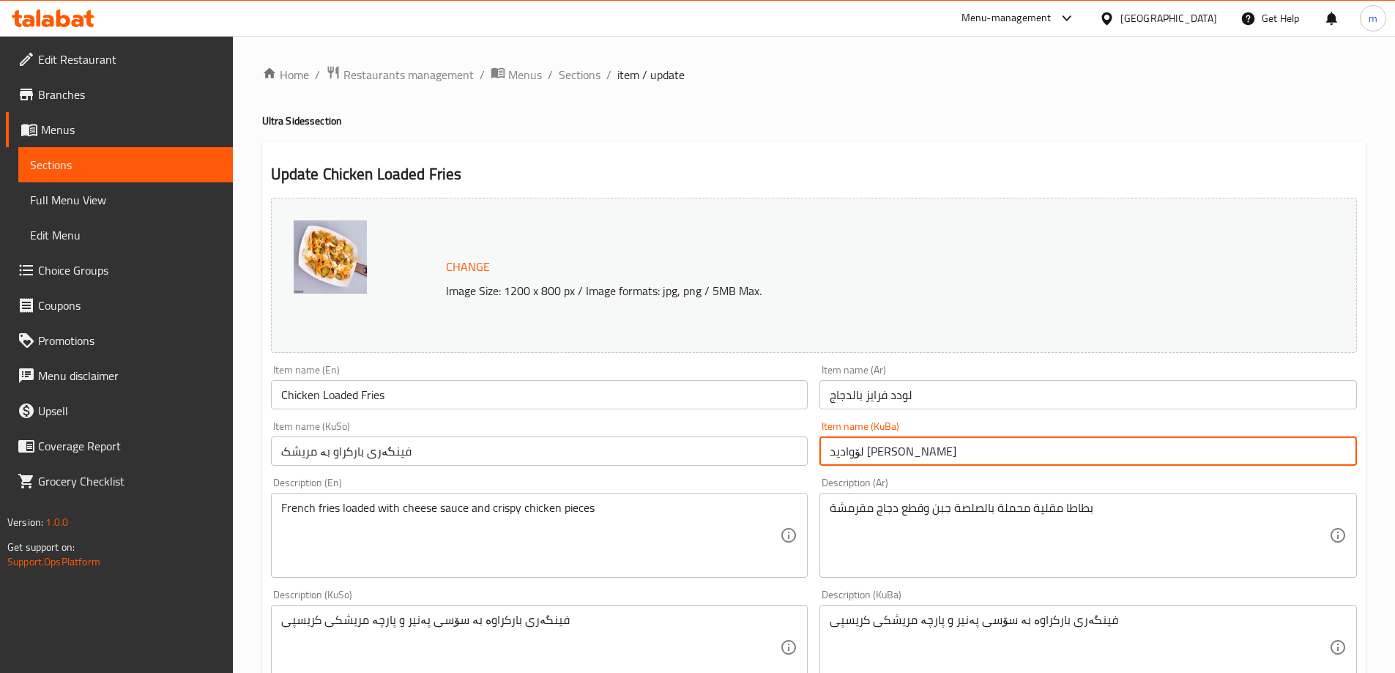
click at [877, 444] on input "لۆوادید [PERSON_NAME]" at bounding box center [1087, 450] width 537 height 29
type input "لۆوادید [PERSON_NAME]"
click at [802, 455] on input "فینگەری بارکراو بە مریشک" at bounding box center [539, 450] width 537 height 29
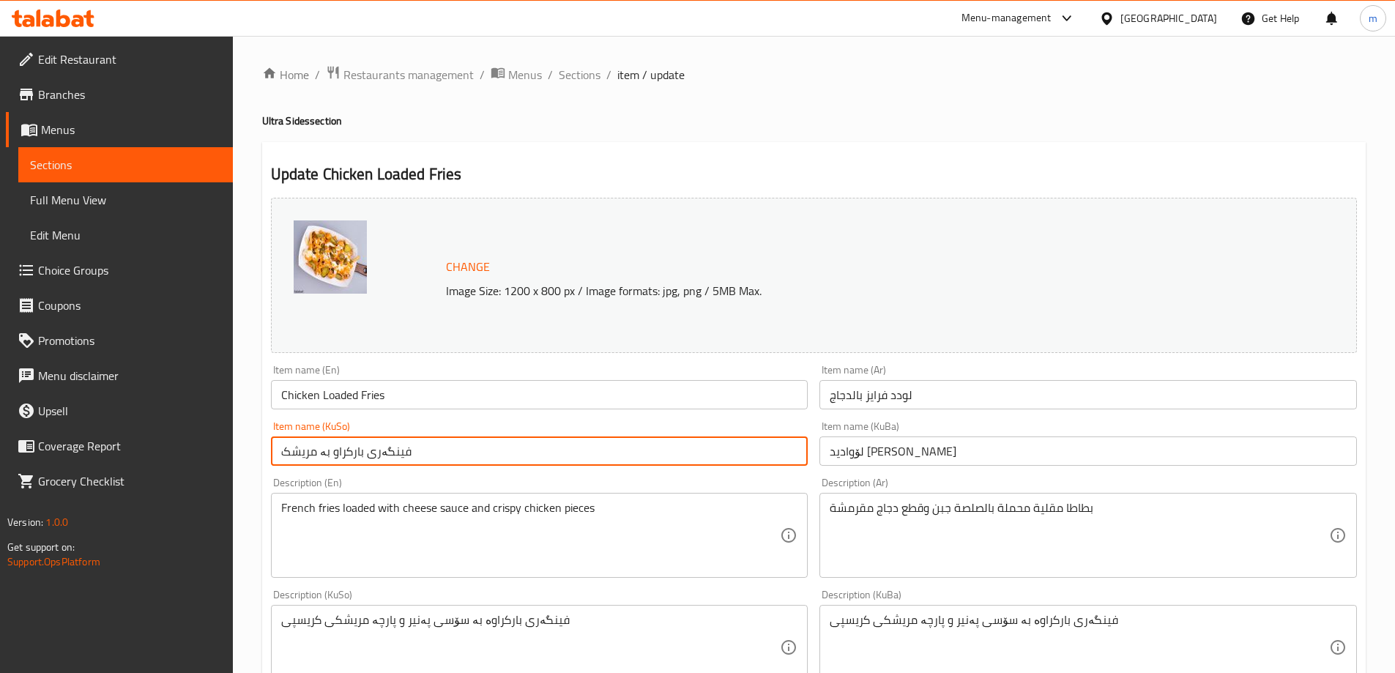
click at [802, 455] on input "فینگەری بارکراو بە مریشک" at bounding box center [539, 450] width 537 height 29
paste input "ۆوادید فرایس"
type input "لۆوادید [PERSON_NAME]"
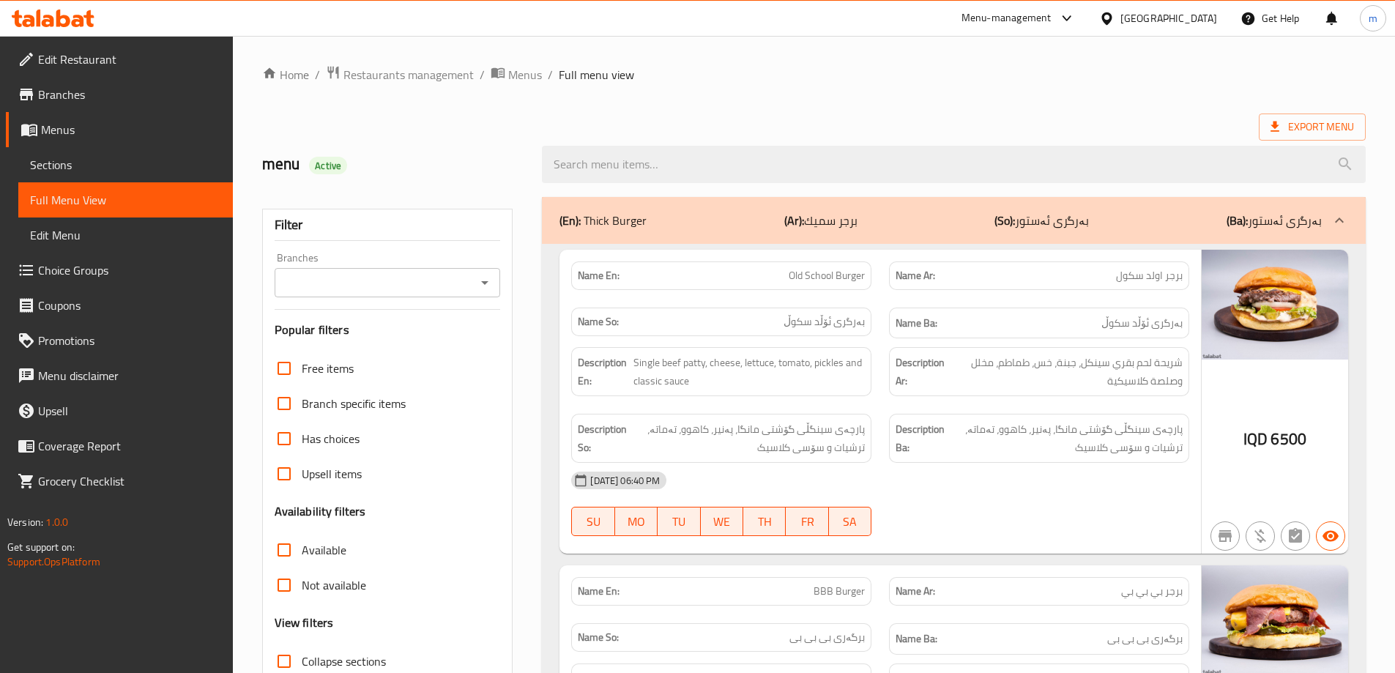
drag, startPoint x: 504, startPoint y: 127, endPoint x: 508, endPoint y: 207, distance: 80.7
click at [504, 127] on div "Export Menu" at bounding box center [813, 126] width 1103 height 27
click at [481, 285] on icon "Open" at bounding box center [485, 283] width 18 height 18
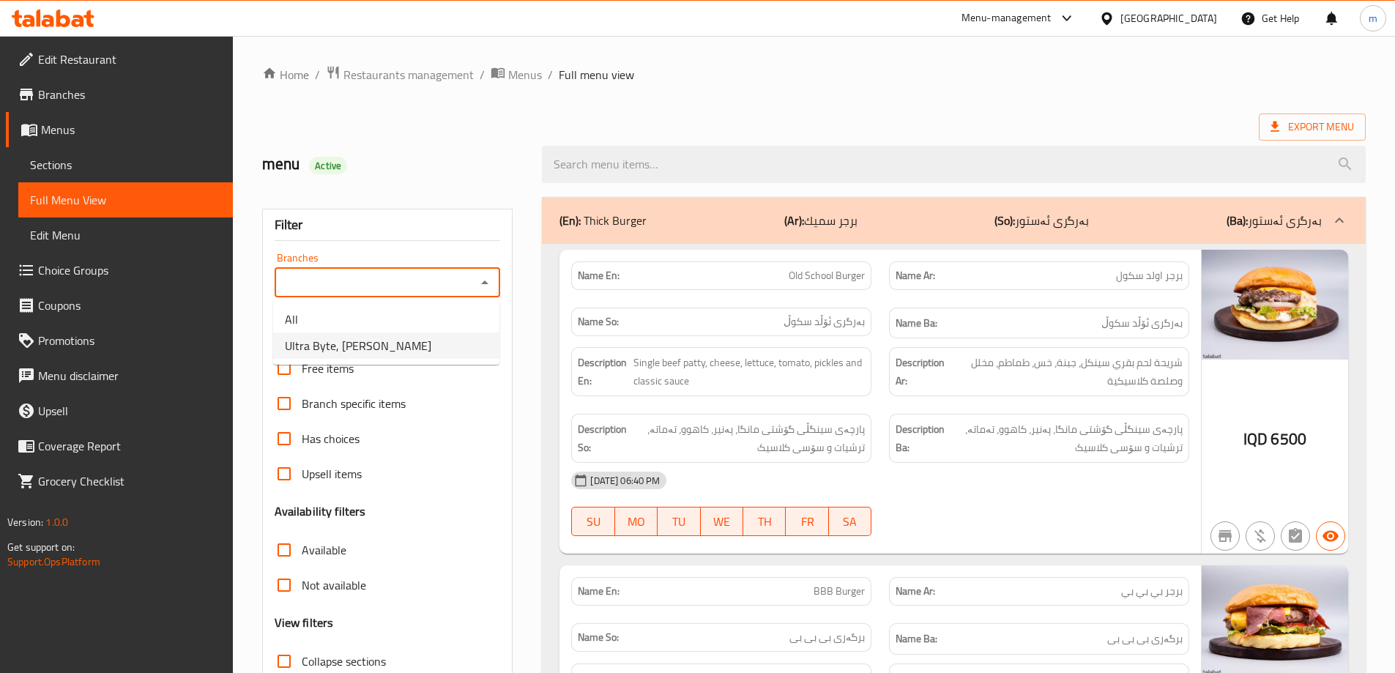
click at [412, 343] on li "Ultra Byte, [PERSON_NAME]" at bounding box center [386, 345] width 226 height 26
type input "Ultra Byte, [PERSON_NAME]"
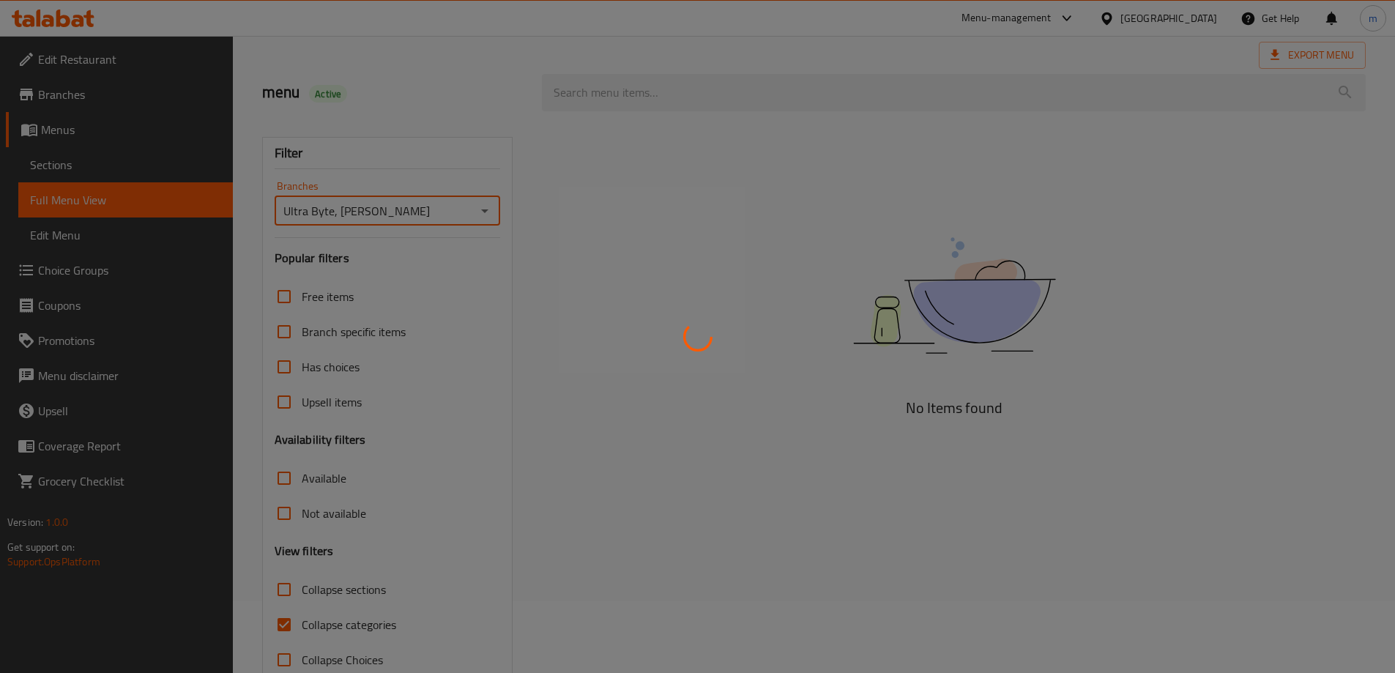
scroll to position [106, 0]
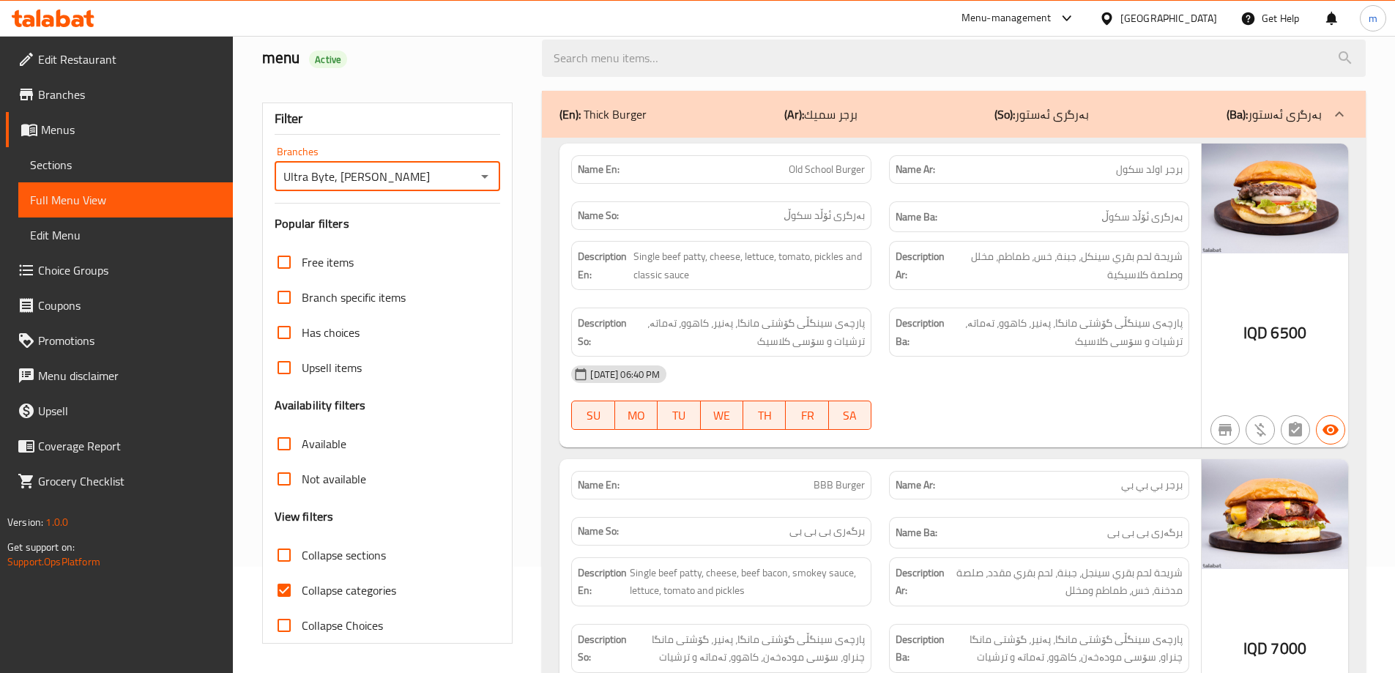
click at [278, 589] on input "Collapse categories" at bounding box center [284, 590] width 35 height 35
checkbox input "false"
click at [283, 565] on input "Collapse sections" at bounding box center [284, 554] width 35 height 35
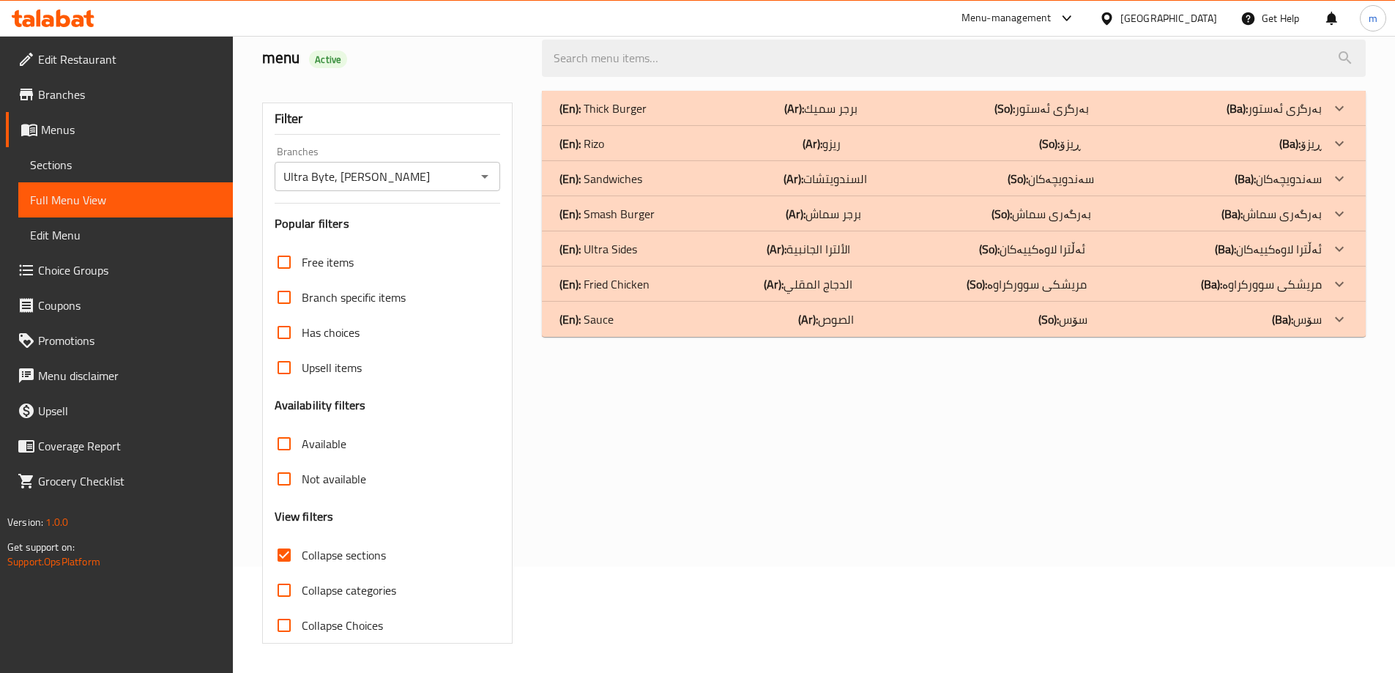
click at [826, 117] on p "(Ar): الدجاج المقلي" at bounding box center [820, 109] width 73 height 18
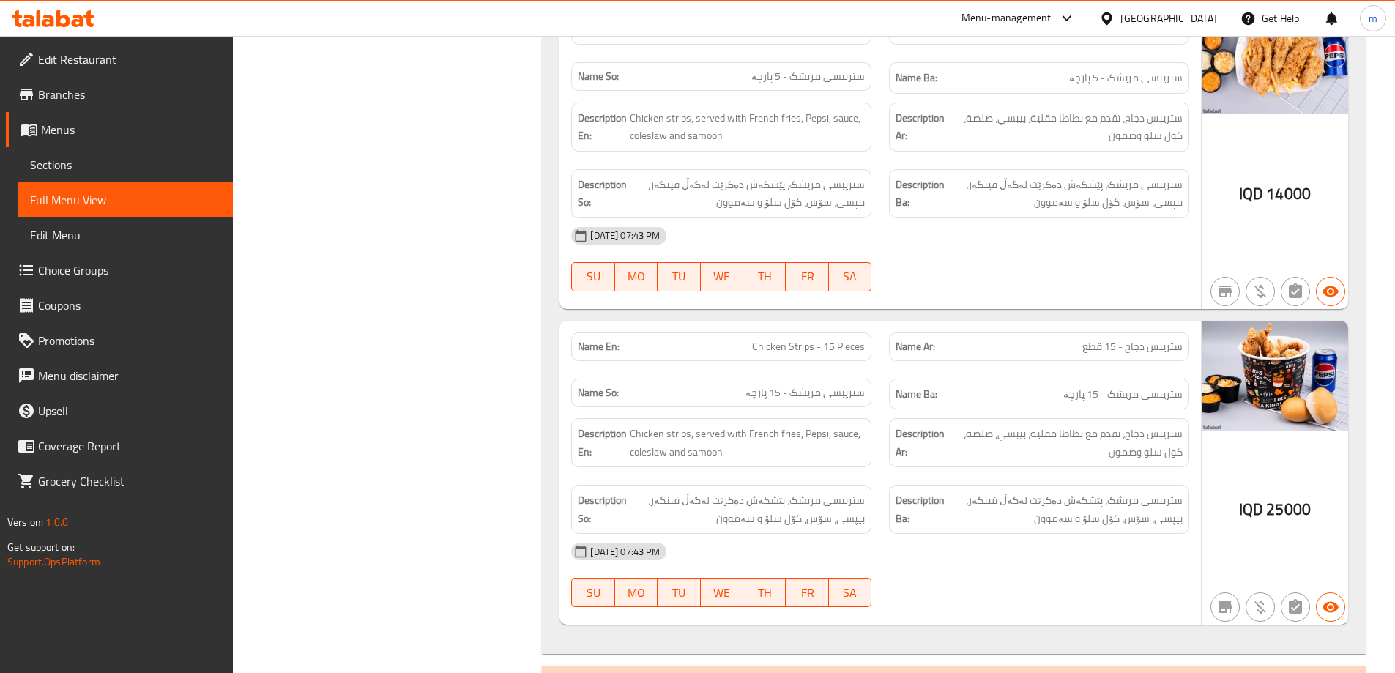
scroll to position [1090, 0]
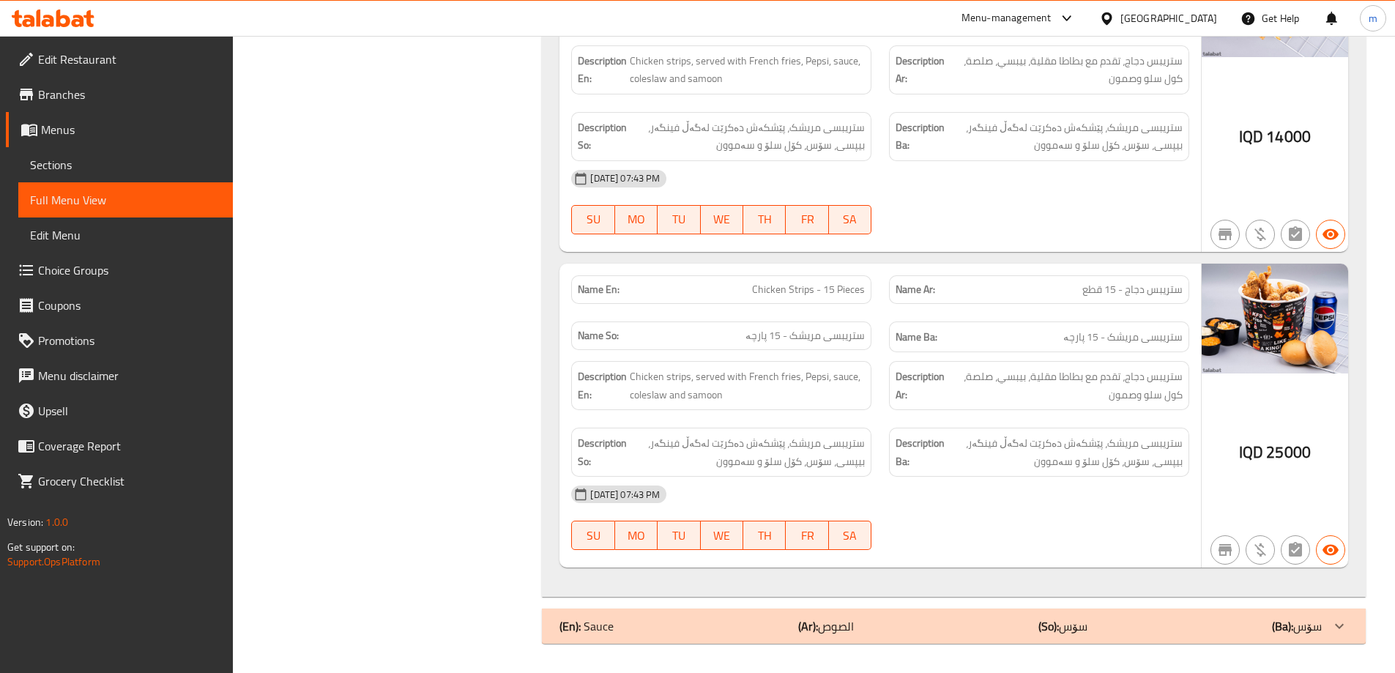
click at [1043, 331] on h6 "Name Ba: ستریبسی مریشک - 15 پارچە" at bounding box center [1039, 337] width 287 height 18
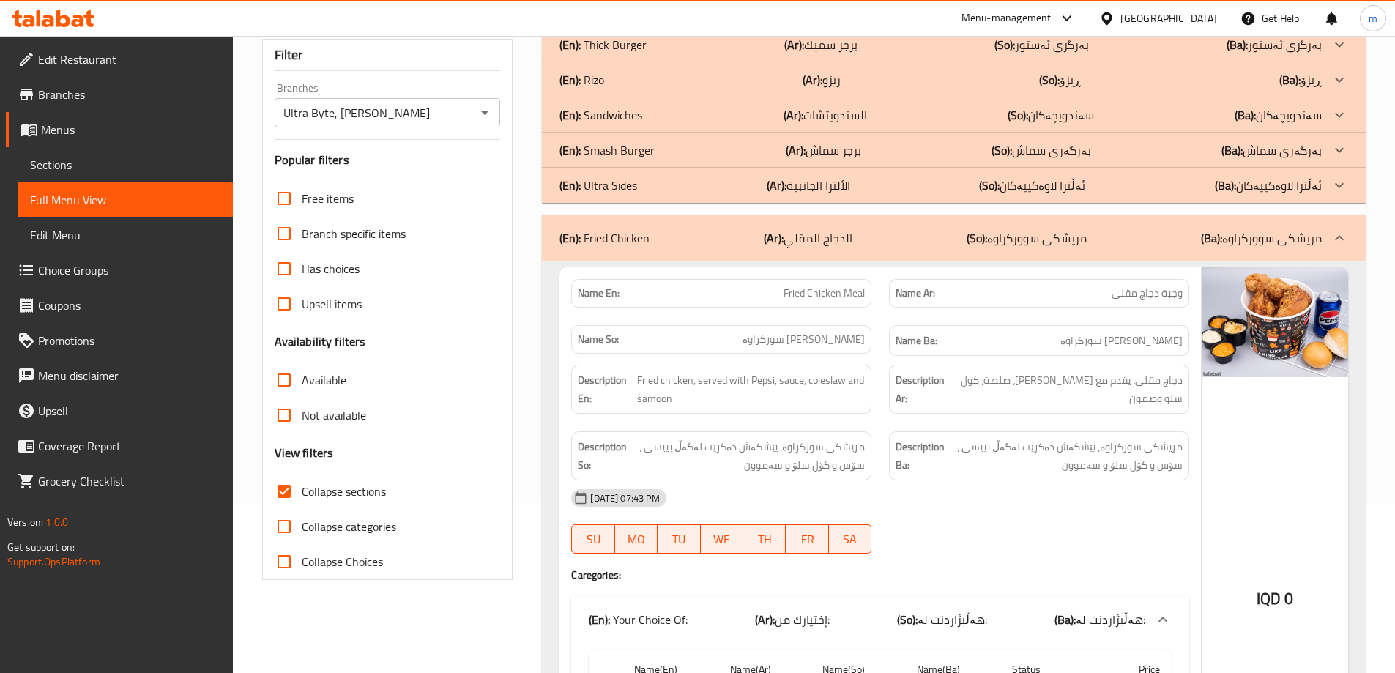
scroll to position [244, 0]
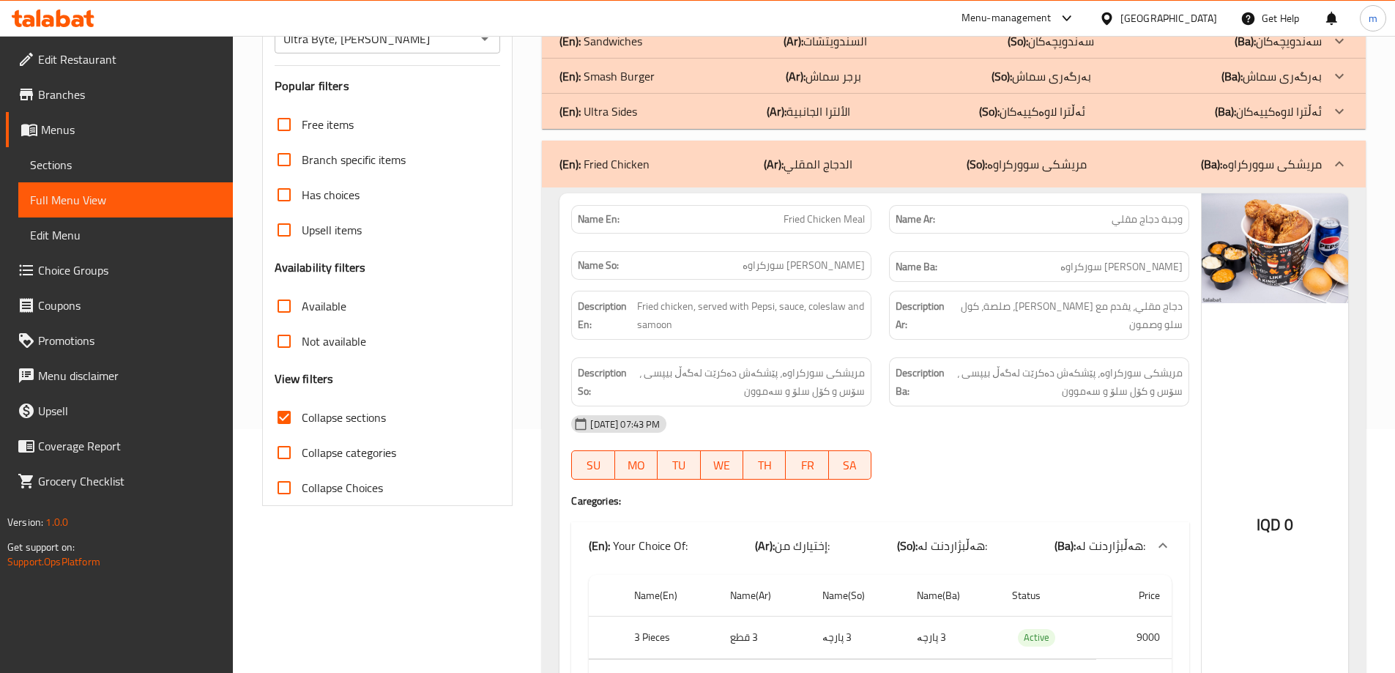
click at [375, 417] on span "Collapse sections" at bounding box center [344, 418] width 84 height 18
click at [302, 417] on input "Collapse sections" at bounding box center [284, 417] width 35 height 35
checkbox input "false"
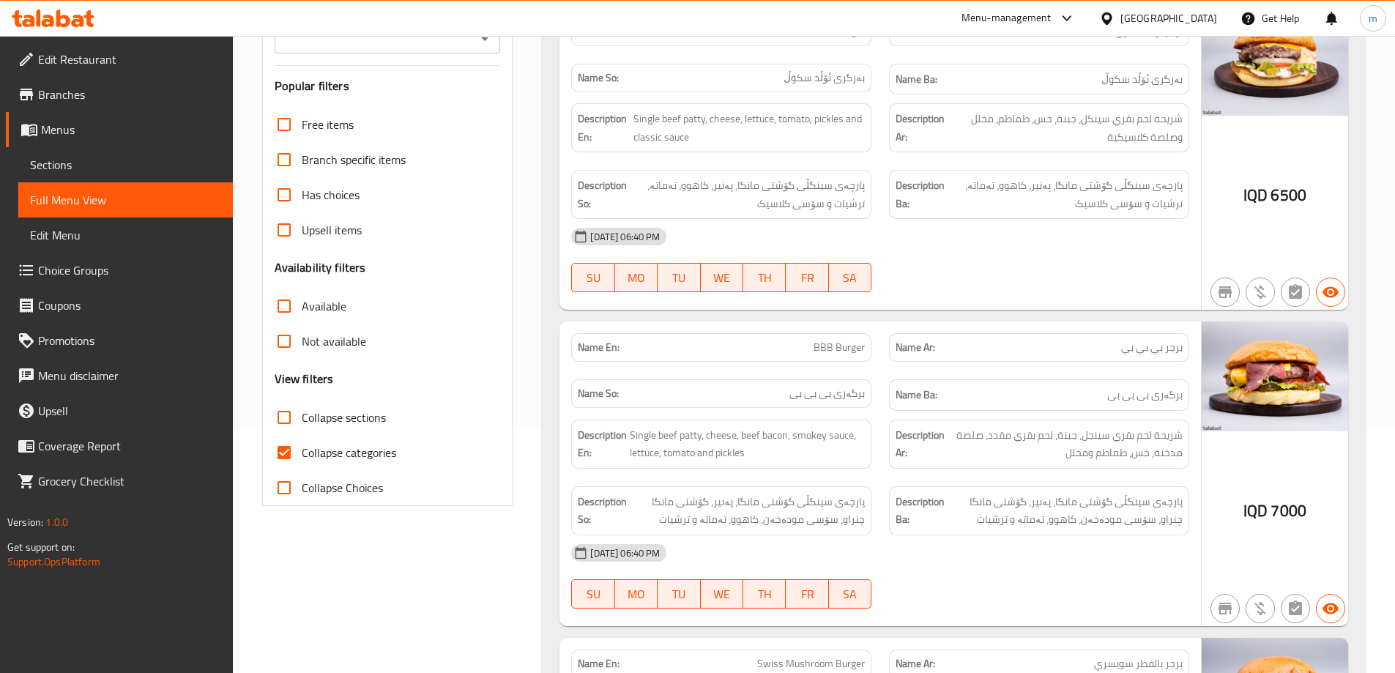
click at [369, 453] on span "Collapse categories" at bounding box center [349, 453] width 94 height 18
click at [302, 453] on input "Collapse categories" at bounding box center [284, 452] width 35 height 35
checkbox input "false"
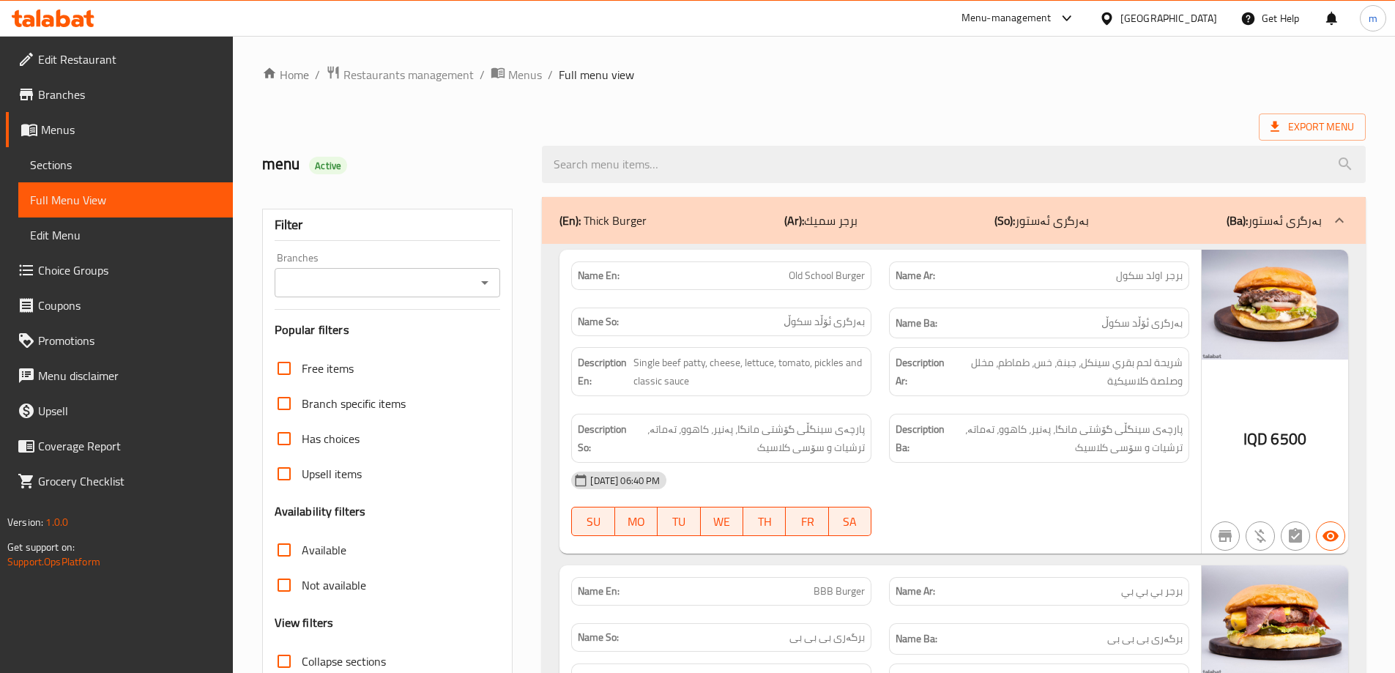
click at [484, 283] on icon "Open" at bounding box center [484, 283] width 7 height 4
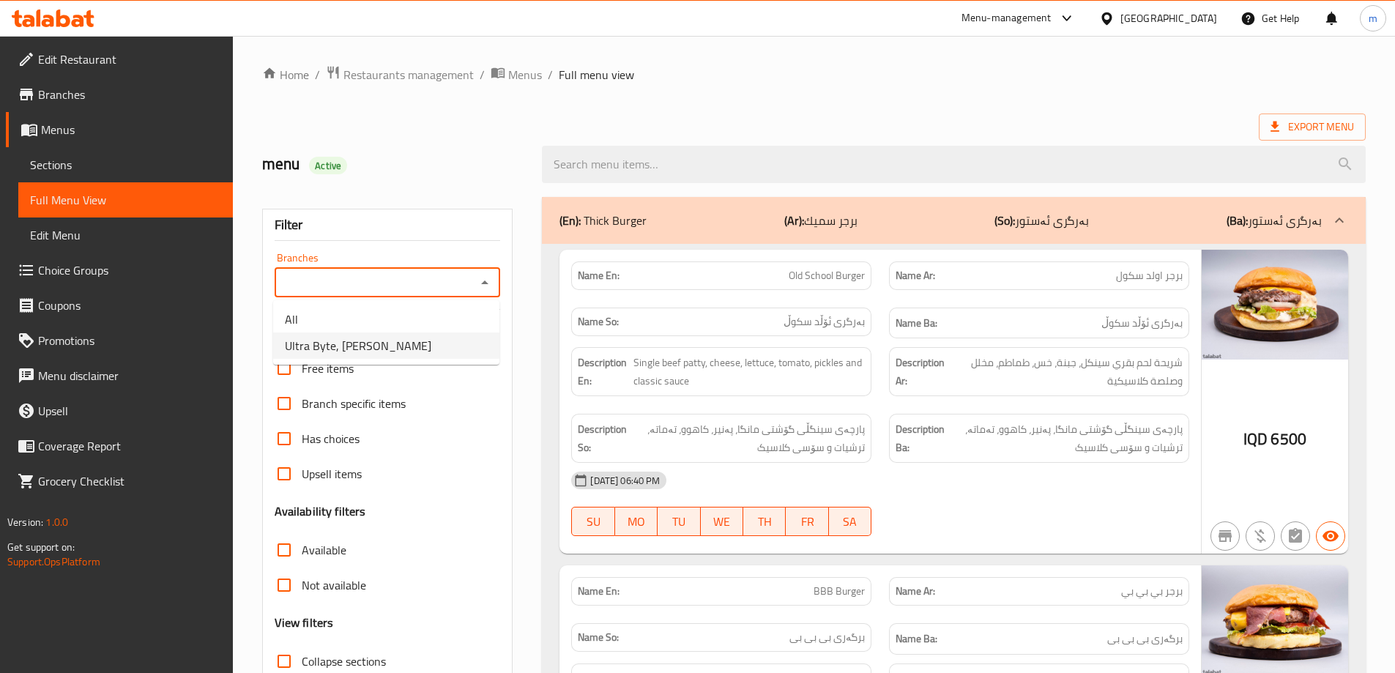
click at [450, 336] on li "Ultra Byte, [PERSON_NAME]" at bounding box center [386, 345] width 226 height 26
type input "Ultra Byte, [PERSON_NAME]"
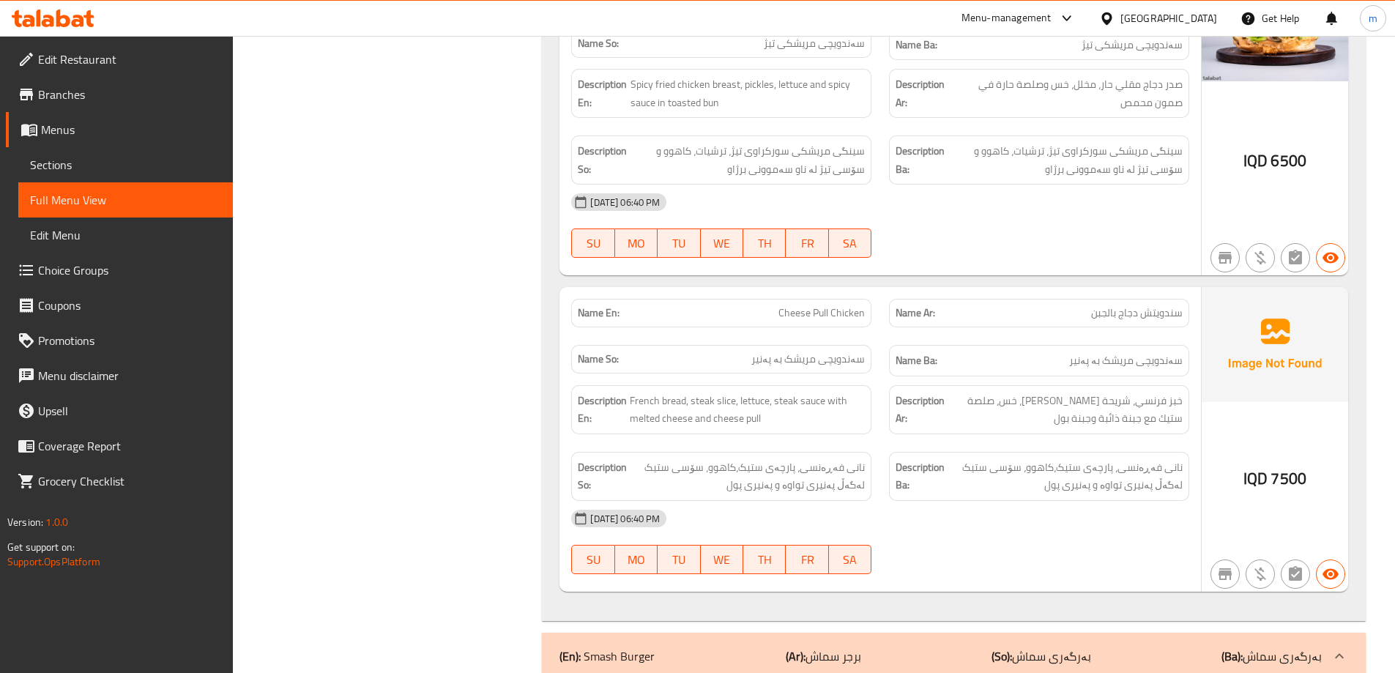
scroll to position [5132, 0]
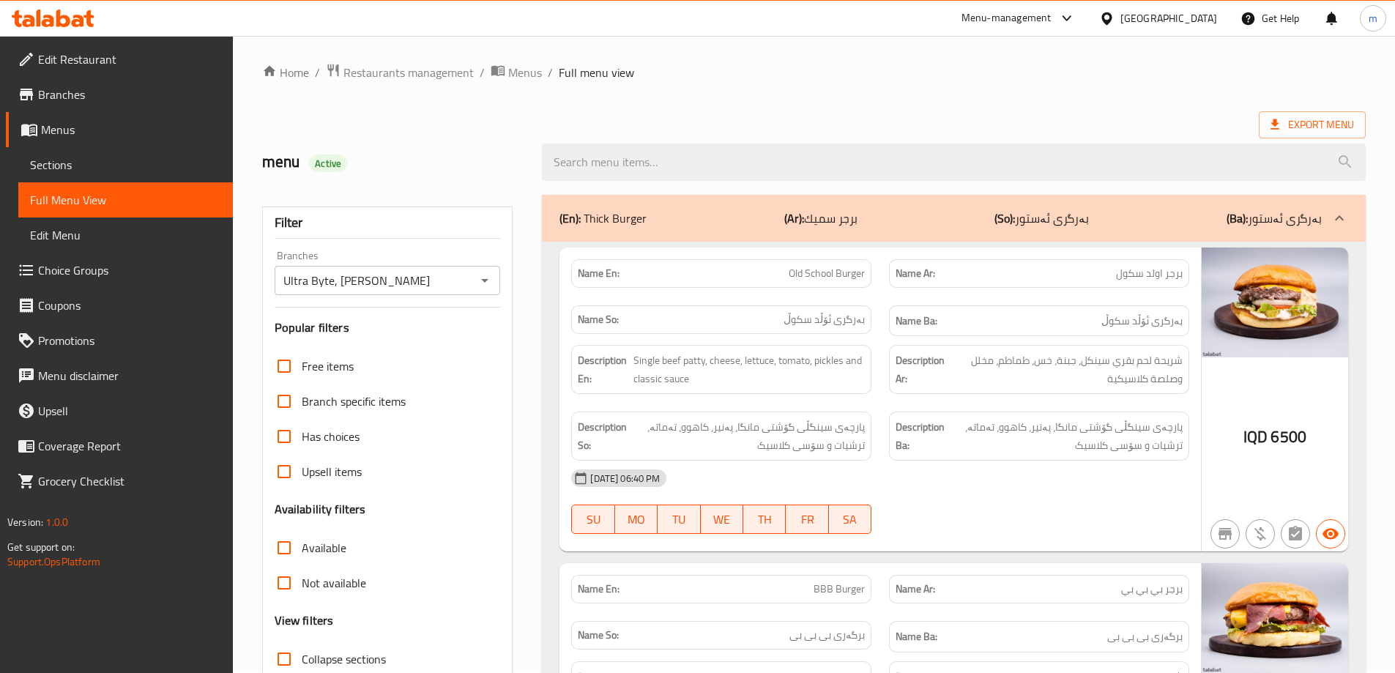
scroll to position [0, 0]
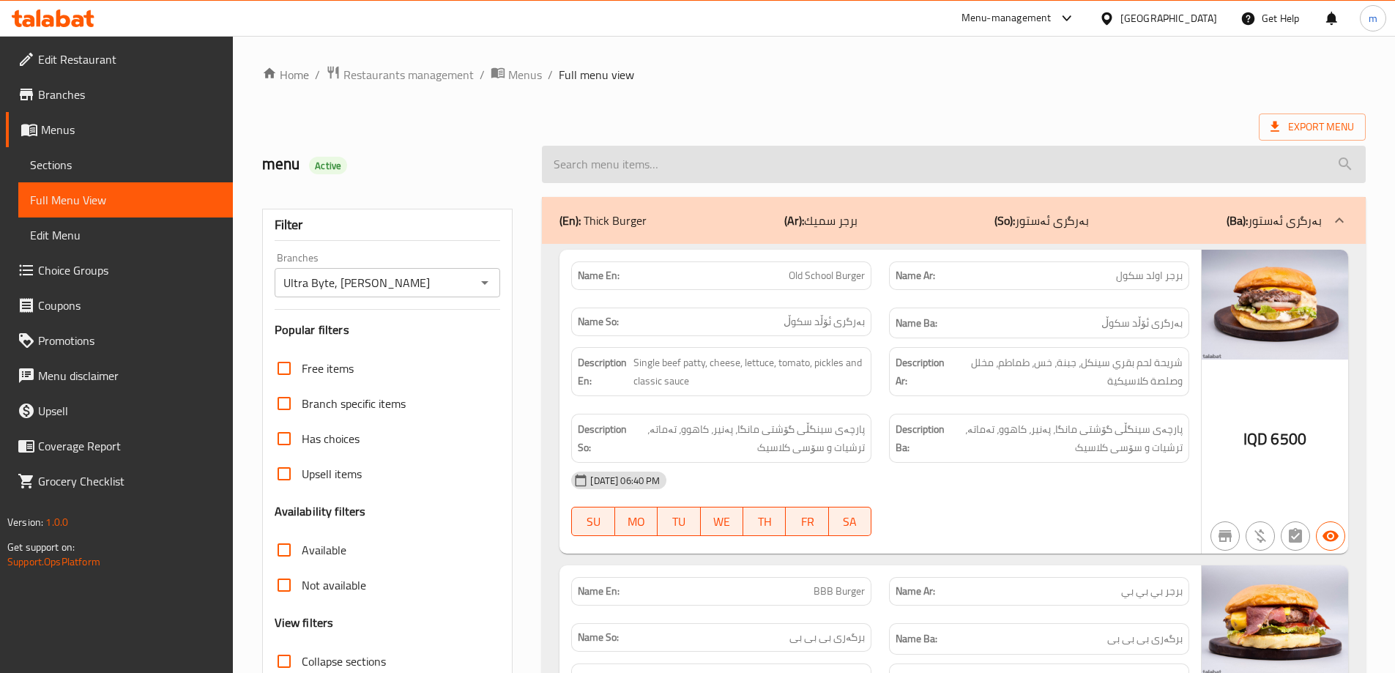
click at [671, 156] on input "search" at bounding box center [954, 164] width 824 height 37
paste input "Filler"
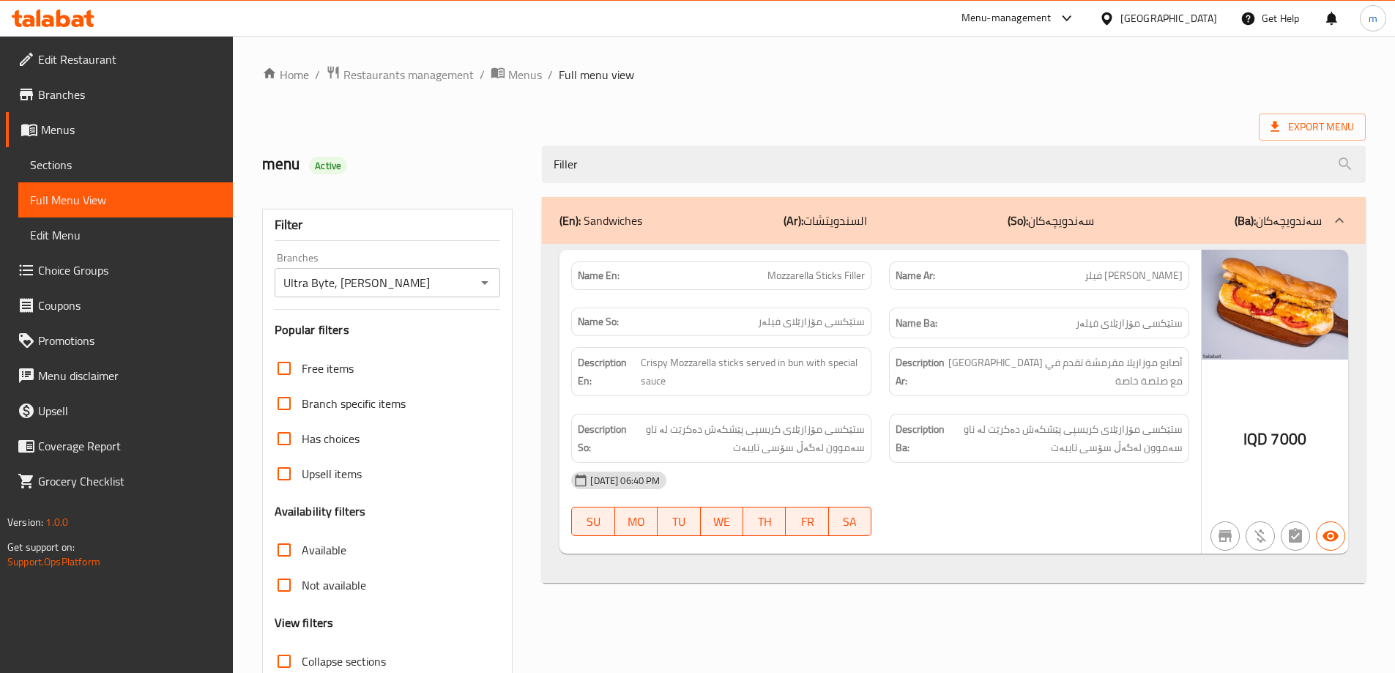
type input "Filler"
